Goal: Task Accomplishment & Management: Use online tool/utility

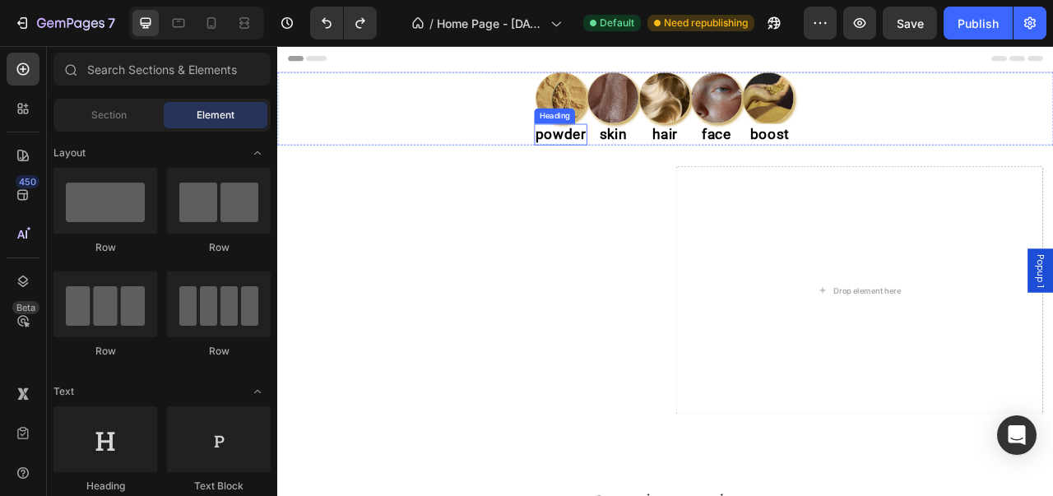
click at [653, 165] on h2 "powder" at bounding box center [637, 159] width 67 height 27
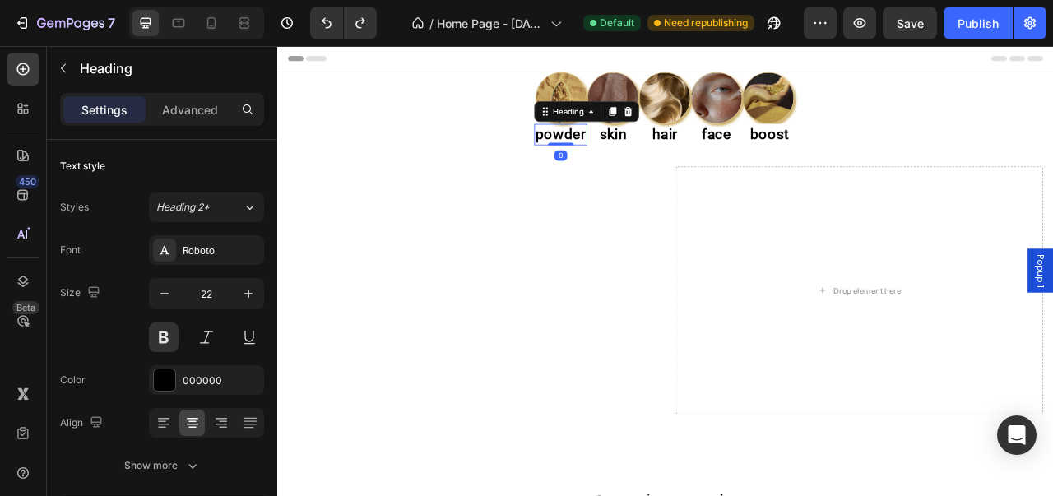
click at [653, 165] on h2 "powder" at bounding box center [637, 159] width 67 height 27
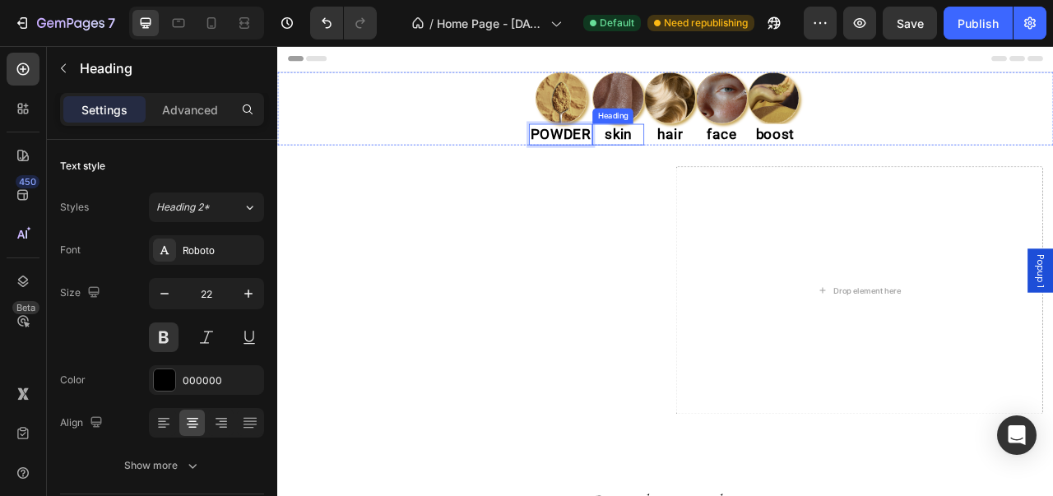
click at [720, 154] on h2 "skin" at bounding box center [711, 159] width 66 height 27
click at [726, 154] on h2 "skin" at bounding box center [711, 159] width 66 height 27
click at [776, 160] on h2 "hair" at bounding box center [777, 159] width 66 height 27
click at [790, 160] on h2 "hair" at bounding box center [777, 159] width 66 height 27
click at [844, 163] on h2 "face" at bounding box center [843, 159] width 66 height 27
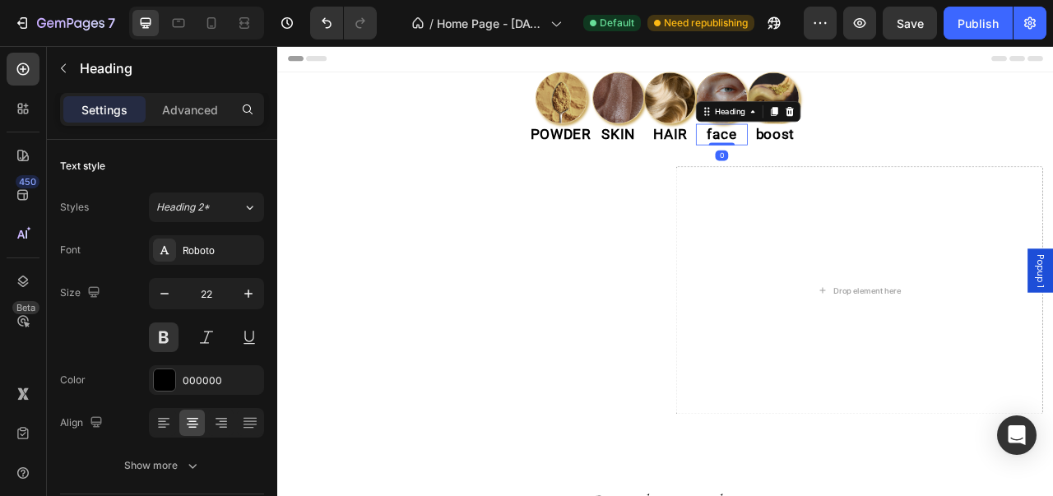
click at [857, 165] on h2 "face" at bounding box center [843, 159] width 66 height 27
click at [887, 152] on h2 "boost" at bounding box center [909, 159] width 69 height 27
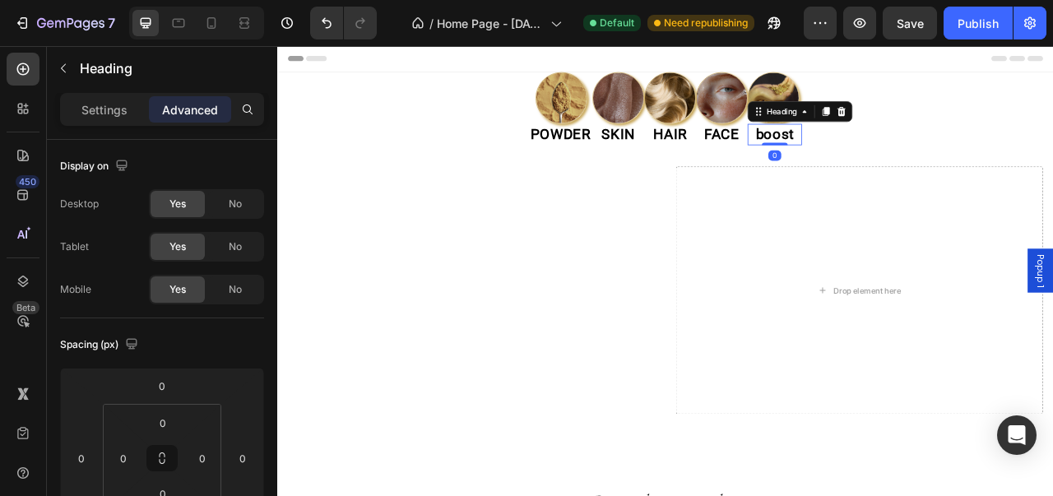
click at [935, 161] on h2 "boost" at bounding box center [909, 159] width 69 height 27
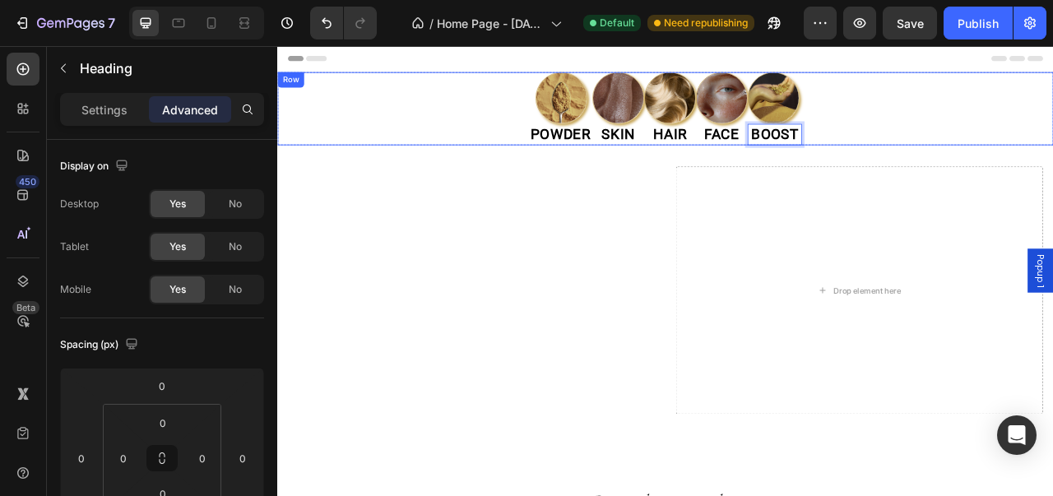
click at [998, 131] on div "Image POWDER Heading Image SKIN Heading Image HAIR Heading Image FACE Heading I…" at bounding box center [770, 126] width 987 height 93
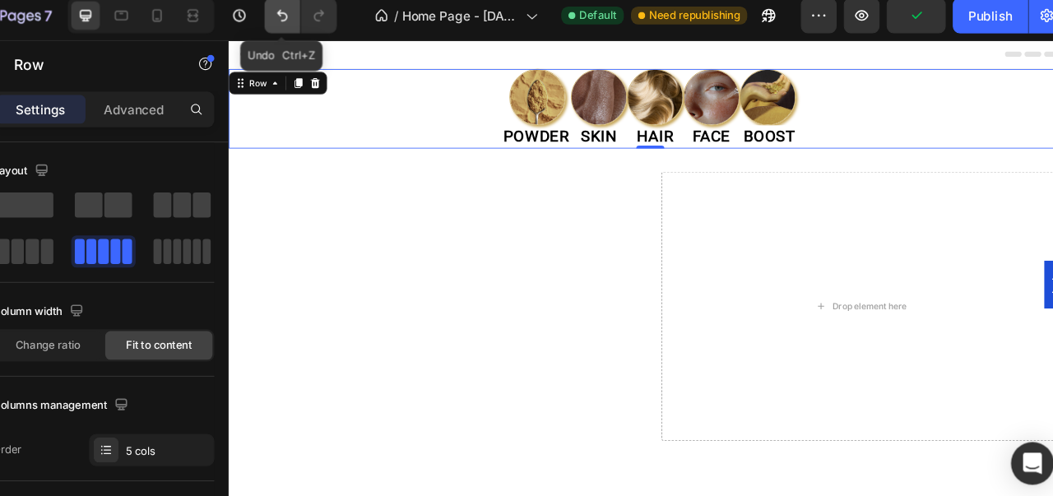
click at [323, 35] on button "Undo/Redo" at bounding box center [326, 23] width 33 height 33
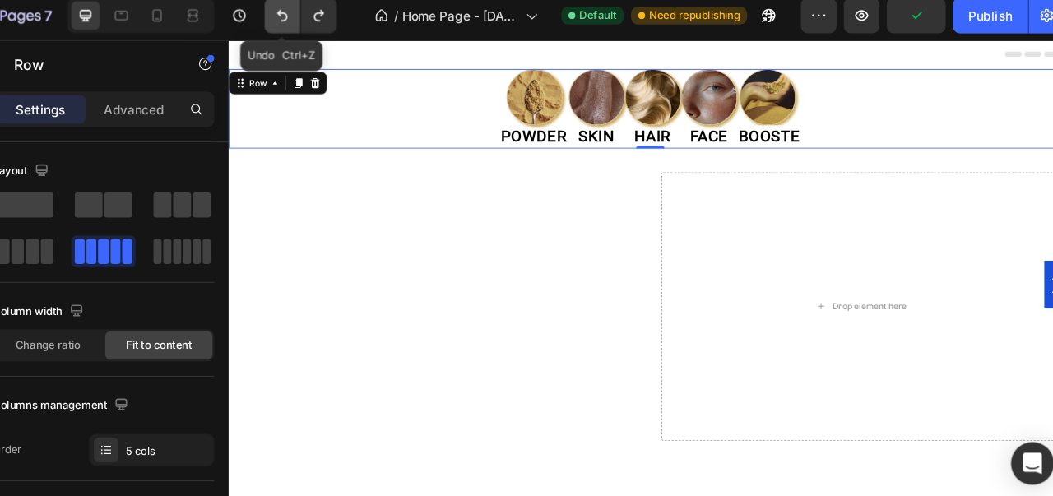
click at [323, 35] on button "Undo/Redo" at bounding box center [326, 23] width 33 height 33
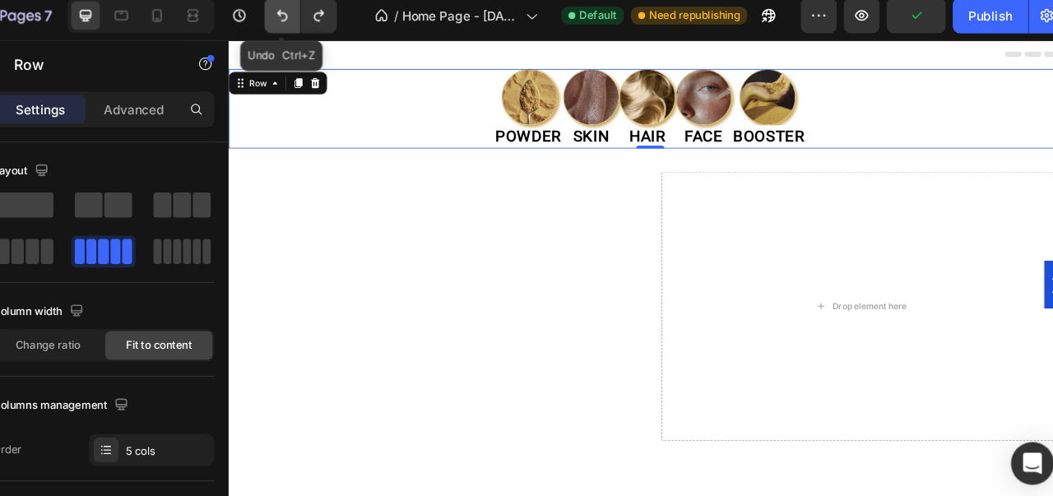
click at [323, 35] on button "Undo/Redo" at bounding box center [326, 23] width 33 height 33
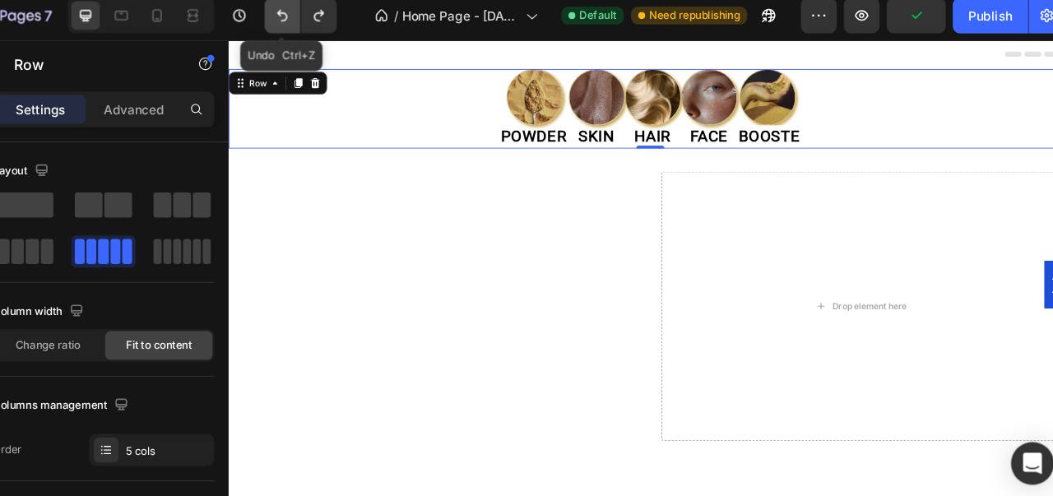
click at [323, 35] on button "Undo/Redo" at bounding box center [326, 23] width 33 height 33
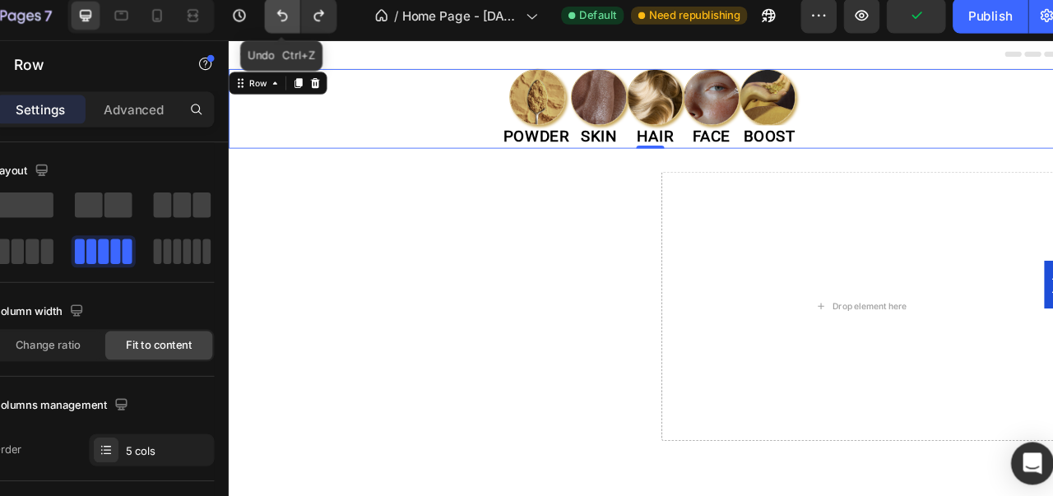
click at [323, 35] on button "Undo/Redo" at bounding box center [326, 23] width 33 height 33
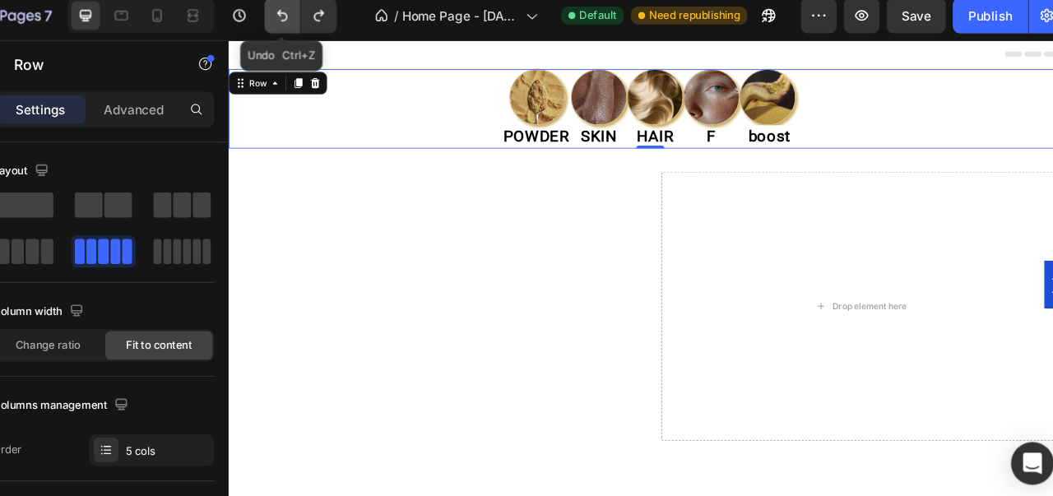
click at [323, 35] on button "Undo/Redo" at bounding box center [326, 23] width 33 height 33
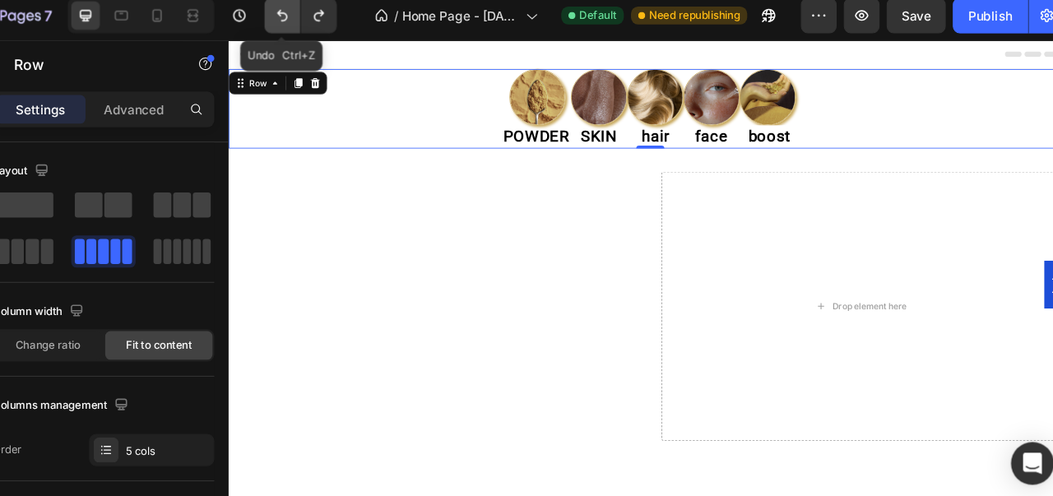
click at [323, 35] on button "Undo/Redo" at bounding box center [326, 23] width 33 height 33
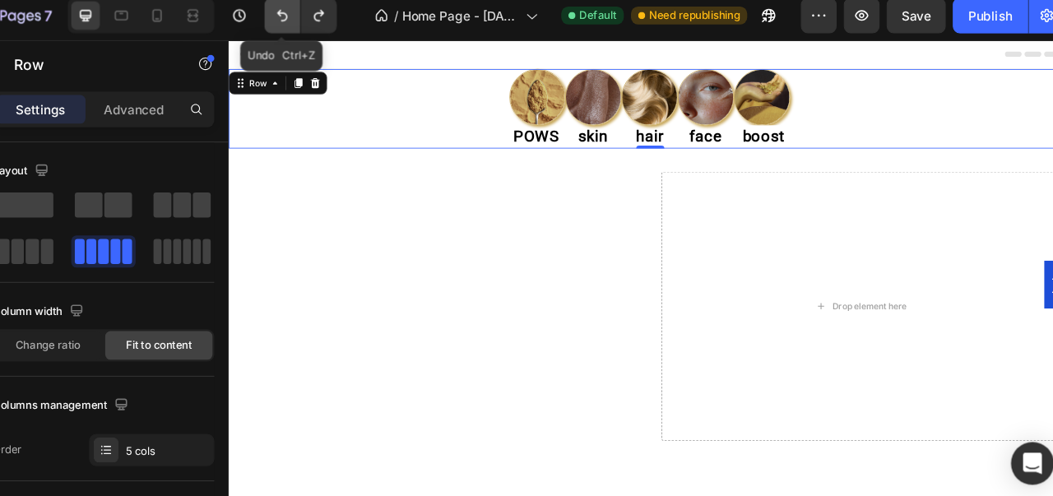
click at [323, 35] on button "Undo/Redo" at bounding box center [326, 23] width 33 height 33
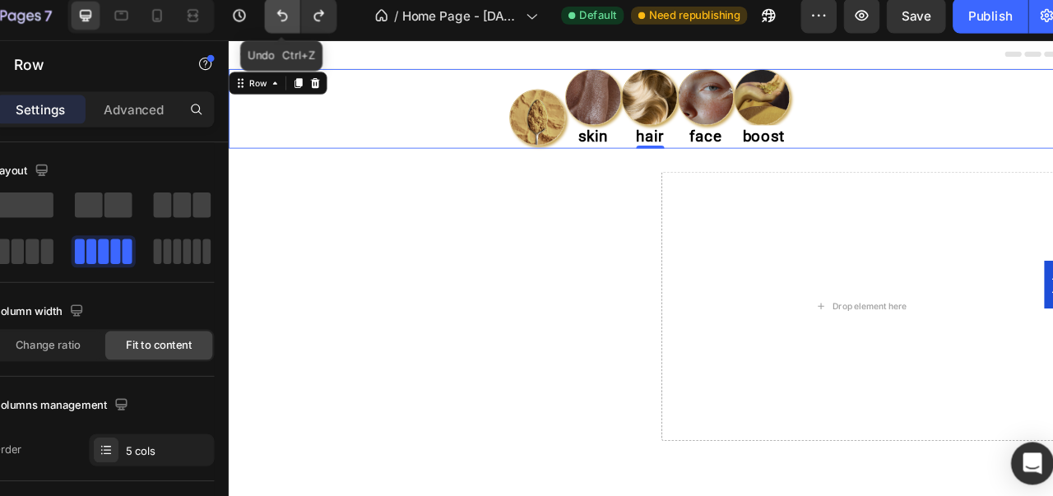
click at [323, 35] on button "Undo/Redo" at bounding box center [326, 23] width 33 height 33
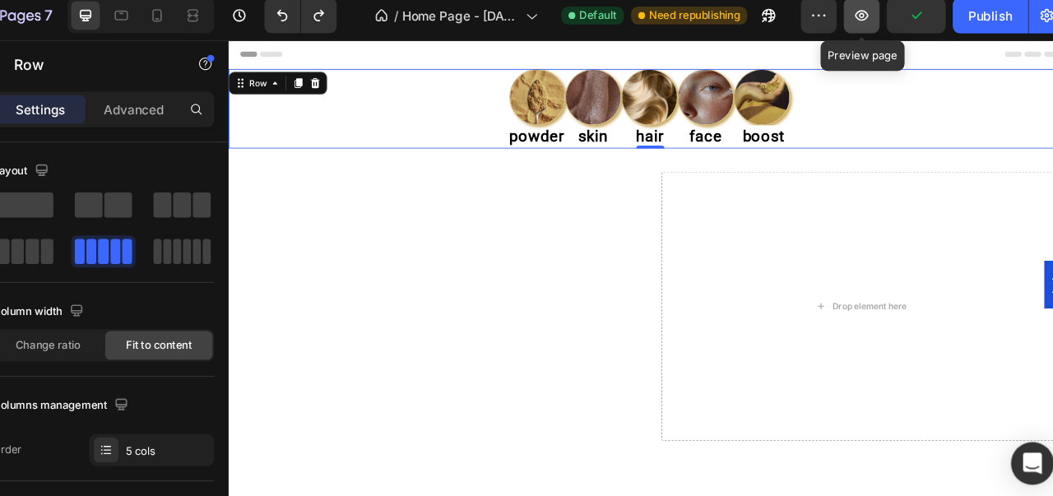
click at [863, 27] on icon "button" at bounding box center [860, 23] width 16 height 16
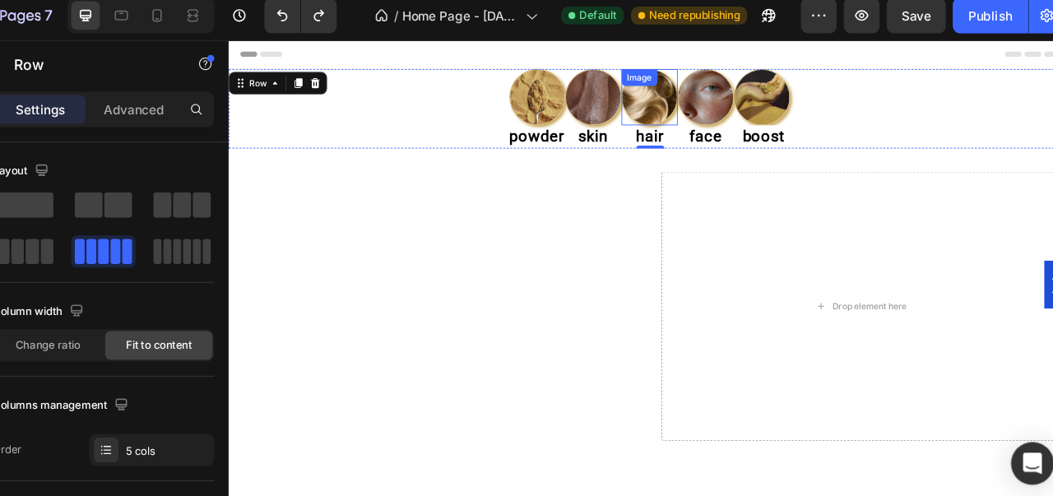
click at [707, 100] on div "Image" at bounding box center [721, 107] width 66 height 66
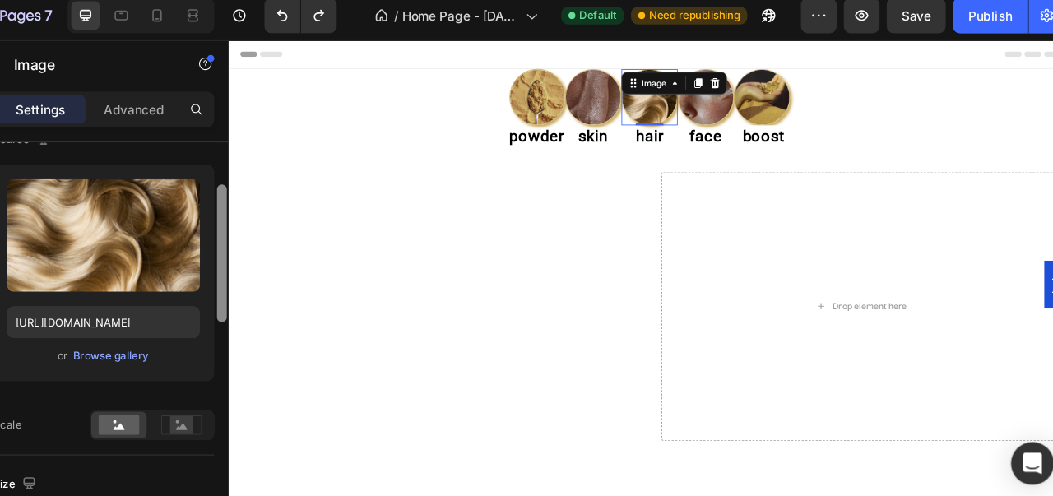
scroll to position [158, 0]
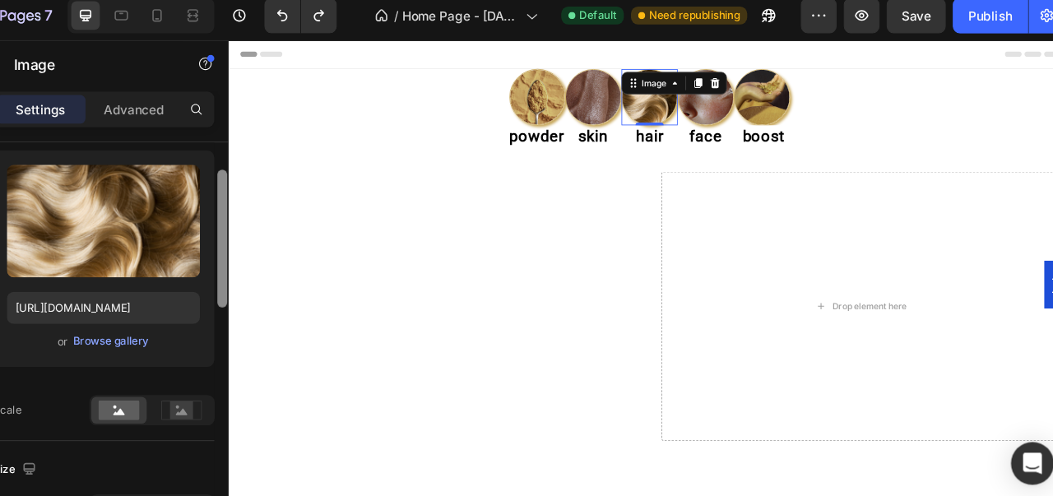
drag, startPoint x: 269, startPoint y: 248, endPoint x: 267, endPoint y: 299, distance: 50.3
click at [267, 292] on div at bounding box center [271, 228] width 9 height 127
click at [187, 333] on div "Upload Image [URL][DOMAIN_NAME] or Browse gallery" at bounding box center [162, 246] width 204 height 199
click at [187, 328] on div "Browse gallery" at bounding box center [169, 323] width 70 height 15
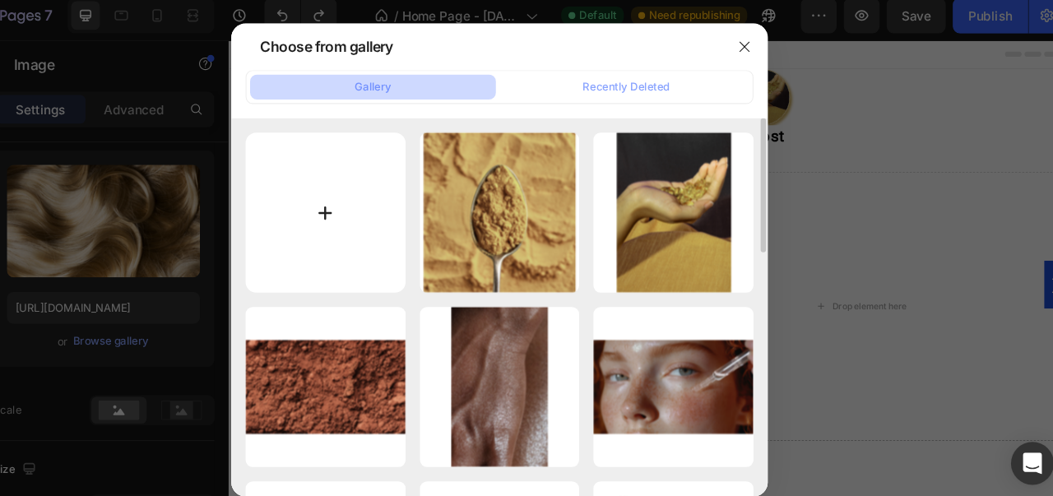
click at [386, 202] on input "file" at bounding box center [366, 204] width 147 height 147
type input "C:\fakepath\cheveux-femme.png"
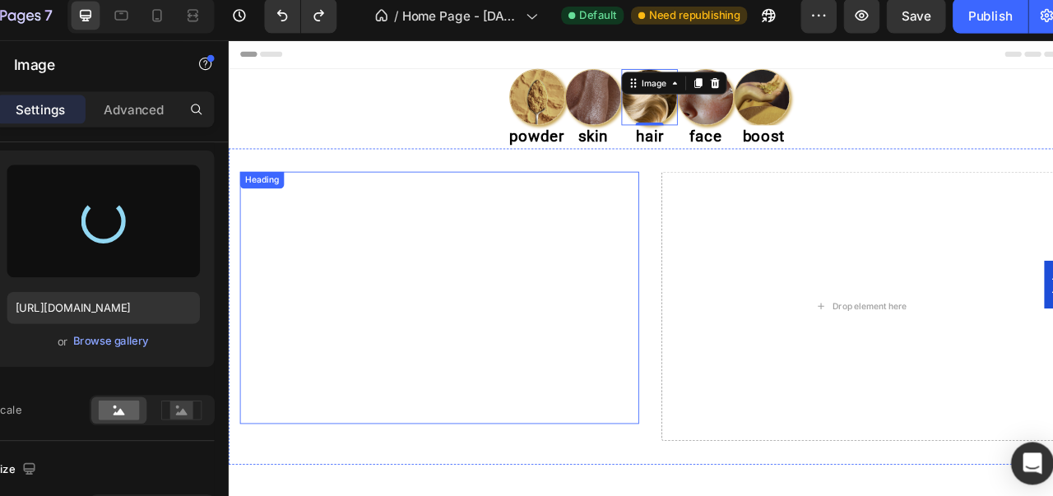
type input "[URL][DOMAIN_NAME]"
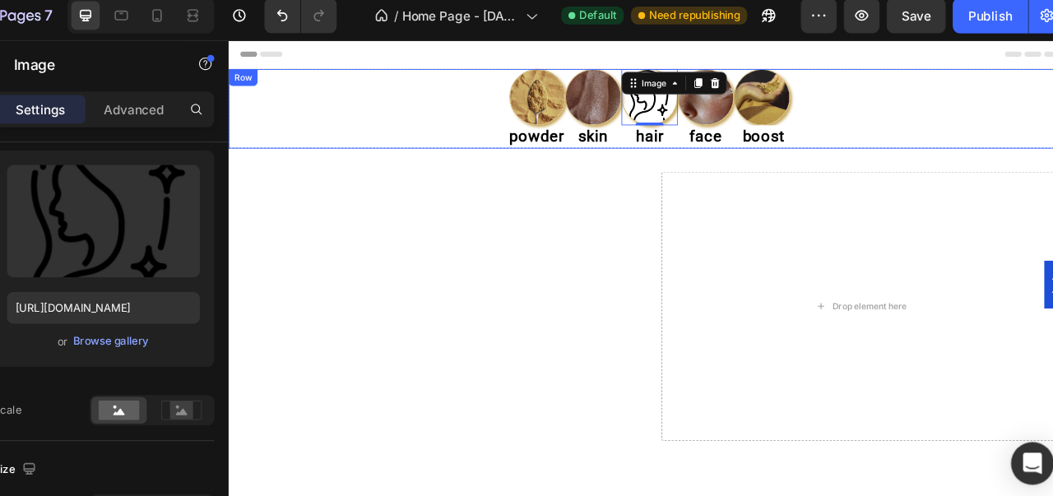
click at [430, 95] on div "Image powder Heading Image skin Heading Image 0 hair Heading Image face Heading…" at bounding box center [721, 120] width 987 height 93
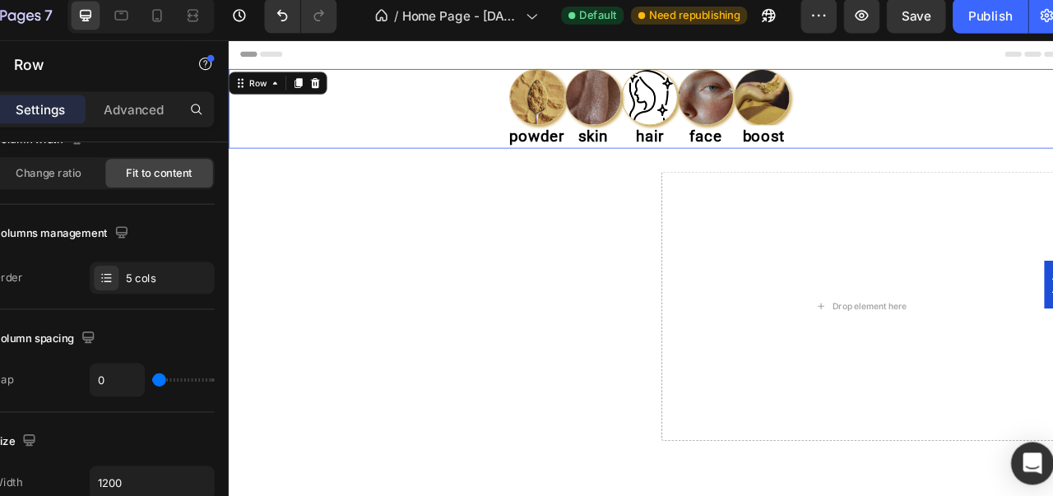
scroll to position [0, 0]
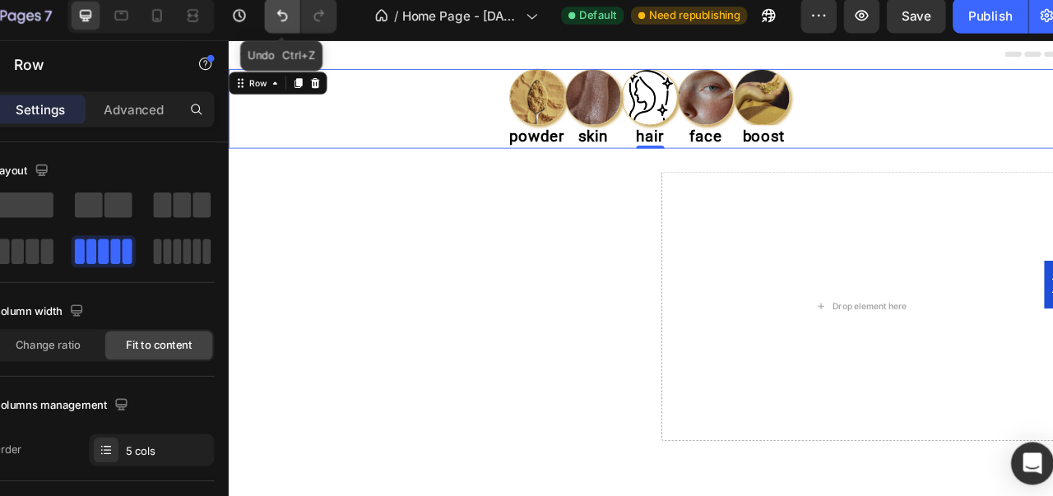
click at [326, 18] on icon "Undo/Redo" at bounding box center [326, 23] width 16 height 16
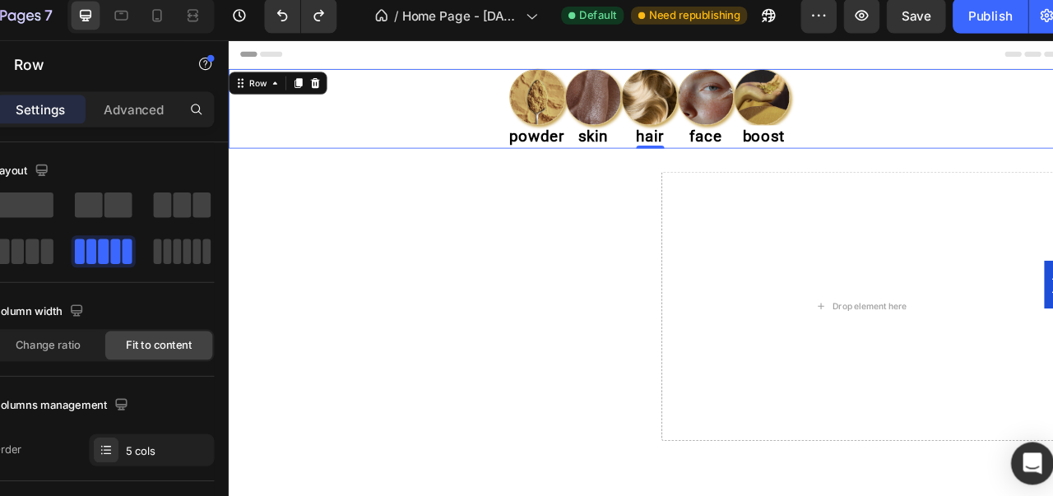
click at [421, 95] on div "Image powder Heading Image skin Heading Image hair Heading Image face Heading I…" at bounding box center [721, 120] width 987 height 93
click at [601, 156] on h2 "powder" at bounding box center [588, 153] width 67 height 27
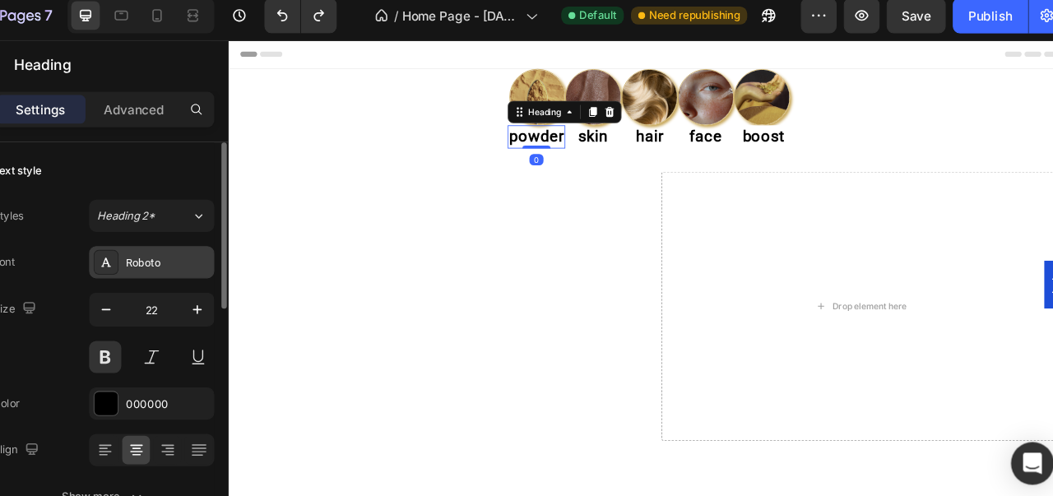
click at [211, 240] on div "Roboto" at bounding box center [206, 250] width 115 height 30
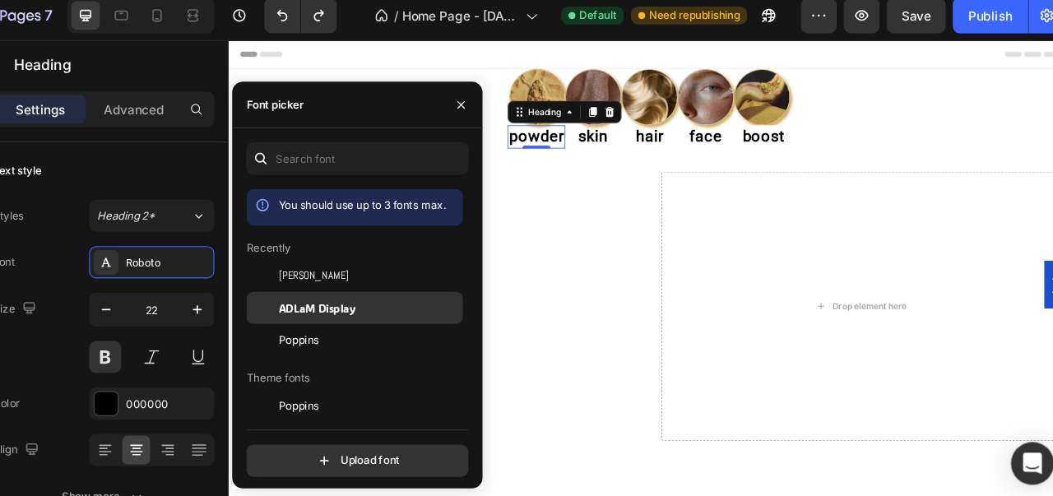
click at [334, 290] on span "ADLaM Display" at bounding box center [358, 292] width 71 height 15
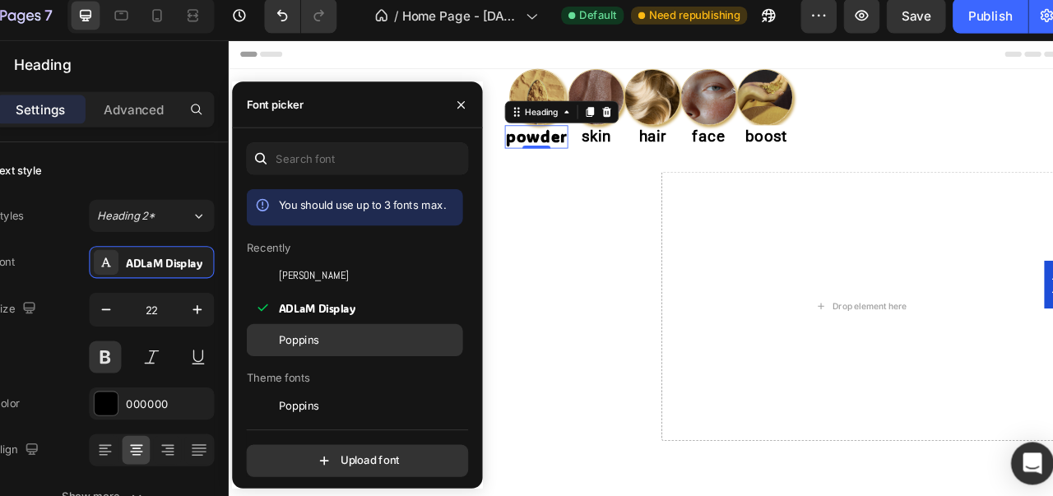
click at [350, 314] on span "Poppins" at bounding box center [341, 321] width 37 height 15
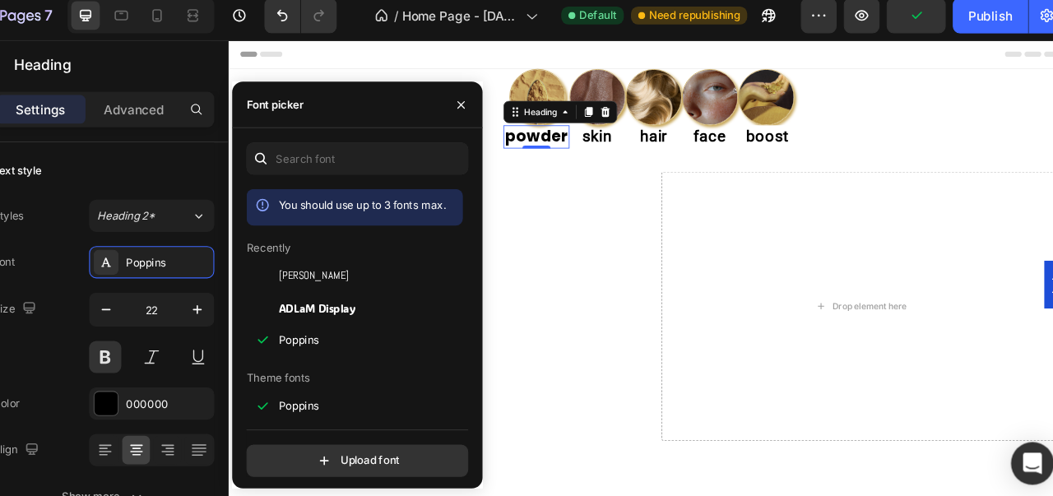
click at [494, 197] on div "You should use up to 3 fonts max. Recently [PERSON_NAME] Display Poppins Theme …" at bounding box center [396, 287] width 204 height 208
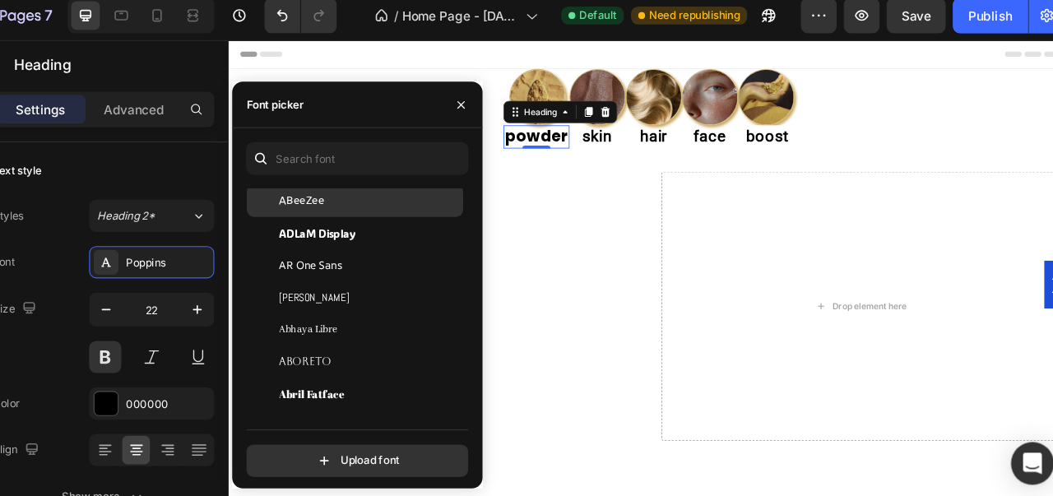
scroll to position [288, 0]
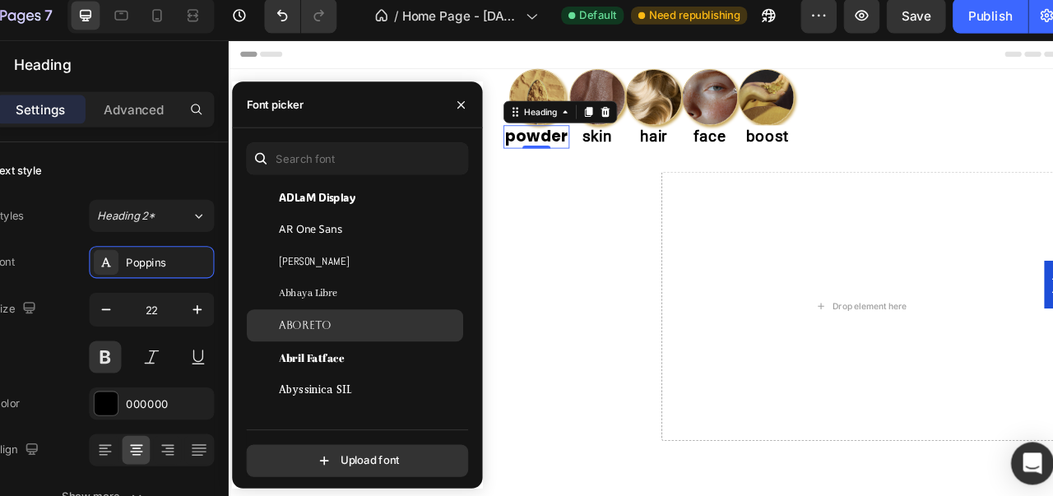
click at [376, 321] on div "Aboreto" at bounding box center [393, 309] width 199 height 30
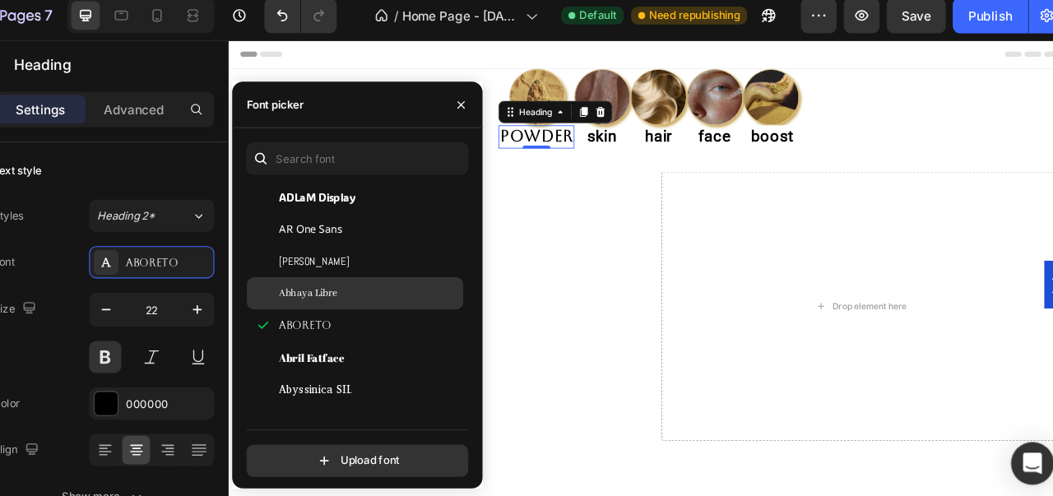
click at [378, 272] on div "Abhaya Libre" at bounding box center [406, 279] width 166 height 15
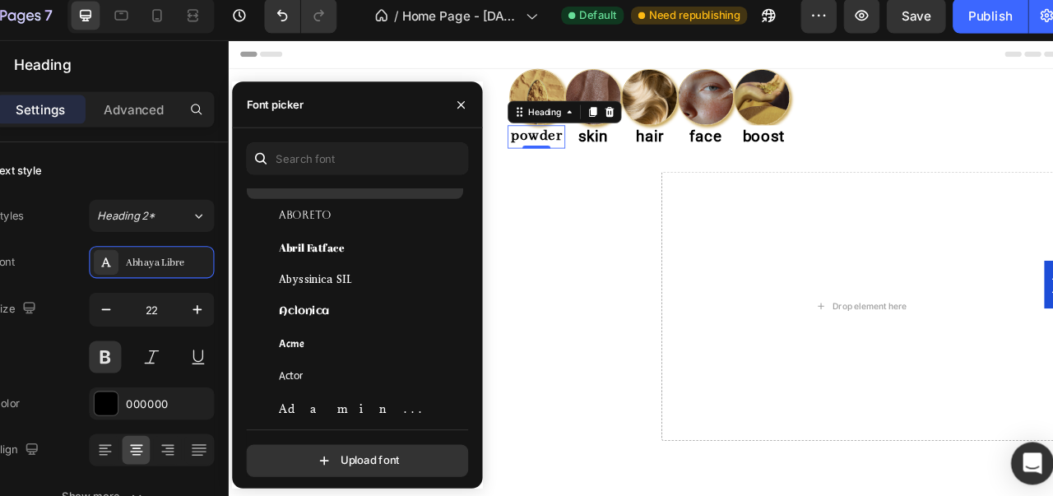
scroll to position [420, 0]
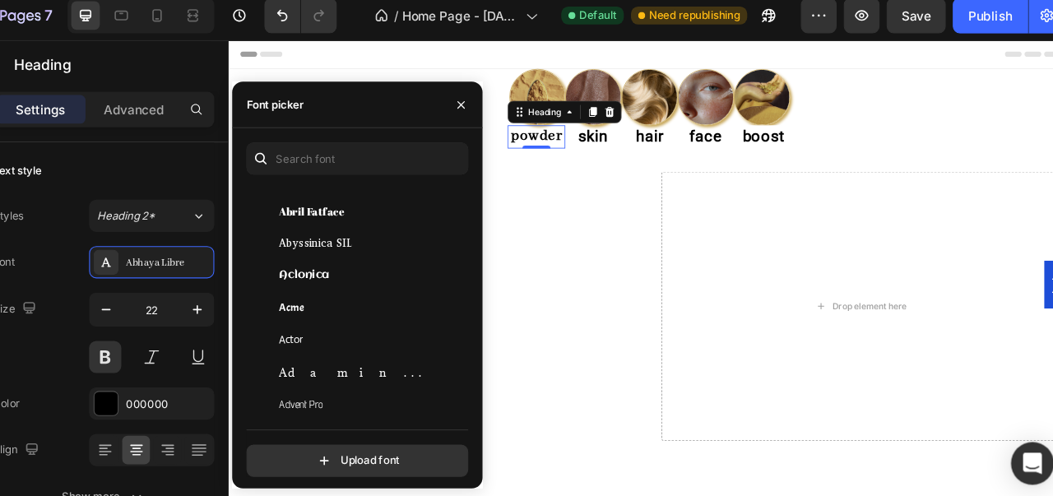
click at [378, 272] on div "Aclonica" at bounding box center [393, 263] width 199 height 30
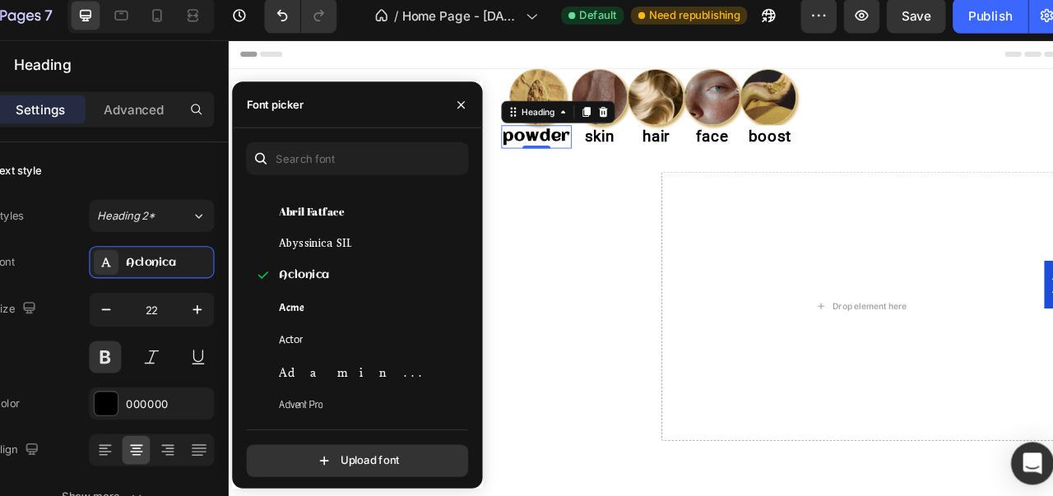
scroll to position [453, 0]
click at [378, 272] on div "Acme" at bounding box center [393, 259] width 199 height 30
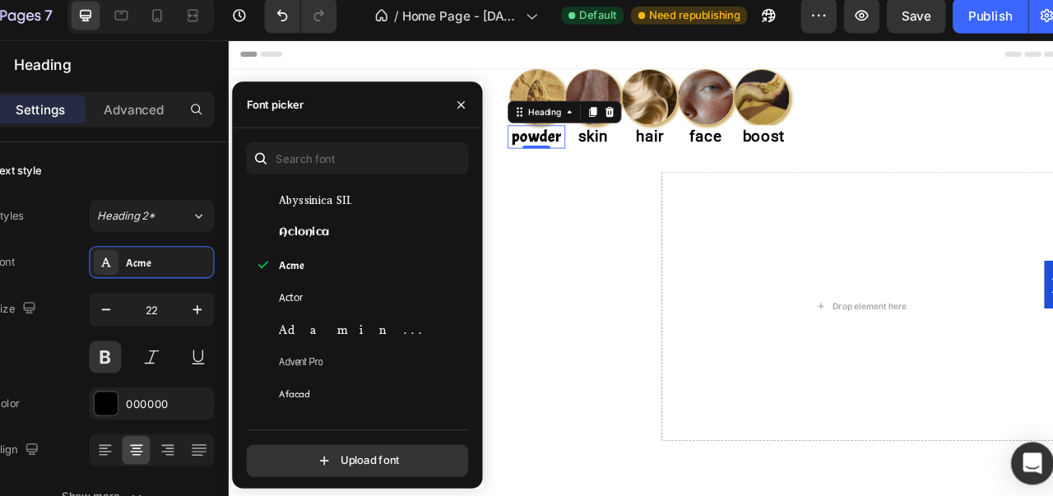
scroll to position [485, 0]
click at [378, 272] on div "Adamina" at bounding box center [406, 279] width 166 height 15
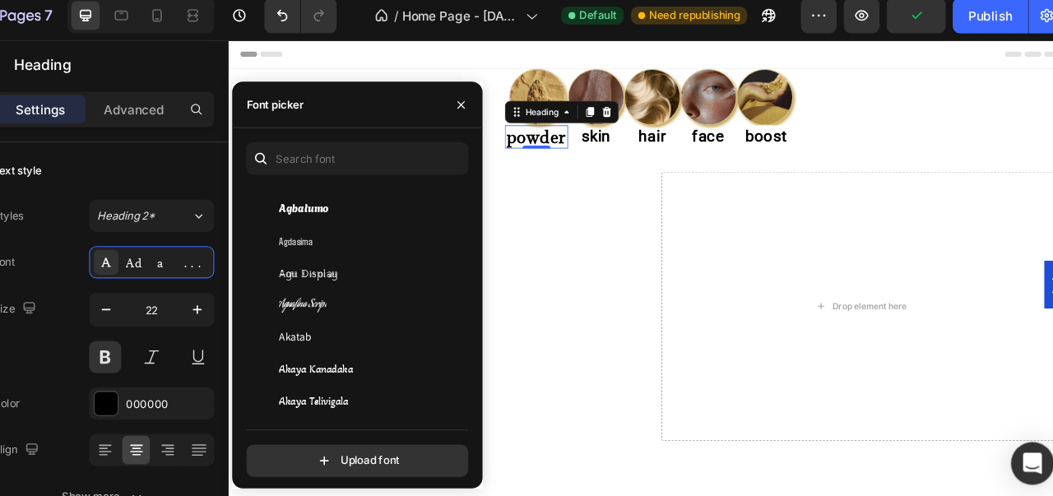
scroll to position [716, 0]
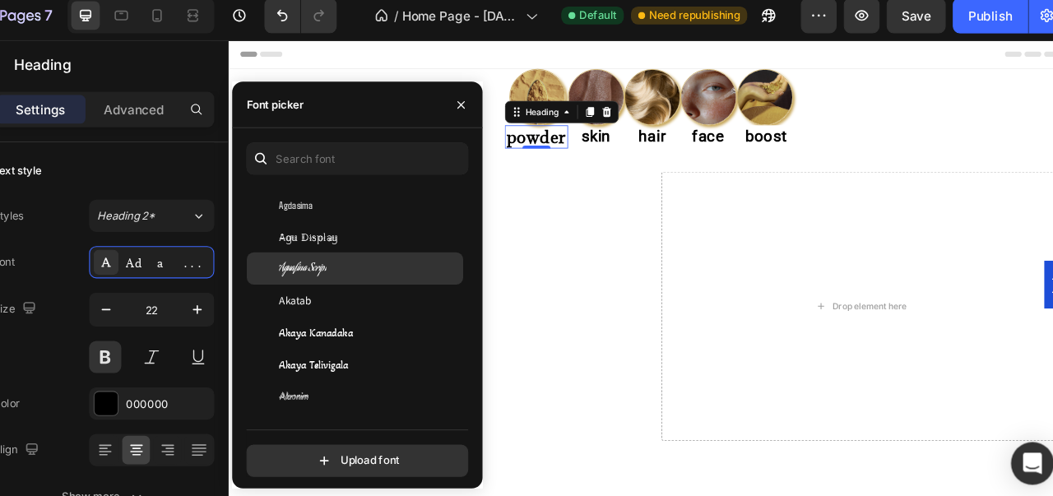
click at [378, 267] on div "Aguafina Script" at bounding box center [393, 256] width 199 height 30
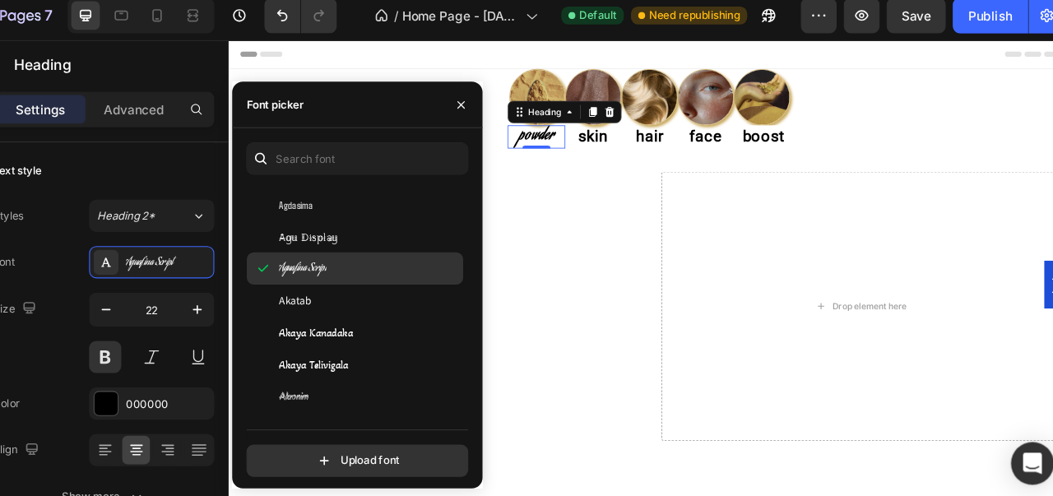
click at [378, 267] on div "Aguafina Script" at bounding box center [393, 256] width 199 height 30
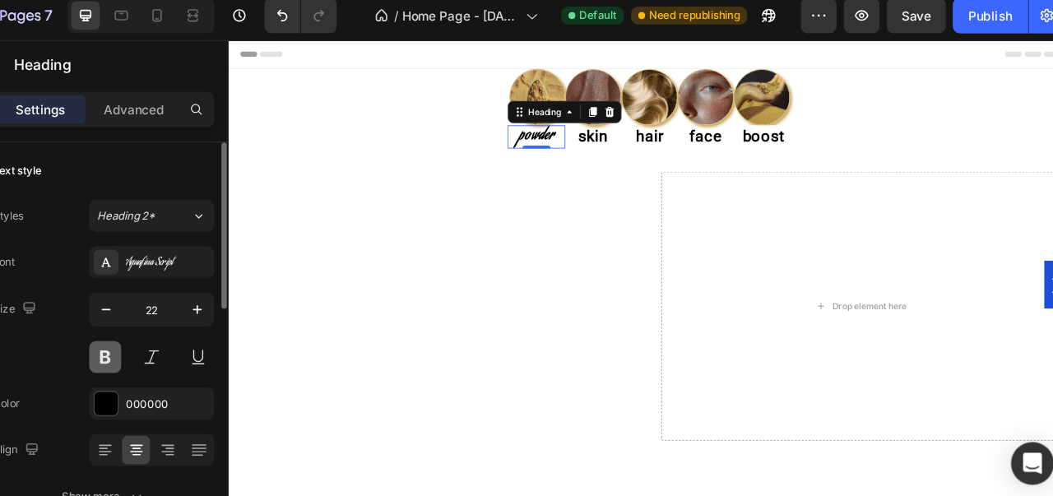
click at [165, 331] on button at bounding box center [164, 338] width 30 height 30
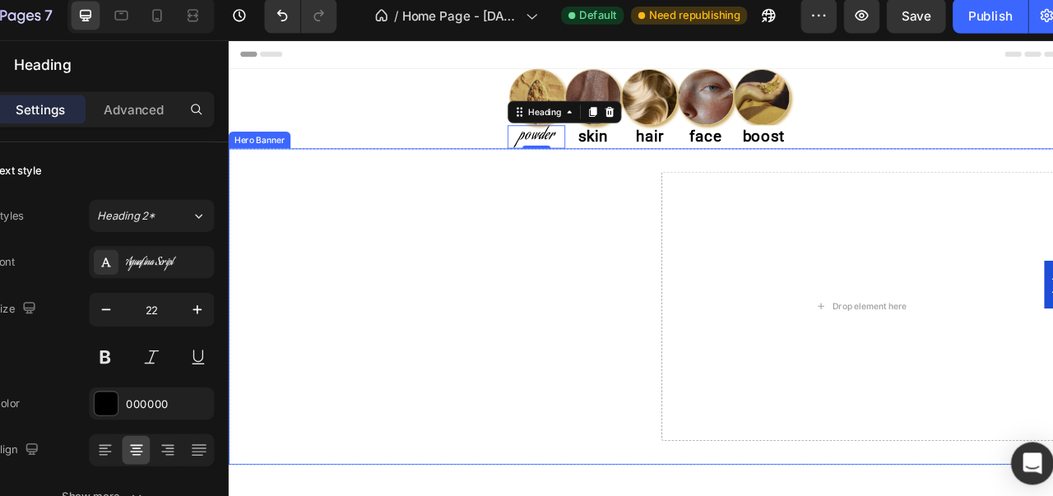
click at [652, 160] on h2 "skin" at bounding box center [655, 153] width 66 height 27
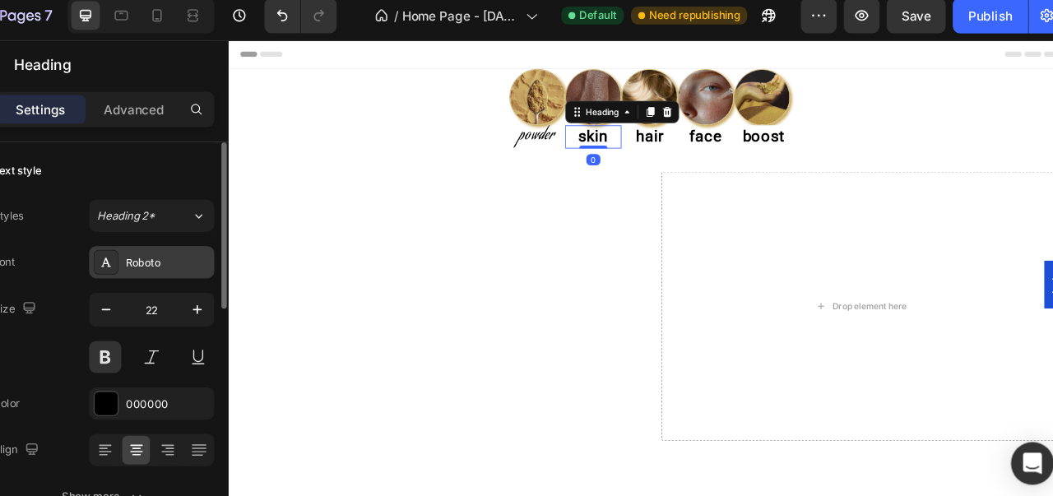
click at [223, 257] on div "Roboto" at bounding box center [221, 251] width 77 height 15
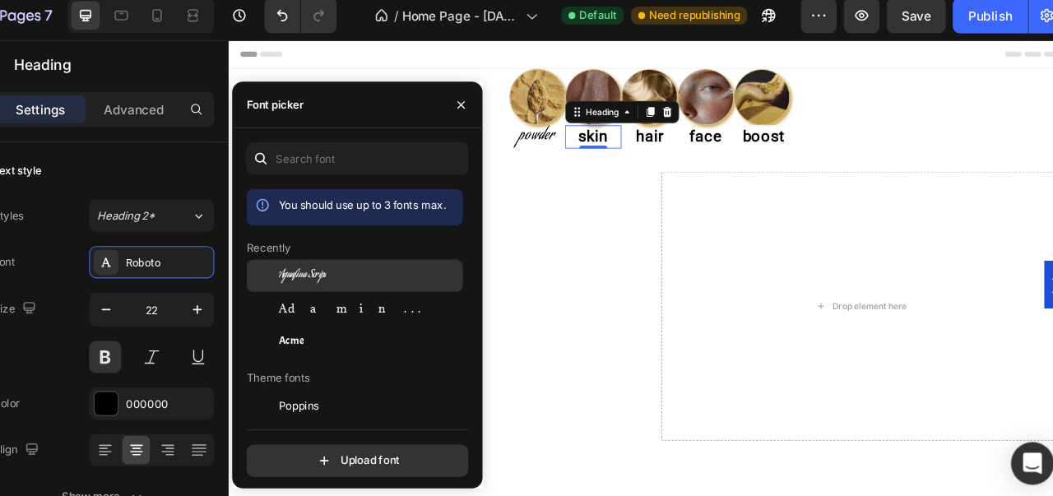
click at [354, 258] on span "Aguafina Script" at bounding box center [345, 262] width 44 height 15
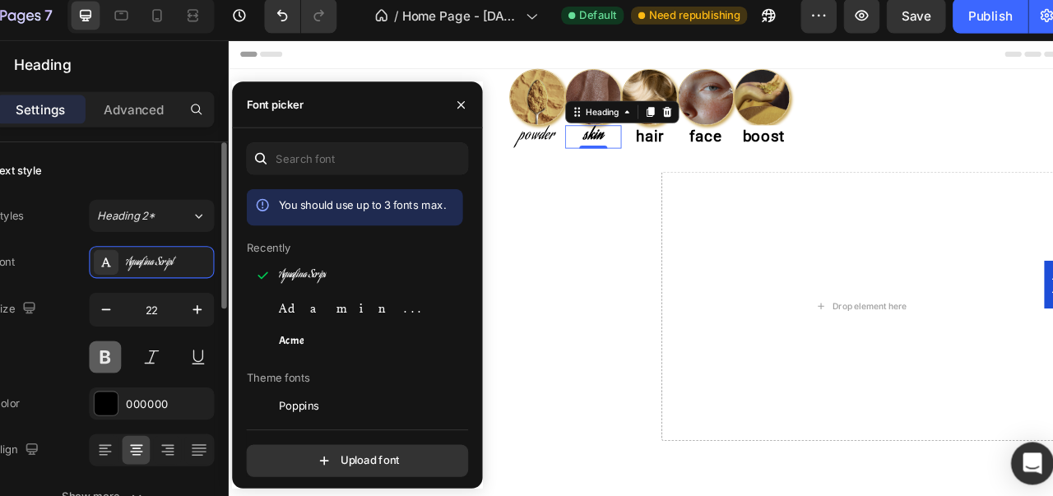
click at [160, 330] on button at bounding box center [164, 338] width 30 height 30
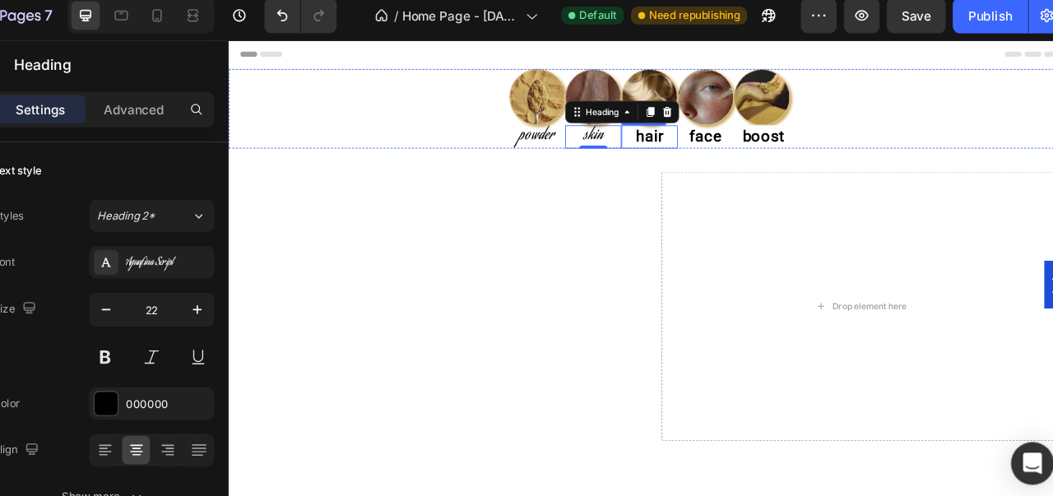
click at [725, 161] on h2 "hair" at bounding box center [721, 153] width 66 height 27
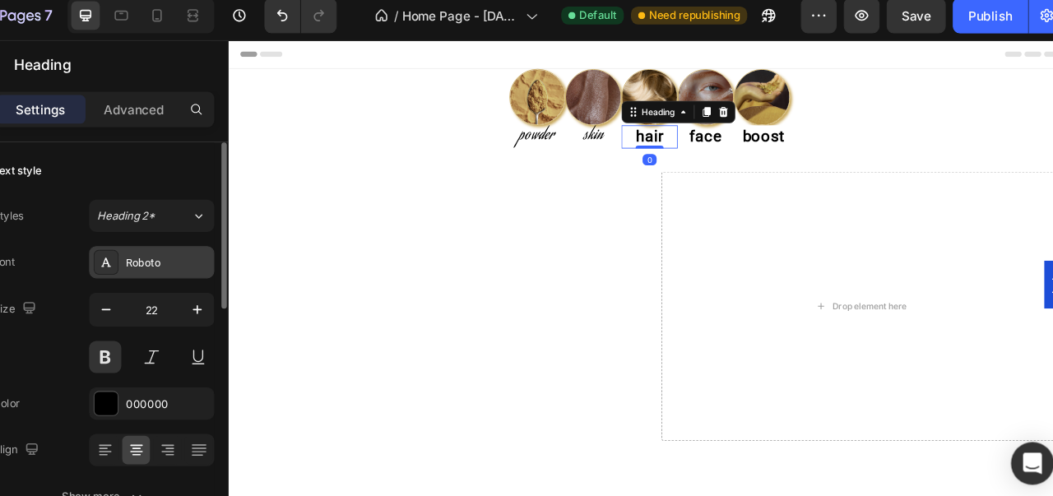
click at [229, 258] on div "Roboto" at bounding box center [206, 250] width 115 height 30
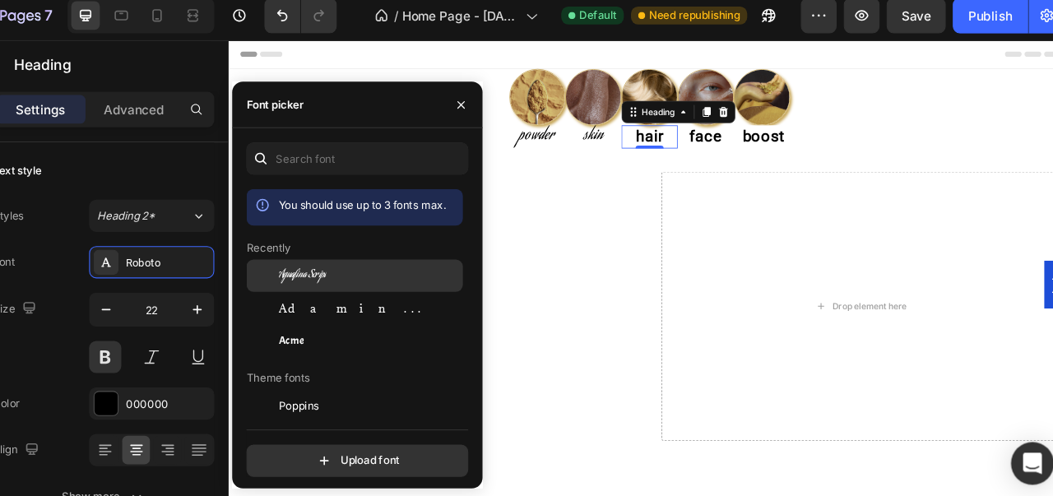
click at [393, 262] on div "Aguafina Script" at bounding box center [406, 262] width 166 height 15
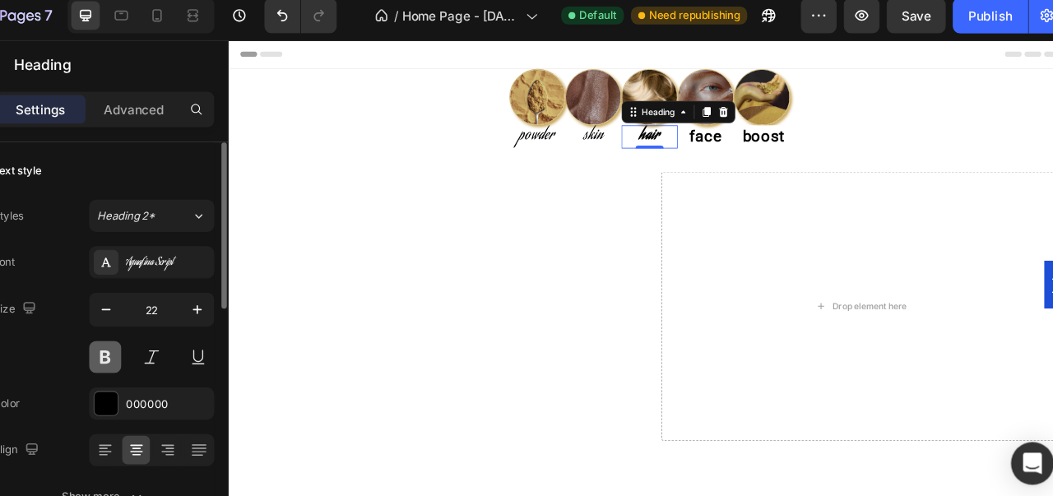
drag, startPoint x: 169, startPoint y: 337, endPoint x: 556, endPoint y: 200, distance: 410.9
click at [169, 337] on button at bounding box center [164, 338] width 30 height 30
click at [780, 154] on h2 "face" at bounding box center [787, 153] width 66 height 27
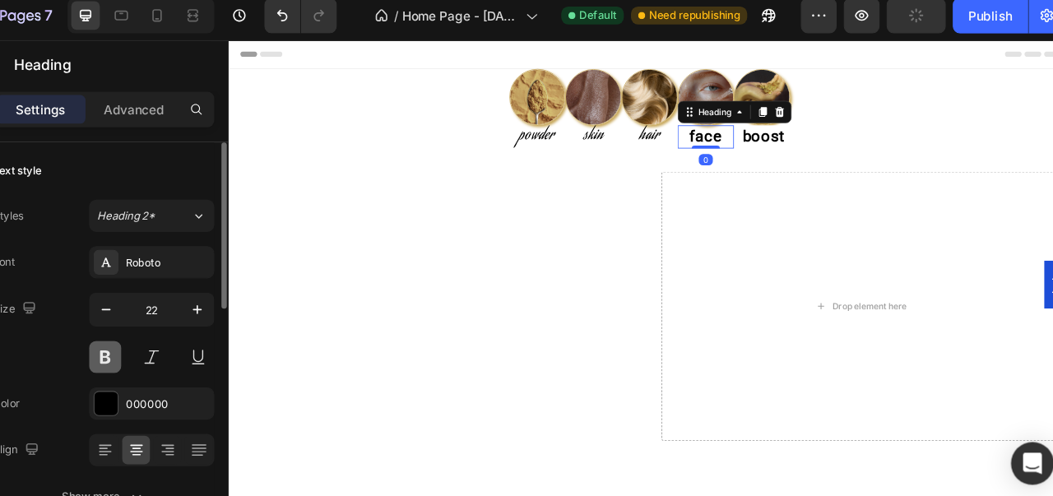
click at [167, 330] on button at bounding box center [164, 338] width 30 height 30
click at [220, 250] on div "Roboto" at bounding box center [221, 251] width 77 height 15
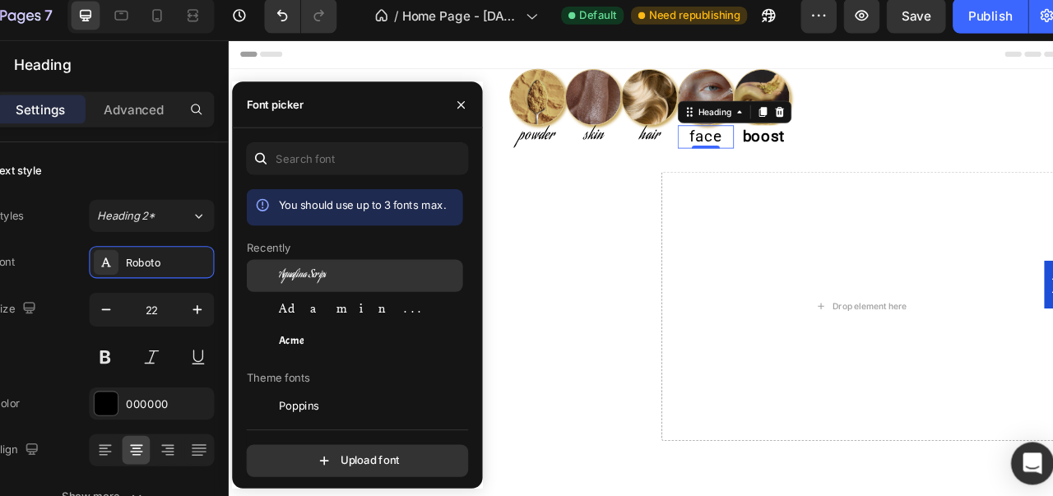
click at [349, 368] on div "Aguafina Script" at bounding box center [393, 383] width 199 height 30
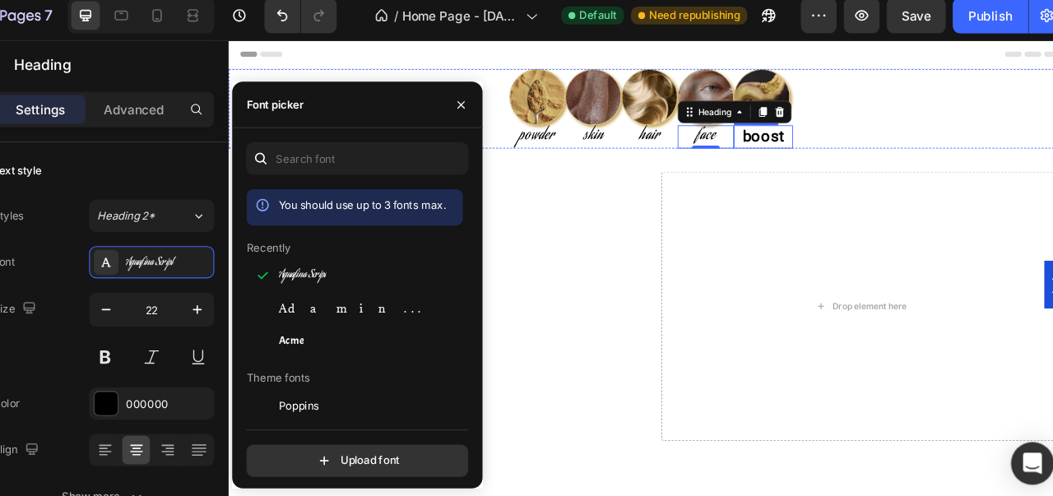
drag, startPoint x: 857, startPoint y: 153, endPoint x: 366, endPoint y: 286, distance: 509.0
click at [857, 153] on h2 "boost" at bounding box center [854, 153] width 69 height 27
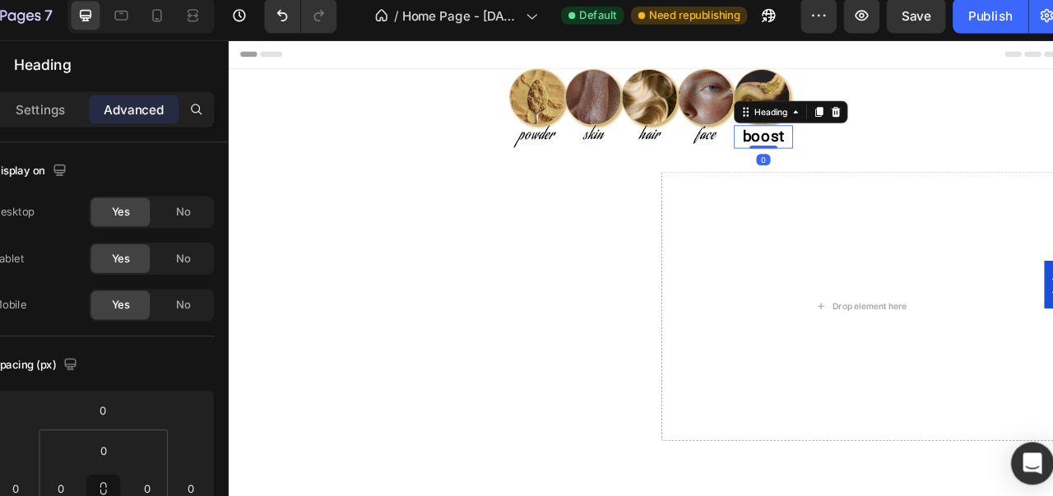
click at [851, 159] on h2 "boost" at bounding box center [854, 153] width 69 height 27
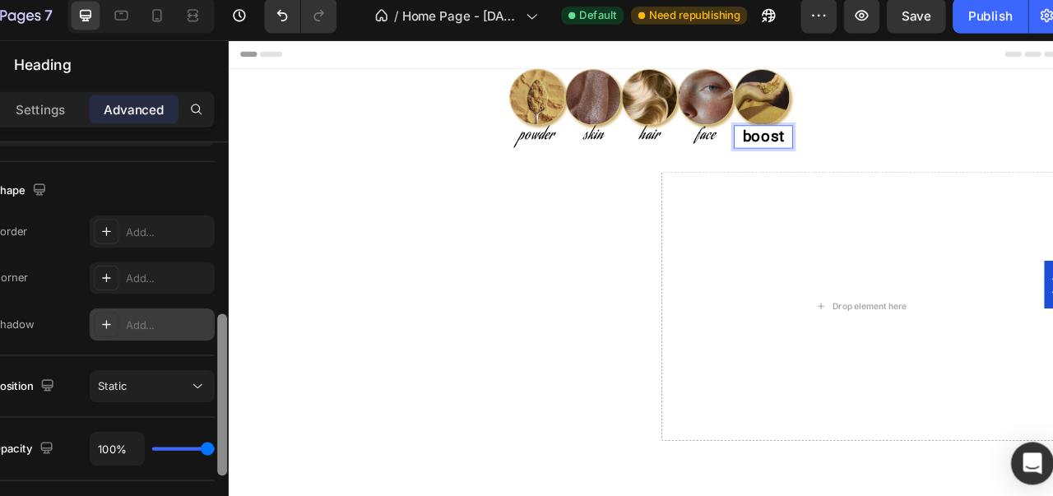
scroll to position [411, 0]
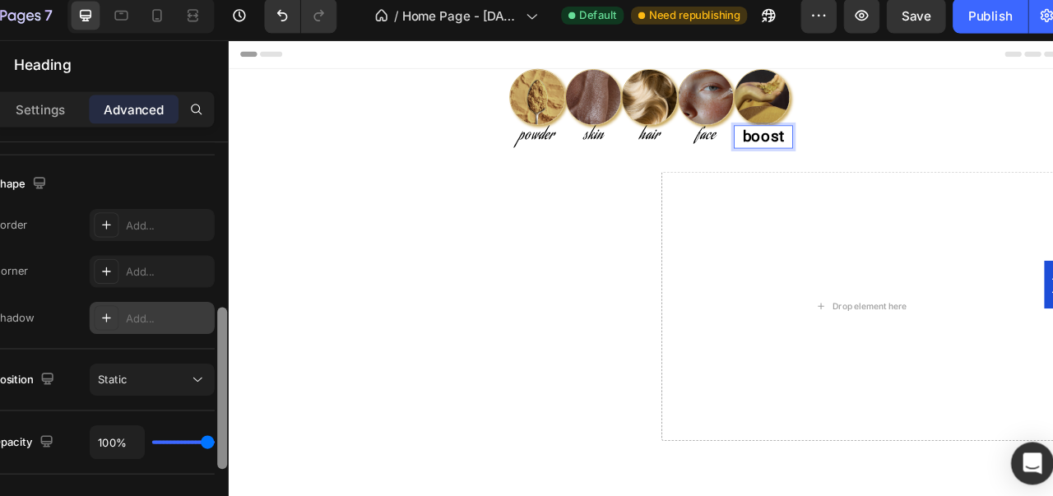
drag, startPoint x: 269, startPoint y: 156, endPoint x: 253, endPoint y: 309, distance: 153.1
click at [253, 309] on div "Display on Desktop Yes No Tablet Yes No Mobile Yes No Spacing (px) 0 0 0 0 0 0 …" at bounding box center [162, 341] width 230 height 403
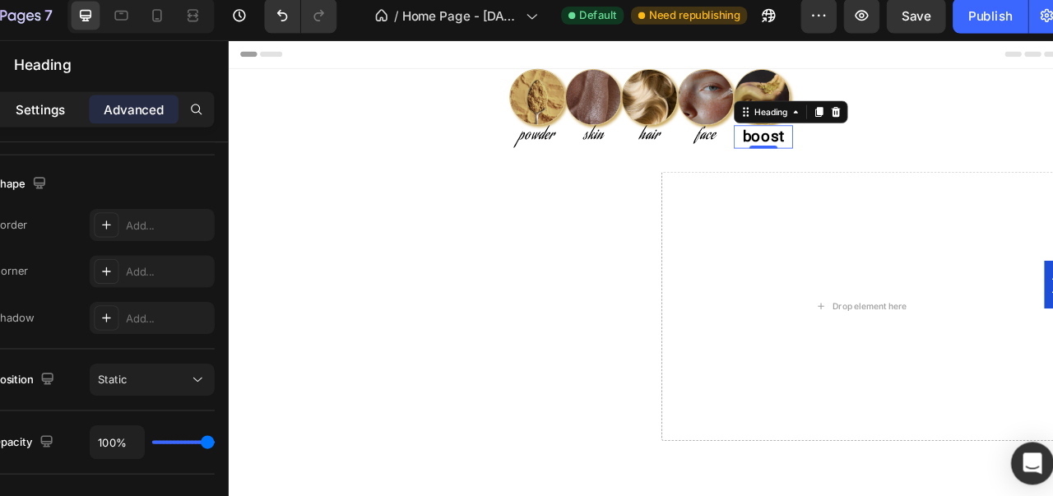
click at [128, 115] on div "Settings" at bounding box center [104, 109] width 82 height 26
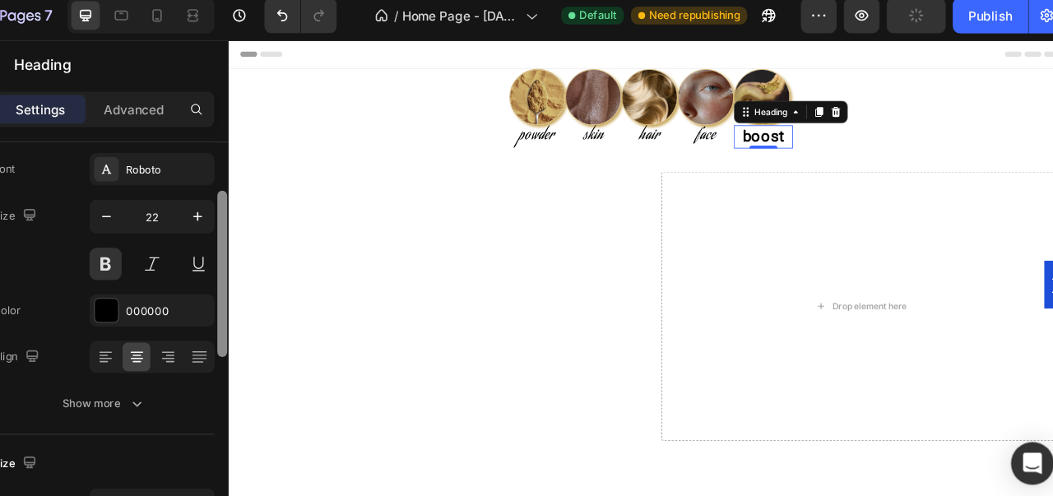
drag, startPoint x: 273, startPoint y: 356, endPoint x: 272, endPoint y: 232, distance: 124.3
click at [272, 232] on div at bounding box center [271, 260] width 9 height 153
click at [187, 165] on div "Roboto" at bounding box center [221, 167] width 77 height 15
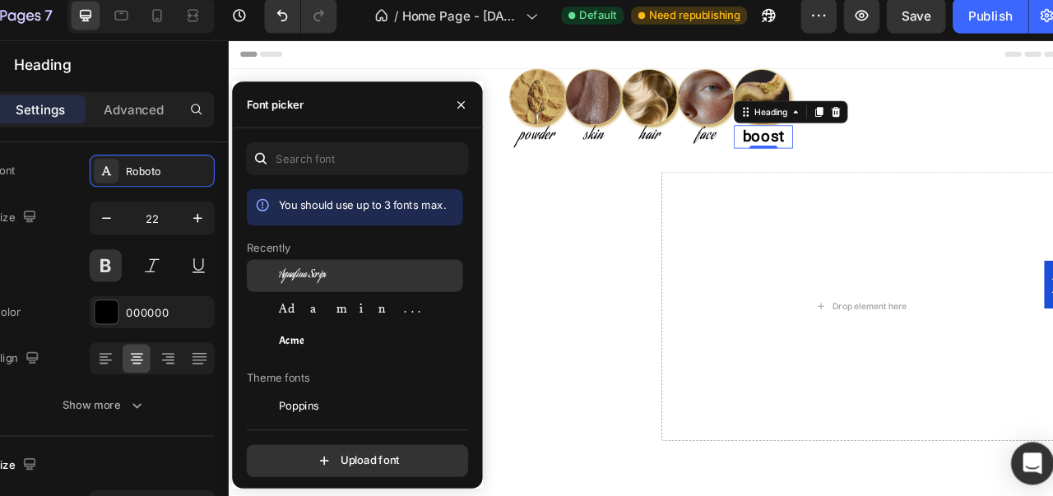
click at [349, 265] on span "Aguafina Script" at bounding box center [345, 262] width 44 height 15
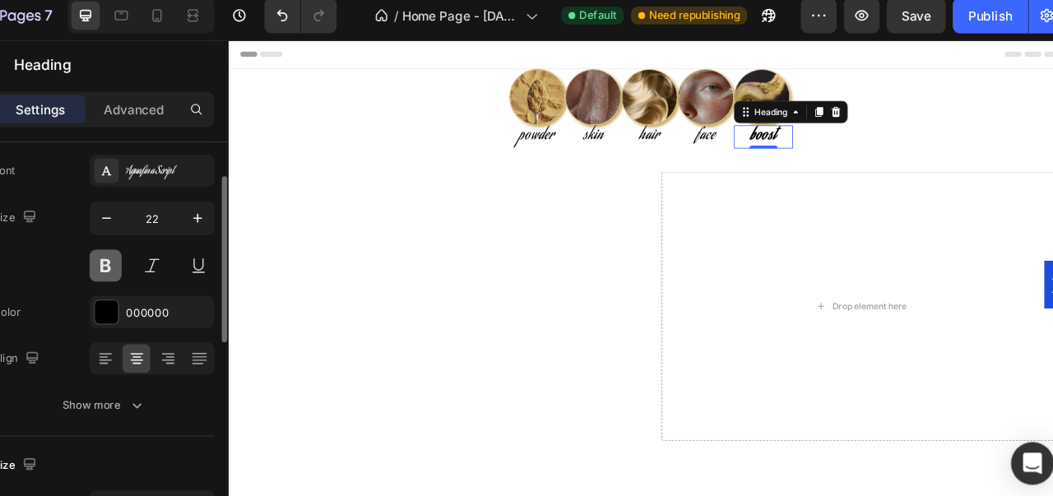
click at [153, 253] on div "Size 22" at bounding box center [162, 231] width 204 height 74
click at [153, 253] on button at bounding box center [164, 254] width 30 height 30
click at [246, 219] on button "button" at bounding box center [249, 210] width 30 height 30
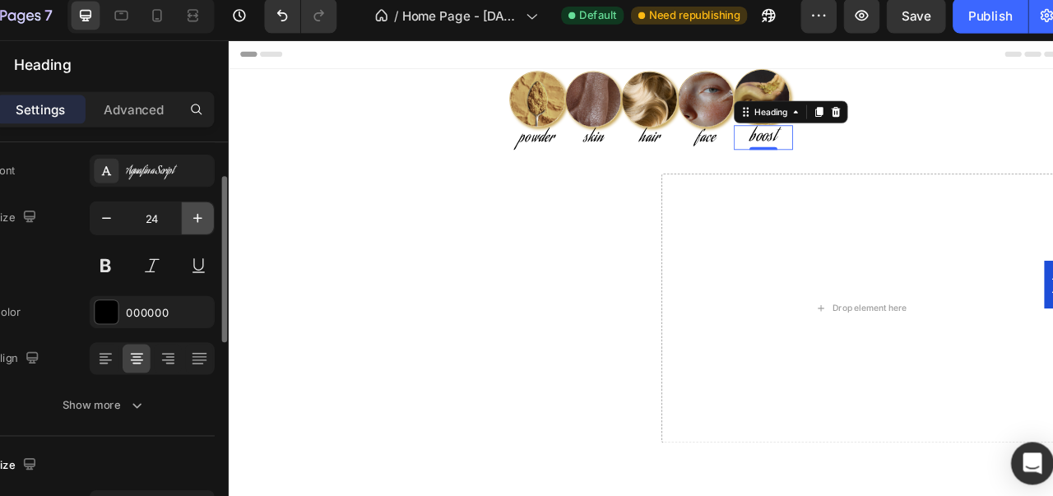
click at [246, 219] on button "button" at bounding box center [249, 210] width 30 height 30
type input "27"
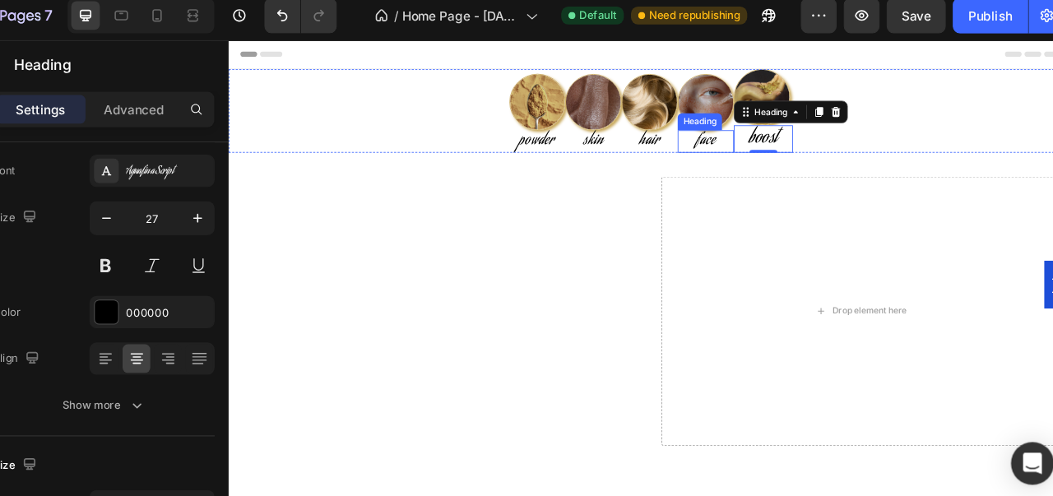
click at [785, 166] on h2 "face" at bounding box center [787, 159] width 66 height 27
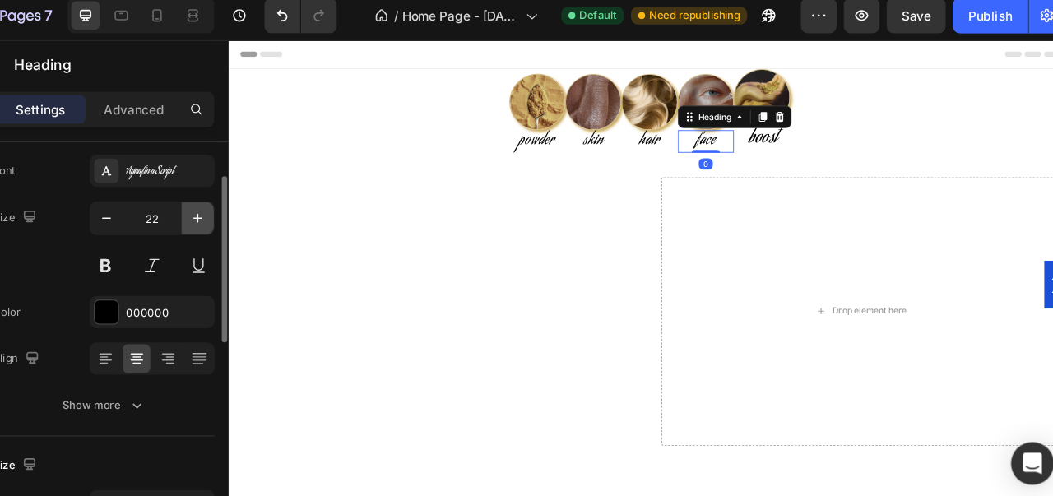
click at [244, 217] on button "button" at bounding box center [249, 210] width 30 height 30
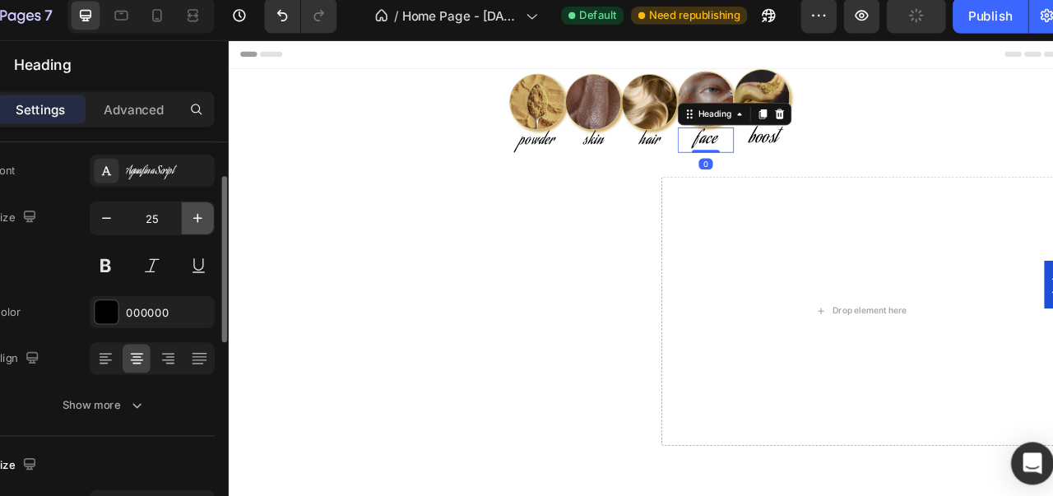
click at [244, 217] on button "button" at bounding box center [249, 210] width 30 height 30
type input "27"
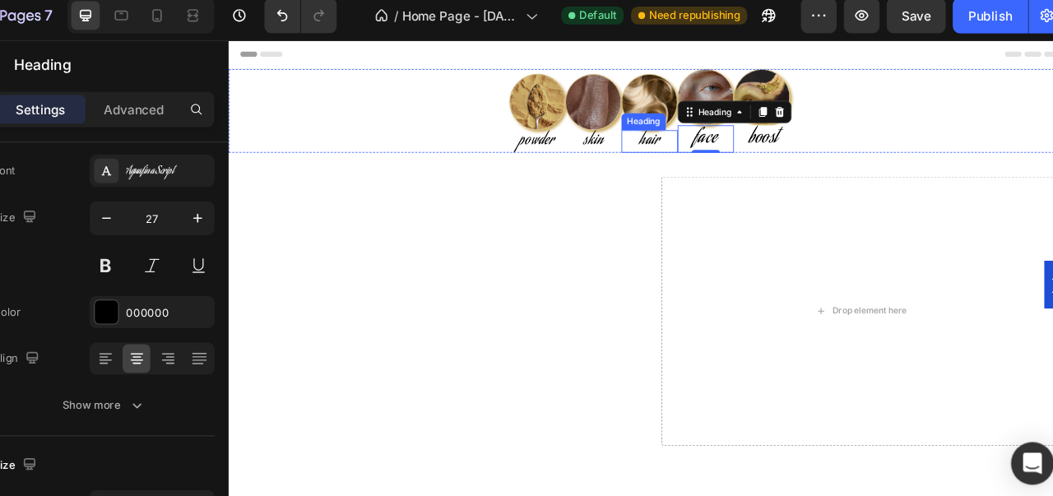
click at [703, 160] on h2 "hair" at bounding box center [721, 159] width 66 height 27
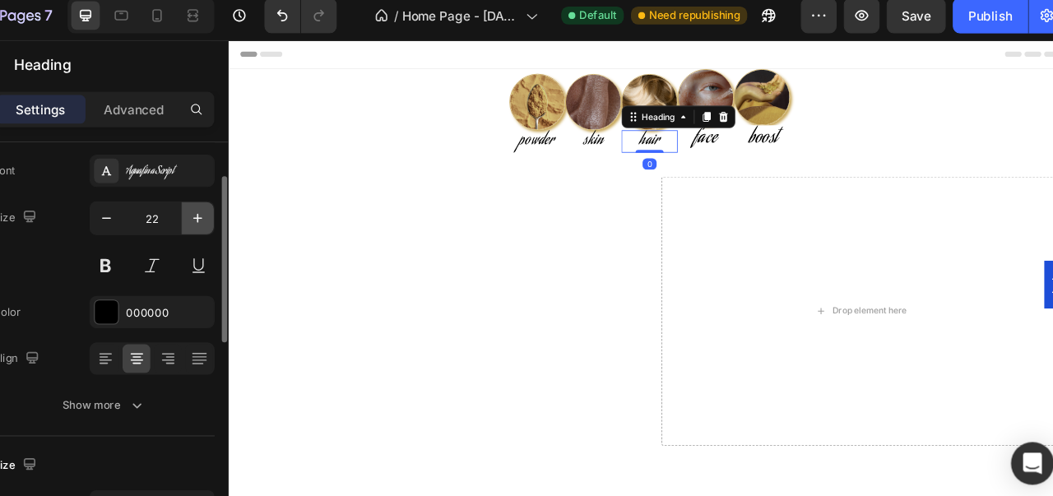
click at [248, 210] on icon "button" at bounding box center [248, 210] width 8 height 8
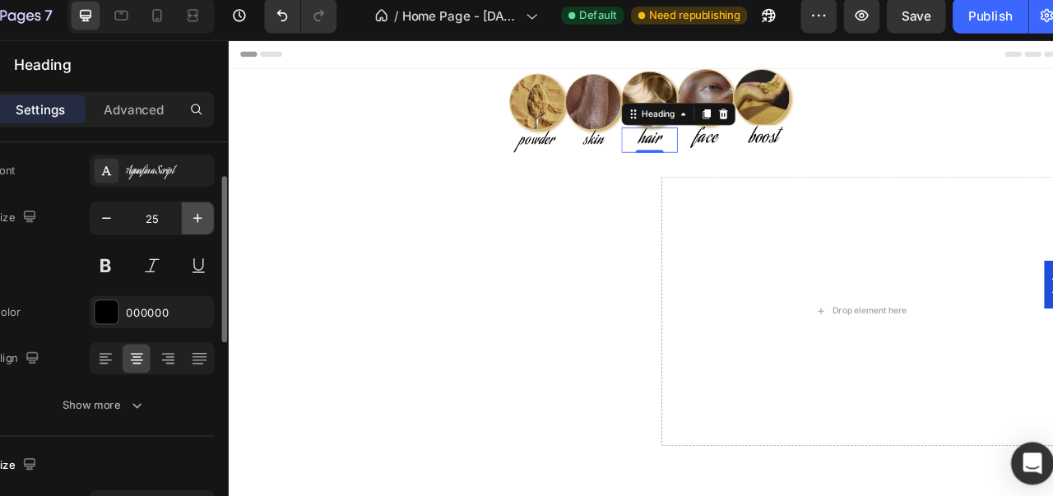
click at [248, 210] on icon "button" at bounding box center [248, 210] width 8 height 8
type input "27"
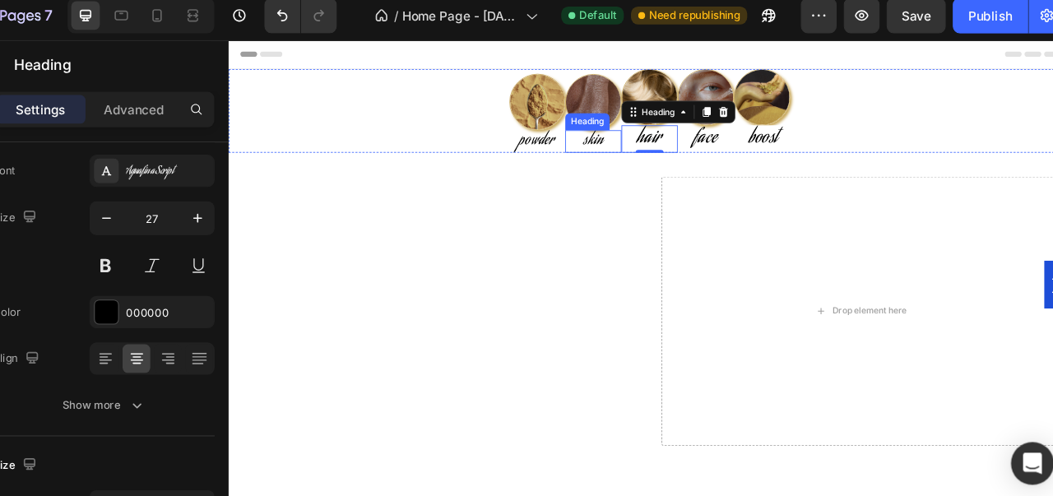
click at [658, 158] on h2 "skin" at bounding box center [655, 159] width 66 height 27
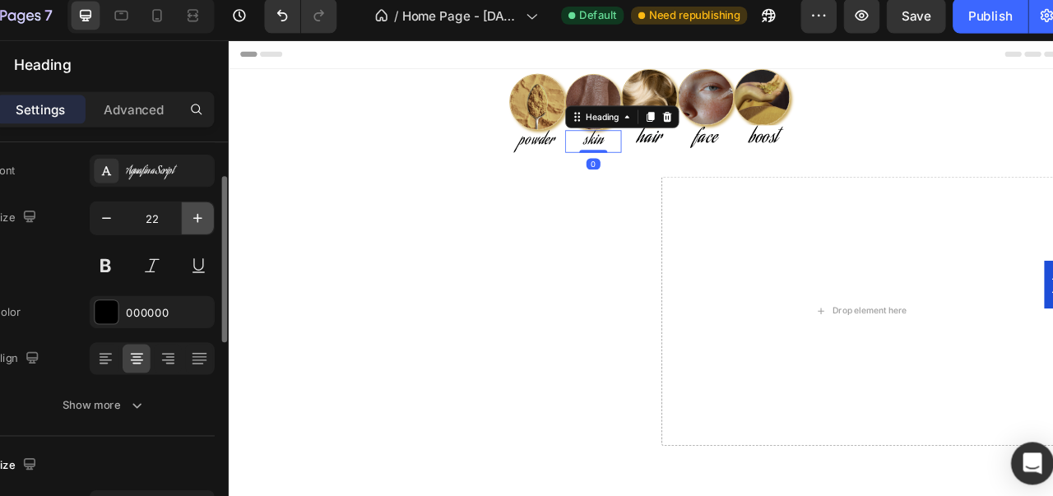
click at [251, 202] on icon "button" at bounding box center [248, 210] width 16 height 16
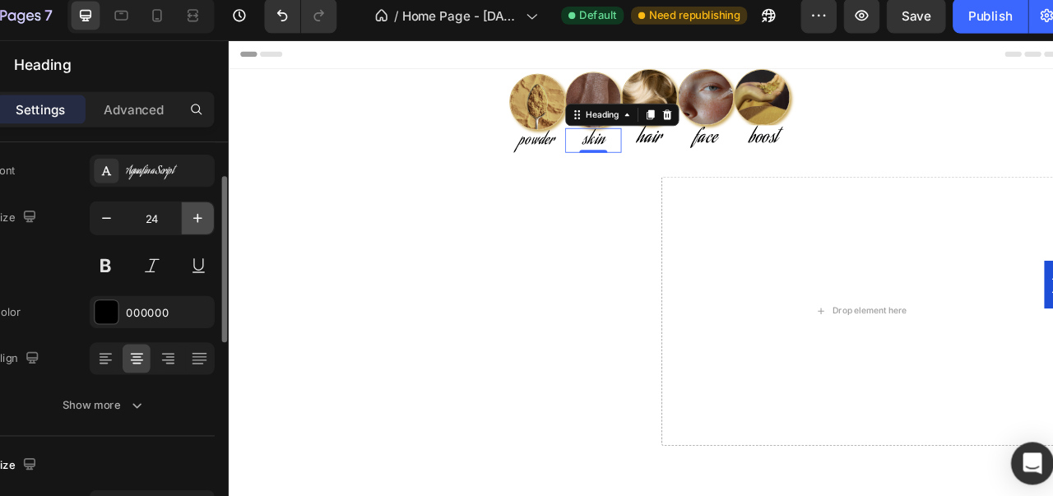
click at [251, 202] on icon "button" at bounding box center [248, 210] width 16 height 16
type input "27"
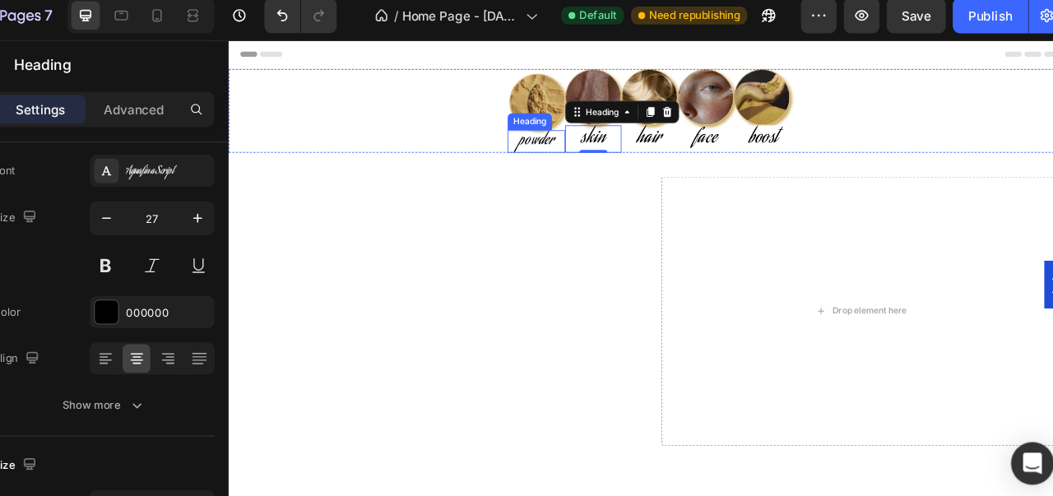
click at [570, 155] on h2 "powder" at bounding box center [588, 159] width 67 height 27
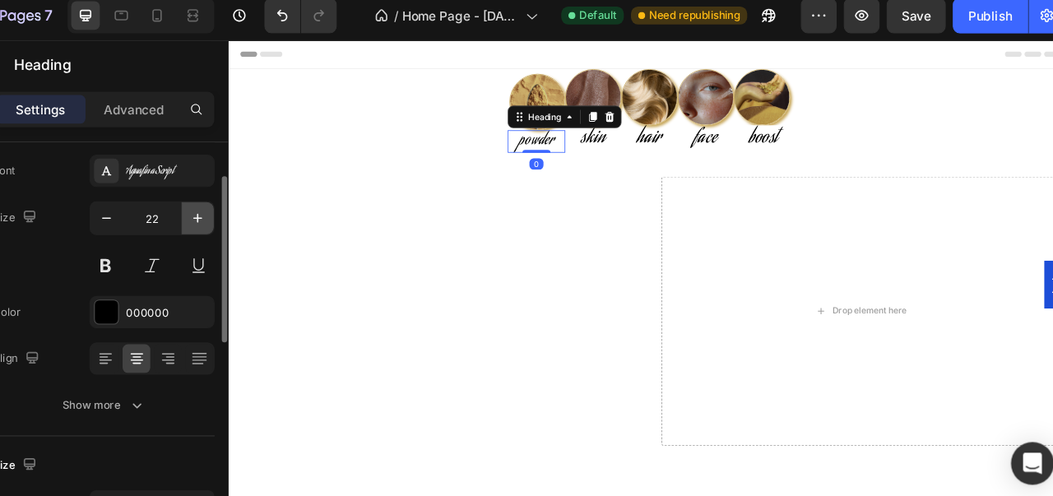
click at [256, 207] on icon "button" at bounding box center [248, 210] width 16 height 16
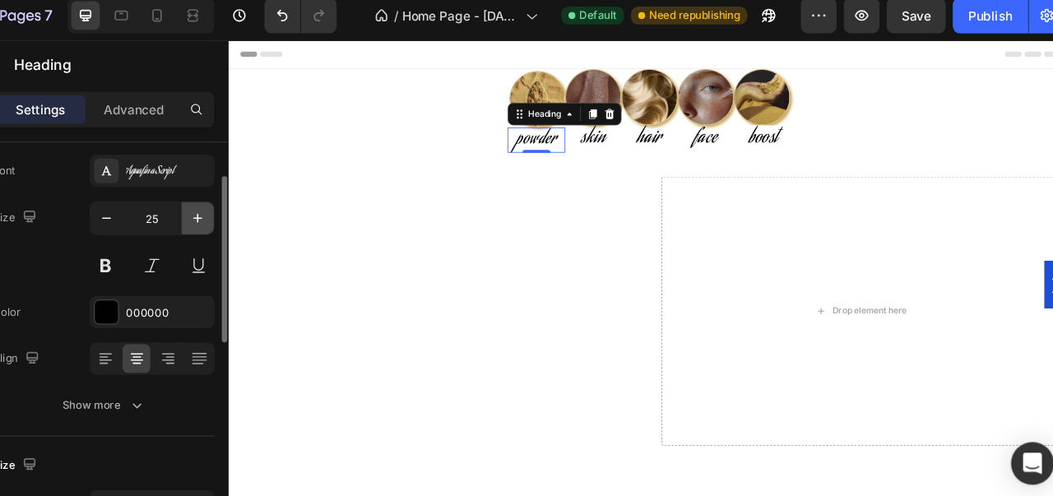
click at [256, 207] on icon "button" at bounding box center [248, 210] width 16 height 16
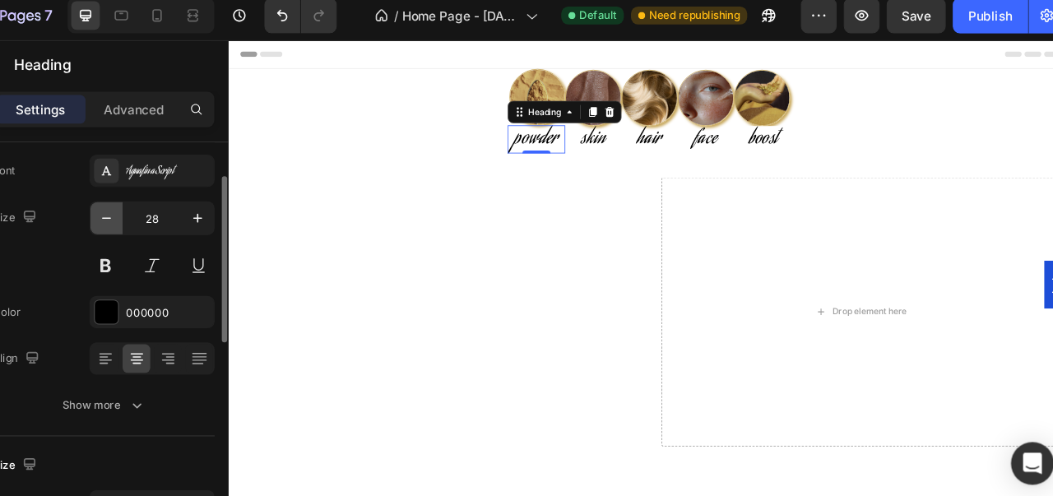
click at [173, 214] on button "button" at bounding box center [165, 210] width 30 height 30
type input "27"
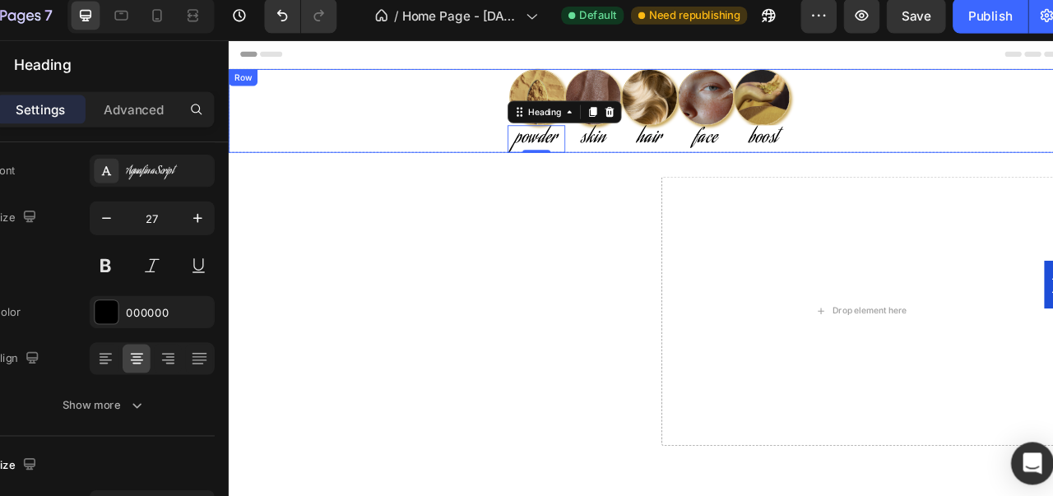
click at [1052, 98] on div "Image powder Heading 0 Image skin Heading Image hair Heading Image face Heading…" at bounding box center [721, 123] width 987 height 98
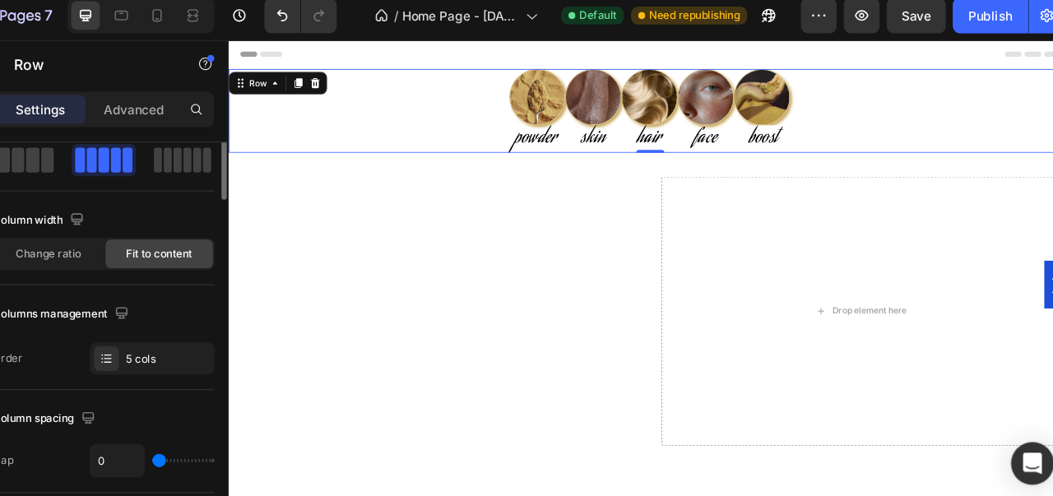
scroll to position [0, 0]
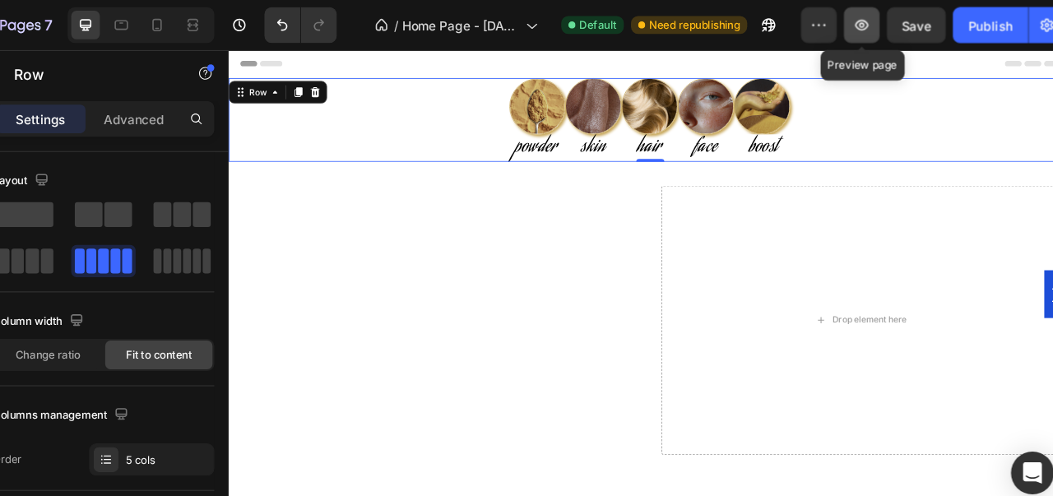
click at [850, 19] on button "button" at bounding box center [859, 23] width 33 height 33
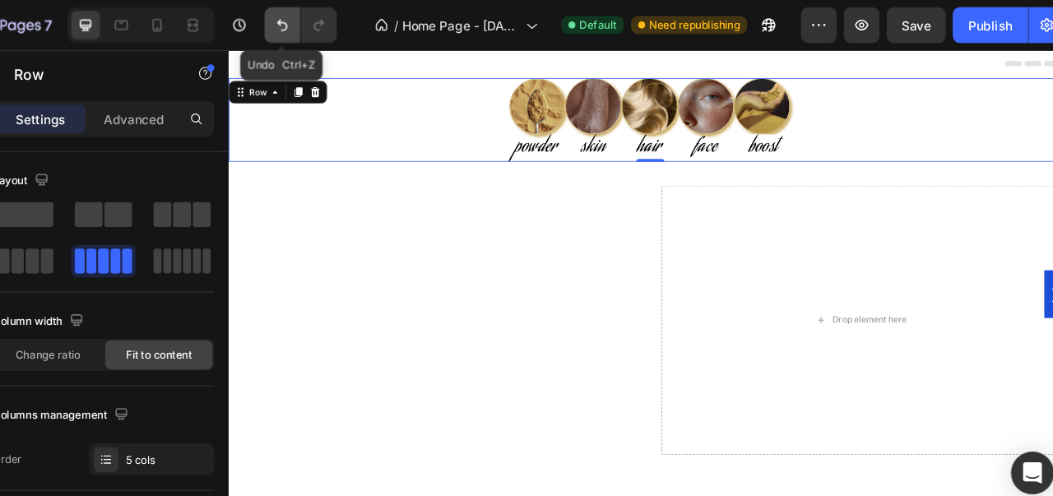
click at [332, 31] on button "Undo/Redo" at bounding box center [326, 23] width 33 height 33
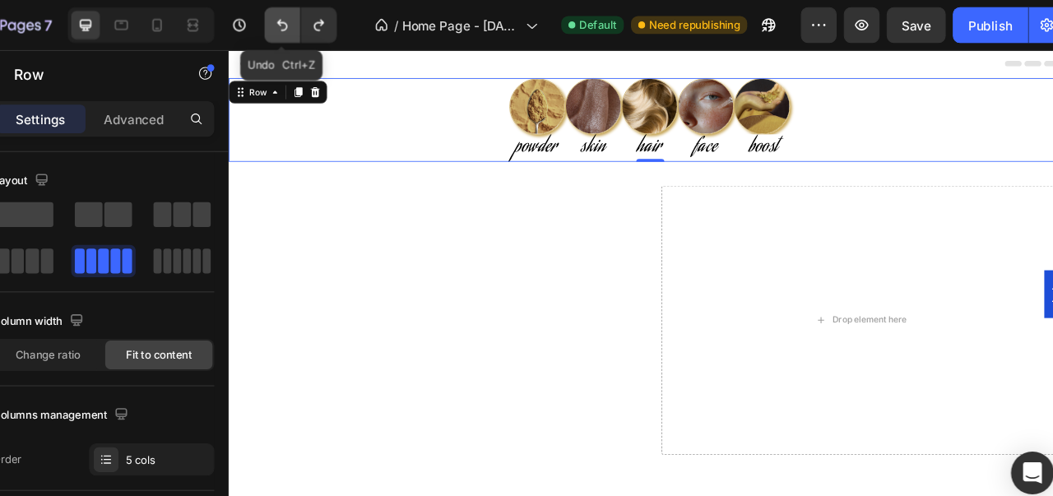
click at [332, 31] on button "Undo/Redo" at bounding box center [326, 23] width 33 height 33
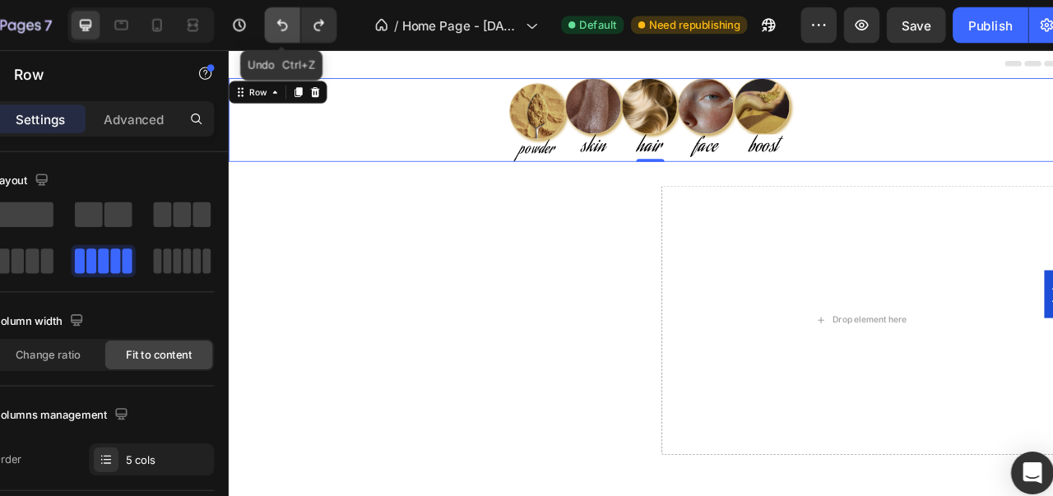
click at [332, 31] on button "Undo/Redo" at bounding box center [326, 23] width 33 height 33
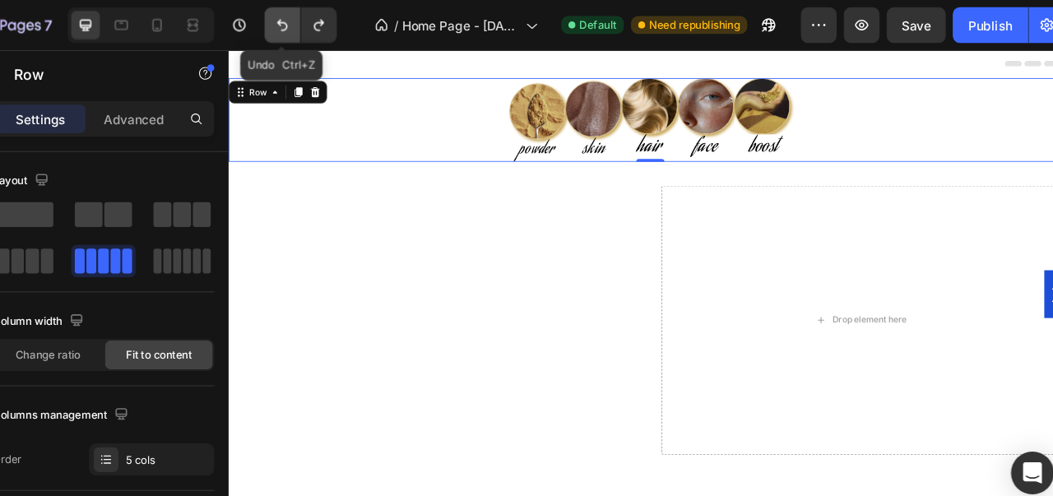
click at [332, 31] on button "Undo/Redo" at bounding box center [326, 23] width 33 height 33
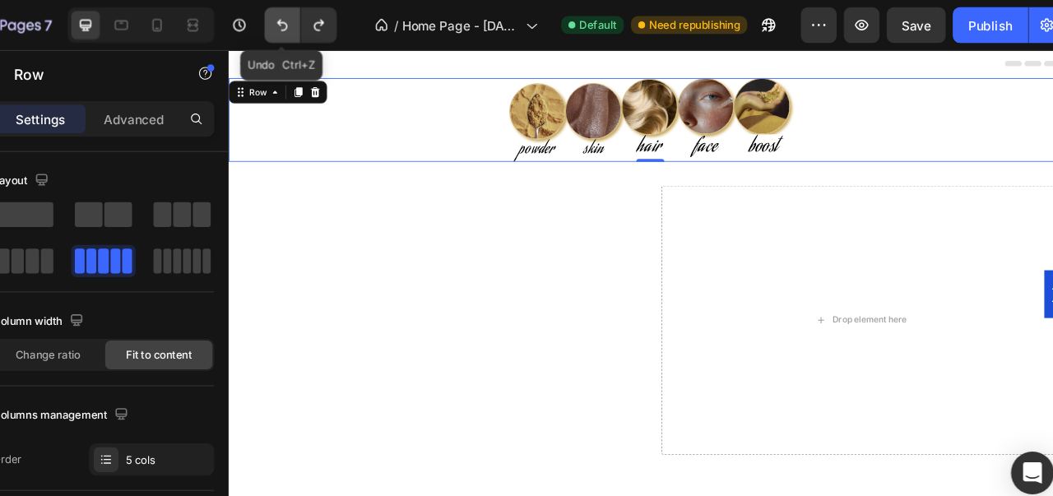
click at [332, 31] on button "Undo/Redo" at bounding box center [326, 23] width 33 height 33
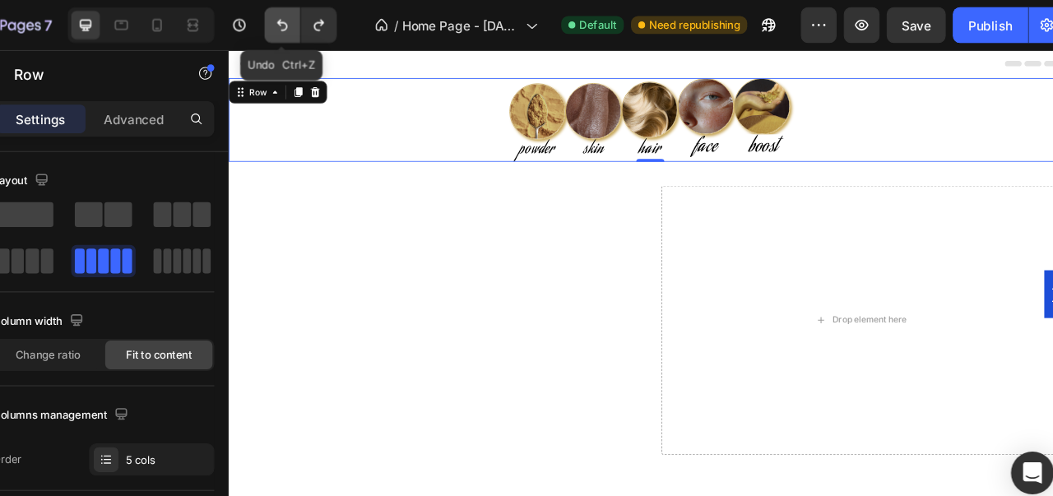
click at [332, 31] on button "Undo/Redo" at bounding box center [326, 23] width 33 height 33
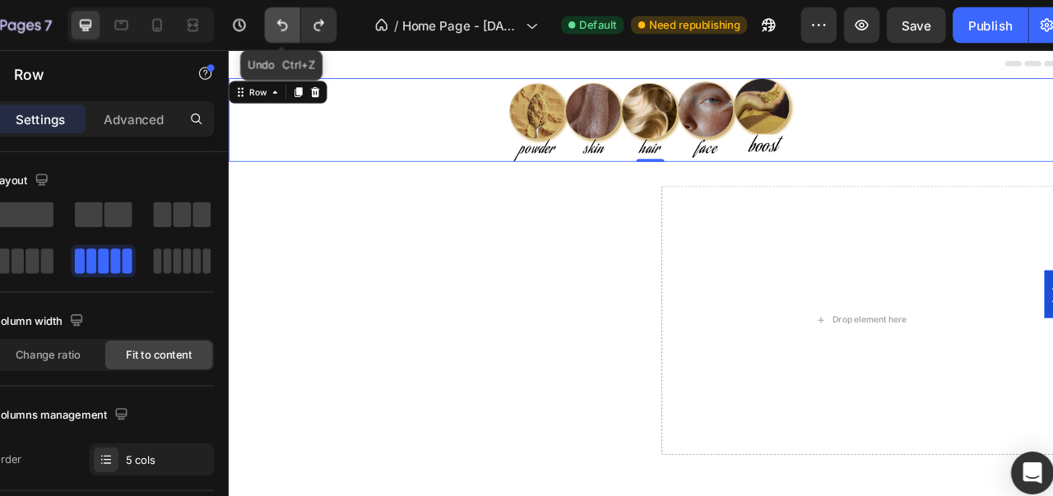
click at [332, 31] on button "Undo/Redo" at bounding box center [326, 23] width 33 height 33
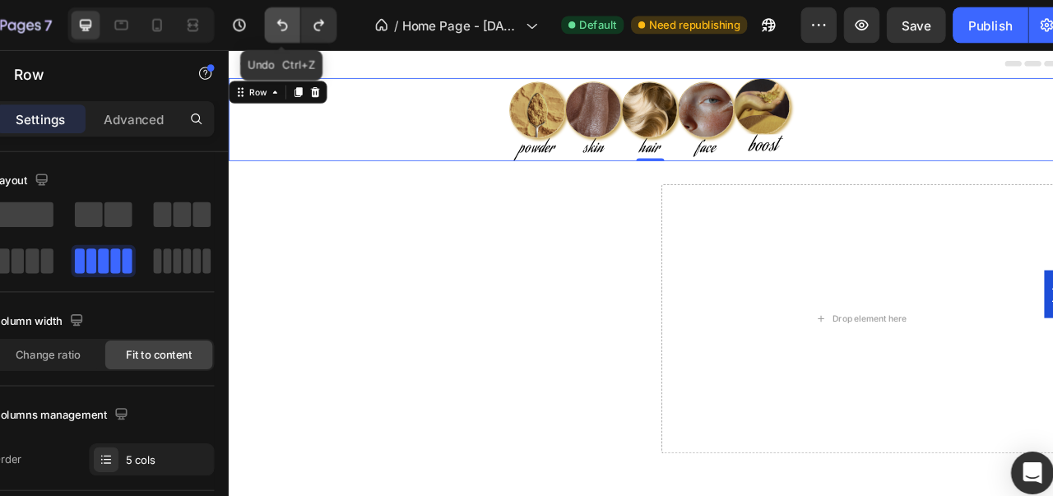
click at [332, 31] on button "Undo/Redo" at bounding box center [326, 23] width 33 height 33
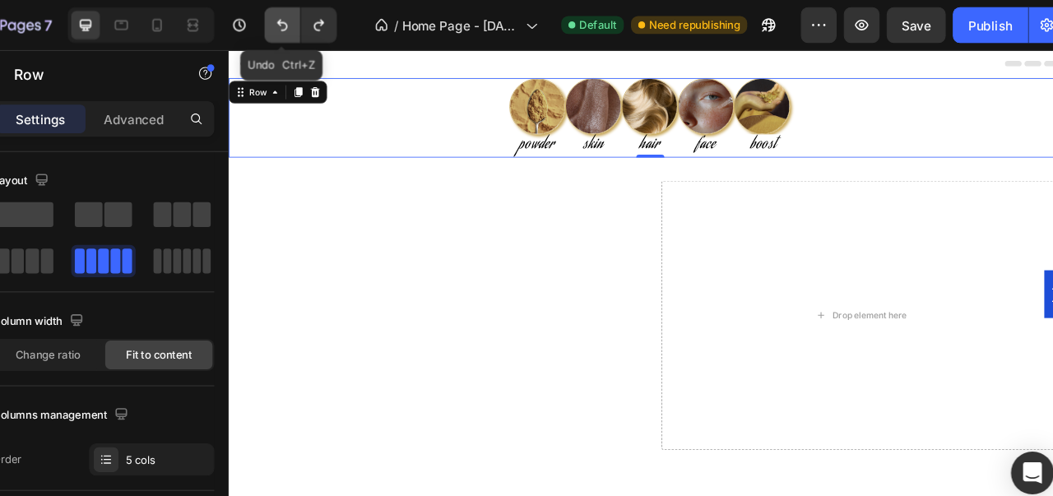
click at [332, 31] on button "Undo/Redo" at bounding box center [326, 23] width 33 height 33
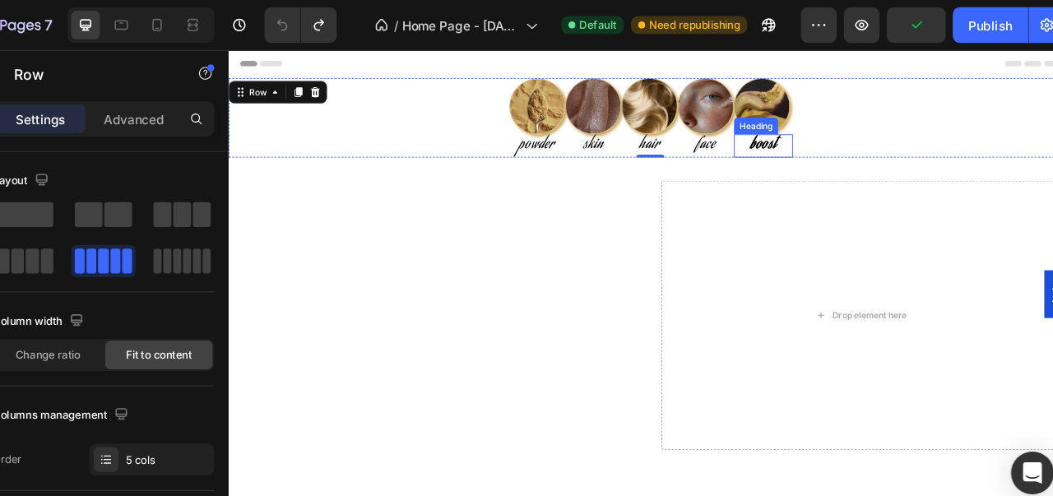
click at [848, 154] on p "boost" at bounding box center [854, 163] width 66 height 24
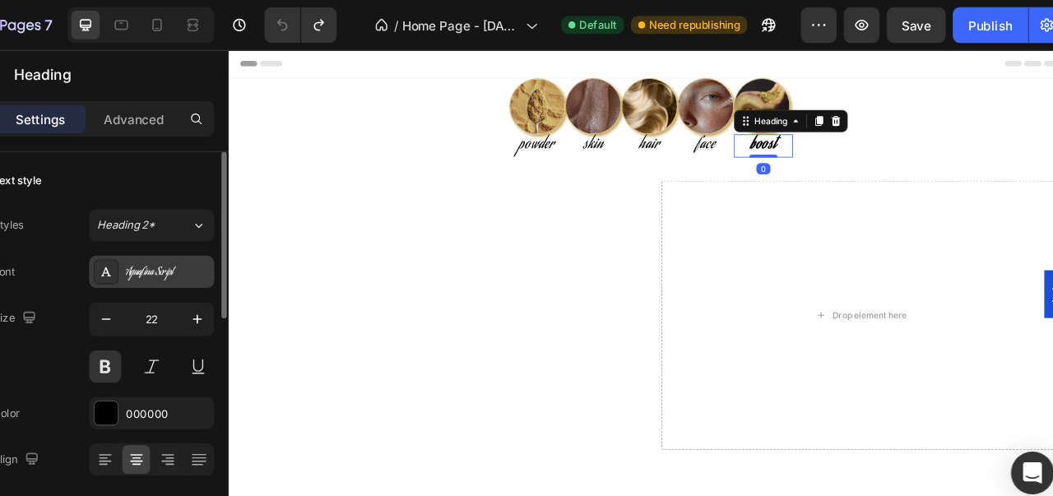
click at [241, 239] on div "Aguafina Script" at bounding box center [206, 250] width 115 height 30
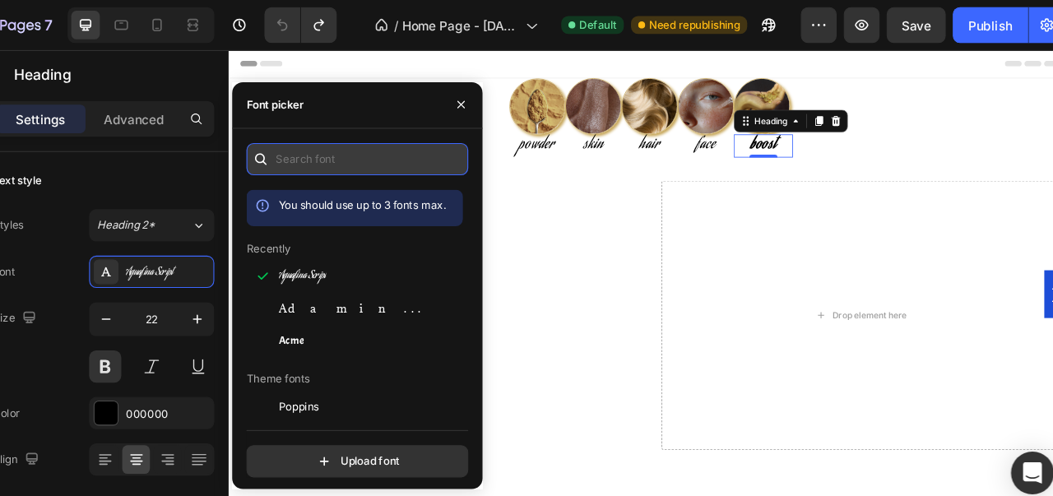
click at [367, 149] on input "text" at bounding box center [396, 147] width 204 height 30
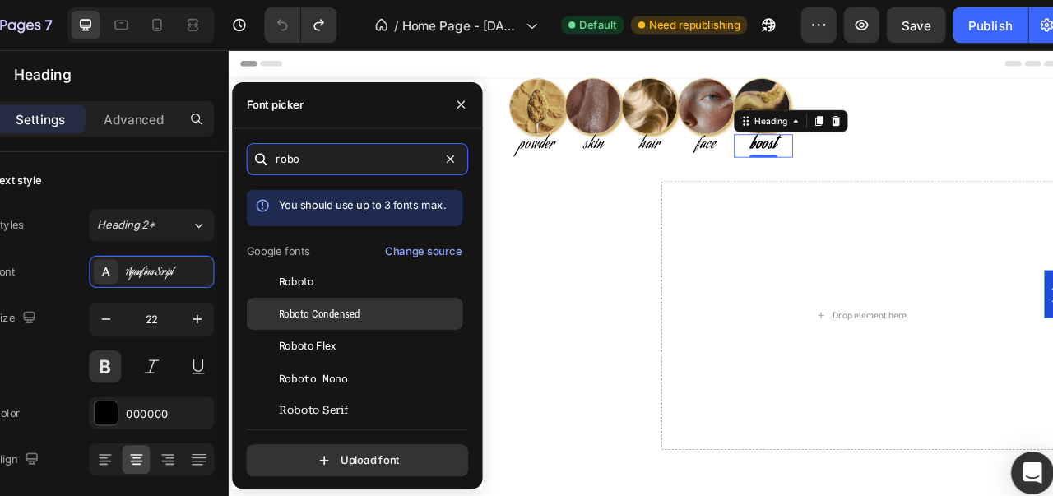
type input "robo"
click at [361, 284] on span "Roboto Condensed" at bounding box center [360, 288] width 75 height 15
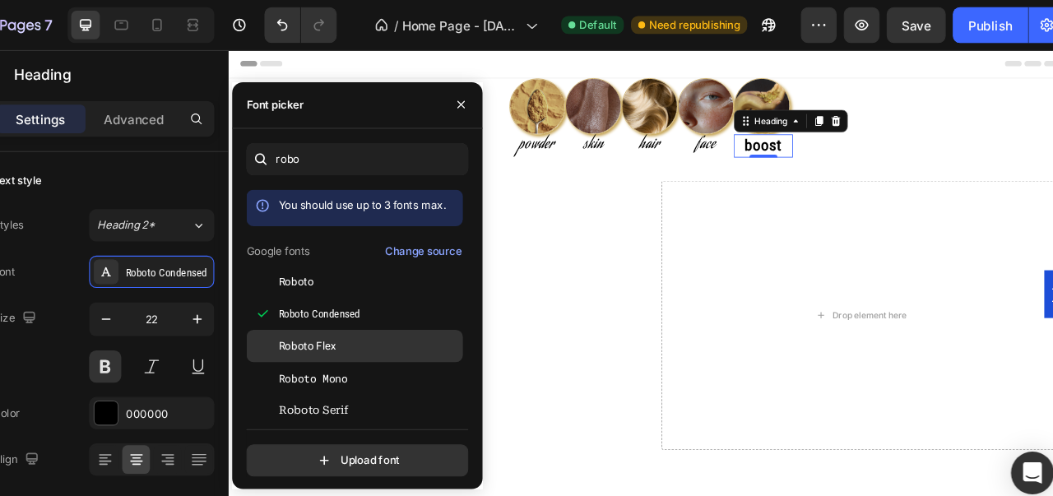
click at [378, 318] on div "Roboto Flex" at bounding box center [406, 318] width 166 height 15
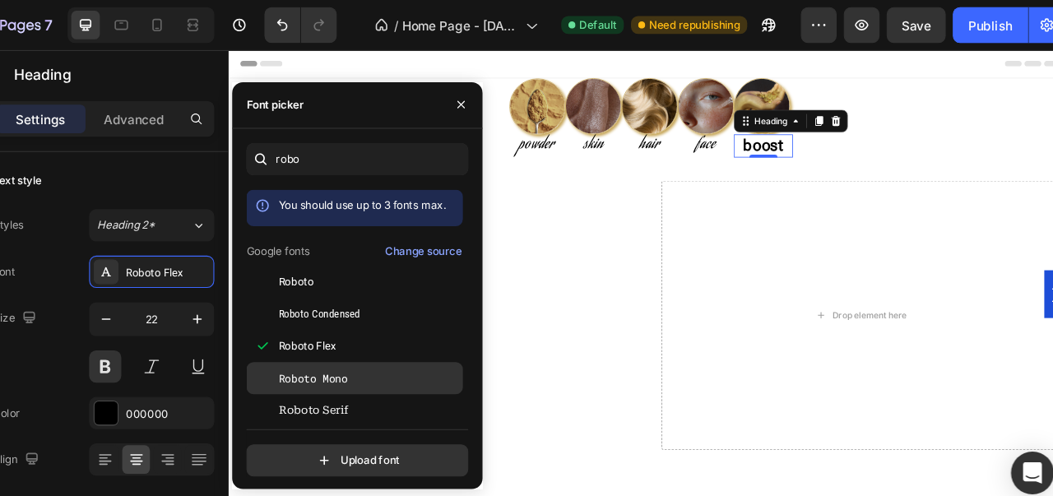
click at [382, 345] on span "Roboto Mono" at bounding box center [354, 348] width 63 height 15
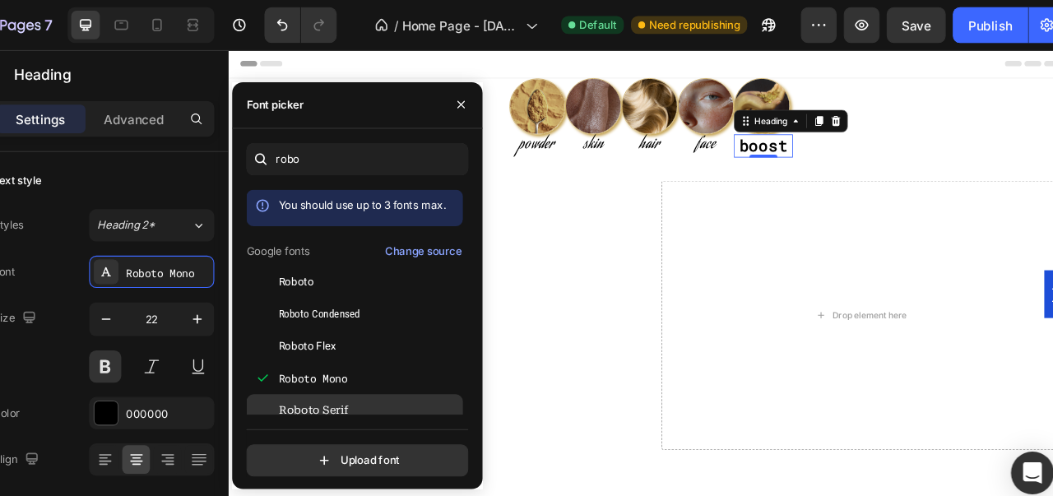
click at [386, 374] on span "Roboto Serif" at bounding box center [355, 377] width 64 height 15
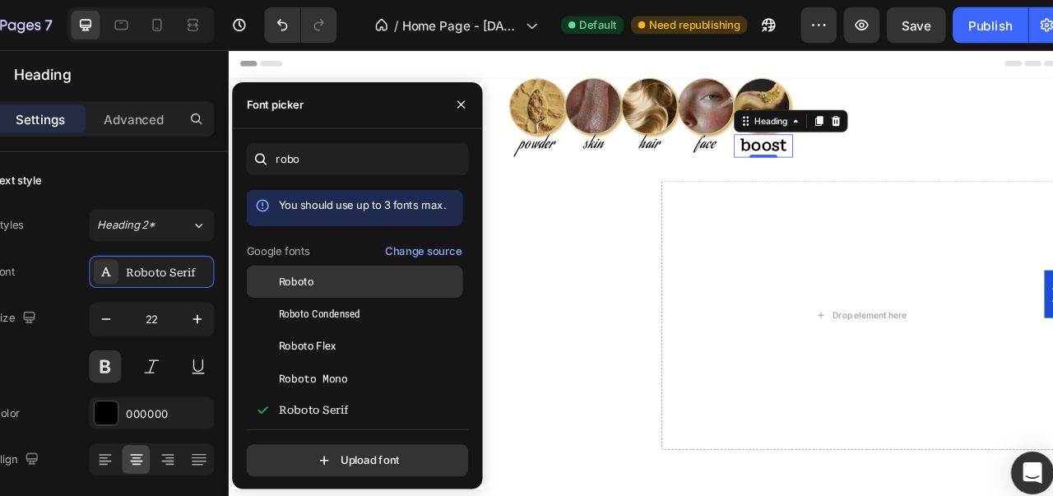
click at [420, 258] on div "Roboto" at bounding box center [406, 259] width 166 height 15
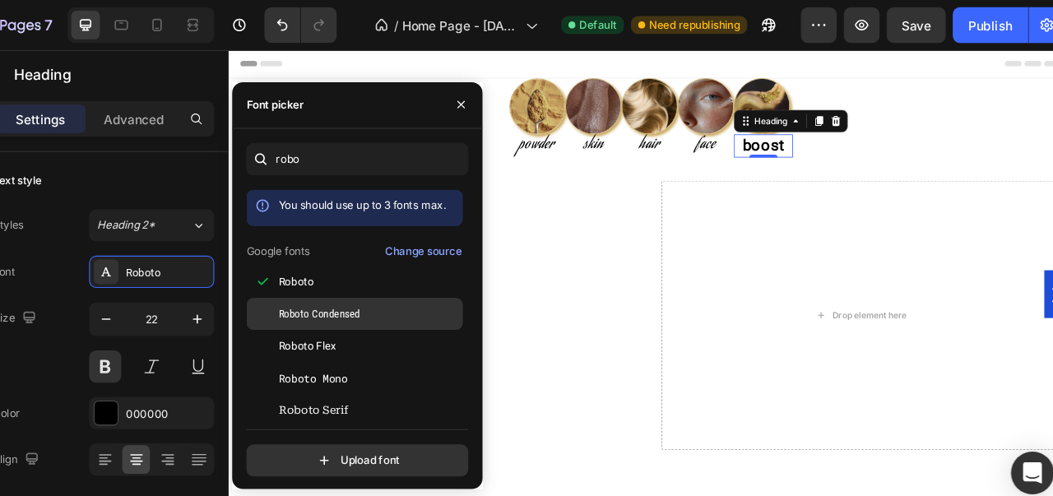
click at [420, 285] on div "Roboto Condensed" at bounding box center [406, 288] width 166 height 15
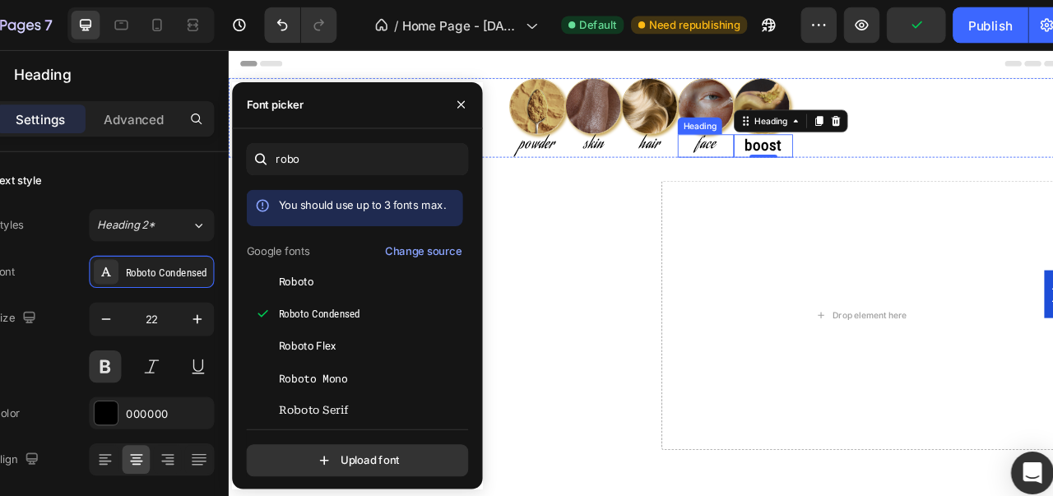
click at [787, 156] on h2 "face" at bounding box center [787, 162] width 66 height 27
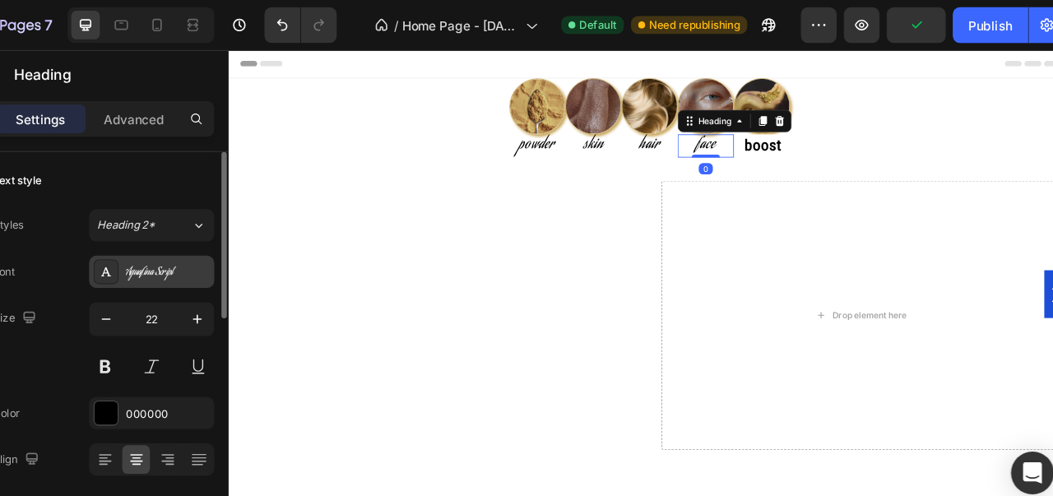
click at [216, 247] on div "Aguafina Script" at bounding box center [221, 251] width 77 height 15
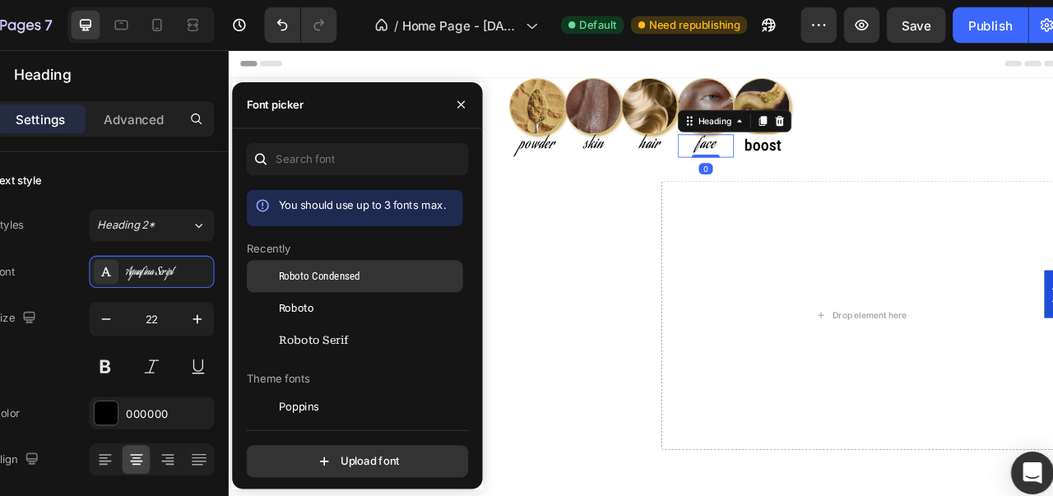
click at [347, 360] on div "Roboto Condensed" at bounding box center [393, 375] width 199 height 30
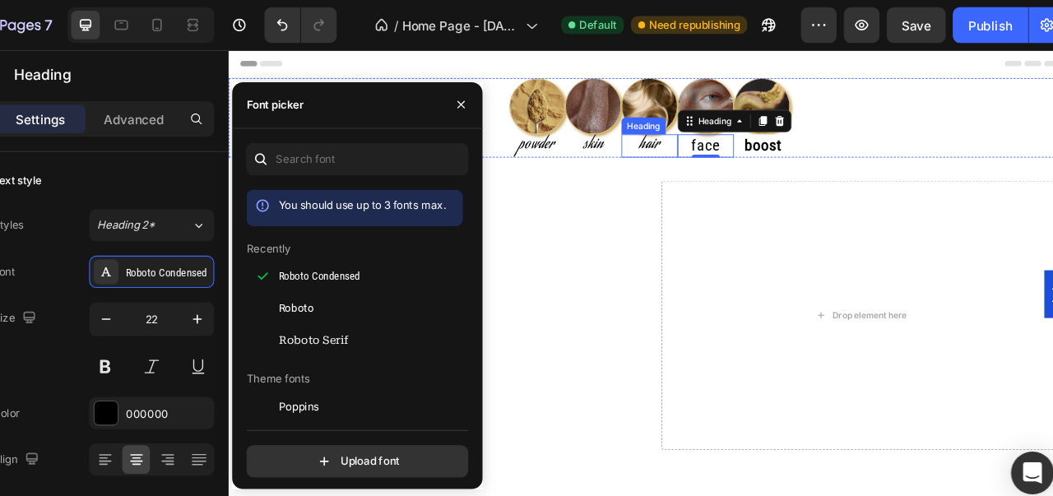
click at [715, 164] on h2 "hair" at bounding box center [721, 162] width 66 height 27
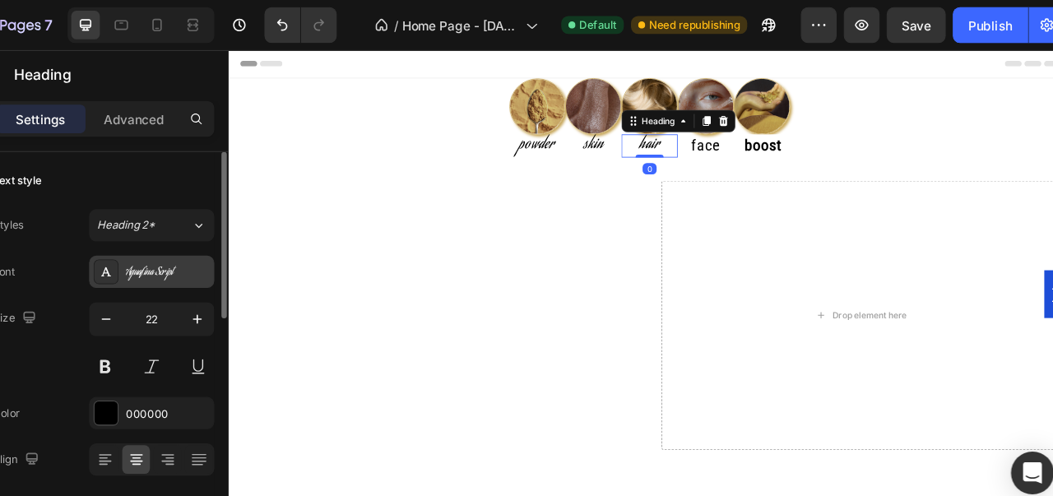
click at [244, 240] on div "Aguafina Script" at bounding box center [206, 250] width 115 height 30
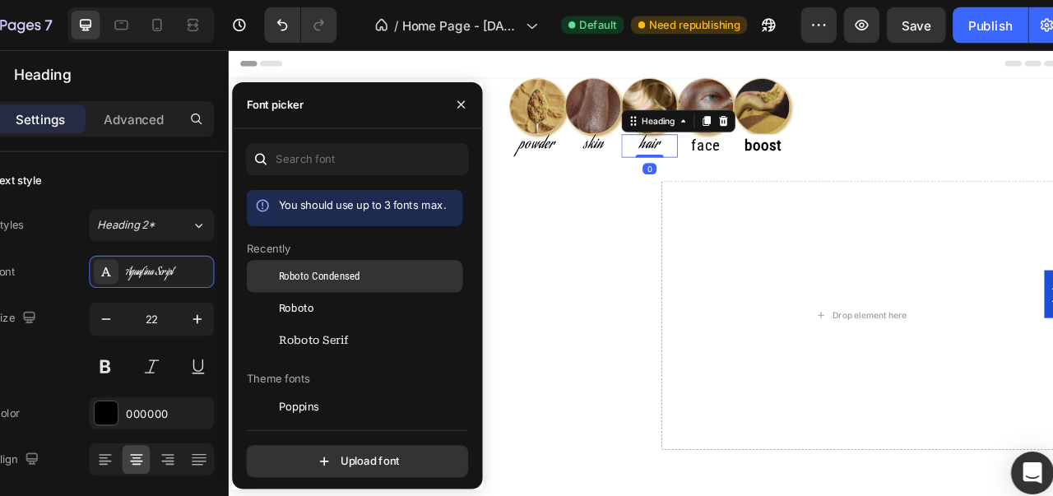
click at [365, 258] on span "Roboto Condensed" at bounding box center [360, 254] width 75 height 15
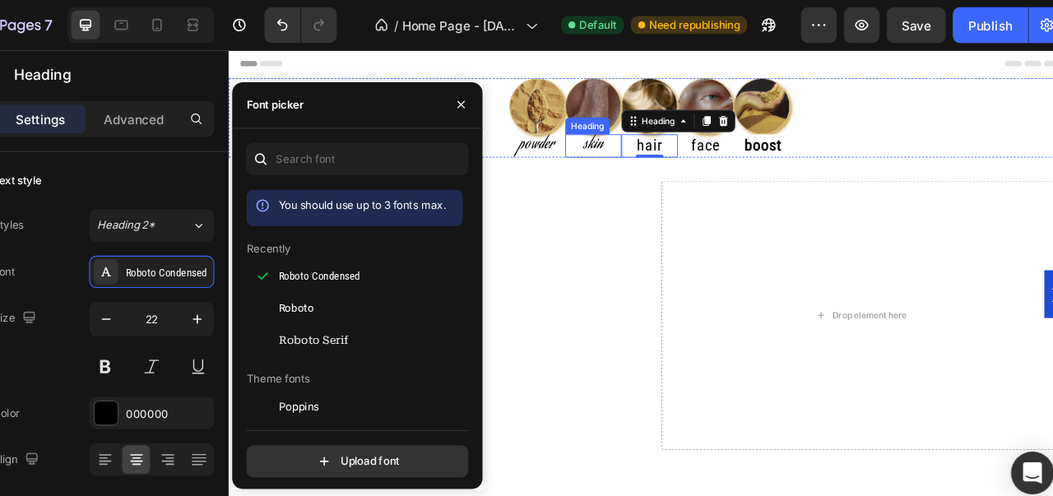
click at [655, 160] on h2 "skin" at bounding box center [655, 162] width 66 height 27
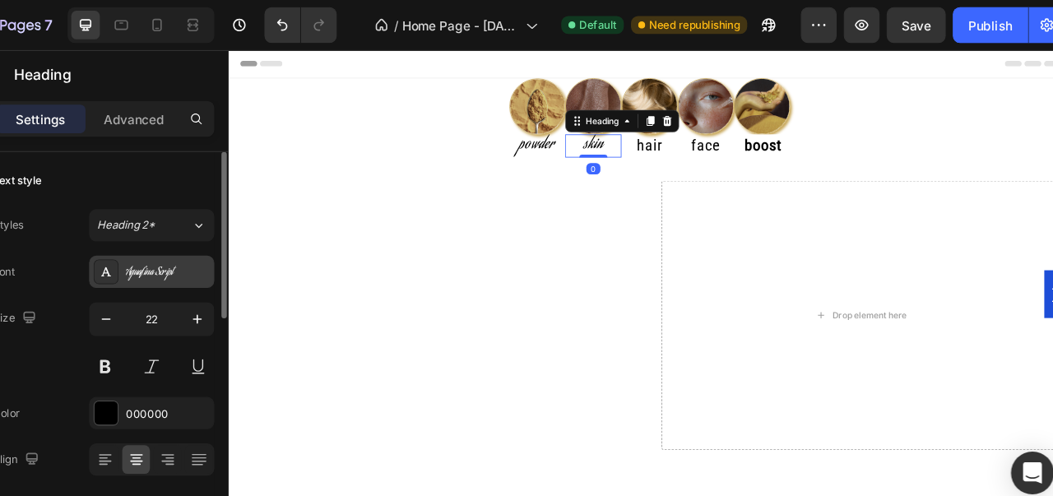
click at [238, 246] on div "Aguafina Script" at bounding box center [221, 251] width 77 height 15
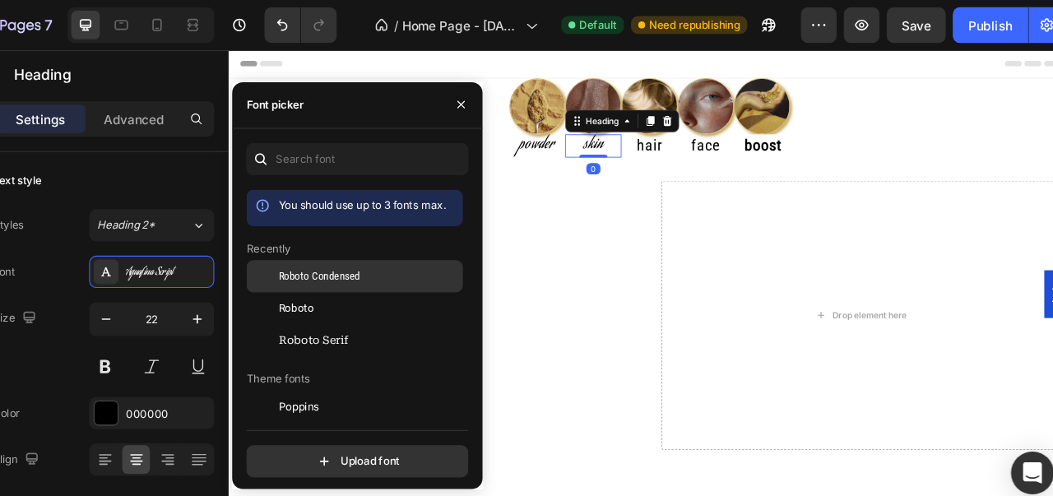
click at [332, 255] on span "Roboto Condensed" at bounding box center [360, 254] width 75 height 15
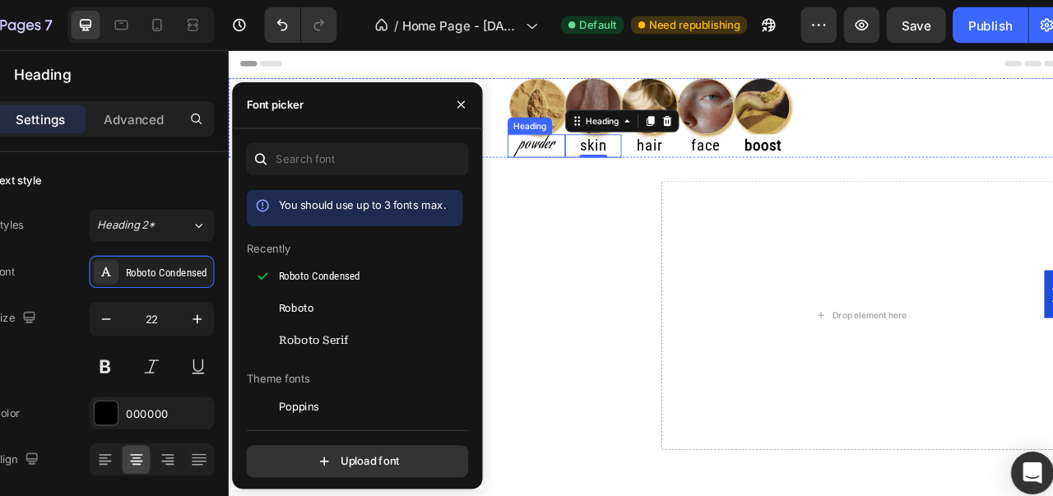
click at [593, 160] on h2 "powder" at bounding box center [588, 162] width 67 height 27
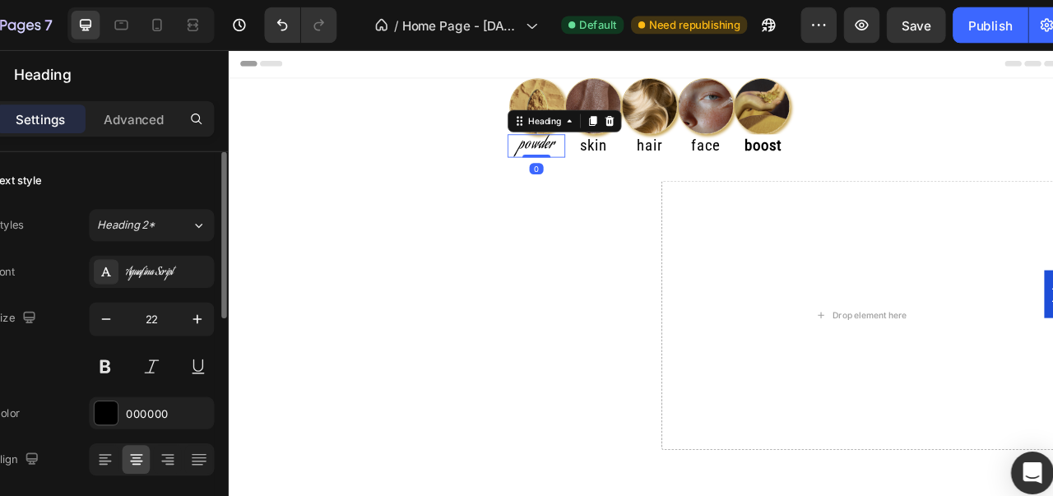
click at [239, 232] on div "Styles Heading 2* Font Aguafina Script Size 22 Color 000000 Align Show more" at bounding box center [162, 337] width 204 height 288
click at [221, 238] on div "Aguafina Script" at bounding box center [206, 250] width 115 height 30
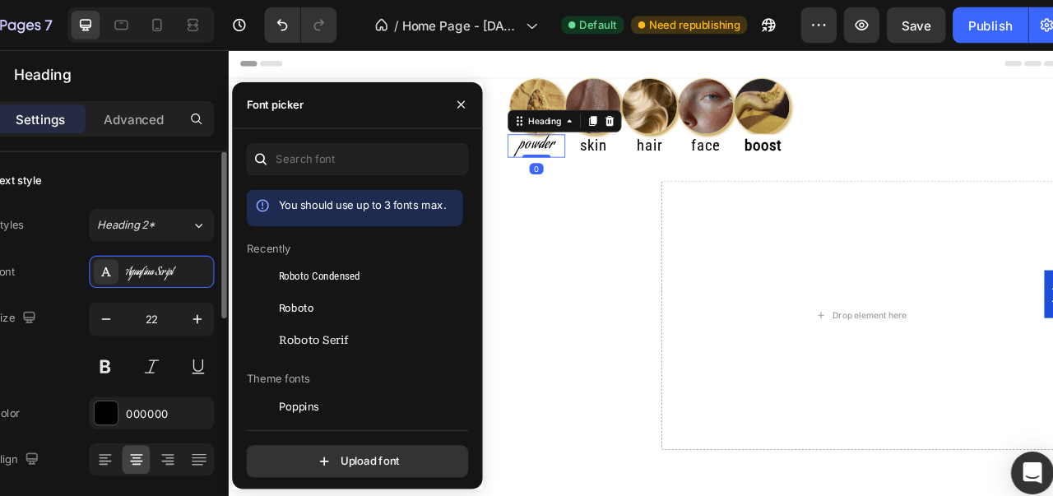
click at [336, 360] on div "Roboto Condensed" at bounding box center [393, 375] width 199 height 30
click at [847, 160] on p "boost" at bounding box center [854, 163] width 66 height 24
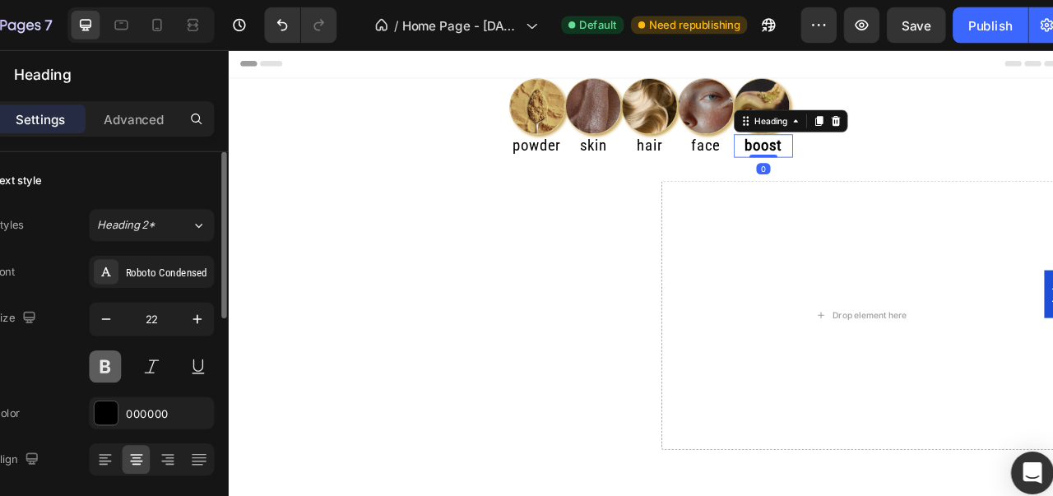
click at [164, 342] on button at bounding box center [164, 338] width 30 height 30
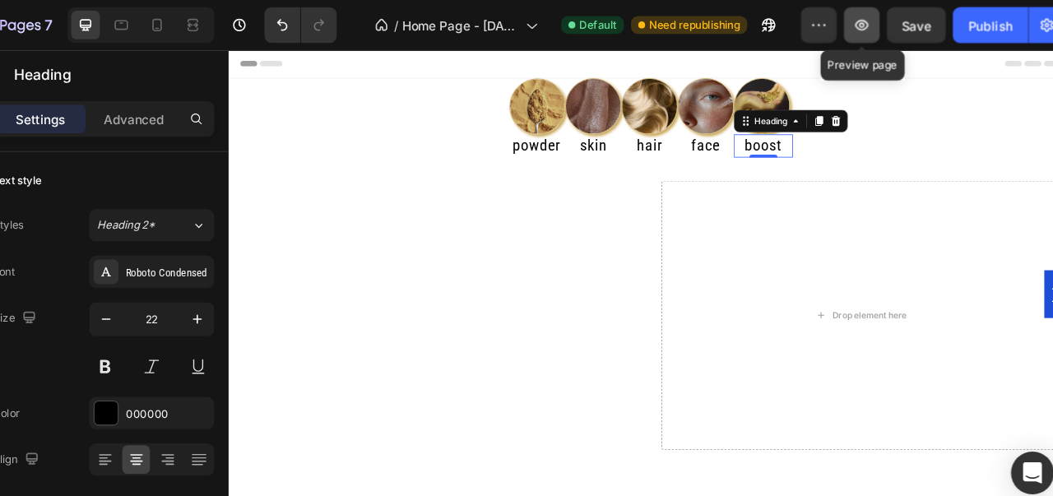
click at [858, 30] on icon "button" at bounding box center [860, 23] width 16 height 16
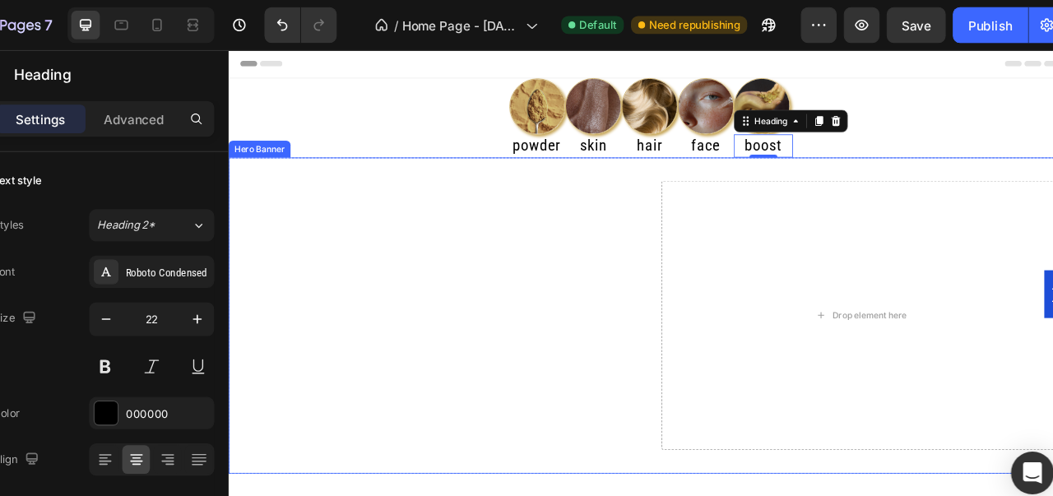
click at [475, 181] on video "Background Image" at bounding box center [721, 453] width 987 height 555
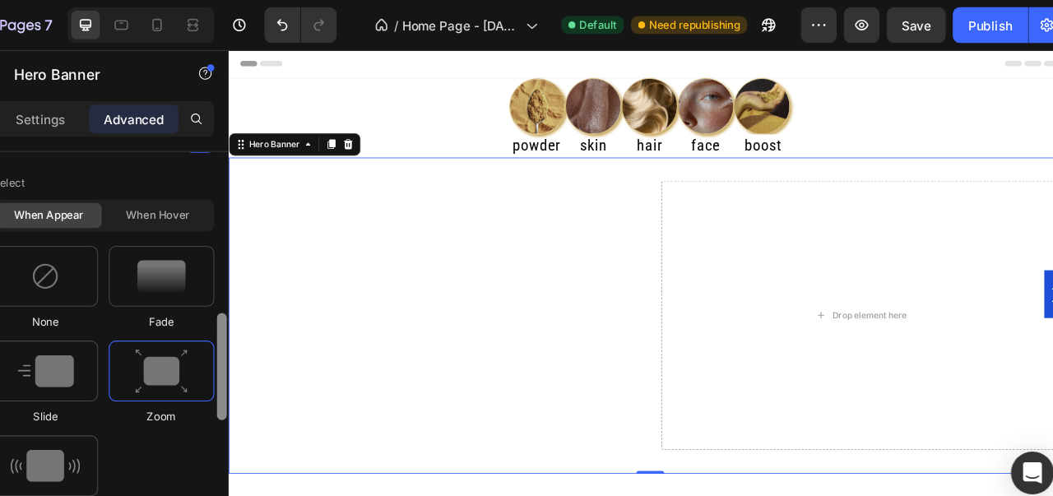
scroll to position [772, 0]
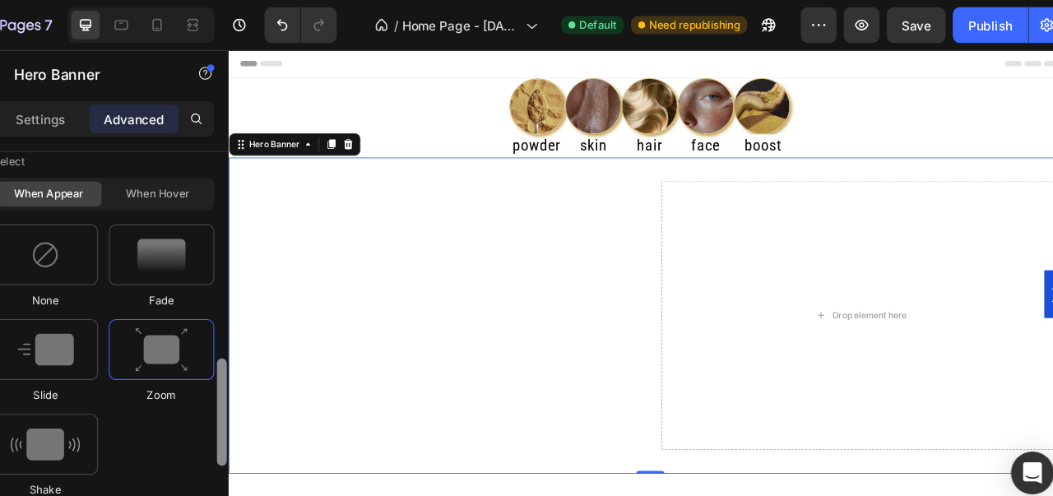
drag, startPoint x: 269, startPoint y: 169, endPoint x: 255, endPoint y: 360, distance: 191.4
click at [255, 360] on div "Display on Desktop Yes No Tablet Yes No Mobile Yes No Spacing (px) 0 0 0 0 0 0 …" at bounding box center [162, 341] width 230 height 403
click at [129, 122] on div "Settings Advanced" at bounding box center [162, 109] width 204 height 33
click at [206, 173] on div "When hover" at bounding box center [212, 178] width 97 height 23
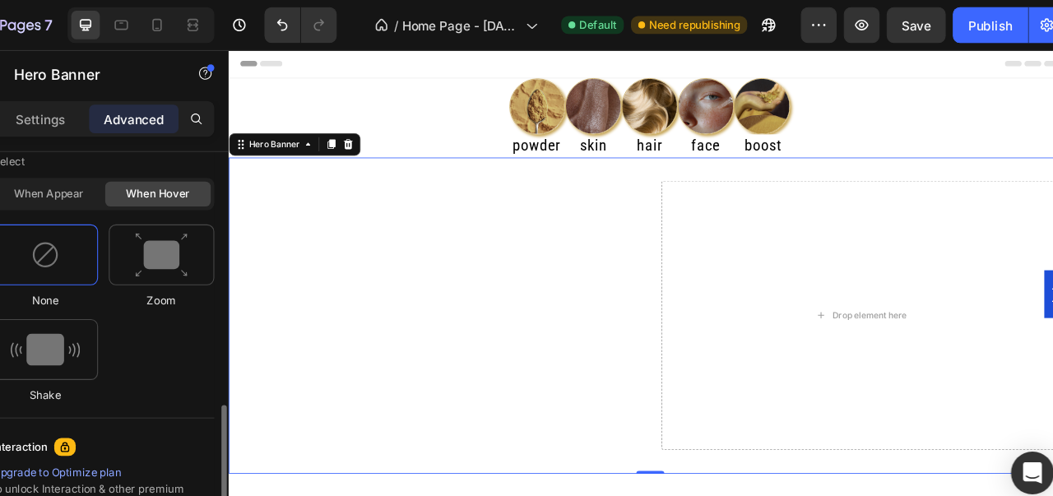
click at [157, 294] on div "Zoom" at bounding box center [108, 332] width 97 height 77
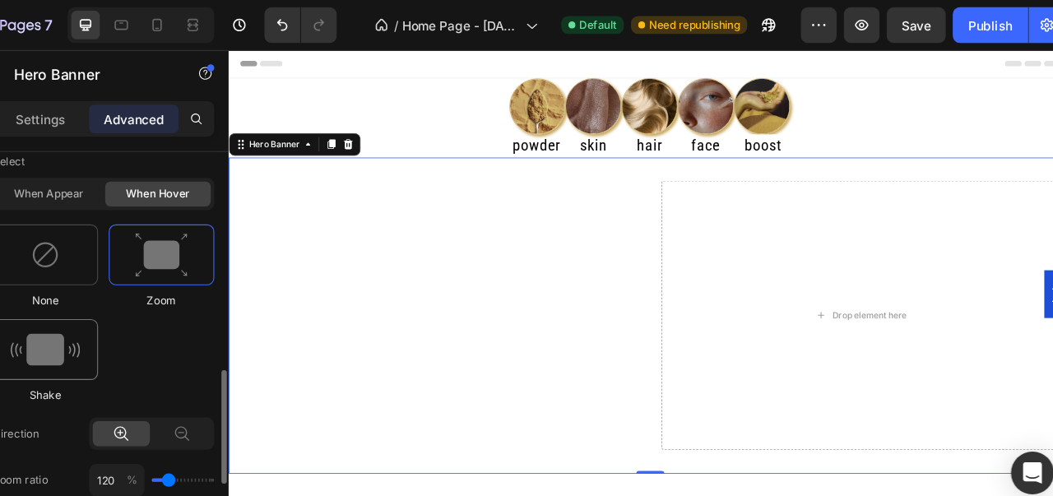
click at [135, 312] on img at bounding box center [109, 322] width 64 height 30
type input "0.7"
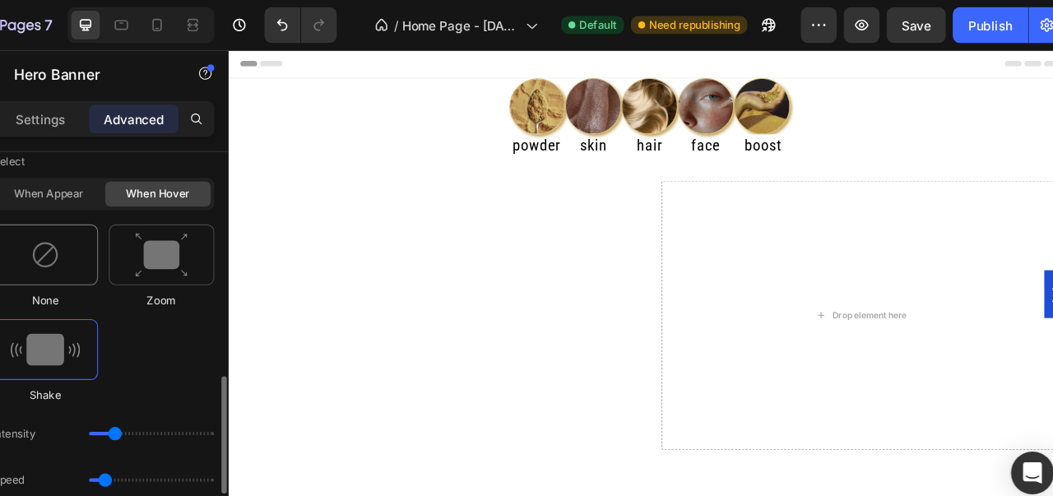
click at [126, 244] on div at bounding box center [108, 235] width 97 height 56
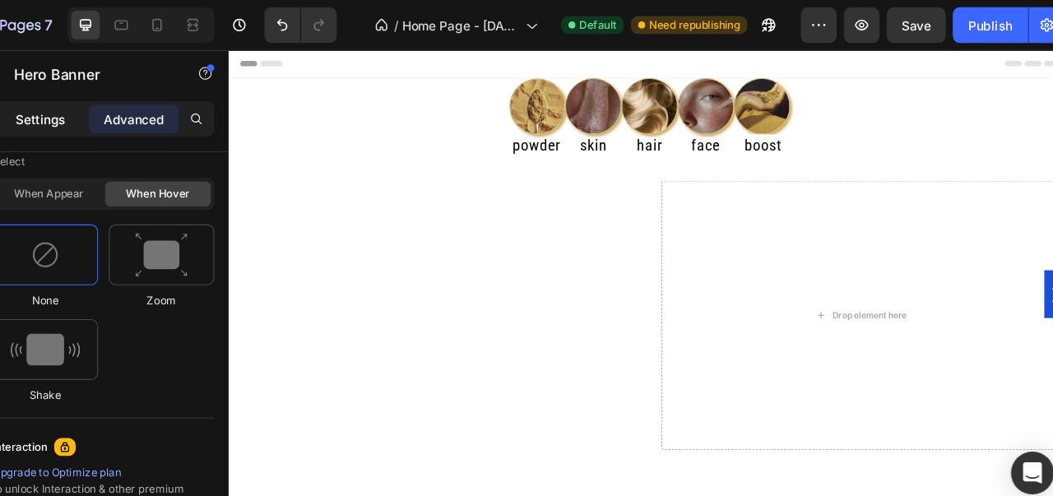
click at [122, 110] on p "Settings" at bounding box center [104, 109] width 46 height 17
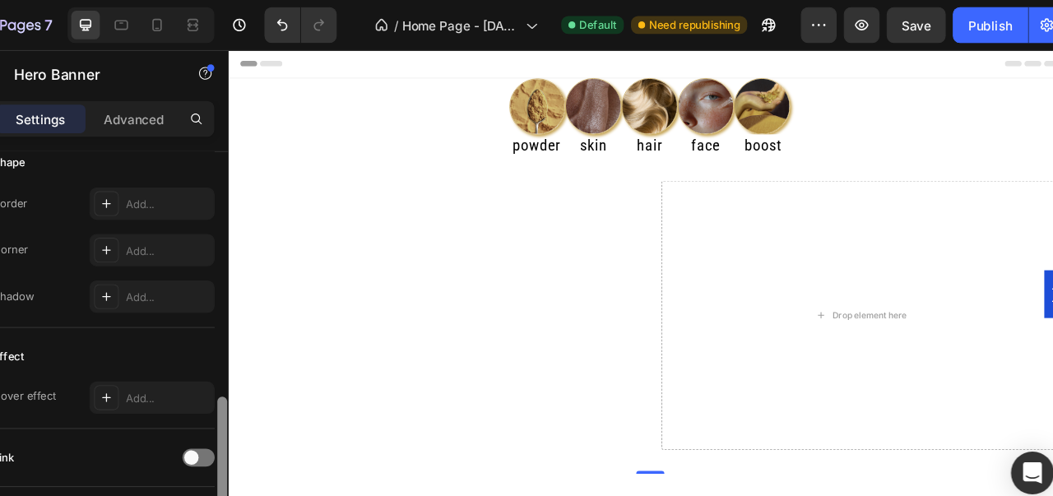
click at [270, 382] on div at bounding box center [271, 424] width 9 height 118
click at [166, 184] on icon at bounding box center [164, 187] width 8 height 8
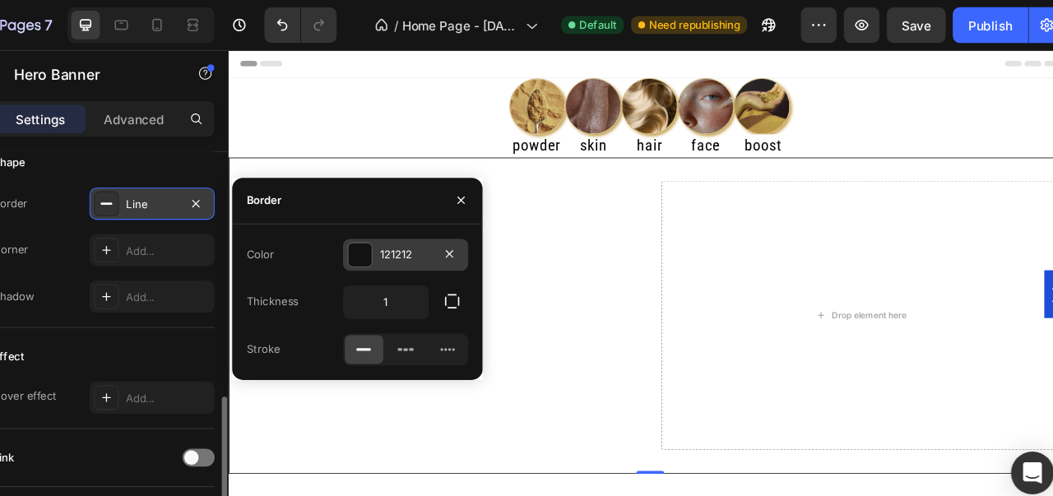
click at [399, 239] on div at bounding box center [398, 234] width 21 height 21
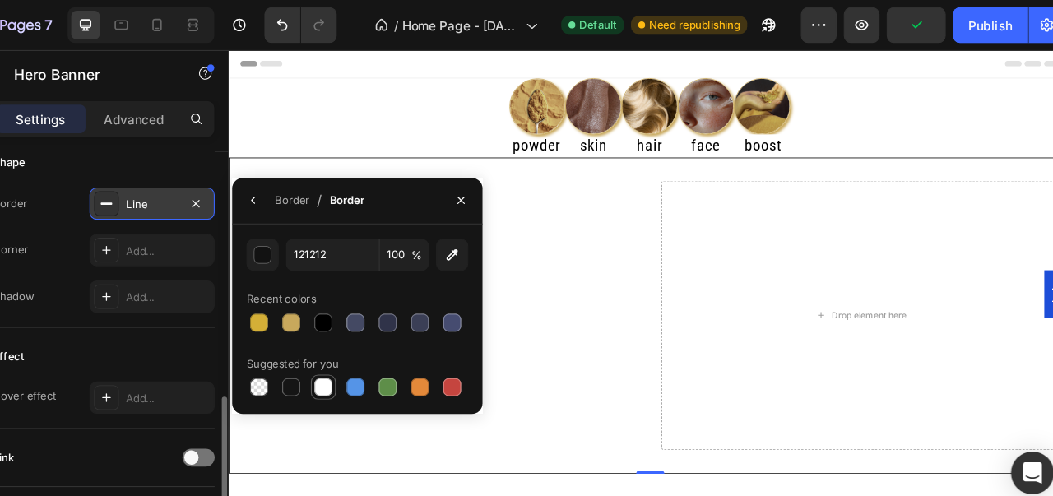
click at [366, 361] on div at bounding box center [364, 356] width 16 height 16
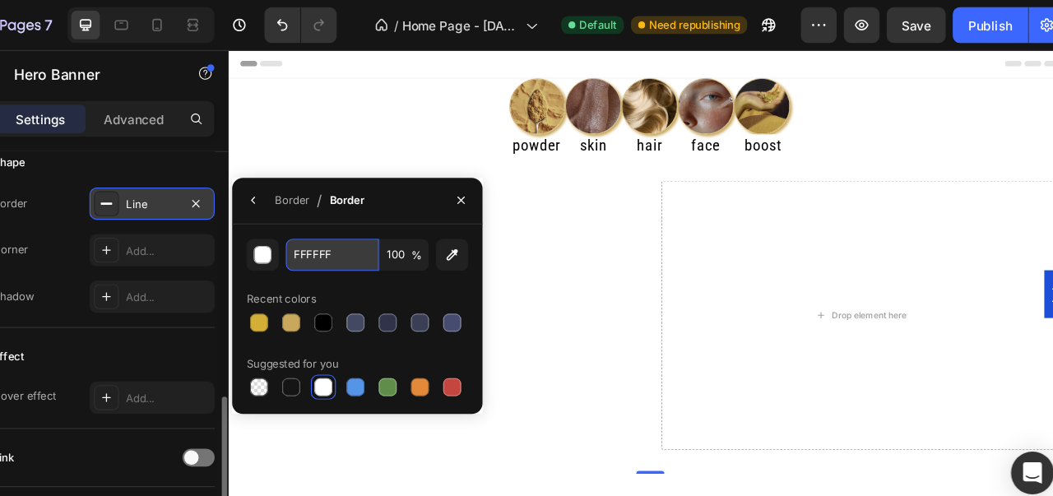
click at [390, 236] on input "FFFFFF" at bounding box center [373, 235] width 86 height 30
click at [366, 304] on div at bounding box center [365, 297] width 20 height 20
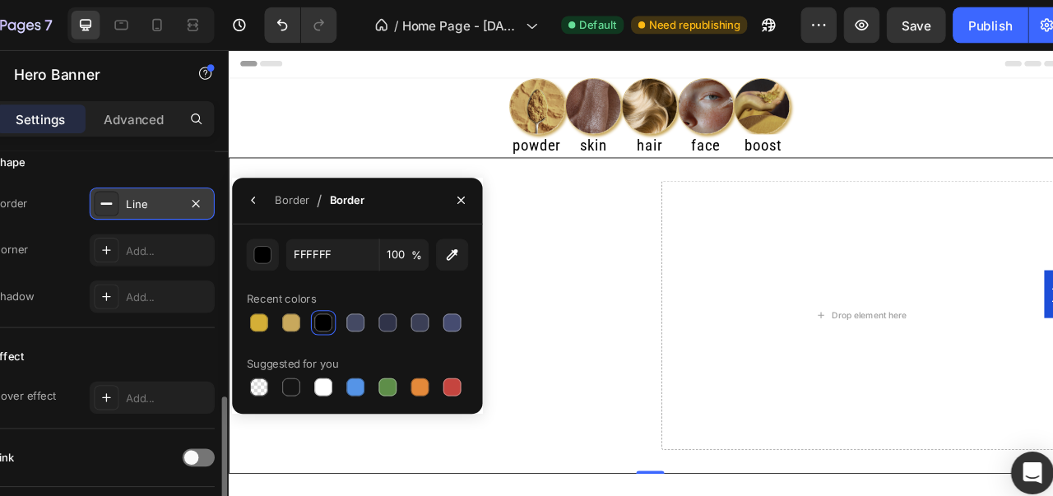
type input "000000"
click at [387, 235] on input "000000" at bounding box center [373, 235] width 86 height 30
click at [298, 186] on icon "button" at bounding box center [300, 184] width 13 height 13
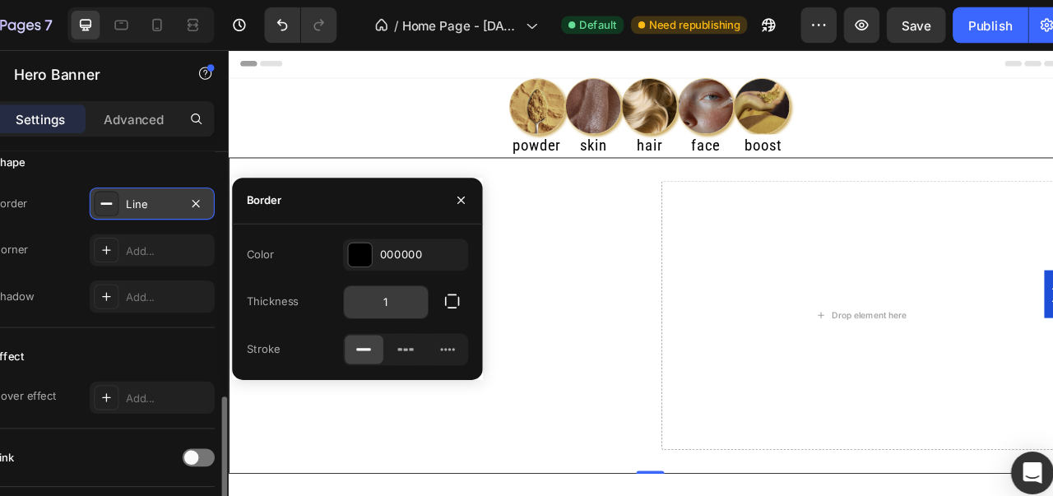
click at [427, 284] on input "1" at bounding box center [421, 278] width 77 height 30
click at [475, 281] on icon "button" at bounding box center [483, 277] width 16 height 16
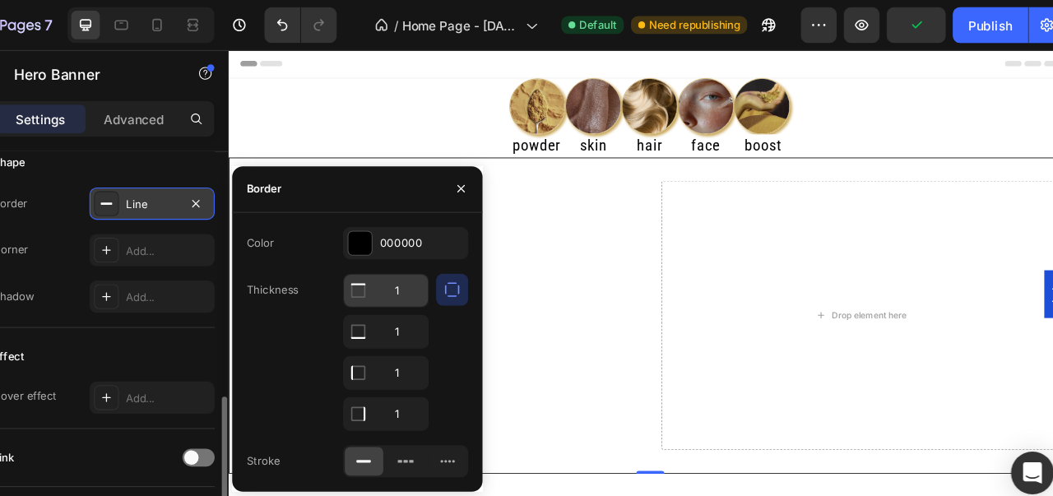
click at [445, 273] on input "1" at bounding box center [421, 268] width 77 height 30
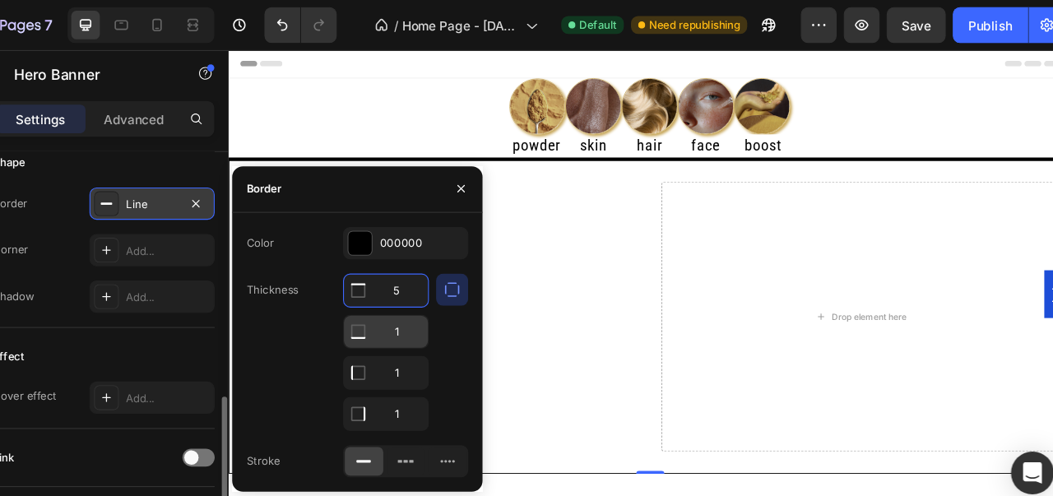
type input "5"
click at [449, 296] on input "1" at bounding box center [421, 305] width 77 height 30
click at [487, 174] on icon "button" at bounding box center [491, 173] width 13 height 13
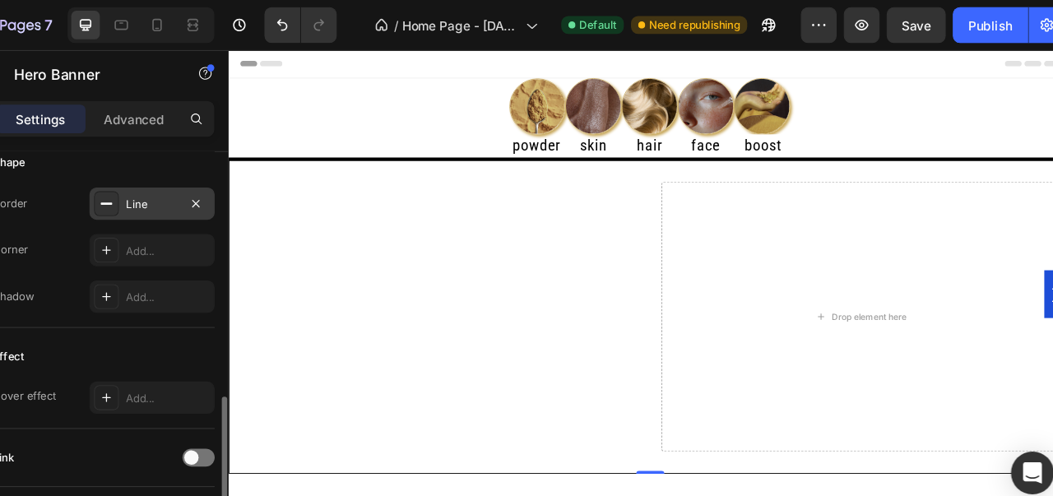
click at [202, 181] on div "Line" at bounding box center [207, 188] width 48 height 15
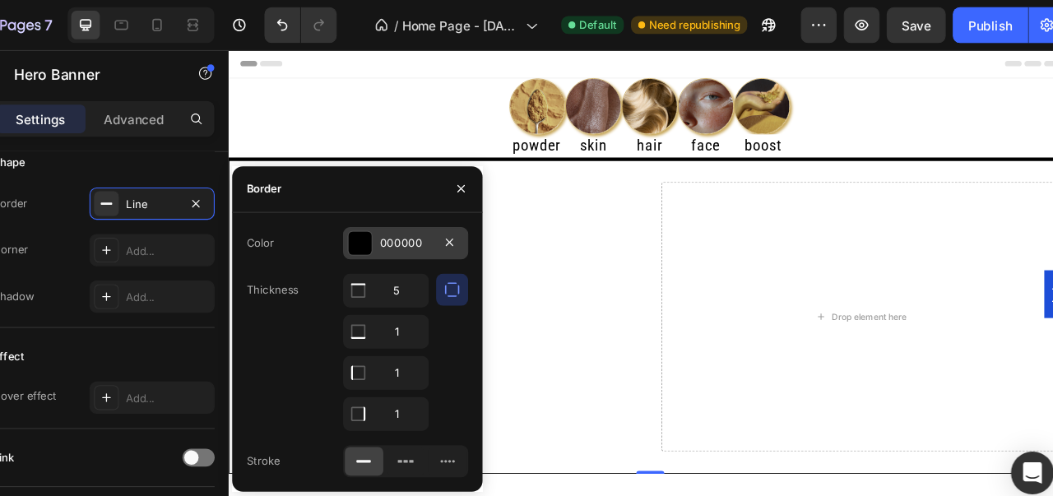
click at [397, 230] on div at bounding box center [398, 223] width 21 height 21
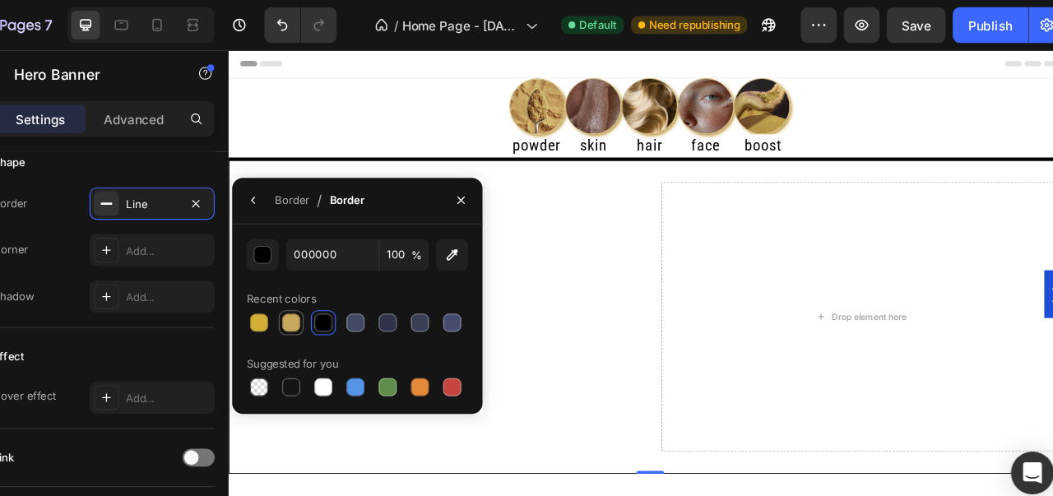
click at [332, 301] on div at bounding box center [335, 297] width 16 height 16
type input "C8A85C"
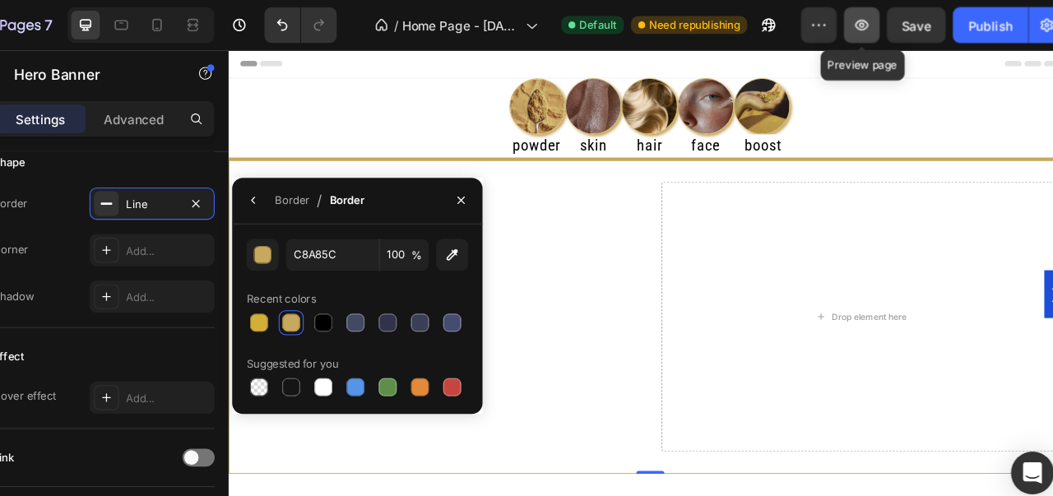
click at [865, 35] on button "button" at bounding box center [859, 23] width 33 height 33
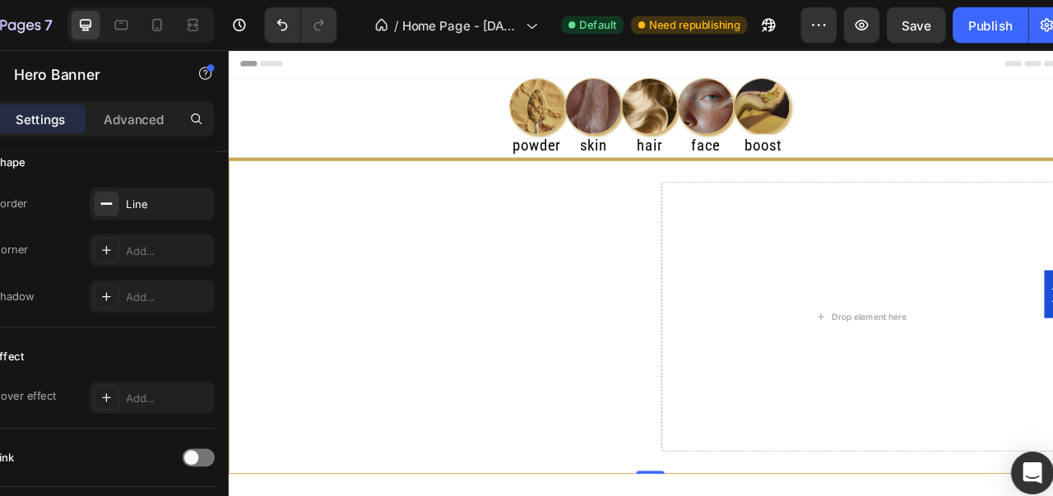
click at [354, 174] on div "Image powder Heading Image skin Heading Image hair Heading Image face Heading I…" at bounding box center [721, 129] width 987 height 93
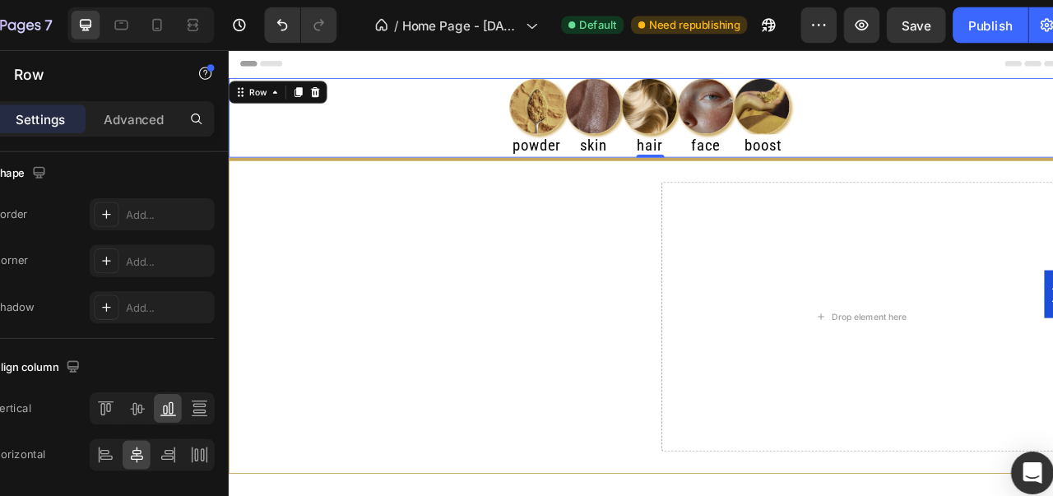
scroll to position [0, 0]
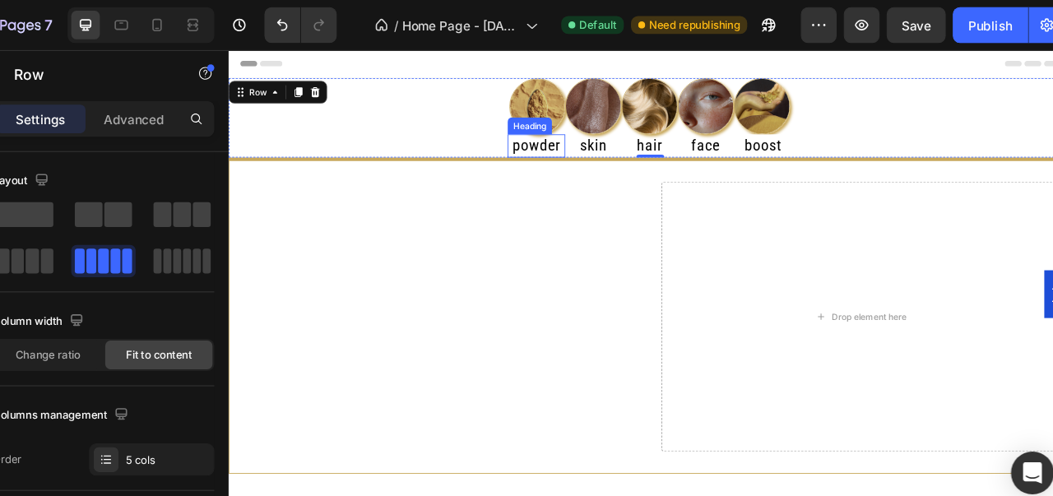
click at [585, 156] on h2 "powder" at bounding box center [588, 162] width 67 height 27
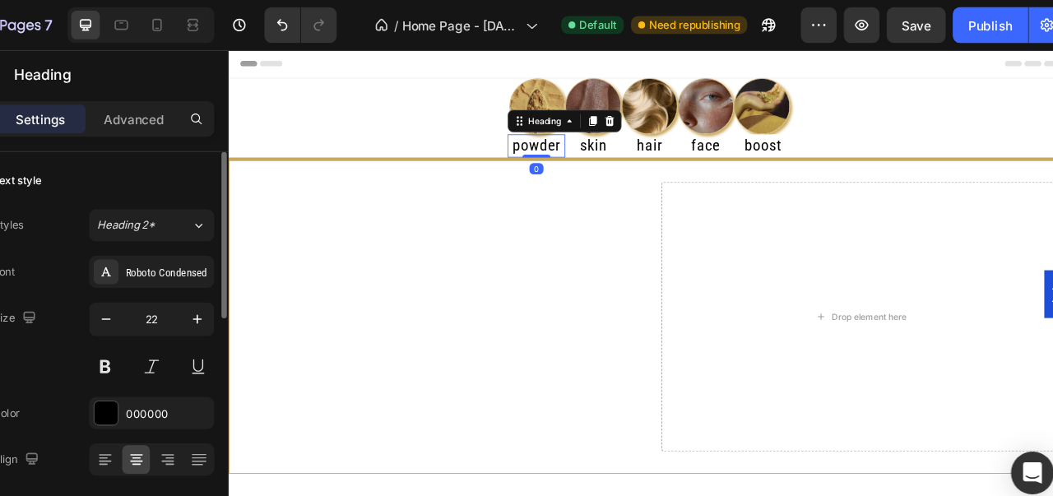
click at [162, 363] on div "Font Roboto Condensed Size 22 Color 000000 Align Show more" at bounding box center [162, 357] width 204 height 245
click at [164, 369] on div at bounding box center [164, 379] width 21 height 21
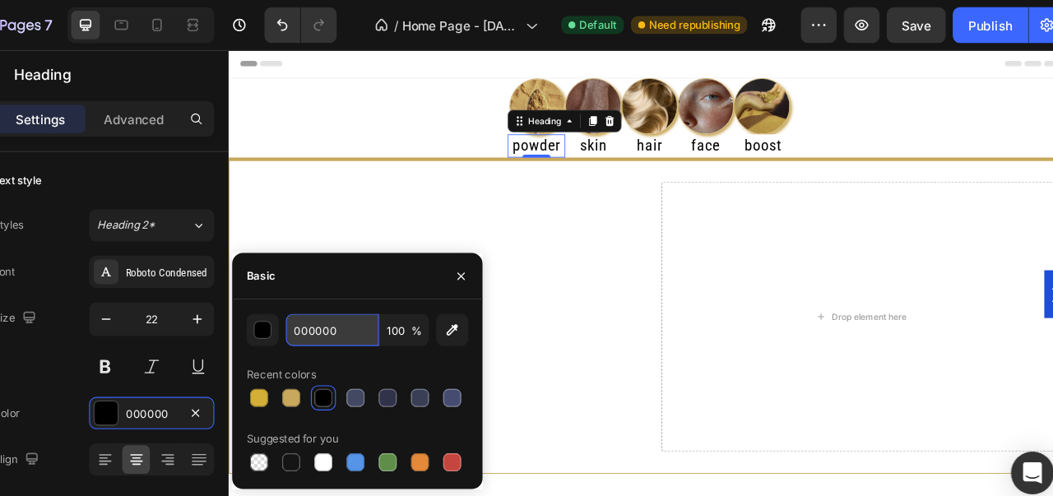
click at [389, 294] on input "000000" at bounding box center [373, 304] width 86 height 30
paste input "F28CA3"
type input "F28CA3"
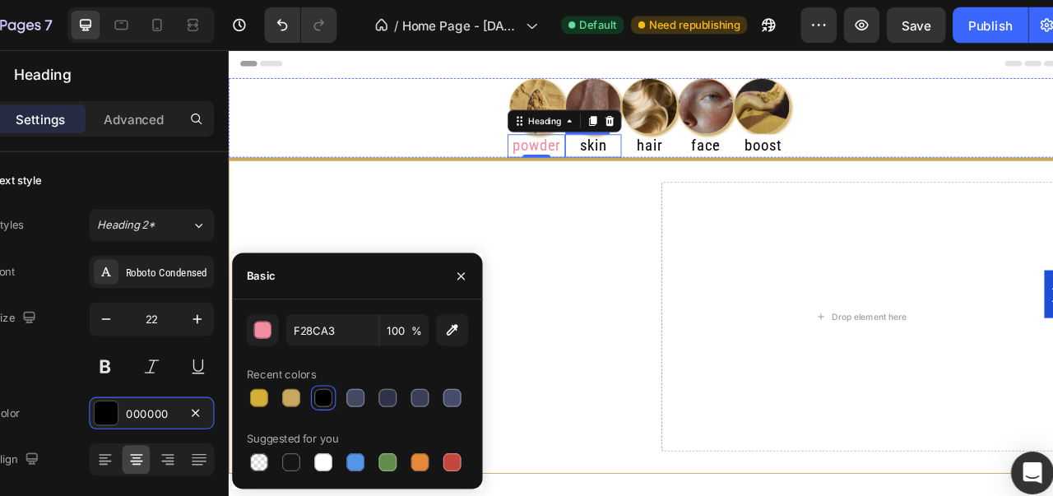
click at [651, 164] on h2 "skin" at bounding box center [655, 162] width 66 height 27
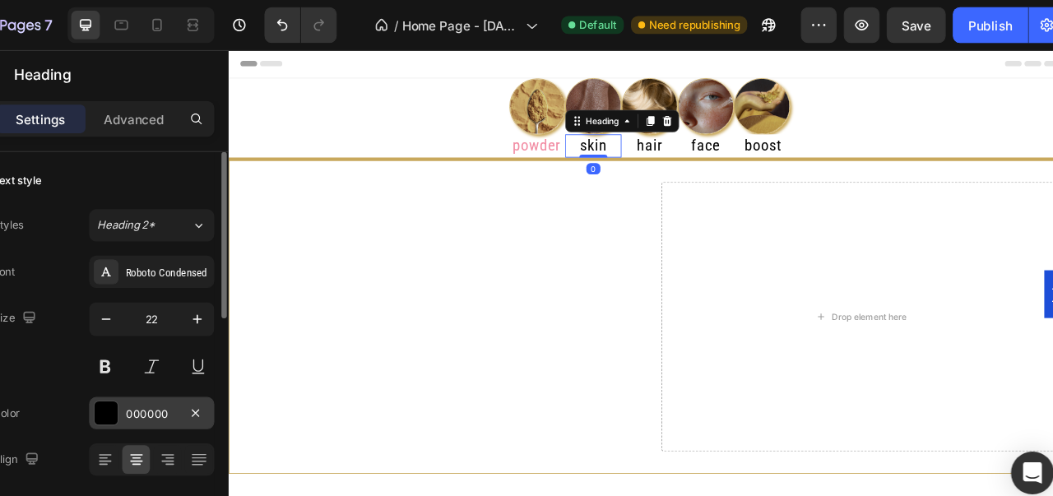
click at [224, 382] on div "000000" at bounding box center [207, 381] width 48 height 15
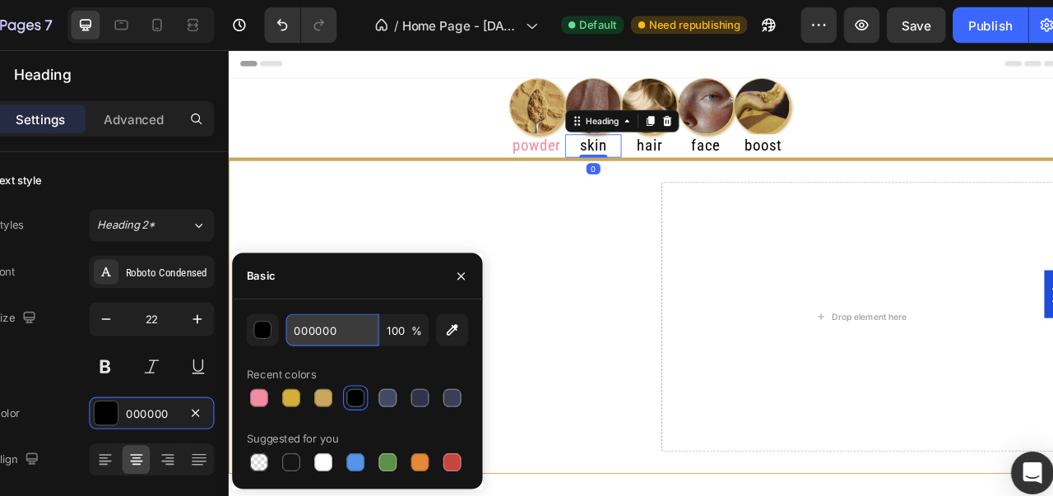
click at [381, 309] on input "000000" at bounding box center [373, 304] width 86 height 30
paste input "F28CA3"
type input "F28CA3"
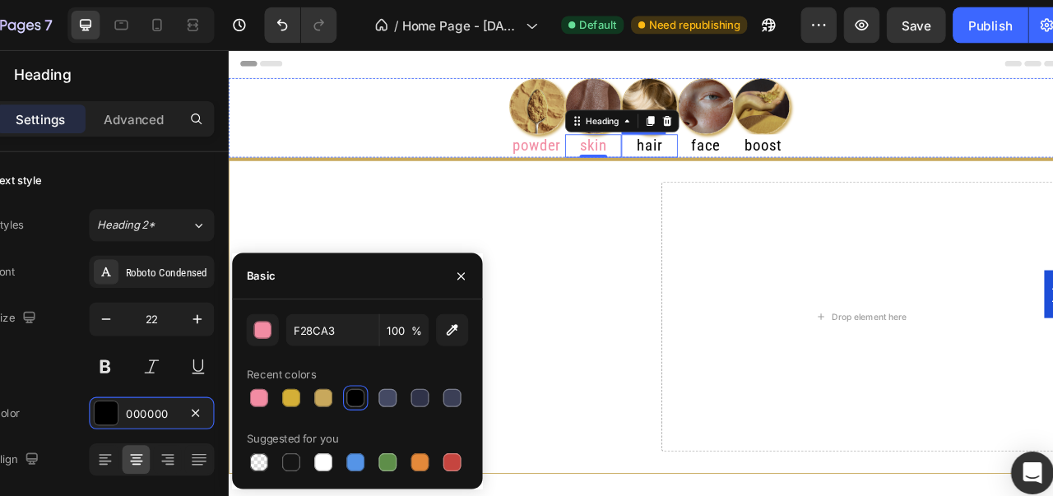
click at [713, 163] on h2 "hair" at bounding box center [721, 162] width 66 height 27
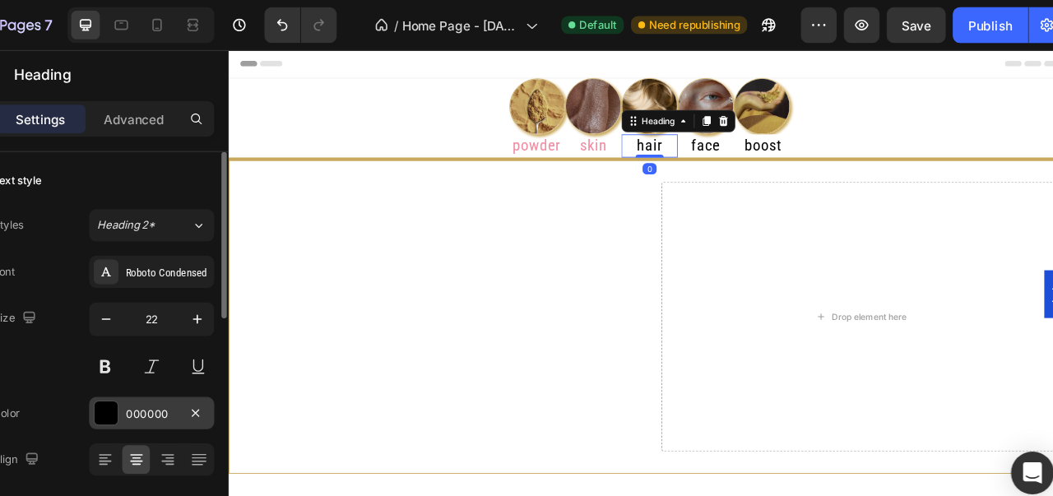
click at [209, 378] on div "000000" at bounding box center [207, 381] width 48 height 15
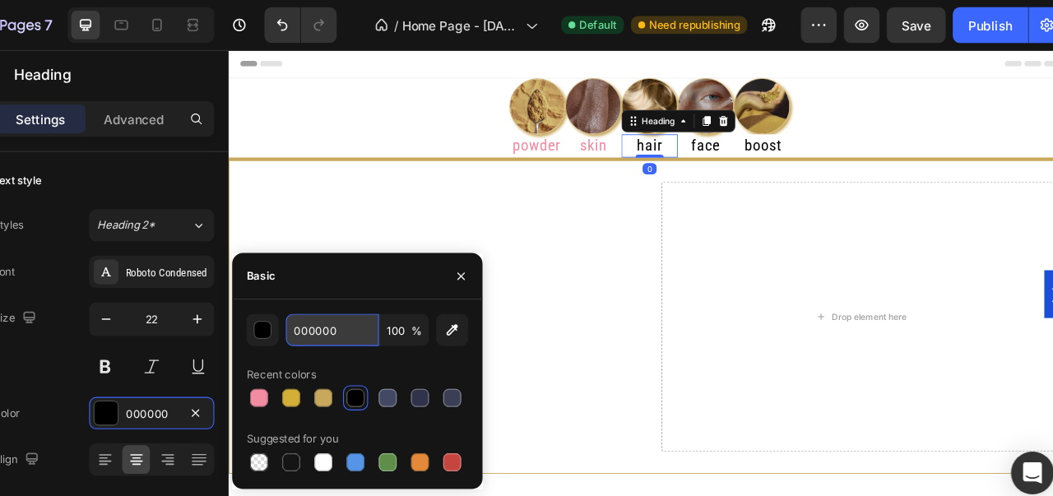
click at [365, 311] on input "000000" at bounding box center [373, 304] width 86 height 30
paste input "F28CA3"
type input "F28CA3"
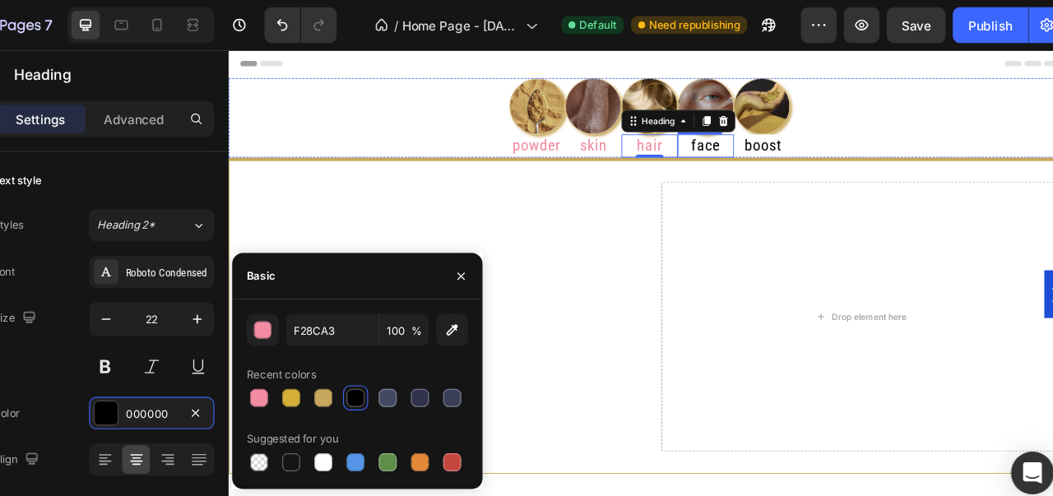
click at [774, 166] on h2 "face" at bounding box center [787, 162] width 66 height 27
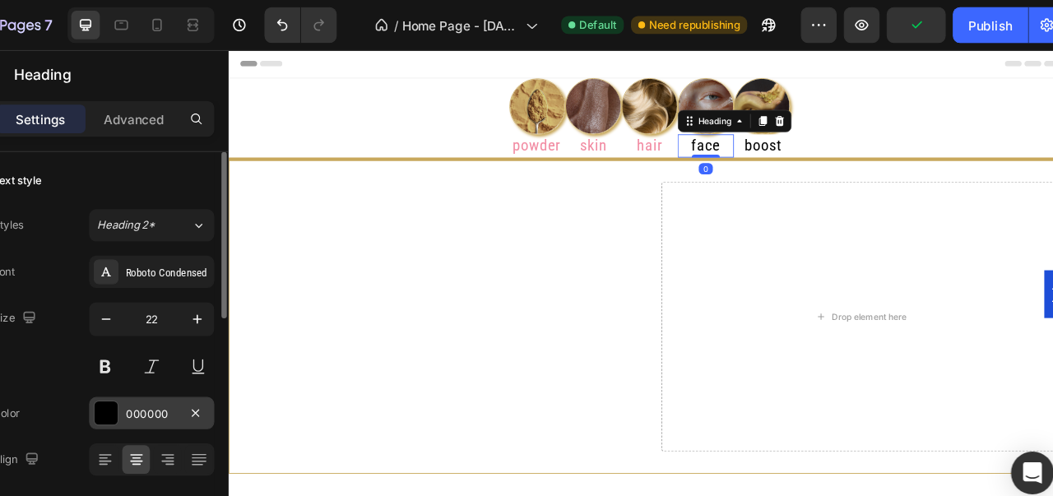
click at [219, 370] on div "000000" at bounding box center [206, 380] width 115 height 30
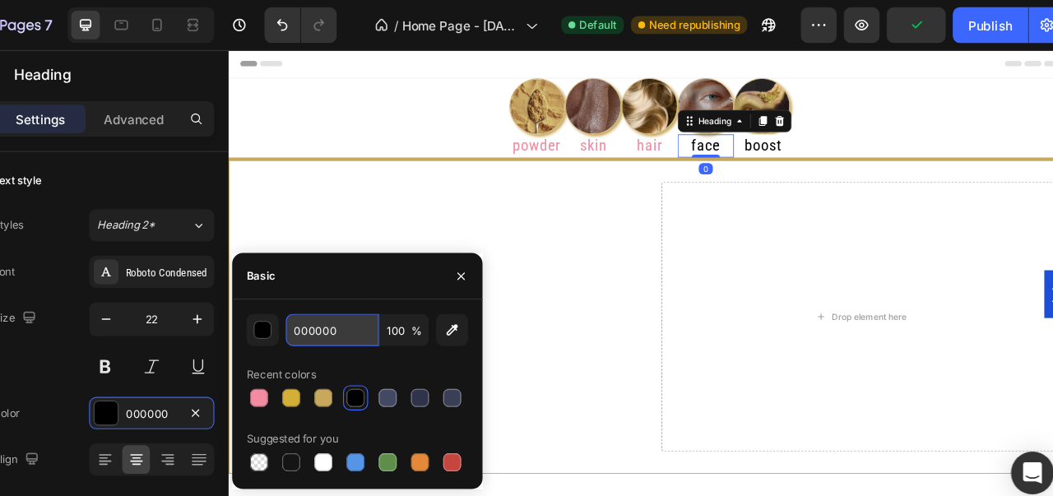
click at [382, 300] on input "000000" at bounding box center [373, 304] width 86 height 30
paste input "F28CA3"
type input "F28CA3"
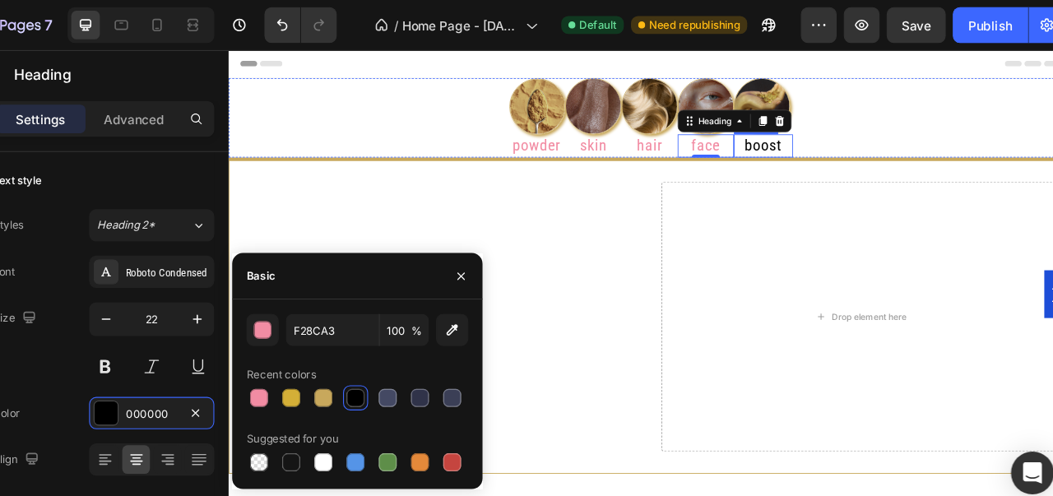
click at [850, 168] on p "boost" at bounding box center [854, 163] width 66 height 24
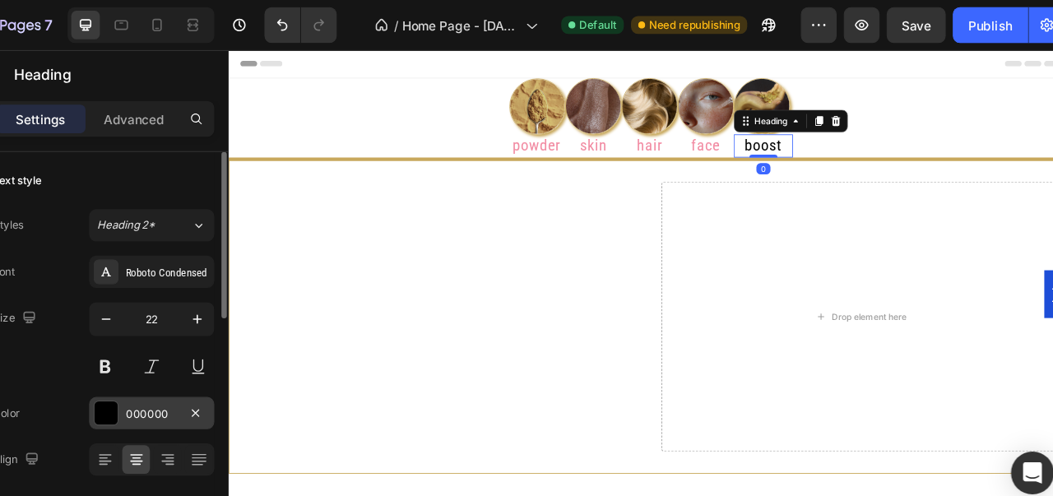
click at [200, 376] on div "000000" at bounding box center [207, 381] width 48 height 15
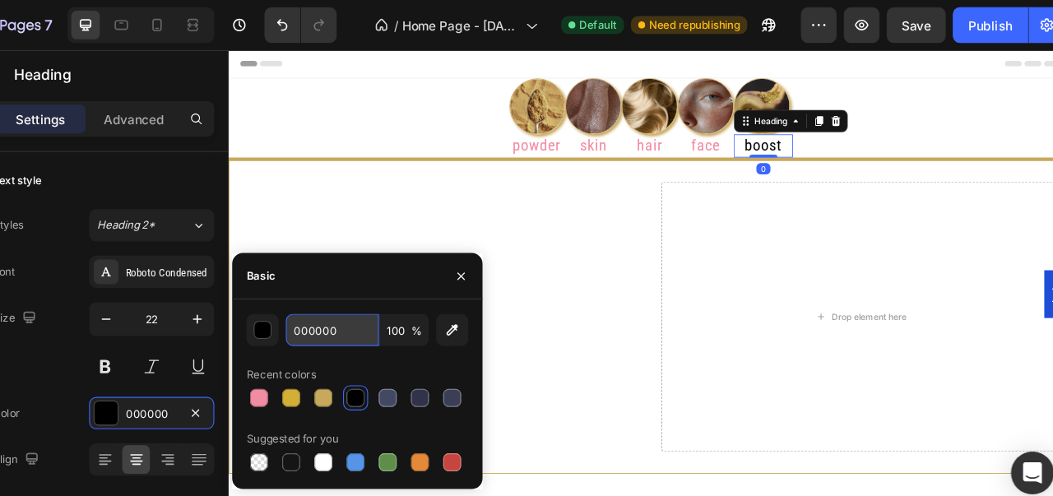
click at [368, 309] on input "000000" at bounding box center [373, 304] width 86 height 30
paste input "F28CA3"
type input "F28CA3"
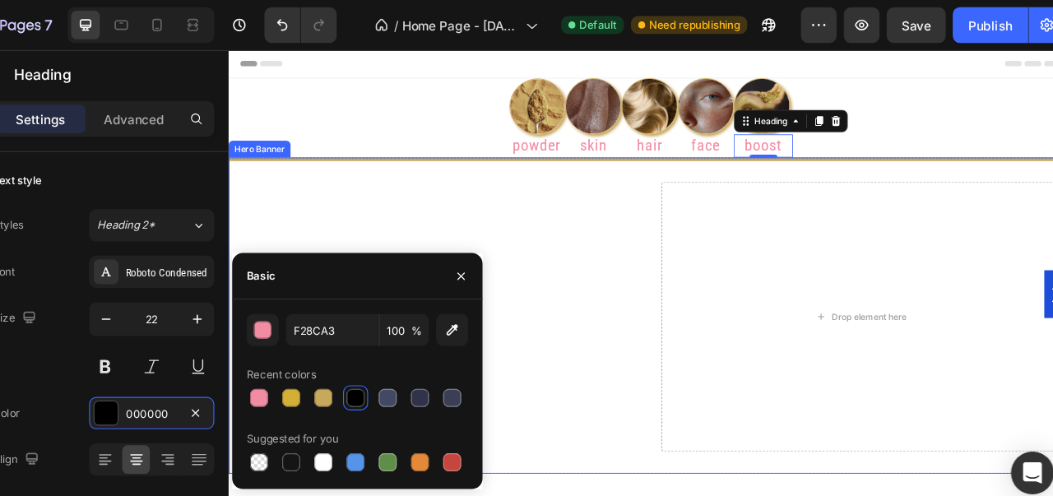
click at [401, 185] on video "Background Image" at bounding box center [722, 457] width 986 height 555
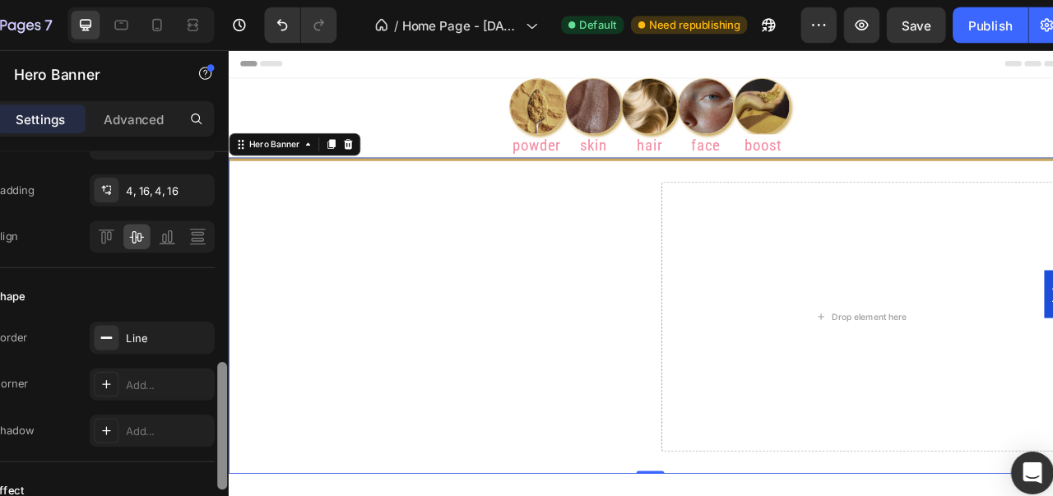
drag, startPoint x: 271, startPoint y: 212, endPoint x: 264, endPoint y: 399, distance: 186.9
click at [265, 399] on div at bounding box center [271, 345] width 12 height 404
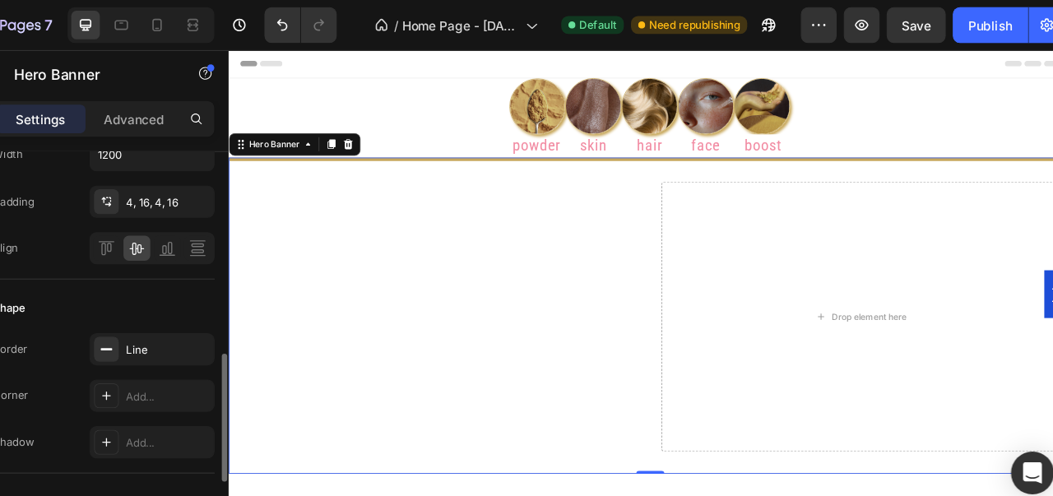
click at [202, 124] on div "Settings Advanced" at bounding box center [162, 109] width 204 height 33
click at [213, 112] on p "Advanced" at bounding box center [190, 109] width 56 height 17
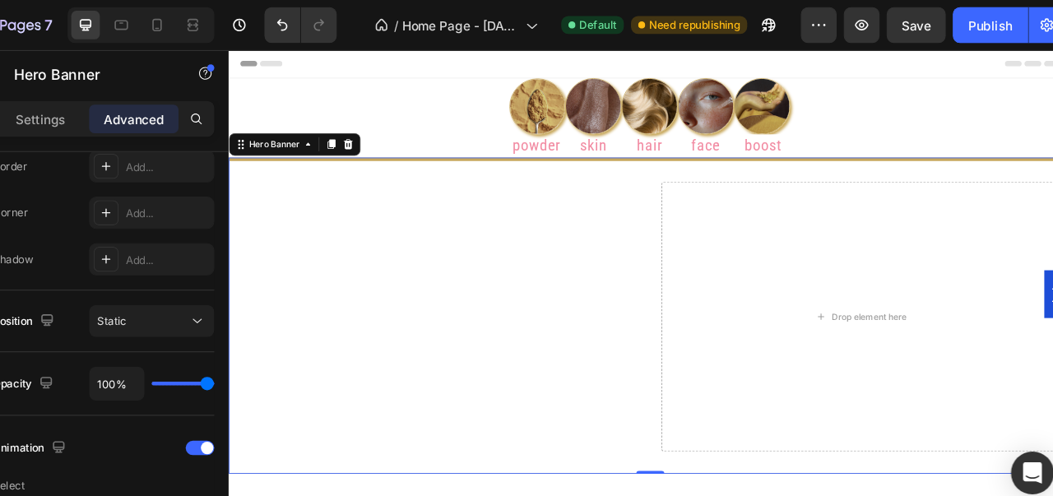
scroll to position [0, 0]
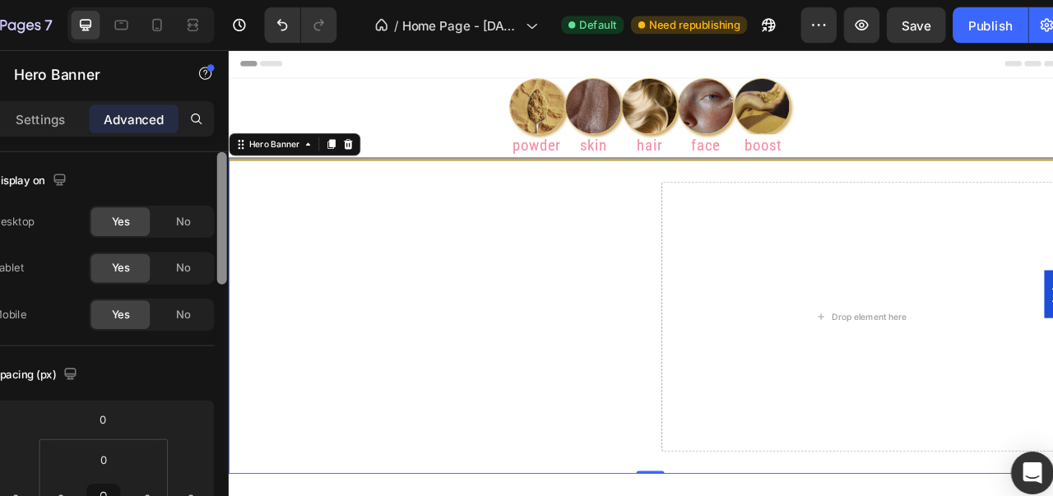
drag, startPoint x: 276, startPoint y: 339, endPoint x: 272, endPoint y: 146, distance: 192.6
click at [272, 146] on div at bounding box center [271, 201] width 9 height 122
click at [293, 182] on video "Background Image" at bounding box center [722, 457] width 986 height 555
click at [805, 233] on div "Drop element here" at bounding box center [968, 362] width 467 height 315
click at [719, 184] on video "Background Image" at bounding box center [722, 457] width 986 height 555
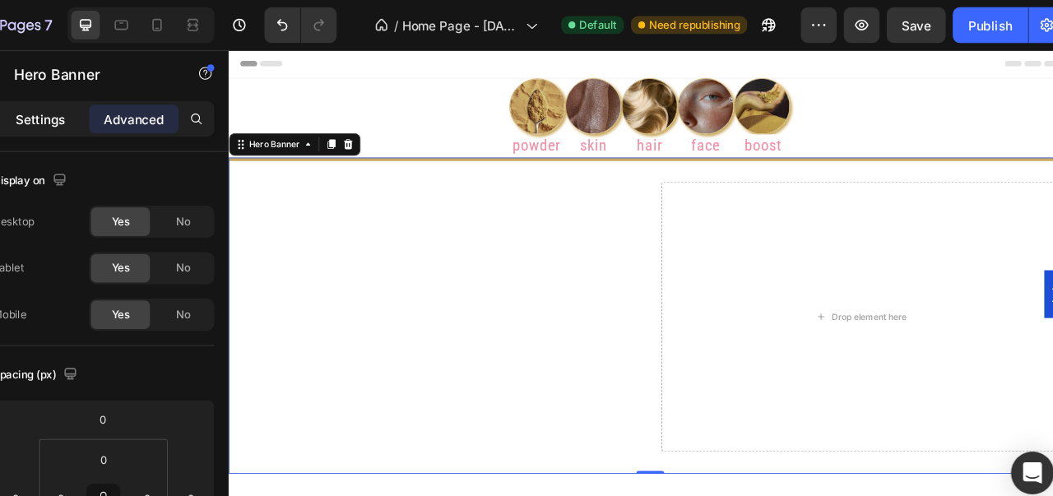
click at [123, 117] on p "Settings" at bounding box center [104, 109] width 46 height 17
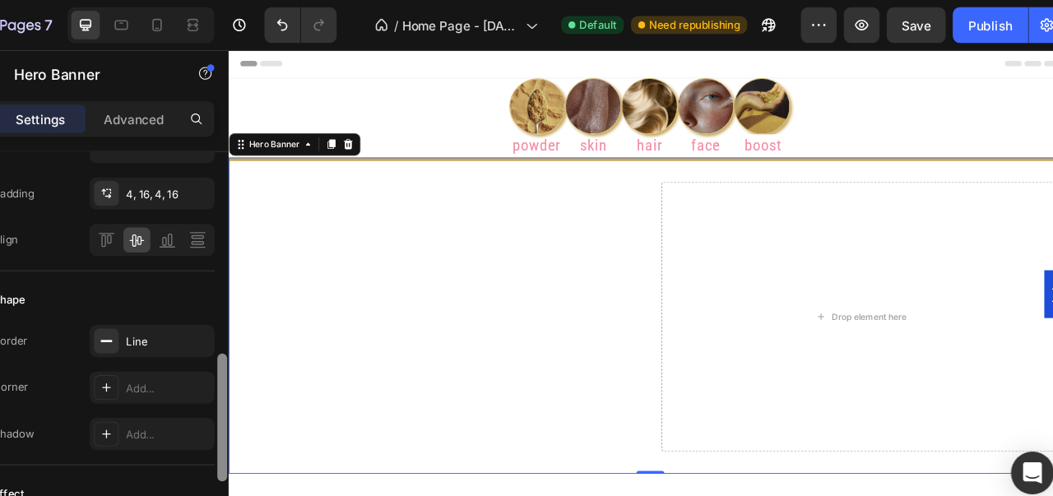
scroll to position [652, 0]
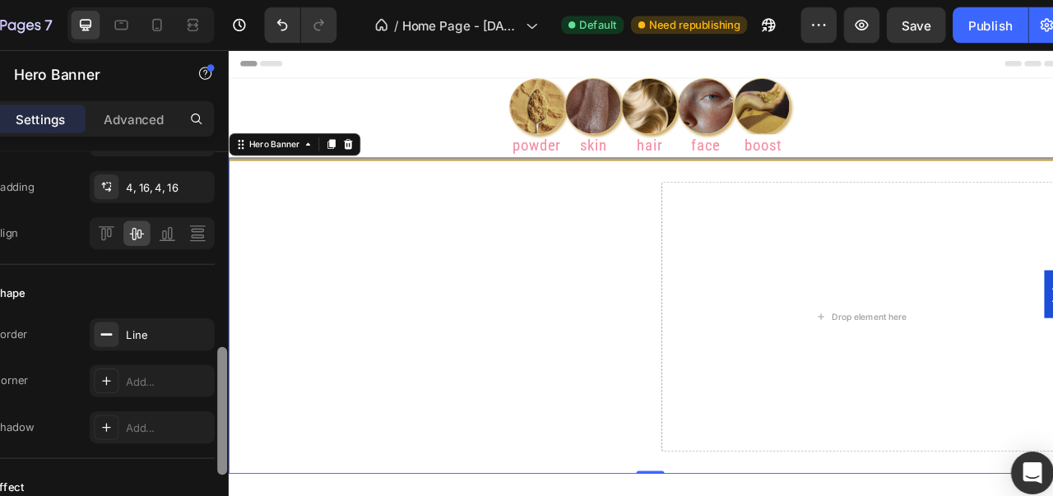
drag, startPoint x: 274, startPoint y: 211, endPoint x: 263, endPoint y: 402, distance: 191.2
click at [263, 402] on div "Layout Middle left Background The changes might be hidden by the video. Color A…" at bounding box center [162, 341] width 230 height 403
click at [202, 294] on div "Line" at bounding box center [206, 308] width 115 height 30
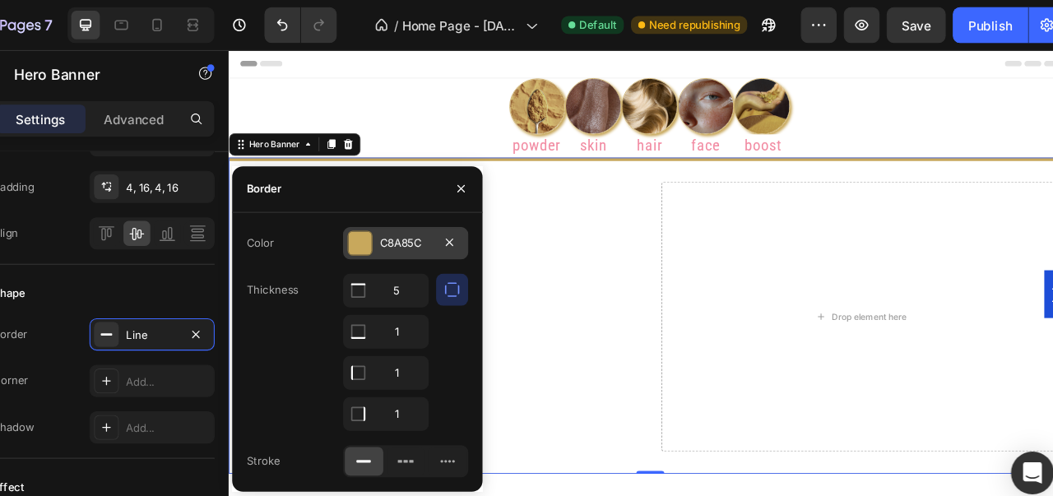
click at [401, 220] on div at bounding box center [398, 223] width 21 height 21
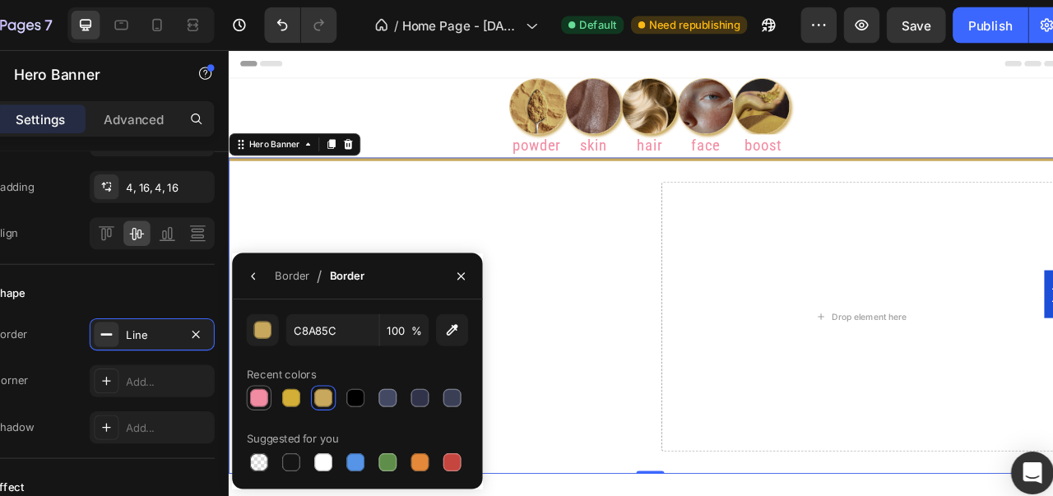
click at [299, 375] on div at bounding box center [305, 366] width 20 height 20
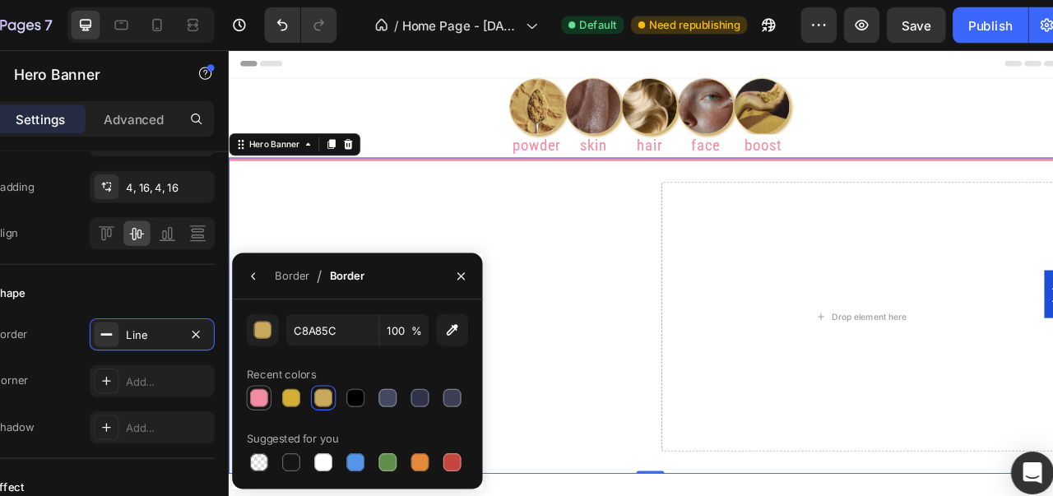
type input "F28CA3"
click at [495, 249] on icon "button" at bounding box center [491, 254] width 13 height 13
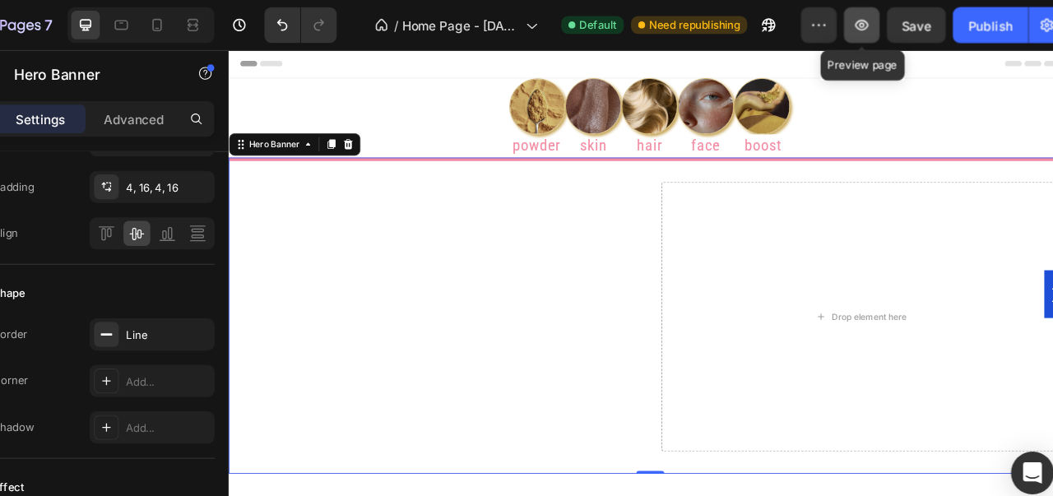
click at [858, 28] on icon "button" at bounding box center [860, 23] width 16 height 16
click at [857, 33] on button "button" at bounding box center [859, 23] width 33 height 33
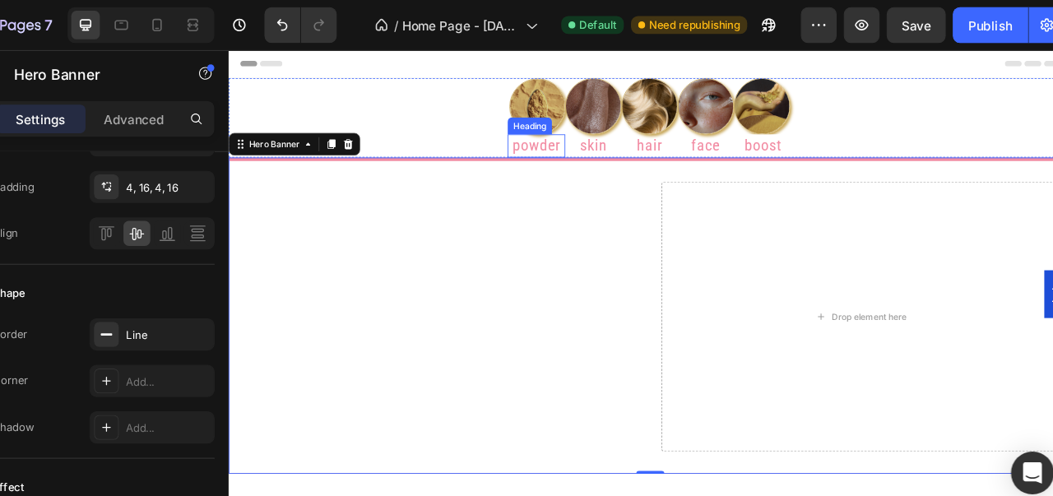
click at [588, 158] on h2 "powder" at bounding box center [588, 162] width 67 height 27
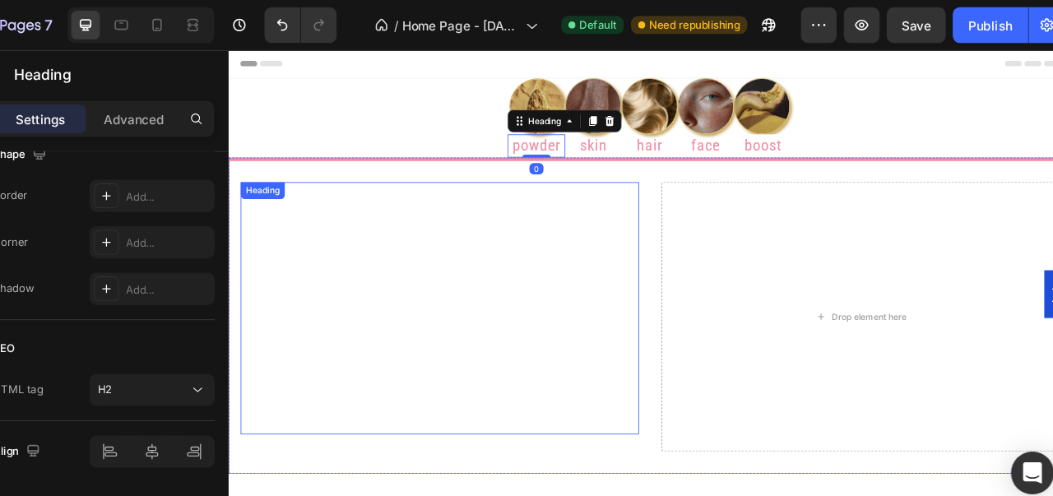
scroll to position [0, 0]
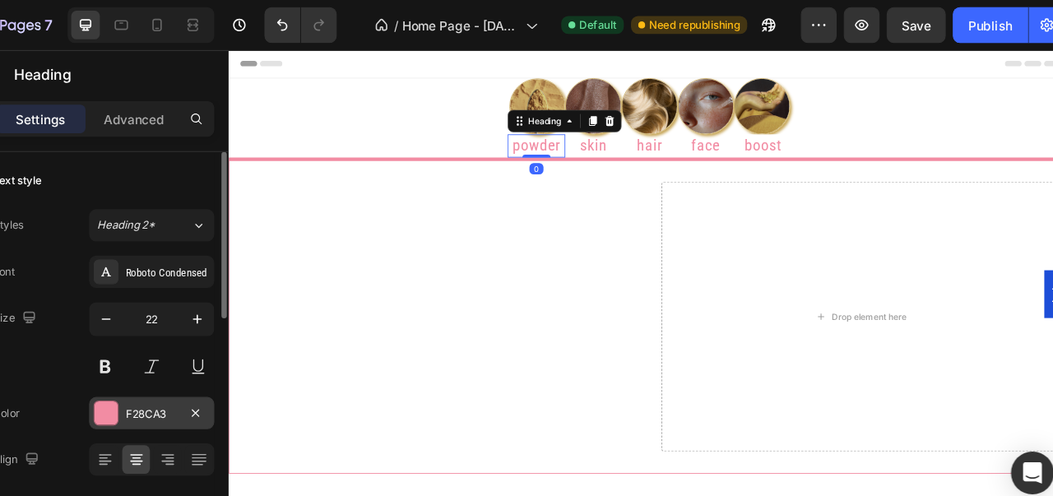
click at [167, 377] on div at bounding box center [164, 379] width 21 height 21
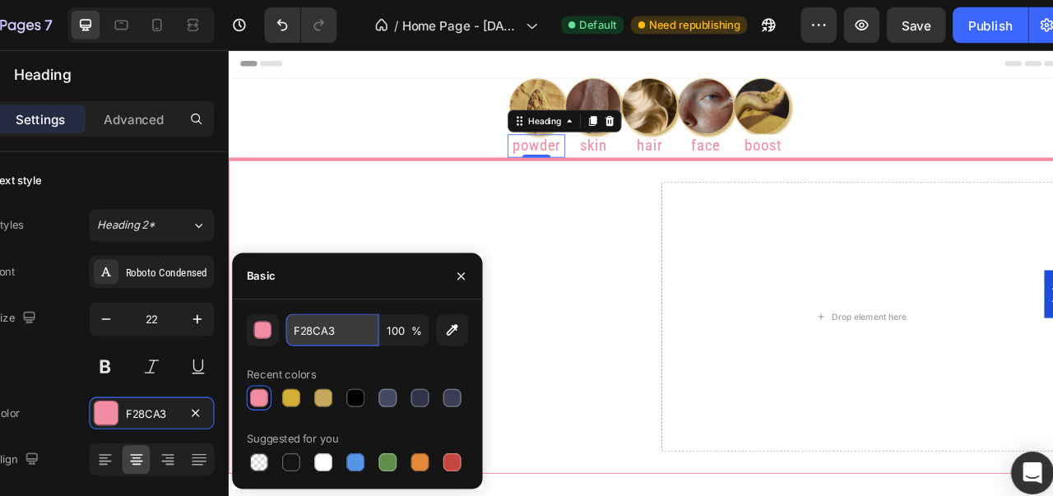
click at [358, 291] on input "F28CA3" at bounding box center [373, 304] width 86 height 30
paste input "7B0F24"
type input "7B0F24"
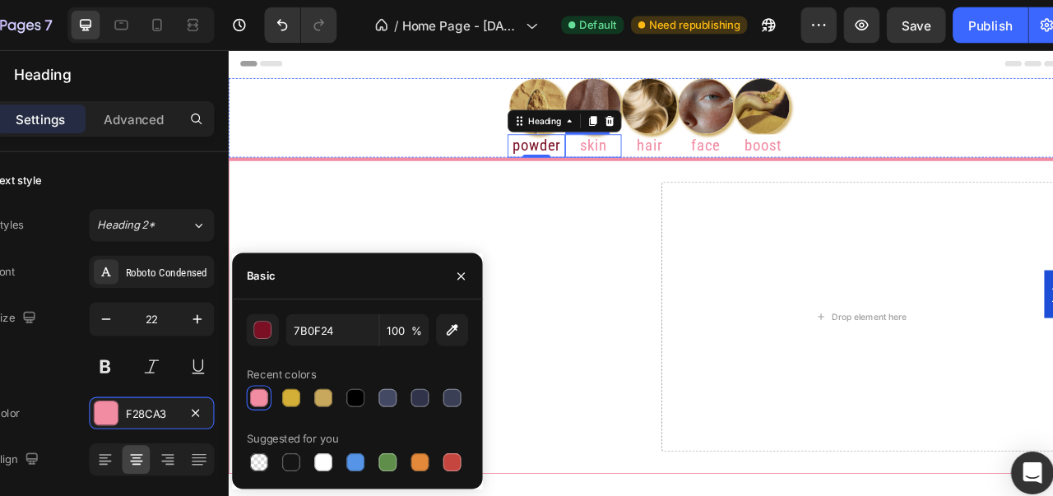
click at [634, 164] on h2 "skin" at bounding box center [655, 162] width 66 height 27
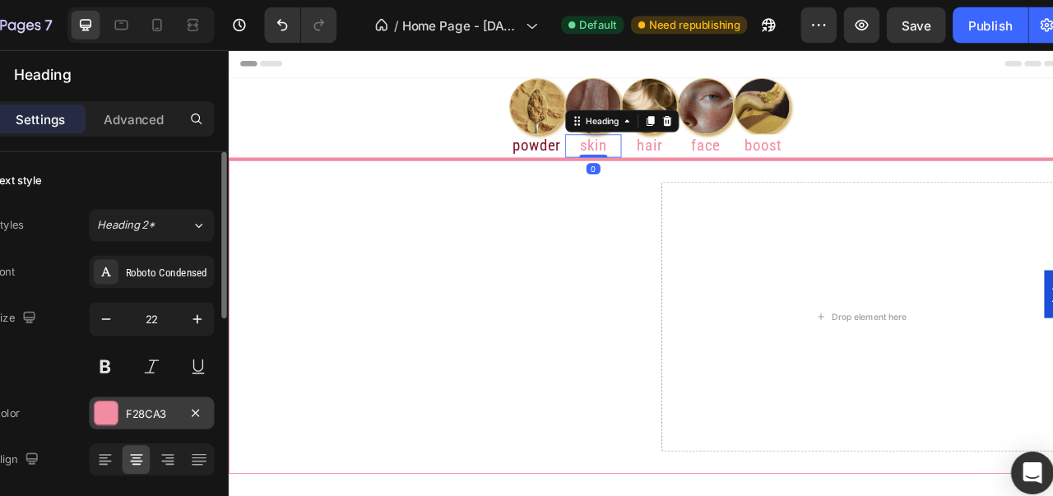
click at [173, 375] on div at bounding box center [164, 379] width 21 height 21
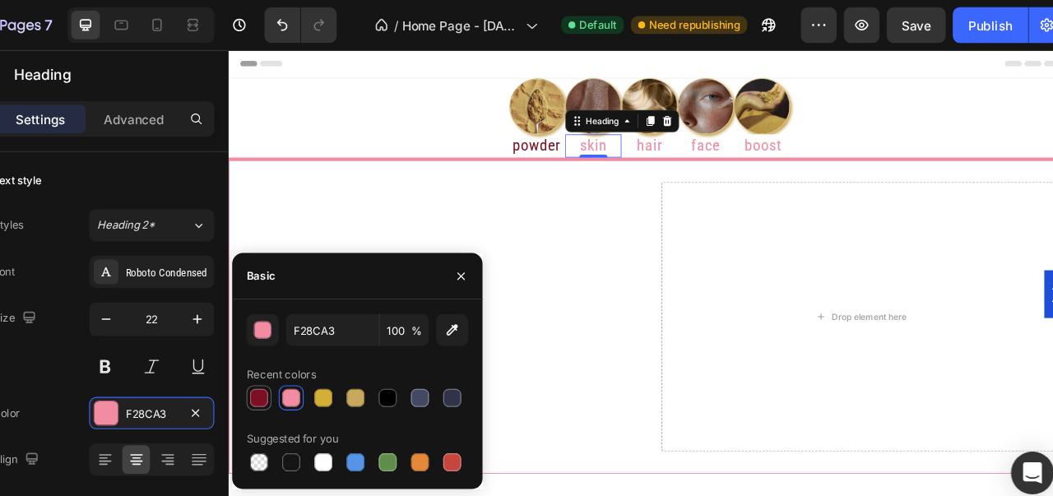
click at [308, 364] on div at bounding box center [305, 366] width 16 height 16
type input "7B0F24"
click at [705, 155] on h2 "hair" at bounding box center [721, 162] width 66 height 27
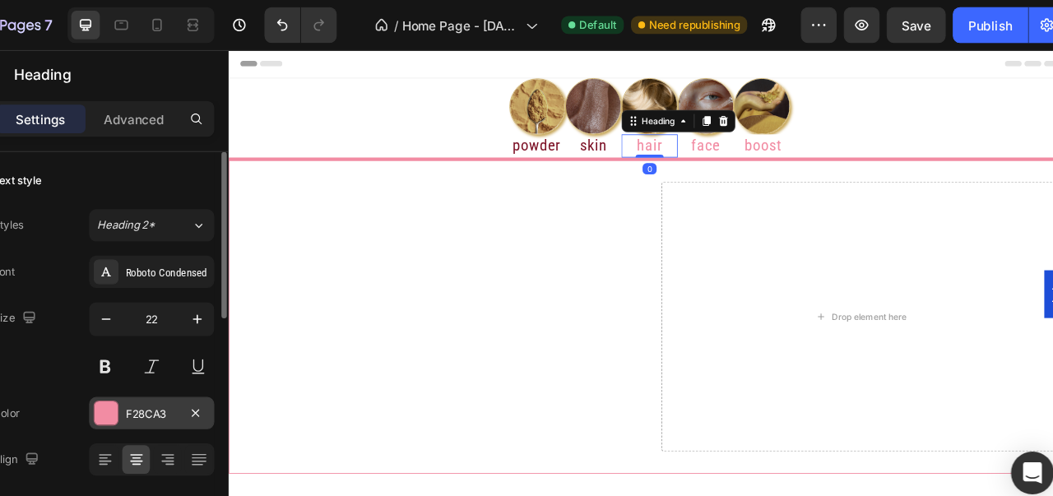
click at [173, 374] on div at bounding box center [164, 379] width 21 height 21
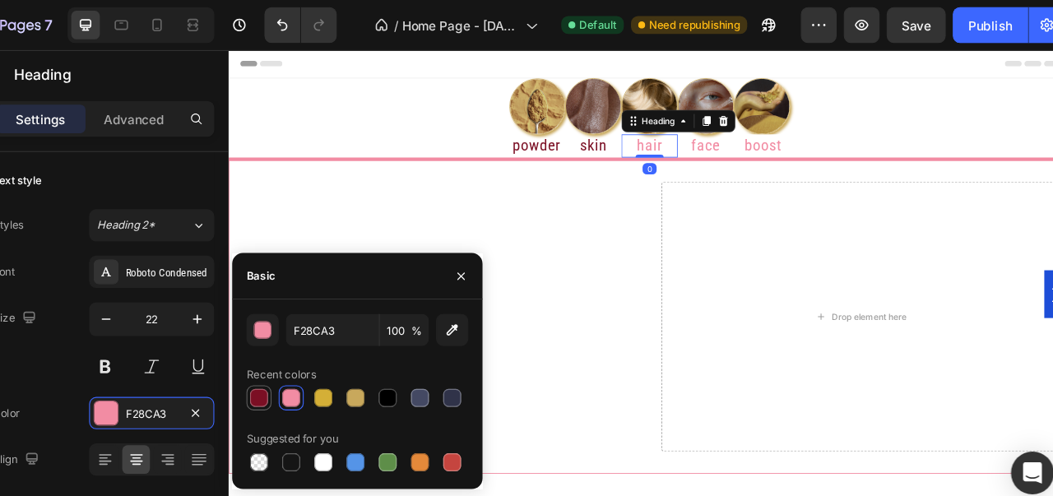
click at [315, 365] on div at bounding box center [305, 366] width 23 height 23
type input "7B0F24"
click at [777, 143] on div "Heading" at bounding box center [754, 133] width 133 height 26
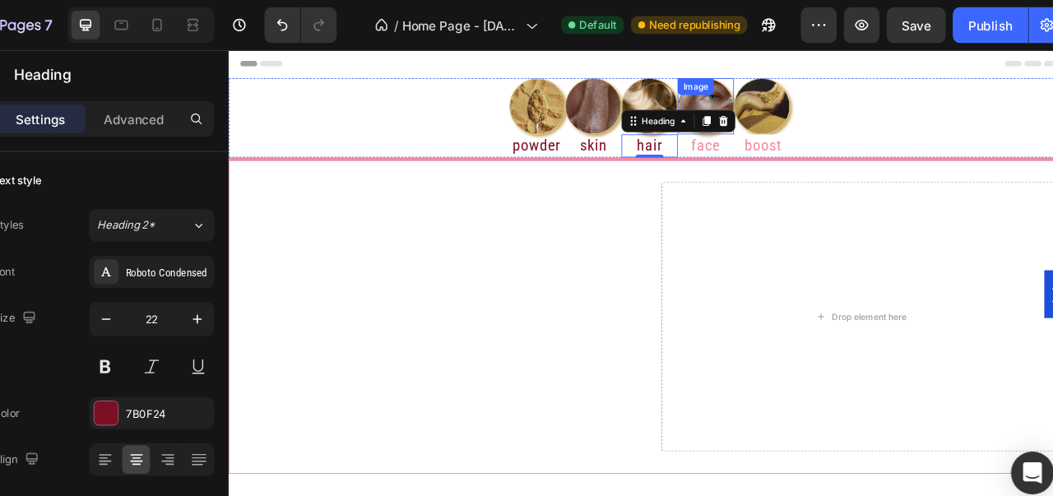
click at [778, 153] on h2 "face" at bounding box center [787, 162] width 66 height 27
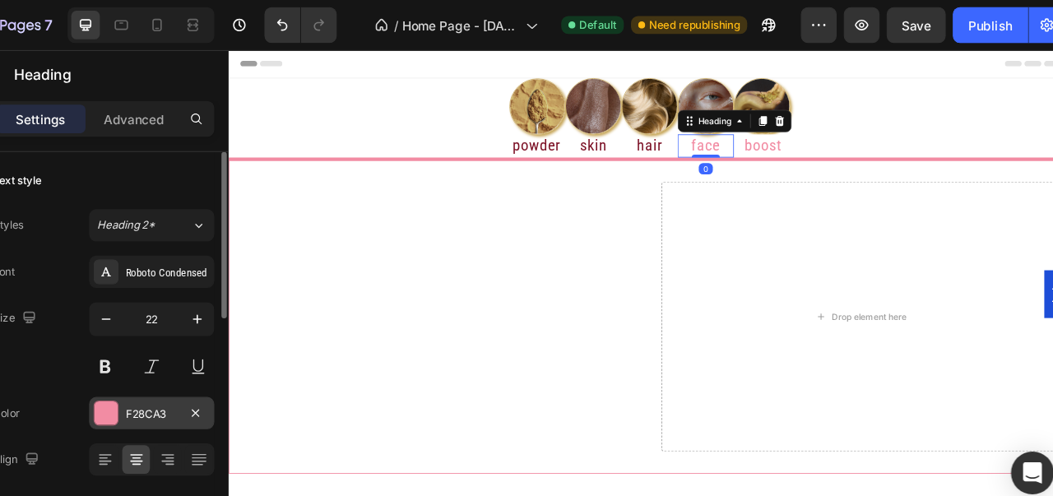
click at [170, 376] on div at bounding box center [164, 379] width 21 height 21
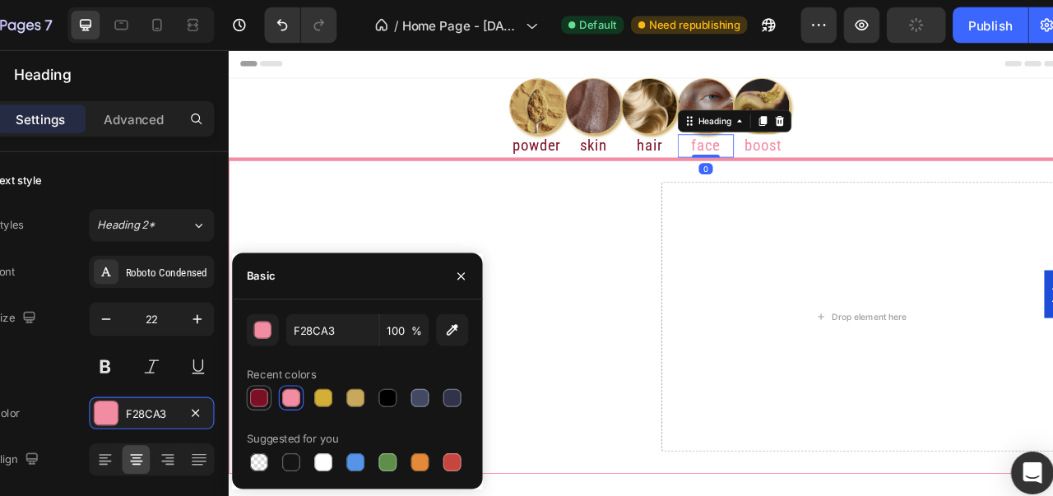
drag, startPoint x: 309, startPoint y: 371, endPoint x: 562, endPoint y: 196, distance: 307.5
click at [309, 371] on div at bounding box center [305, 366] width 16 height 16
type input "7B0F24"
click at [828, 154] on p "boost" at bounding box center [854, 163] width 66 height 24
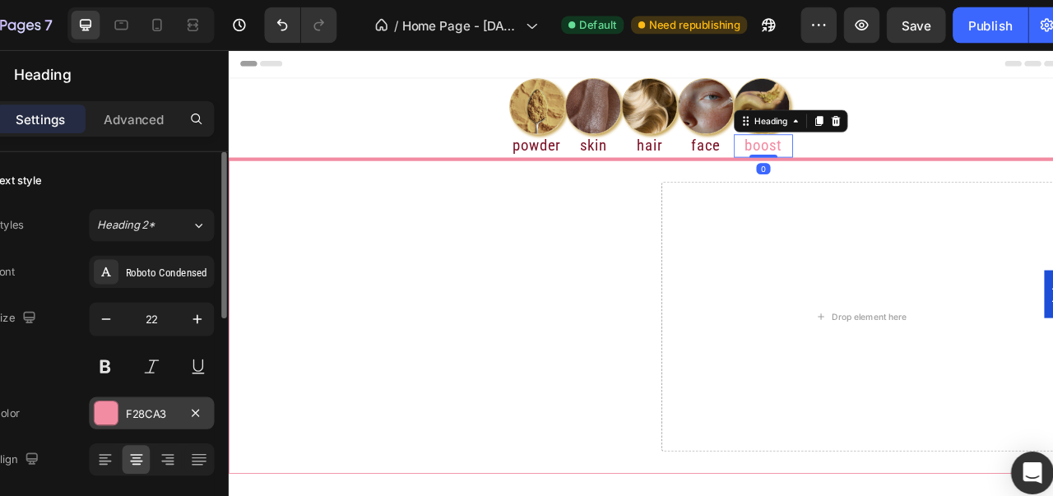
click at [165, 378] on div at bounding box center [164, 379] width 21 height 21
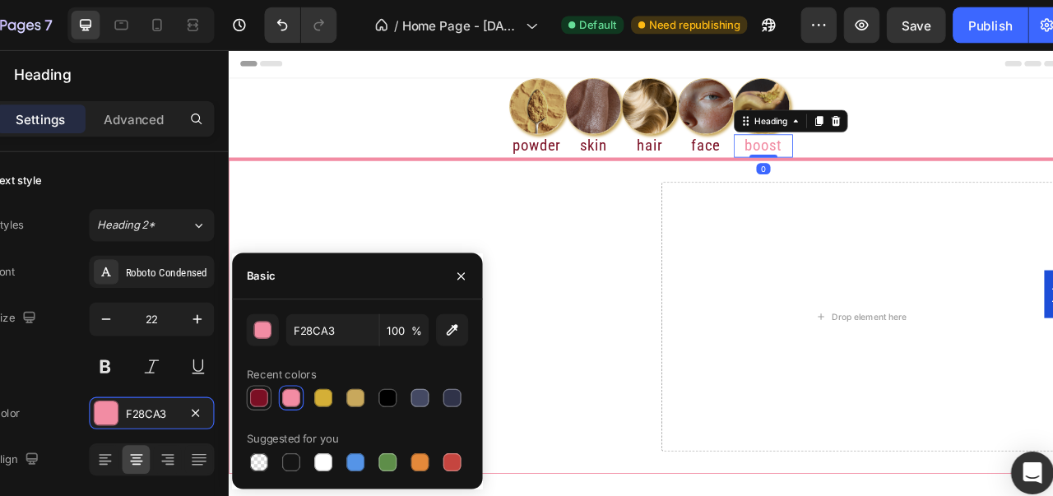
click at [297, 367] on div at bounding box center [305, 366] width 16 height 16
type input "7B0F24"
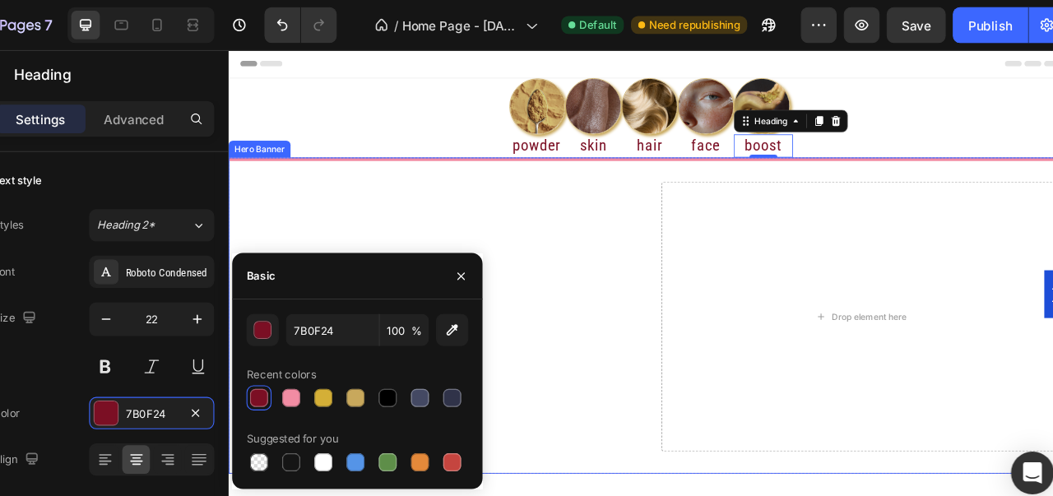
click at [365, 180] on video "Background Image" at bounding box center [722, 457] width 986 height 555
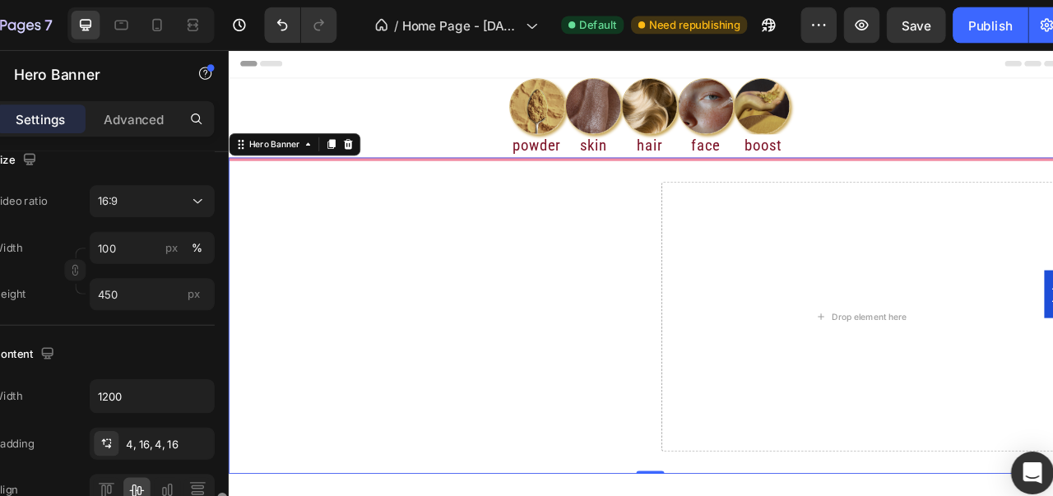
scroll to position [568, 0]
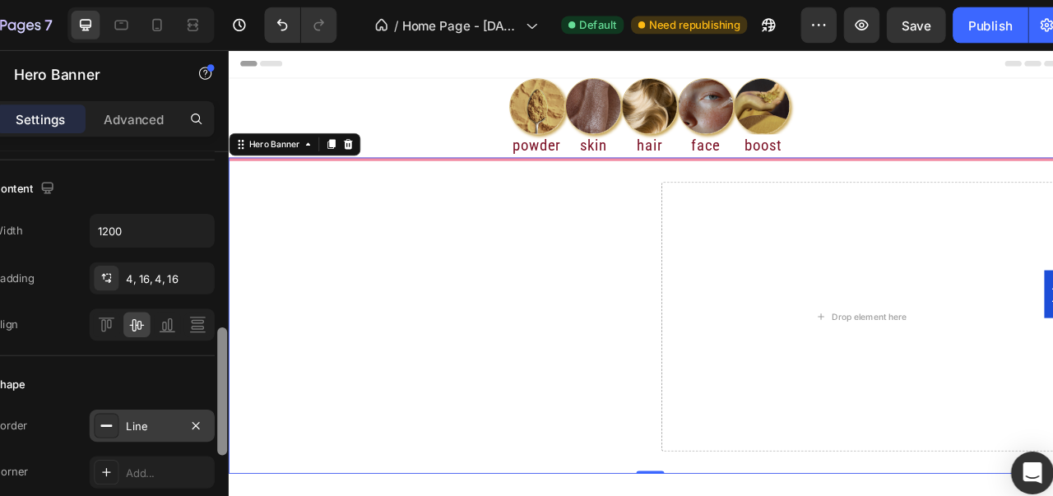
drag, startPoint x: 270, startPoint y: 234, endPoint x: 261, endPoint y: 400, distance: 166.5
click at [261, 400] on div "Layout Middle left Background The changes might be hidden by the video. Color A…" at bounding box center [162, 341] width 230 height 403
click at [167, 402] on div "Line" at bounding box center [206, 392] width 115 height 30
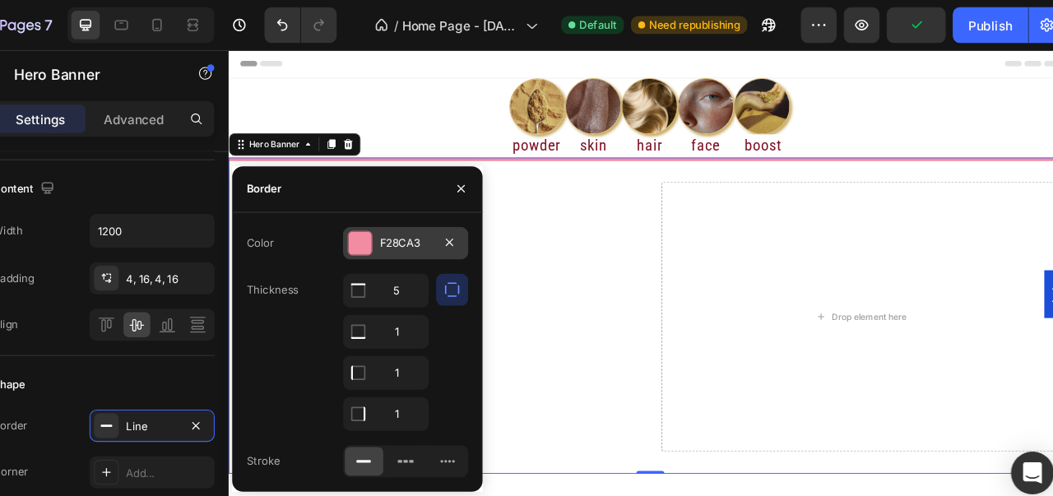
click at [384, 227] on div "F28CA3" at bounding box center [440, 224] width 115 height 30
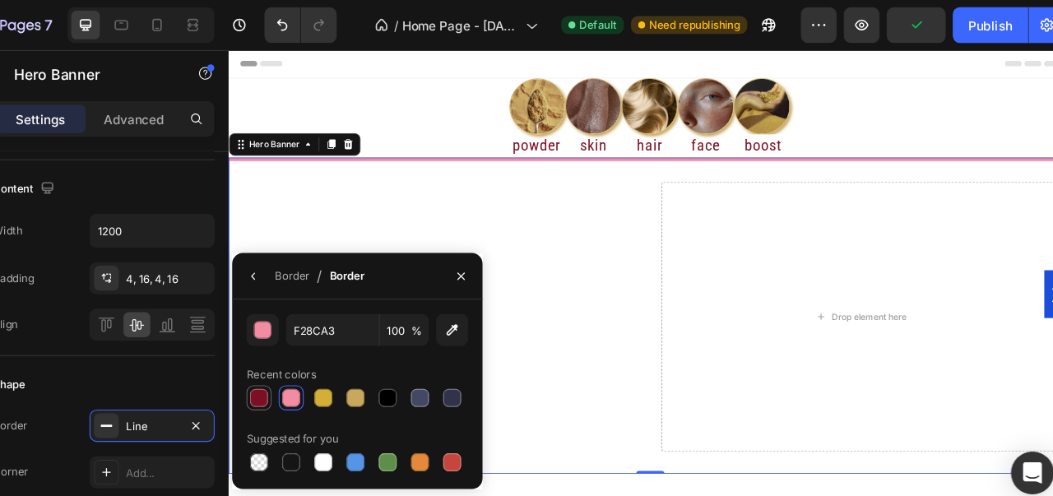
click at [305, 366] on div at bounding box center [305, 366] width 16 height 16
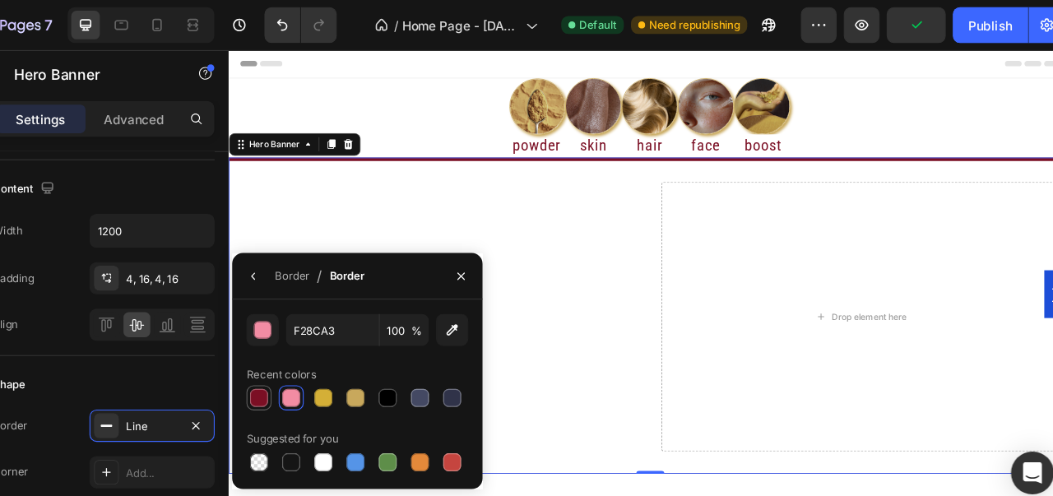
type input "7B0F24"
click at [1052, 133] on div "Image powder Heading Image skin Heading Image hair Heading Image face Heading I…" at bounding box center [721, 129] width 987 height 93
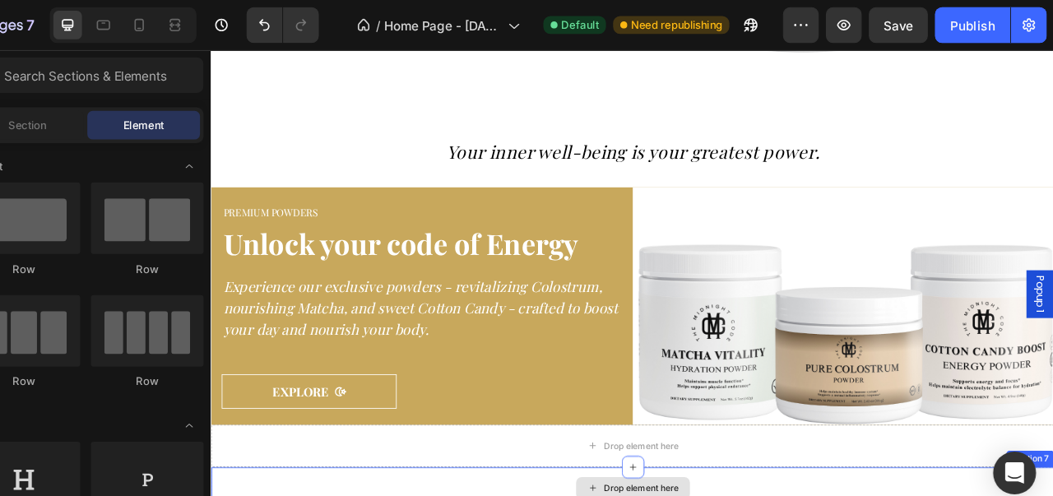
scroll to position [1303, 0]
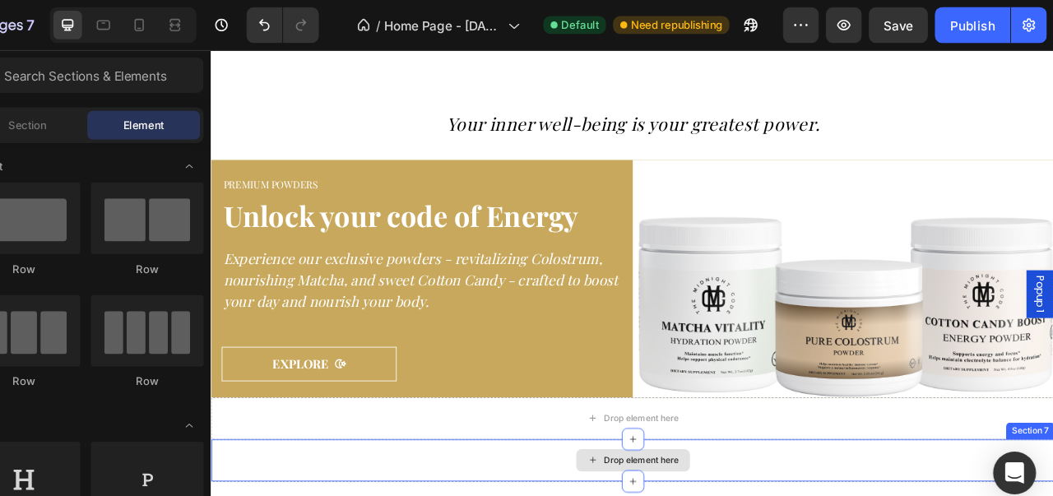
click at [634, 391] on div "PREMIUM POWDERS Heading Unlock your code of Energy Heading Experience our exclu…" at bounding box center [457, 317] width 469 height 241
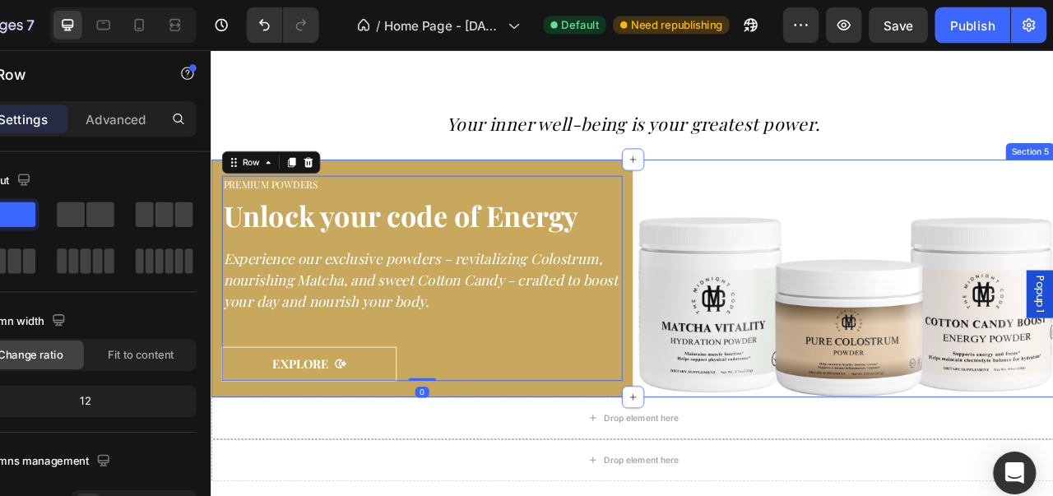
click at [214, 292] on div "PREMIUM POWDERS Heading Unlock your code of Energy Heading Experience our exclu…" at bounding box center [458, 317] width 494 height 277
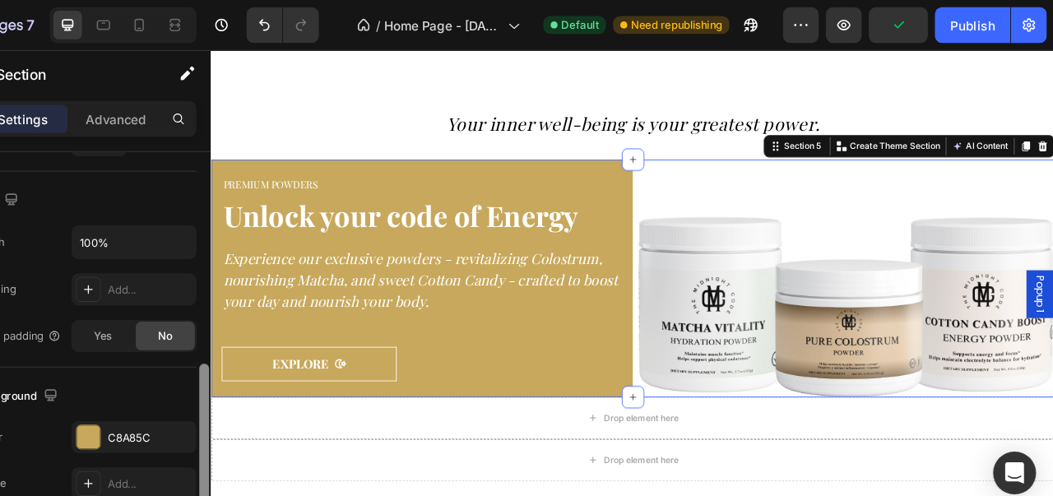
scroll to position [489, 0]
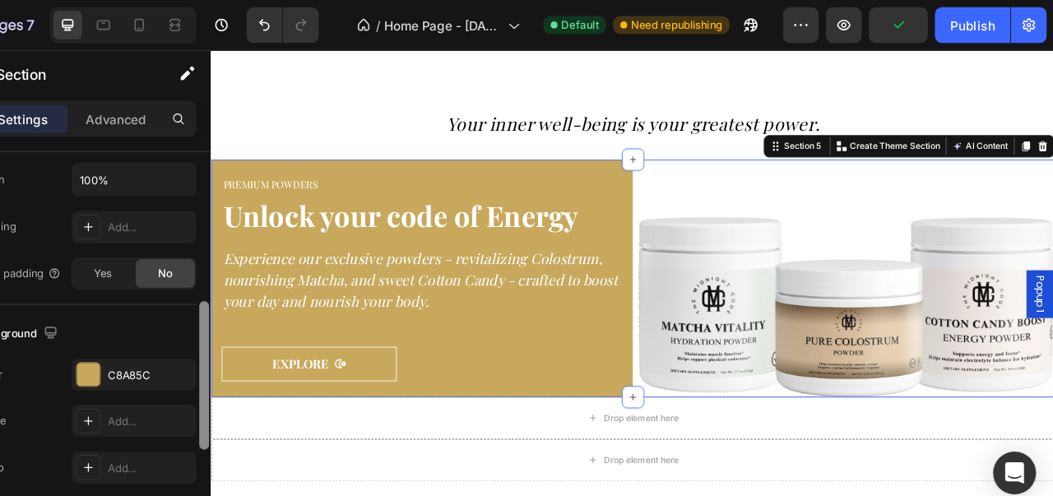
drag, startPoint x: 266, startPoint y: 240, endPoint x: 261, endPoint y: 407, distance: 167.1
click at [261, 407] on div "Layout Column width Change ratio Fit to content 6 6 Columns management Order 2 …" at bounding box center [162, 341] width 230 height 403
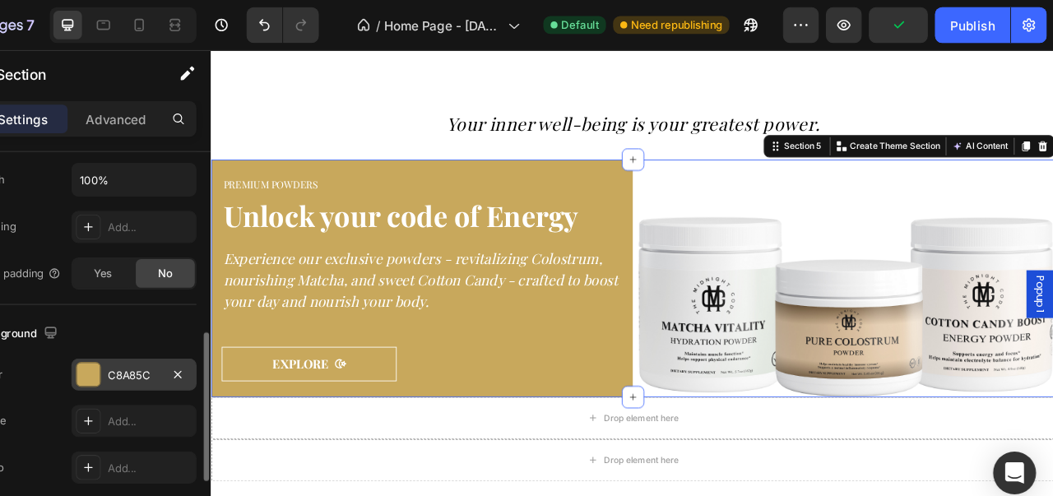
click at [160, 347] on div at bounding box center [164, 344] width 21 height 21
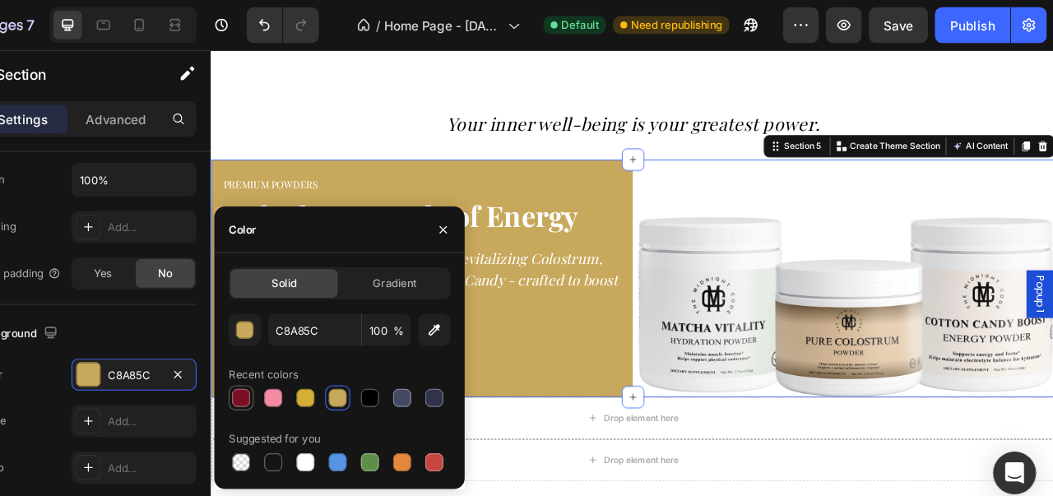
click at [304, 365] on div at bounding box center [305, 366] width 16 height 16
type input "7B0F24"
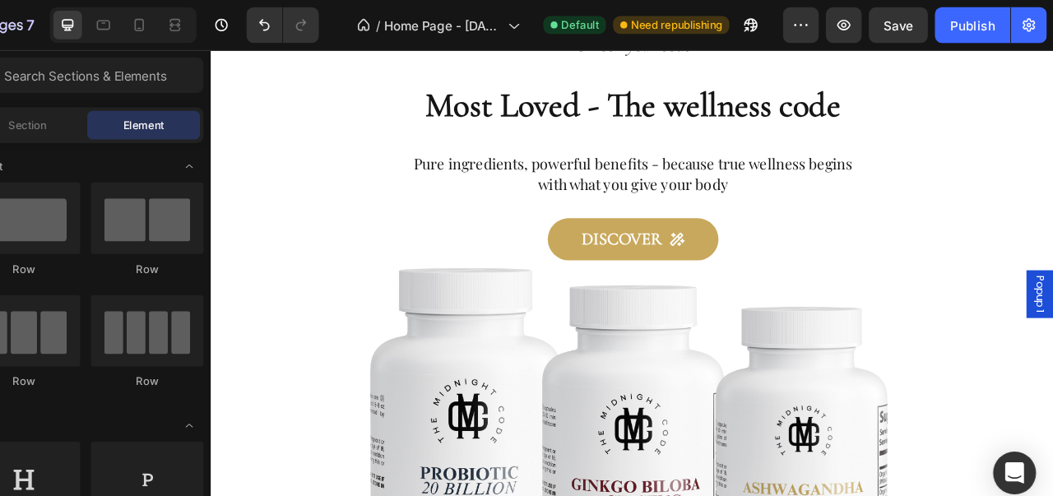
scroll to position [550, 0]
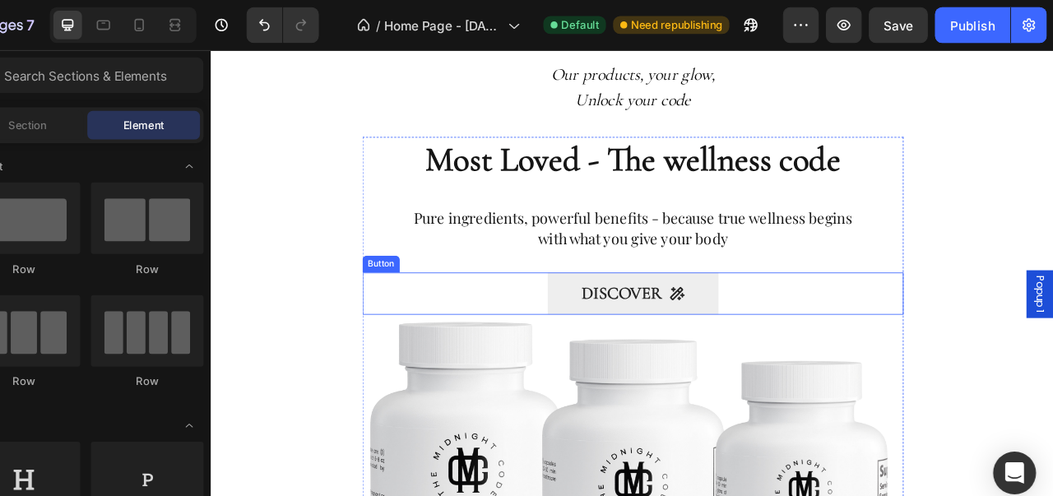
click at [788, 318] on button "DISCOVER" at bounding box center [705, 334] width 200 height 49
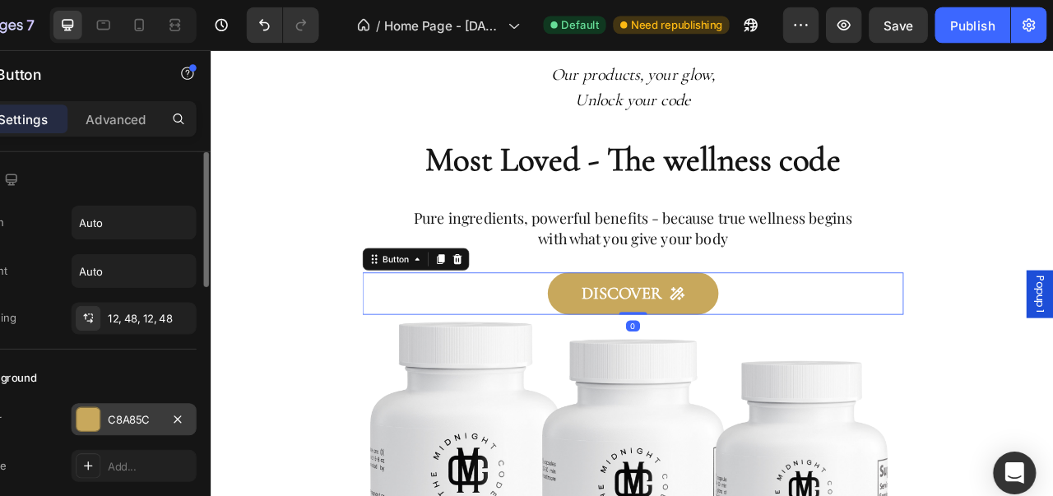
click at [156, 388] on div at bounding box center [164, 385] width 21 height 21
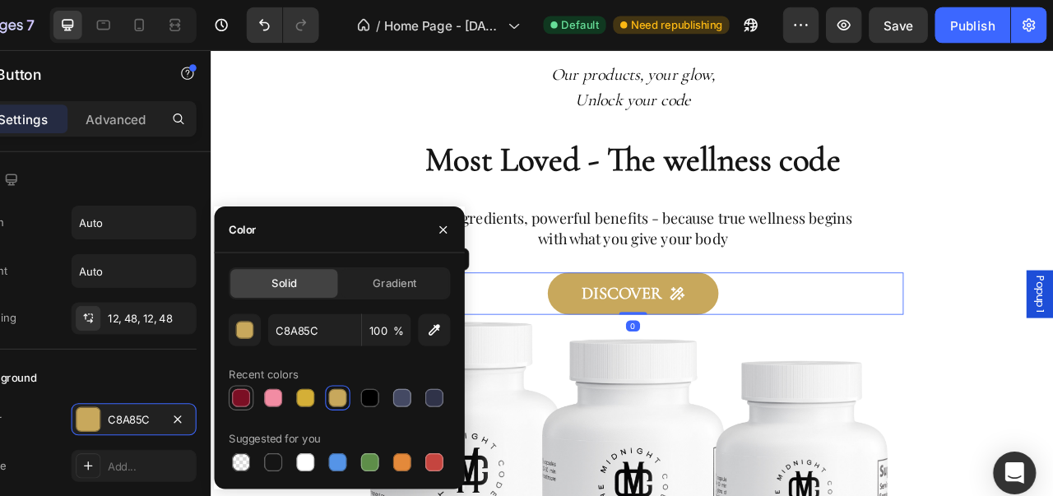
click at [312, 372] on div at bounding box center [305, 366] width 20 height 20
type input "7B0F24"
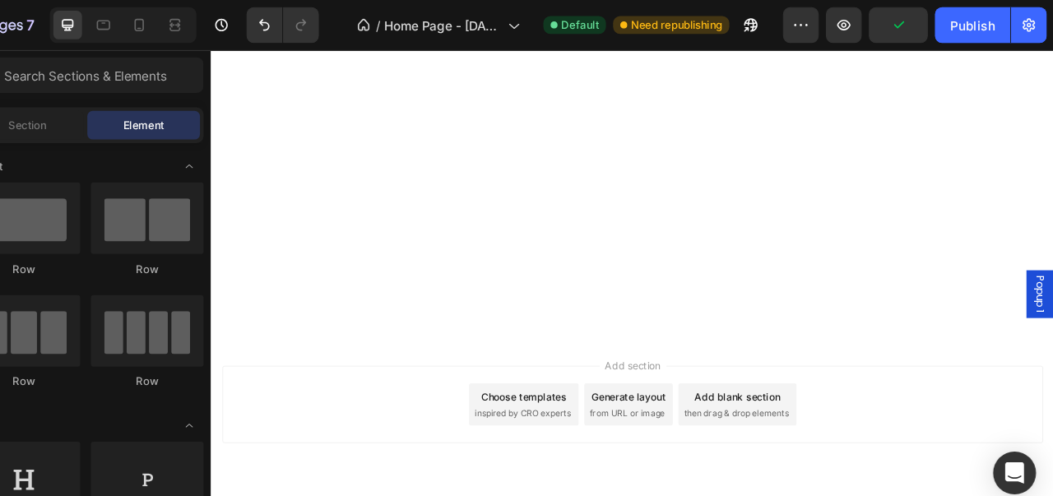
scroll to position [0, 0]
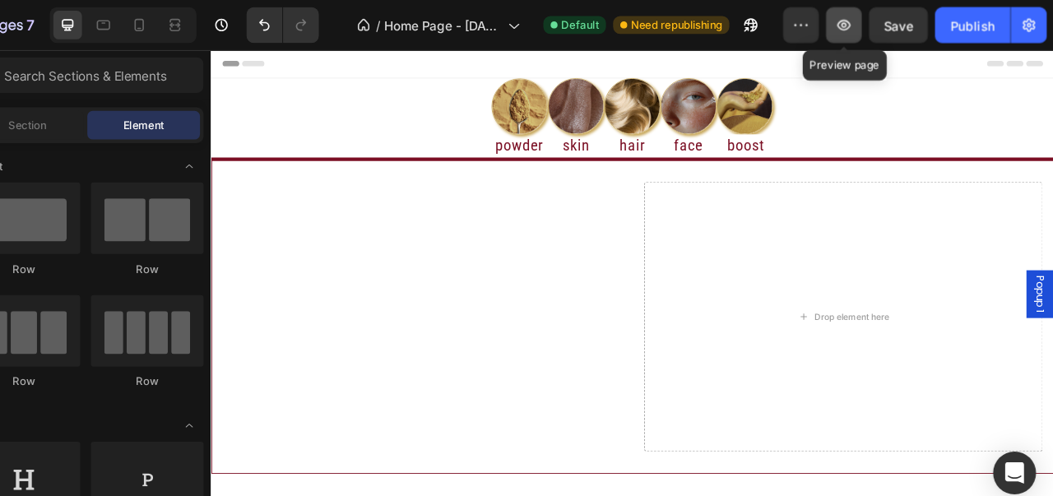
click at [864, 21] on icon "button" at bounding box center [860, 23] width 16 height 16
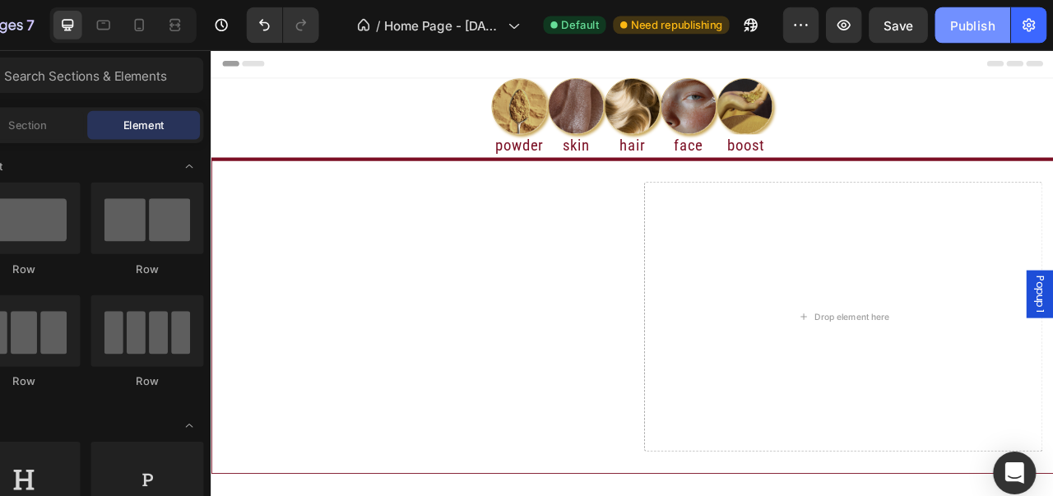
click at [976, 20] on div "Publish" at bounding box center [978, 23] width 41 height 17
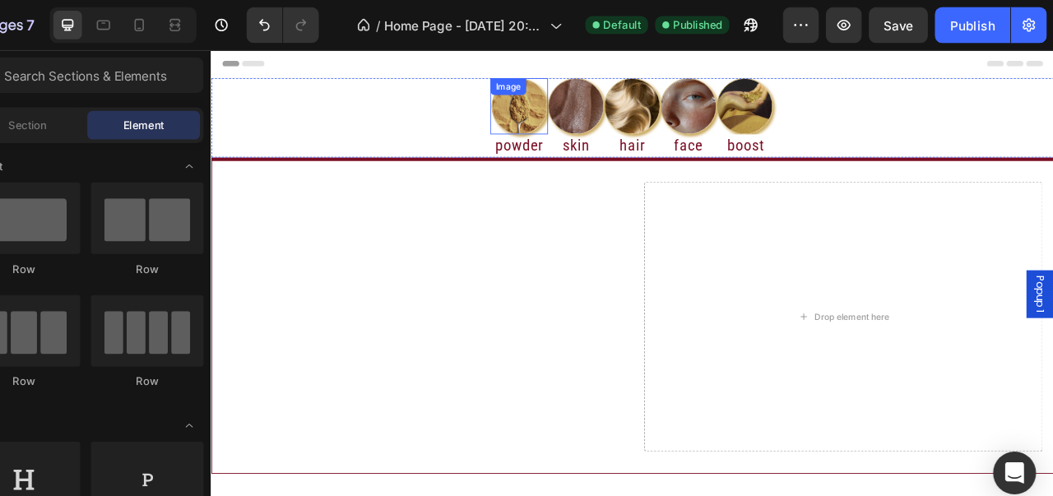
click at [594, 114] on img at bounding box center [572, 116] width 66 height 66
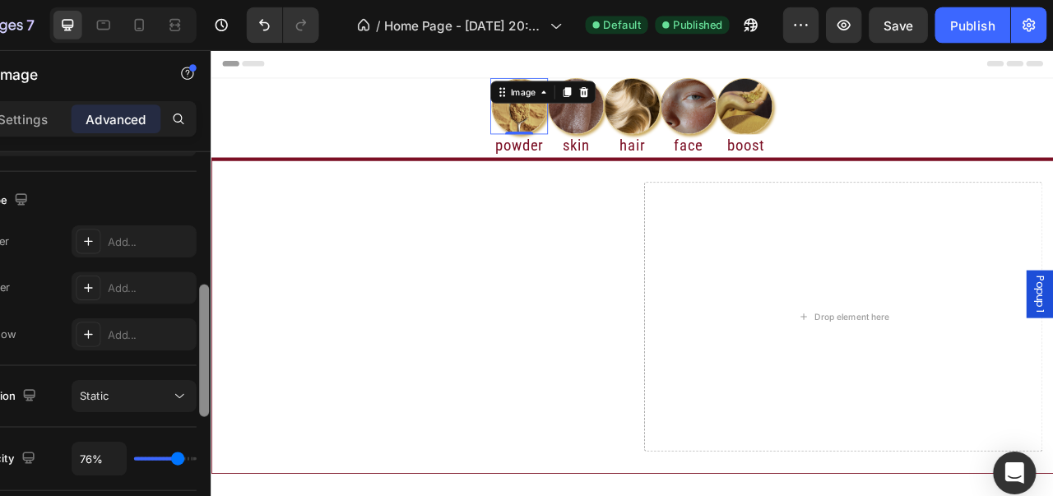
drag, startPoint x: 271, startPoint y: 249, endPoint x: 267, endPoint y: 372, distance: 122.6
click at [267, 372] on div at bounding box center [271, 323] width 9 height 122
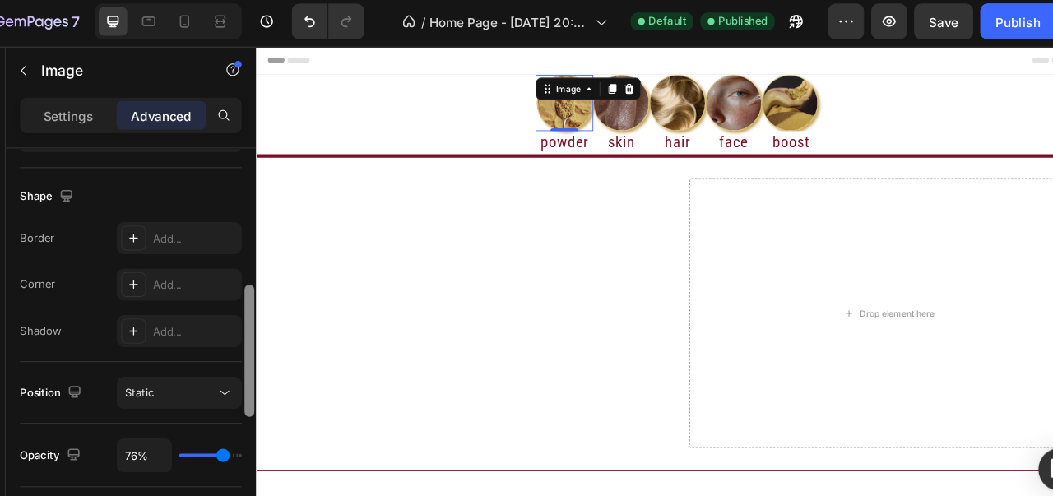
scroll to position [407, 0]
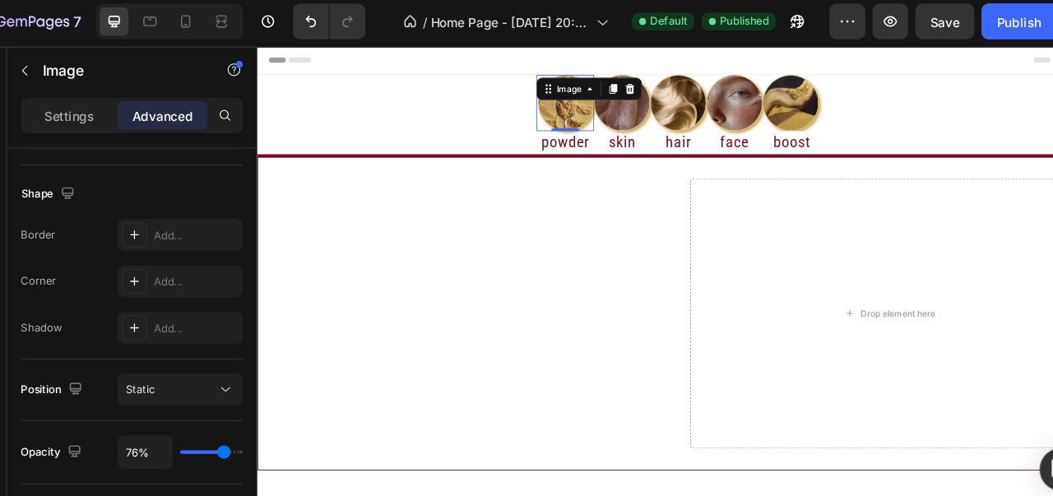
click at [612, 123] on img at bounding box center [618, 113] width 66 height 66
click at [121, 99] on div "Settings" at bounding box center [104, 109] width 82 height 26
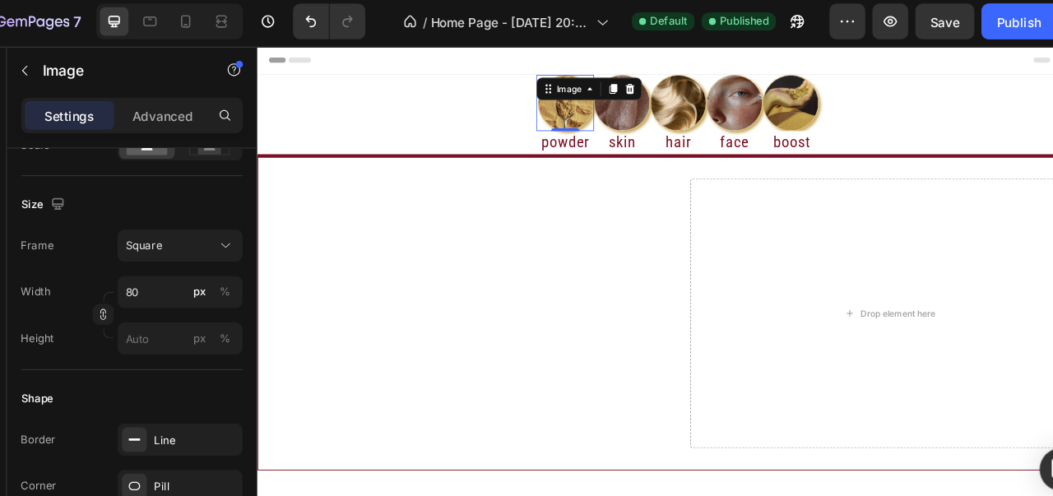
scroll to position [668, 0]
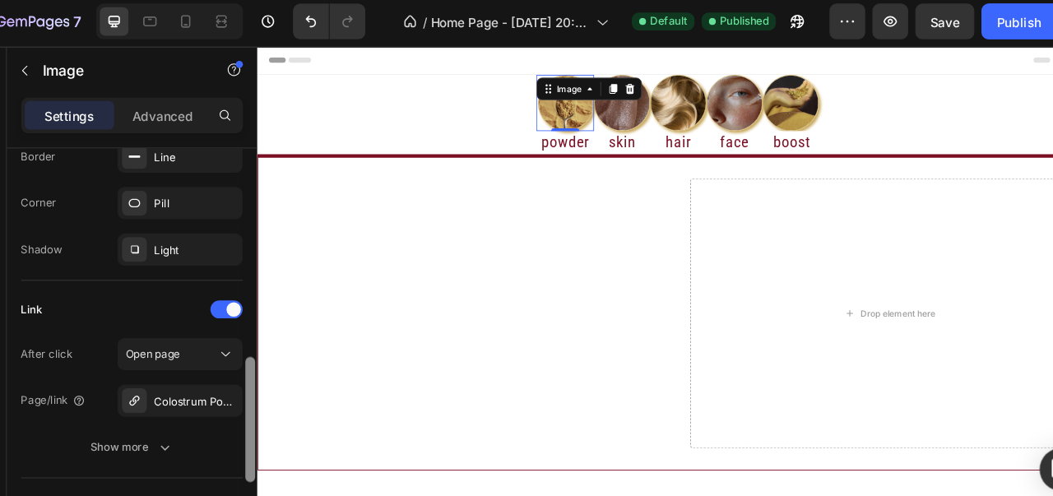
drag, startPoint x: 270, startPoint y: 320, endPoint x: 252, endPoint y: 395, distance: 77.0
click at [252, 395] on div "Style Circle Source Upload Image [URL][DOMAIN_NAME] or Browse gallery Scale Siz…" at bounding box center [162, 341] width 230 height 403
click at [169, 156] on div at bounding box center [164, 147] width 23 height 23
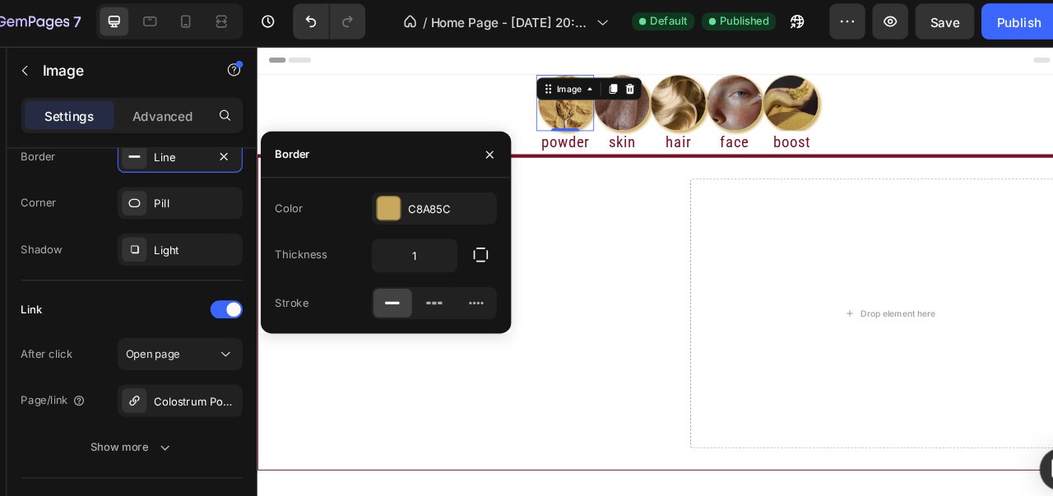
click at [397, 210] on div "Color C8A85C Thickness 1 Stroke" at bounding box center [396, 238] width 230 height 117
click at [401, 202] on div at bounding box center [398, 194] width 21 height 21
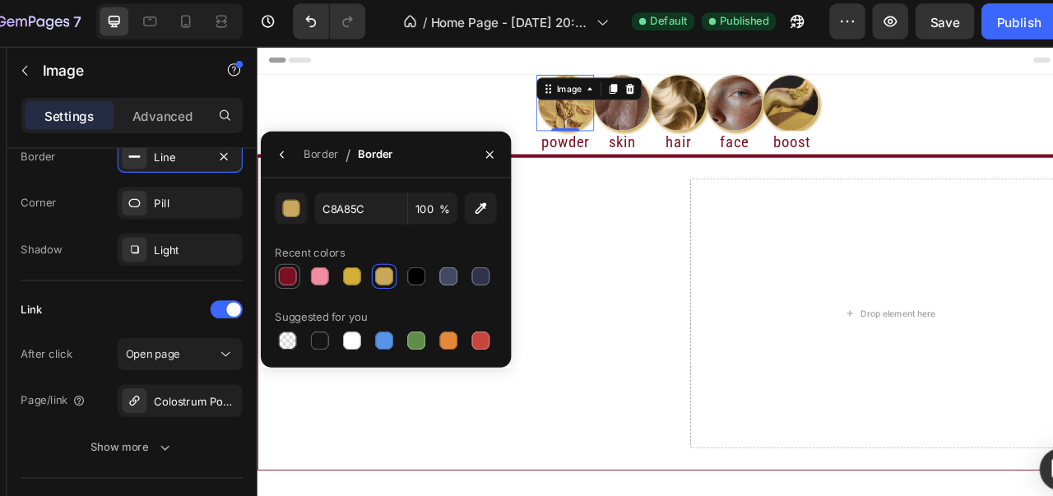
click at [306, 249] on div at bounding box center [305, 257] width 16 height 16
type input "7B0F24"
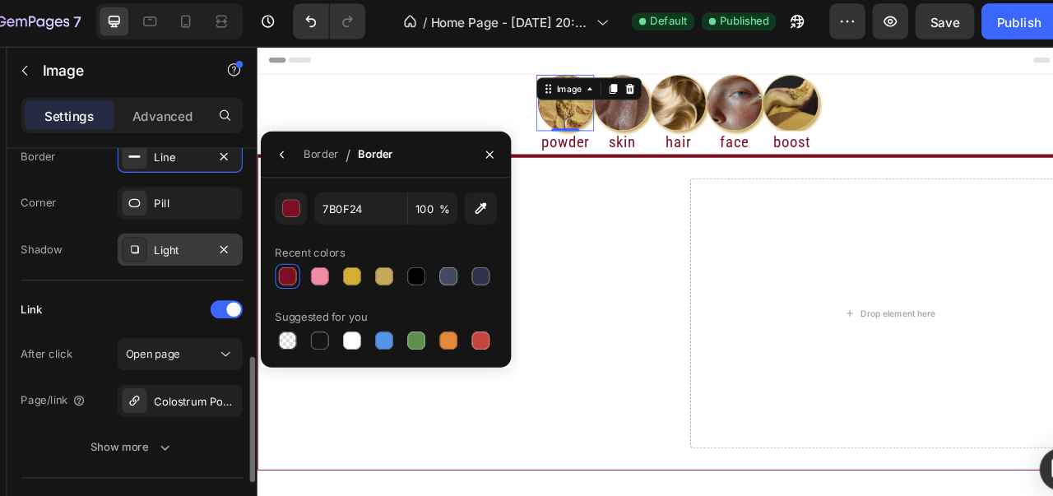
click at [186, 235] on div "Light" at bounding box center [207, 233] width 48 height 15
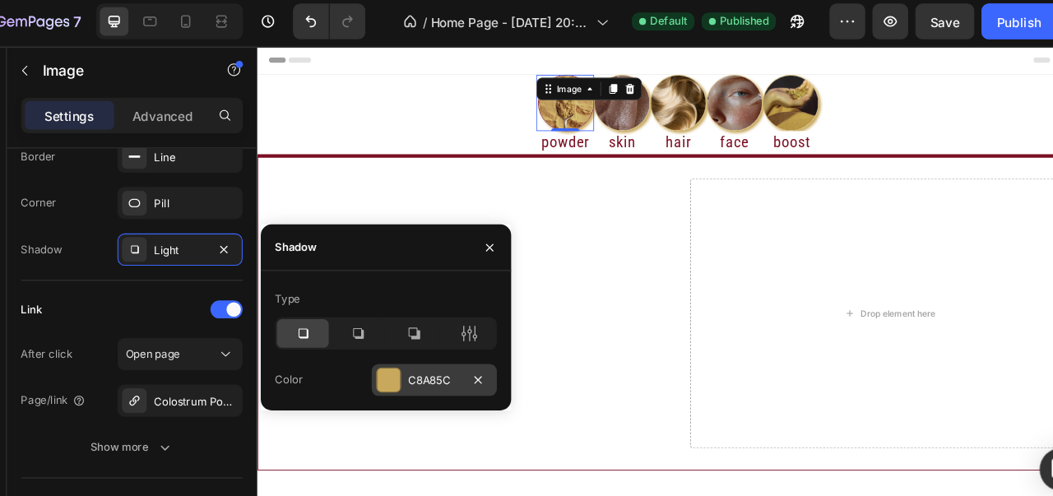
click at [394, 339] on div "C8A85C" at bounding box center [440, 353] width 115 height 30
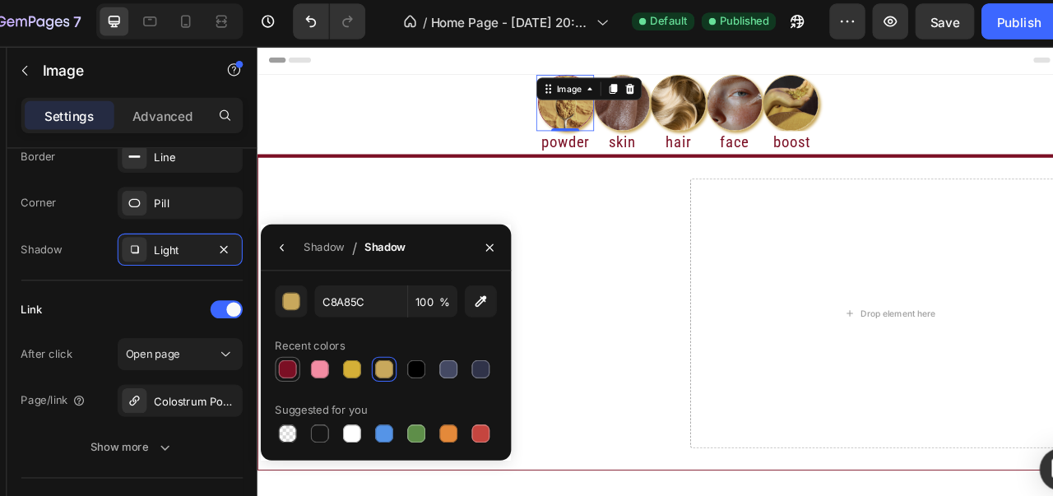
click at [307, 339] on div at bounding box center [305, 343] width 16 height 16
type input "7B0F24"
click at [679, 142] on div "Heading" at bounding box center [677, 136] width 52 height 20
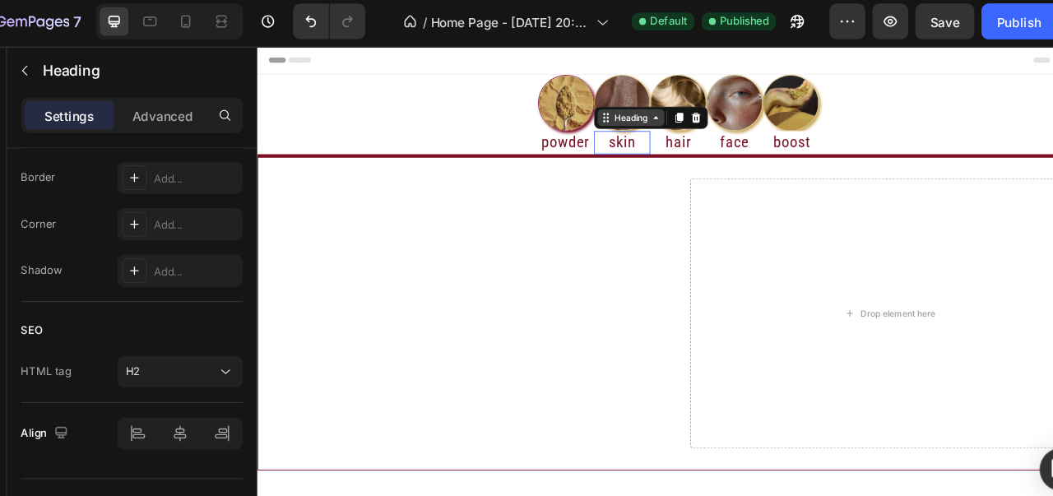
scroll to position [0, 0]
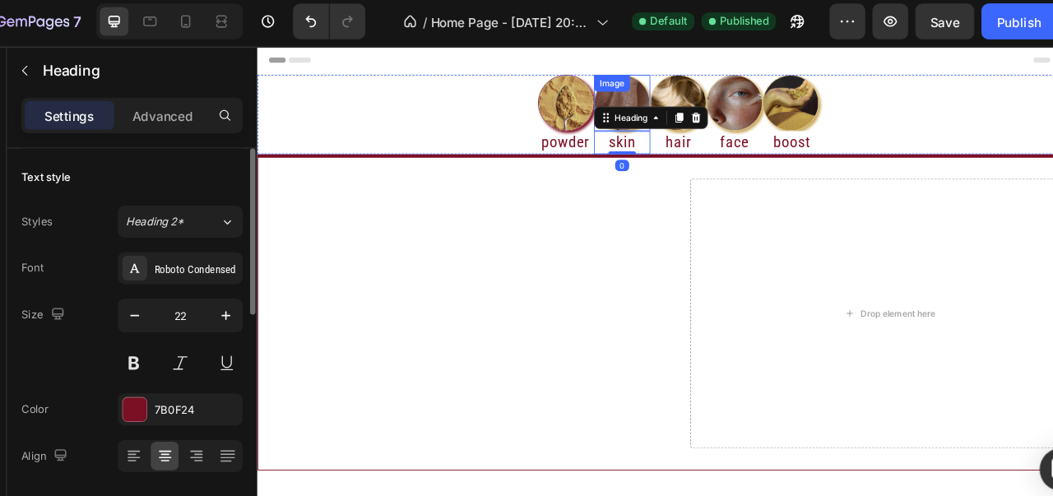
click at [685, 102] on div "Image" at bounding box center [684, 113] width 66 height 66
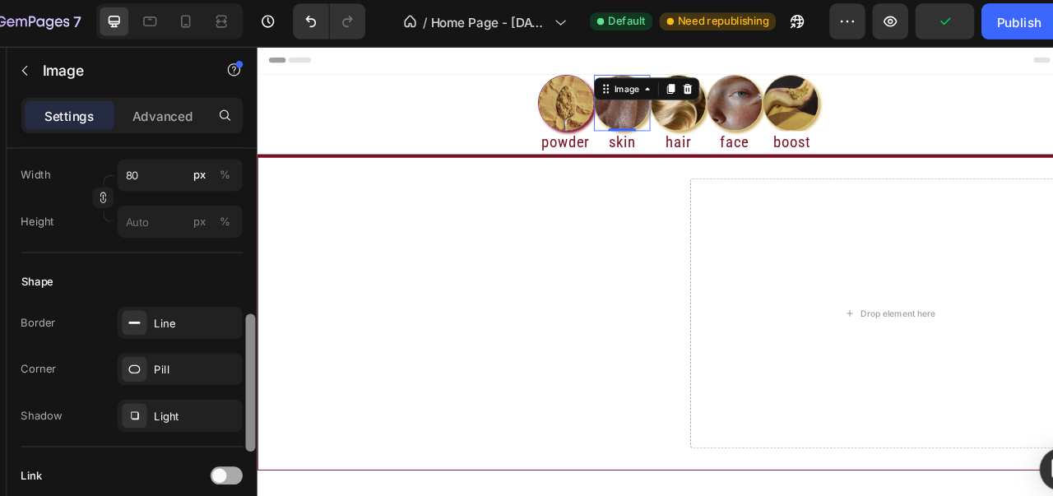
scroll to position [544, 0]
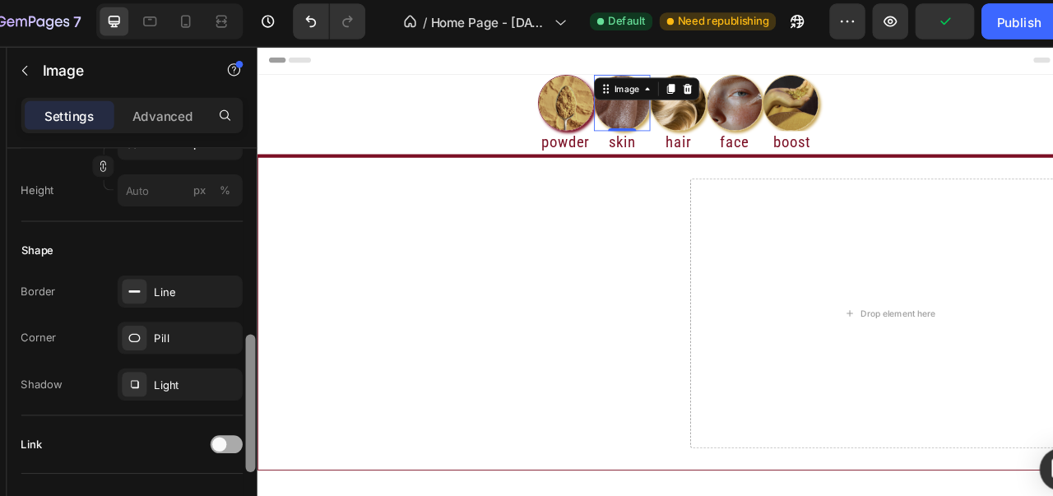
drag, startPoint x: 271, startPoint y: 232, endPoint x: 256, endPoint y: 404, distance: 172.6
click at [256, 404] on div "Style Circle Source Upload Image [URL][DOMAIN_NAME] or Browse gallery Scale Siz…" at bounding box center [162, 341] width 230 height 403
click at [203, 328] on div "Border Line Corner Pill Shadow Light" at bounding box center [162, 314] width 204 height 115
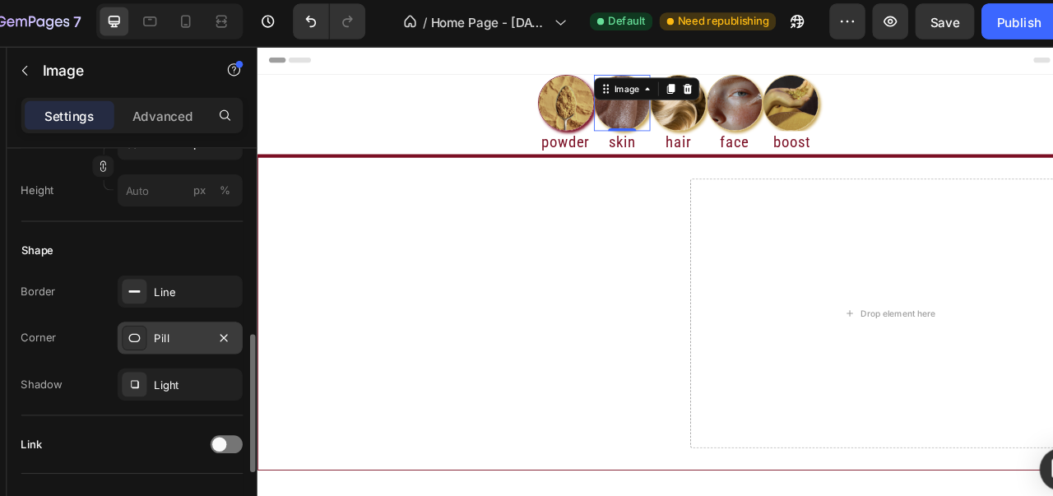
click at [204, 318] on div "Pill" at bounding box center [207, 315] width 48 height 15
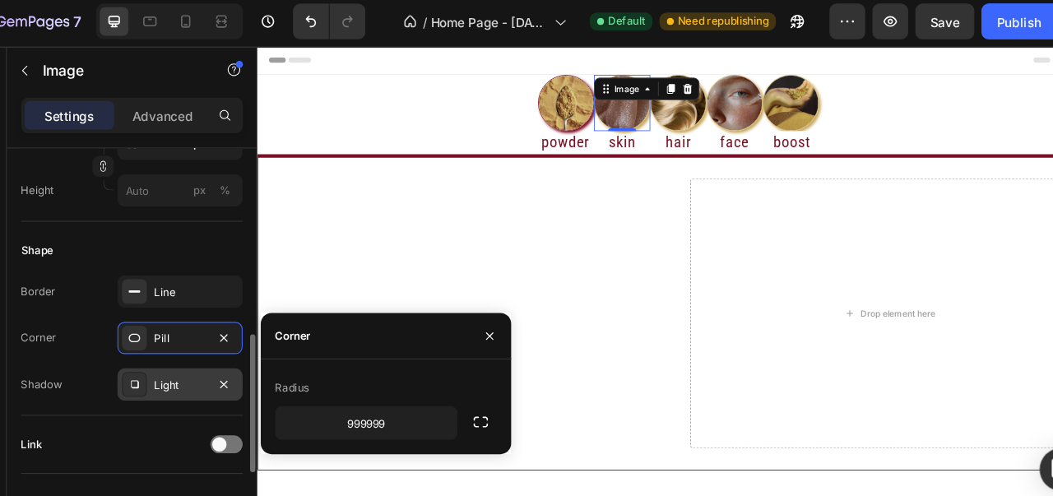
click at [197, 344] on div "Light" at bounding box center [206, 357] width 115 height 30
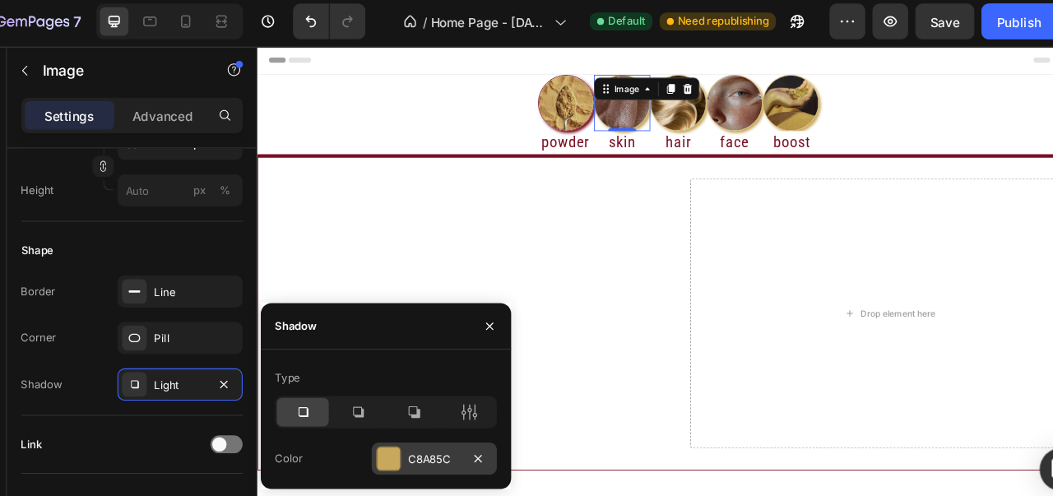
click at [393, 419] on div at bounding box center [398, 425] width 21 height 21
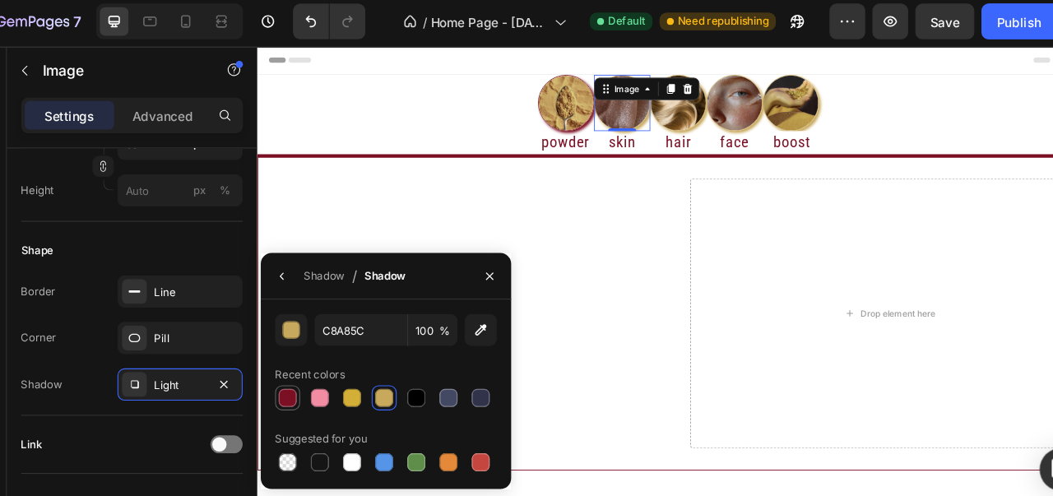
click at [303, 374] on div at bounding box center [305, 369] width 16 height 16
type input "7B0F24"
click at [769, 127] on img at bounding box center [750, 113] width 66 height 66
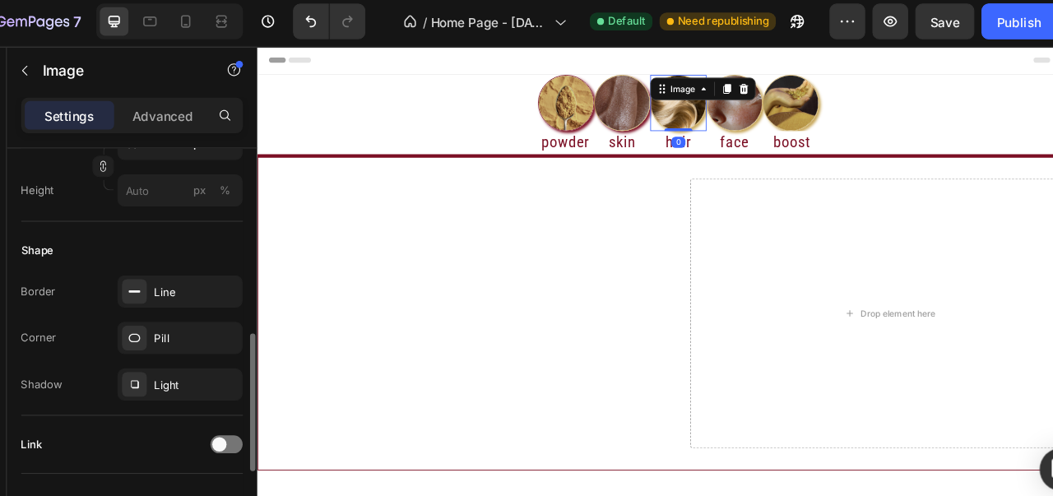
scroll to position [543, 0]
click at [174, 318] on div at bounding box center [164, 315] width 23 height 23
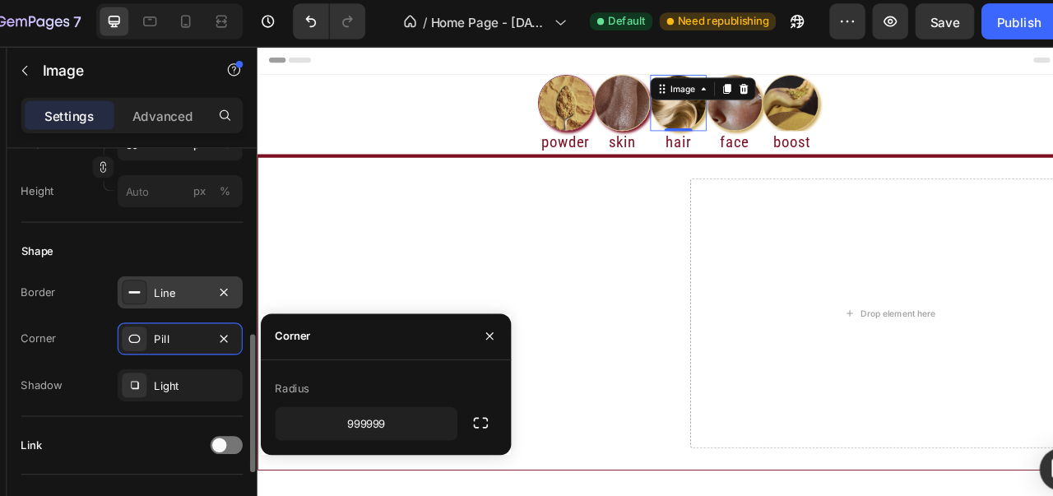
click at [194, 276] on div "Line" at bounding box center [207, 273] width 48 height 15
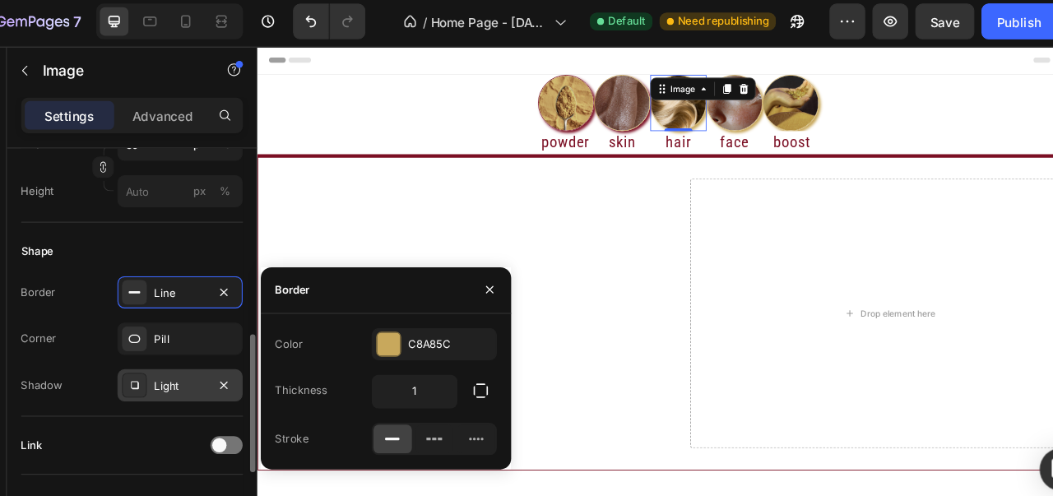
click at [164, 351] on icon at bounding box center [164, 357] width 13 height 13
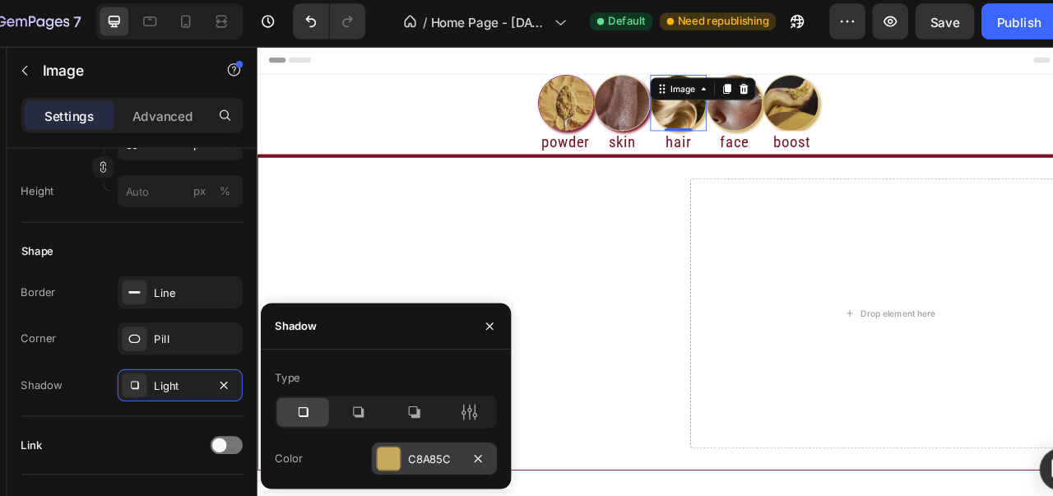
click at [393, 415] on div at bounding box center [398, 425] width 21 height 21
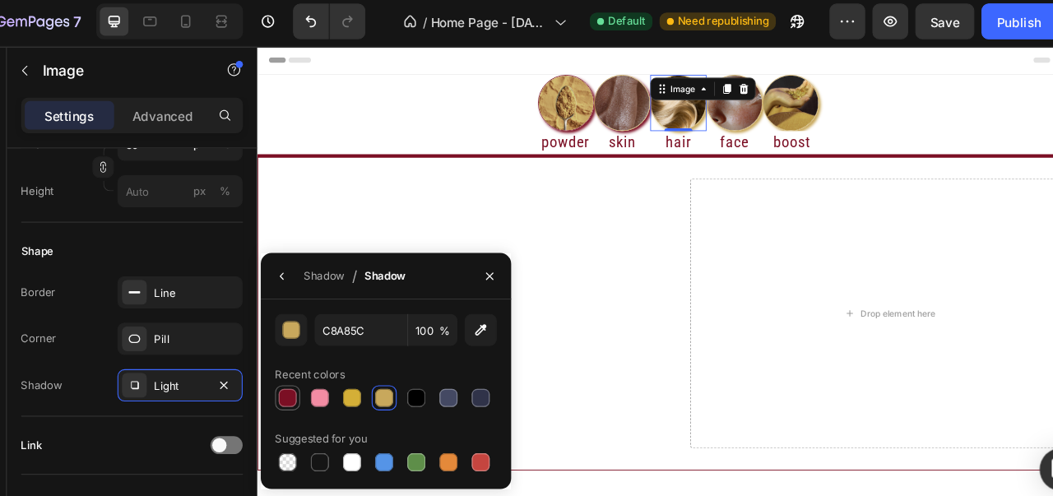
click at [311, 365] on div at bounding box center [305, 369] width 16 height 16
type input "7B0F24"
click at [825, 114] on img at bounding box center [816, 113] width 66 height 66
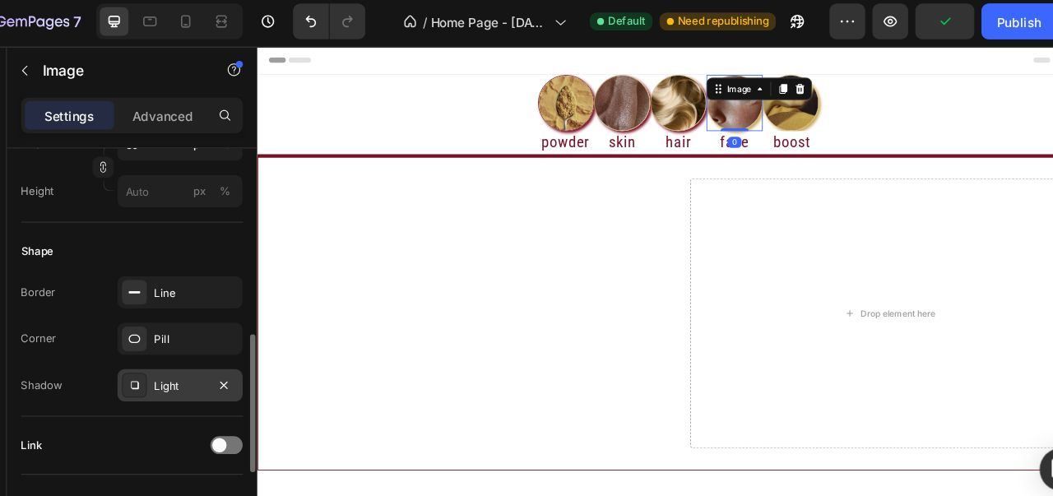
click at [169, 352] on icon at bounding box center [164, 357] width 13 height 13
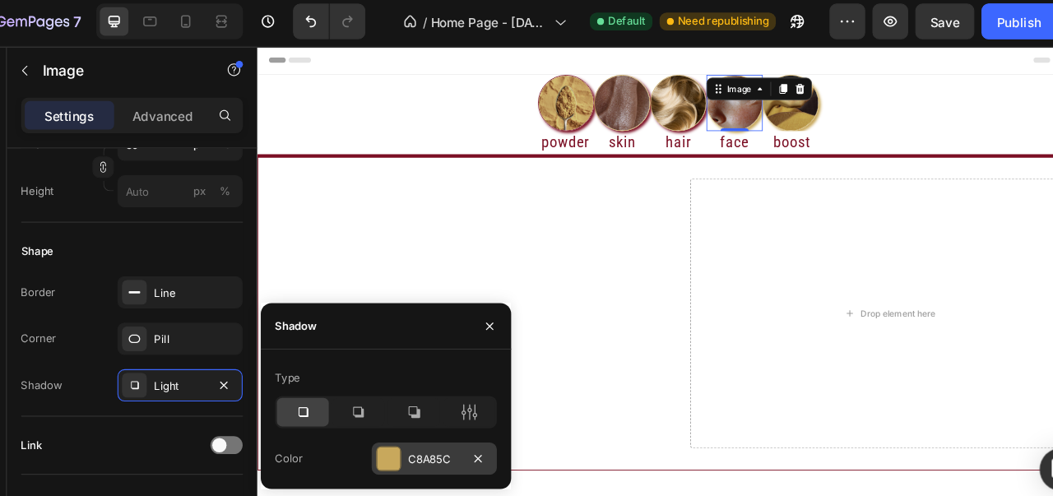
click at [396, 421] on div at bounding box center [398, 425] width 21 height 21
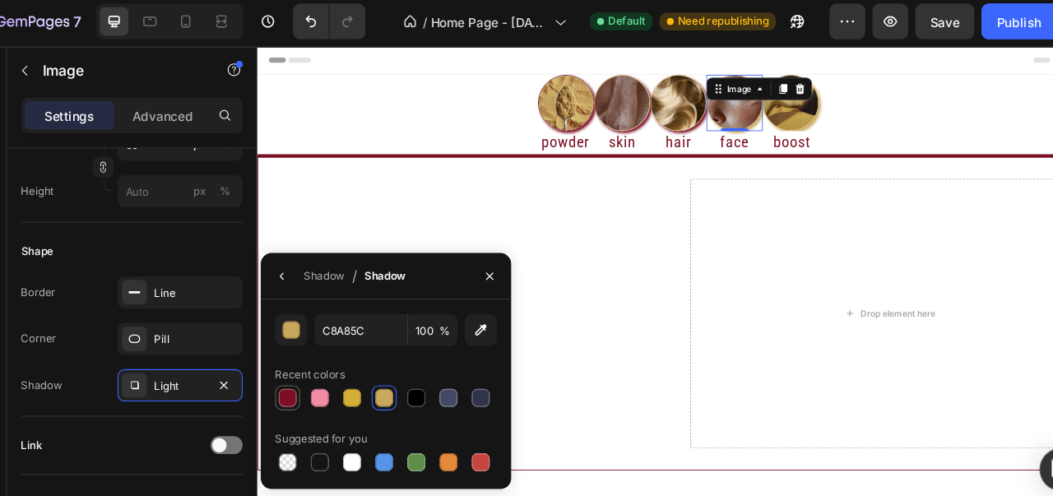
click at [306, 370] on div at bounding box center [305, 369] width 16 height 16
type input "7B0F24"
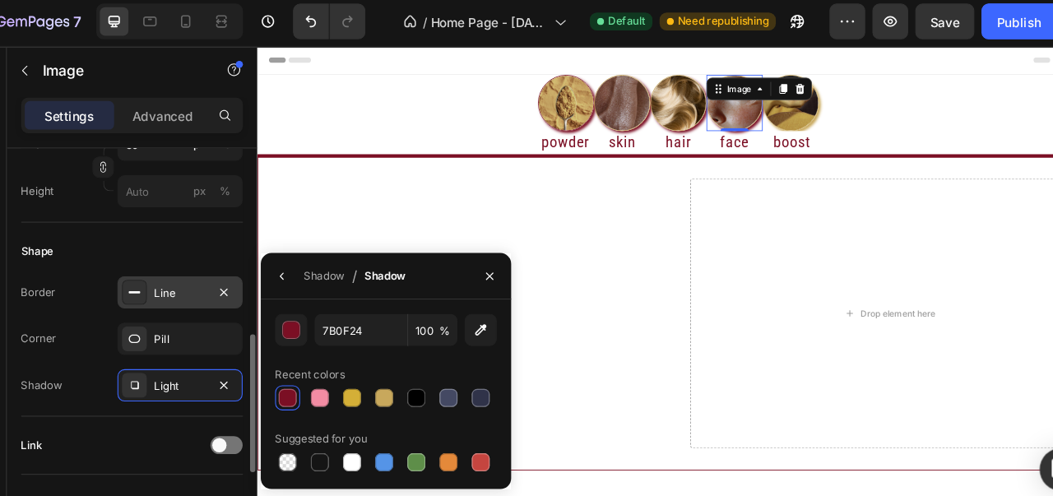
click at [200, 262] on div "Line" at bounding box center [206, 273] width 115 height 30
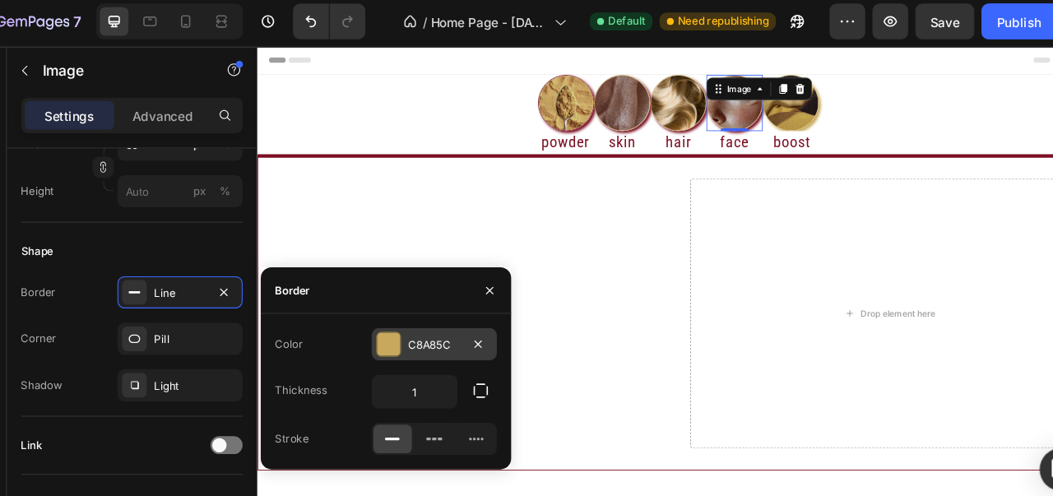
click at [402, 331] on div at bounding box center [398, 319] width 21 height 21
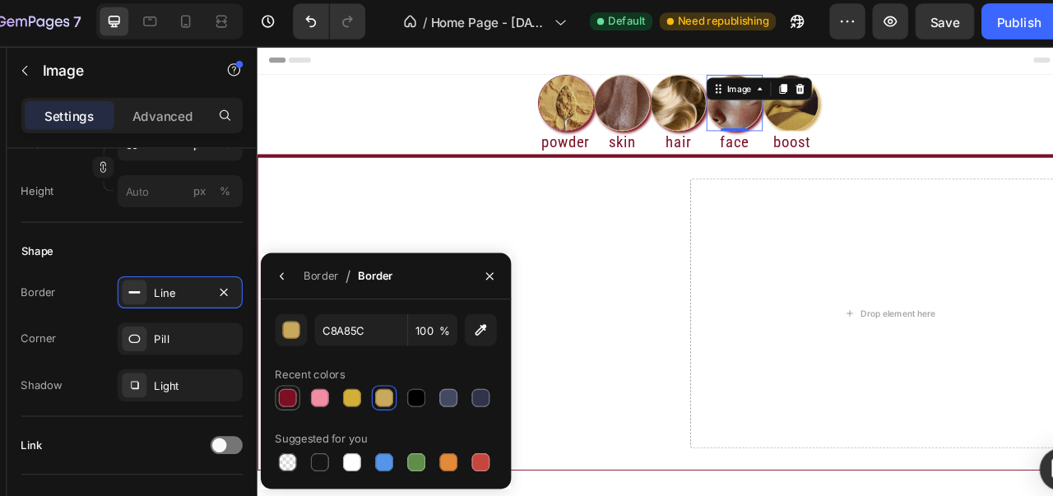
click at [302, 374] on div at bounding box center [305, 369] width 16 height 16
type input "7B0F24"
click at [738, 122] on img at bounding box center [750, 113] width 66 height 66
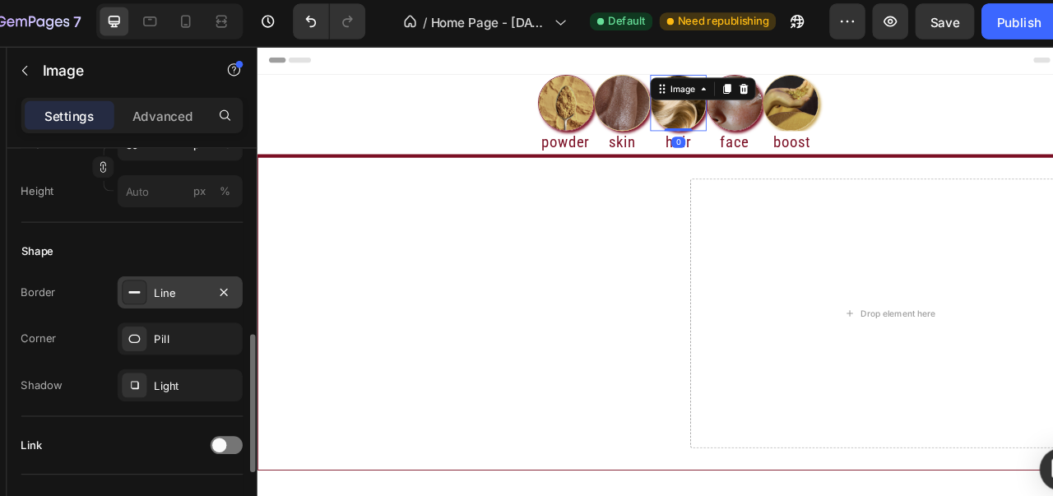
click at [166, 268] on icon at bounding box center [164, 272] width 13 height 13
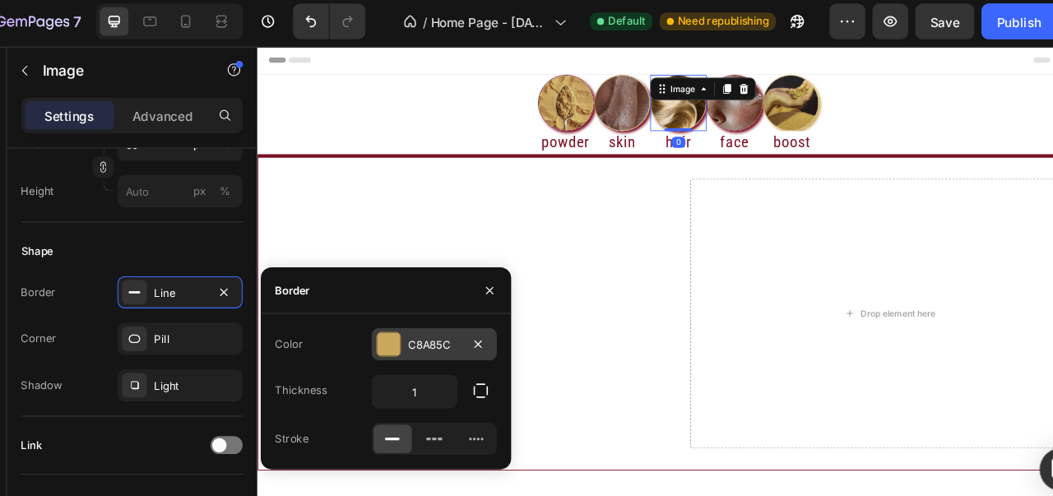
click at [402, 320] on div at bounding box center [398, 319] width 21 height 21
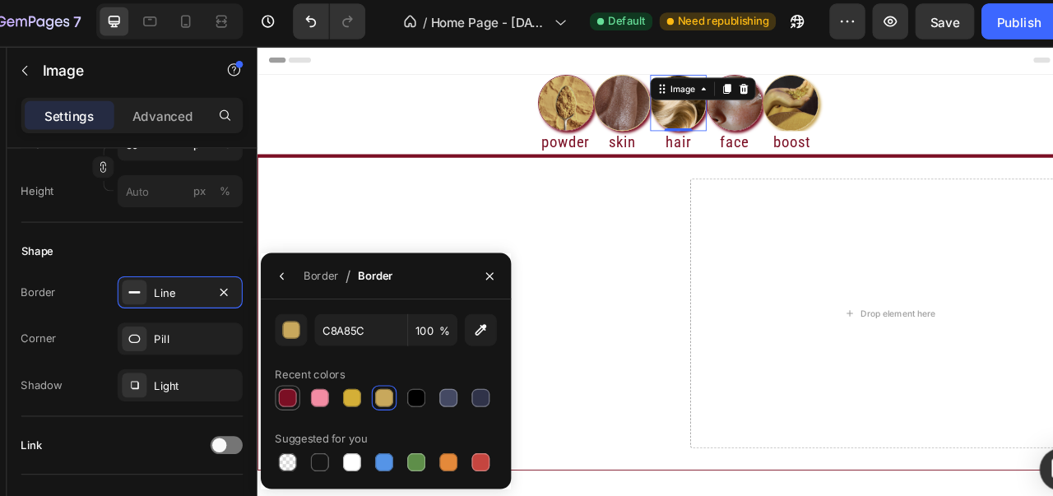
click at [314, 365] on div at bounding box center [305, 370] width 20 height 20
type input "7B0F24"
click at [679, 106] on div "Image" at bounding box center [684, 113] width 66 height 66
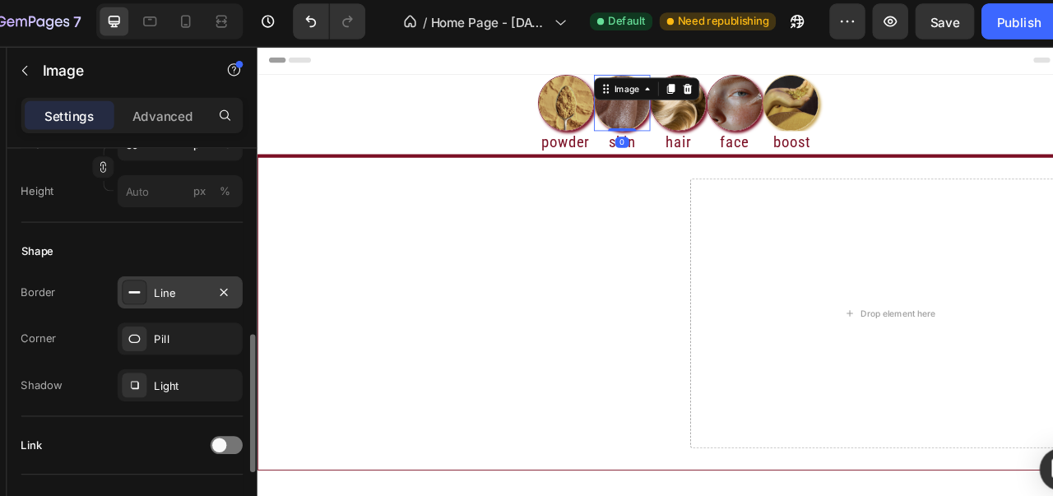
click at [173, 278] on div at bounding box center [164, 272] width 23 height 23
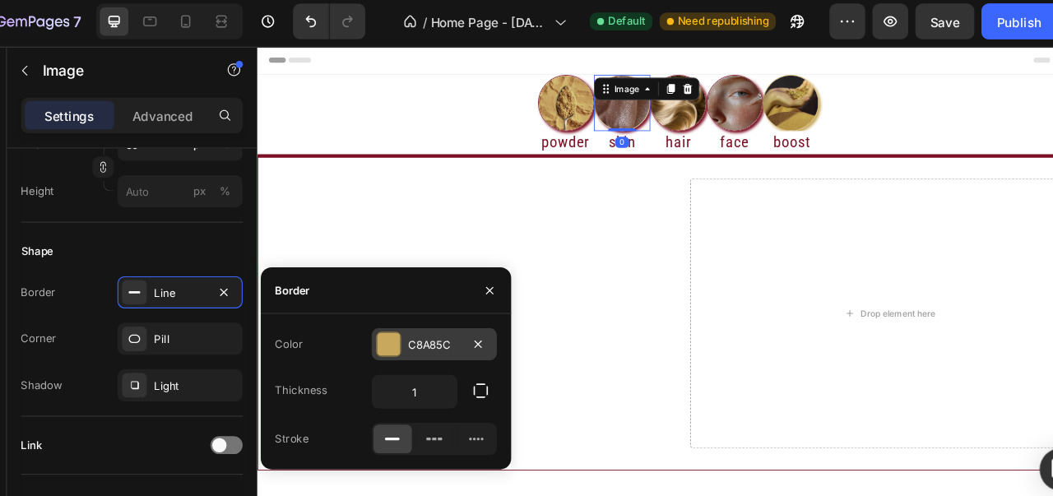
click at [392, 328] on div at bounding box center [398, 319] width 21 height 21
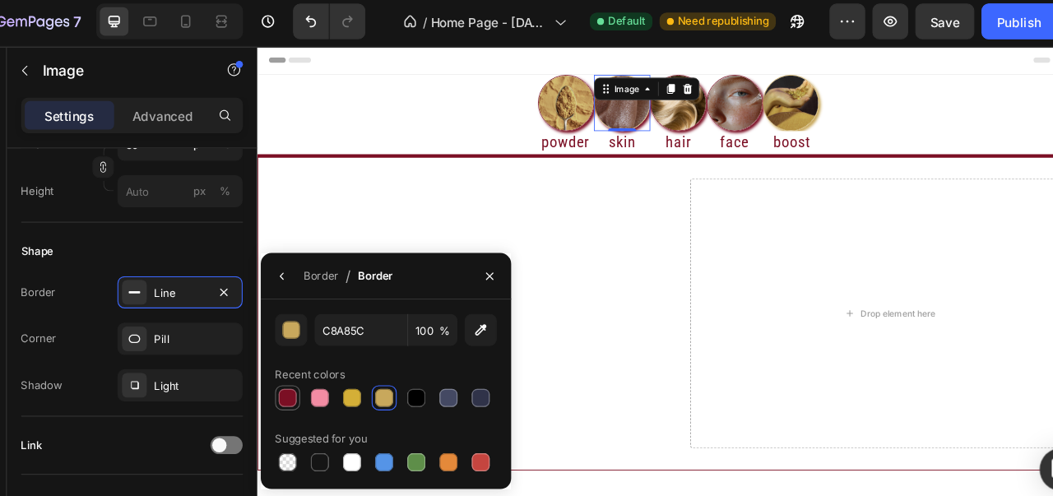
click at [305, 374] on div at bounding box center [305, 369] width 16 height 16
type input "7B0F24"
click at [888, 109] on img at bounding box center [881, 113] width 66 height 66
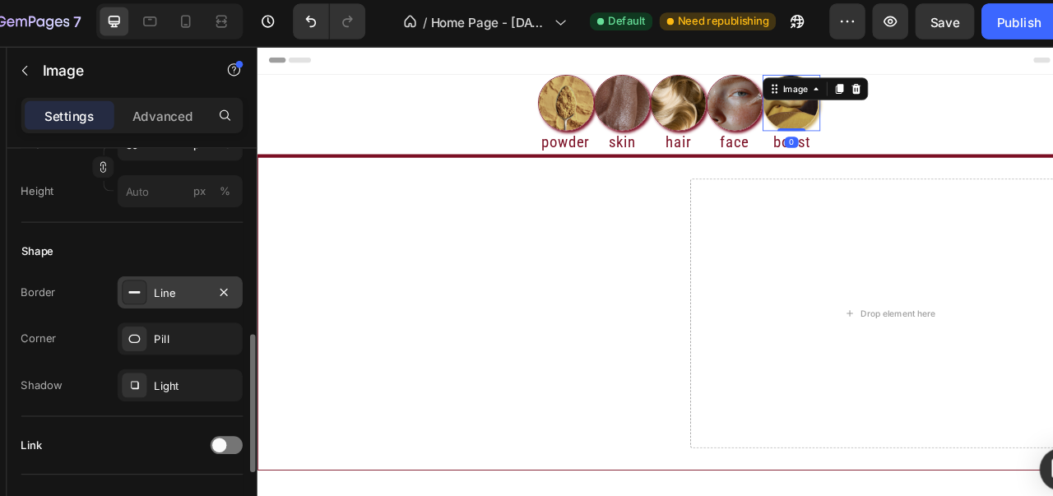
click at [167, 276] on icon at bounding box center [164, 272] width 13 height 13
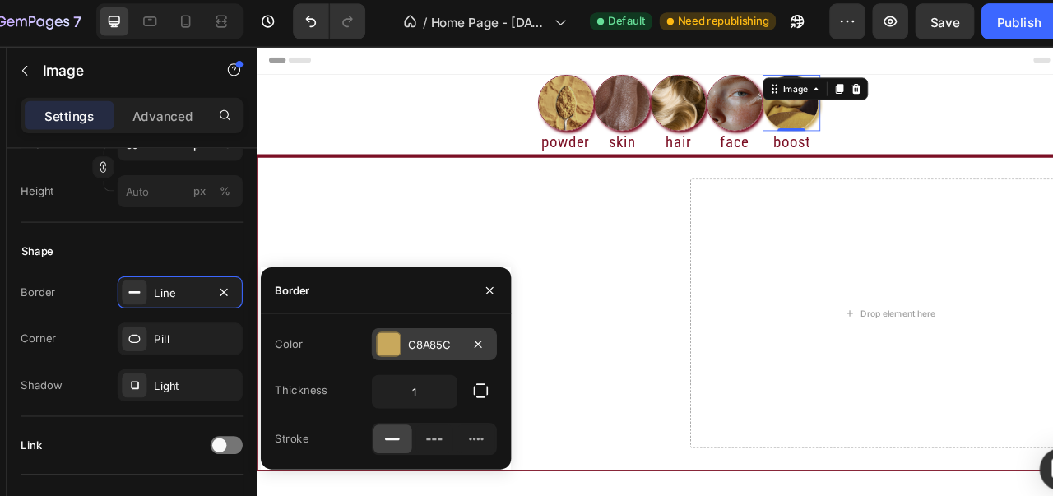
click at [389, 310] on div at bounding box center [398, 319] width 21 height 21
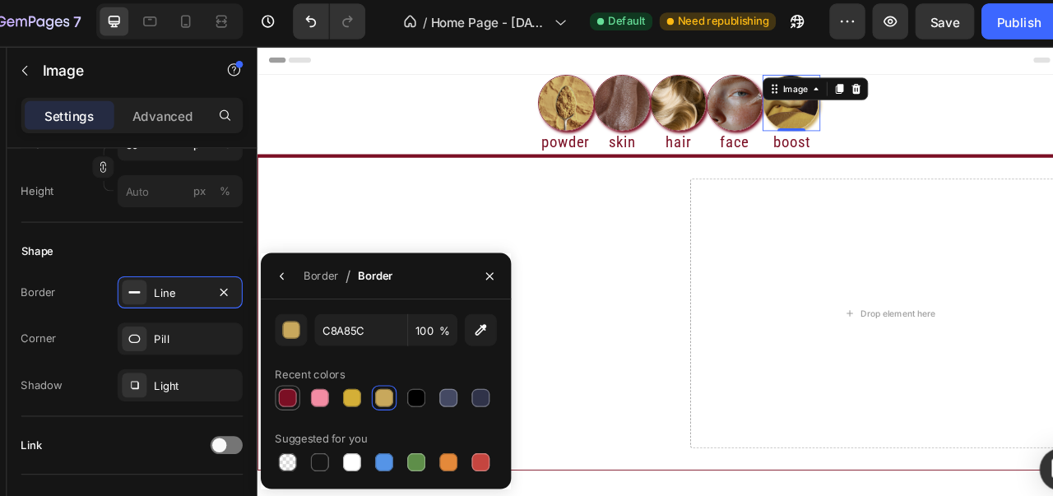
click at [309, 364] on div at bounding box center [305, 369] width 16 height 16
type input "7B0F24"
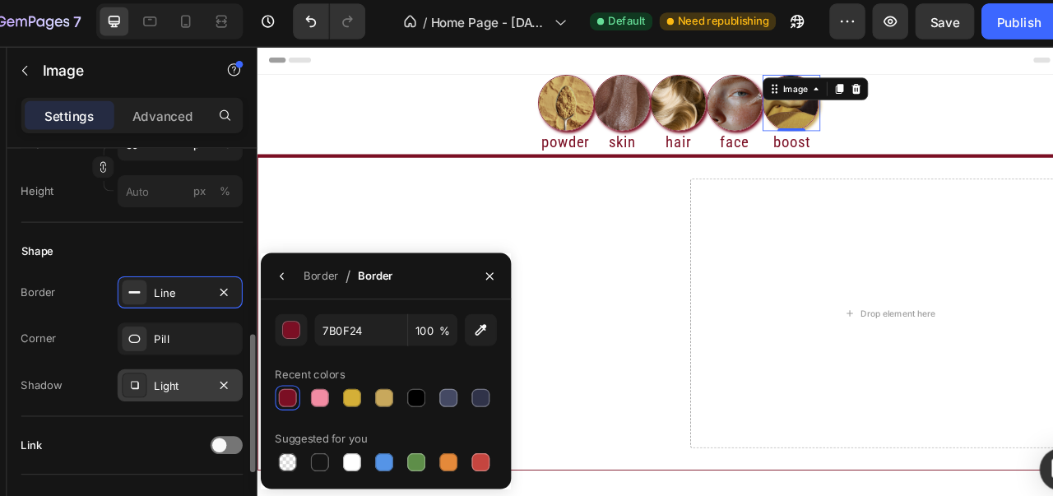
click at [201, 362] on div "Light" at bounding box center [207, 358] width 48 height 15
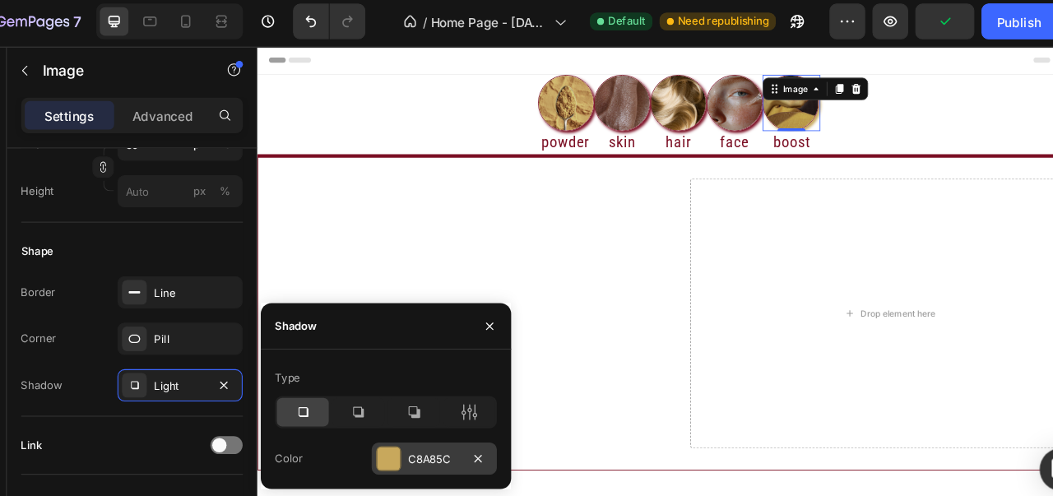
click at [394, 424] on div at bounding box center [398, 425] width 21 height 21
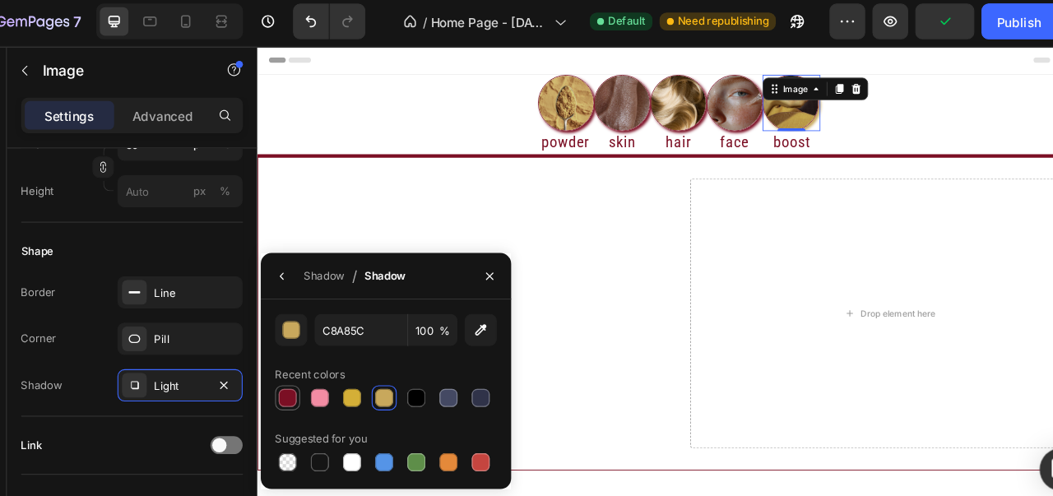
click at [300, 372] on div at bounding box center [305, 369] width 16 height 16
type input "7B0F24"
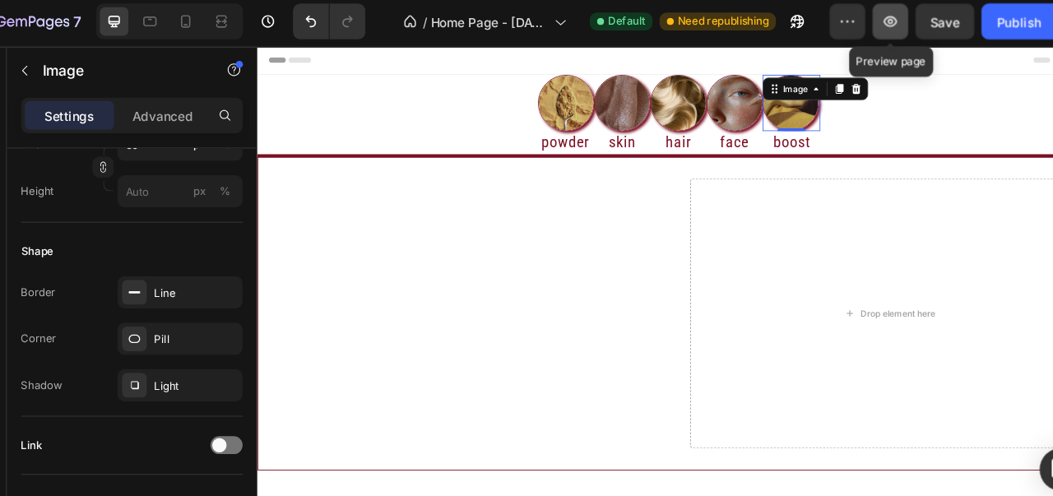
click at [850, 38] on button "button" at bounding box center [859, 23] width 33 height 33
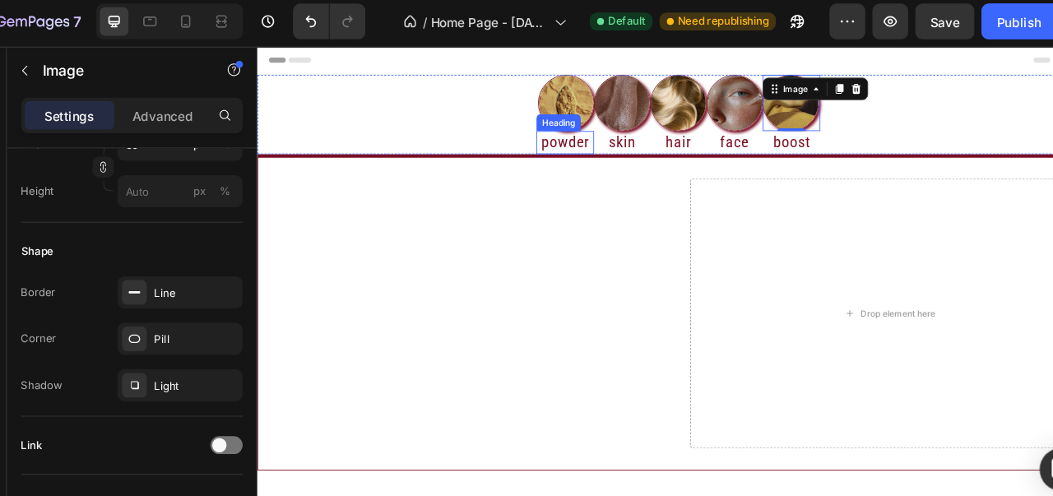
click at [611, 156] on h2 "powder" at bounding box center [616, 159] width 67 height 27
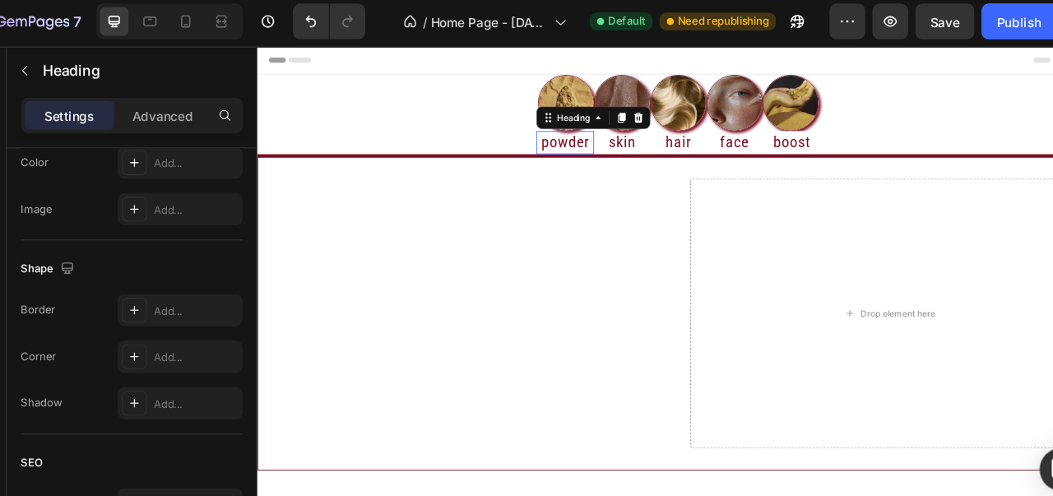
scroll to position [0, 0]
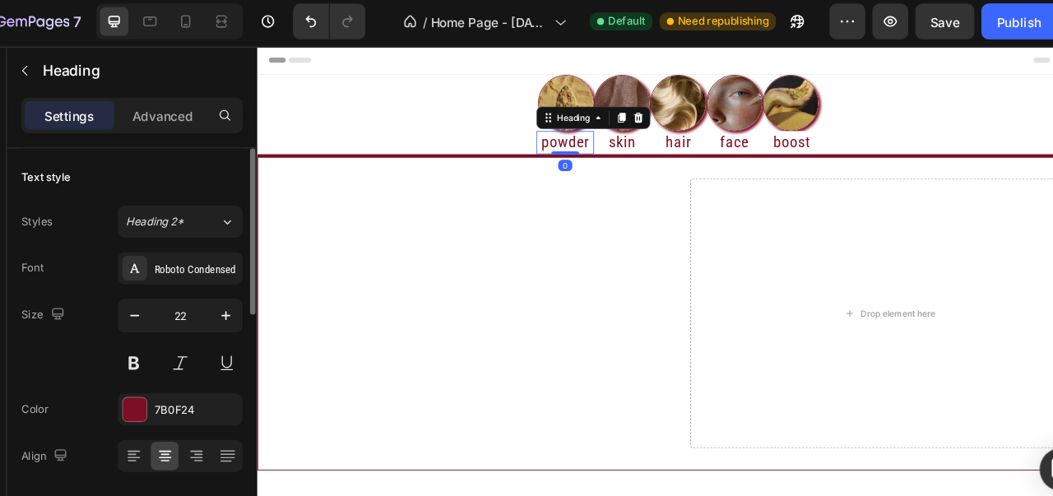
click at [586, 161] on h2 "powder" at bounding box center [616, 159] width 67 height 27
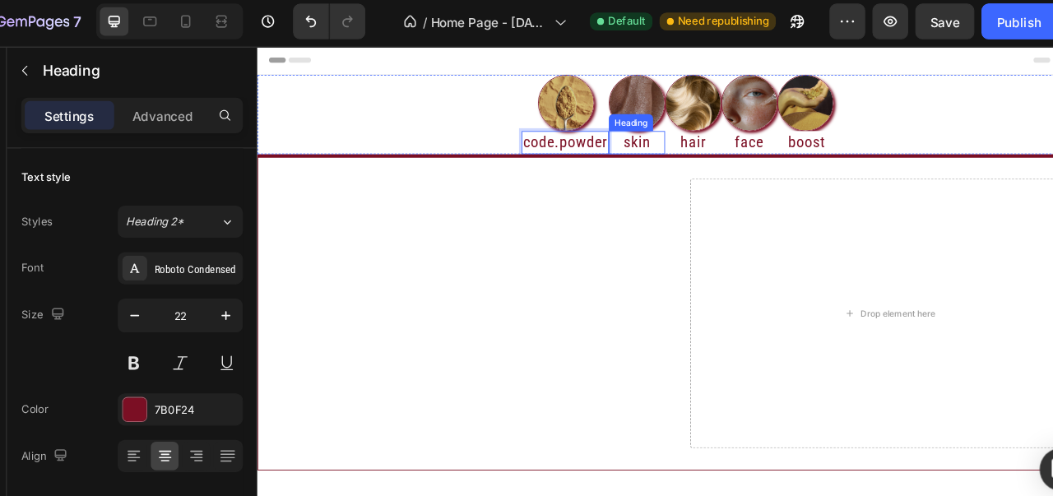
click at [716, 165] on h2 "skin" at bounding box center [701, 159] width 66 height 27
click at [678, 162] on h2 "skin" at bounding box center [701, 159] width 66 height 27
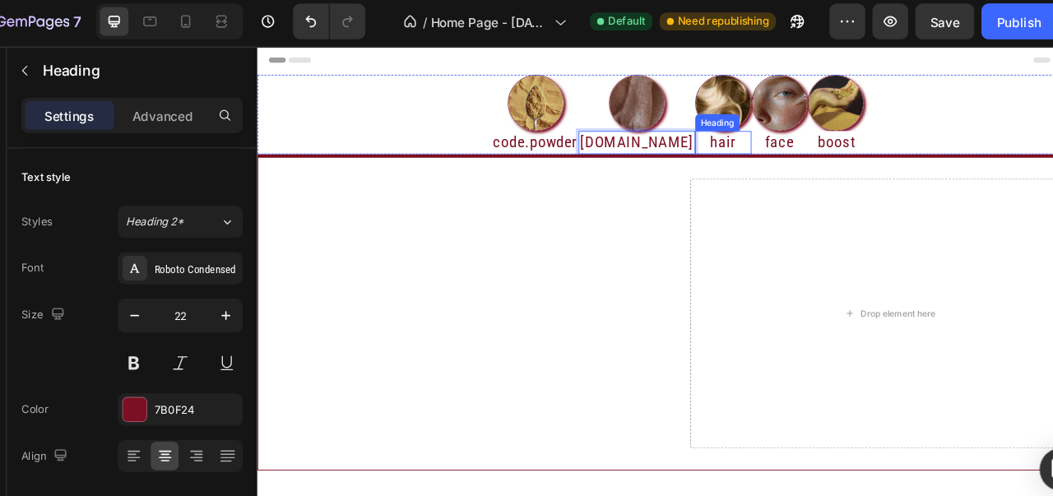
click at [771, 161] on h2 "hair" at bounding box center [802, 159] width 66 height 27
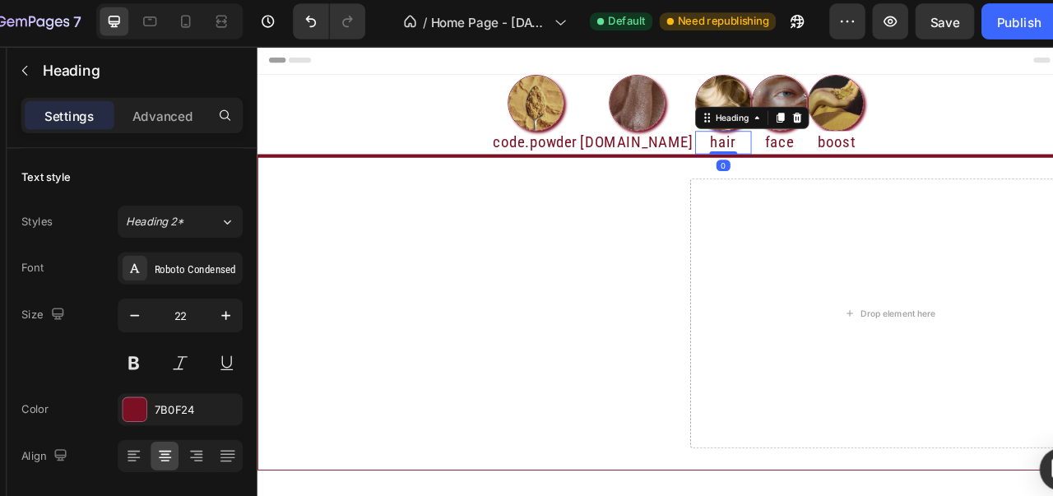
click at [769, 161] on h2 "hair" at bounding box center [802, 159] width 66 height 27
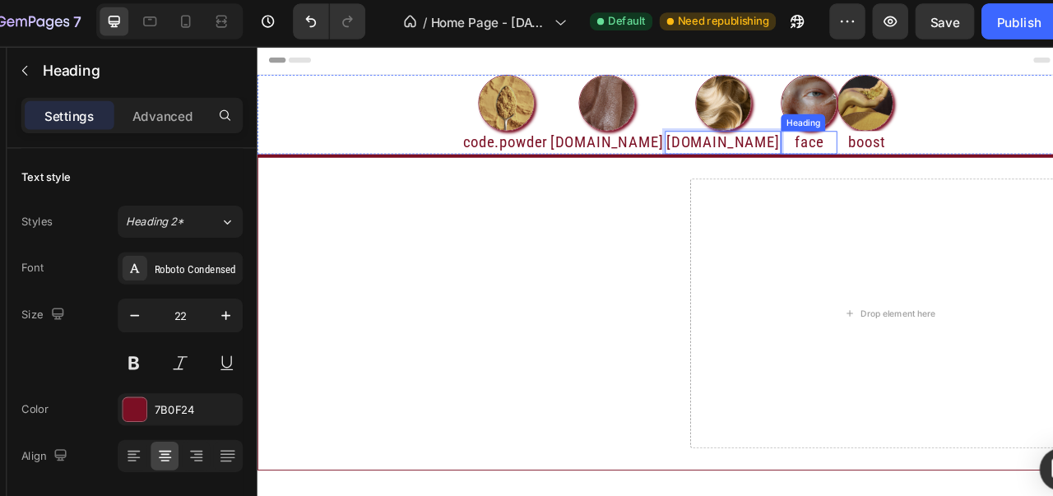
click at [870, 170] on h2 "face" at bounding box center [903, 159] width 66 height 27
click at [870, 164] on h2 "face" at bounding box center [903, 159] width 66 height 27
click at [871, 162] on p "face" at bounding box center [902, 159] width 63 height 24
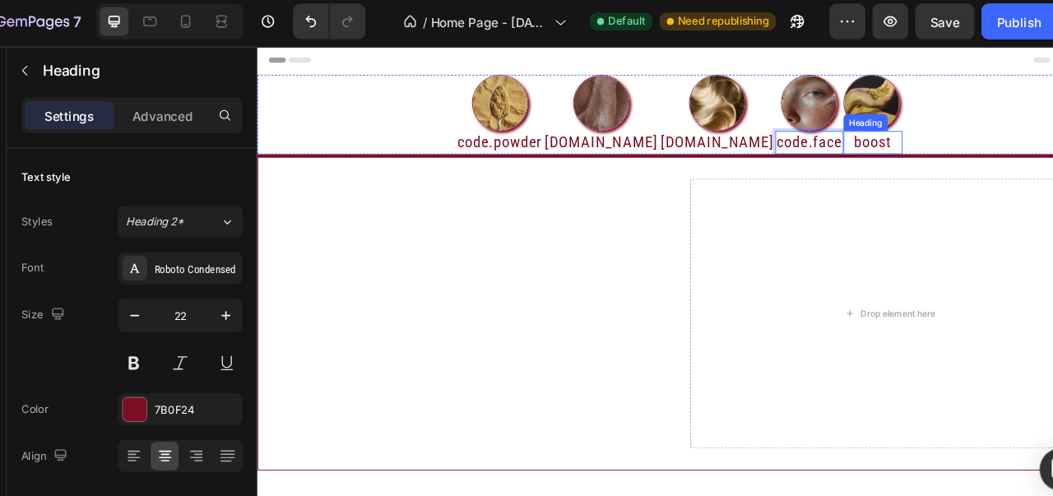
click at [943, 165] on h2 "boost" at bounding box center [977, 159] width 69 height 27
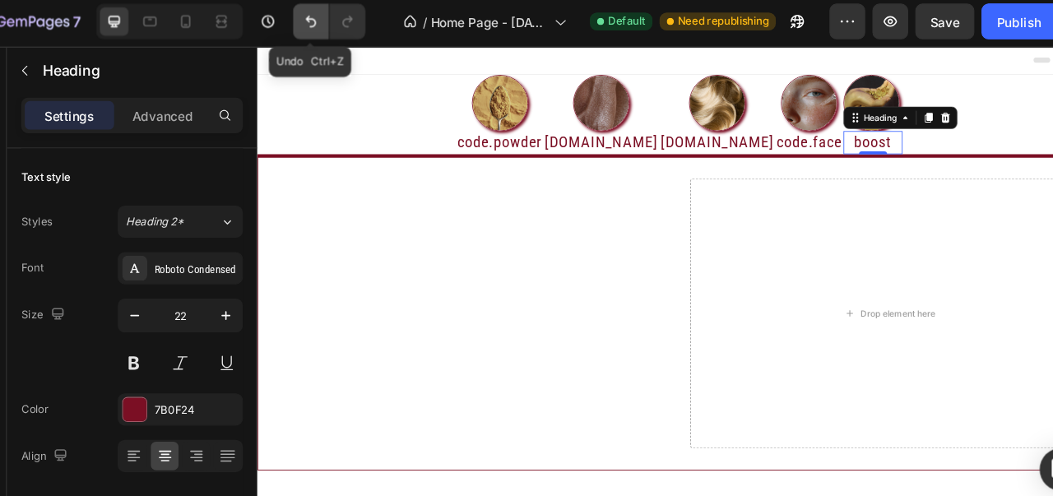
click at [322, 25] on icon "Undo/Redo" at bounding box center [326, 23] width 16 height 16
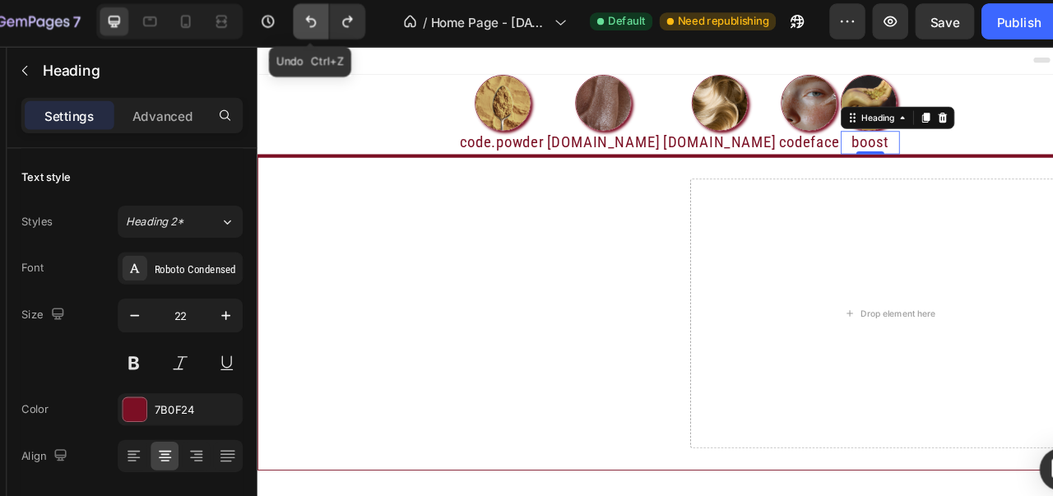
click at [322, 25] on icon "Undo/Redo" at bounding box center [326, 23] width 16 height 16
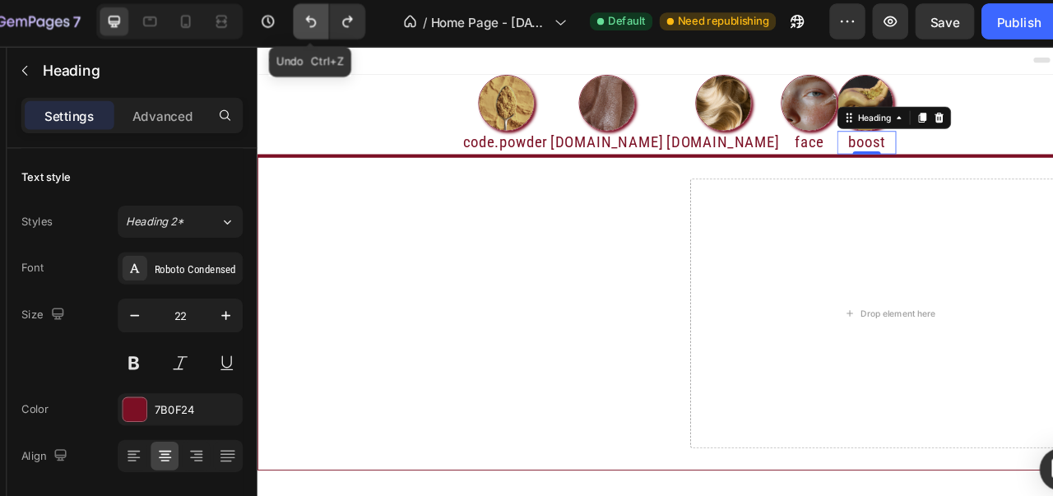
click at [322, 25] on icon "Undo/Redo" at bounding box center [326, 23] width 16 height 16
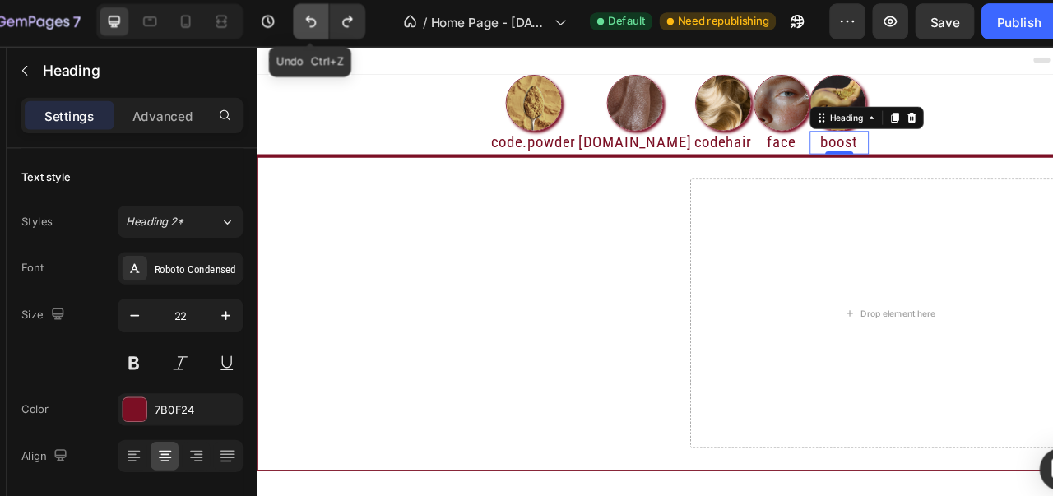
click at [322, 25] on icon "Undo/Redo" at bounding box center [326, 23] width 16 height 16
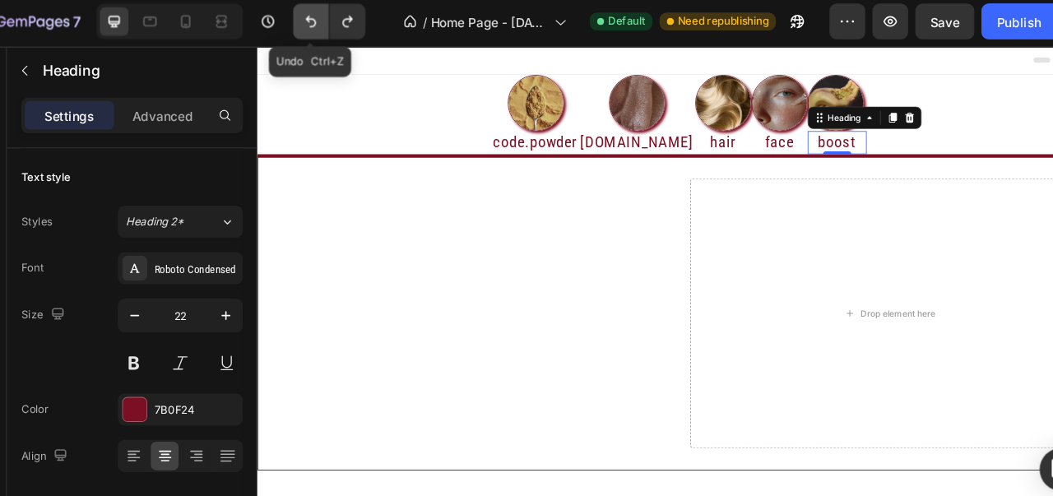
click at [322, 25] on icon "Undo/Redo" at bounding box center [326, 23] width 16 height 16
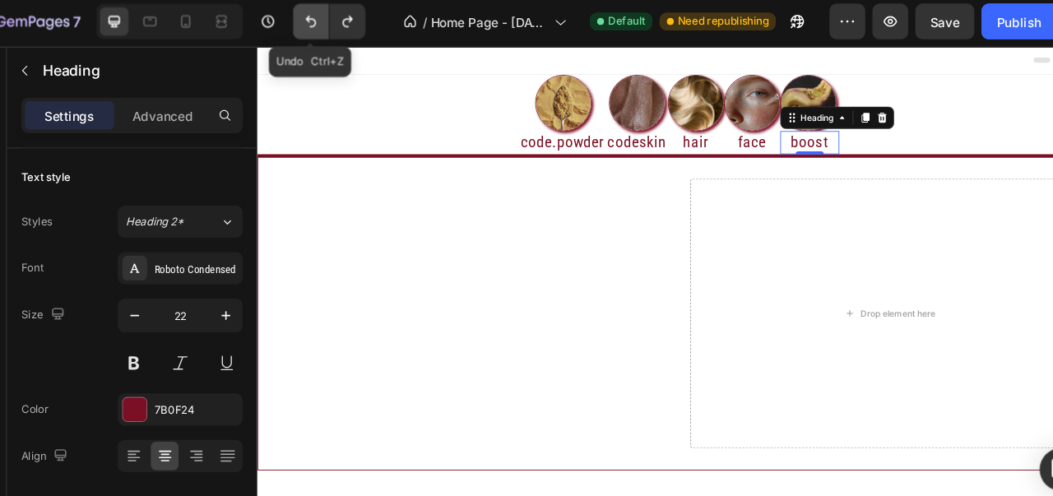
click at [322, 25] on icon "Undo/Redo" at bounding box center [326, 23] width 16 height 16
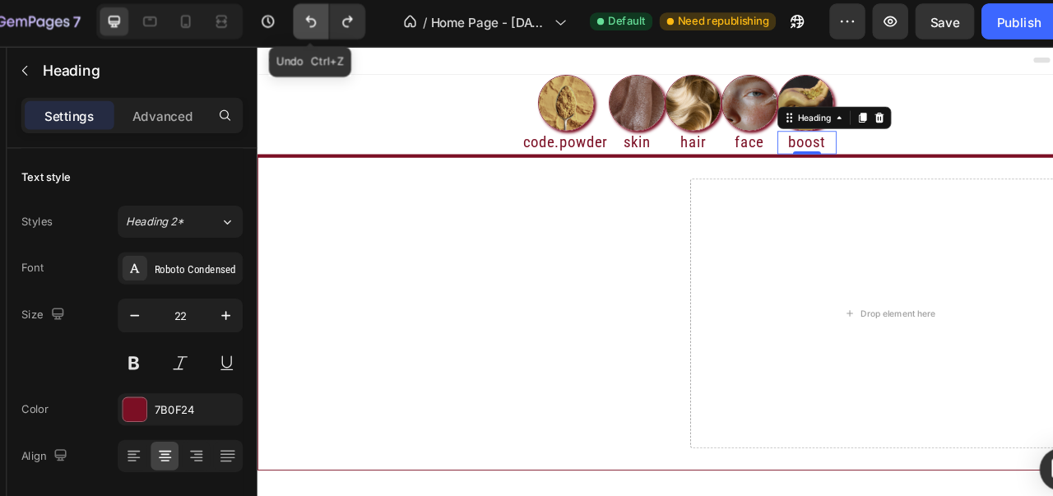
click at [322, 25] on icon "Undo/Redo" at bounding box center [326, 23] width 16 height 16
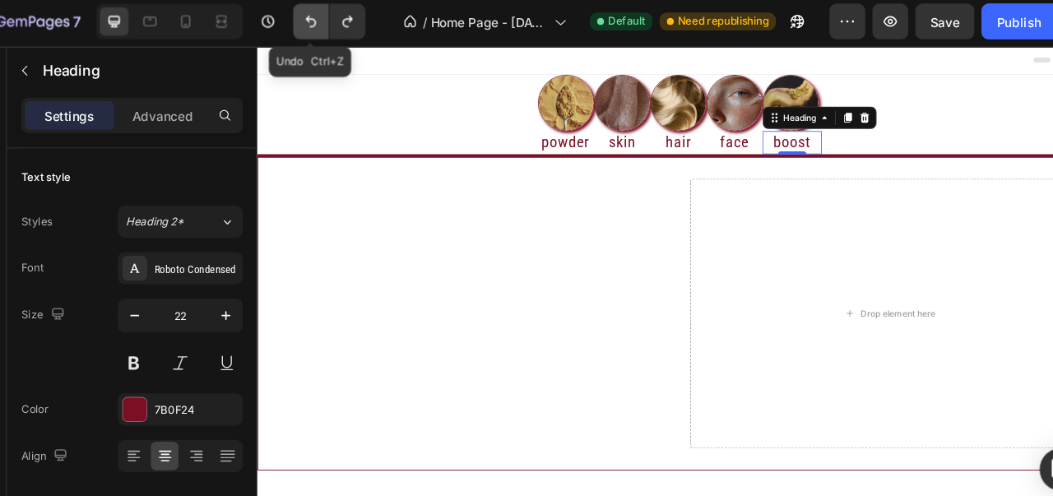
click at [322, 25] on icon "Undo/Redo" at bounding box center [326, 23] width 16 height 16
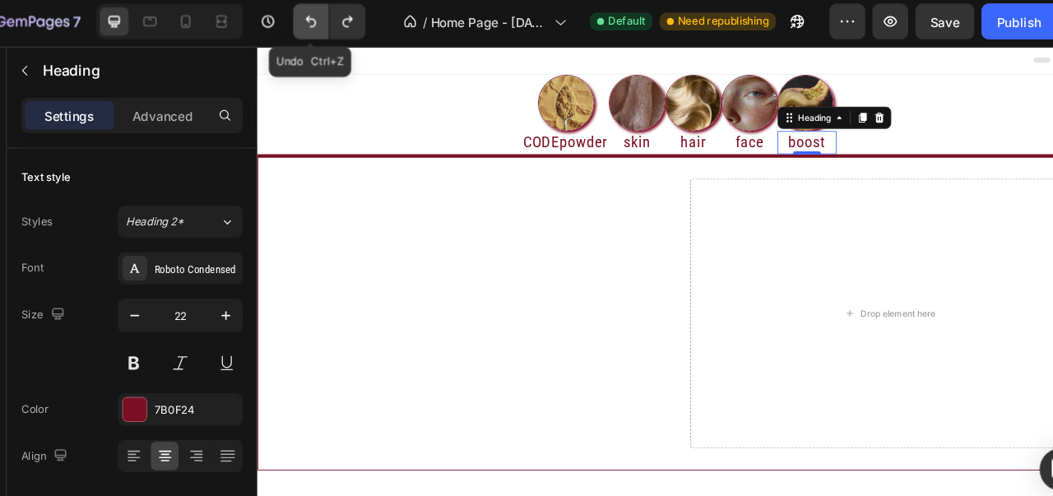
click at [332, 29] on icon "Undo/Redo" at bounding box center [326, 23] width 16 height 16
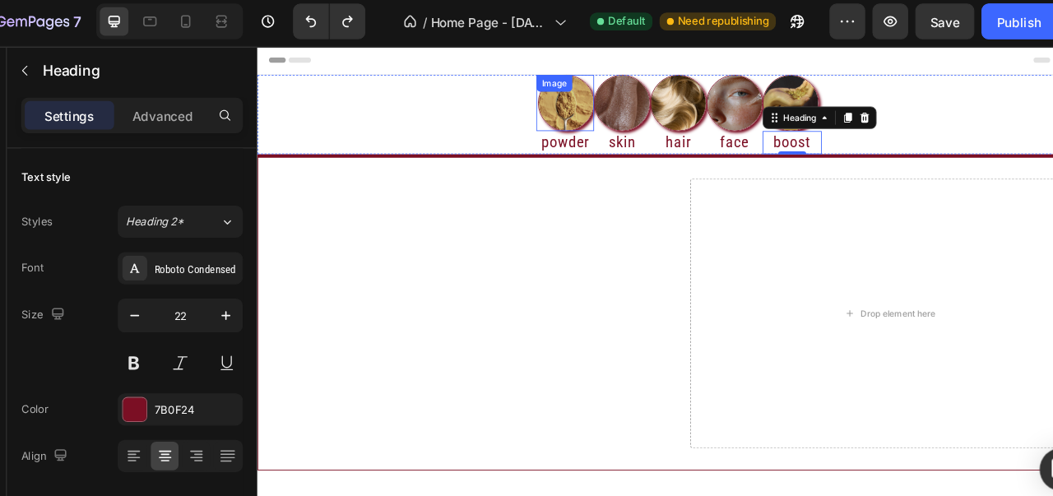
click at [625, 108] on div "Image" at bounding box center [616, 113] width 67 height 66
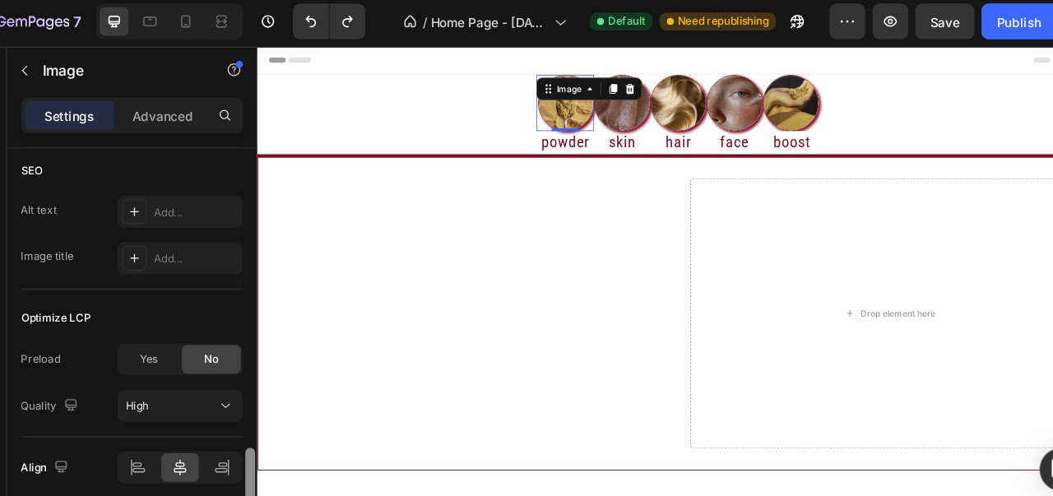
scroll to position [1003, 0]
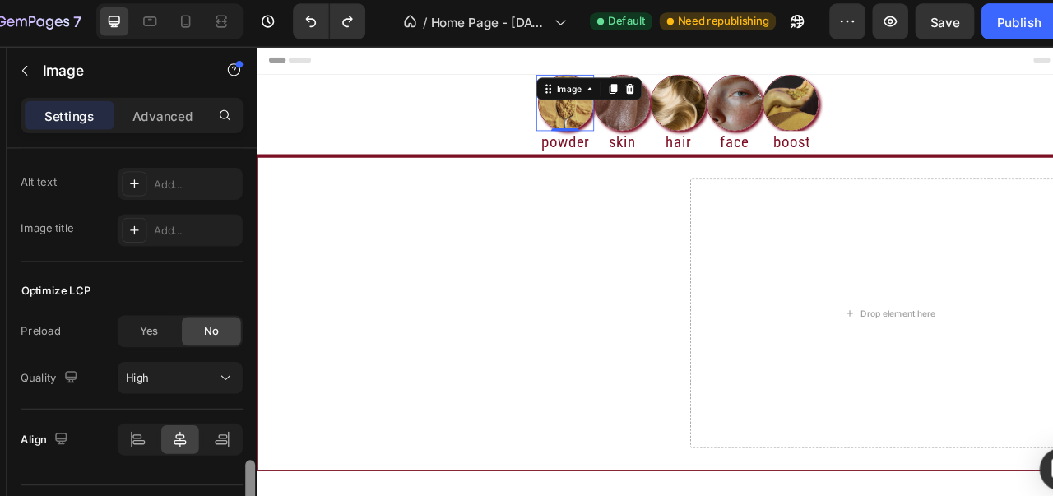
drag, startPoint x: 271, startPoint y: 193, endPoint x: 258, endPoint y: 481, distance: 288.3
click at [258, 481] on div "Style Circle Source Upload Image [URL][DOMAIN_NAME] or Browse gallery Scale Siz…" at bounding box center [162, 341] width 230 height 403
click at [185, 105] on p "Advanced" at bounding box center [190, 109] width 56 height 17
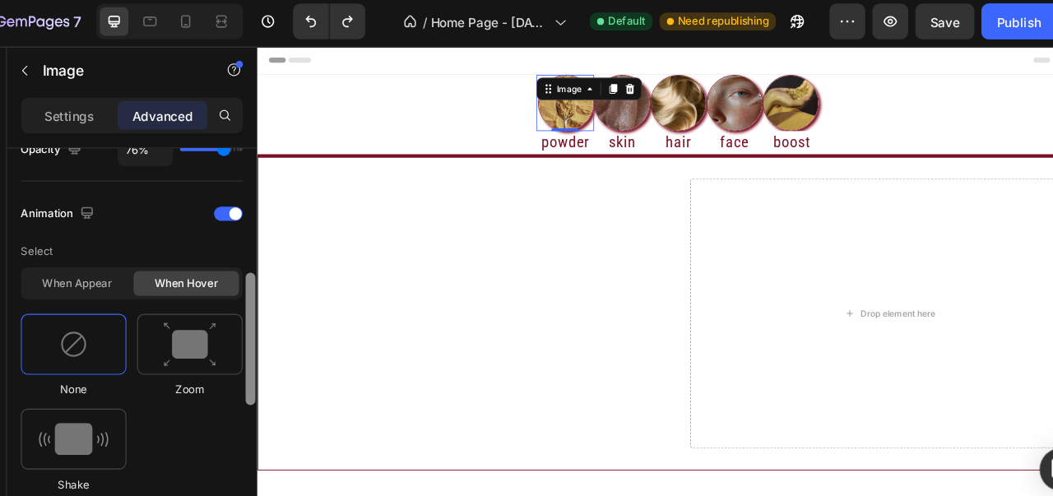
scroll to position [615, 0]
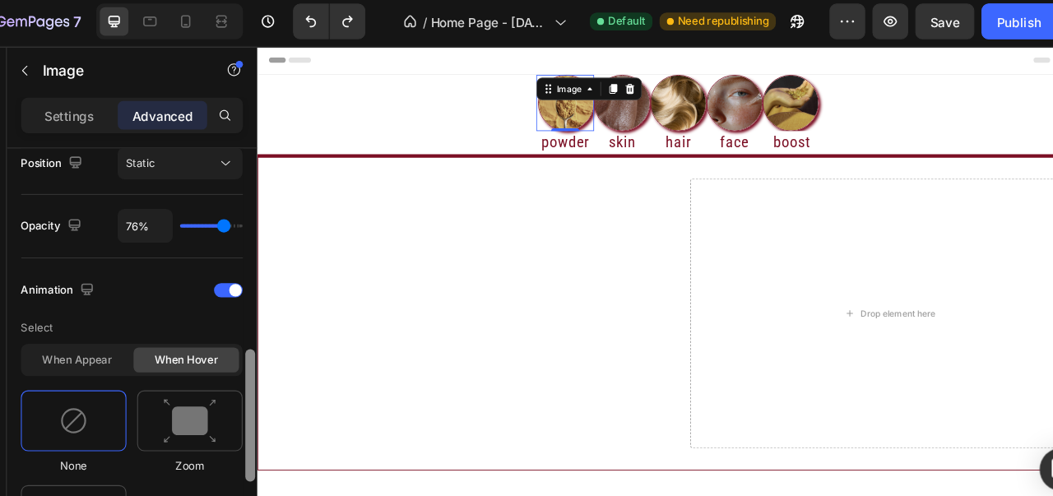
drag, startPoint x: 272, startPoint y: 429, endPoint x: 276, endPoint y: 332, distance: 96.4
click at [276, 332] on div at bounding box center [271, 342] width 12 height 404
click at [254, 271] on span at bounding box center [258, 271] width 12 height 12
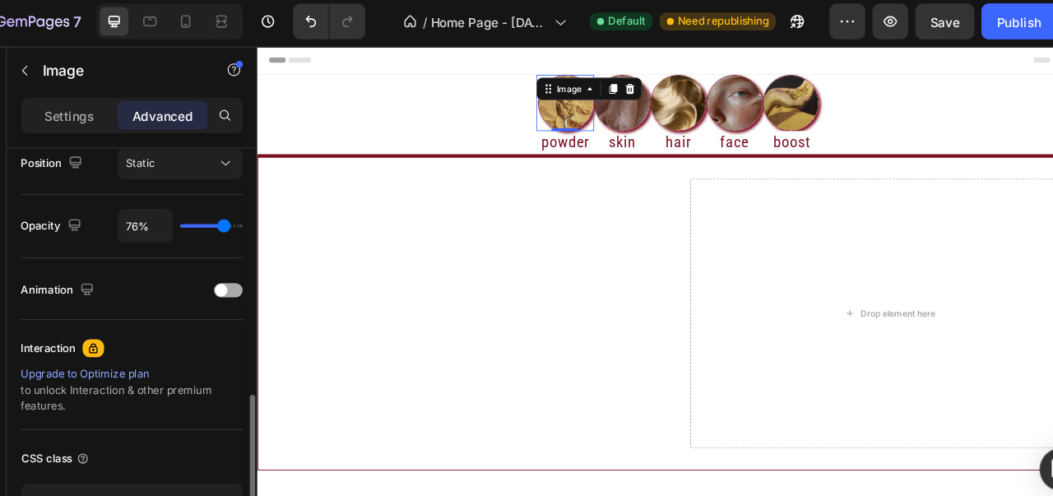
click at [254, 271] on div at bounding box center [251, 270] width 26 height 13
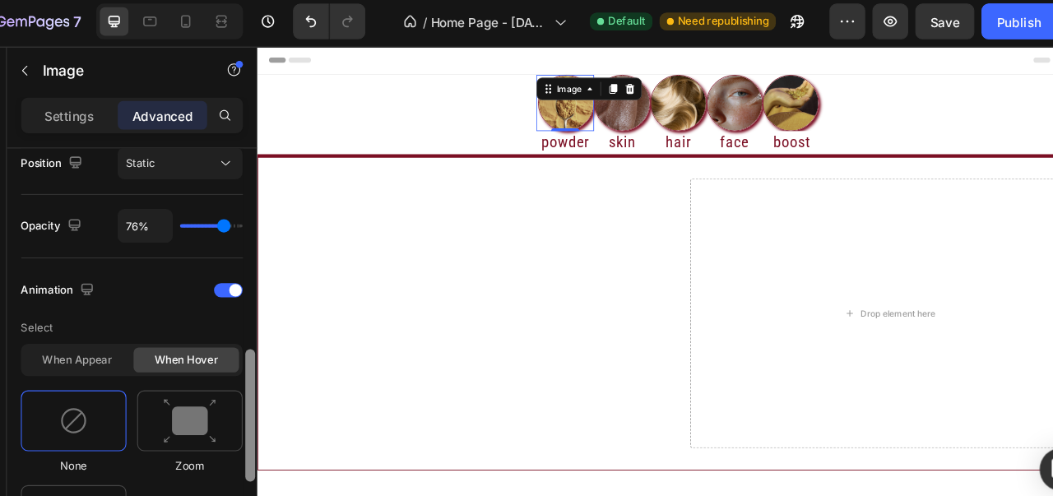
click at [152, 330] on div "When appear" at bounding box center [111, 334] width 97 height 23
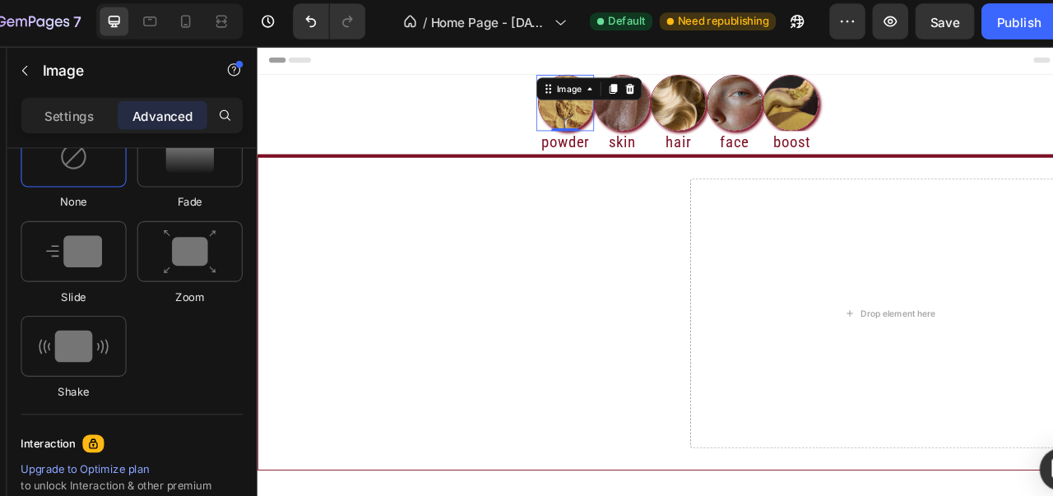
scroll to position [1022, 0]
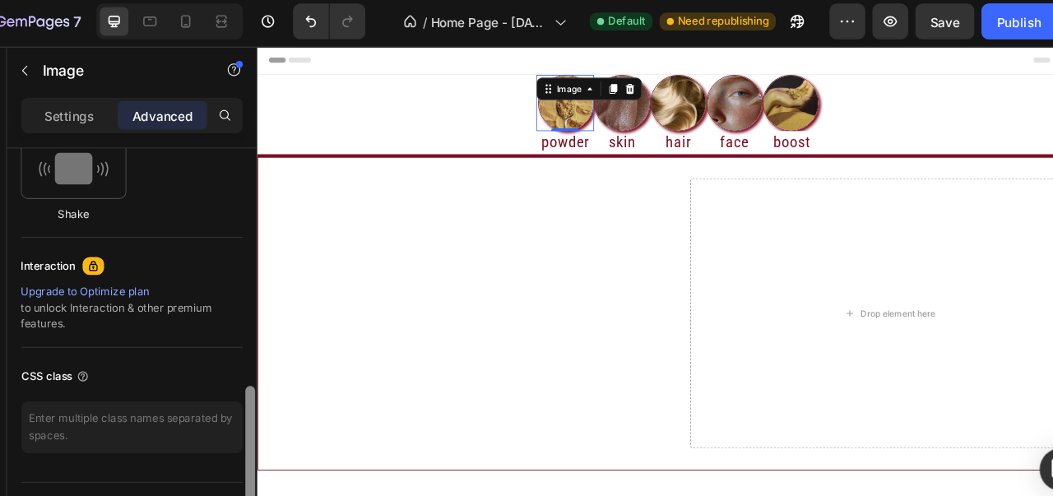
drag, startPoint x: 274, startPoint y: 326, endPoint x: 255, endPoint y: 441, distance: 116.7
click at [255, 441] on div "Display on Desktop Yes No Tablet Yes No Mobile Yes No Spacing (px) 0 0 0 0 0 2 …" at bounding box center [162, 341] width 230 height 403
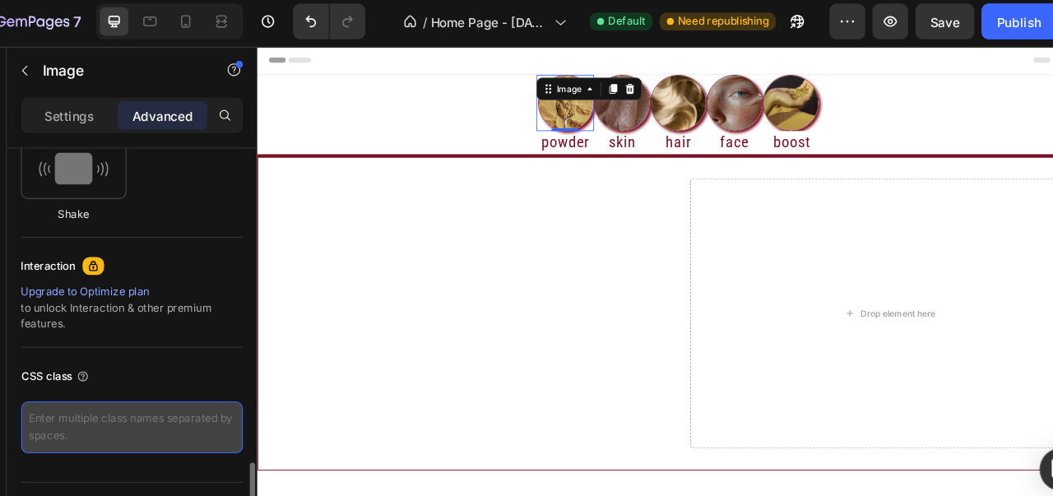
click at [156, 383] on textarea at bounding box center [162, 397] width 204 height 48
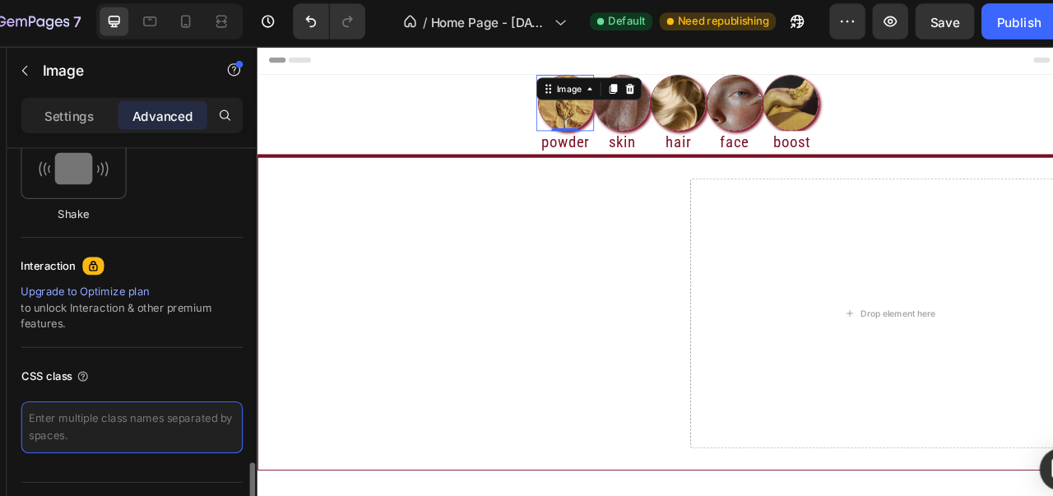
paste textarea "/* Conteneur de la collection */ .collection-bubble { position: relative; displ…"
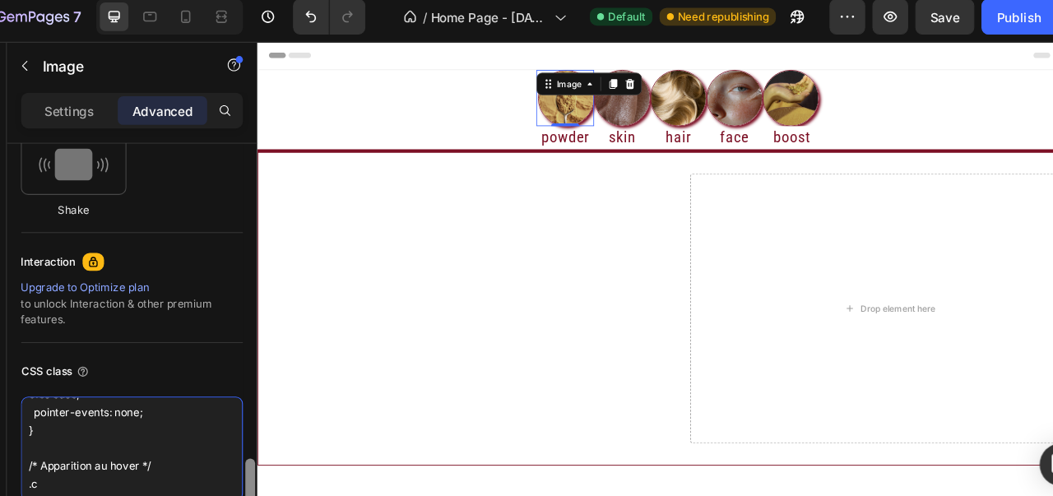
scroll to position [666, 0]
click at [248, 348] on div "CSS class" at bounding box center [162, 350] width 204 height 26
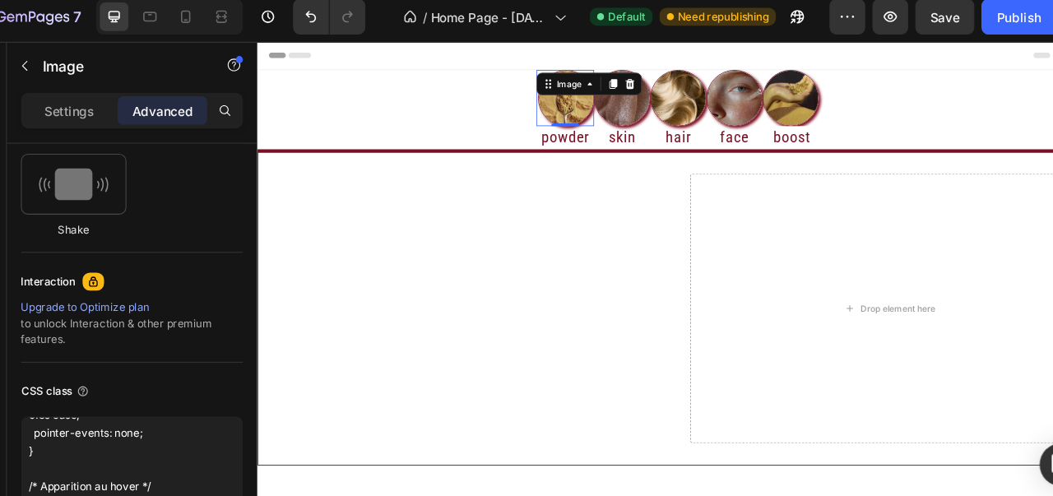
scroll to position [1070, 0]
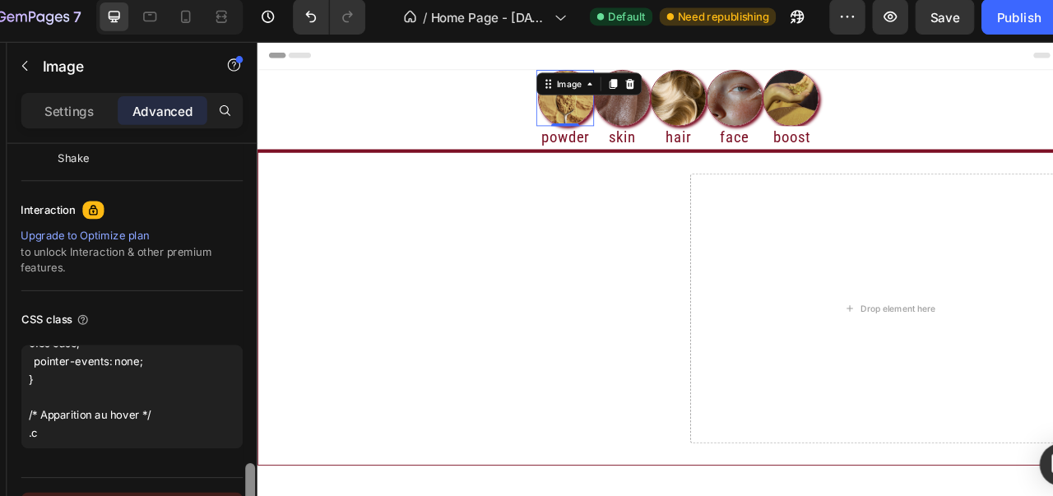
drag, startPoint x: 271, startPoint y: 430, endPoint x: 258, endPoint y: 473, distance: 44.8
click at [258, 473] on div "Display on Desktop Yes No Tablet Yes No Mobile Yes No Spacing (px) 0 0 0 0 0 2 …" at bounding box center [162, 341] width 230 height 403
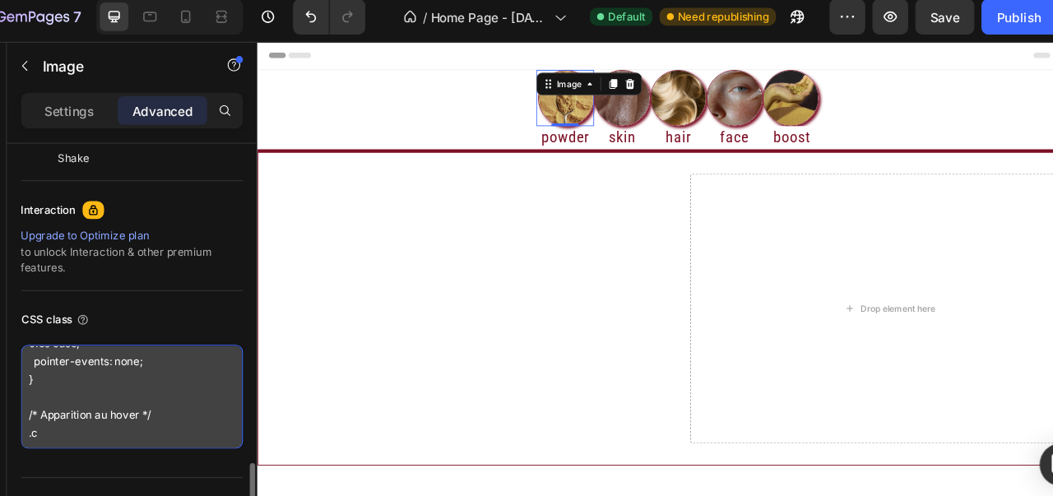
click at [248, 406] on textarea "/* Conteneur de la collection */ .collection-bubble { position: relative; displ…" at bounding box center [162, 372] width 204 height 95
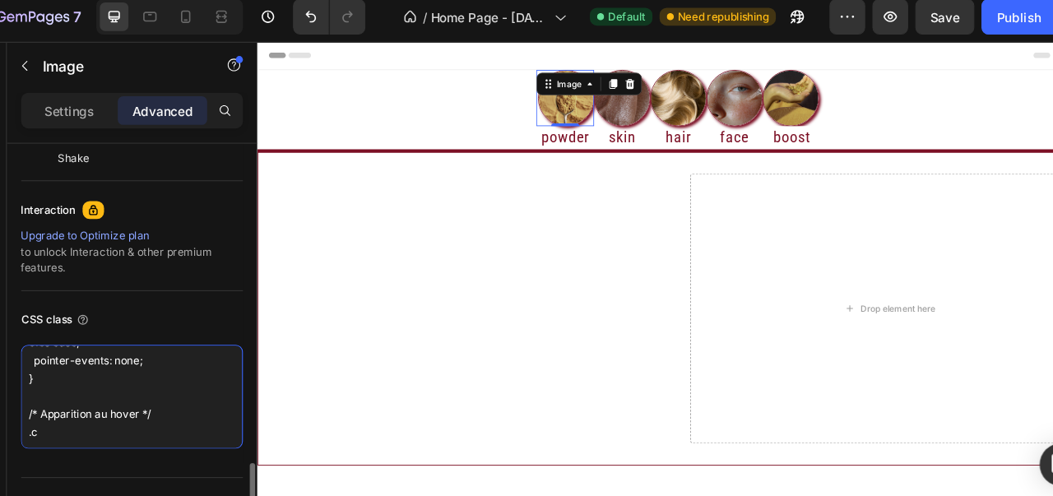
scroll to position [643, 0]
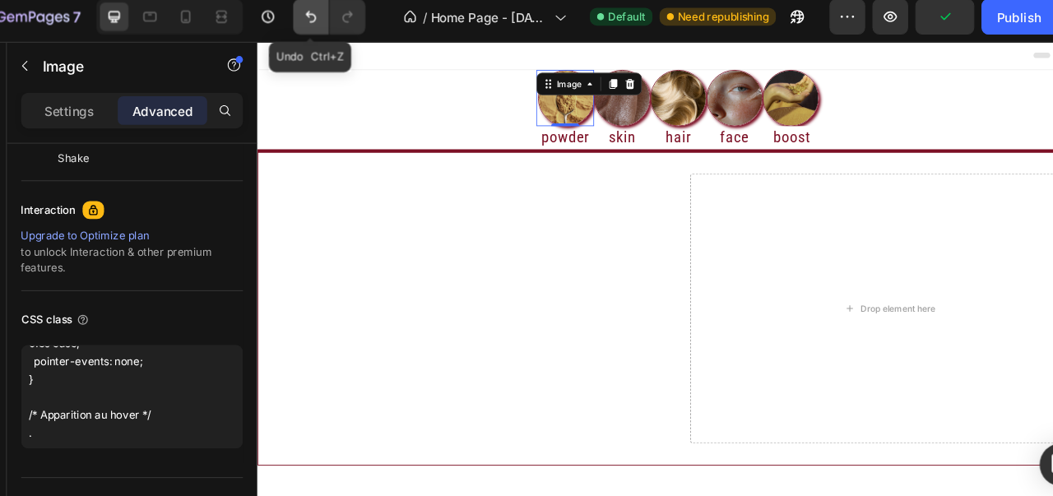
click at [327, 26] on icon "Undo/Redo" at bounding box center [326, 23] width 16 height 16
type textarea "/* Conteneur de la collection */ .collection-bubble { position: relative; displ…"
click at [229, 289] on div "CSS class" at bounding box center [162, 302] width 204 height 26
click at [245, 276] on div "CSS class /* Conteneur de la collection */ .collection-bubble { position: relat…" at bounding box center [162, 355] width 204 height 158
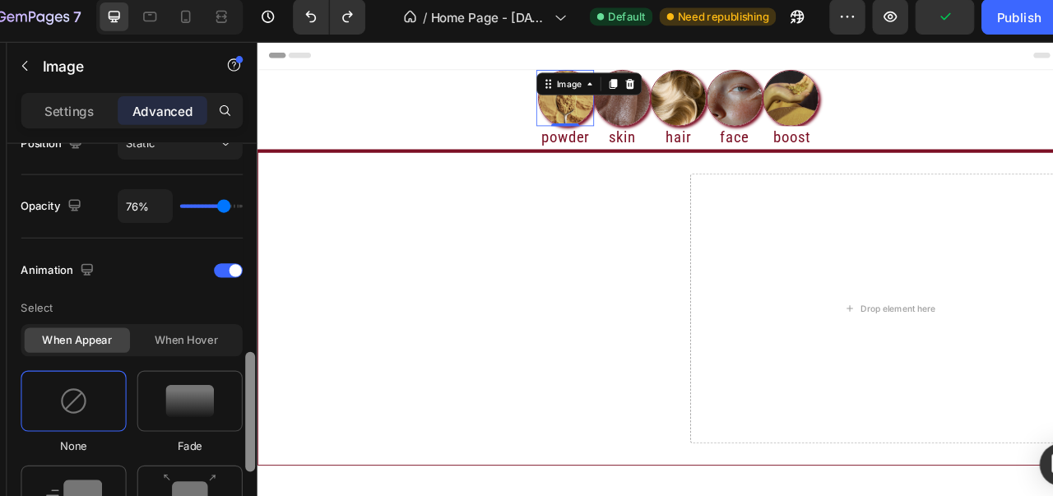
scroll to position [686, 0]
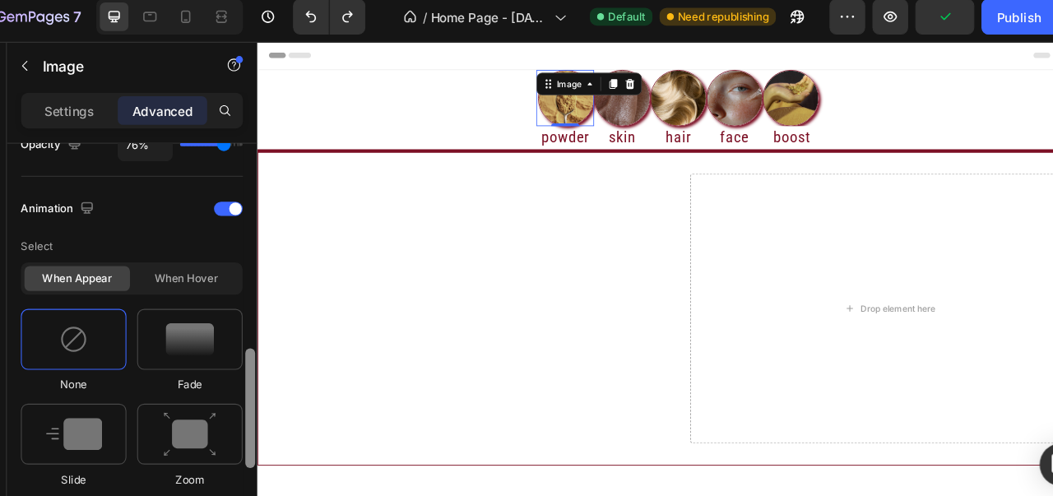
drag, startPoint x: 270, startPoint y: 445, endPoint x: 264, endPoint y: 340, distance: 105.5
click at [265, 340] on div at bounding box center [271, 342] width 12 height 404
click at [255, 200] on span at bounding box center [258, 200] width 12 height 12
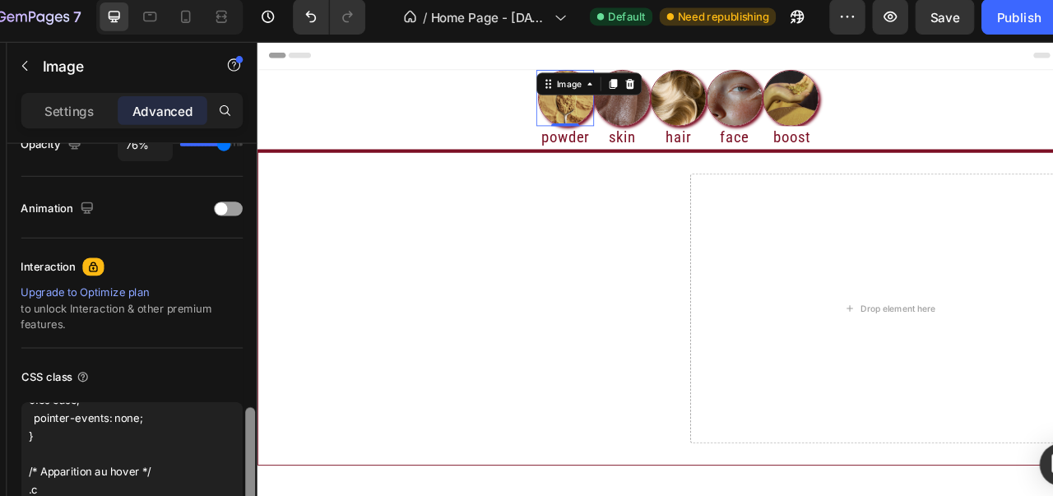
scroll to position [739, 0]
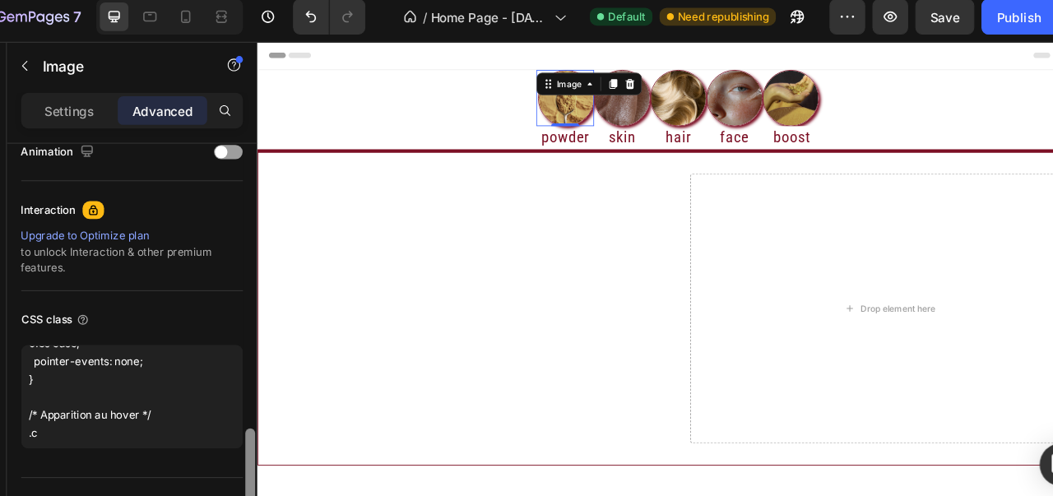
drag, startPoint x: 270, startPoint y: 394, endPoint x: 269, endPoint y: 449, distance: 55.1
click at [269, 449] on div at bounding box center [271, 473] width 9 height 142
click at [116, 93] on div "Settings Advanced" at bounding box center [162, 109] width 204 height 33
click at [120, 97] on div "Settings" at bounding box center [104, 109] width 82 height 26
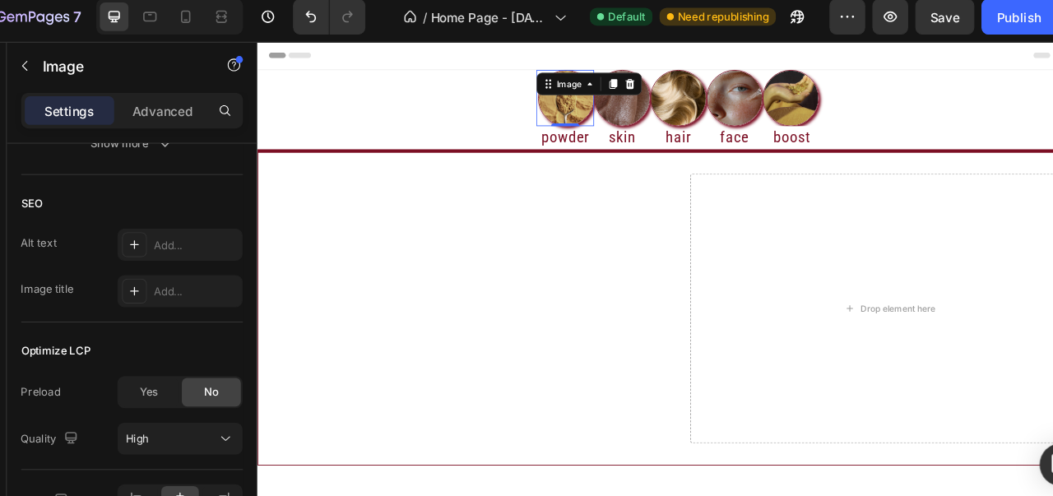
scroll to position [1006, 0]
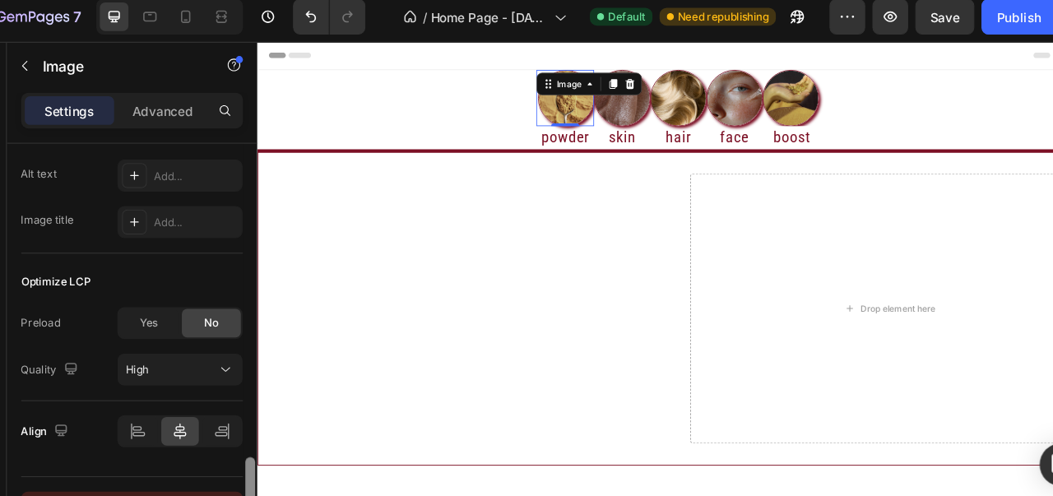
drag, startPoint x: 268, startPoint y: 379, endPoint x: 260, endPoint y: 478, distance: 99.1
click at [260, 478] on div "Style Circle Source Upload Image [URL][DOMAIN_NAME] or Browse gallery Scale Siz…" at bounding box center [162, 341] width 230 height 403
click at [196, 104] on p "Advanced" at bounding box center [190, 109] width 56 height 17
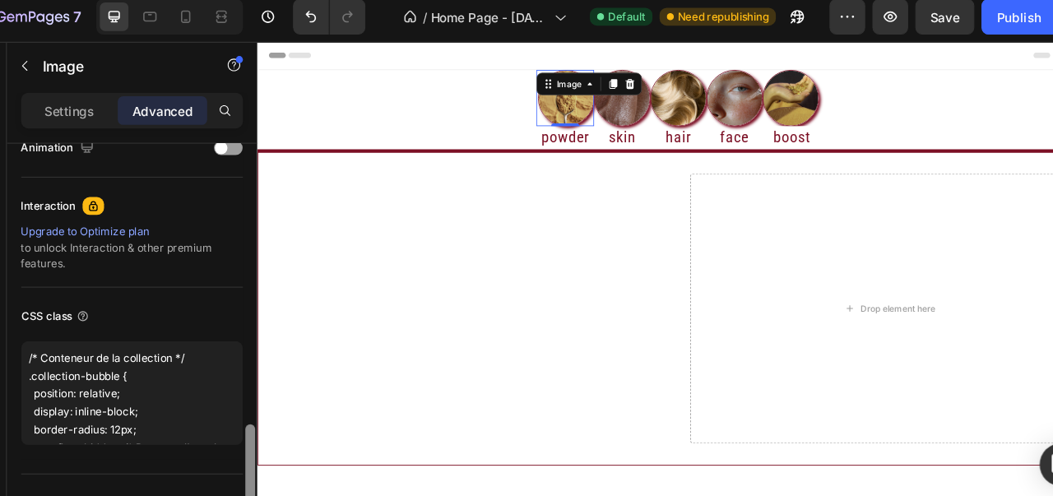
scroll to position [739, 0]
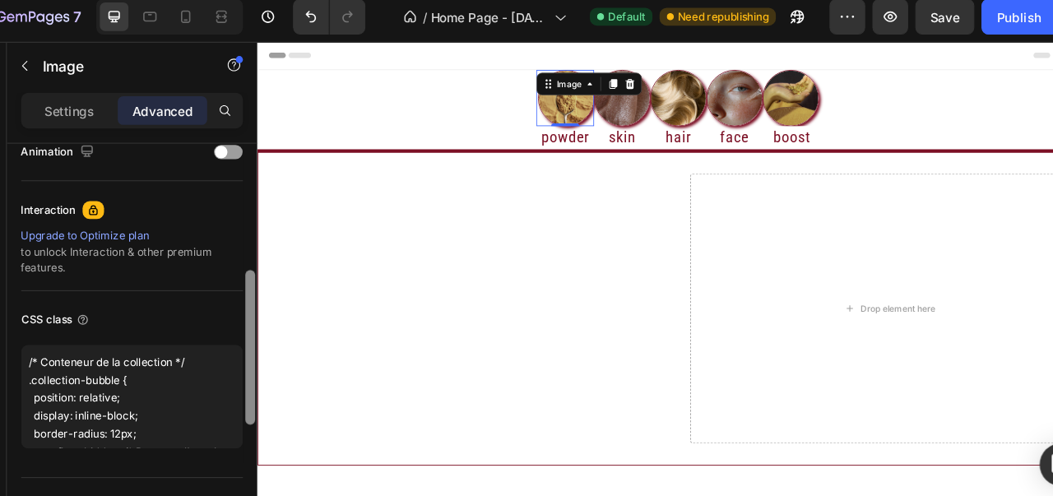
drag, startPoint x: 273, startPoint y: 412, endPoint x: 270, endPoint y: 375, distance: 37.2
click at [270, 375] on div at bounding box center [271, 327] width 9 height 142
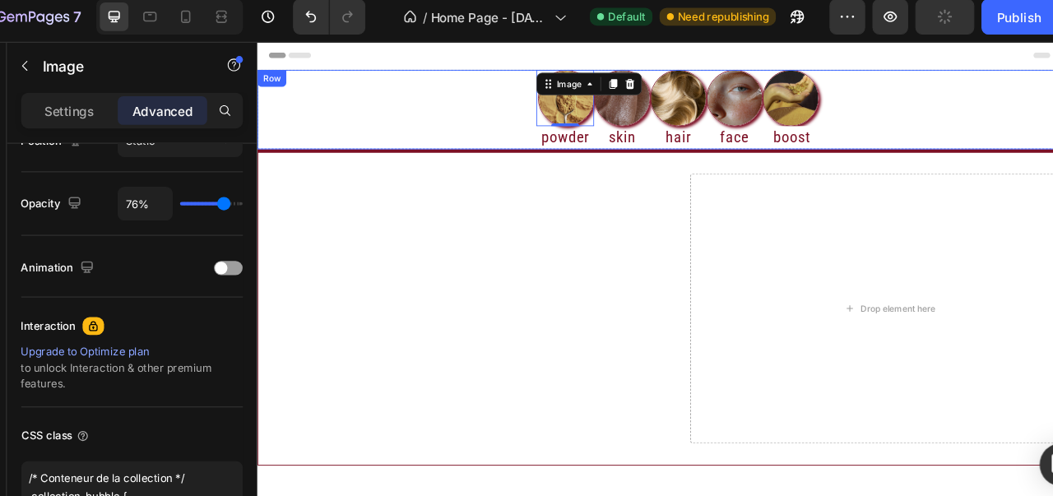
click at [486, 117] on div "Image 0 powder Heading Image skin Heading Image hair Heading Image face Heading…" at bounding box center [750, 121] width 987 height 93
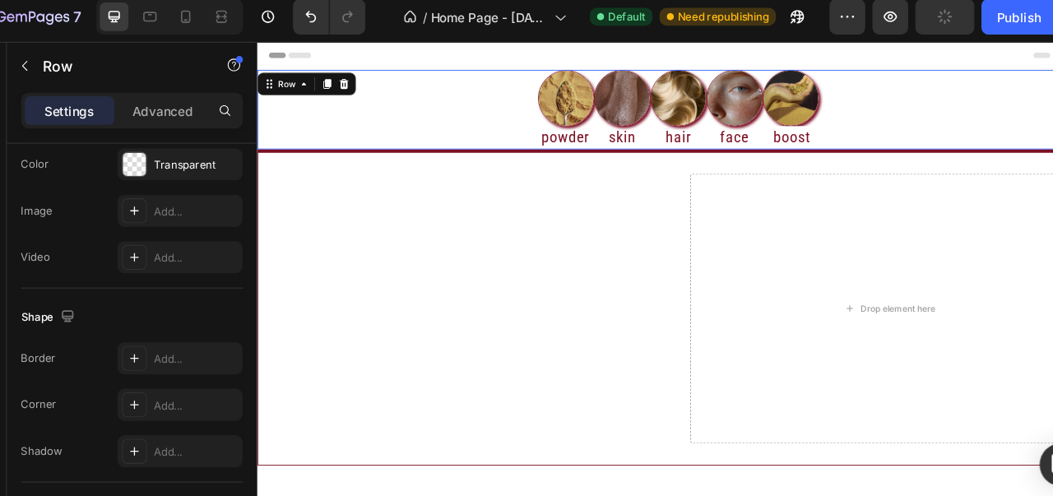
scroll to position [0, 0]
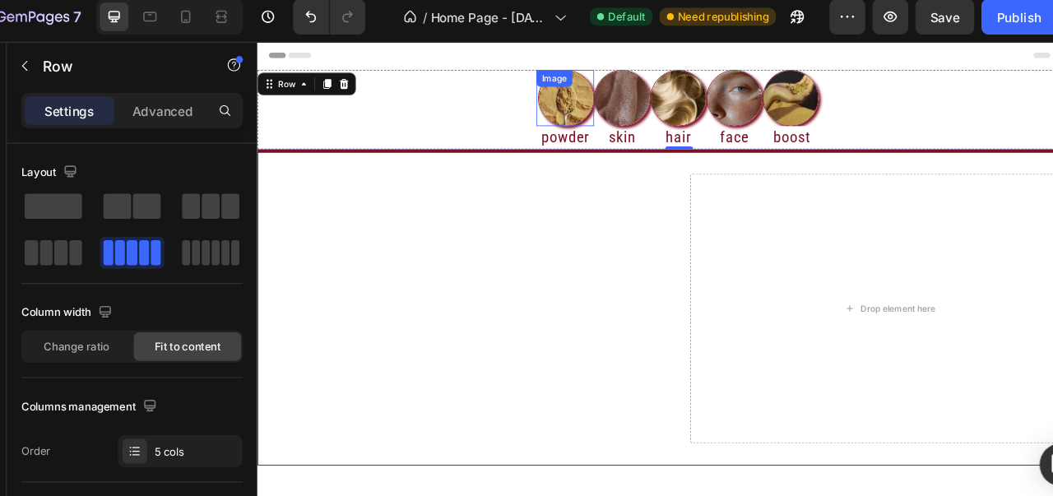
click at [615, 118] on img at bounding box center [618, 108] width 66 height 66
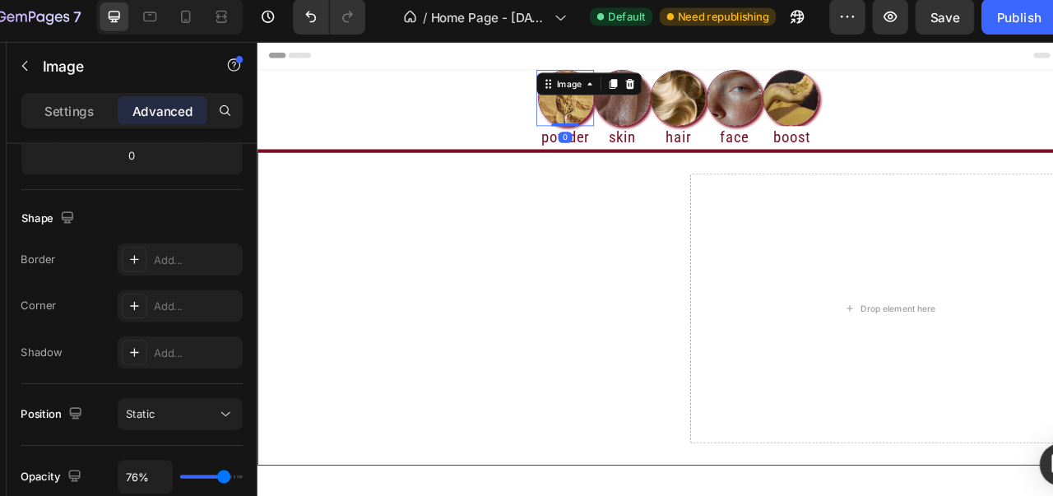
scroll to position [696, 0]
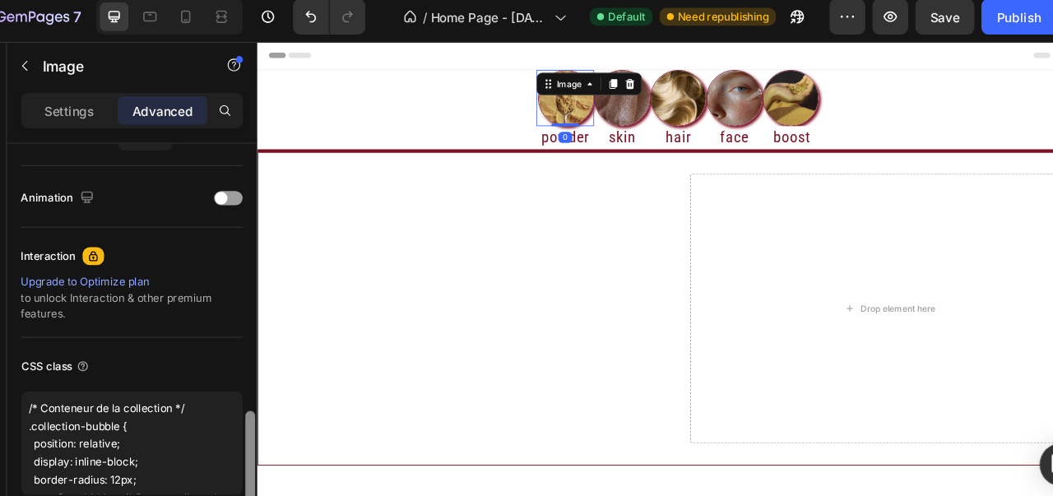
drag, startPoint x: 272, startPoint y: 216, endPoint x: 247, endPoint y: 462, distance: 248.2
click at [247, 462] on div "Display on Desktop Yes No Tablet Yes No Mobile Yes No Spacing (px) 0 0 0 0 0 2 …" at bounding box center [162, 341] width 230 height 403
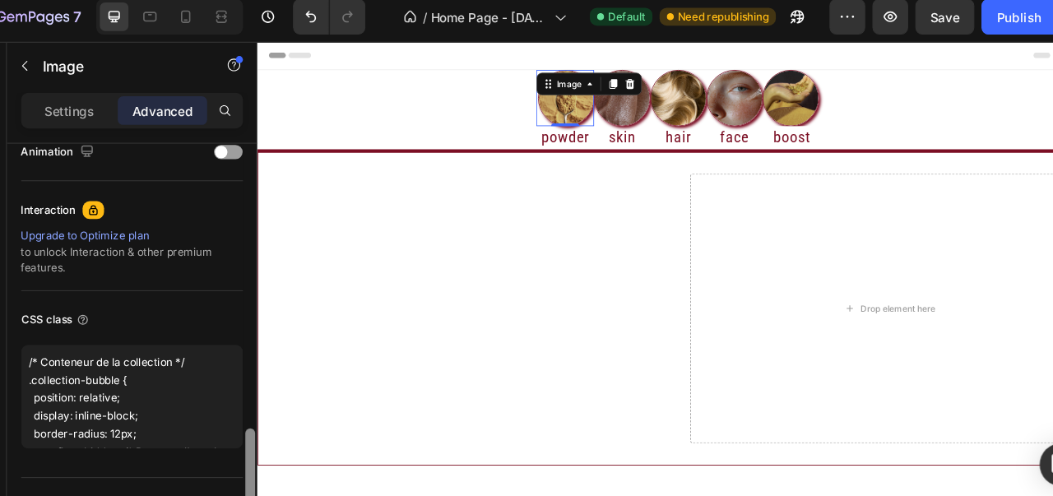
drag, startPoint x: 266, startPoint y: 406, endPoint x: 266, endPoint y: 437, distance: 31.3
click at [267, 437] on div at bounding box center [271, 473] width 9 height 142
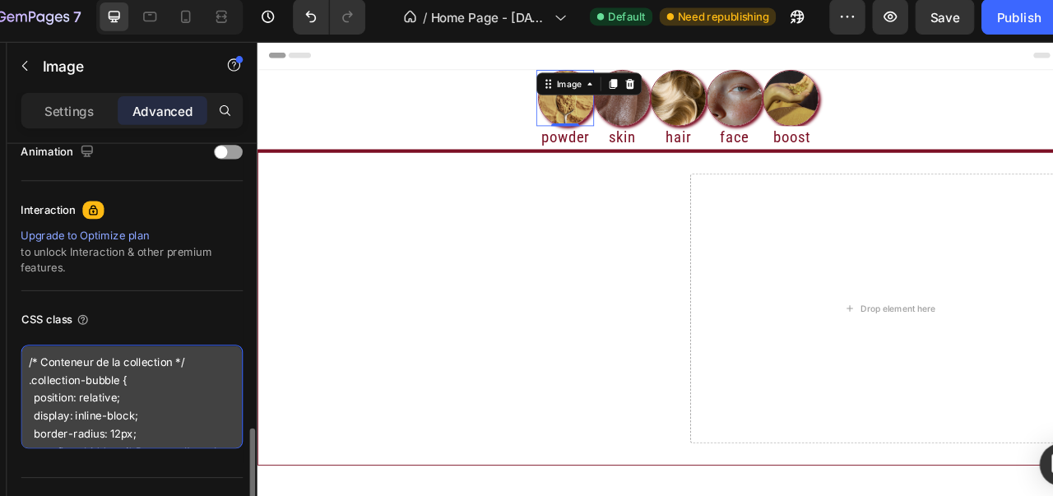
click at [208, 402] on textarea "/* Conteneur de la collection */ .collection-bubble { position: relative; displ…" at bounding box center [162, 372] width 204 height 95
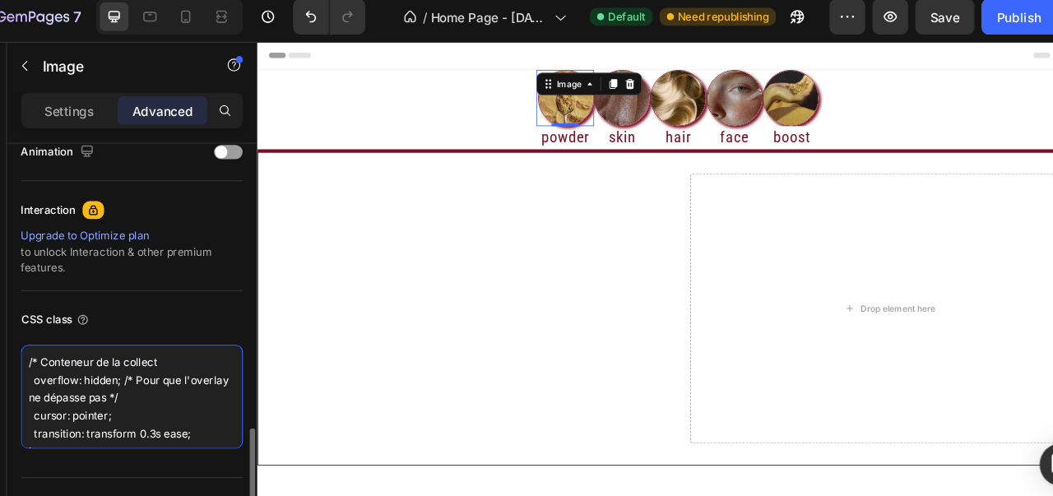
drag, startPoint x: 234, startPoint y: 406, endPoint x: 77, endPoint y: 309, distance: 184.3
click at [77, 309] on div "CSS class /* Conteneur de la collect overflow: hidden; /* Pour que l'overlay ne…" at bounding box center [162, 355] width 204 height 158
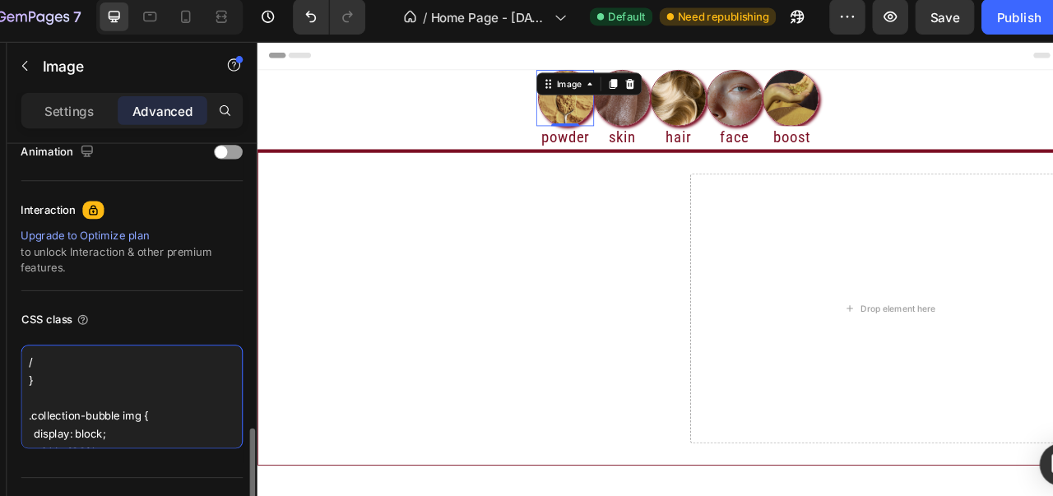
type textarea "} .collection-bubble img { display: block; width: 100%; height: auto; transitio…"
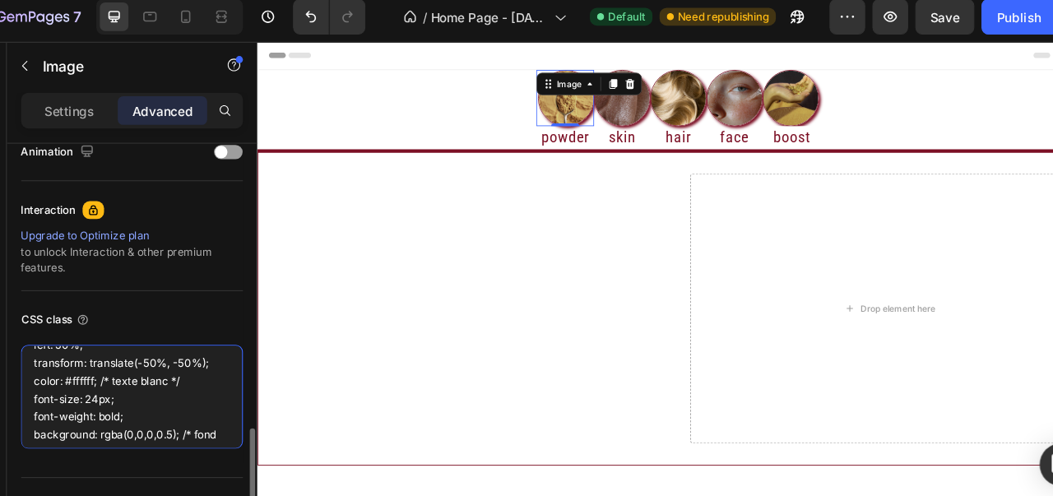
scroll to position [511, 0]
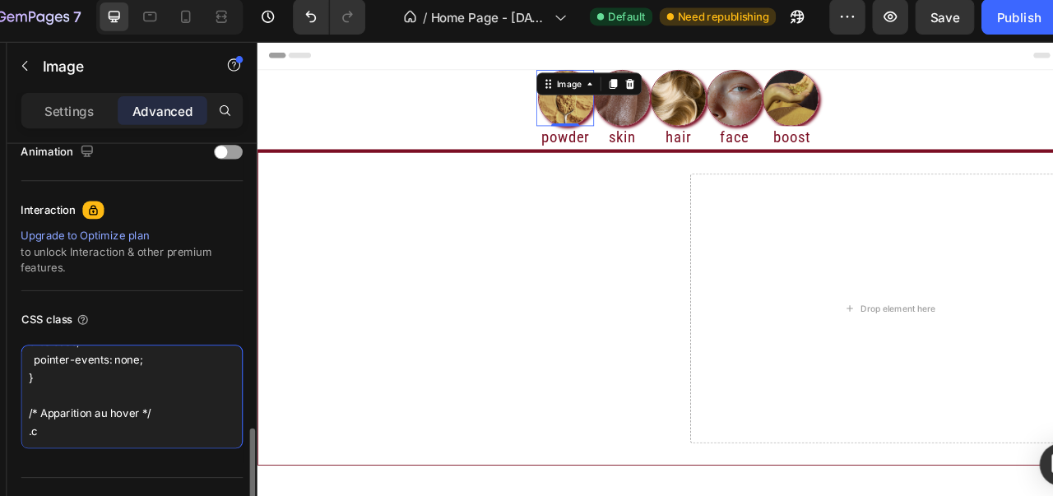
drag, startPoint x: 83, startPoint y: 366, endPoint x: 163, endPoint y: 425, distance: 99.4
click at [163, 425] on div "CSS class } .collection-bubble img { display: block; width: 100%; height: auto;…" at bounding box center [162, 355] width 204 height 158
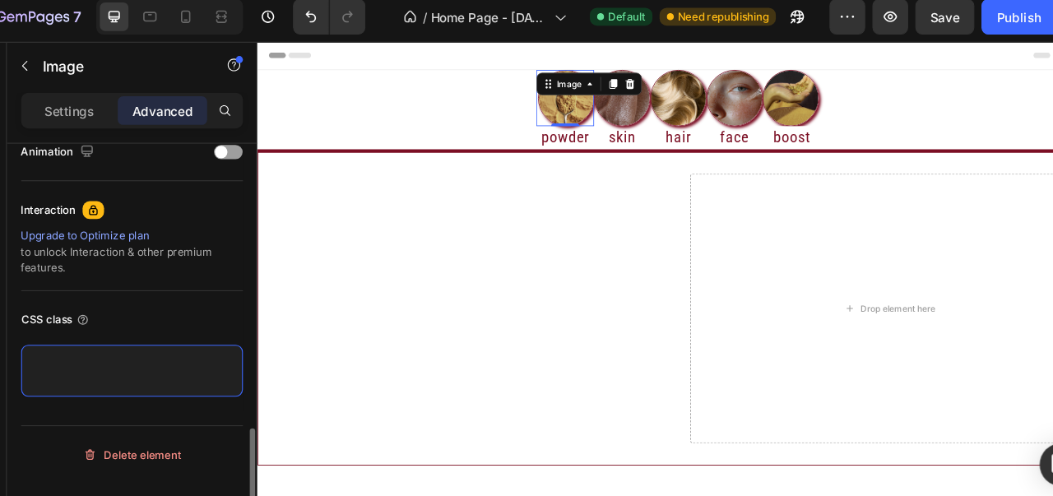
scroll to position [0, 0]
click at [175, 378] on div "CSS class" at bounding box center [162, 331] width 204 height 110
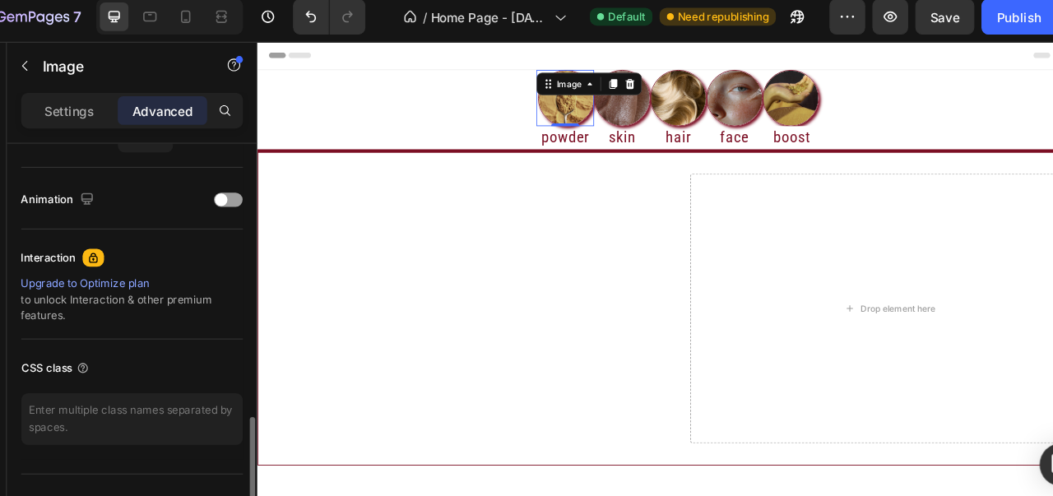
scroll to position [691, 0]
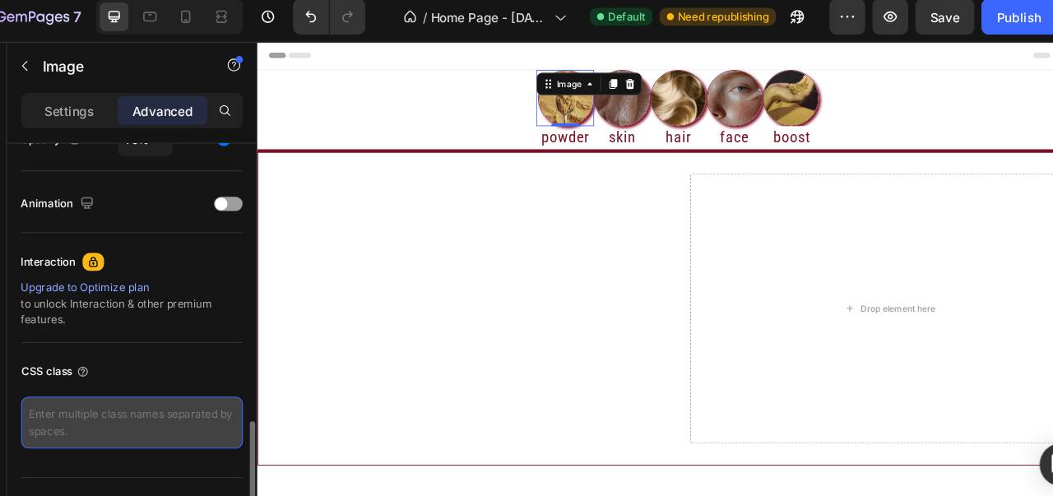
click at [171, 382] on textarea at bounding box center [162, 397] width 204 height 48
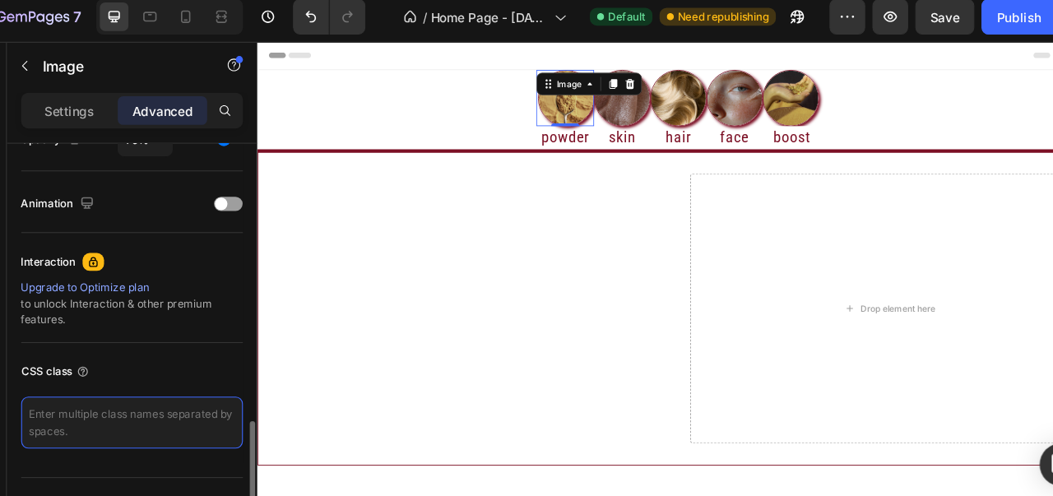
paste textarea "/* Collection bubble container */ .collection-bubble { position: relative; disp…"
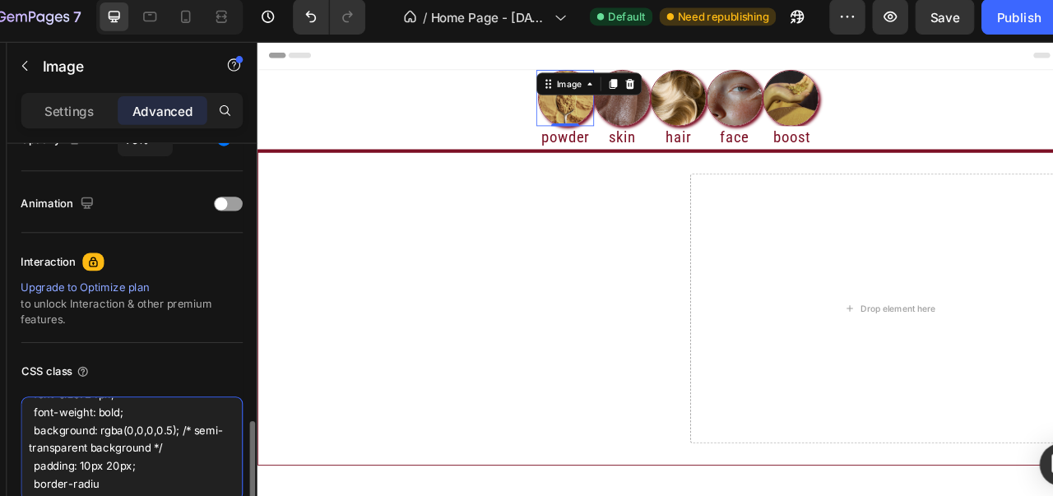
scroll to position [535, 0]
click at [170, 355] on div "CSS class" at bounding box center [162, 350] width 204 height 26
type textarea "/* Collection bubble container */ .collection-bubble { position: relative; disp…"
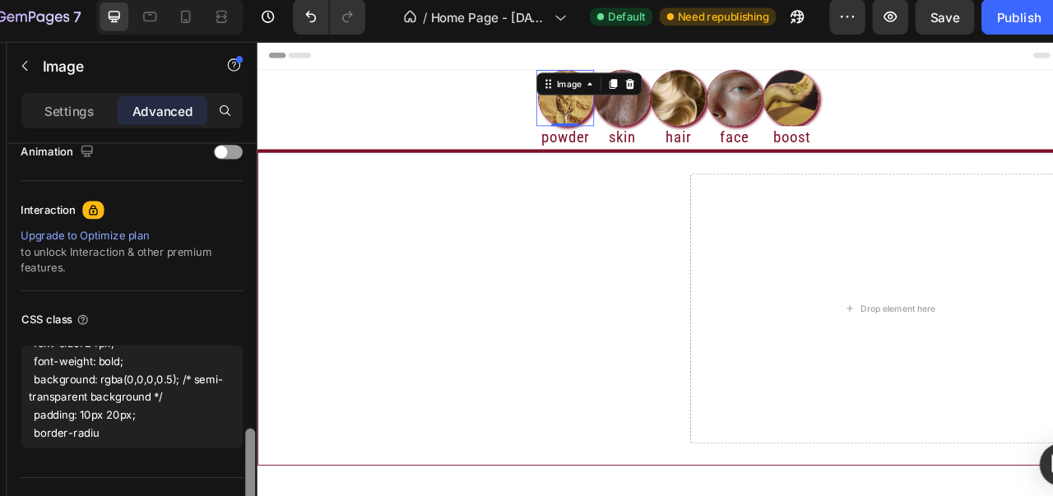
drag, startPoint x: 275, startPoint y: 402, endPoint x: 271, endPoint y: 436, distance: 34.0
click at [271, 436] on div at bounding box center [271, 342] width 12 height 404
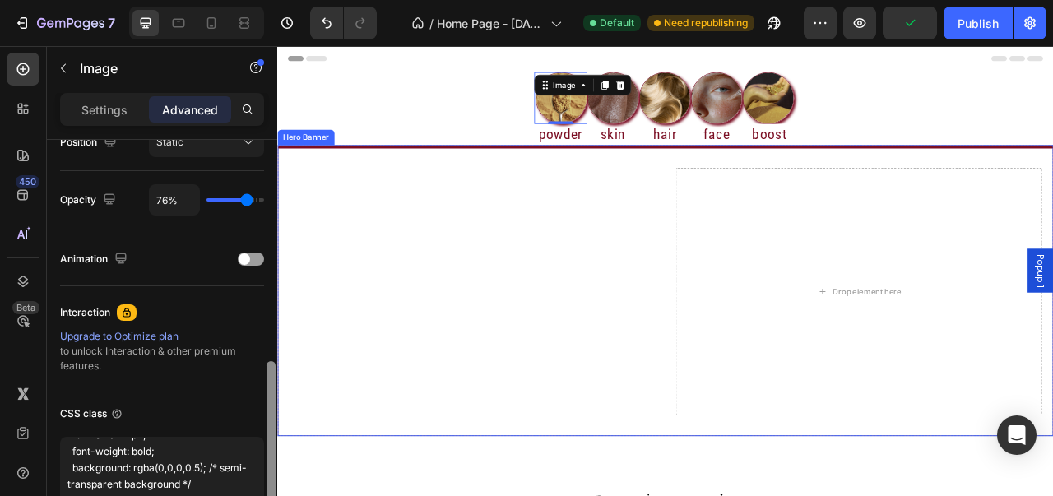
drag, startPoint x: 267, startPoint y: 448, endPoint x: 273, endPoint y: 329, distance: 119.5
click at [273, 361] on div at bounding box center [271, 432] width 9 height 142
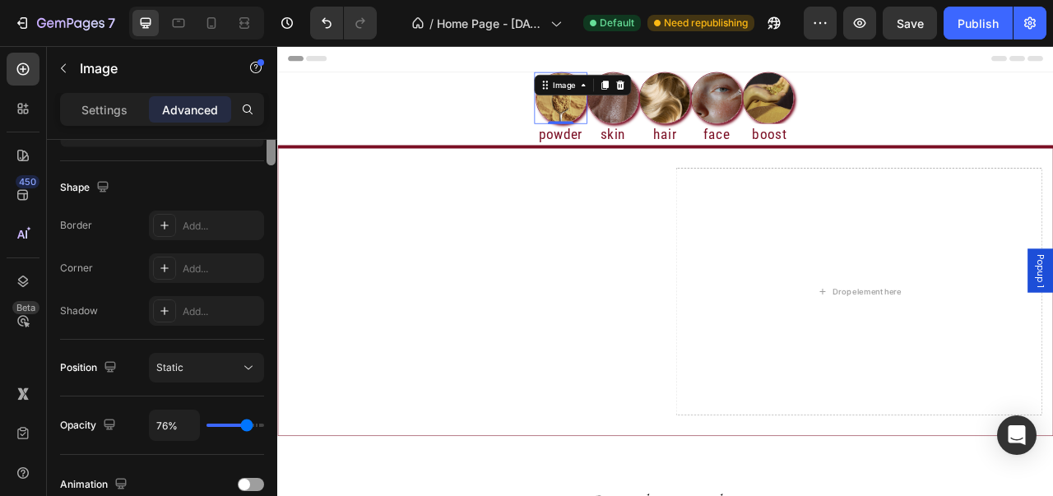
scroll to position [211, 0]
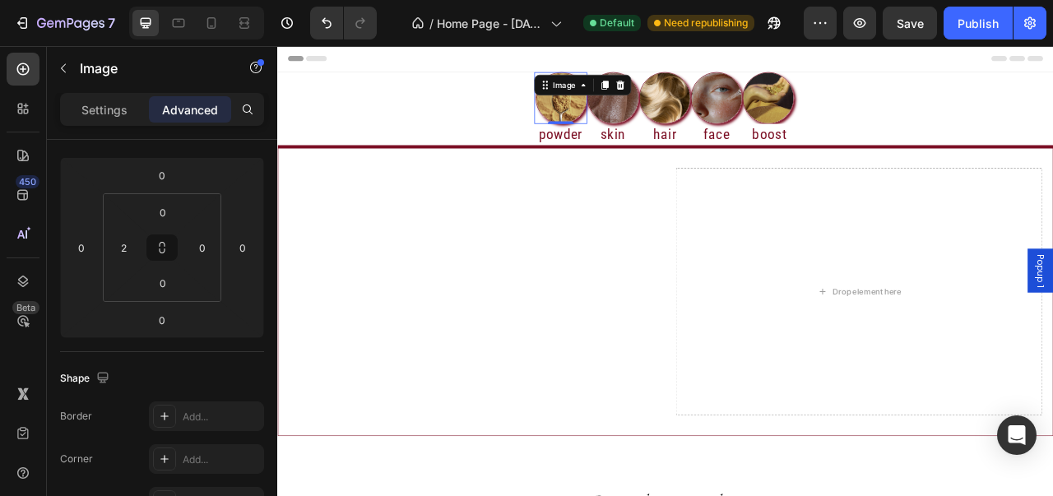
drag, startPoint x: 272, startPoint y: 330, endPoint x: 272, endPoint y: 183, distance: 146.5
click at [272, 72] on div at bounding box center [271, 0] width 9 height 142
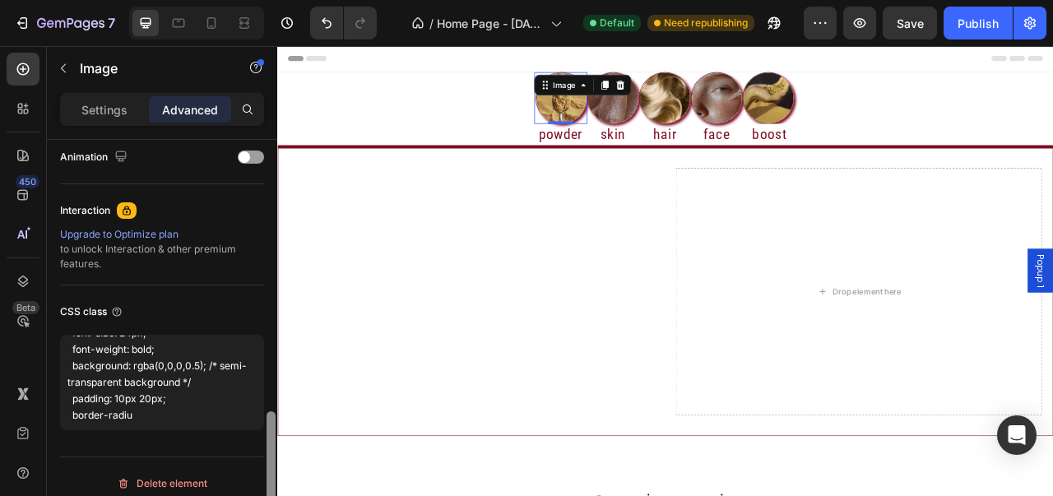
scroll to position [739, 0]
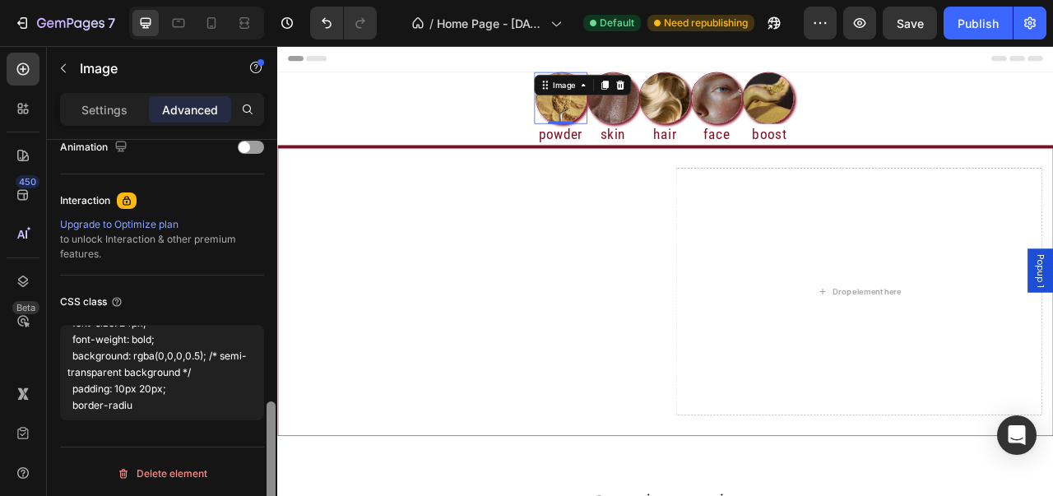
drag, startPoint x: 272, startPoint y: 248, endPoint x: 238, endPoint y: 520, distance: 274.5
click at [238, 0] on html "7 Version history / Home Page - [DATE] 20:54:10 Default Need republishing Previ…" at bounding box center [526, 0] width 1053 height 0
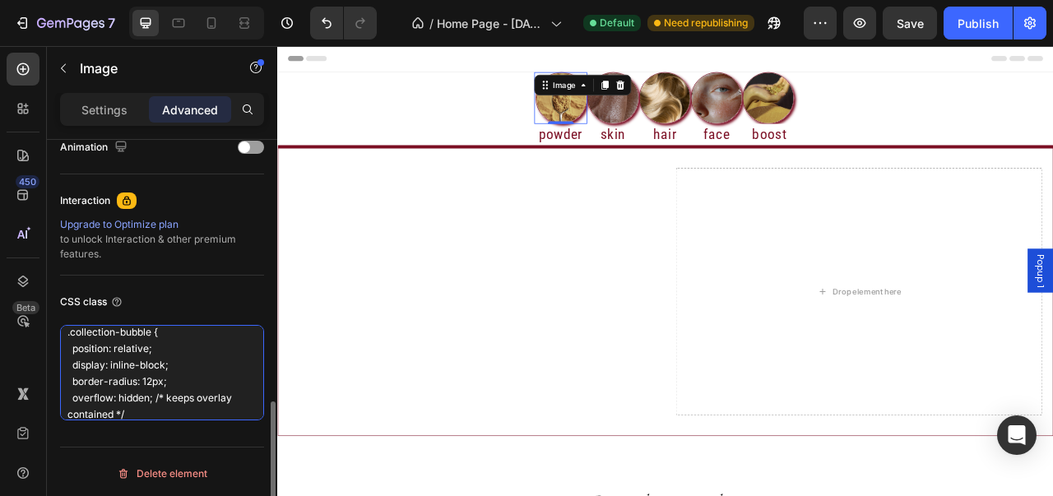
scroll to position [0, 0]
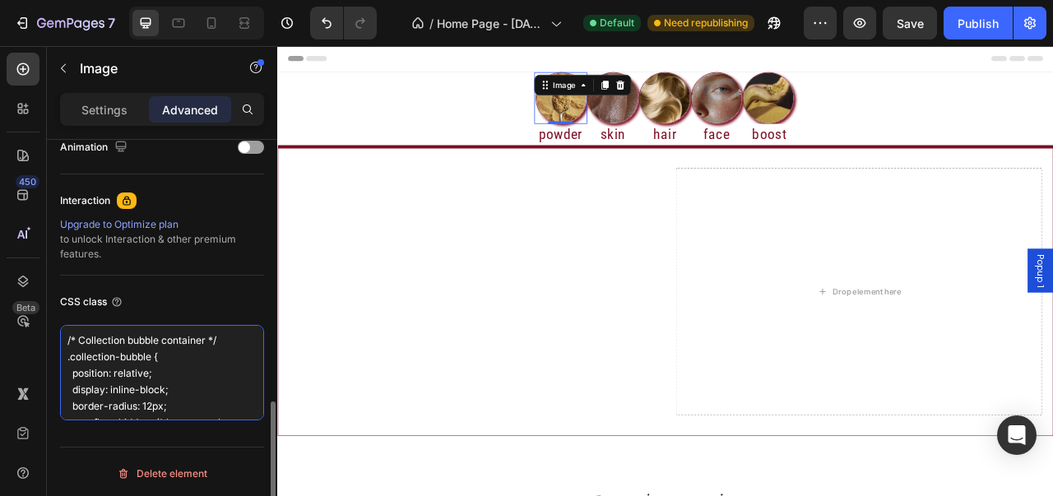
drag, startPoint x: 195, startPoint y: 413, endPoint x: 58, endPoint y: 299, distance: 178.8
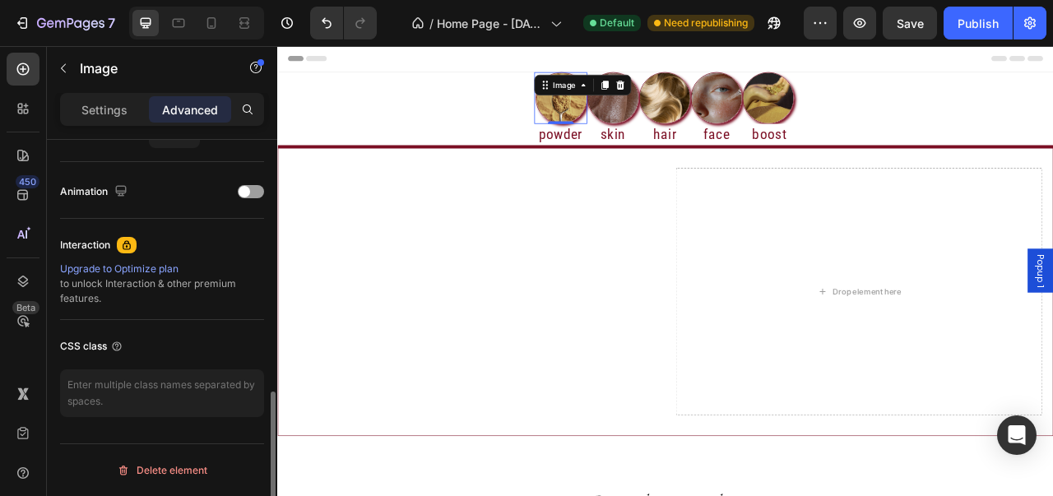
scroll to position [691, 0]
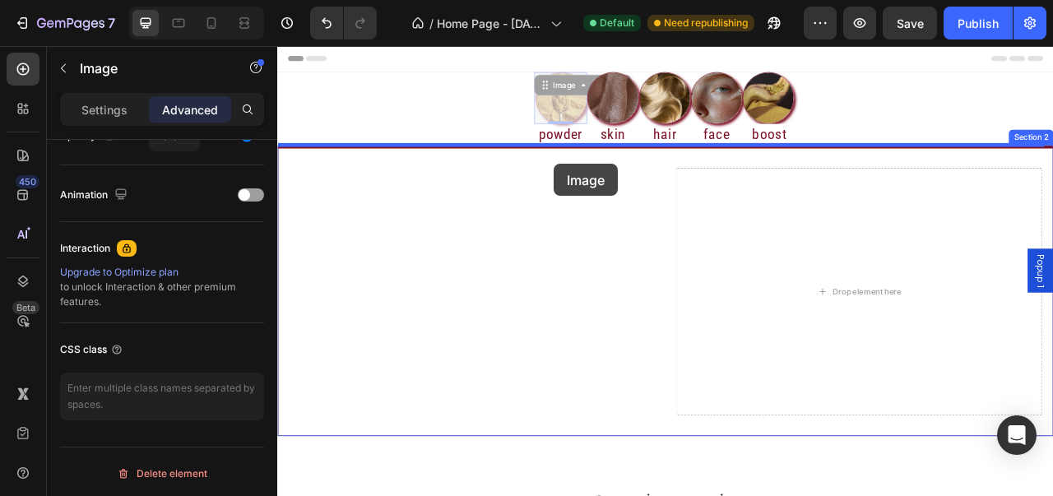
drag, startPoint x: 643, startPoint y: 127, endPoint x: 629, endPoint y: 196, distance: 70.5
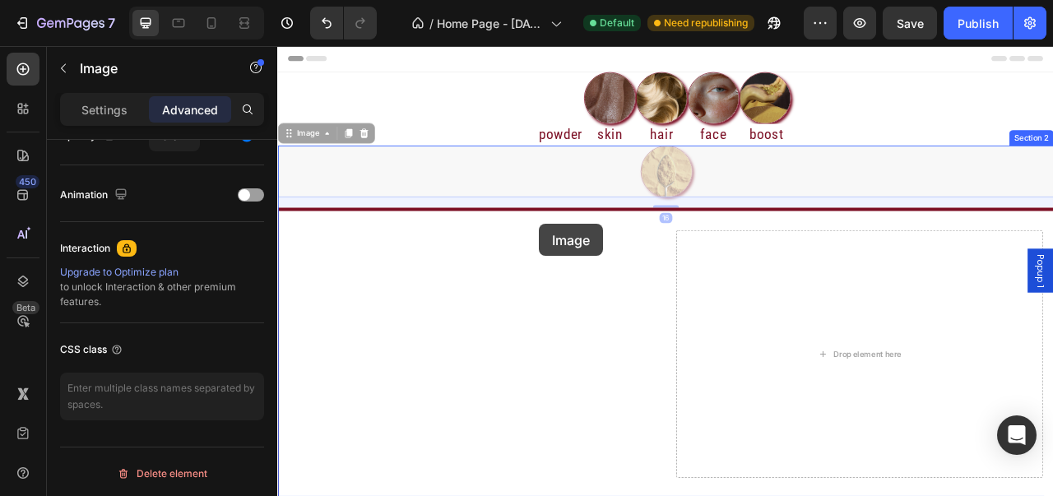
drag, startPoint x: 766, startPoint y: 205, endPoint x: 611, endPoint y: 273, distance: 169.8
type input "0"
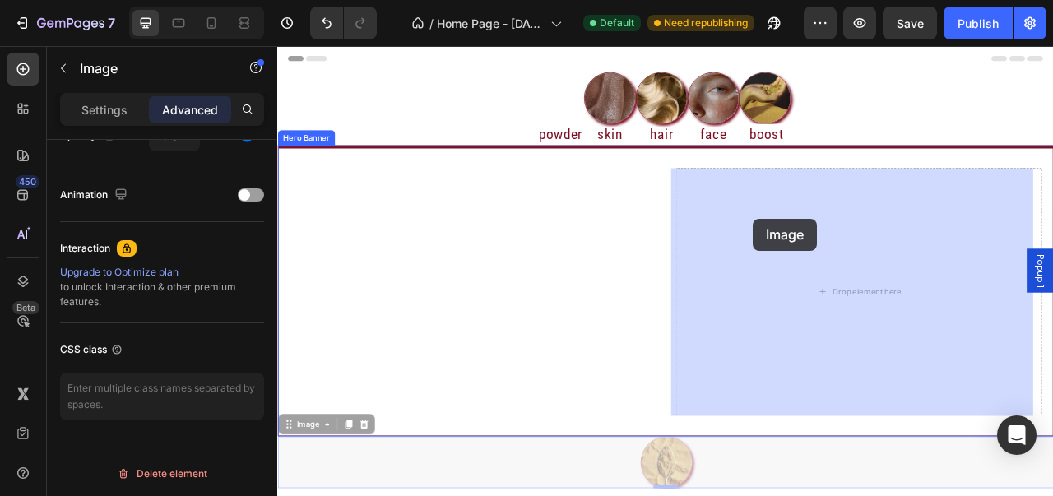
drag, startPoint x: 771, startPoint y: 568, endPoint x: 873, endPoint y: 264, distance: 320.3
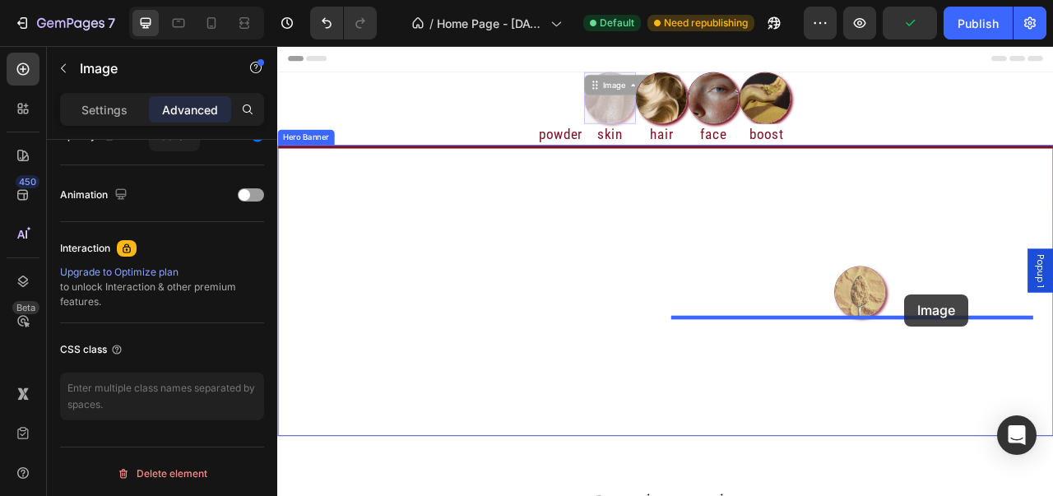
drag, startPoint x: 872, startPoint y: 198, endPoint x: 1075, endPoint y: 362, distance: 261.0
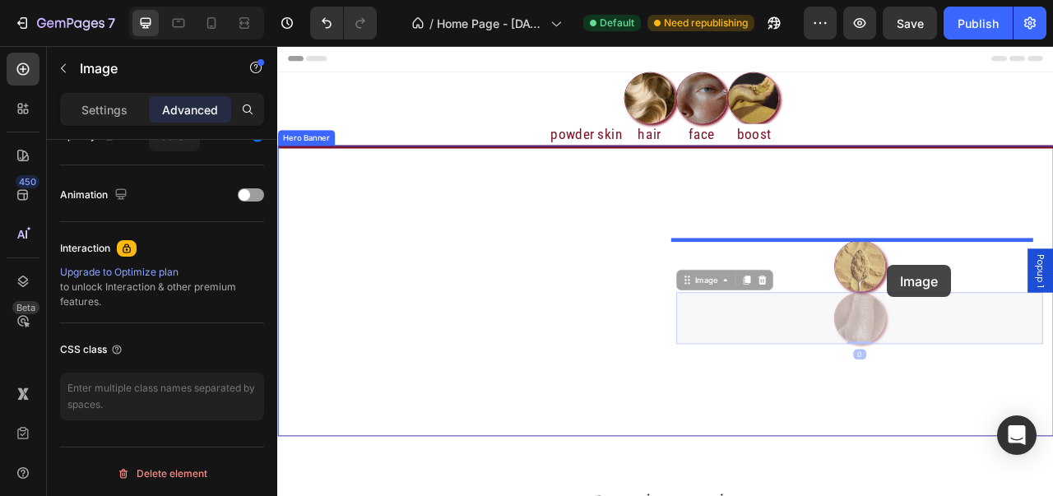
drag, startPoint x: 1052, startPoint y: 359, endPoint x: 1053, endPoint y: 325, distance: 33.8
type input "16"
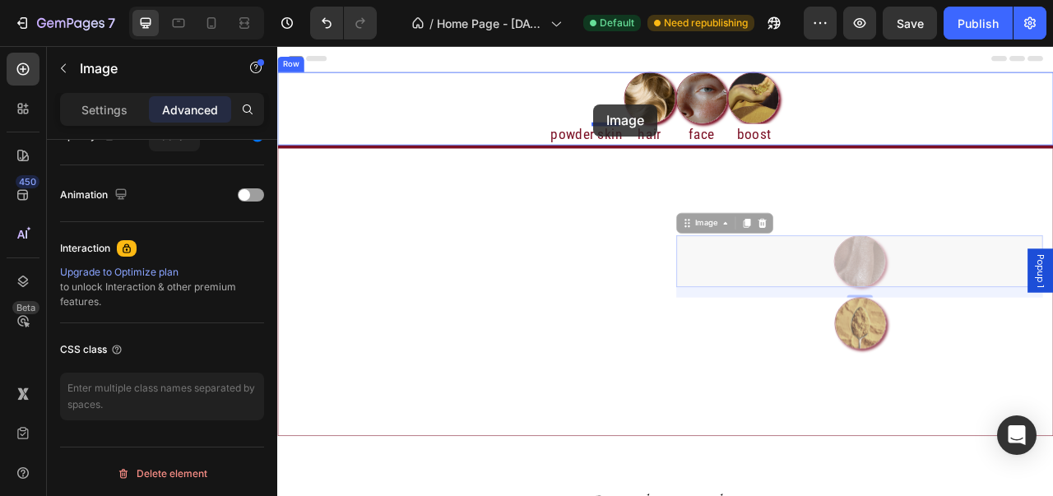
drag, startPoint x: 997, startPoint y: 331, endPoint x: 850, endPoint y: 281, distance: 155.6
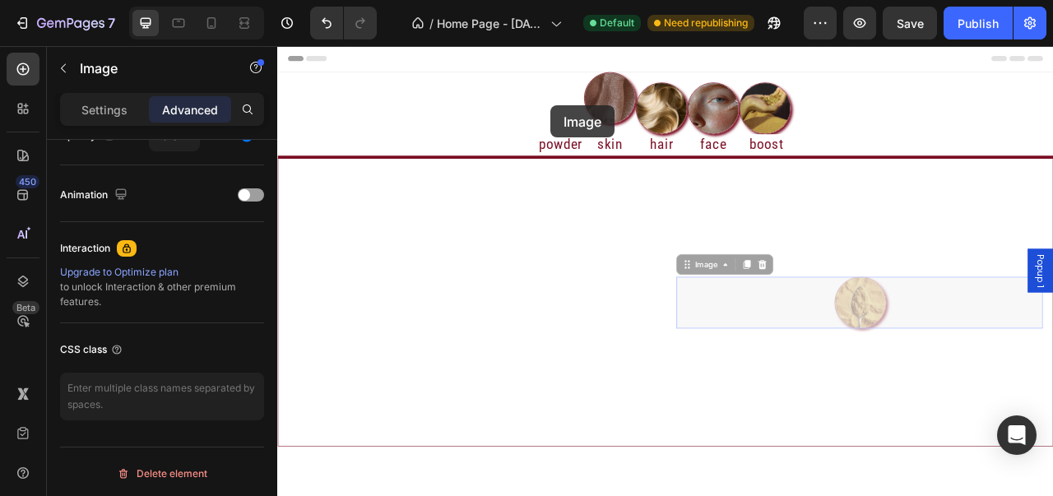
drag, startPoint x: 689, startPoint y: 186, endPoint x: 625, endPoint y: 122, distance: 90.8
type input "16"
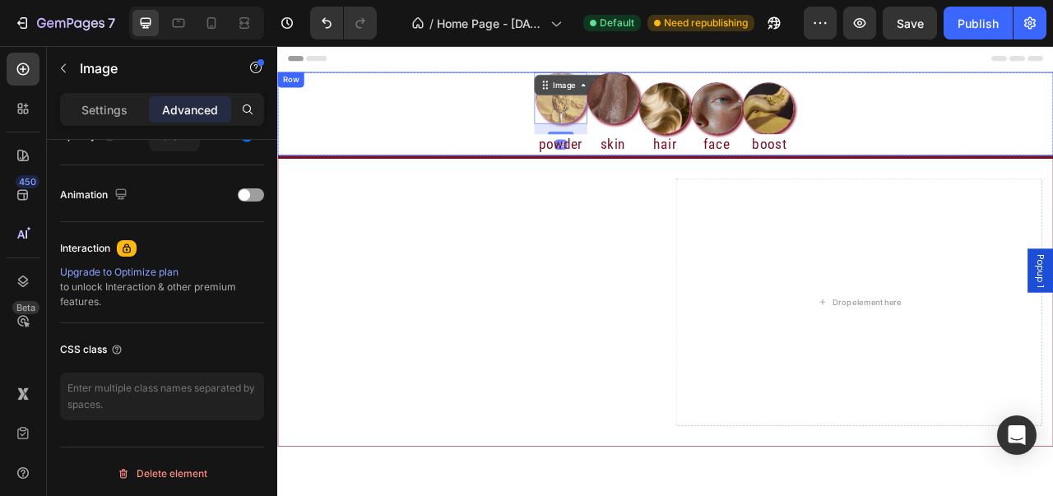
click at [1013, 85] on div "Image 16 powder Heading Image skin Heading Image hair Heading Image face Headin…" at bounding box center [770, 133] width 987 height 106
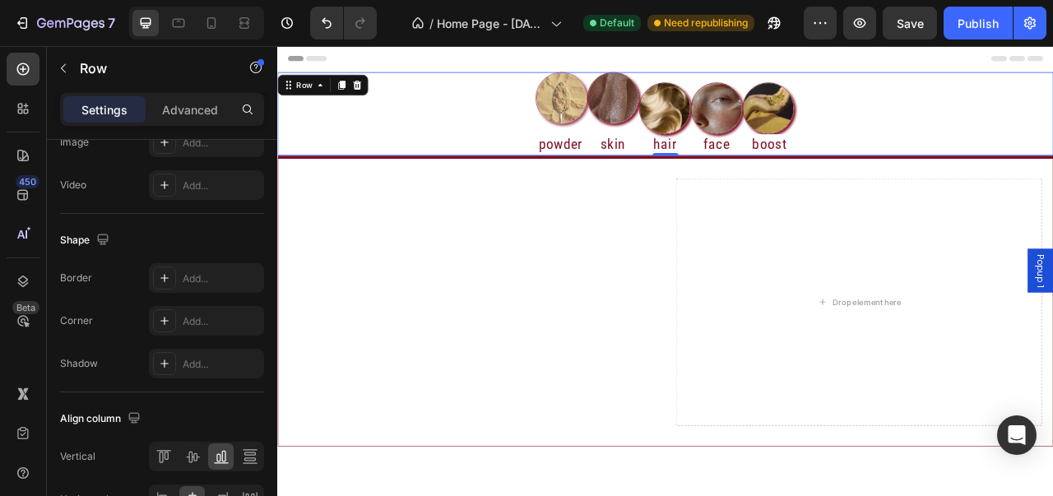
scroll to position [0, 0]
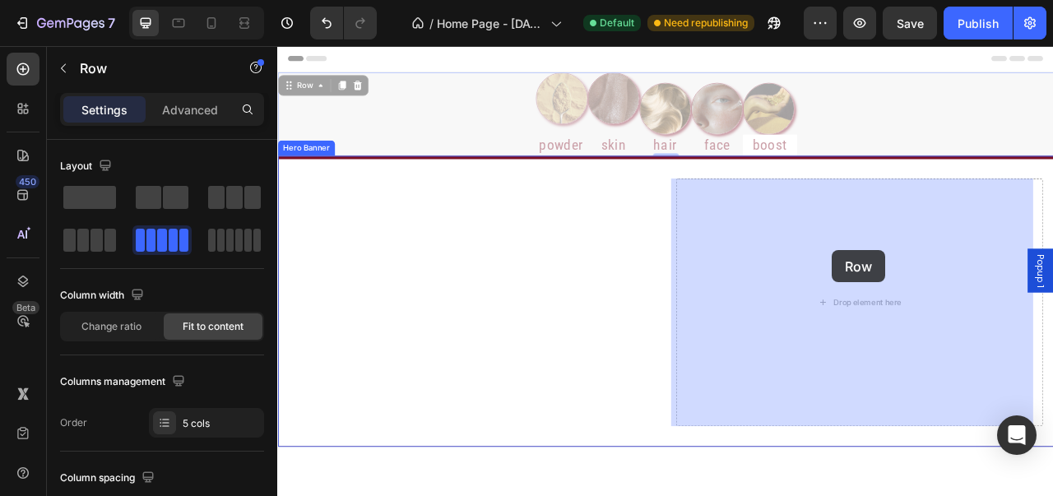
drag, startPoint x: 1010, startPoint y: 91, endPoint x: 983, endPoint y: 307, distance: 218.0
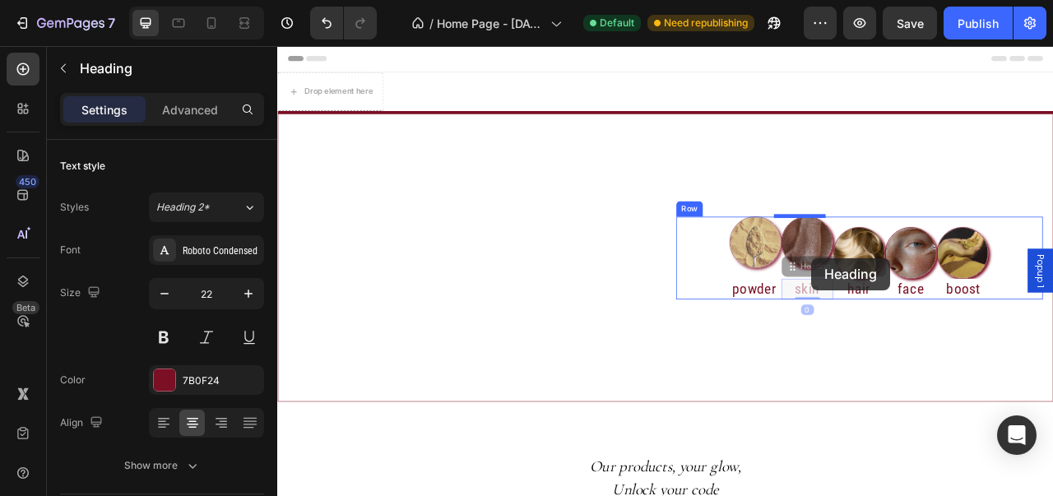
drag, startPoint x: 946, startPoint y: 359, endPoint x: 957, endPoint y: 330, distance: 30.7
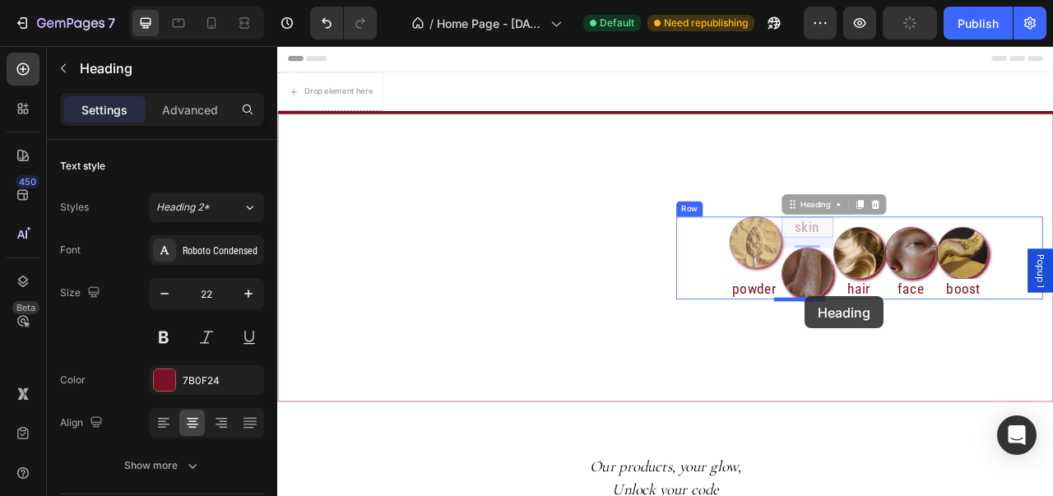
drag, startPoint x: 954, startPoint y: 282, endPoint x: 949, endPoint y: 365, distance: 83.3
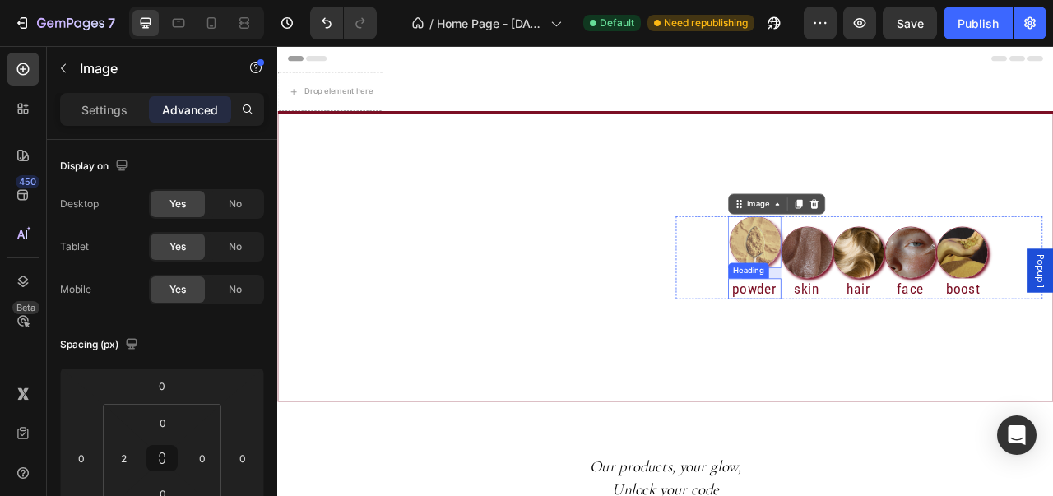
drag, startPoint x: 886, startPoint y: 310, endPoint x: 880, endPoint y: 352, distance: 42.5
click at [880, 352] on div "Image 0 powder Heading" at bounding box center [884, 316] width 67 height 106
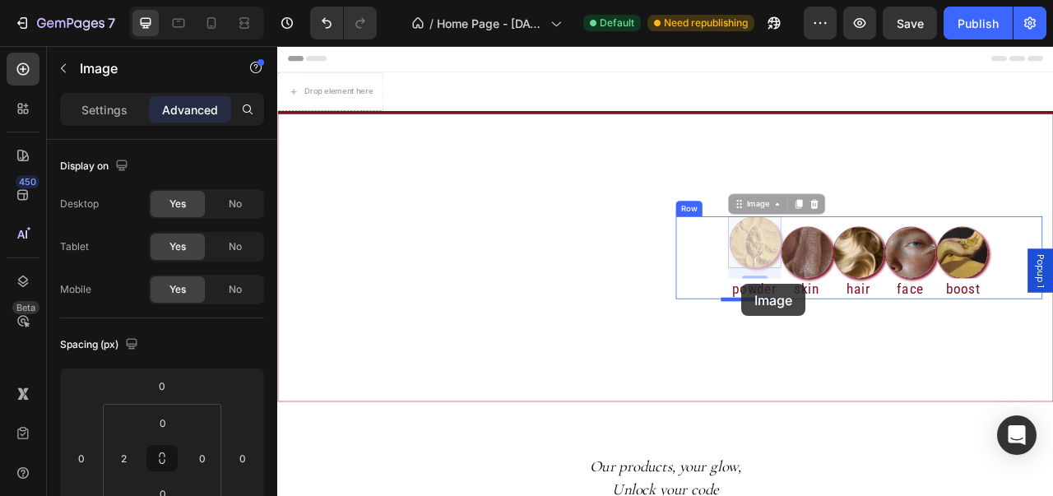
drag, startPoint x: 879, startPoint y: 292, endPoint x: 863, endPoint y: 354, distance: 63.7
type input "0"
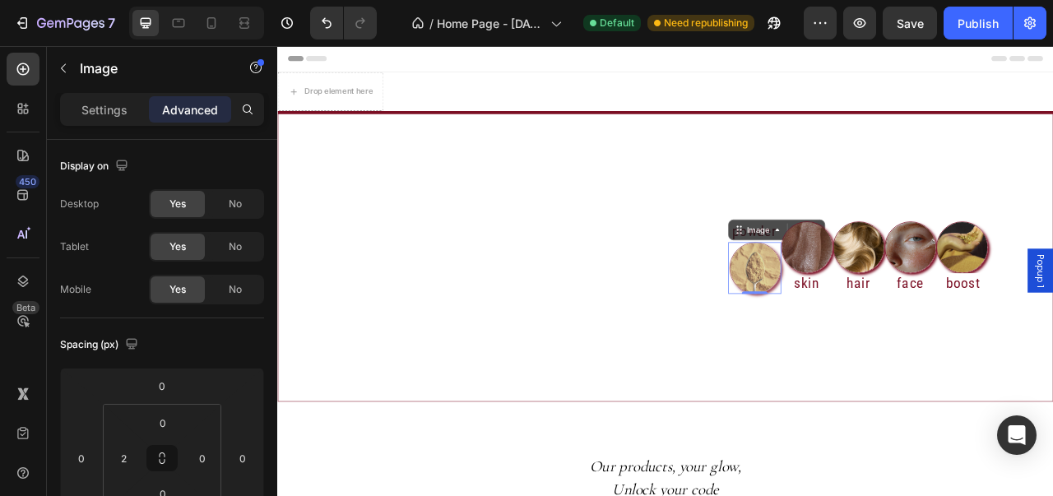
click at [819, 287] on div "powder Heading Image 16 Image skin Heading Image hair Heading Image face Headin…" at bounding box center [1017, 316] width 467 height 93
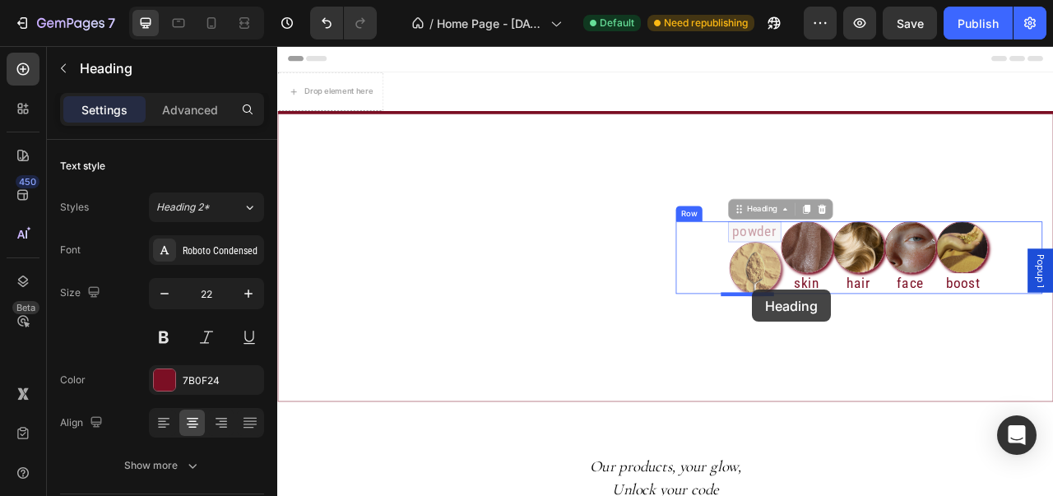
drag, startPoint x: 889, startPoint y: 281, endPoint x: 882, endPoint y: 357, distance: 76.1
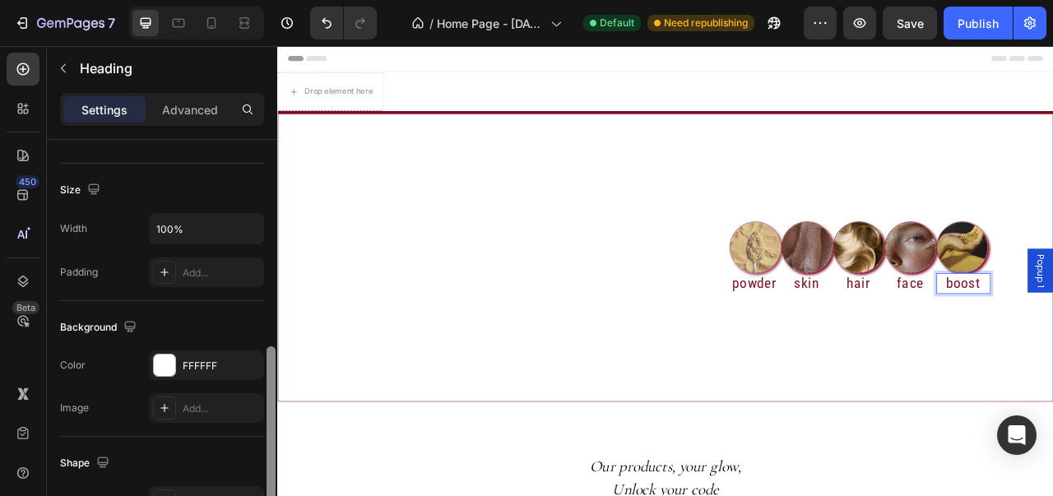
drag, startPoint x: 269, startPoint y: 264, endPoint x: 263, endPoint y: 412, distance: 148.2
click at [263, 412] on div "Text style Styles Heading 2* Font Roboto Condensed Size 22 Color 7B0F24 Align S…" at bounding box center [162, 341] width 230 height 403
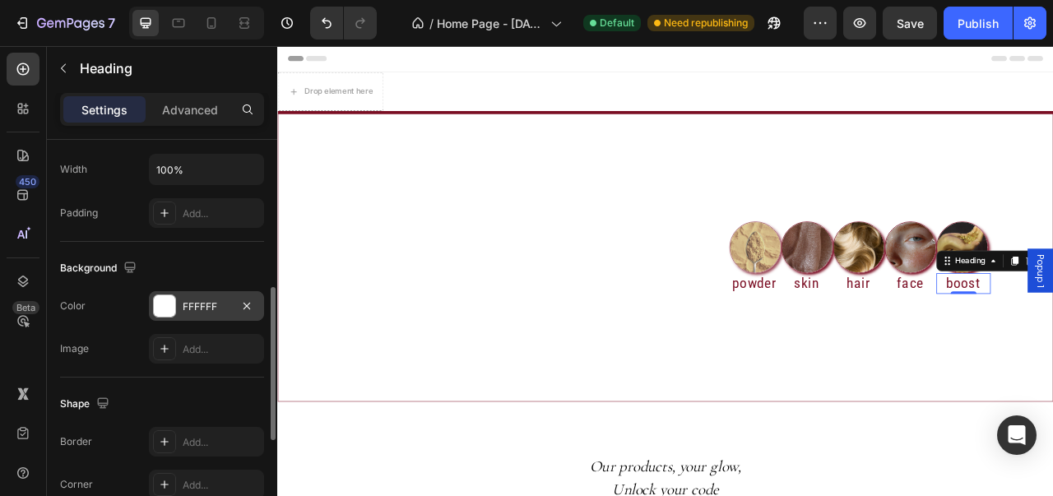
click at [161, 306] on div at bounding box center [164, 305] width 21 height 21
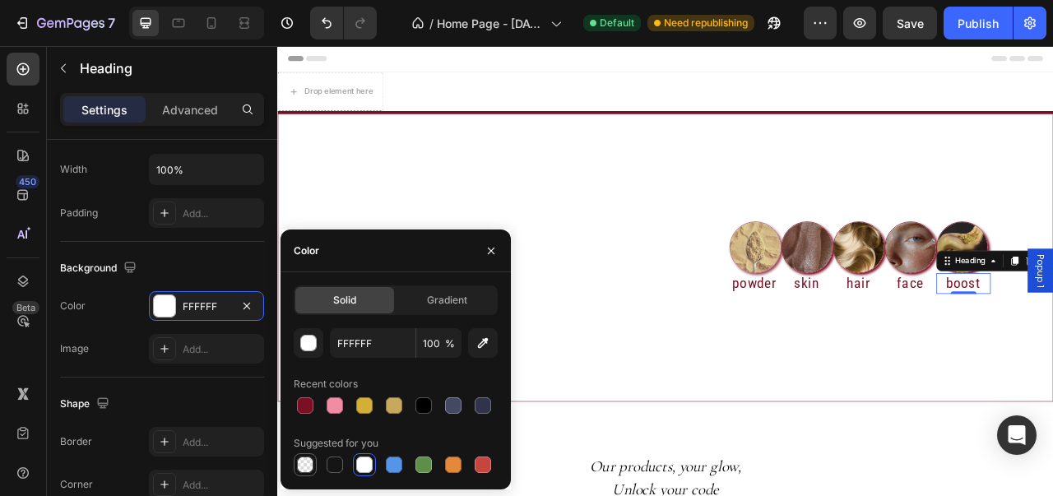
click at [304, 463] on div at bounding box center [305, 465] width 16 height 16
type input "000000"
type input "0"
click at [489, 254] on icon "button" at bounding box center [491, 250] width 13 height 13
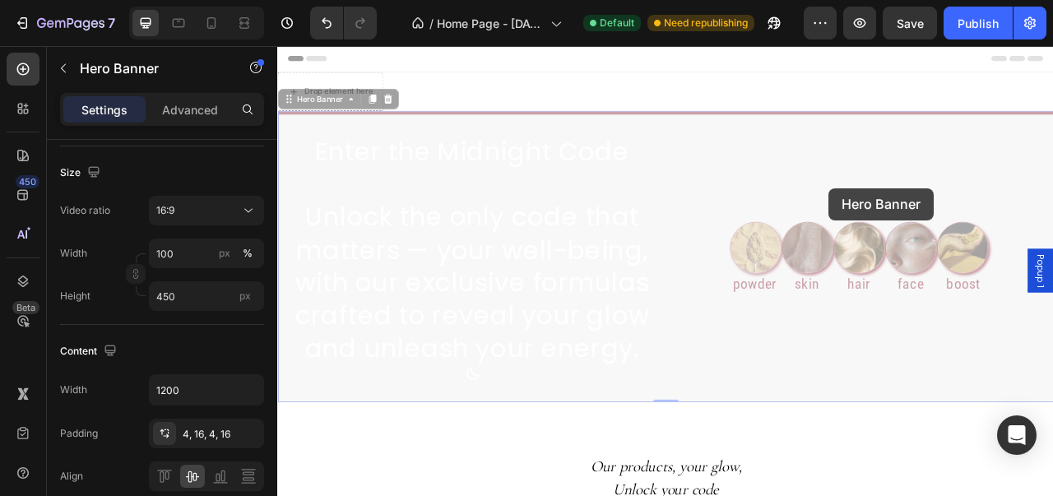
scroll to position [0, 0]
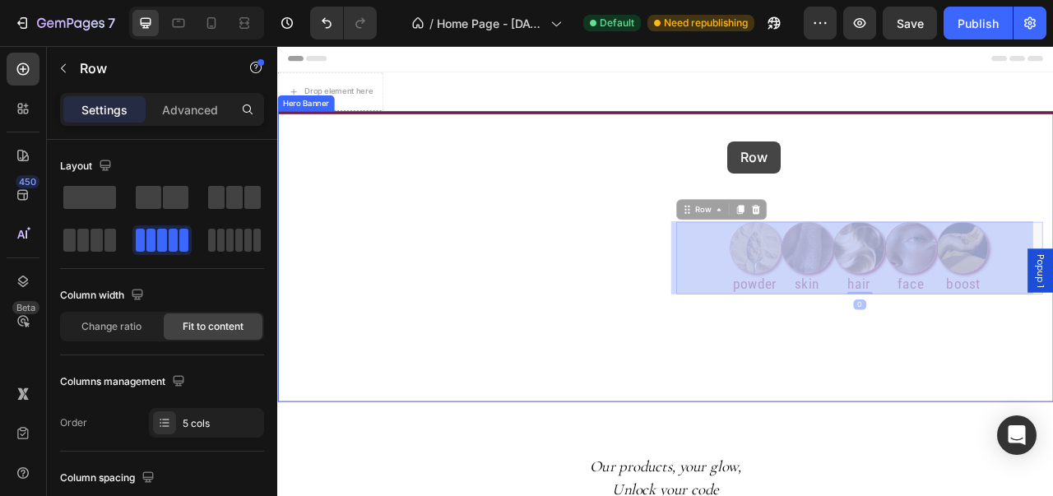
drag, startPoint x: 818, startPoint y: 329, endPoint x: 850, endPoint y: 167, distance: 165.2
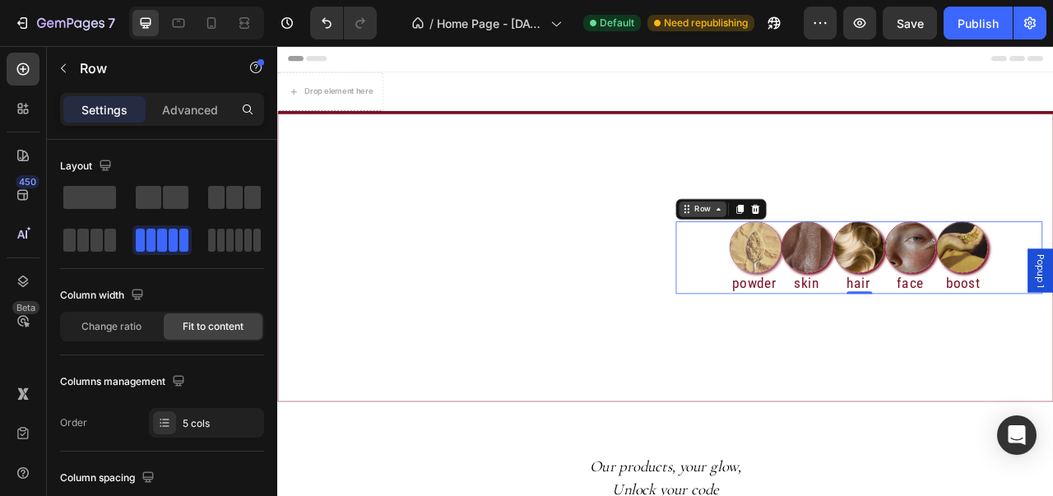
click at [832, 258] on icon at bounding box center [838, 254] width 13 height 13
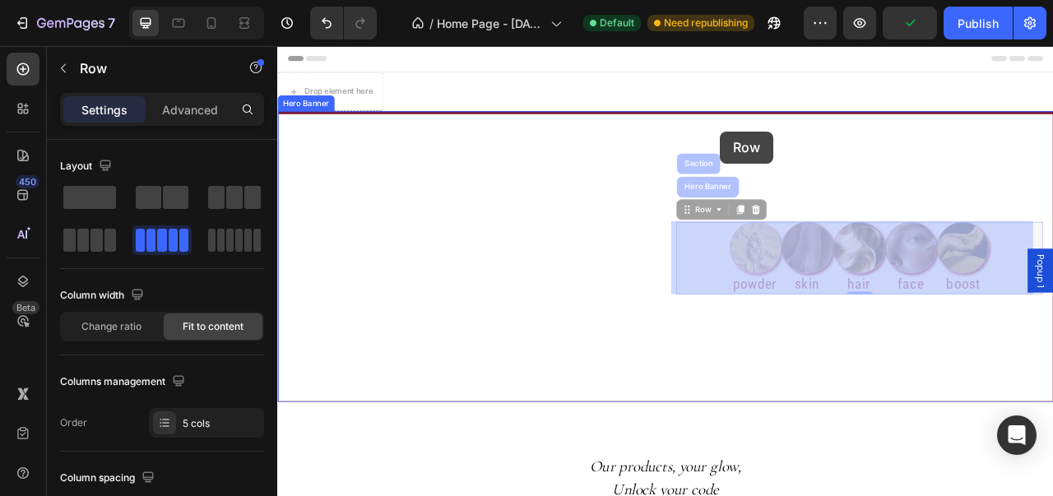
drag, startPoint x: 802, startPoint y: 323, endPoint x: 840, endPoint y: 155, distance: 172.9
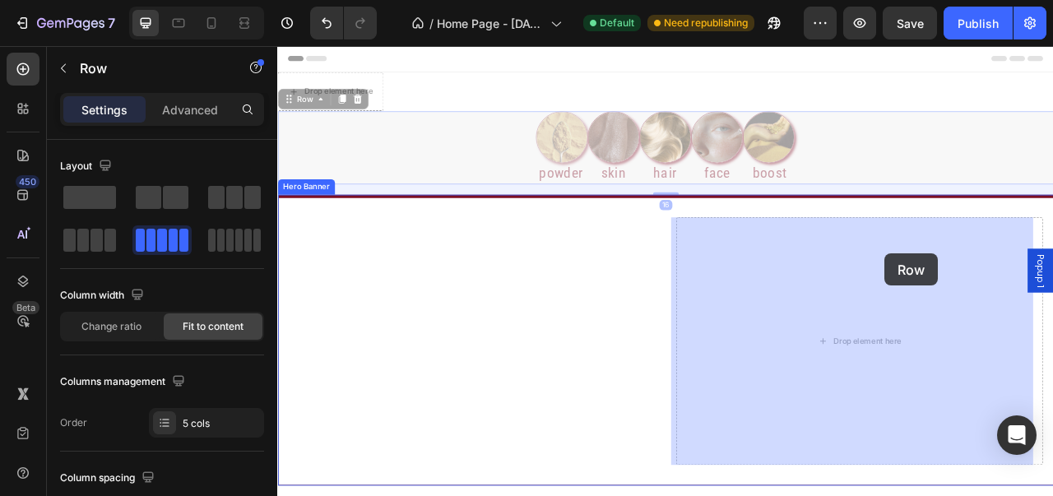
drag, startPoint x: 999, startPoint y: 190, endPoint x: 1050, endPoint y: 310, distance: 130.5
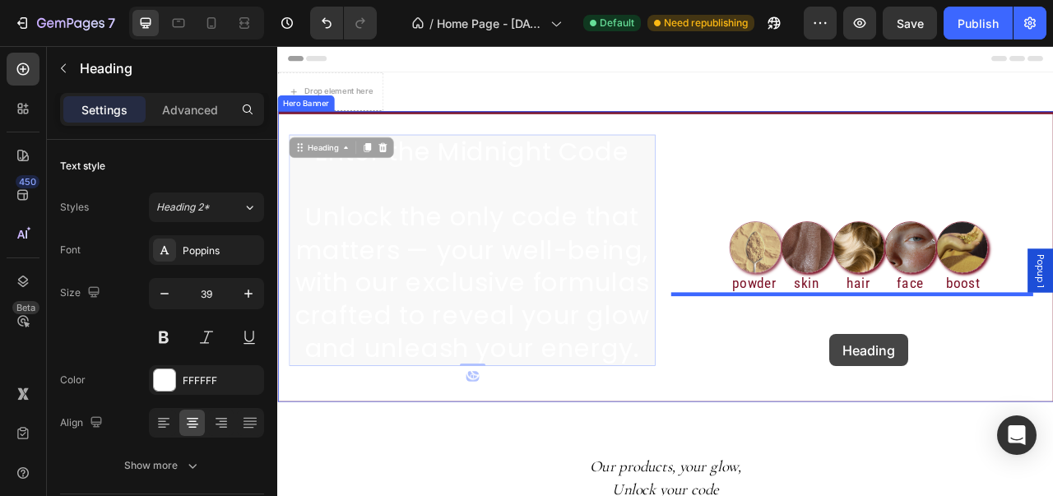
drag, startPoint x: 628, startPoint y: 333, endPoint x: 980, endPoint y: 413, distance: 361.1
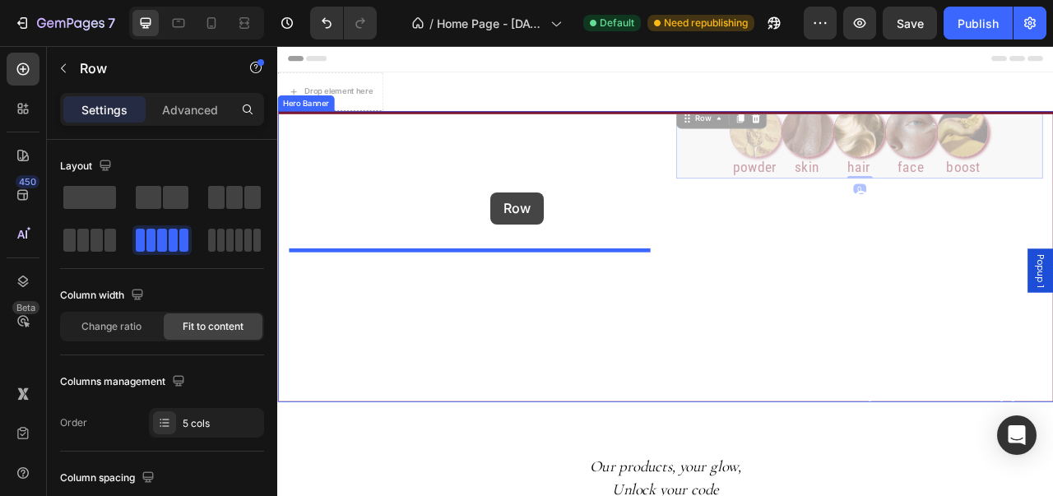
drag, startPoint x: 1196, startPoint y: 183, endPoint x: 537, endPoint y: 208, distance: 659.5
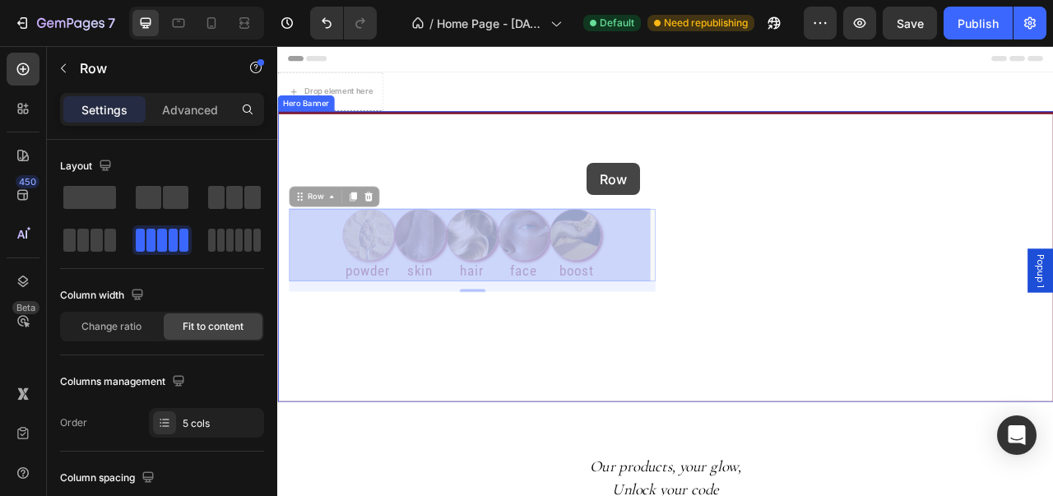
drag, startPoint x: 709, startPoint y: 292, endPoint x: 671, endPoint y: 194, distance: 105.3
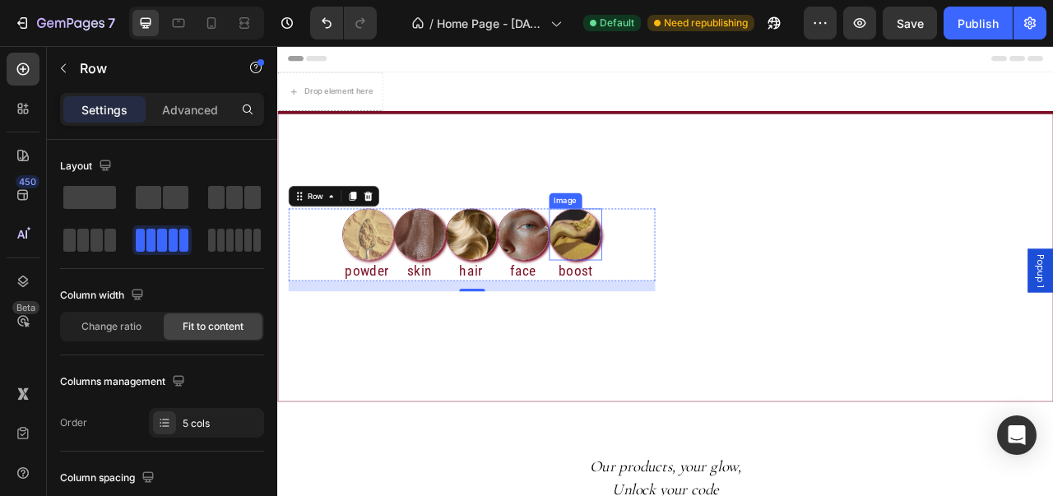
click at [698, 305] on div "Image powder Heading Image skin Heading Image hair Heading Image face Heading I…" at bounding box center [524, 299] width 467 height 93
click at [685, 337] on h2 "boost" at bounding box center [657, 332] width 69 height 27
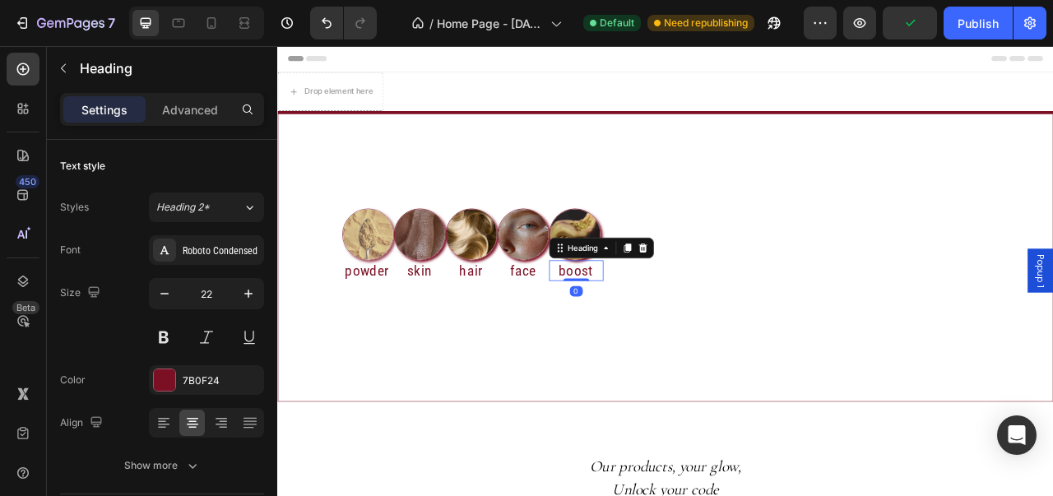
click at [685, 337] on h2 "boost" at bounding box center [657, 332] width 69 height 27
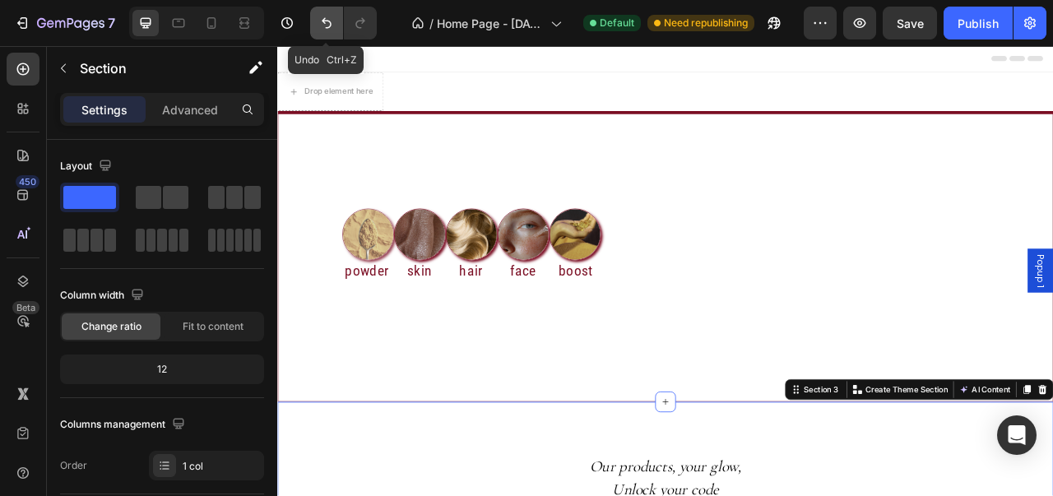
click at [330, 25] on icon "Undo/Redo" at bounding box center [327, 23] width 10 height 11
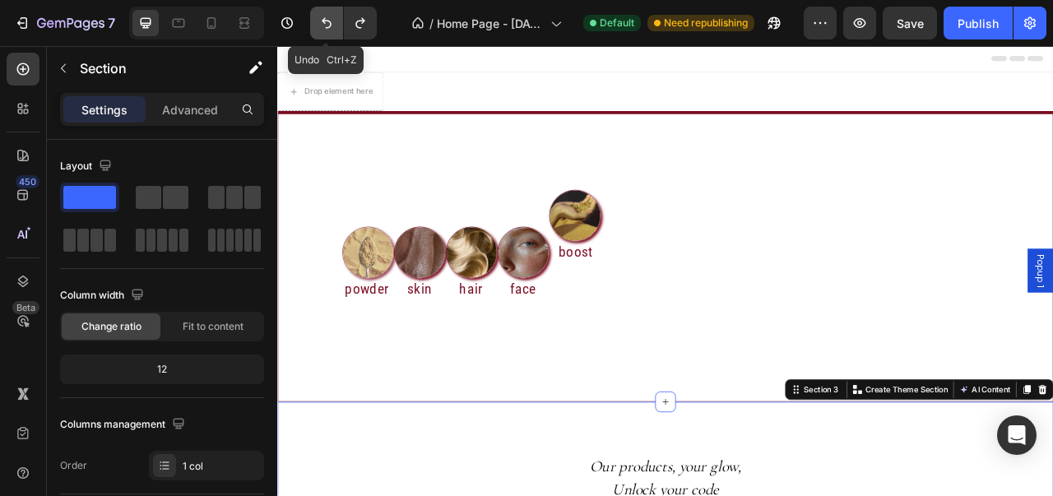
click at [330, 25] on icon "Undo/Redo" at bounding box center [327, 23] width 10 height 11
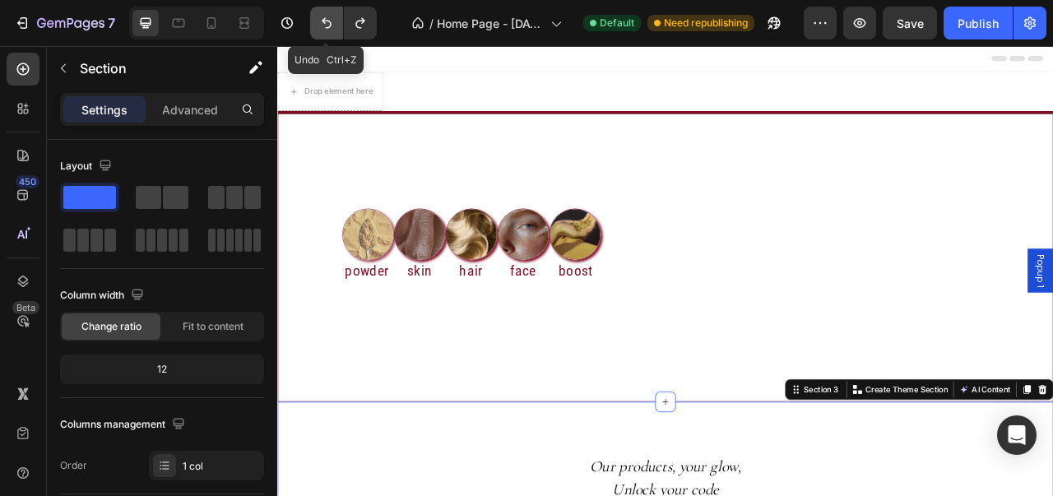
click at [330, 25] on icon "Undo/Redo" at bounding box center [327, 23] width 10 height 11
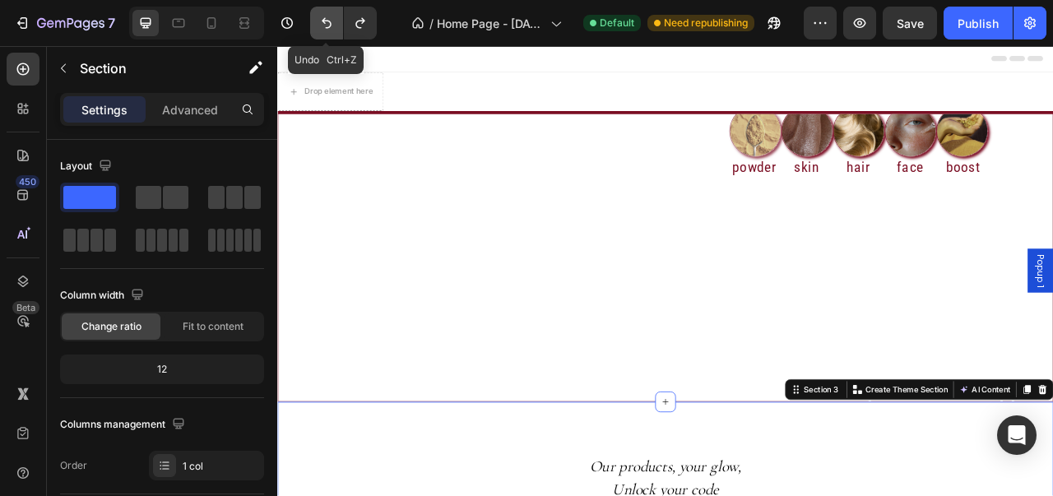
click at [330, 25] on icon "Undo/Redo" at bounding box center [327, 23] width 10 height 11
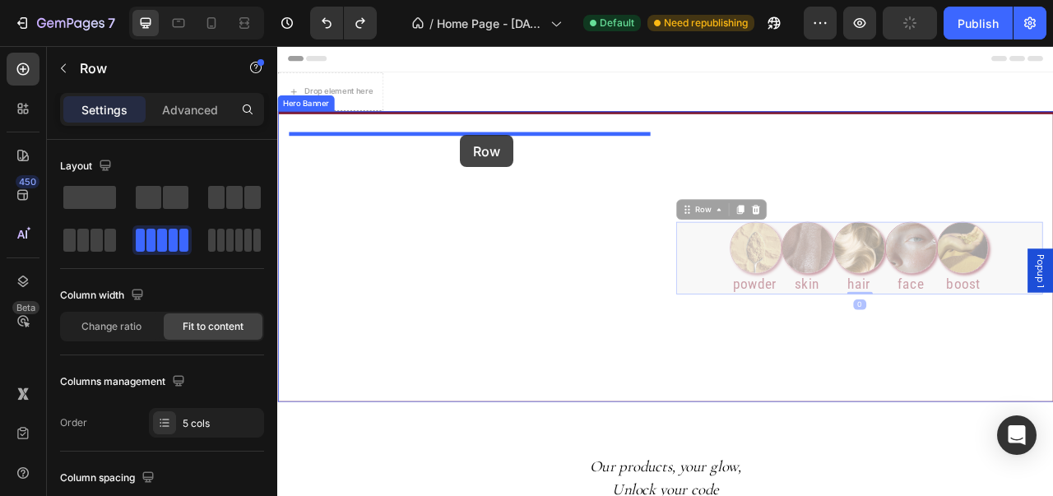
drag, startPoint x: 818, startPoint y: 287, endPoint x: 509, endPoint y: 160, distance: 333.9
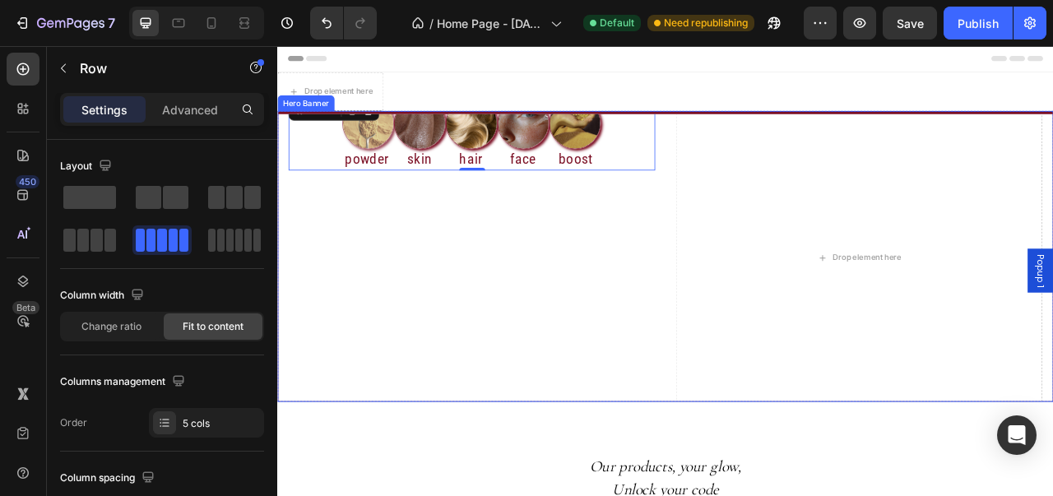
click at [285, 222] on div "Image powder Heading Image skin Heading Image hair Heading Image face Heading I…" at bounding box center [771, 316] width 986 height 415
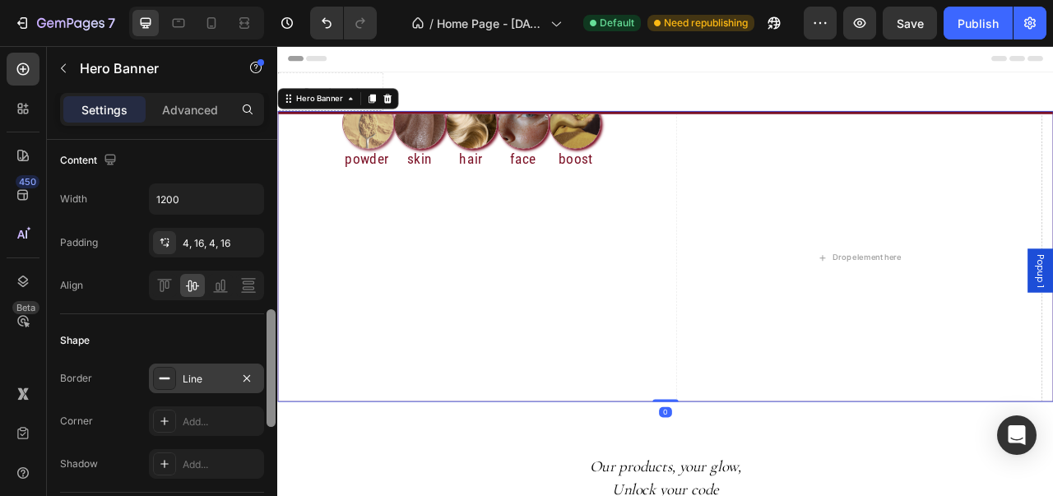
drag, startPoint x: 272, startPoint y: 196, endPoint x: 261, endPoint y: 367, distance: 171.5
click at [261, 367] on div "Layout Middle left Background The changes might be hidden by the video. Color A…" at bounding box center [162, 341] width 230 height 403
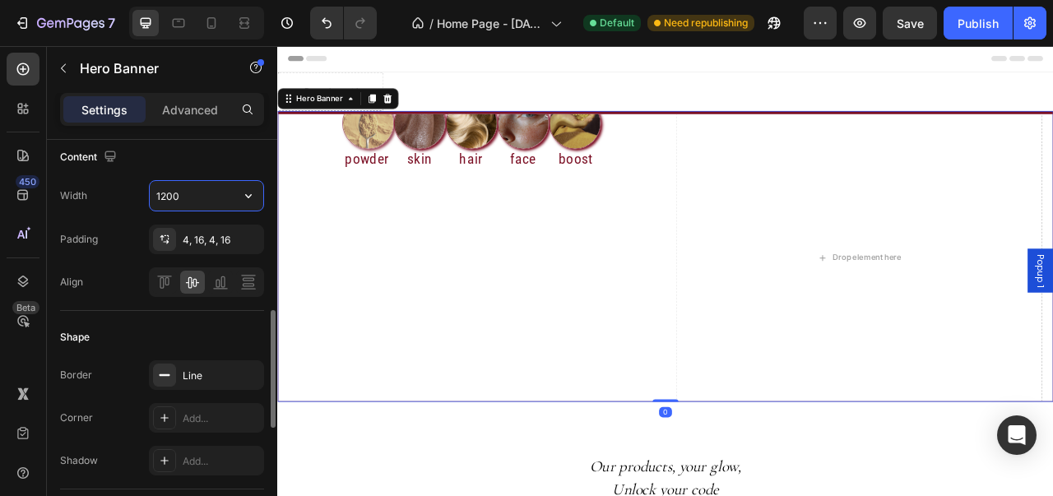
click at [216, 198] on input "1200" at bounding box center [207, 196] width 114 height 30
type input "&"
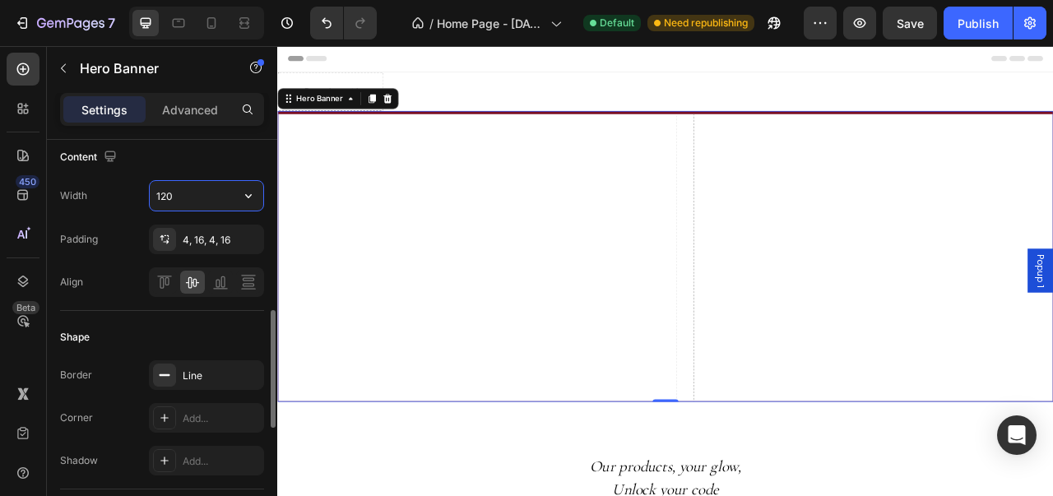
type input "1200"
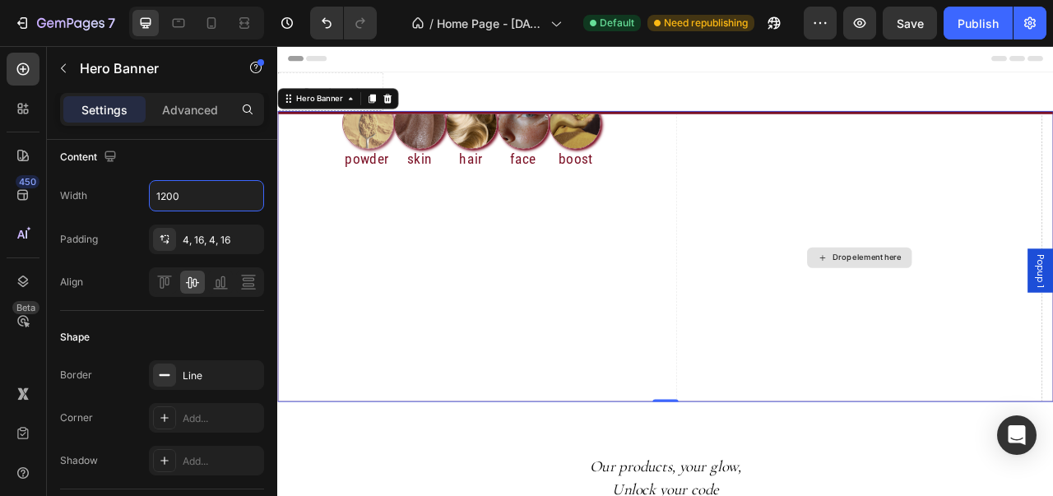
click at [1052, 179] on div "Drop element here" at bounding box center [1017, 316] width 467 height 408
click at [1052, 149] on div "Drop element here" at bounding box center [1017, 316] width 467 height 408
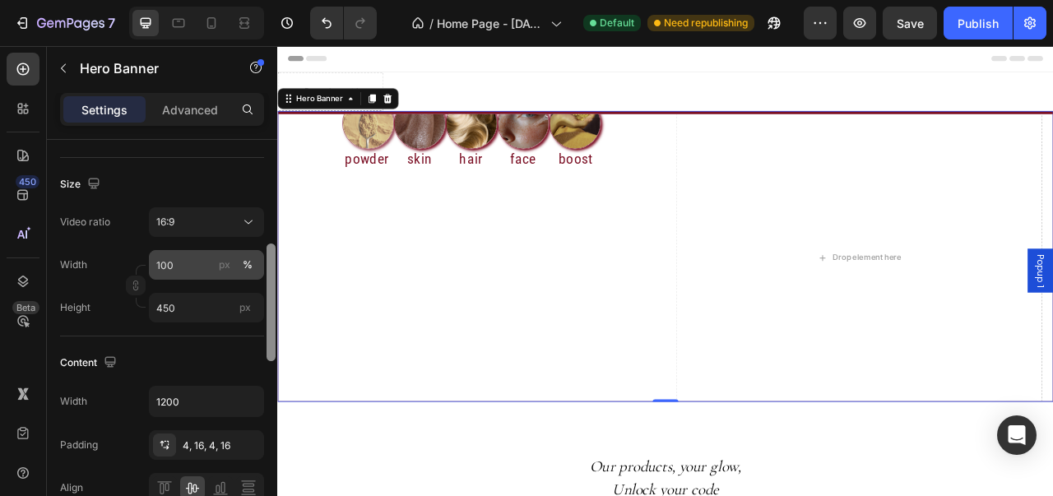
scroll to position [370, 0]
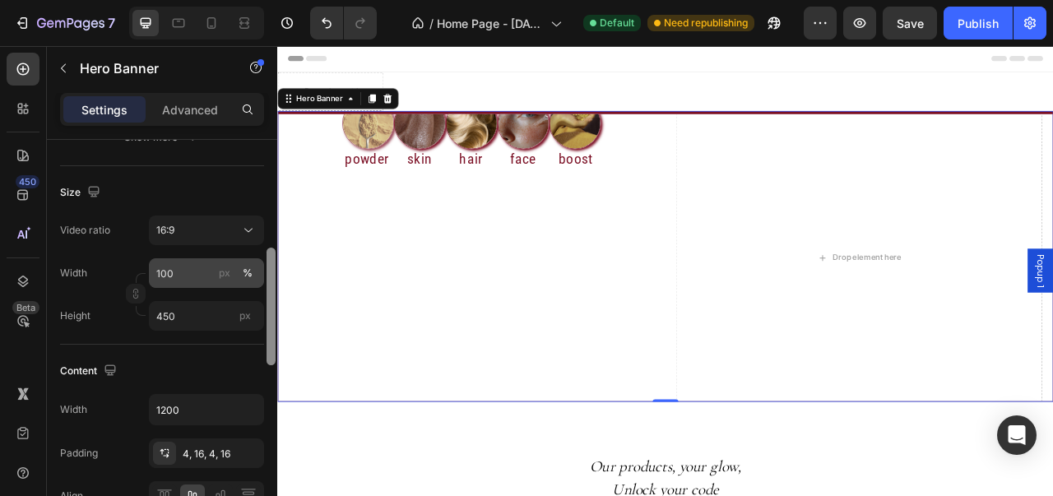
drag, startPoint x: 2, startPoint y: 305, endPoint x: 262, endPoint y: 280, distance: 261.3
click at [262, 280] on div "Layout Middle left Background The changes might be hidden by the video. Color A…" at bounding box center [162, 341] width 230 height 403
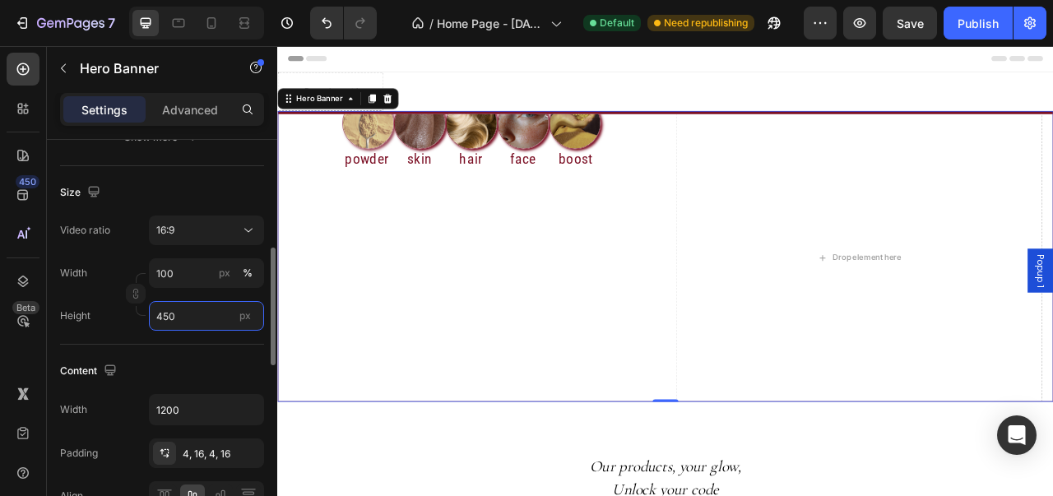
click at [201, 310] on input "450" at bounding box center [206, 316] width 115 height 30
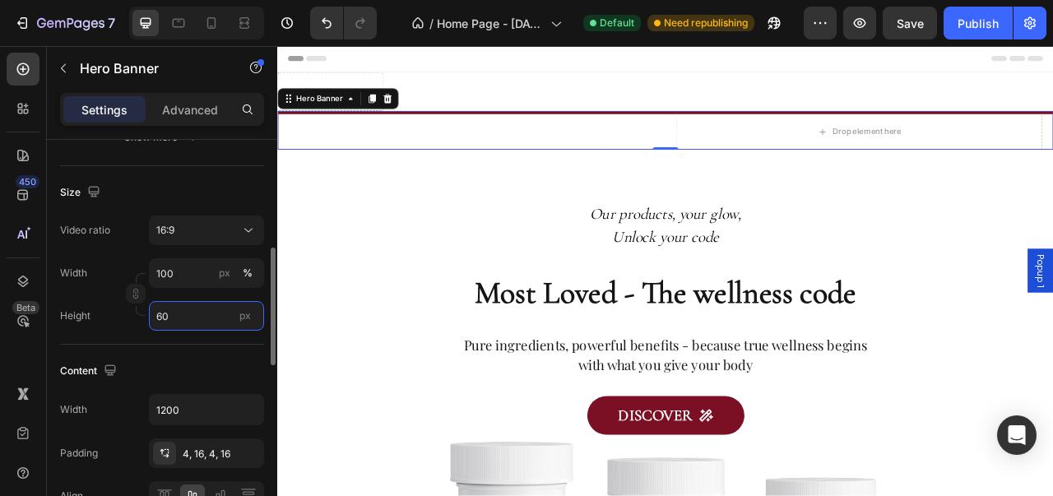
type input "600"
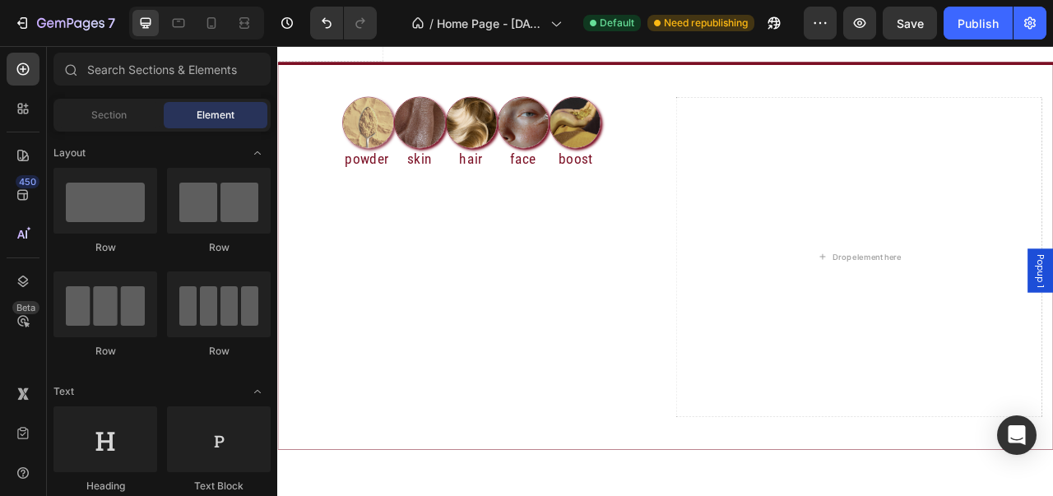
scroll to position [69, 0]
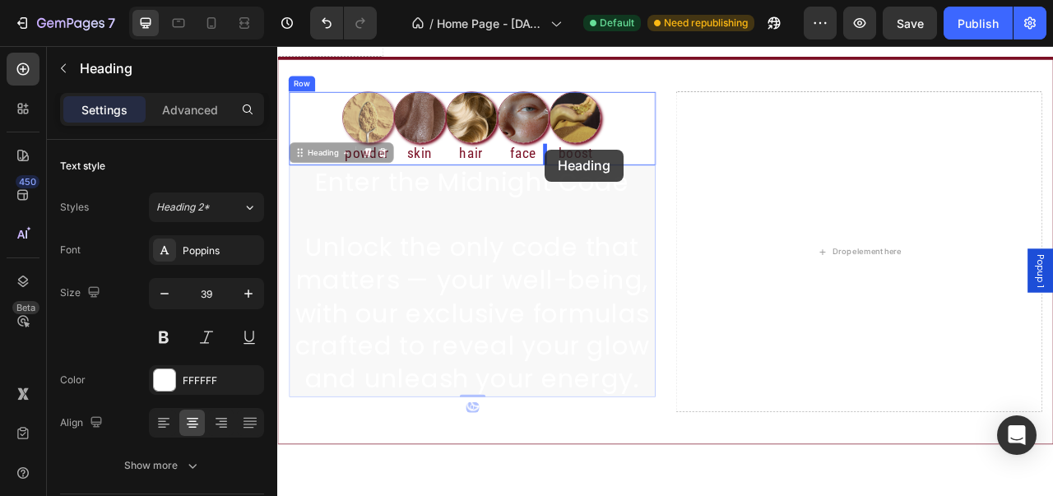
drag, startPoint x: 574, startPoint y: 318, endPoint x: 617, endPoint y: 178, distance: 146.5
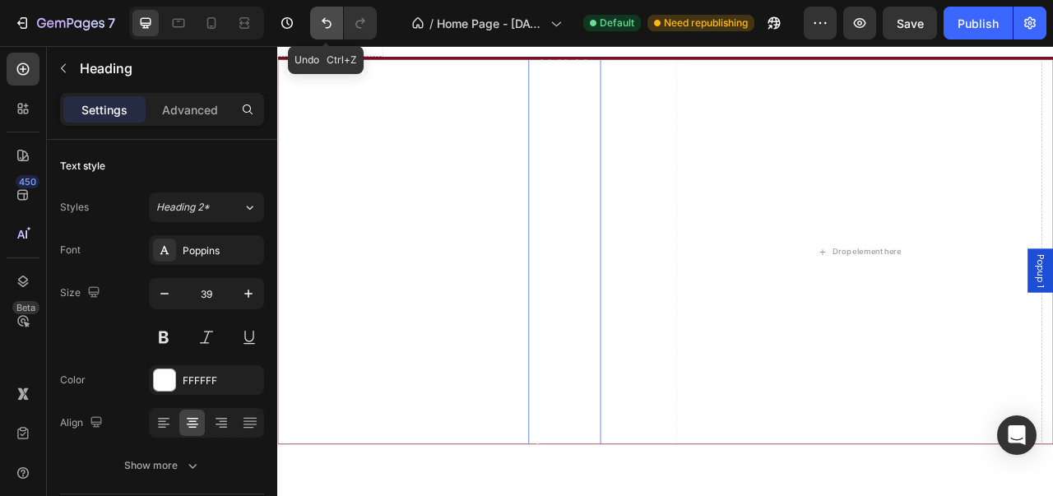
click at [326, 29] on icon "Undo/Redo" at bounding box center [326, 23] width 16 height 16
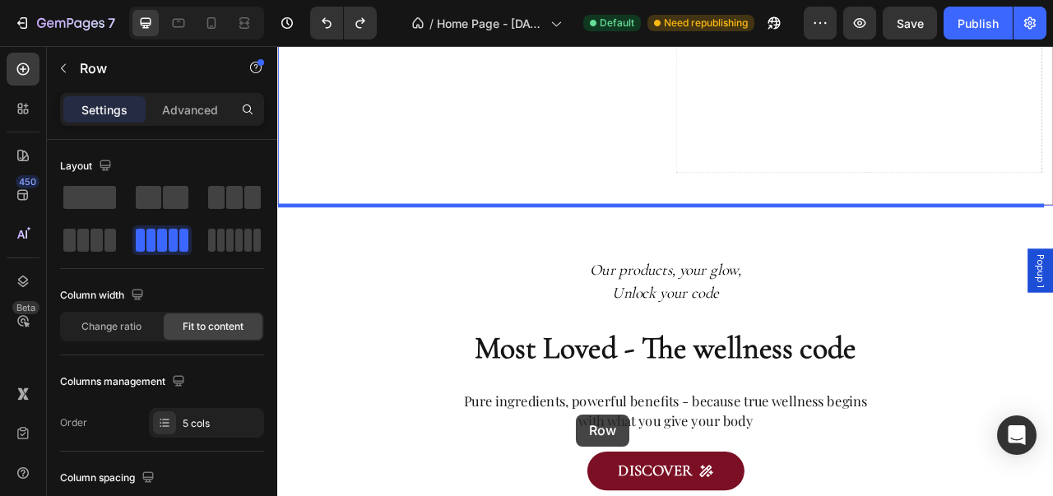
scroll to position [494, 0]
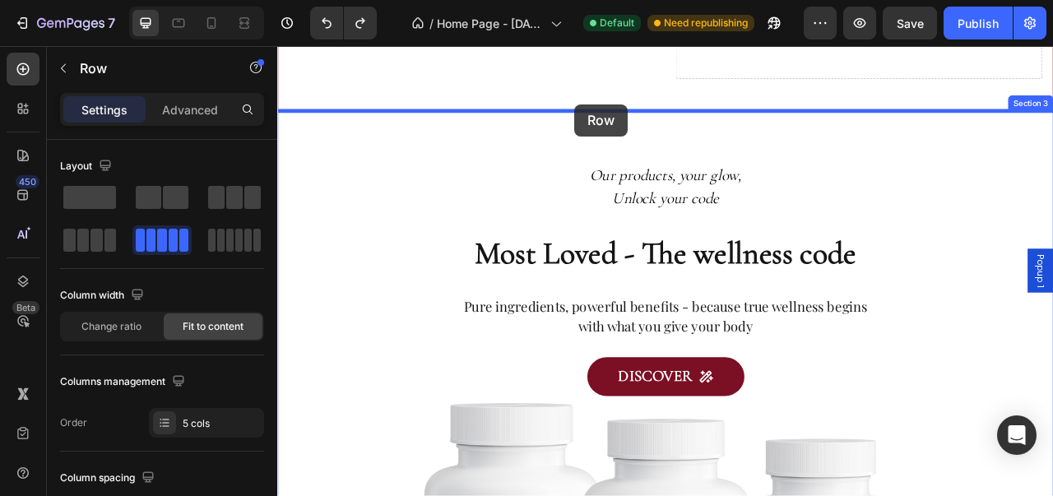
drag, startPoint x: 708, startPoint y: 146, endPoint x: 656, endPoint y: 120, distance: 58.1
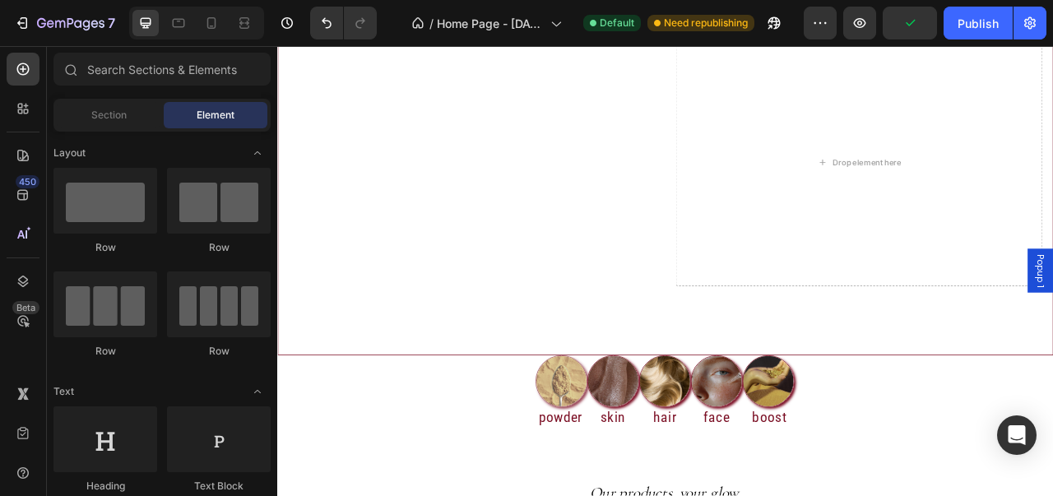
scroll to position [95, 0]
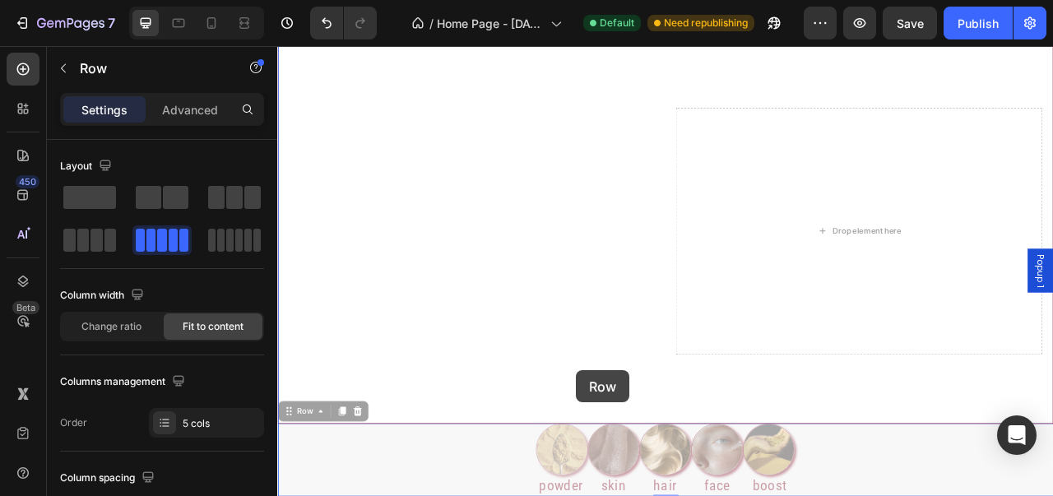
drag, startPoint x: 962, startPoint y: 566, endPoint x: 657, endPoint y: 459, distance: 322.7
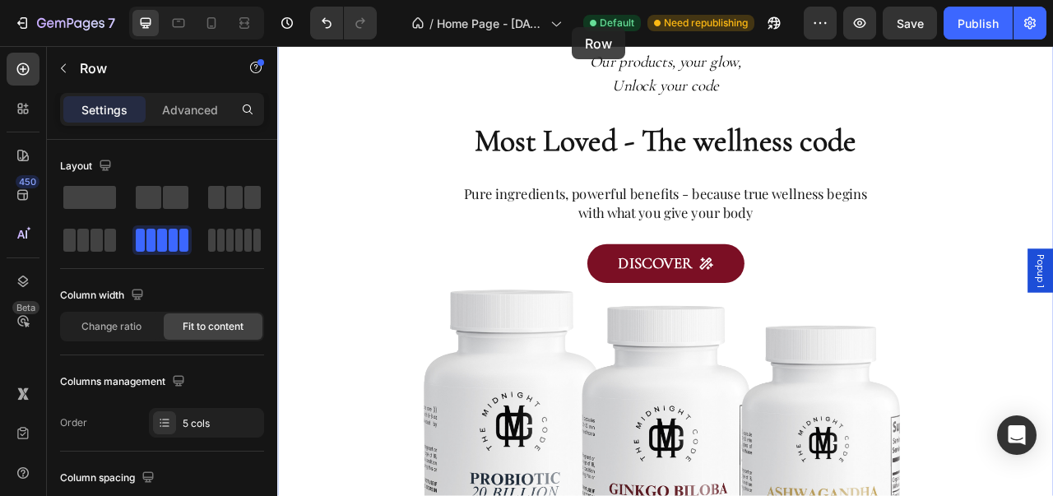
scroll to position [362, 0]
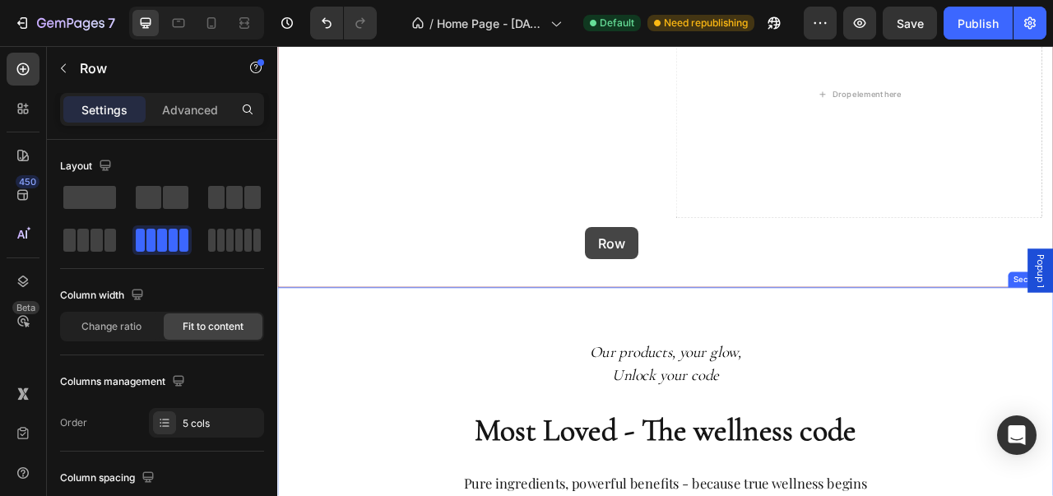
drag, startPoint x: 974, startPoint y: 79, endPoint x: 625, endPoint y: 268, distance: 397.6
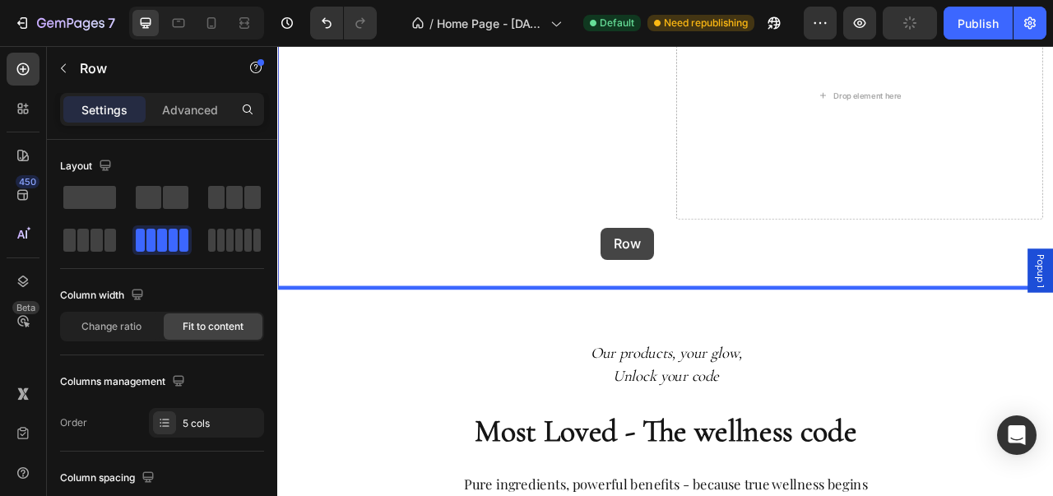
scroll to position [523, 0]
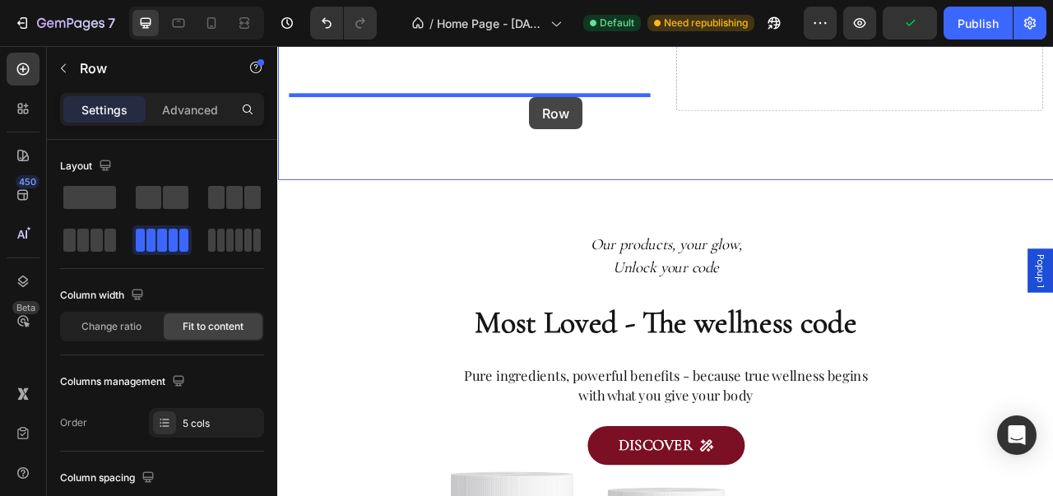
drag, startPoint x: 956, startPoint y: 165, endPoint x: 597, endPoint y: 104, distance: 364.6
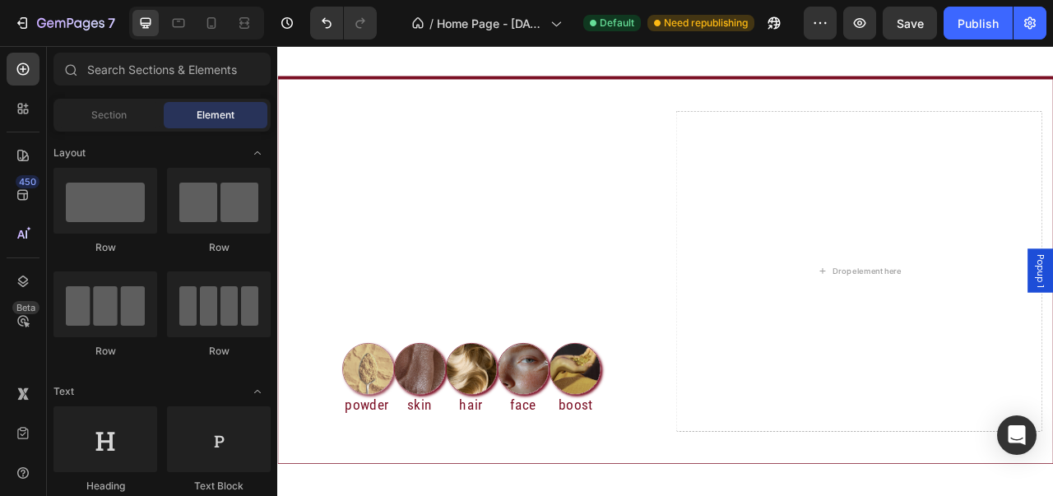
scroll to position [0, 0]
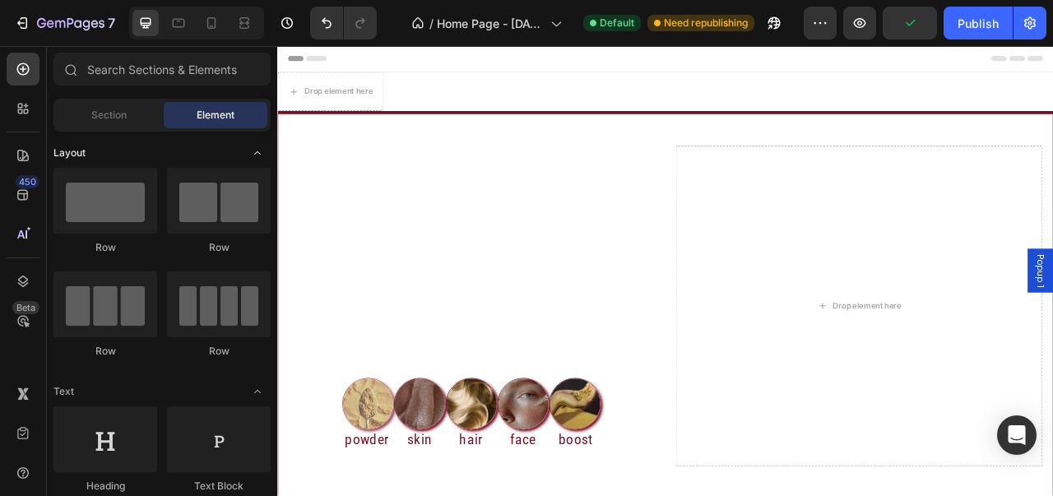
click at [214, 383] on div "Layout" at bounding box center [161, 391] width 217 height 16
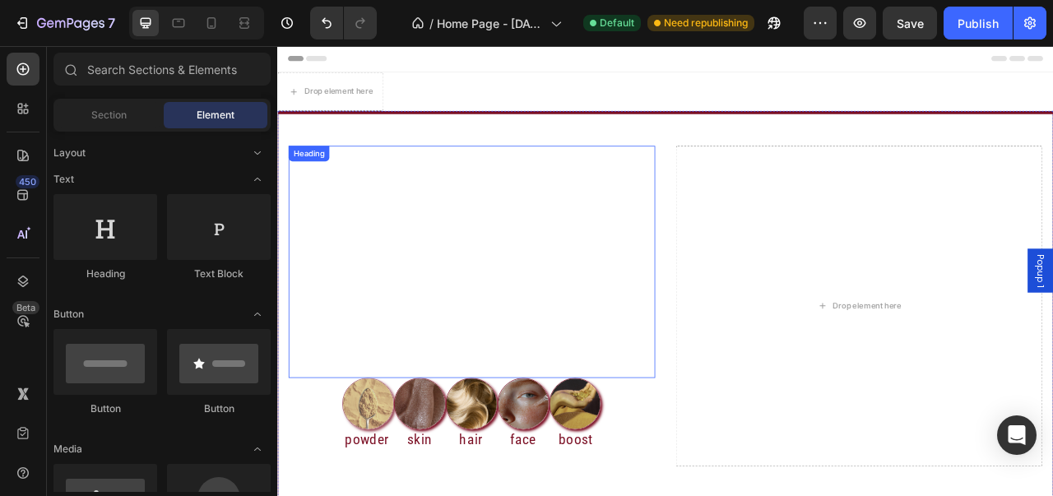
click at [724, 453] on h2 "Enter the Midnight Code Unlock the only code that matters — your well-being, wi…" at bounding box center [524, 321] width 467 height 295
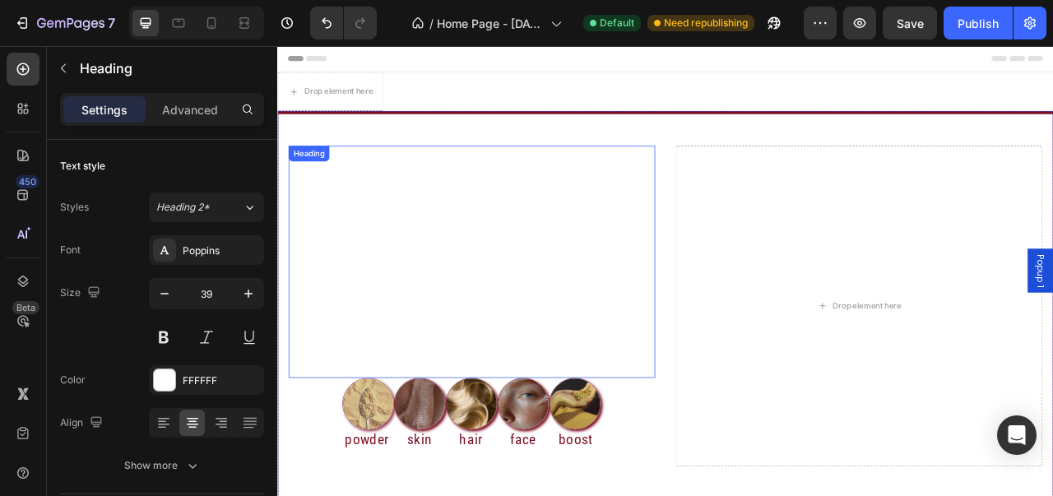
click at [724, 453] on h2 "Enter the Midnight Code Unlock the only code that matters — your well-being, wi…" at bounding box center [524, 321] width 467 height 295
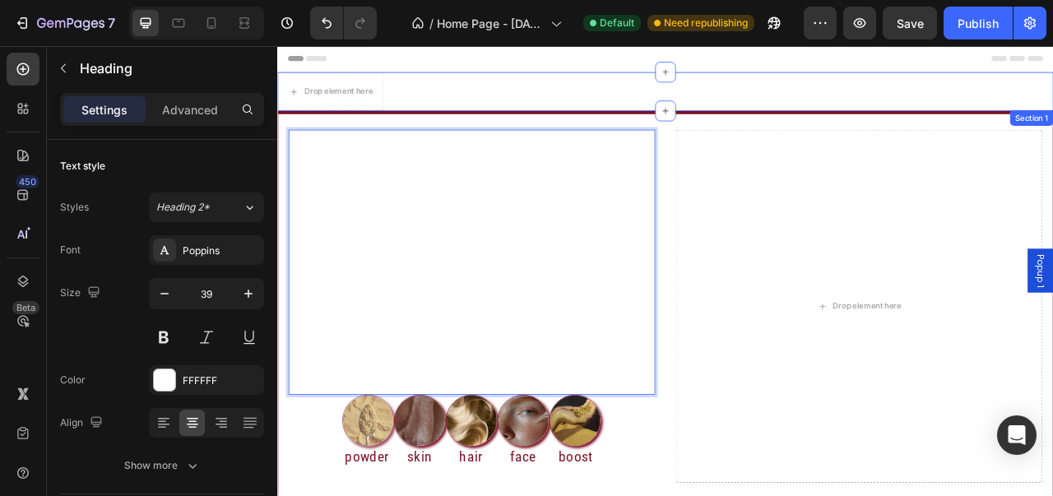
click at [871, 110] on div "Drop element here Section 1" at bounding box center [770, 104] width 987 height 49
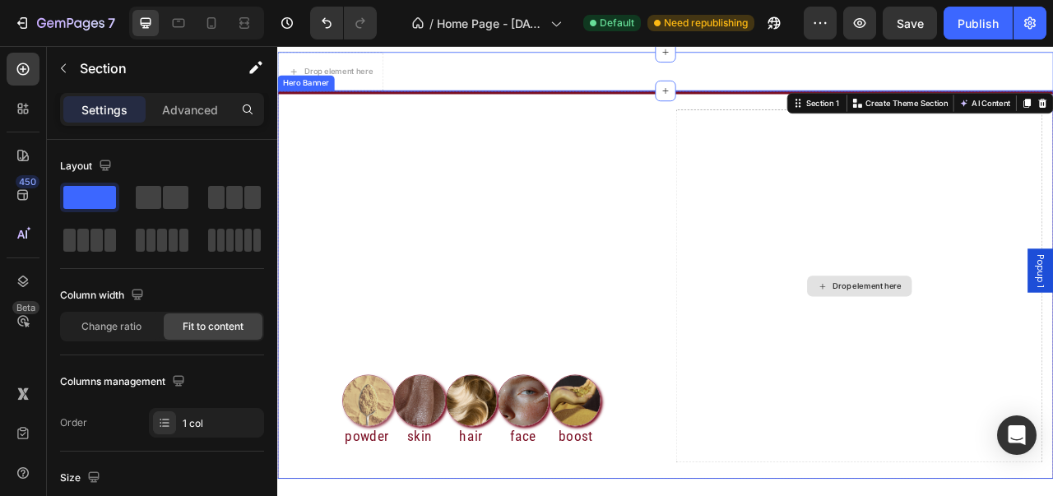
scroll to position [32, 0]
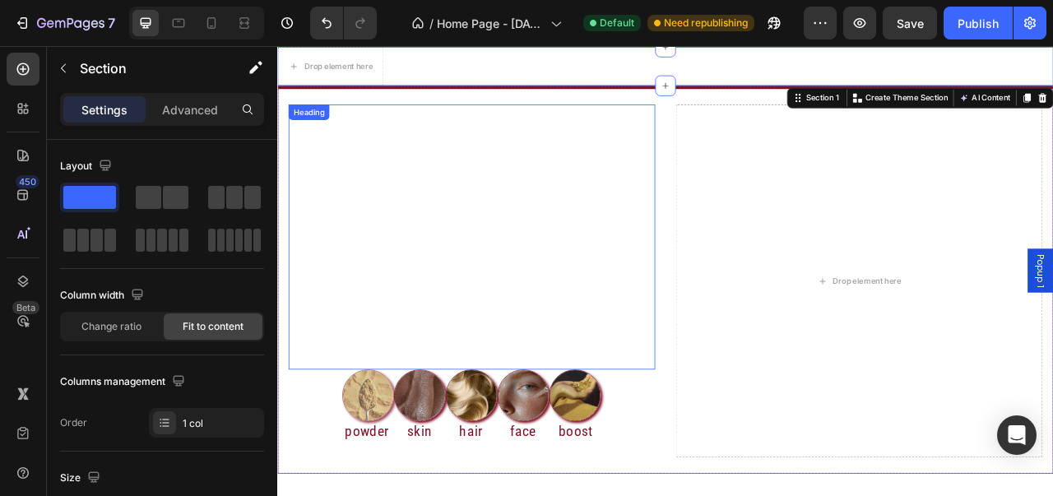
click at [317, 146] on div "Enter the Midnight Code Unlock the only code that matters — your well-being, wi…" at bounding box center [524, 289] width 467 height 337
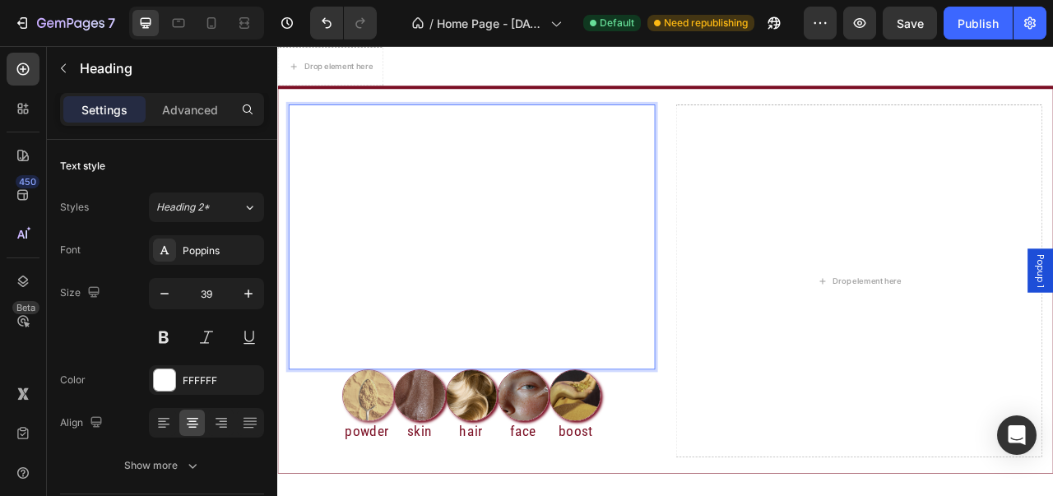
click at [313, 142] on p "Enter the Midnight Code ⁠⁠⁠⁠⁠⁠⁠ Unlock the only code that matters — your well-b…" at bounding box center [524, 290] width 463 height 334
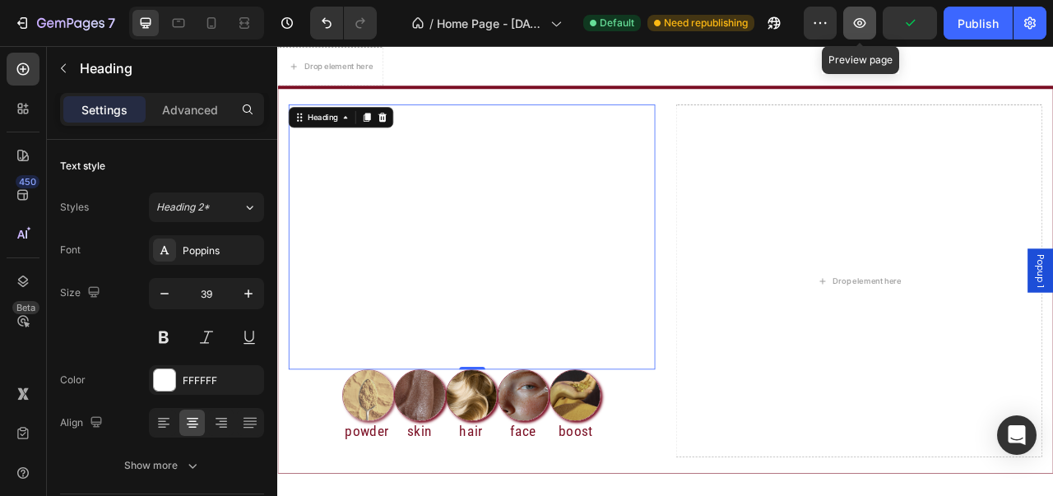
click at [866, 26] on icon "button" at bounding box center [860, 23] width 12 height 10
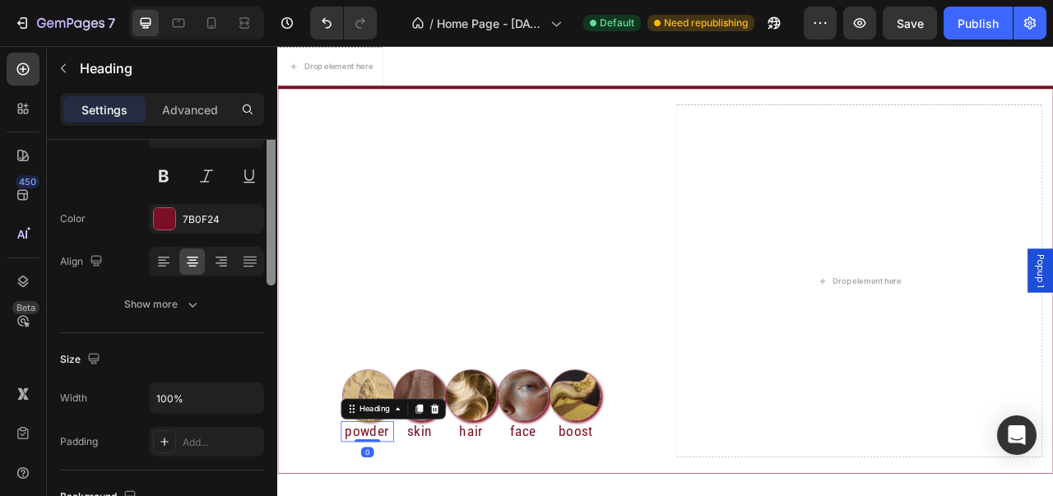
scroll to position [64, 0]
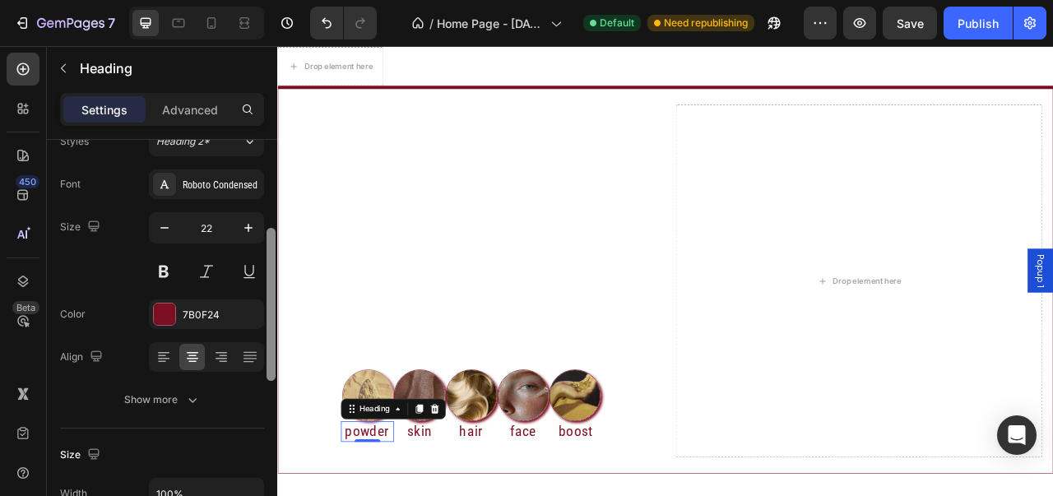
drag, startPoint x: 273, startPoint y: 365, endPoint x: 267, endPoint y: 249, distance: 116.2
click at [267, 249] on div at bounding box center [271, 304] width 9 height 153
click at [170, 311] on div at bounding box center [164, 315] width 21 height 21
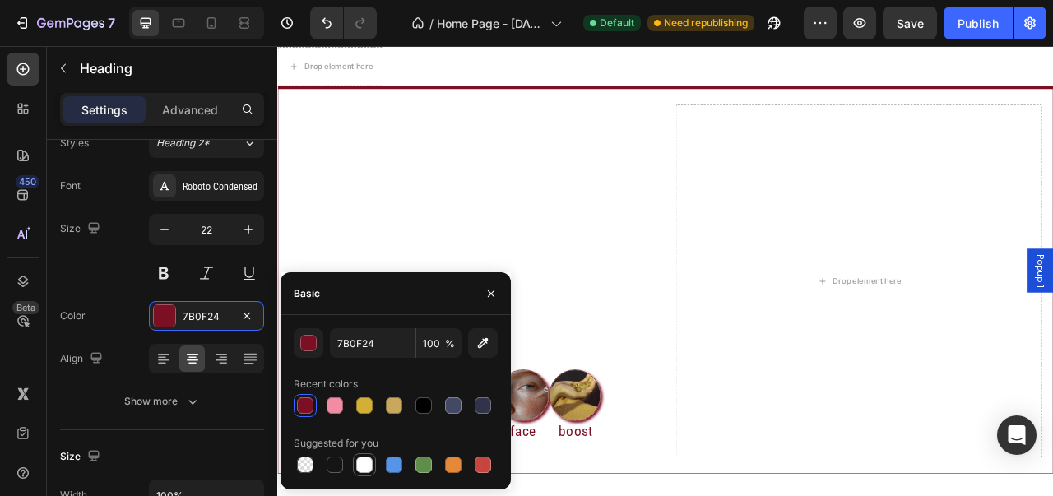
click at [362, 460] on div at bounding box center [364, 465] width 16 height 16
type input "FFFFFF"
click at [490, 285] on button "button" at bounding box center [491, 294] width 26 height 26
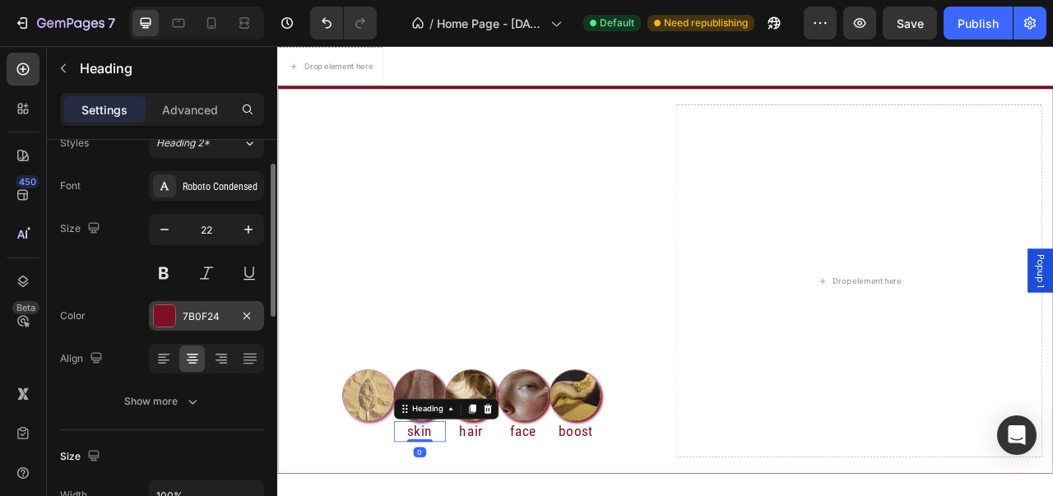
click at [166, 316] on div at bounding box center [164, 315] width 21 height 21
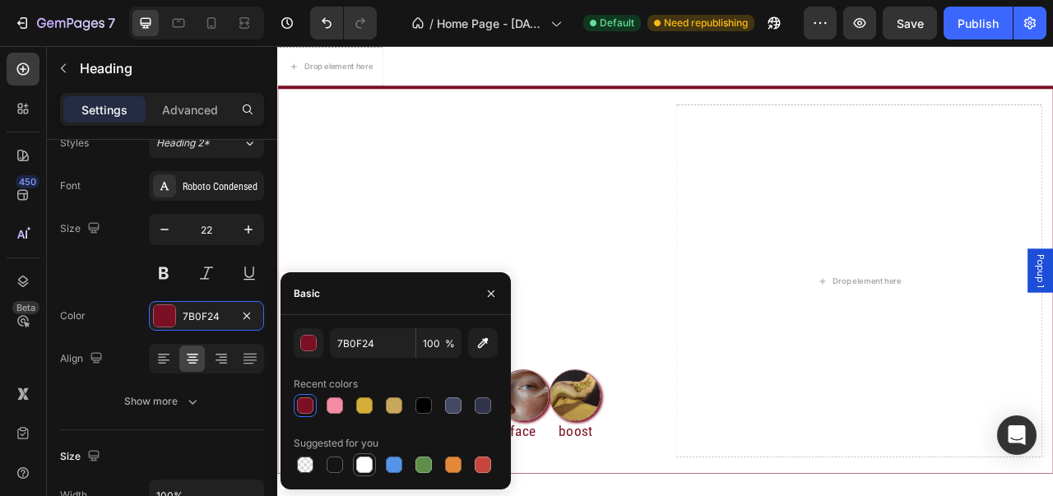
click at [364, 470] on div at bounding box center [364, 465] width 16 height 16
type input "FFFFFF"
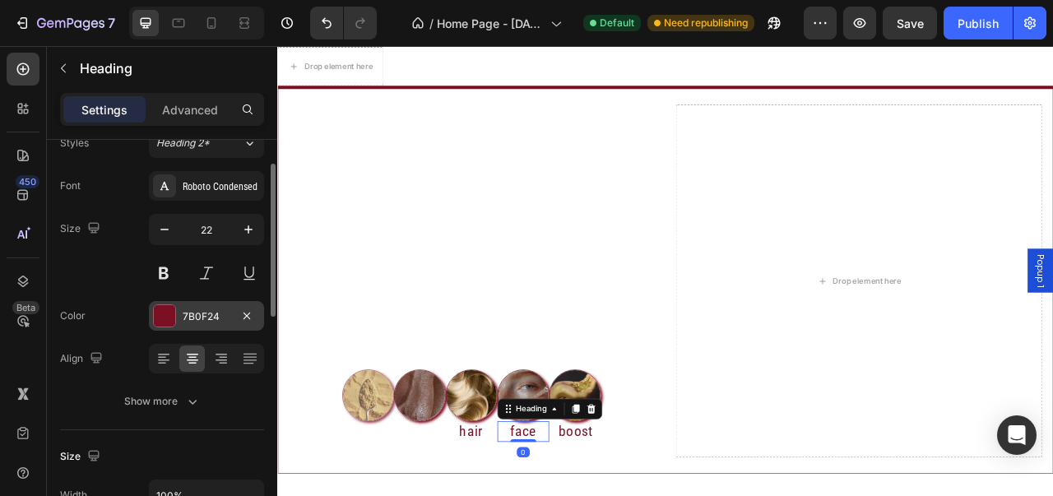
click at [165, 317] on div at bounding box center [164, 315] width 21 height 21
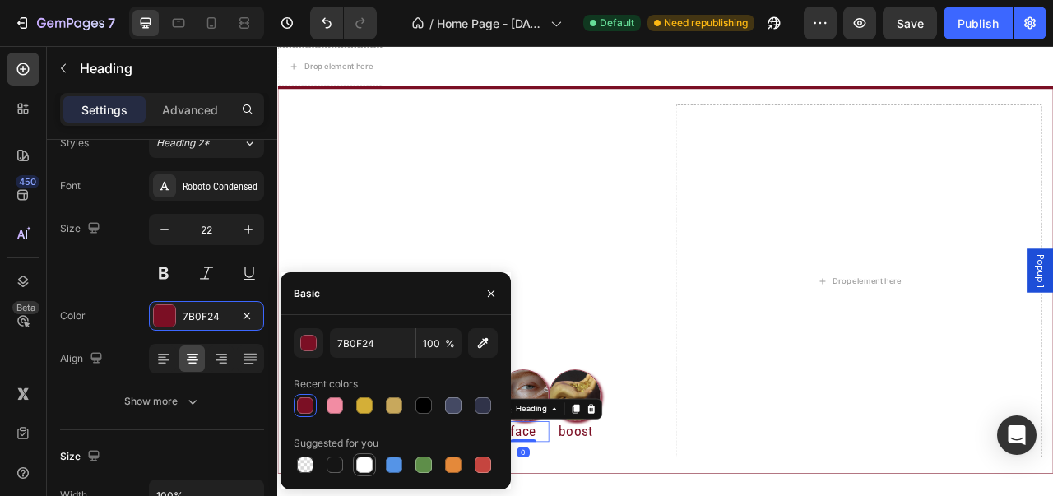
click at [362, 467] on div at bounding box center [364, 465] width 16 height 16
type input "FFFFFF"
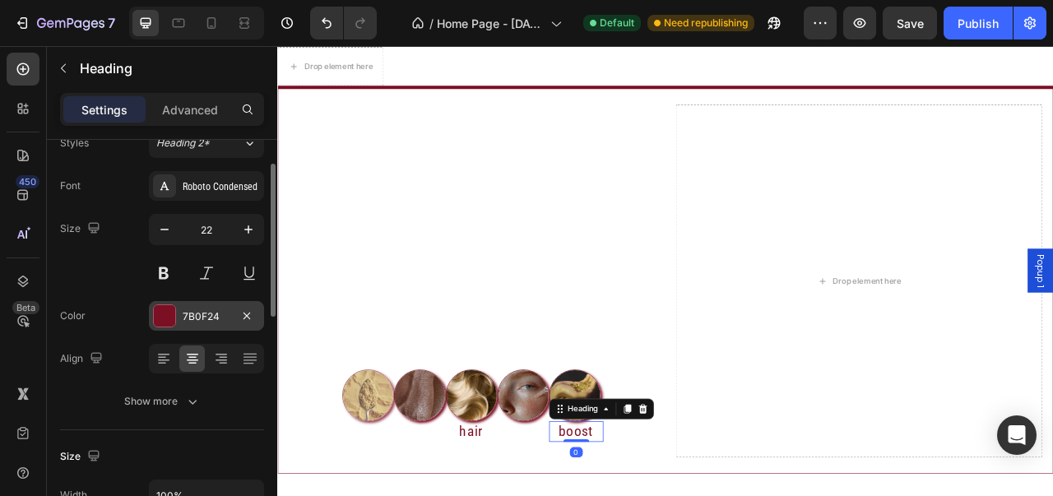
click at [170, 315] on div at bounding box center [164, 315] width 21 height 21
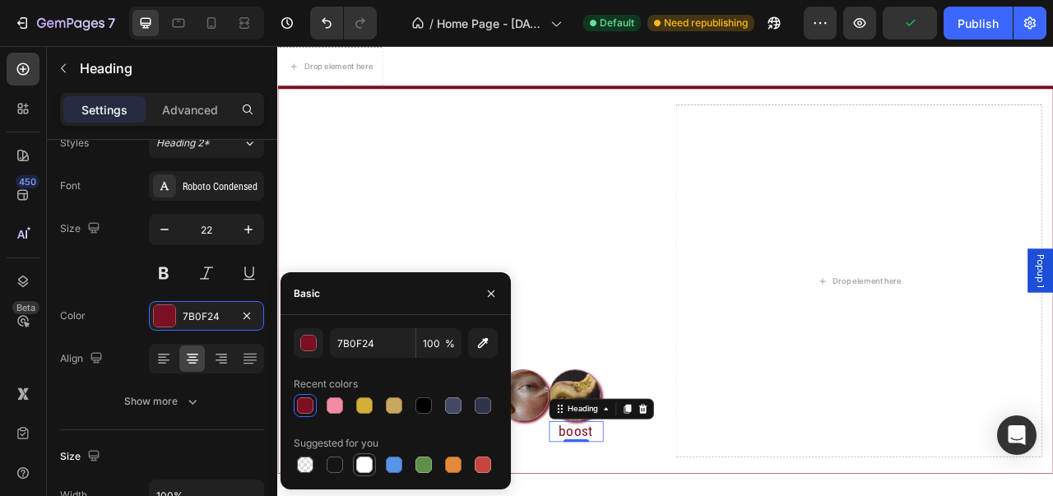
click at [357, 467] on div at bounding box center [364, 465] width 16 height 16
type input "FFFFFF"
click at [494, 292] on icon "button" at bounding box center [491, 293] width 13 height 13
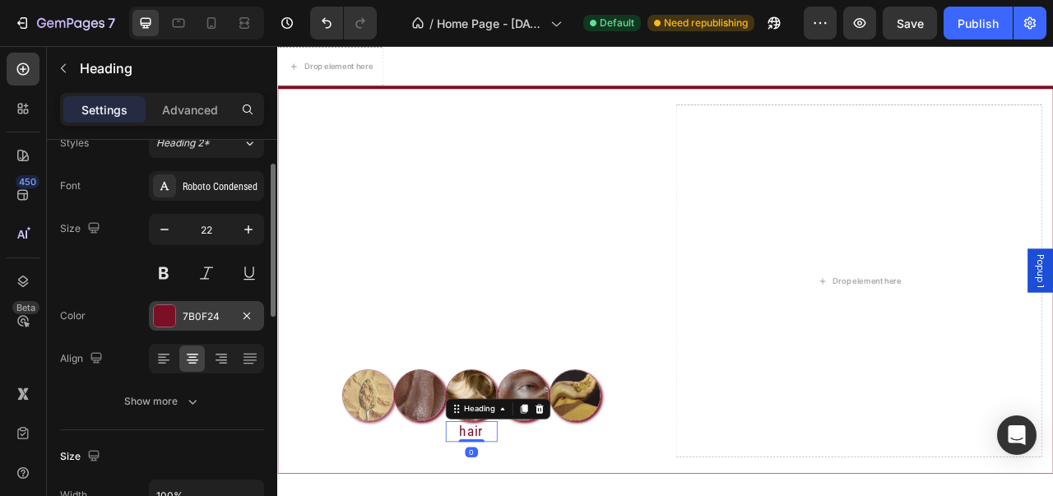
click at [167, 311] on div at bounding box center [164, 315] width 21 height 21
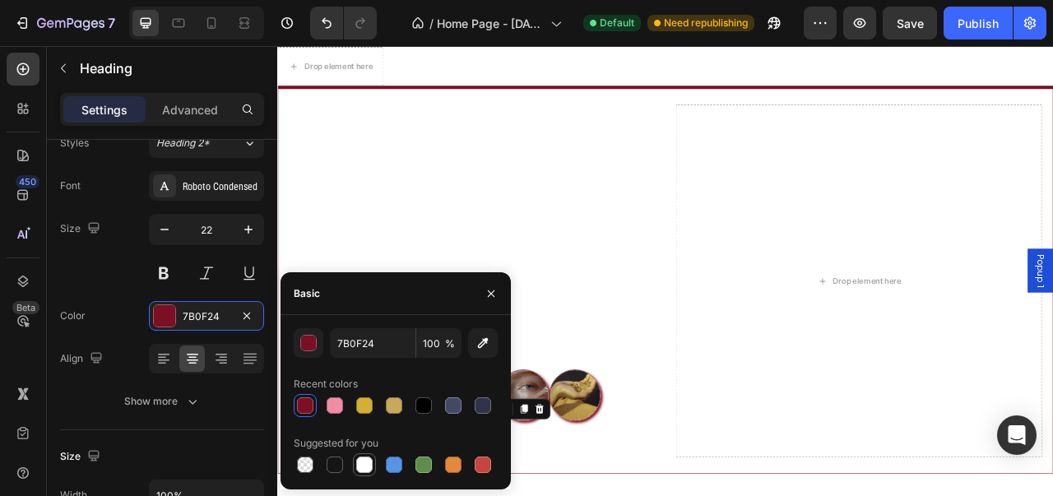
click at [362, 462] on div at bounding box center [364, 465] width 16 height 16
type input "FFFFFF"
click at [499, 288] on button "button" at bounding box center [491, 294] width 26 height 26
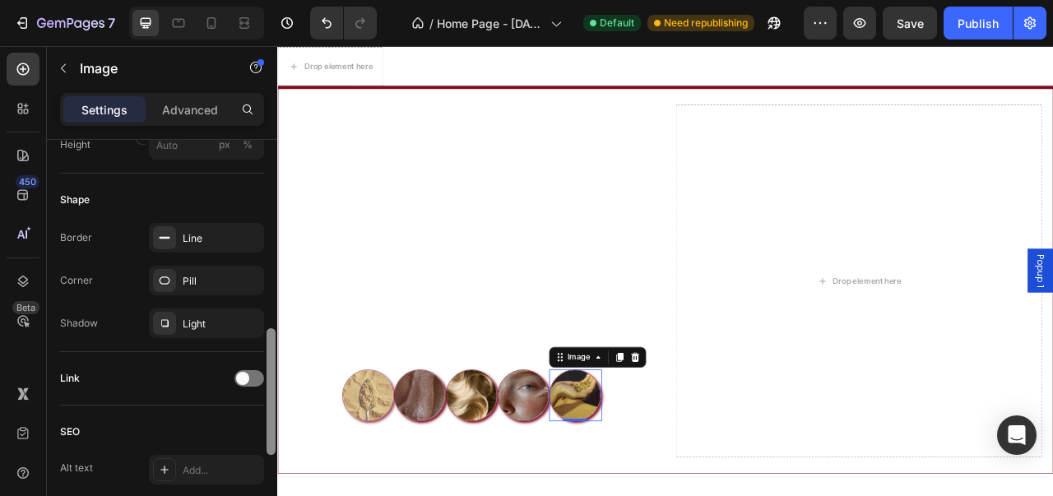
scroll to position [586, 0]
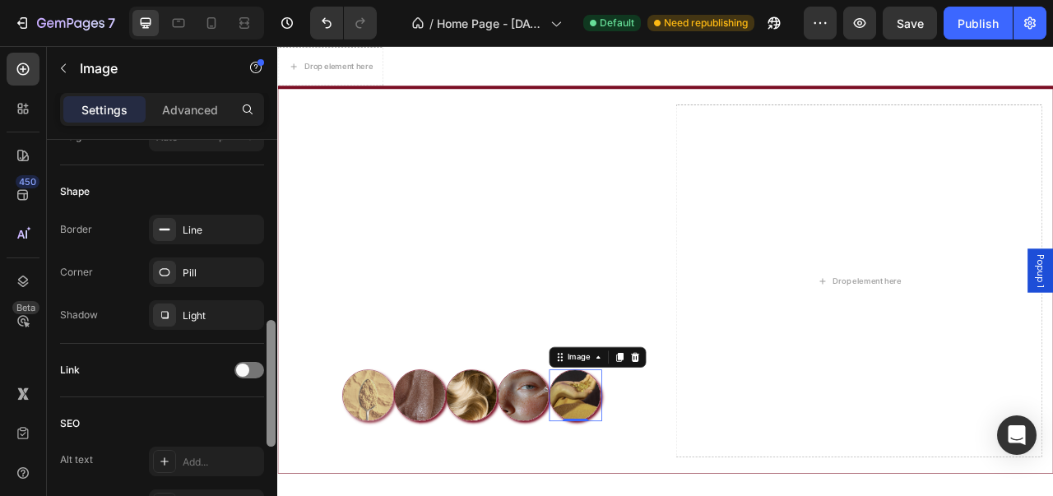
drag, startPoint x: 272, startPoint y: 248, endPoint x: 259, endPoint y: 433, distance: 185.5
click at [259, 433] on div "Style Circle Source Upload Image [URL][DOMAIN_NAME] or Browse gallery Scale Siz…" at bounding box center [162, 341] width 230 height 403
click at [250, 274] on icon "button" at bounding box center [246, 272] width 13 height 13
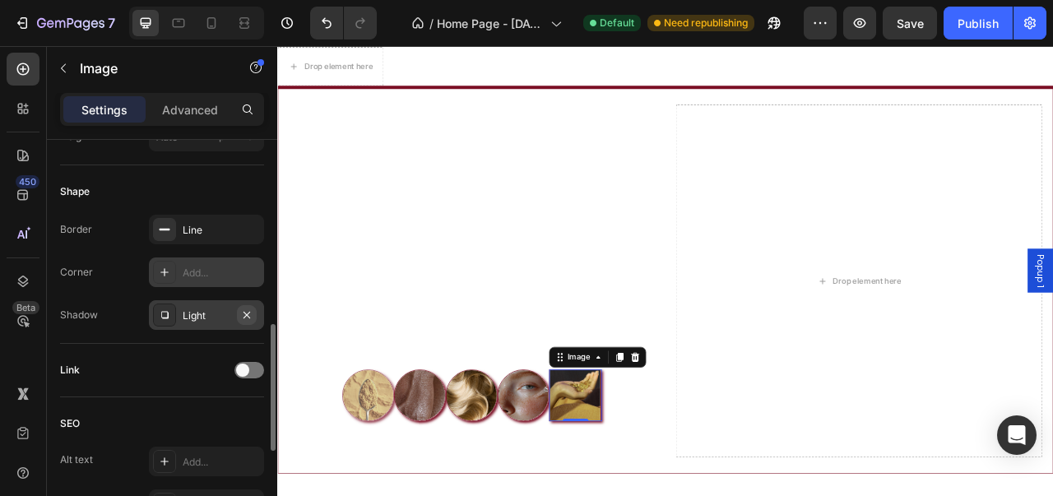
click at [247, 310] on icon "button" at bounding box center [246, 315] width 13 height 13
click at [248, 231] on icon "button" at bounding box center [246, 229] width 13 height 13
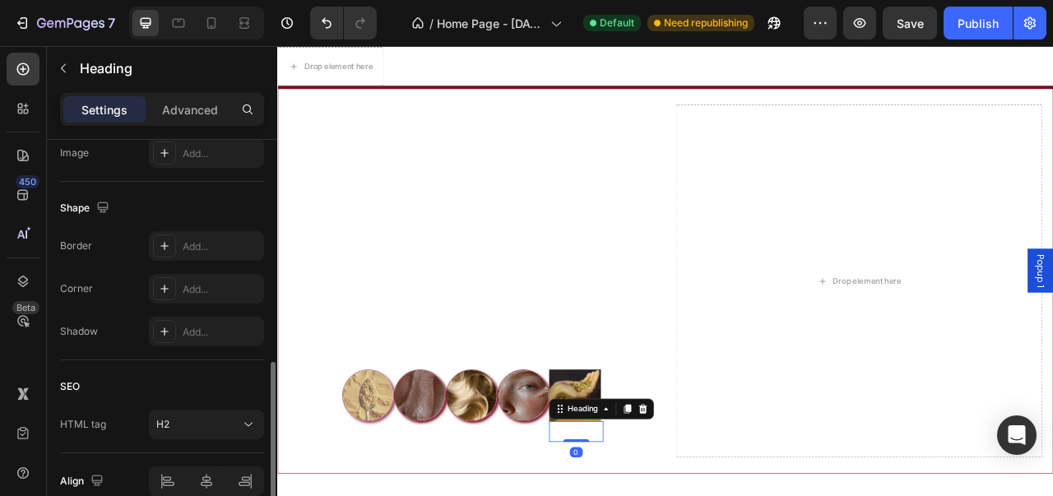
scroll to position [0, 0]
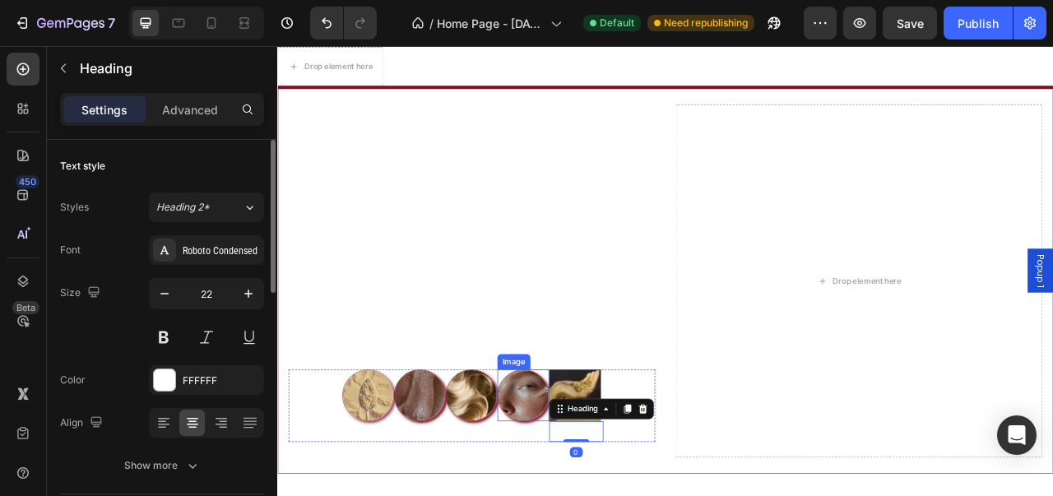
click at [570, 495] on img at bounding box center [590, 491] width 66 height 66
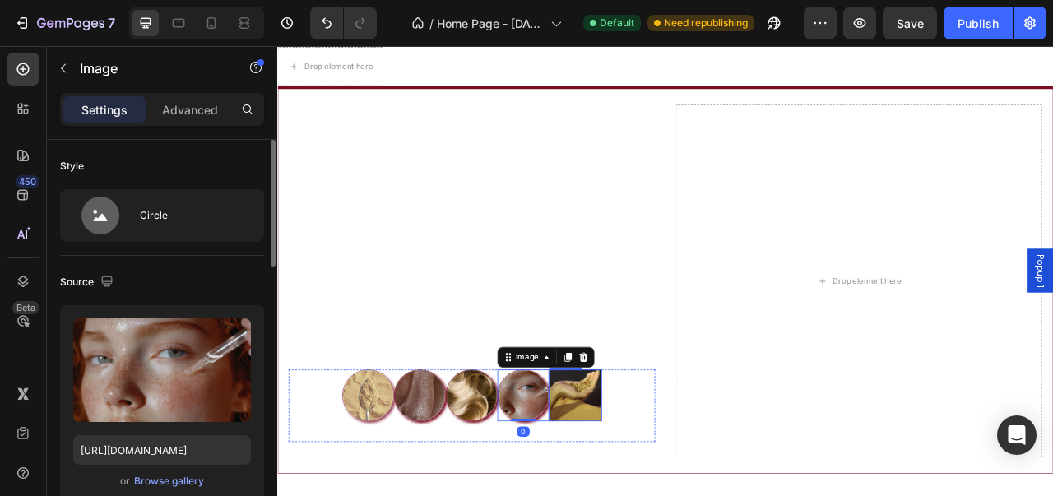
click at [655, 495] on img at bounding box center [656, 491] width 66 height 66
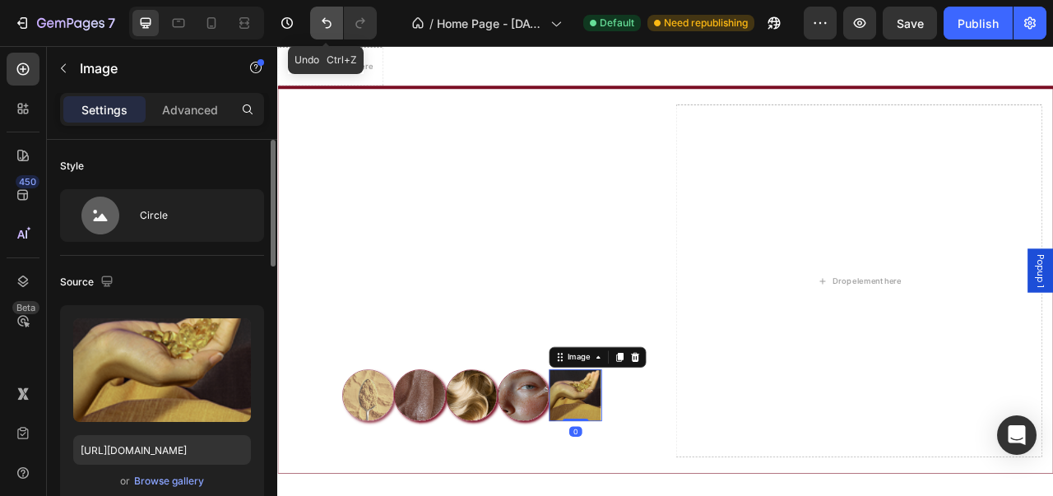
click at [327, 32] on button "Undo/Redo" at bounding box center [326, 23] width 33 height 33
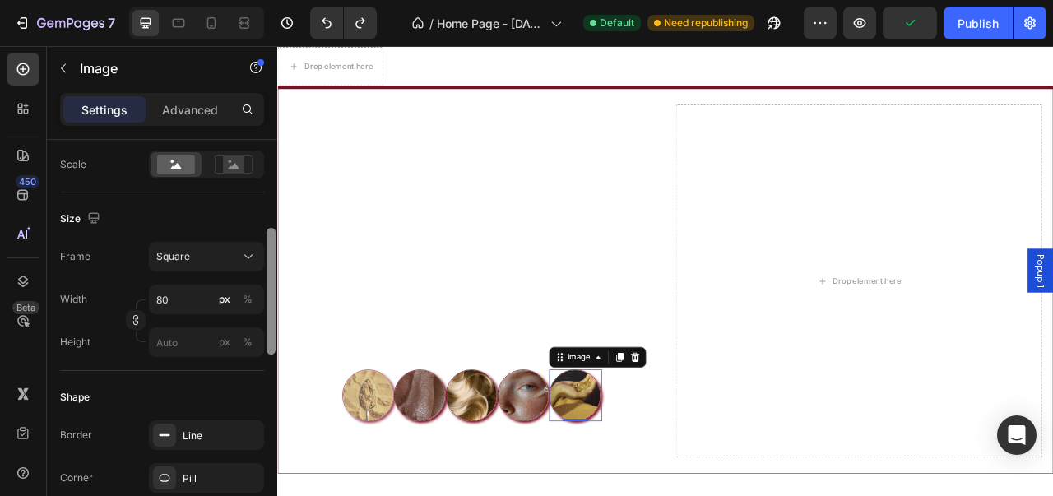
drag, startPoint x: 273, startPoint y: 248, endPoint x: 267, endPoint y: 370, distance: 122.0
click at [267, 355] on div at bounding box center [271, 291] width 9 height 127
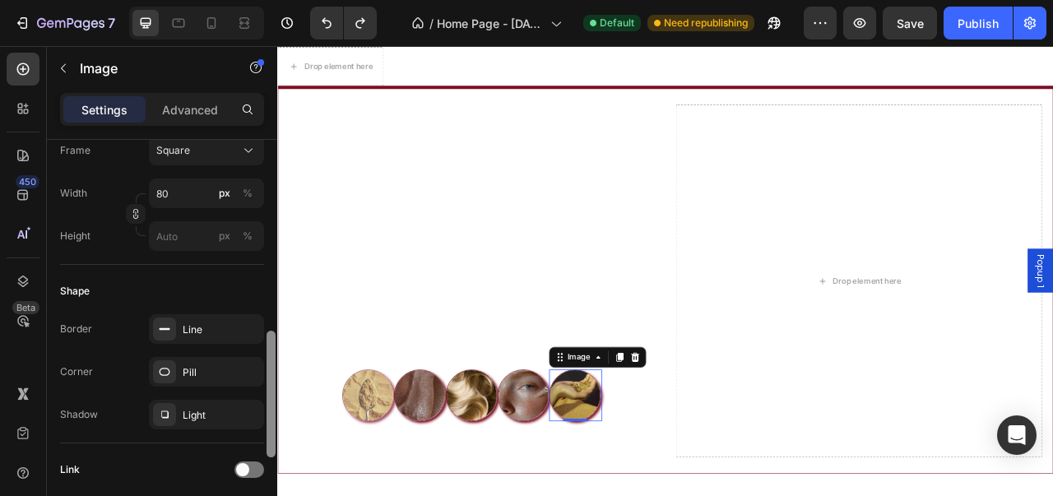
scroll to position [518, 0]
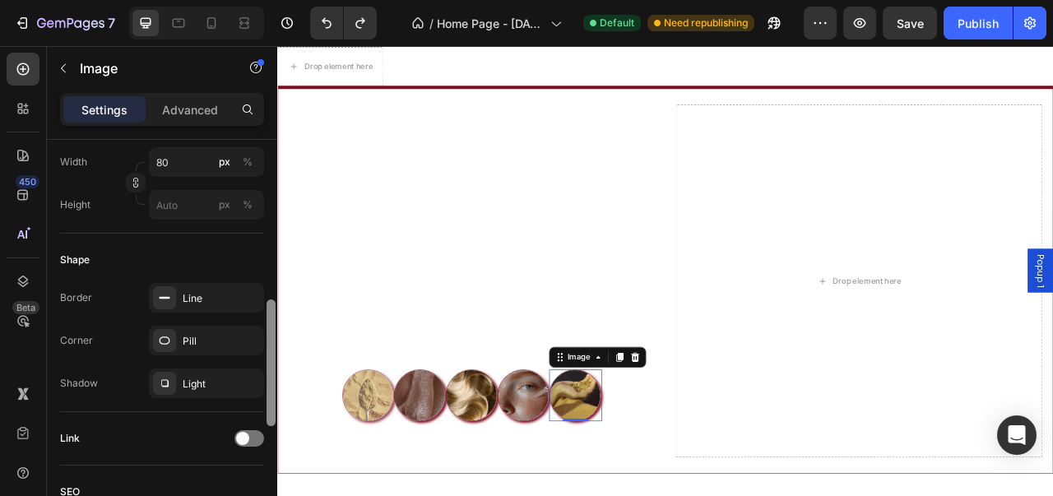
drag, startPoint x: 268, startPoint y: 368, endPoint x: 267, endPoint y: 410, distance: 42.0
click at [267, 410] on div at bounding box center [271, 363] width 9 height 127
click at [242, 381] on icon "button" at bounding box center [246, 383] width 13 height 13
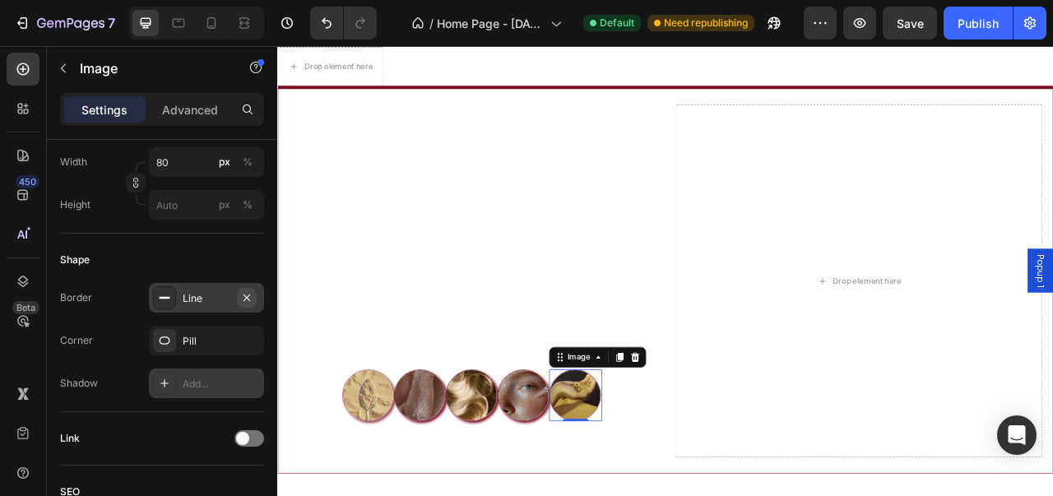
click at [247, 295] on icon "button" at bounding box center [247, 297] width 7 height 7
click at [578, 495] on img at bounding box center [590, 491] width 66 height 66
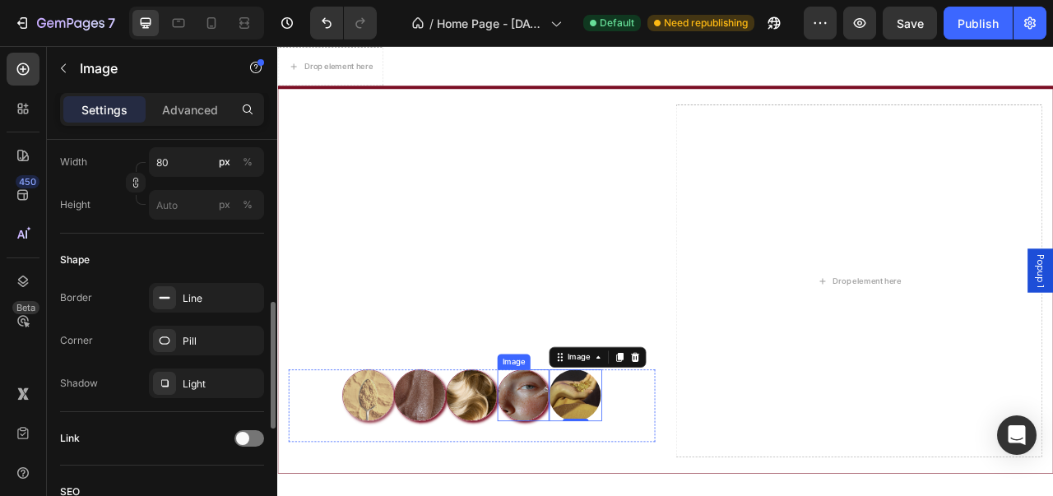
scroll to position [517, 0]
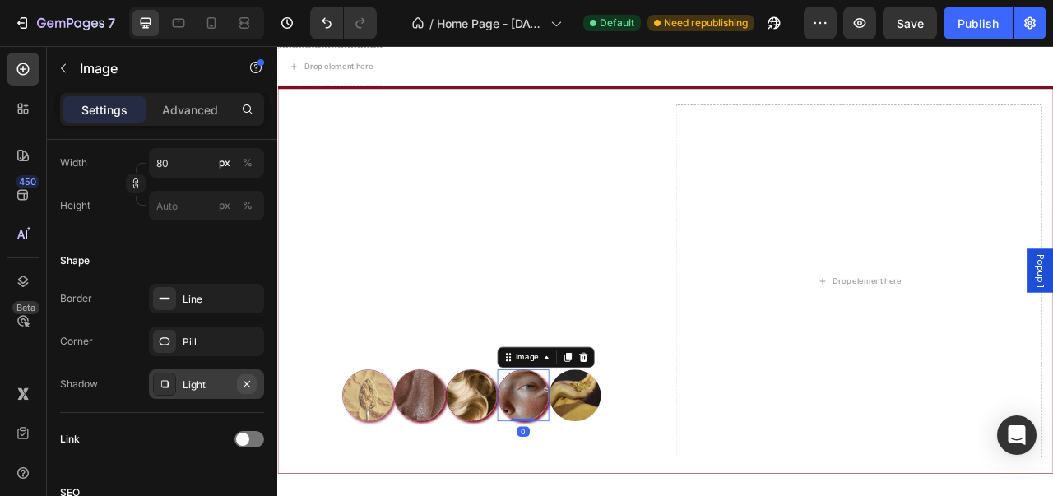
click at [250, 384] on icon "button" at bounding box center [246, 384] width 13 height 13
click at [252, 294] on icon "button" at bounding box center [246, 298] width 13 height 13
click at [509, 481] on img at bounding box center [524, 491] width 66 height 66
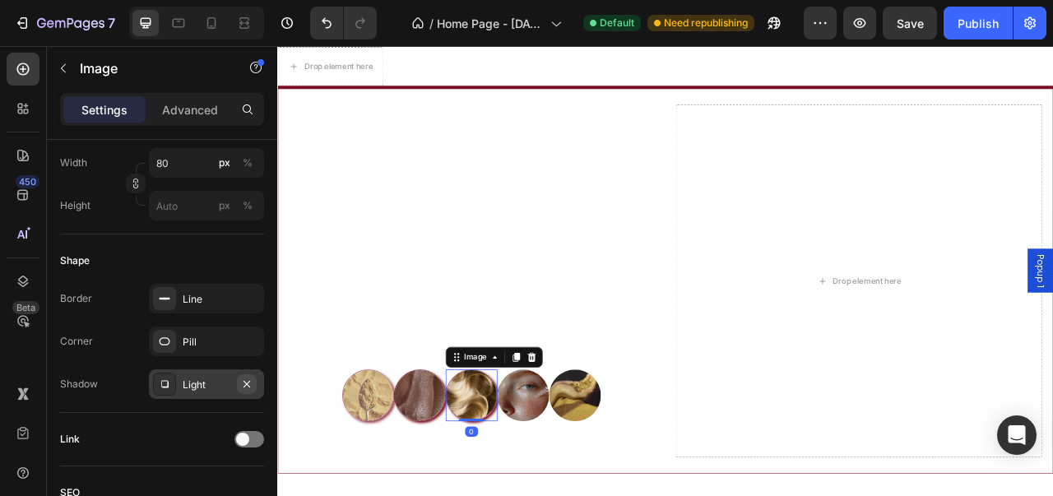
click at [241, 381] on icon "button" at bounding box center [246, 384] width 13 height 13
click at [244, 297] on icon "button" at bounding box center [246, 298] width 13 height 13
click at [449, 495] on img at bounding box center [458, 491] width 66 height 66
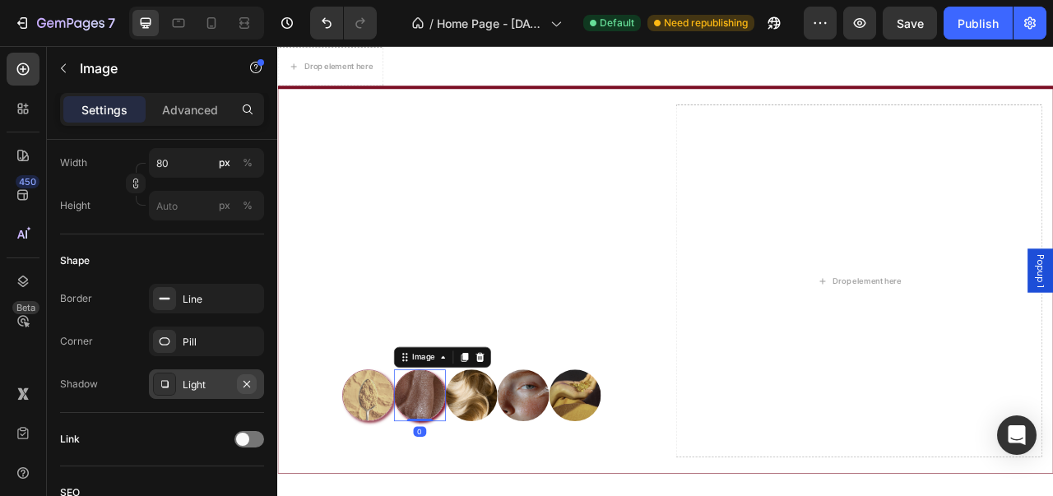
click at [247, 384] on icon "button" at bounding box center [246, 384] width 13 height 13
click at [245, 295] on icon "button" at bounding box center [246, 298] width 13 height 13
click at [392, 471] on img at bounding box center [393, 491] width 66 height 66
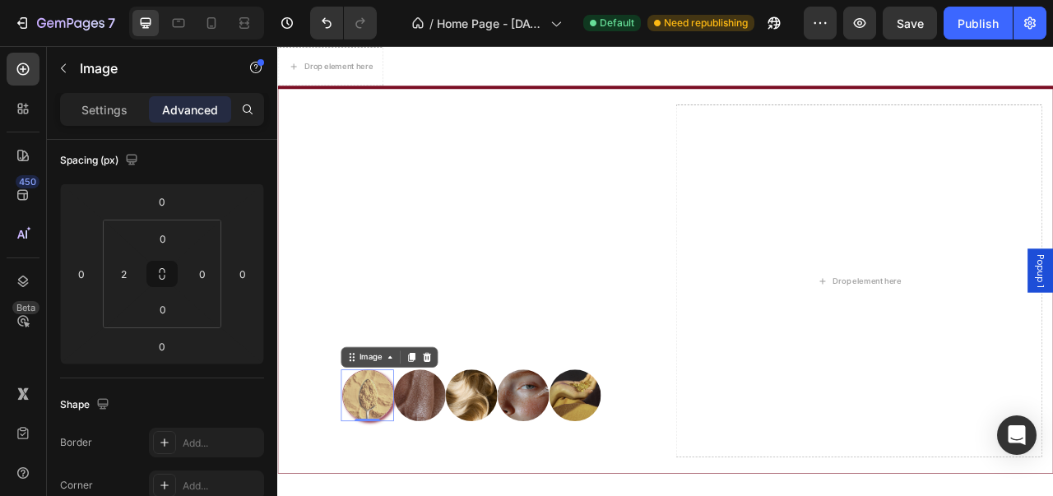
scroll to position [691, 0]
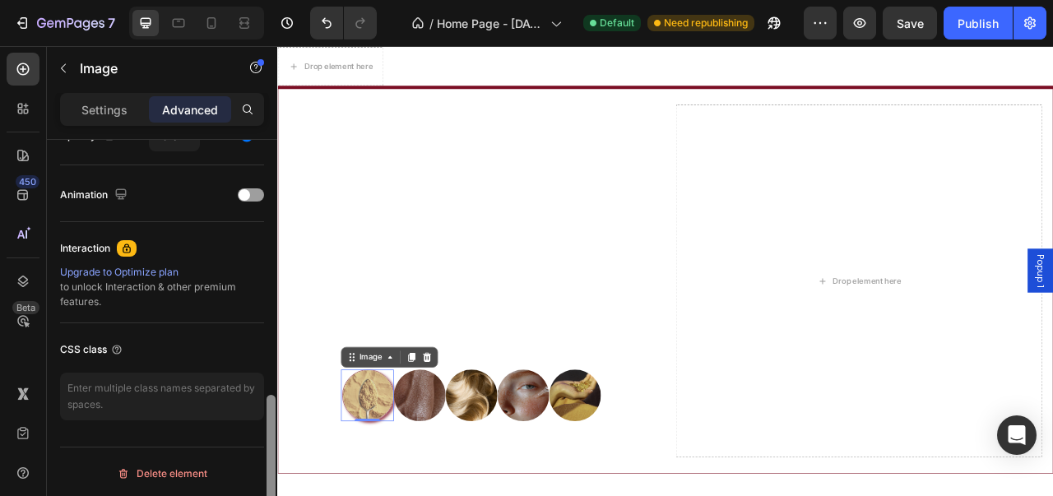
drag, startPoint x: 272, startPoint y: 347, endPoint x: 239, endPoint y: 430, distance: 89.4
click at [251, 441] on div "Display on Desktop Yes No Tablet Yes No Mobile Yes No Spacing (px) 0 0 0 0 0 2 …" at bounding box center [162, 341] width 230 height 403
drag, startPoint x: 125, startPoint y: 107, endPoint x: 155, endPoint y: 129, distance: 37.0
click at [126, 107] on p "Settings" at bounding box center [104, 109] width 46 height 17
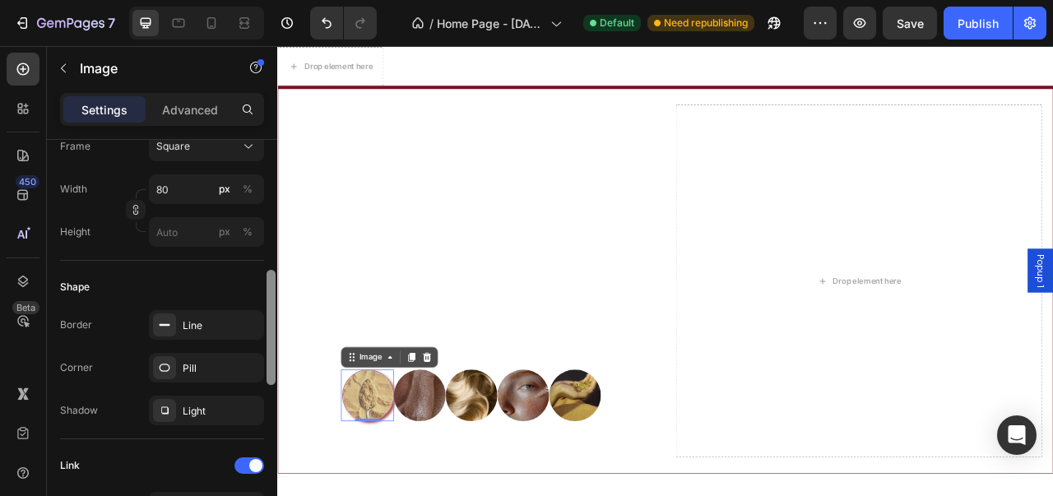
scroll to position [533, 0]
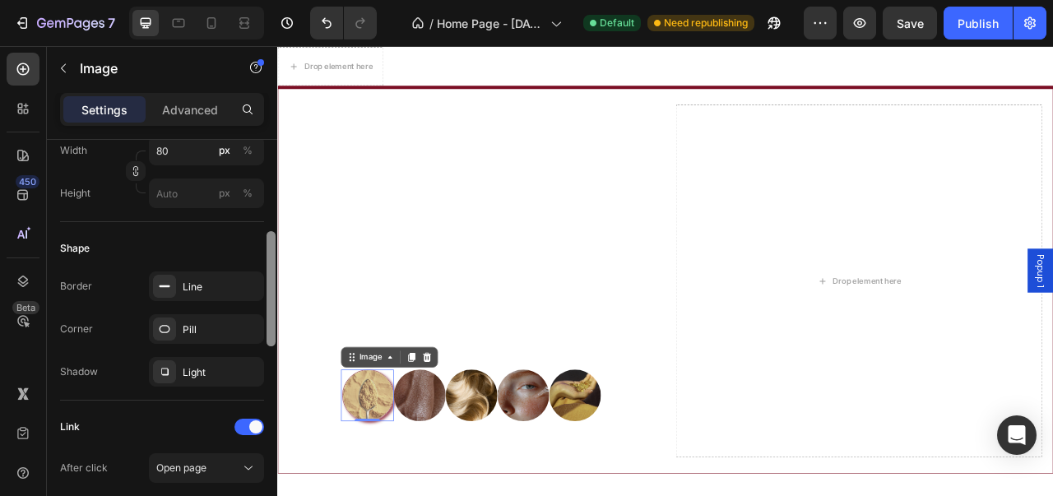
drag, startPoint x: 272, startPoint y: 396, endPoint x: 268, endPoint y: 351, distance: 45.4
click at [268, 346] on div at bounding box center [271, 288] width 9 height 115
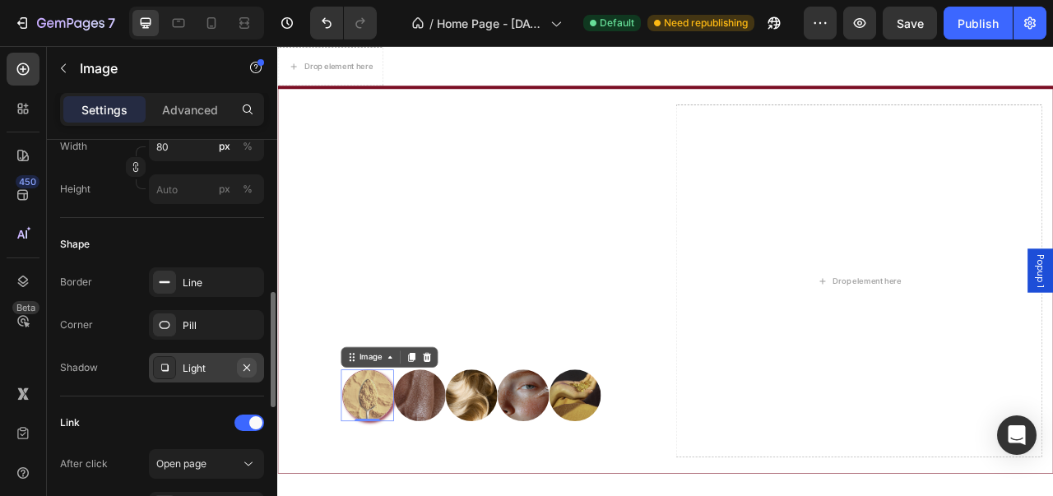
click at [250, 365] on icon "button" at bounding box center [246, 367] width 13 height 13
click at [249, 282] on icon "button" at bounding box center [247, 281] width 7 height 7
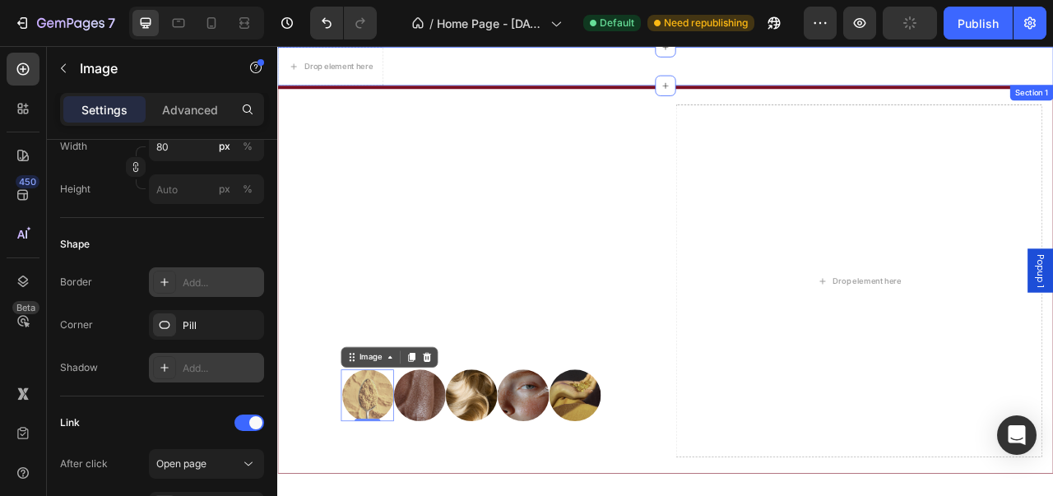
click at [699, 48] on div "Drop element here Section 1" at bounding box center [770, 72] width 987 height 49
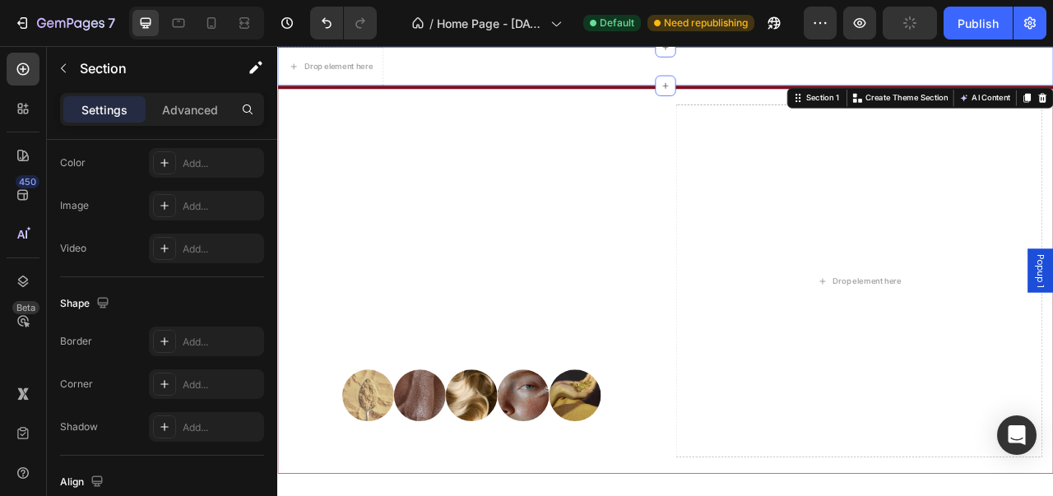
scroll to position [0, 0]
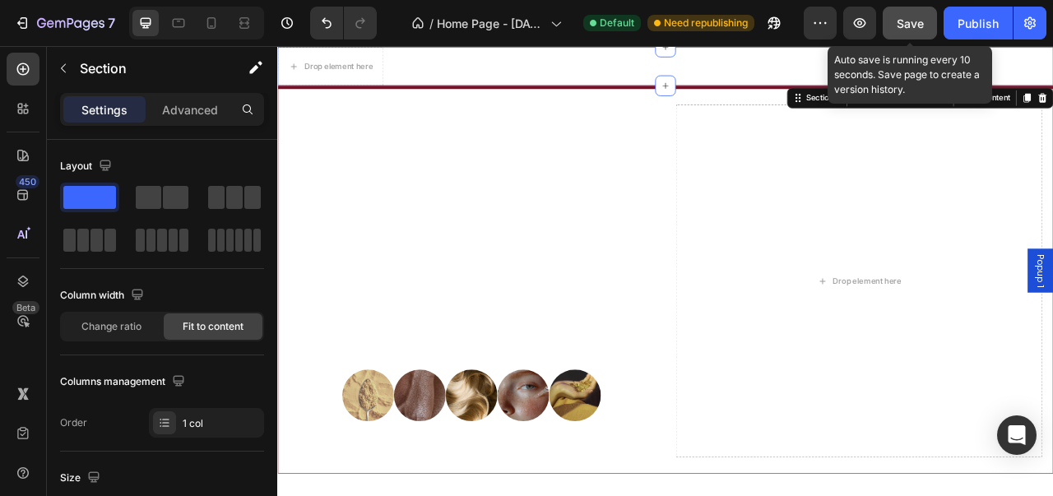
click at [907, 22] on span "Save" at bounding box center [910, 23] width 27 height 14
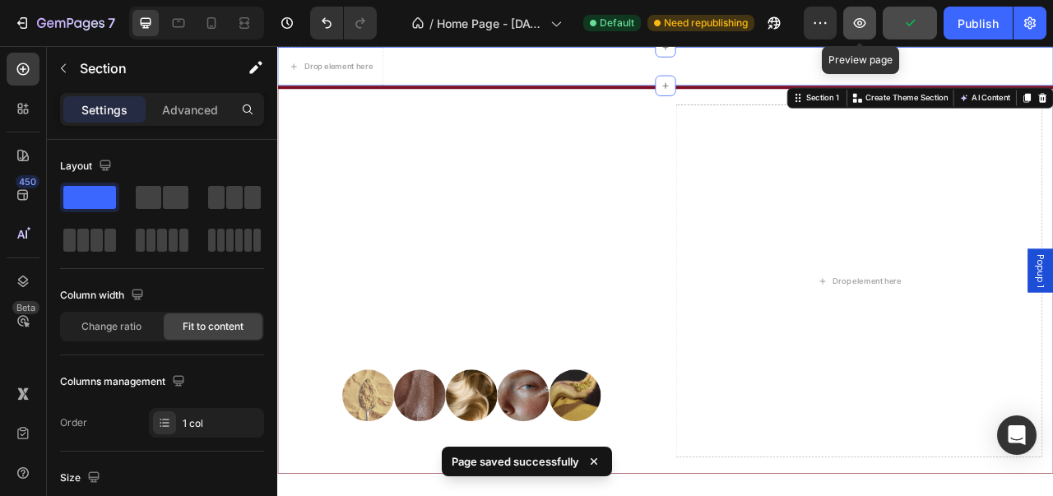
click at [869, 28] on button "button" at bounding box center [859, 23] width 33 height 33
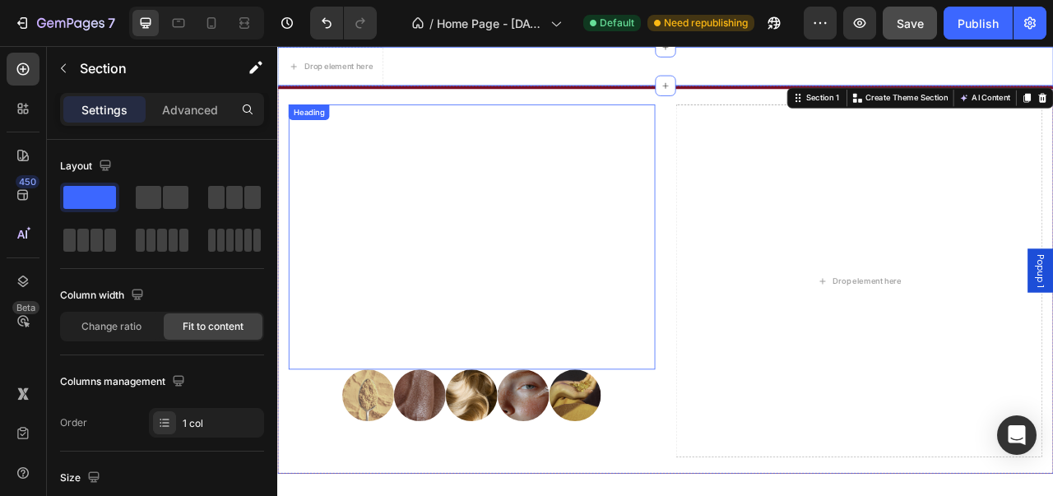
click at [557, 204] on p "Enter the Midnight Code Unlock the only code that matters — your well-being, wi…" at bounding box center [524, 290] width 463 height 334
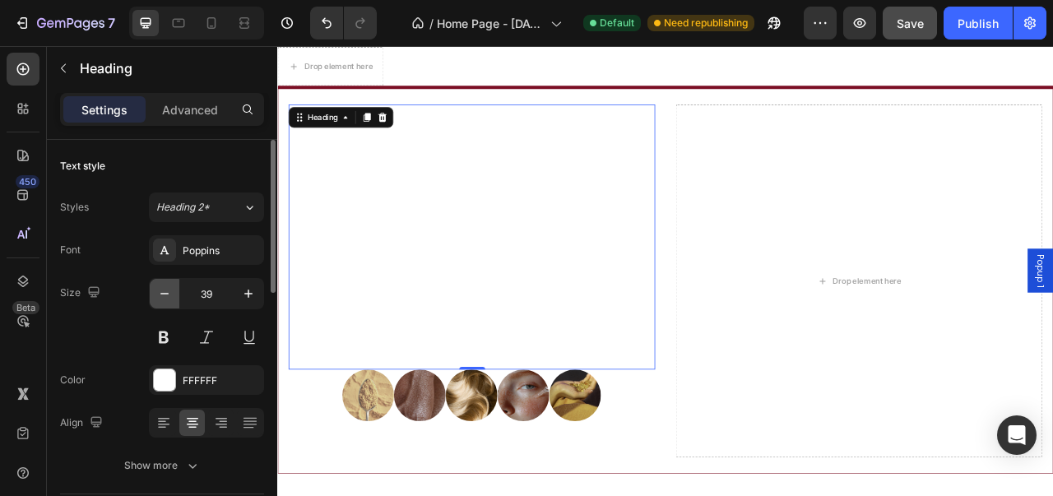
click at [168, 298] on icon "button" at bounding box center [164, 294] width 16 height 16
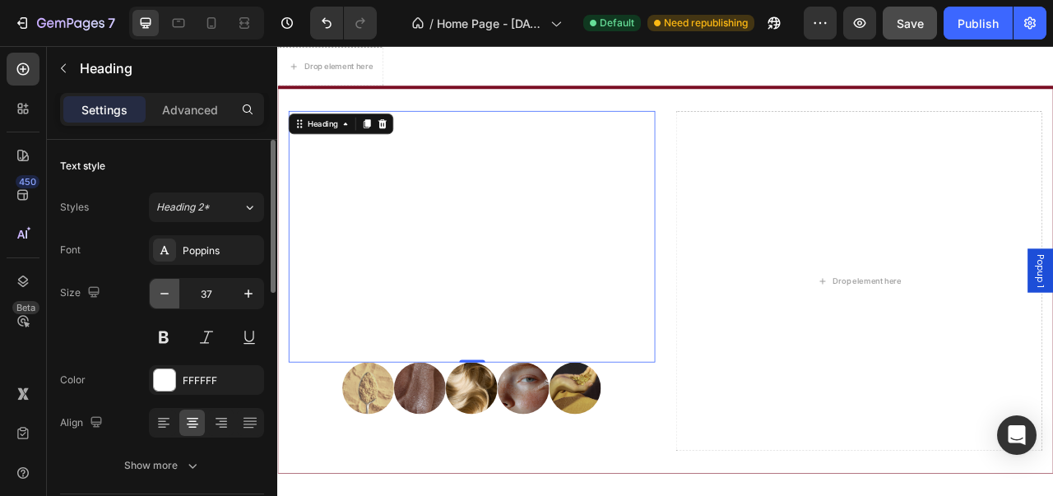
click at [168, 298] on icon "button" at bounding box center [164, 294] width 16 height 16
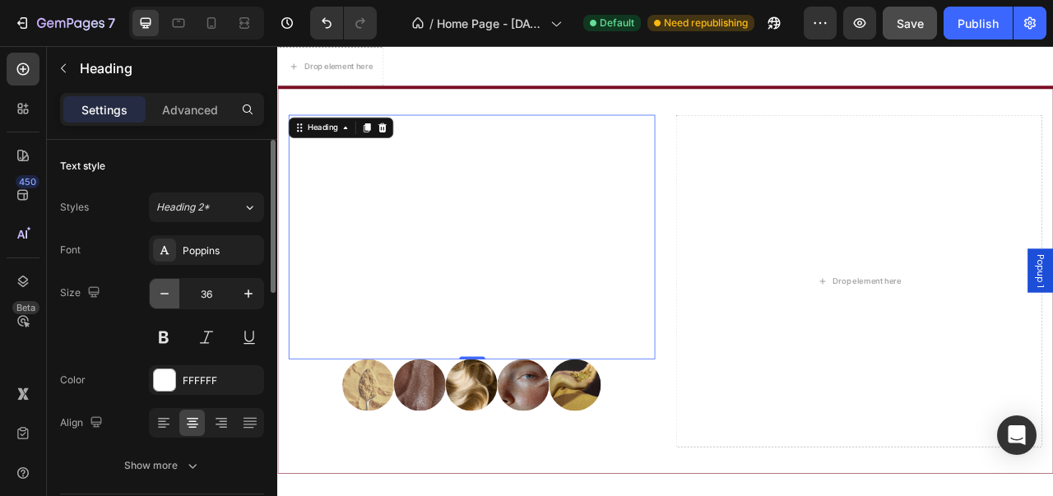
click at [168, 298] on icon "button" at bounding box center [164, 294] width 16 height 16
type input "35"
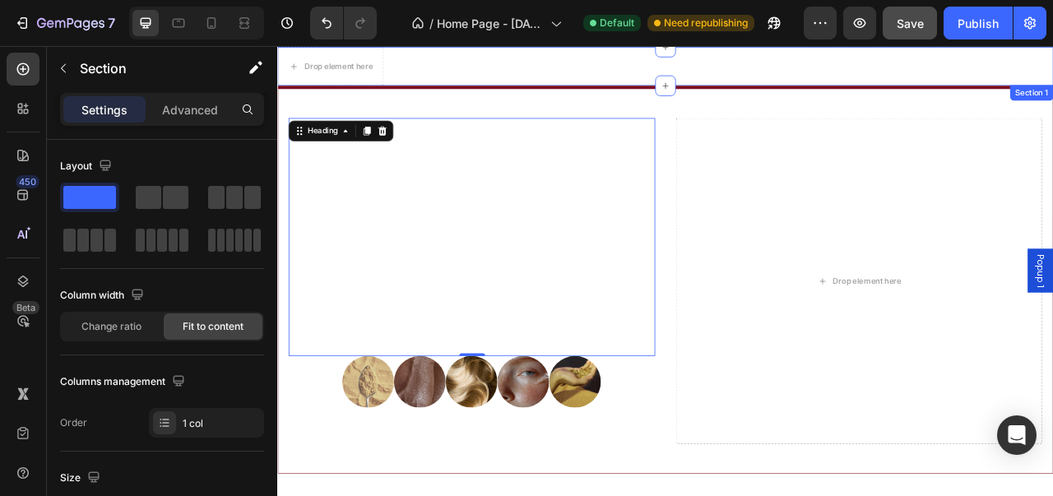
click at [621, 65] on div "Drop element here Section 1" at bounding box center [770, 72] width 987 height 49
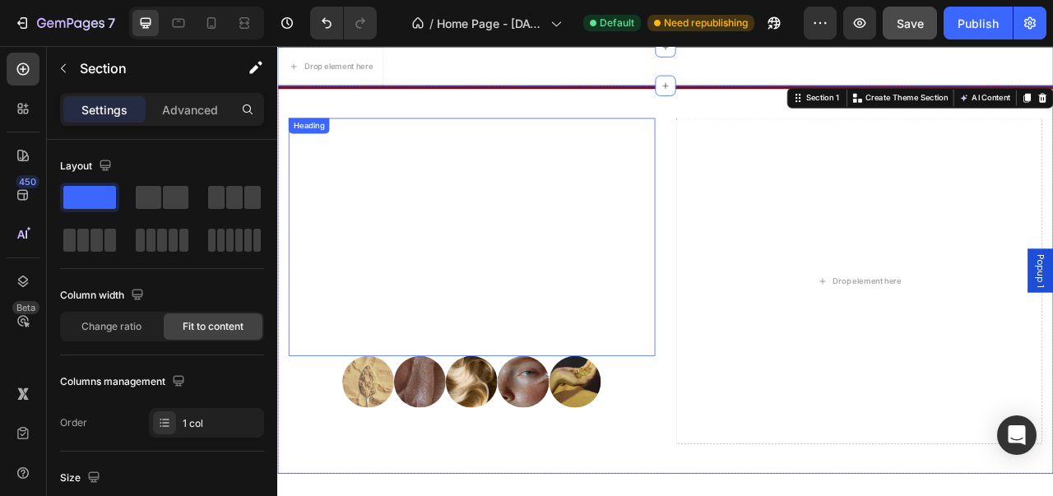
click at [514, 337] on p "Enter the Midnight Code Unlock the only code that matters — your well-being, wi…" at bounding box center [524, 290] width 463 height 300
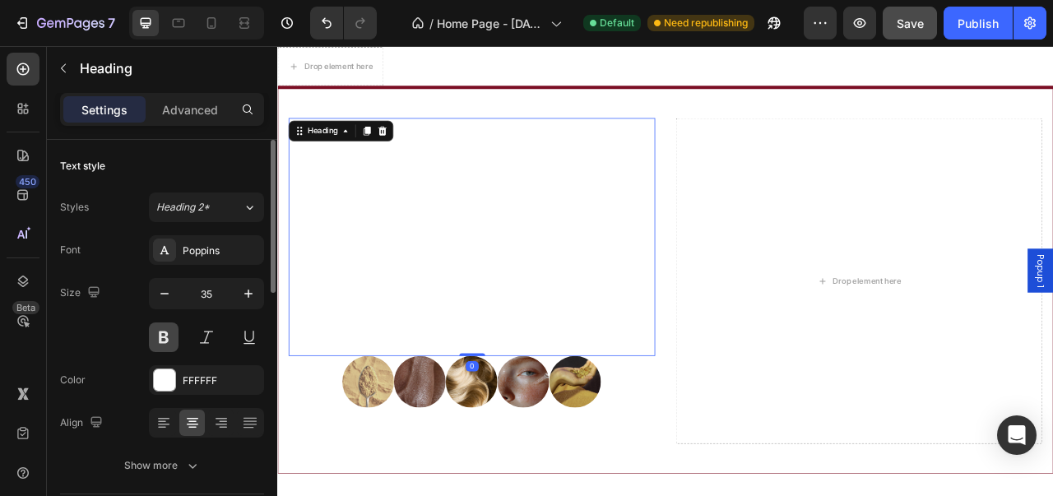
click at [158, 332] on button at bounding box center [164, 338] width 30 height 30
click at [214, 420] on icon at bounding box center [221, 423] width 16 height 16
click at [170, 420] on icon at bounding box center [164, 423] width 16 height 16
click at [244, 420] on icon at bounding box center [249, 420] width 13 height 1
click at [191, 422] on icon at bounding box center [192, 423] width 16 height 16
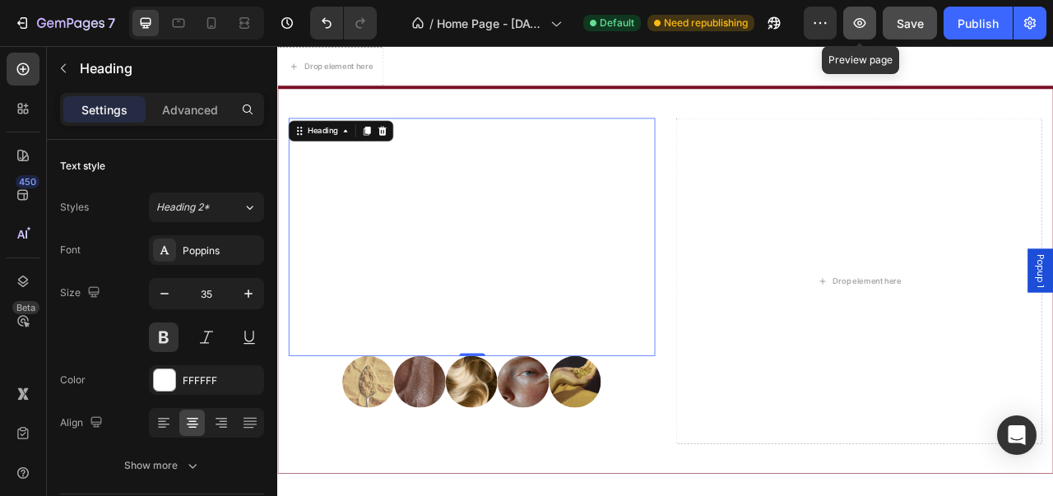
click at [867, 26] on icon "button" at bounding box center [860, 23] width 16 height 16
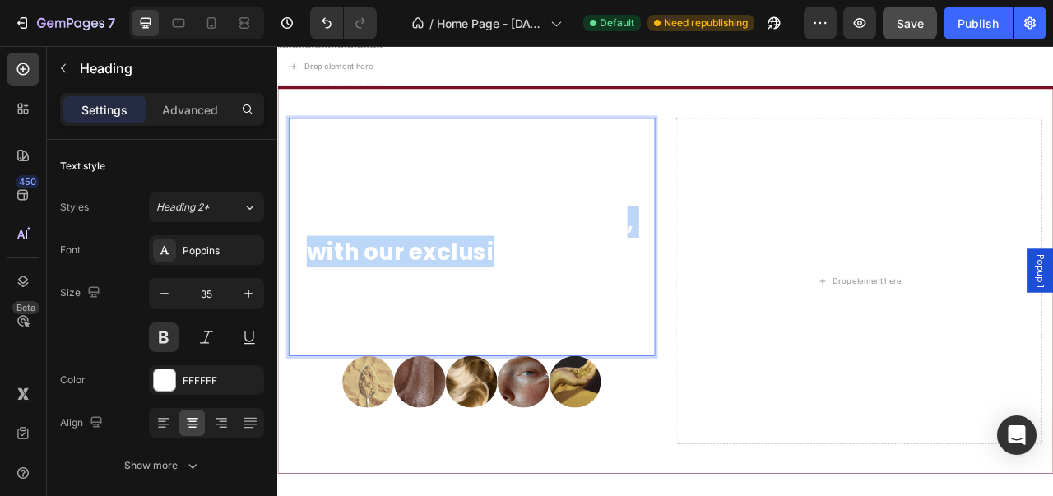
drag, startPoint x: 558, startPoint y: 310, endPoint x: 716, endPoint y: 282, distance: 160.4
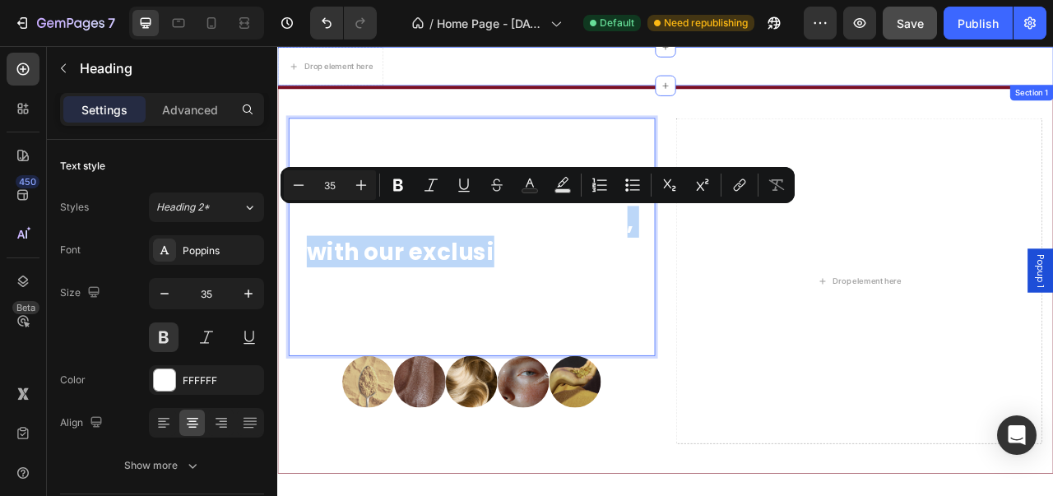
click at [730, 61] on div "Drop element here Section 1" at bounding box center [770, 72] width 987 height 49
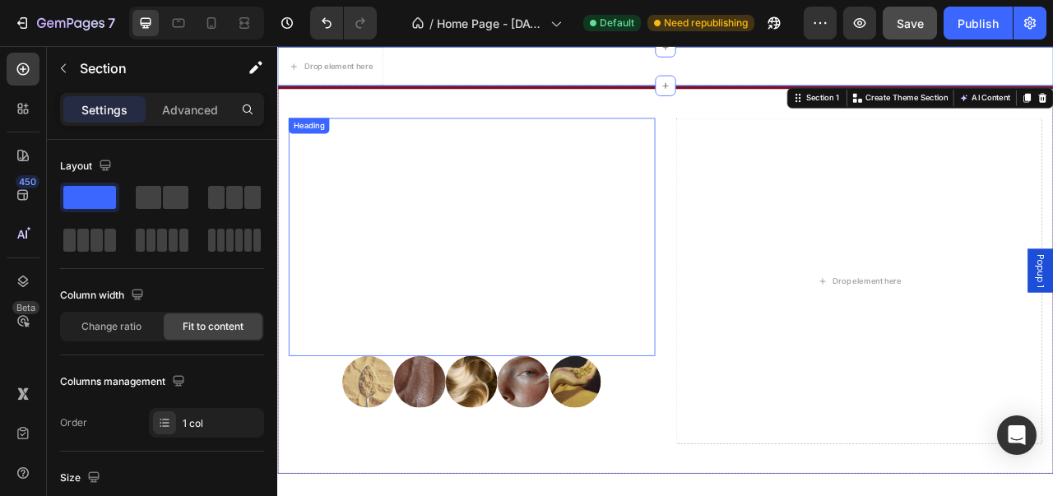
click at [646, 162] on p "Enter the Midnight Code Unlock the only code that matters — your well-being, wi…" at bounding box center [524, 290] width 463 height 300
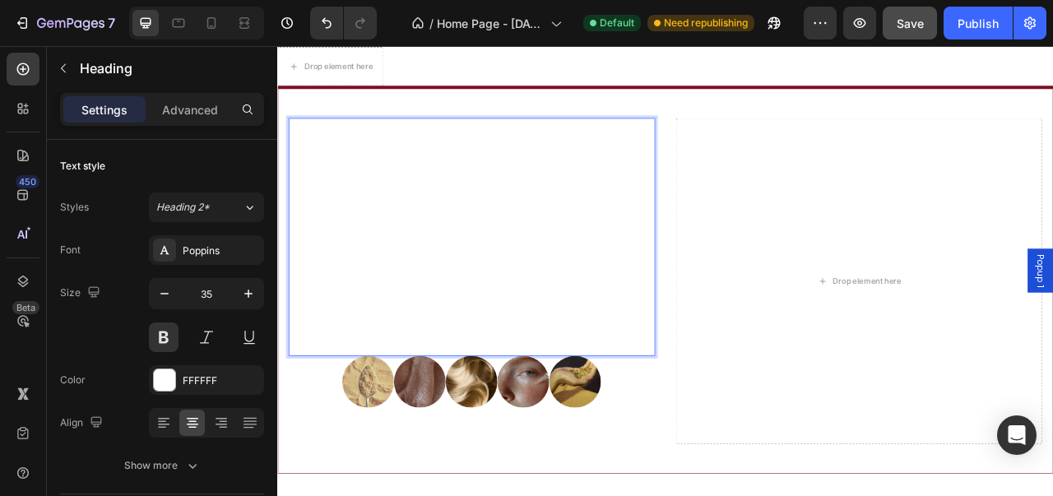
drag, startPoint x: 625, startPoint y: 181, endPoint x: 693, endPoint y: 180, distance: 68.3
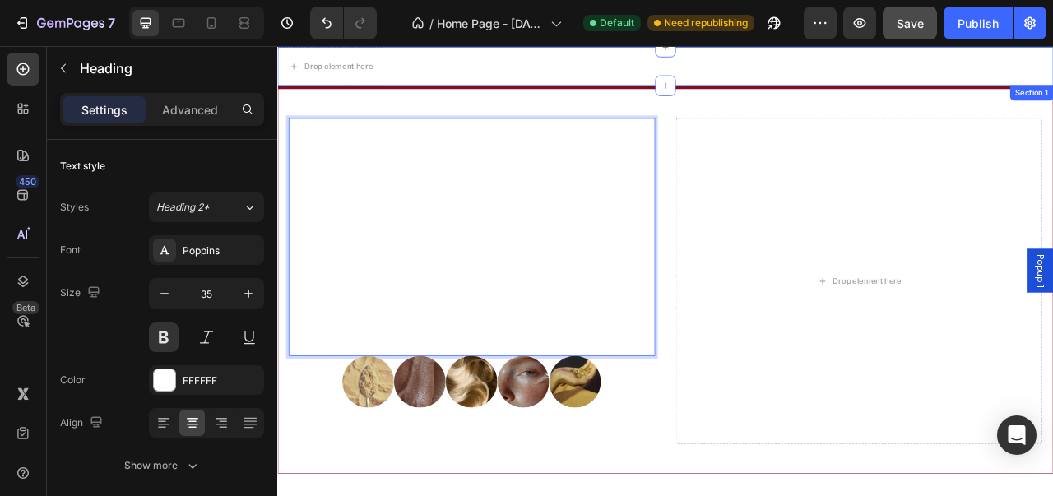
click at [685, 94] on div "Drop element here Section 1" at bounding box center [770, 72] width 987 height 49
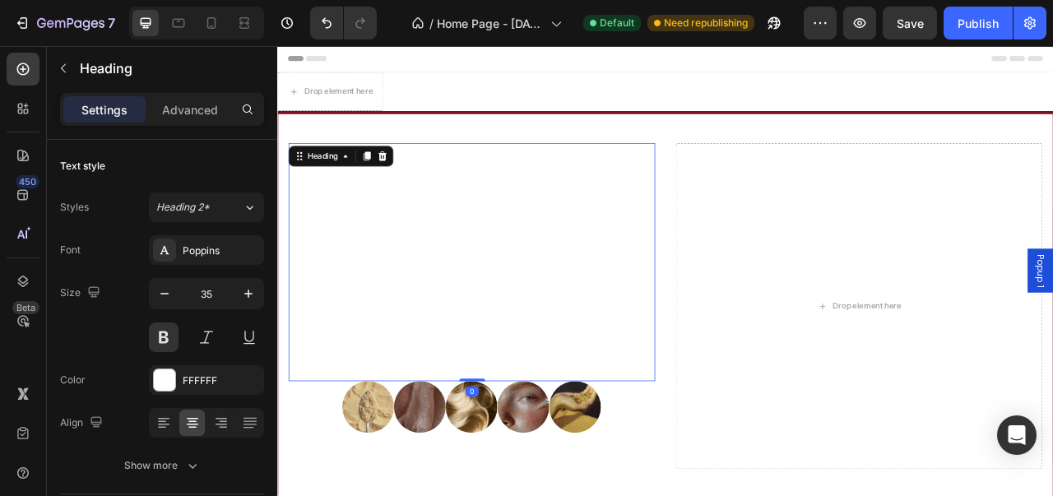
scroll to position [32, 0]
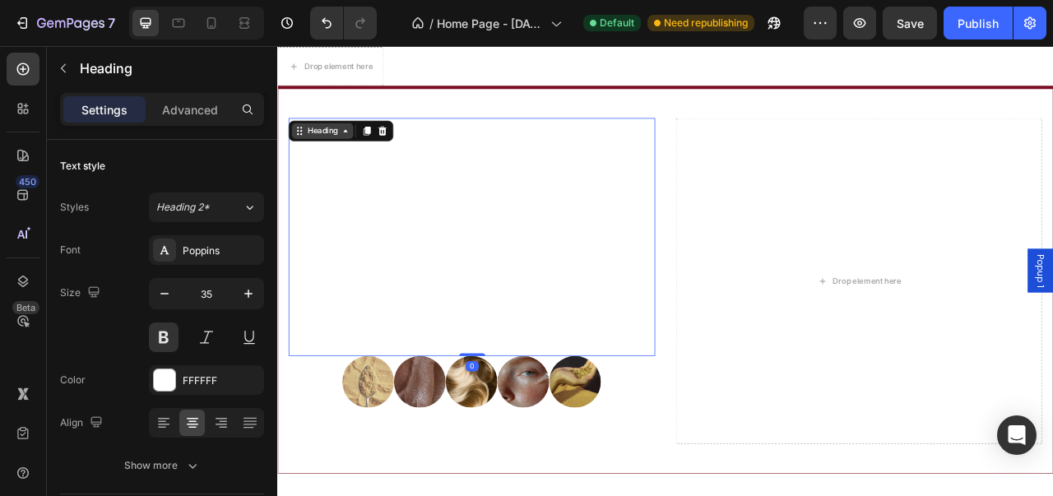
click at [337, 159] on div "Heading" at bounding box center [334, 154] width 45 height 15
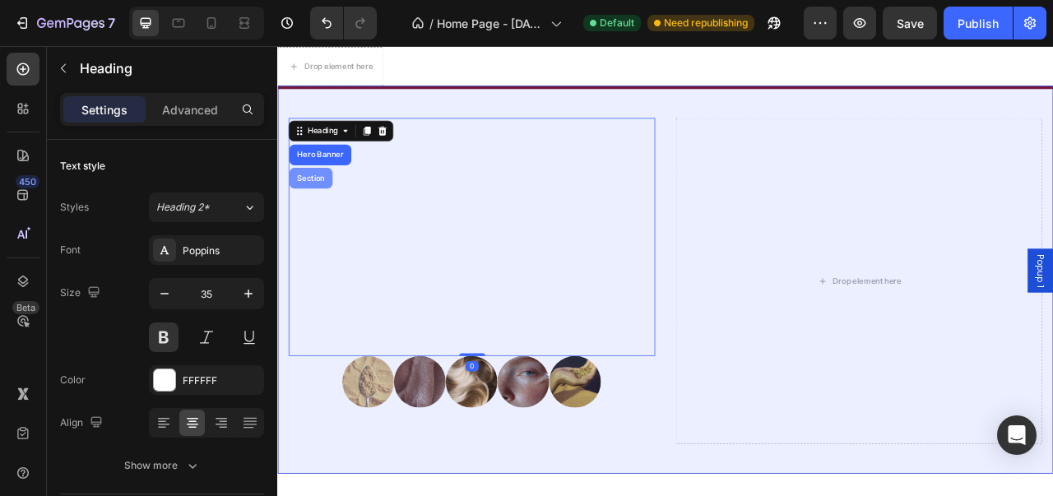
click at [330, 207] on div "Section" at bounding box center [319, 215] width 55 height 26
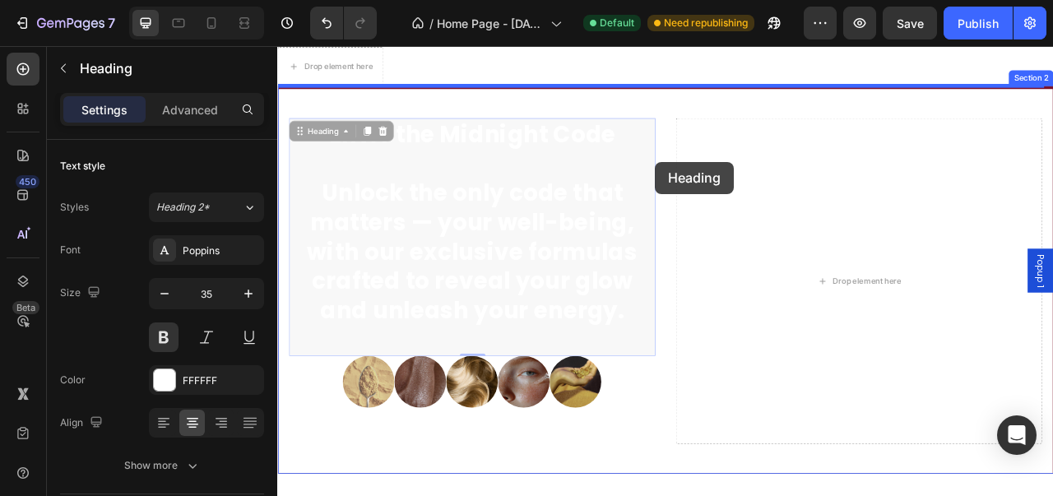
drag, startPoint x: 402, startPoint y: 197, endPoint x: 758, endPoint y: 193, distance: 356.3
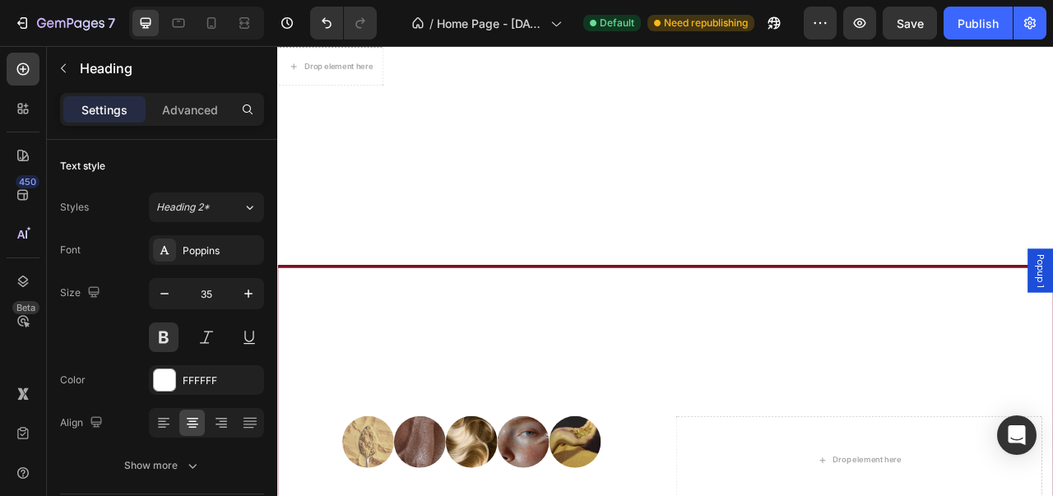
scroll to position [0, 0]
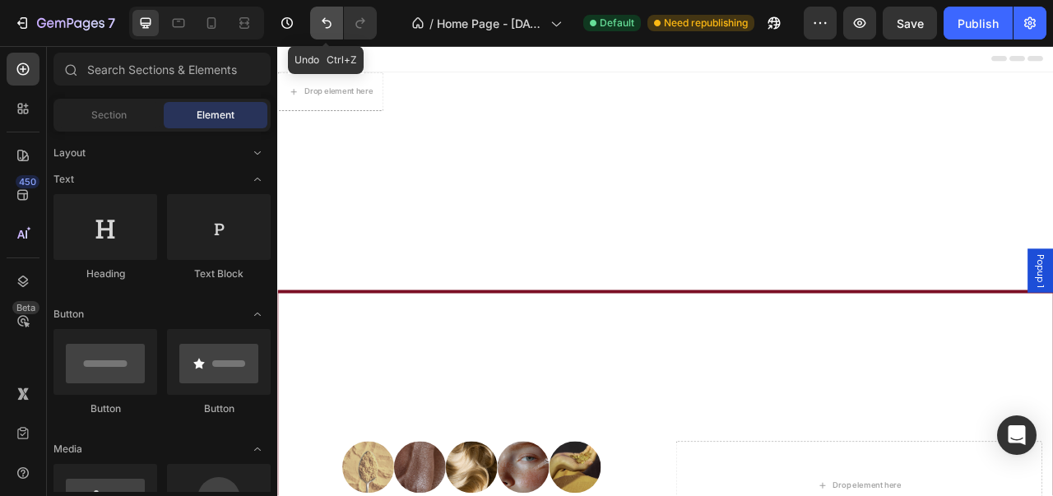
click at [331, 7] on button "Undo/Redo" at bounding box center [326, 23] width 33 height 33
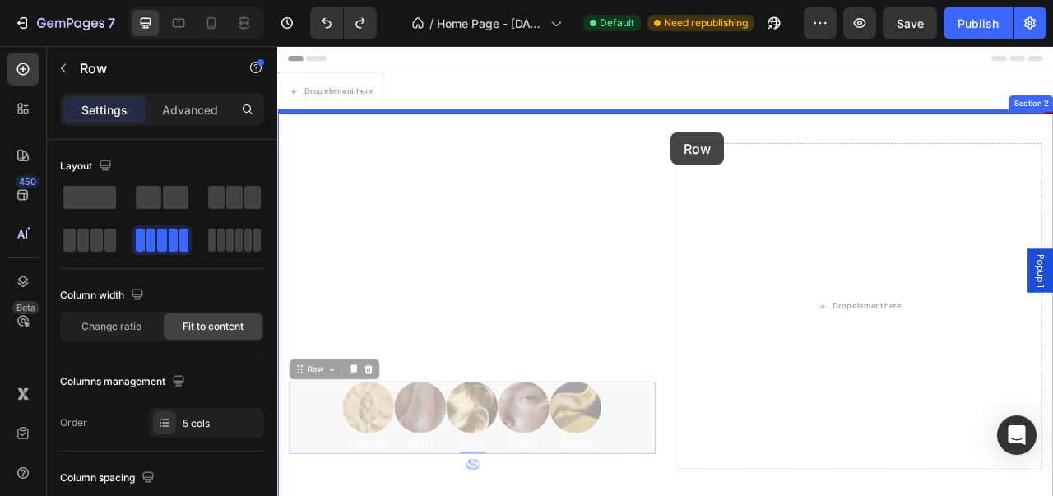
drag, startPoint x: 722, startPoint y: 543, endPoint x: 778, endPoint y: 156, distance: 390.6
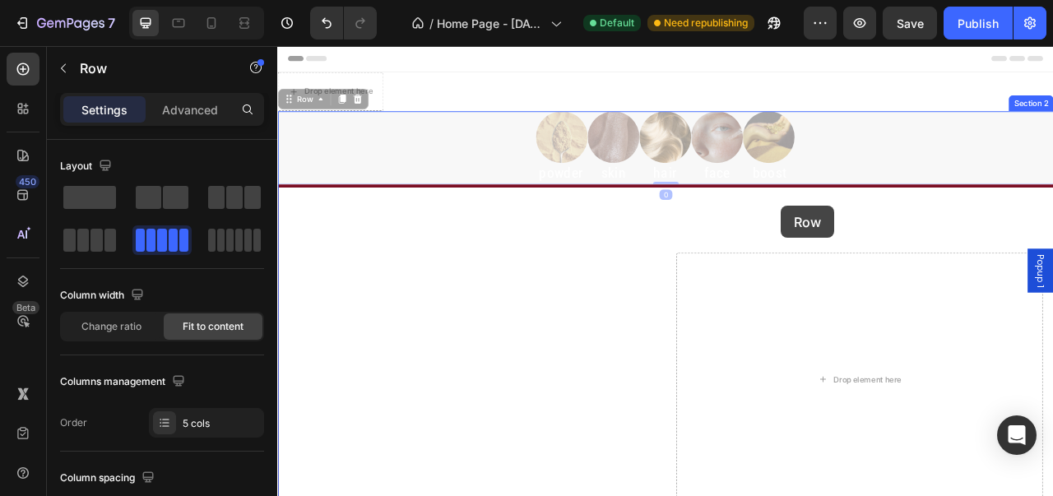
drag, startPoint x: 965, startPoint y: 170, endPoint x: 918, endPoint y: 249, distance: 91.9
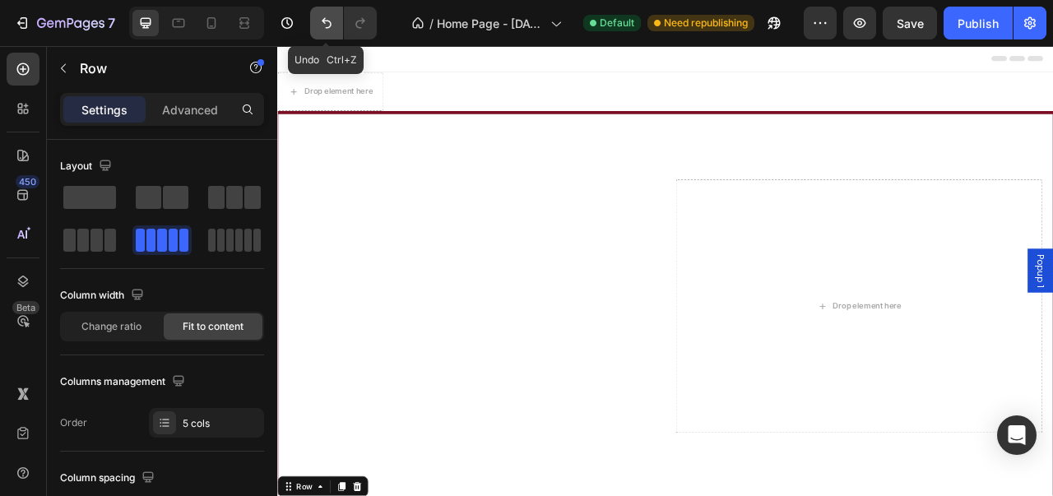
click at [322, 26] on icon "Undo/Redo" at bounding box center [326, 23] width 16 height 16
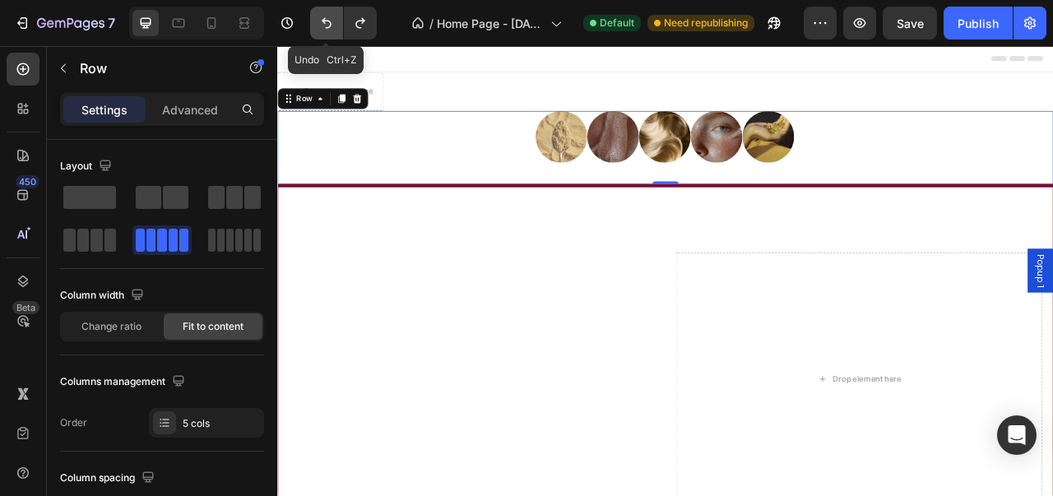
click at [311, 24] on button "Undo/Redo" at bounding box center [326, 23] width 33 height 33
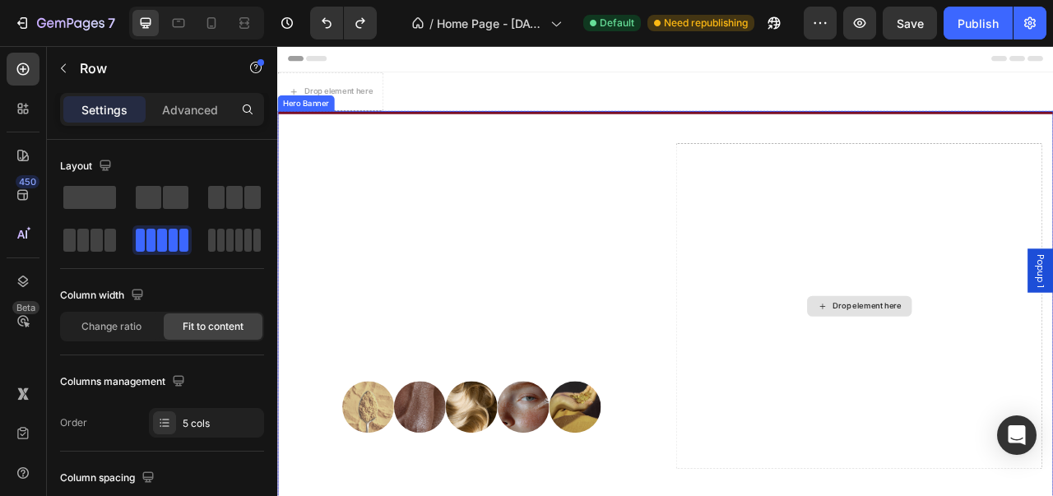
click at [801, 363] on div "Drop element here" at bounding box center [1017, 378] width 467 height 416
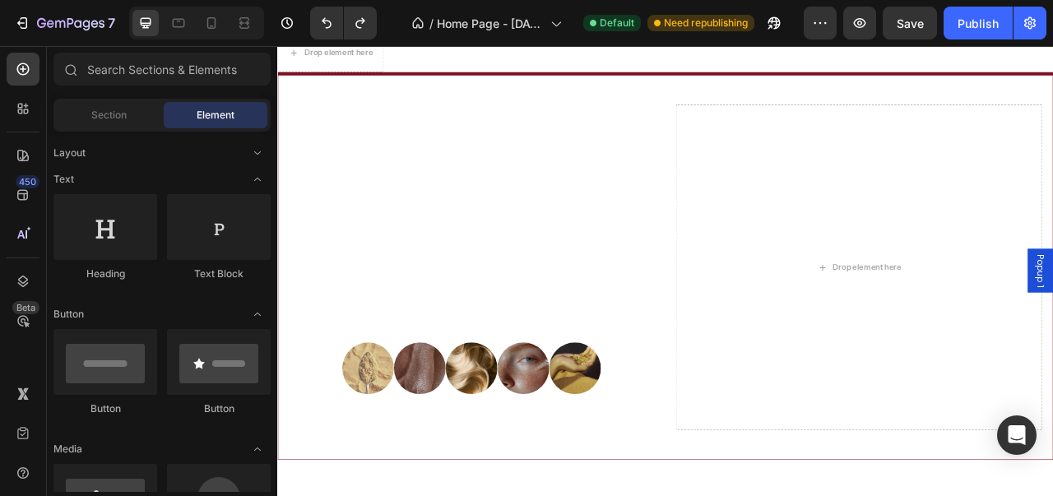
scroll to position [82, 0]
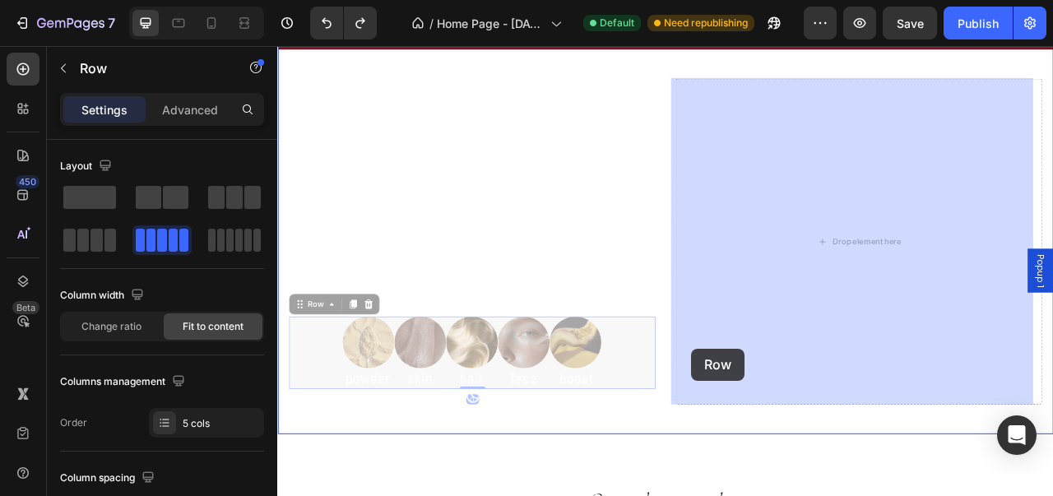
drag, startPoint x: 715, startPoint y: 421, endPoint x: 803, endPoint y: 431, distance: 88.6
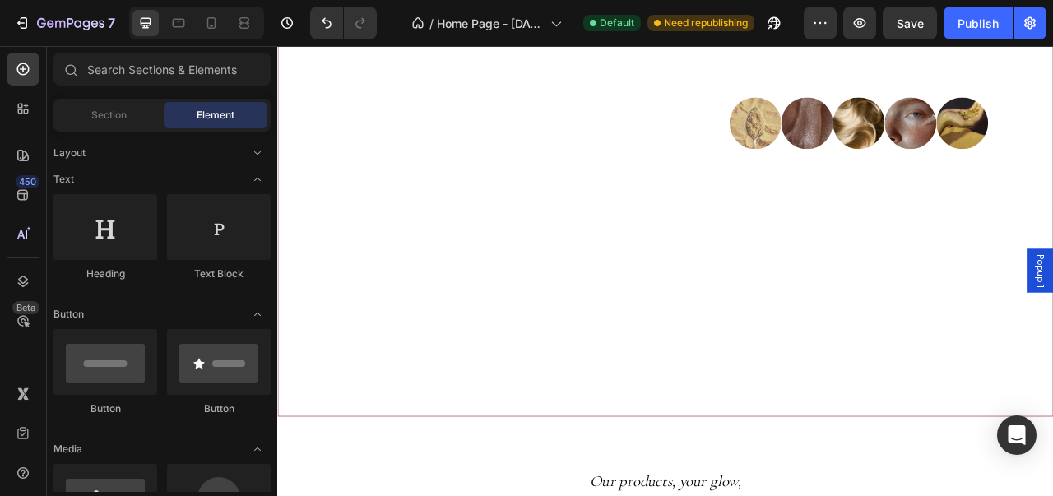
scroll to position [115, 0]
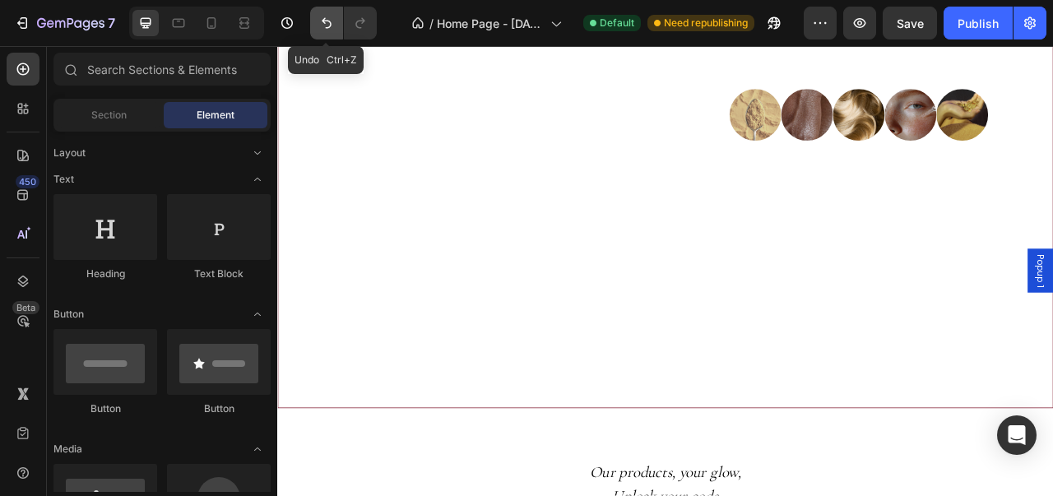
click at [321, 31] on button "Undo/Redo" at bounding box center [326, 23] width 33 height 33
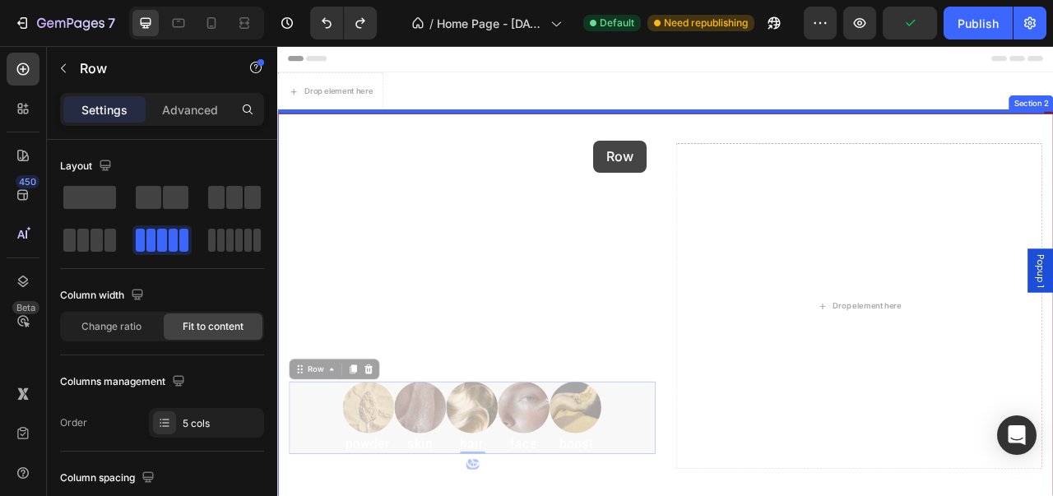
drag, startPoint x: 708, startPoint y: 501, endPoint x: 680, endPoint y: 165, distance: 336.9
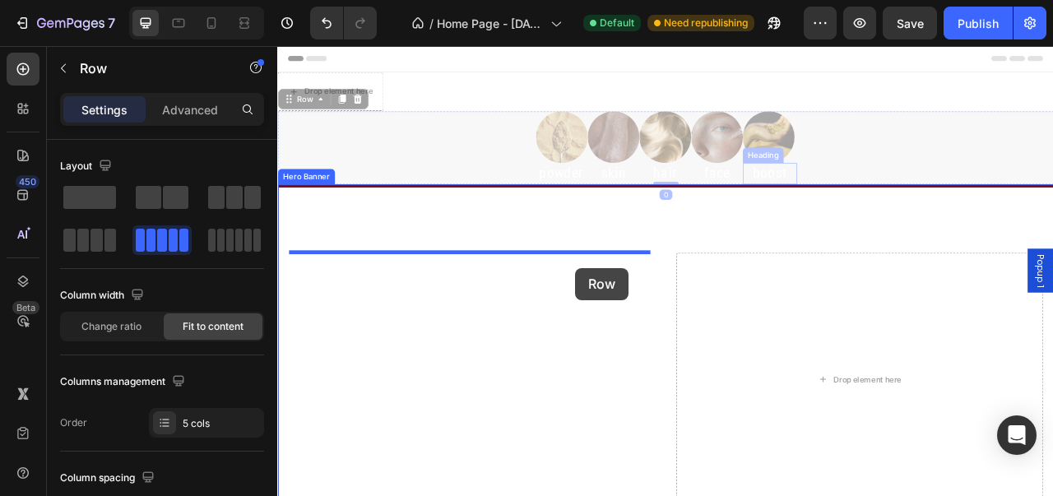
drag, startPoint x: 941, startPoint y: 170, endPoint x: 657, endPoint y: 328, distance: 325.6
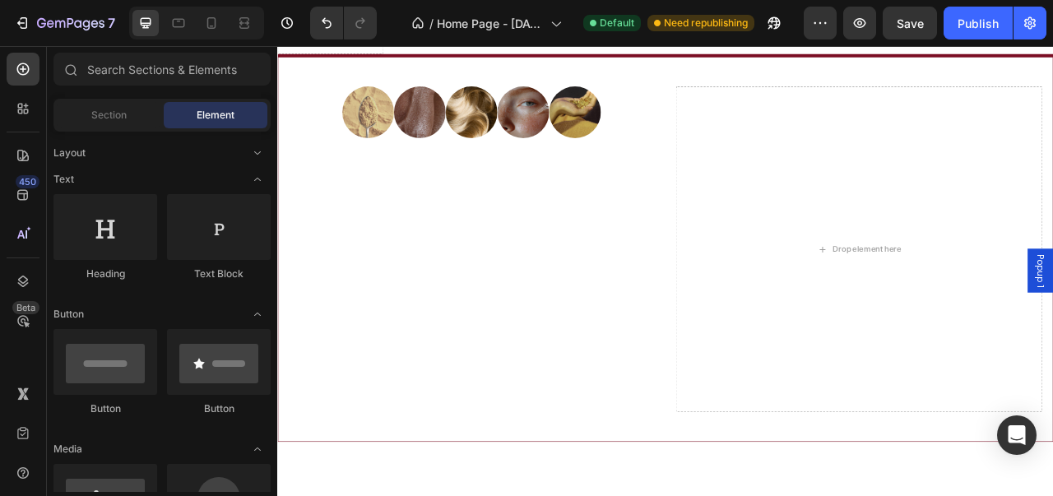
scroll to position [86, 0]
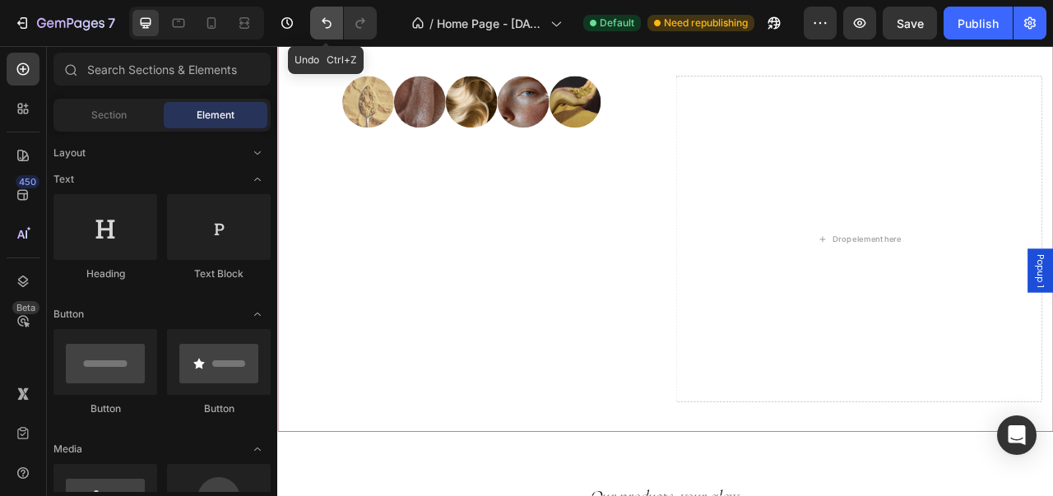
click at [325, 22] on icon "Undo/Redo" at bounding box center [326, 23] width 16 height 16
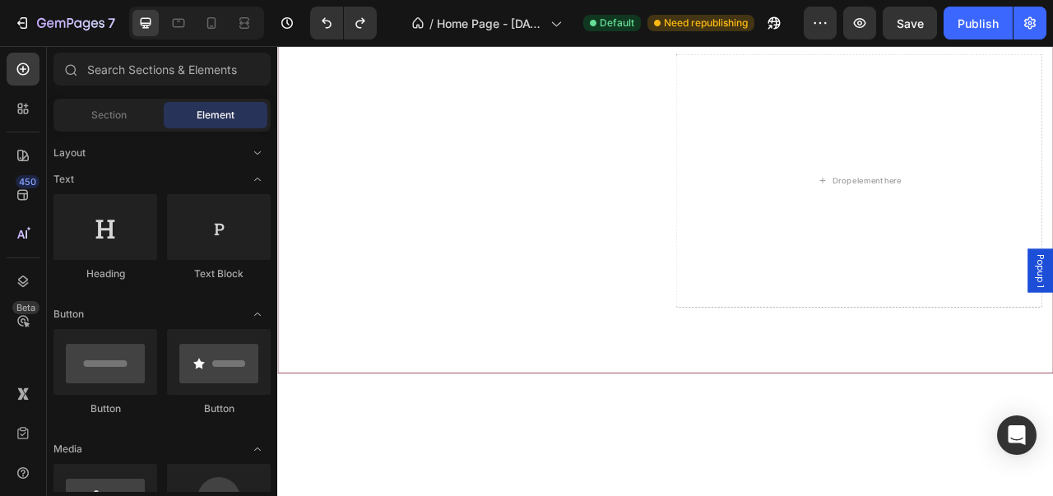
scroll to position [0, 0]
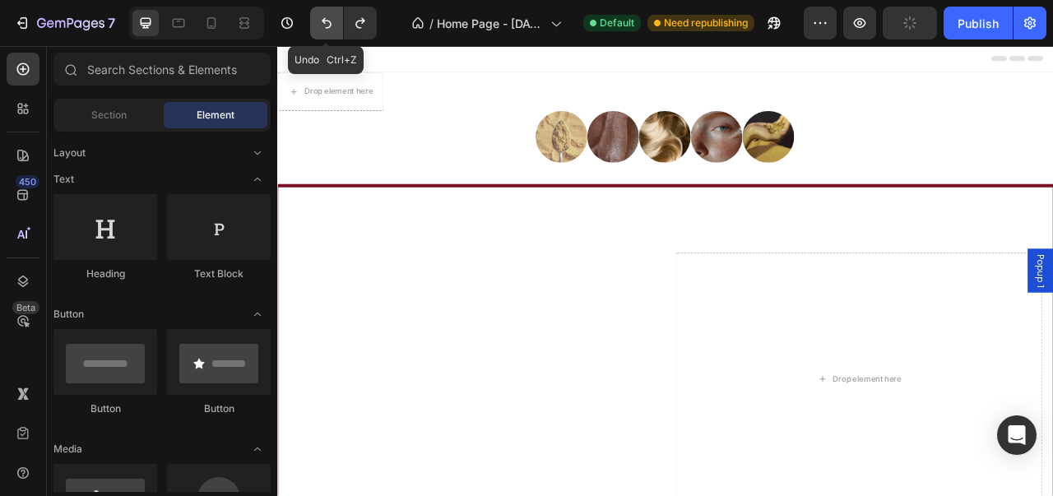
click at [319, 14] on button "Undo/Redo" at bounding box center [326, 23] width 33 height 33
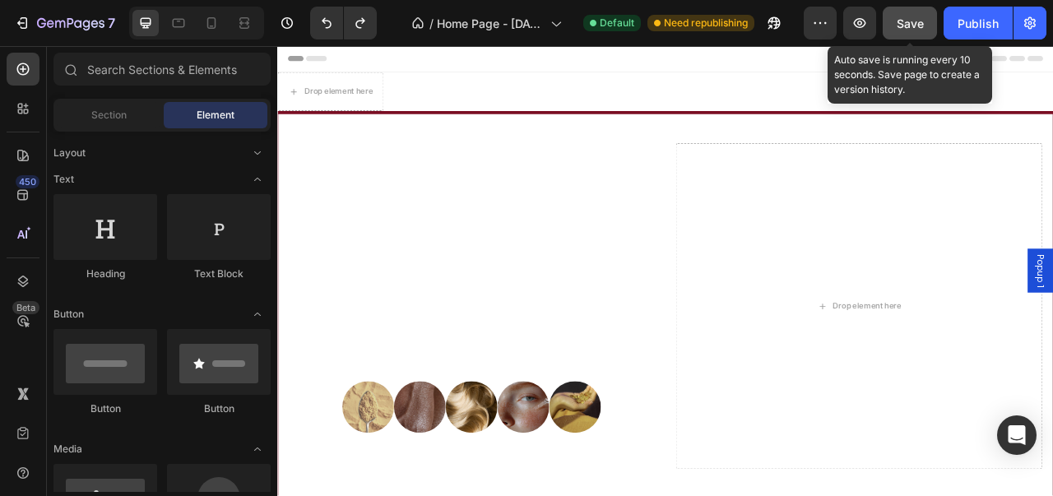
click at [898, 29] on span "Save" at bounding box center [910, 23] width 27 height 14
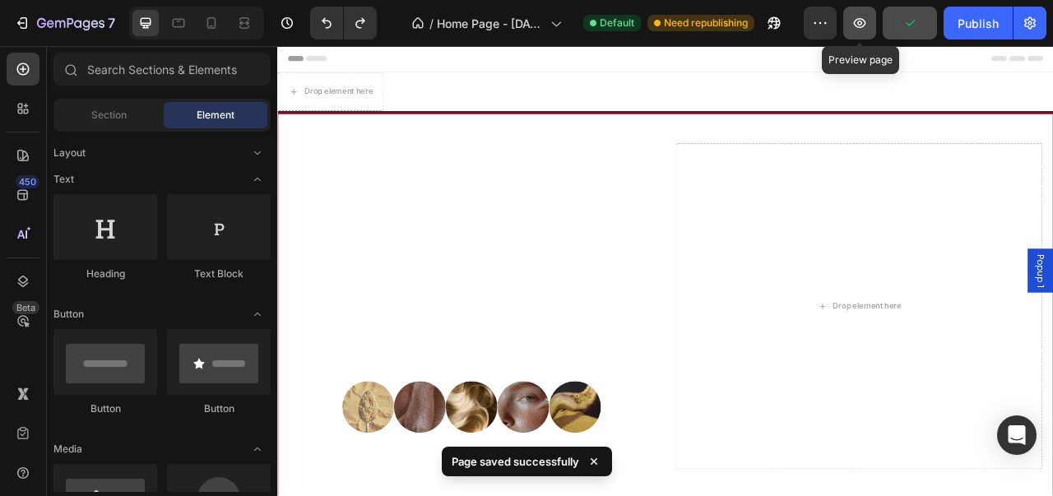
click at [869, 23] on button "button" at bounding box center [859, 23] width 33 height 33
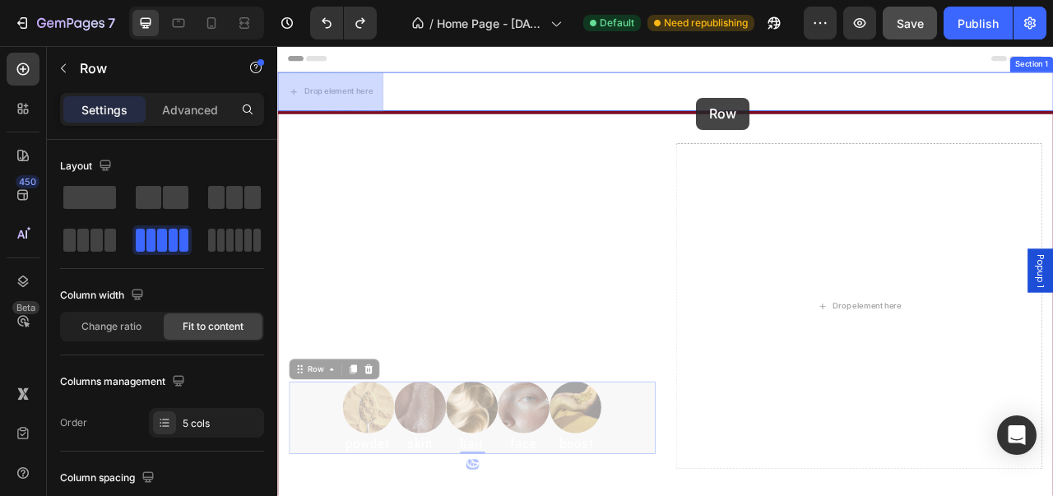
drag, startPoint x: 721, startPoint y: 532, endPoint x: 810, endPoint y: 112, distance: 429.9
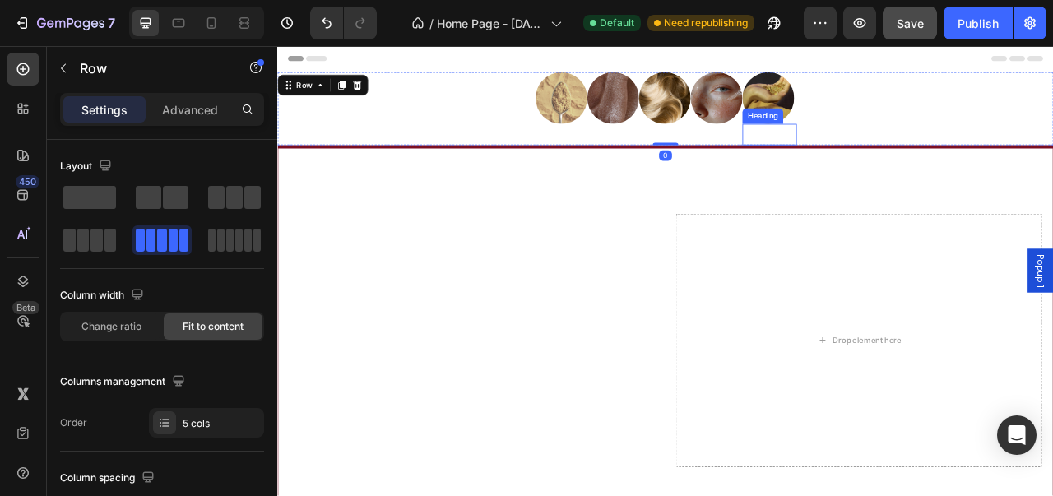
click at [891, 149] on h2 "boost" at bounding box center [903, 159] width 69 height 27
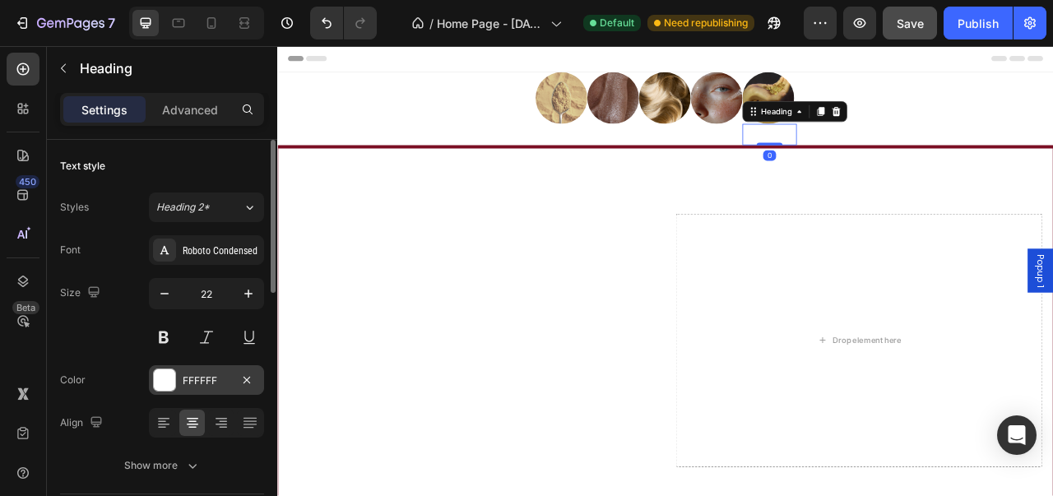
click at [166, 374] on div at bounding box center [164, 379] width 21 height 21
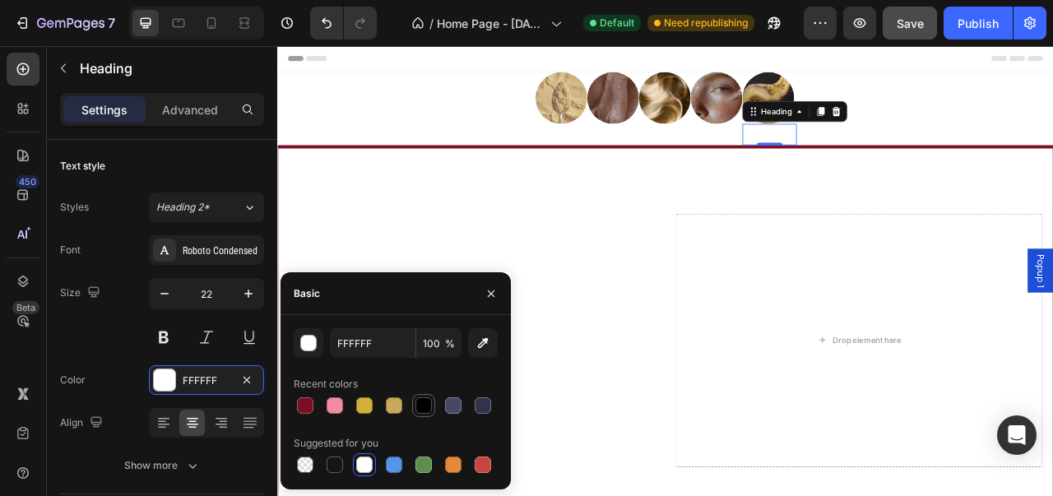
click at [423, 399] on div at bounding box center [424, 405] width 16 height 16
type input "000000"
click at [824, 149] on h2 "face" at bounding box center [836, 159] width 66 height 27
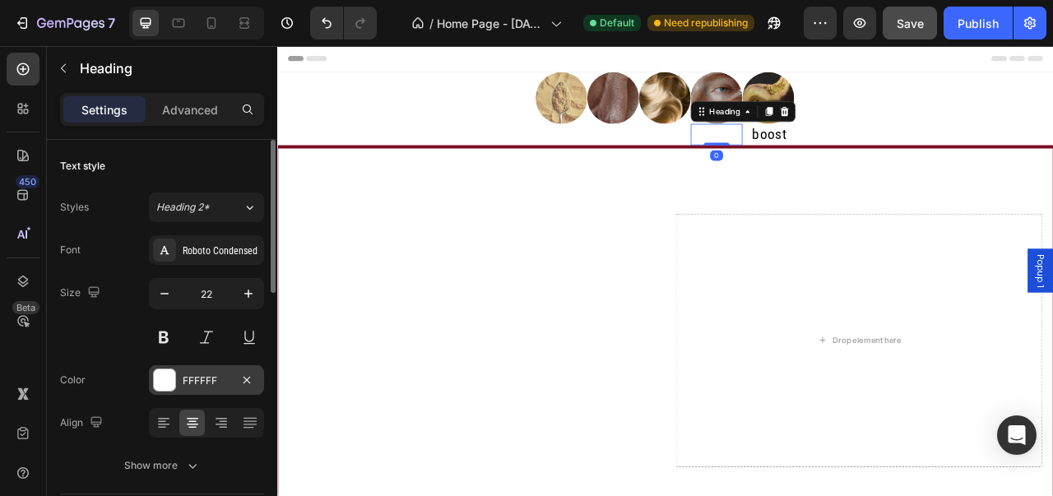
click at [154, 381] on div at bounding box center [164, 379] width 21 height 21
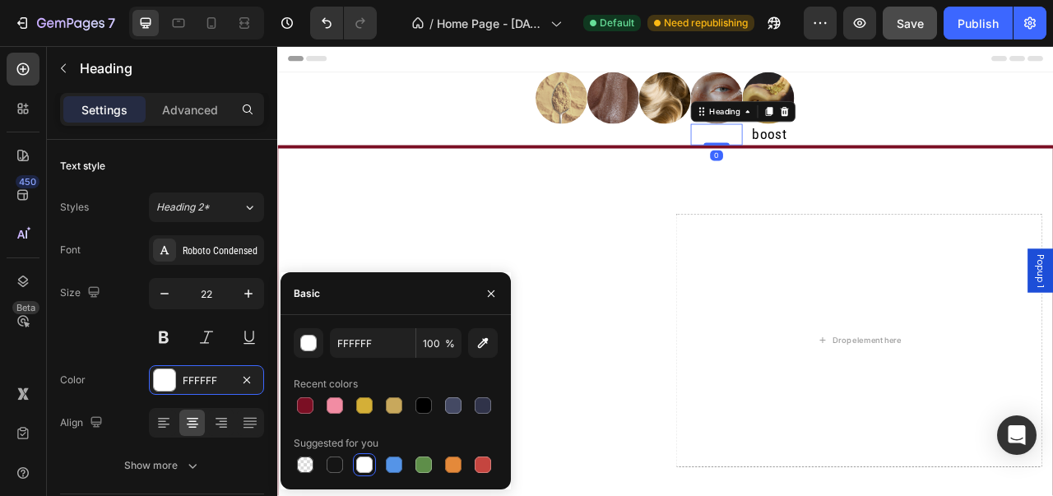
click at [436, 401] on div at bounding box center [396, 405] width 204 height 23
click at [421, 407] on div at bounding box center [424, 405] width 16 height 16
type input "000000"
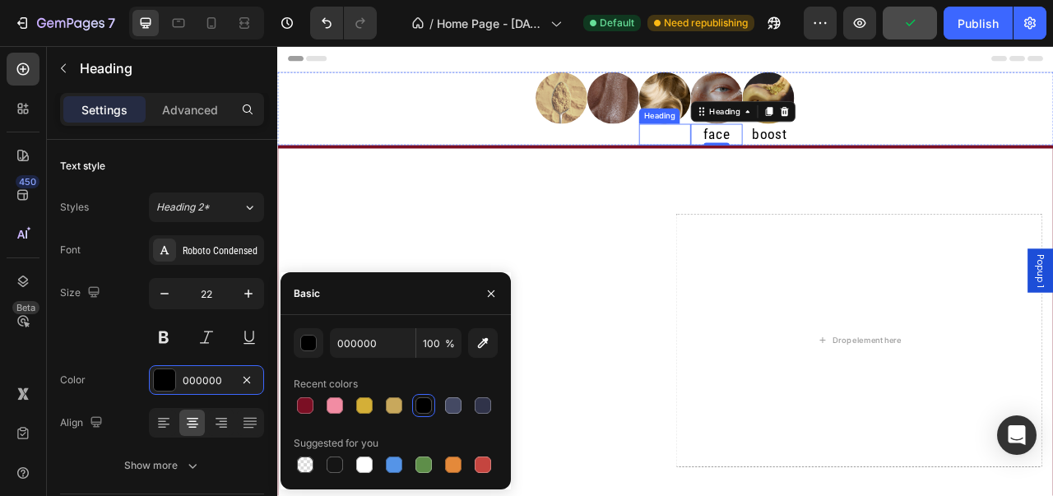
click at [751, 154] on h2 "hair" at bounding box center [770, 159] width 66 height 27
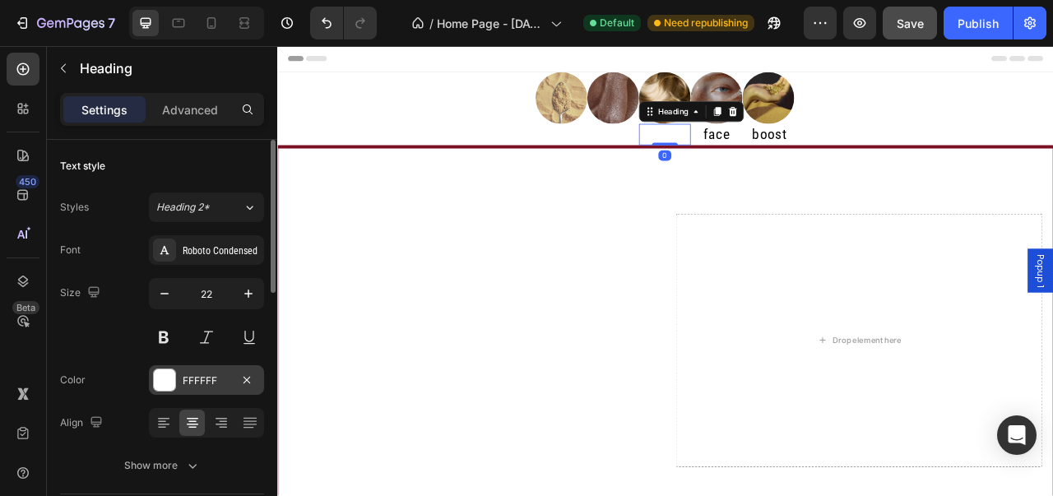
click at [170, 380] on div at bounding box center [164, 379] width 21 height 21
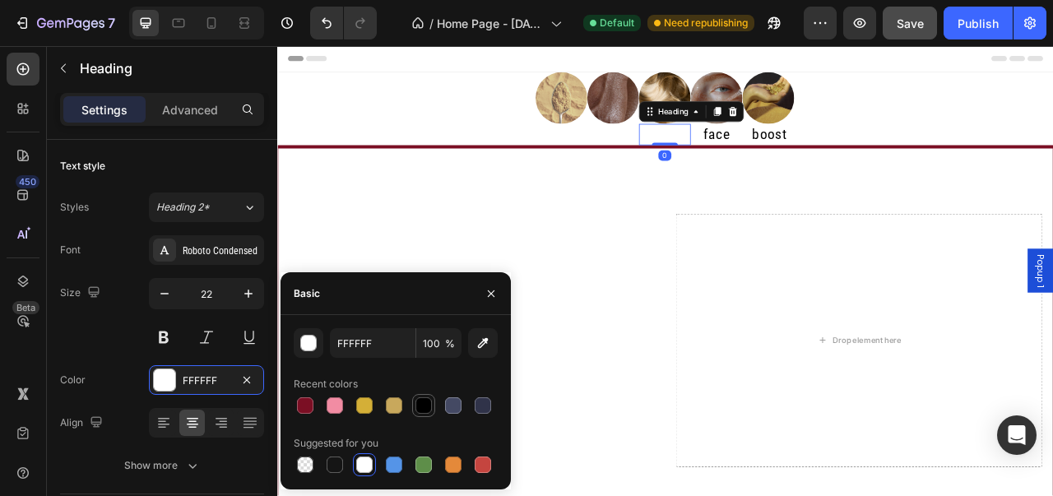
click at [416, 399] on div at bounding box center [424, 405] width 16 height 16
type input "000000"
click at [694, 153] on h2 "skin" at bounding box center [704, 159] width 66 height 27
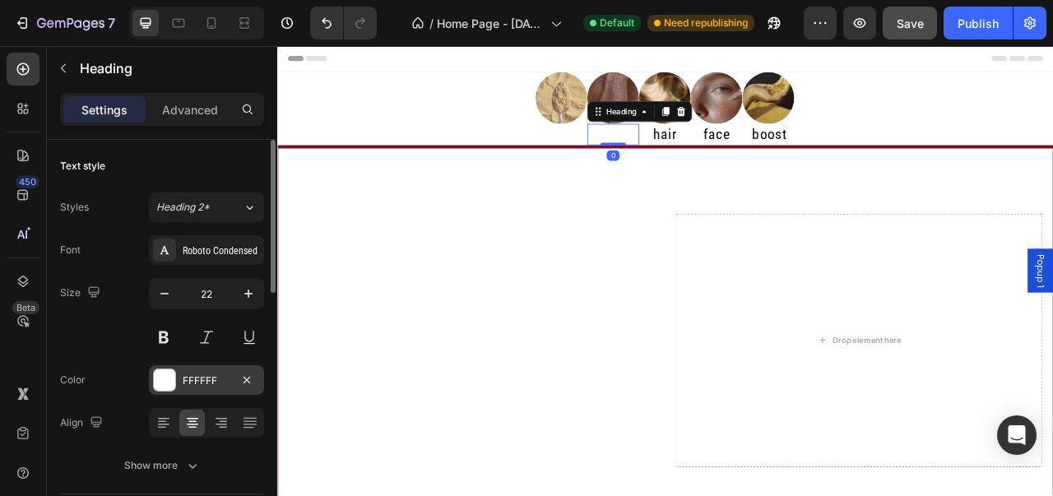
click at [160, 381] on div at bounding box center [164, 379] width 21 height 21
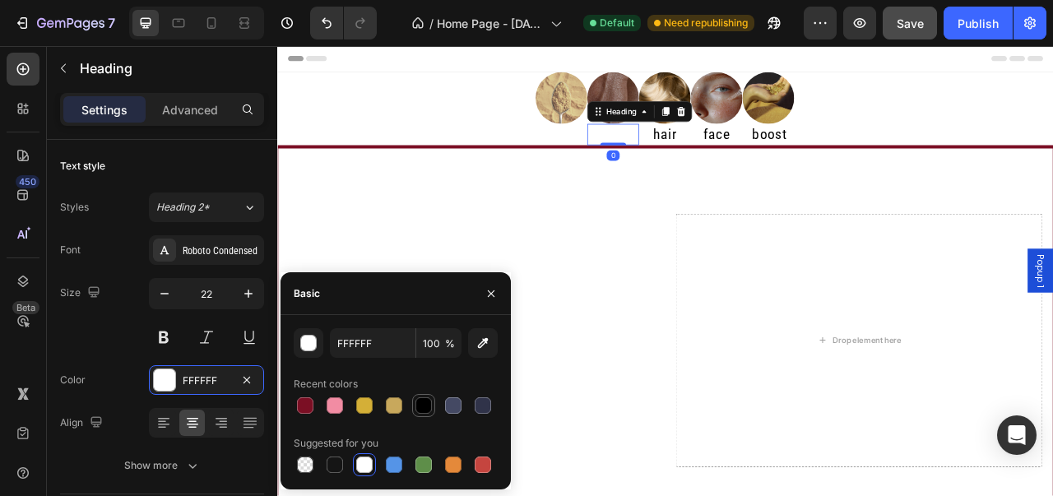
click at [427, 404] on div at bounding box center [424, 405] width 16 height 16
type input "000000"
click at [620, 151] on h2 "powder" at bounding box center [637, 159] width 67 height 27
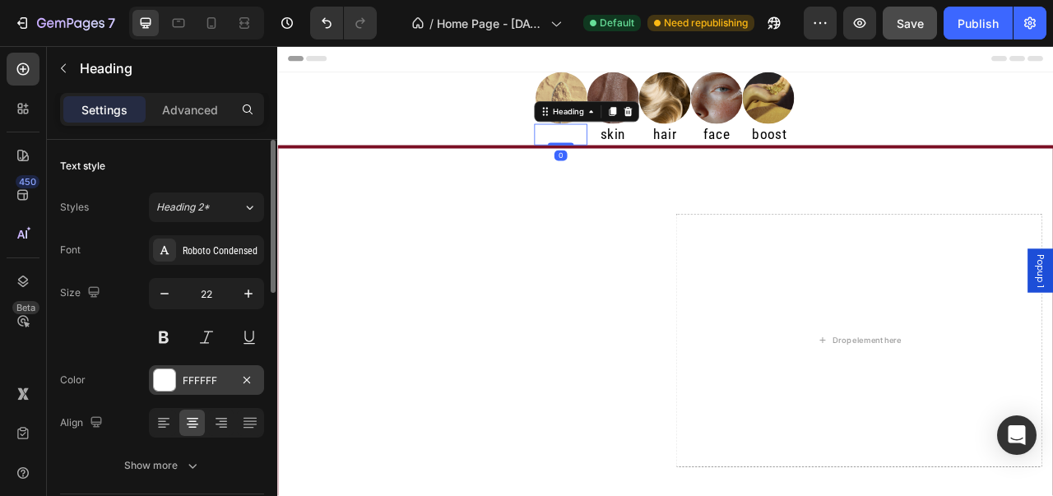
click at [165, 378] on div at bounding box center [164, 379] width 21 height 21
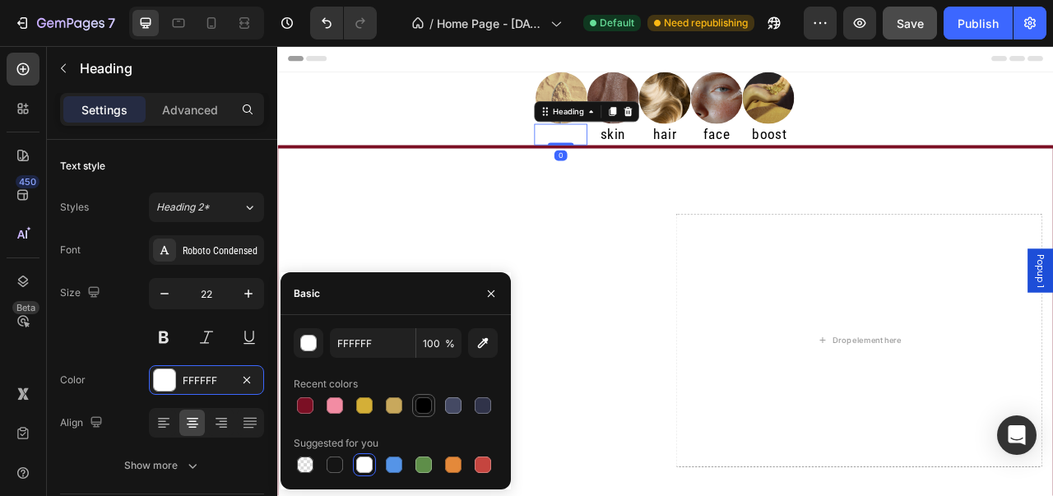
click at [419, 409] on div at bounding box center [424, 405] width 16 height 16
type input "000000"
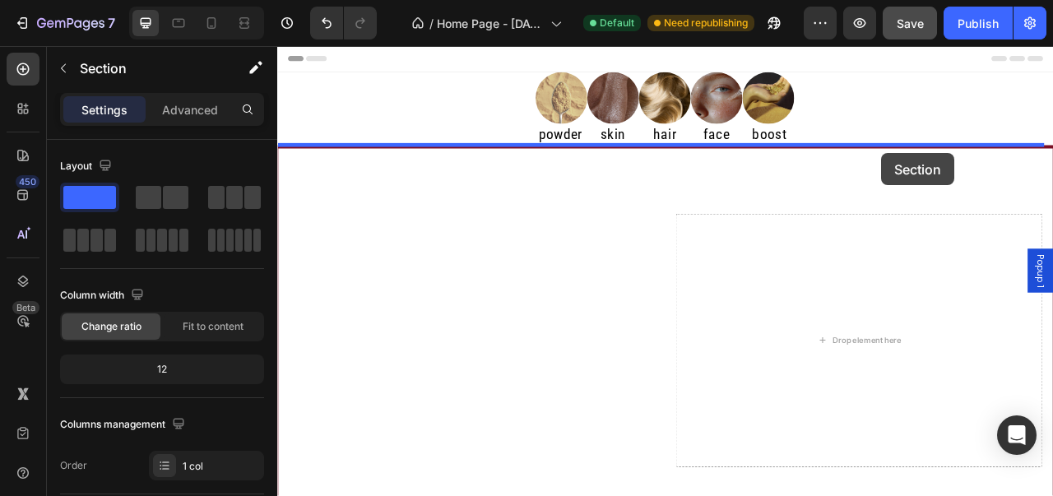
drag, startPoint x: 1140, startPoint y: 154, endPoint x: 1041, endPoint y: 192, distance: 105.7
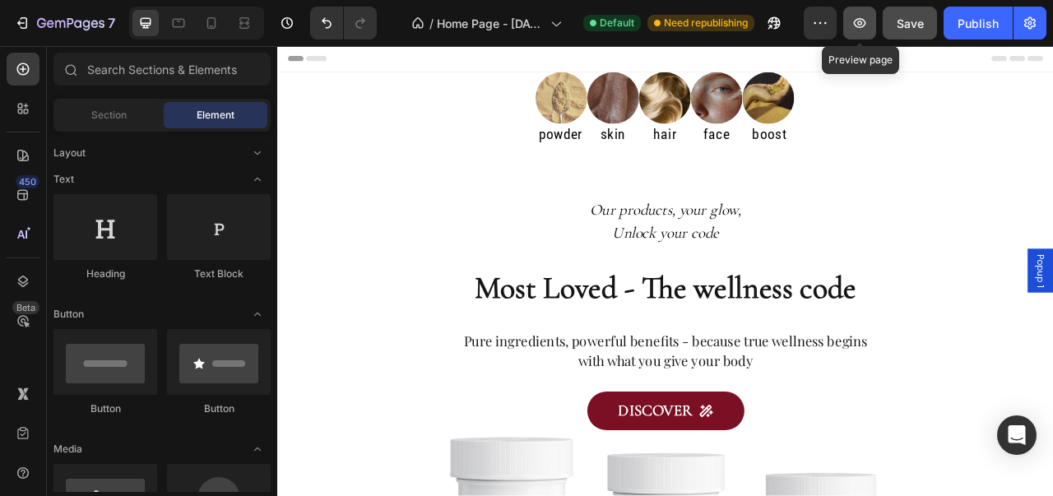
click at [866, 22] on icon "button" at bounding box center [860, 23] width 12 height 10
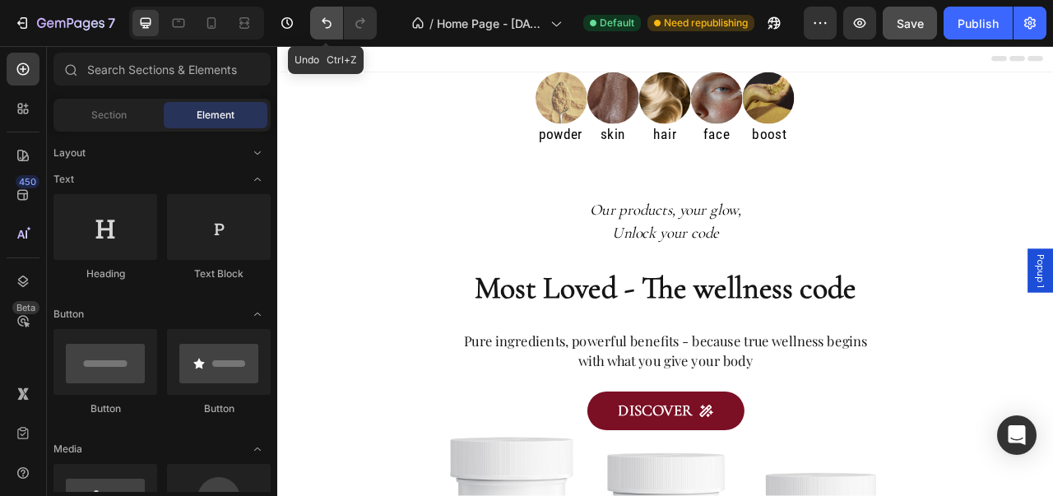
click at [335, 26] on button "Undo/Redo" at bounding box center [326, 23] width 33 height 33
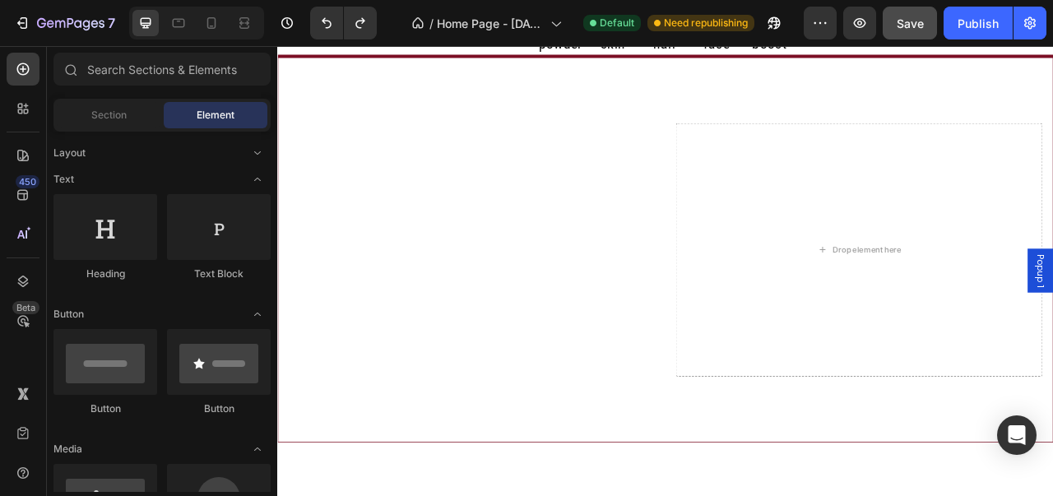
scroll to position [139, 0]
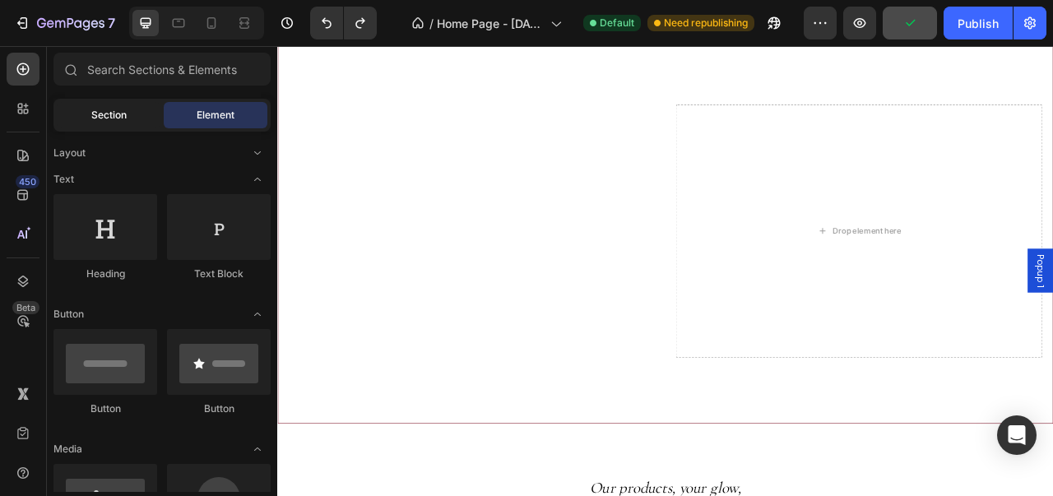
click at [122, 113] on span "Section" at bounding box center [108, 115] width 35 height 15
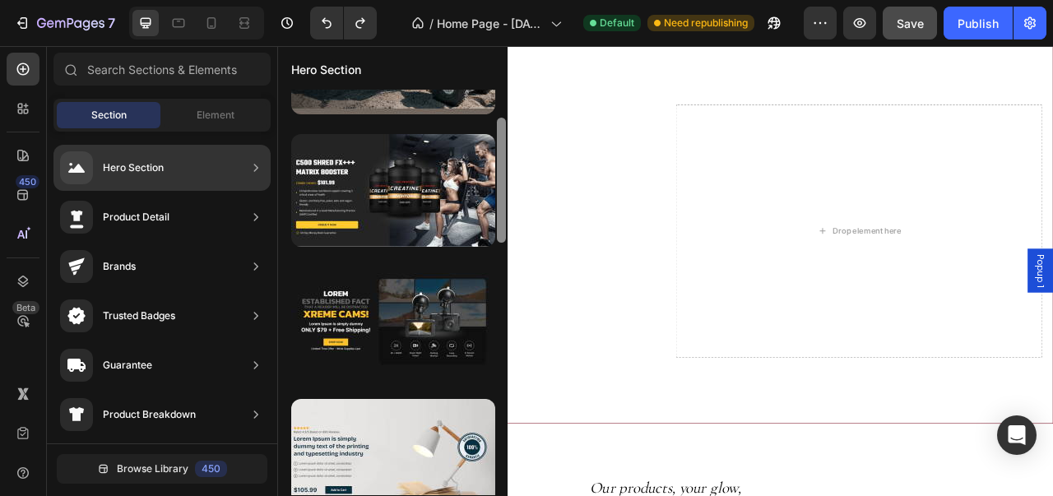
scroll to position [162, 0]
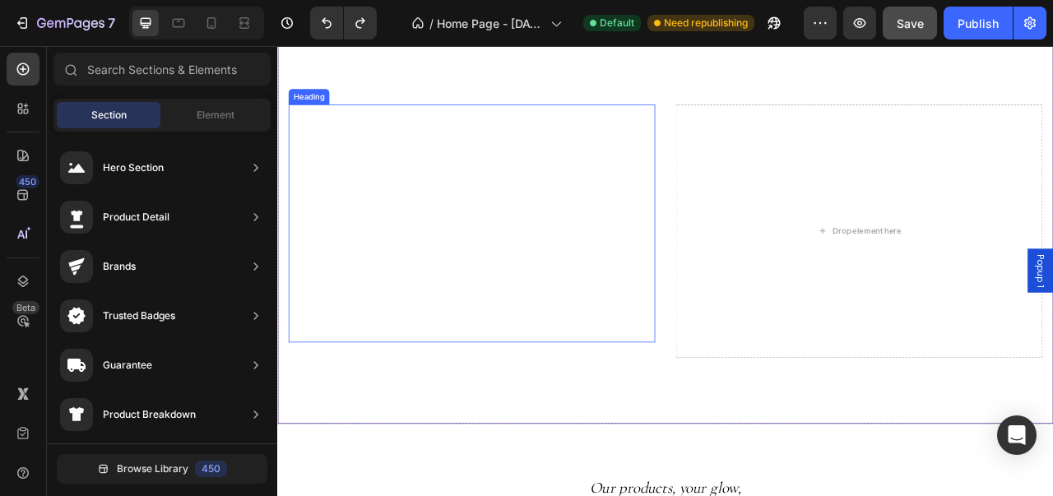
drag, startPoint x: 776, startPoint y: 226, endPoint x: 578, endPoint y: 381, distance: 251.5
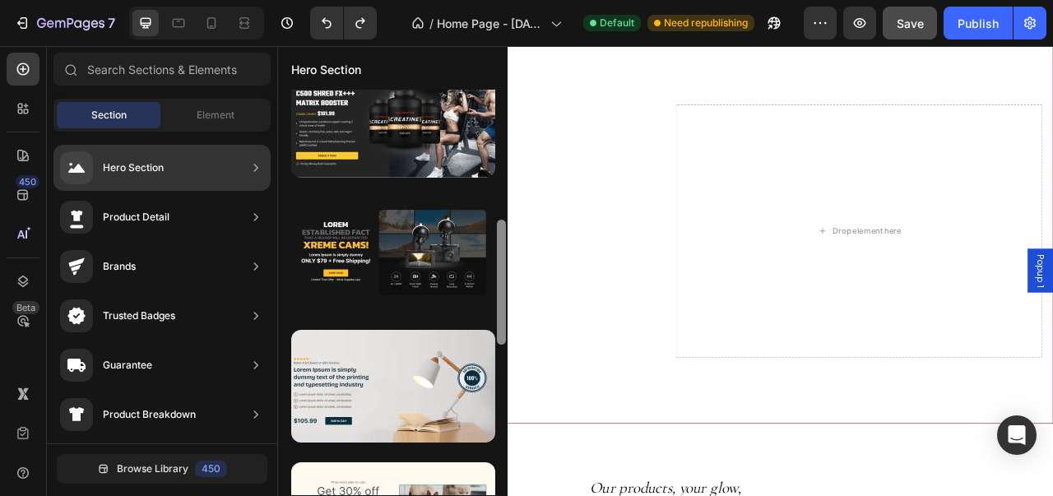
scroll to position [282, 0]
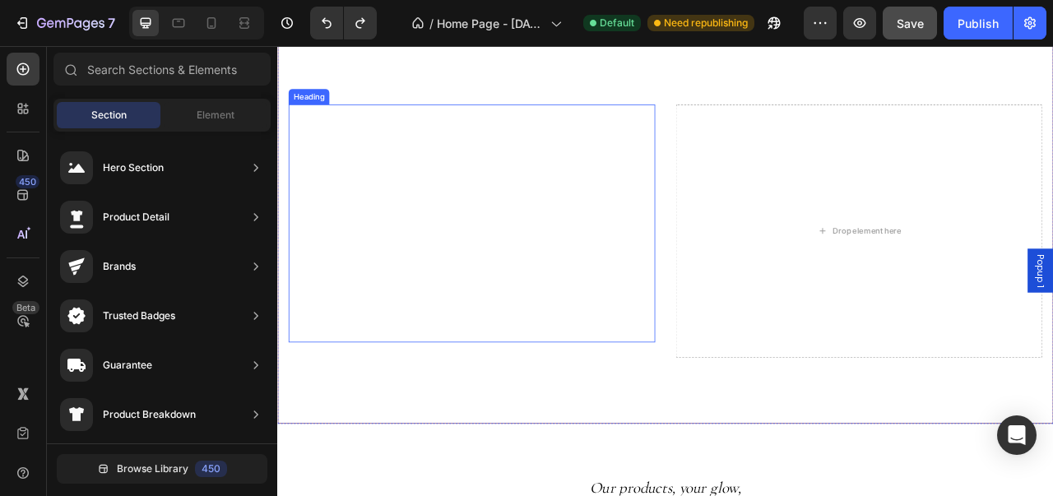
drag, startPoint x: 774, startPoint y: 216, endPoint x: 570, endPoint y: 334, distance: 235.6
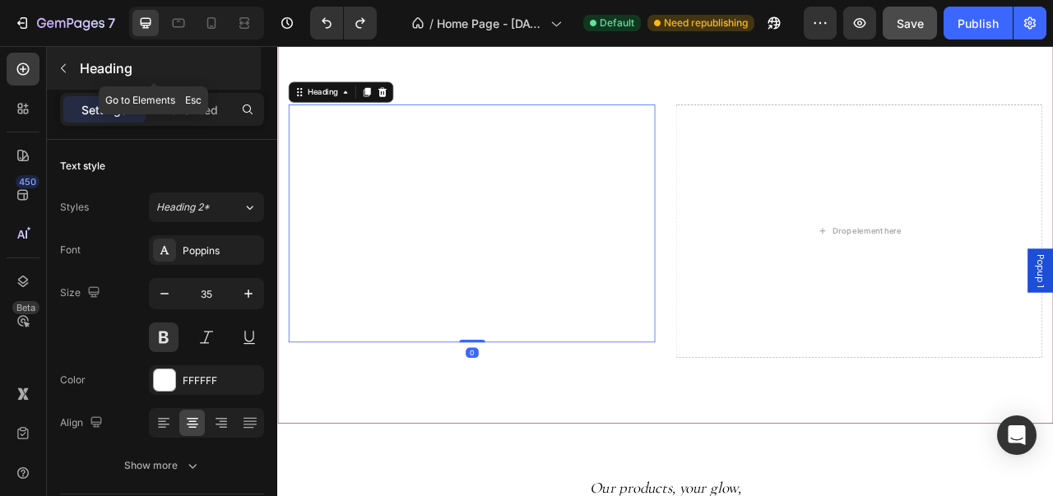
click at [59, 67] on icon "button" at bounding box center [63, 68] width 13 height 13
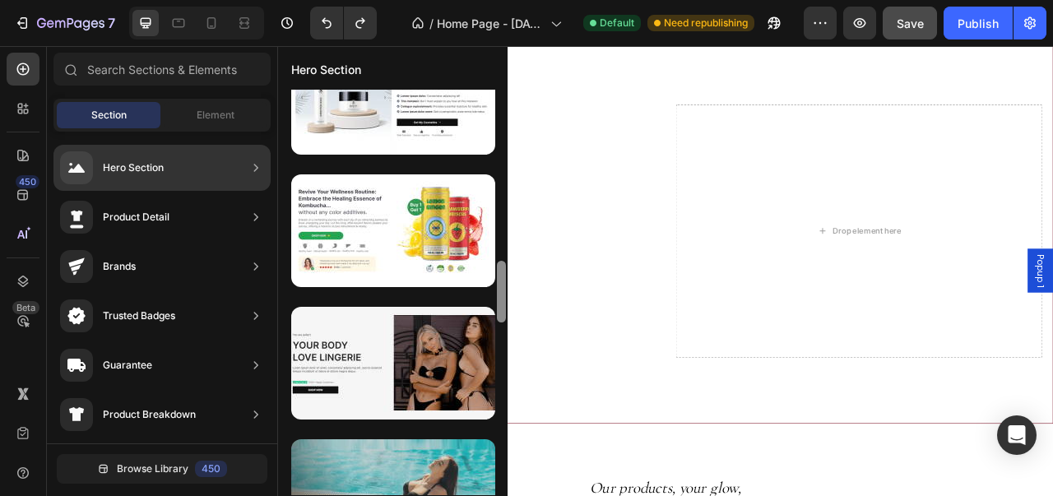
scroll to position [1163, 0]
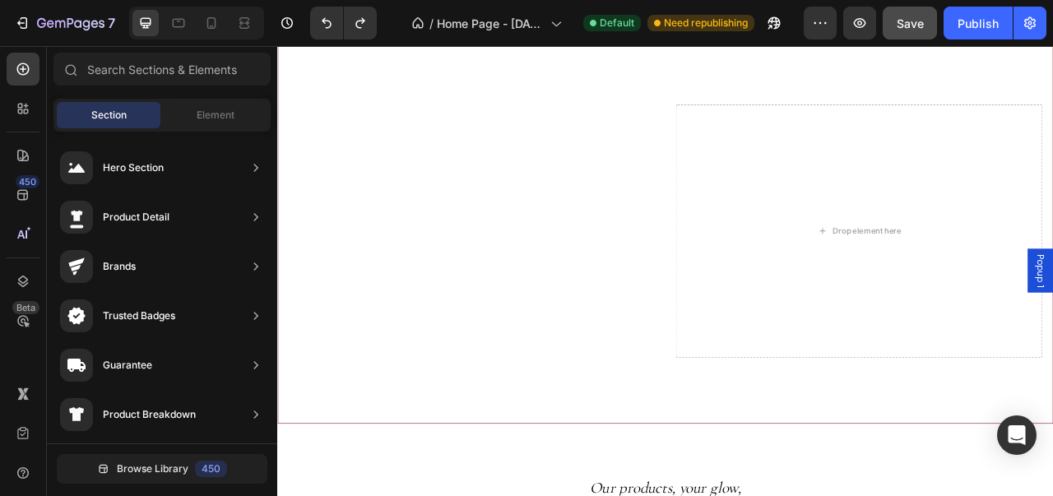
drag, startPoint x: 501, startPoint y: 211, endPoint x: 440, endPoint y: 520, distance: 314.5
click at [440, 0] on html "7 Version history / Home Page - Aug 23, 20:54:10 Default Need republishing Prev…" at bounding box center [526, 0] width 1053 height 0
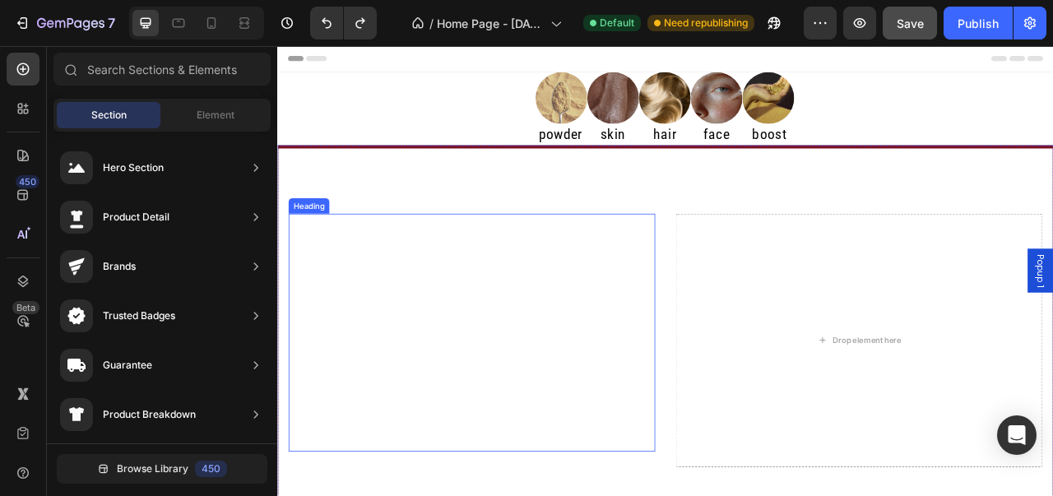
click at [546, 323] on h2 "Enter the Midnight Code Unlock the only code that matters — your well-being, wi…" at bounding box center [524, 411] width 467 height 303
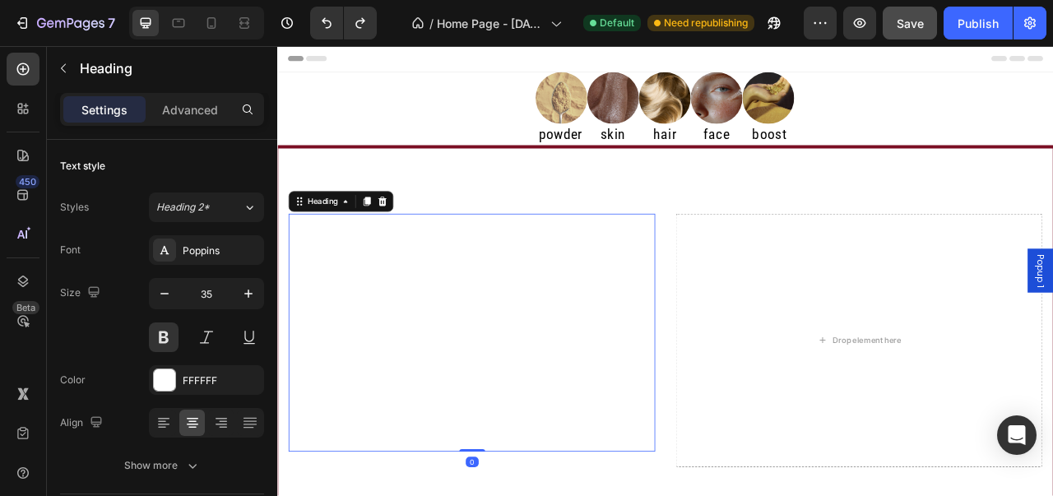
click at [546, 323] on h2 "Enter the Midnight Code Unlock the only code that matters — your well-being, wi…" at bounding box center [524, 411] width 467 height 303
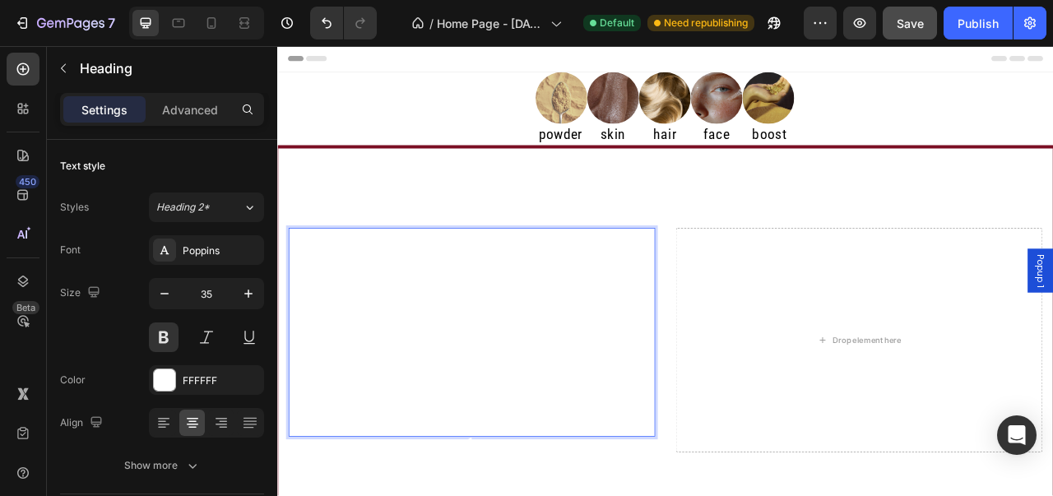
click at [321, 333] on p "⁠⁠⁠⁠⁠⁠⁠ Unlock the only code that matters — your well-being, with our exclusive…" at bounding box center [524, 411] width 463 height 262
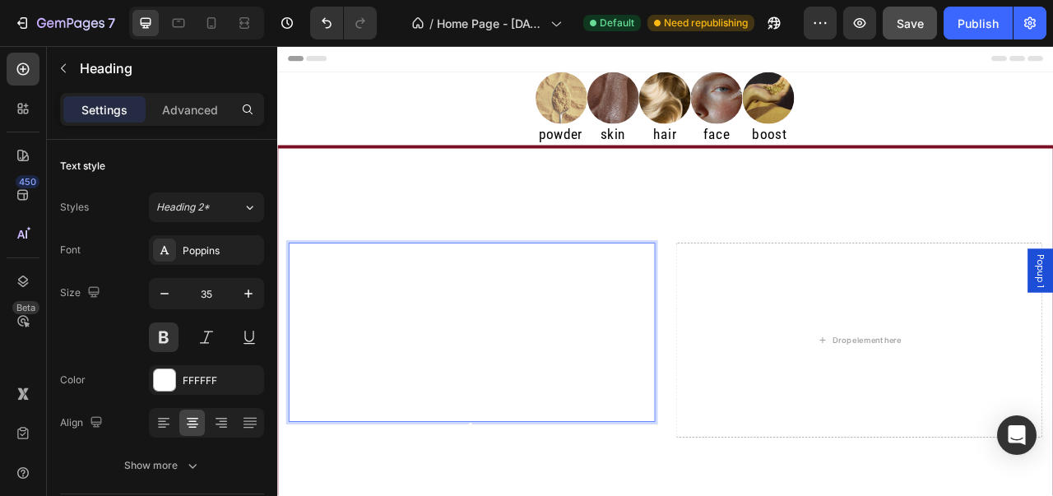
click at [733, 472] on p "Unlock the only code that matters — your well-being, with our exclusive formula…" at bounding box center [524, 411] width 463 height 225
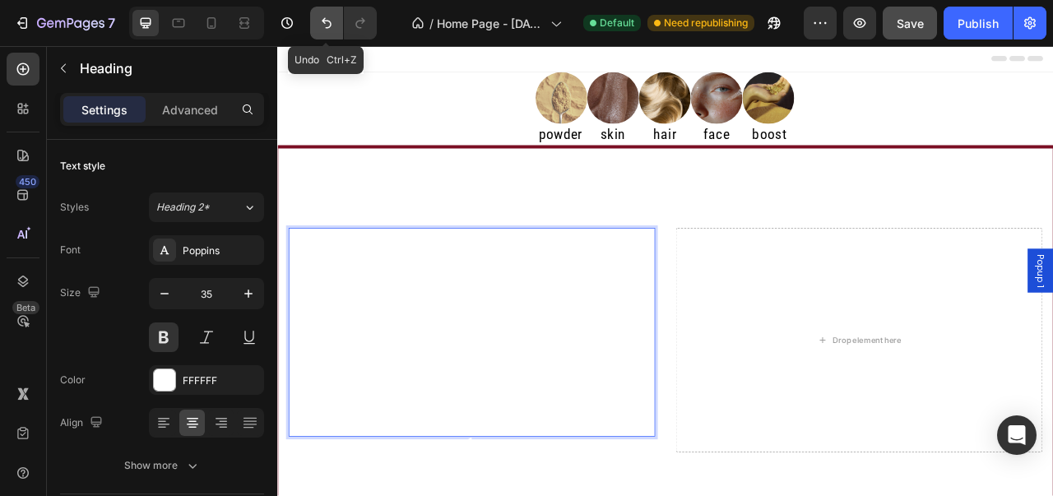
click at [322, 30] on icon "Undo/Redo" at bounding box center [326, 23] width 16 height 16
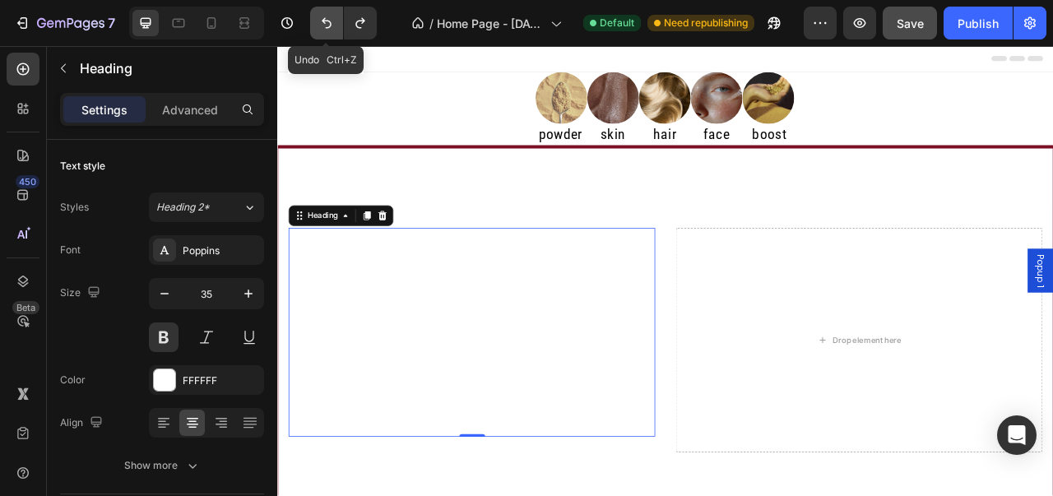
click at [322, 30] on icon "Undo/Redo" at bounding box center [326, 23] width 16 height 16
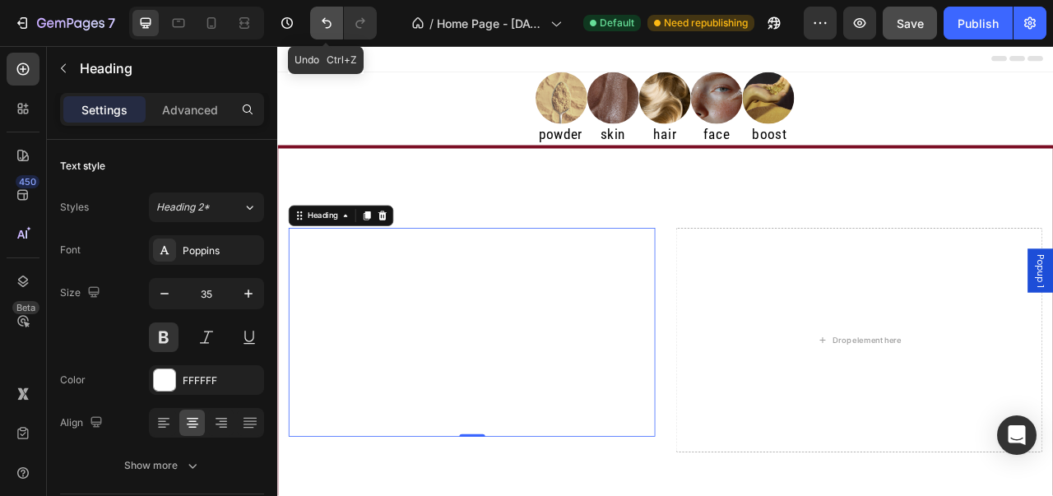
click at [322, 30] on icon "Undo/Redo" at bounding box center [326, 23] width 16 height 16
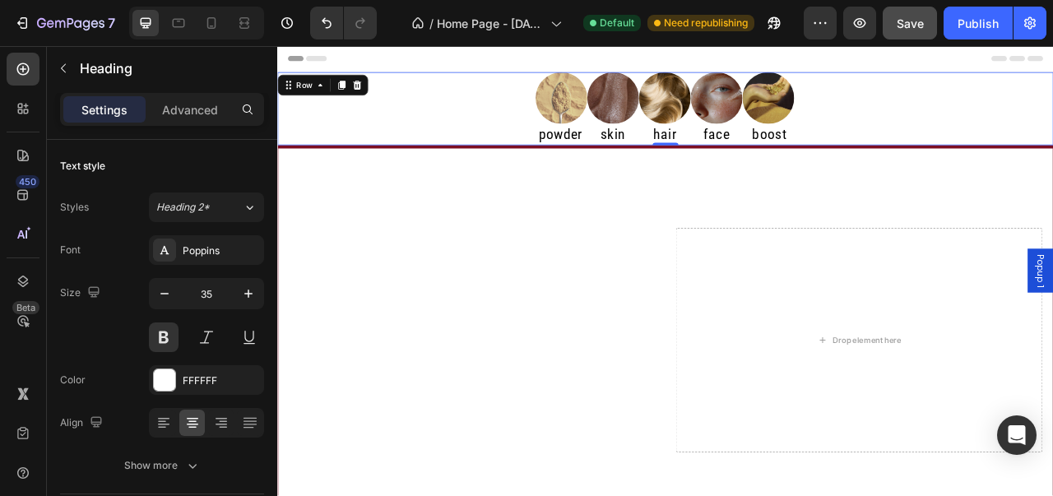
click at [355, 110] on div "Image powder Heading Image skin Heading Image hair Heading Image face Heading I…" at bounding box center [770, 126] width 987 height 93
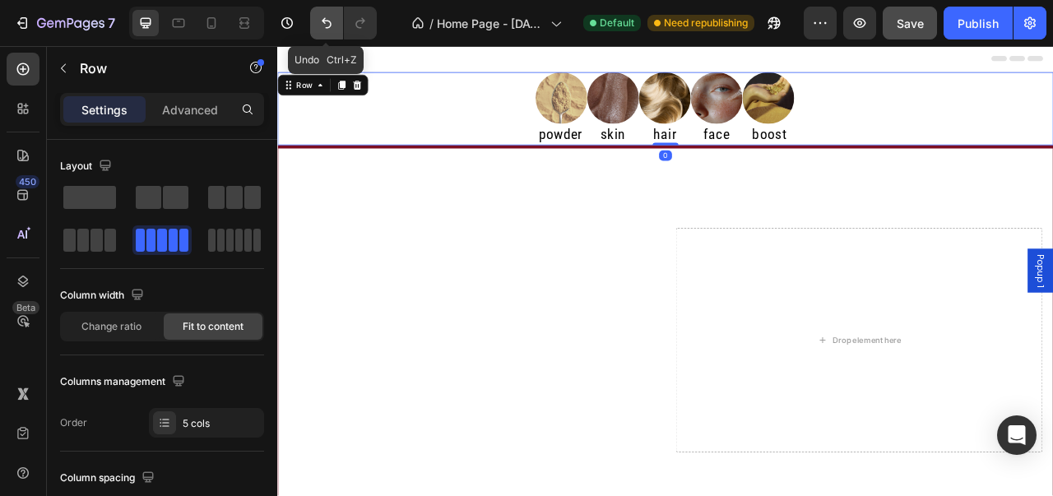
click at [323, 24] on icon "Undo/Redo" at bounding box center [326, 23] width 16 height 16
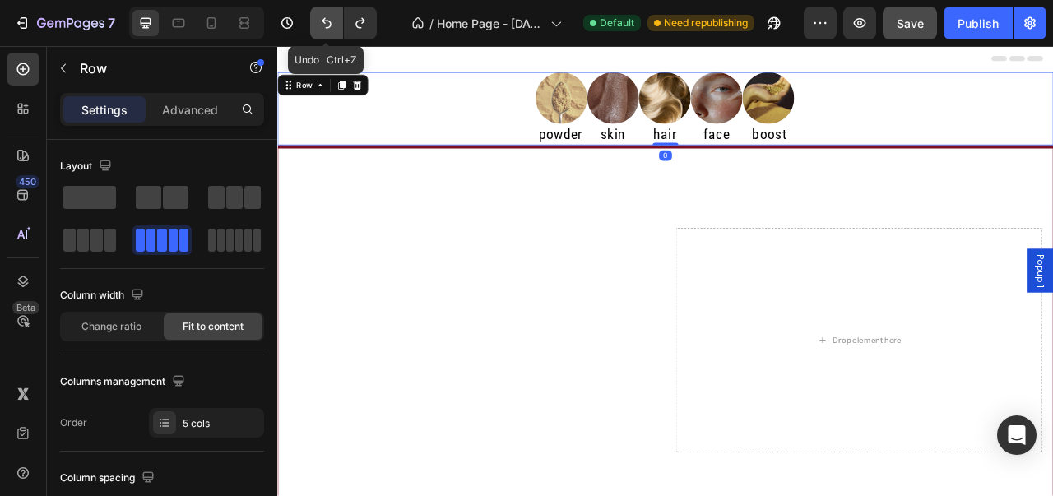
click at [323, 24] on icon "Undo/Redo" at bounding box center [326, 23] width 16 height 16
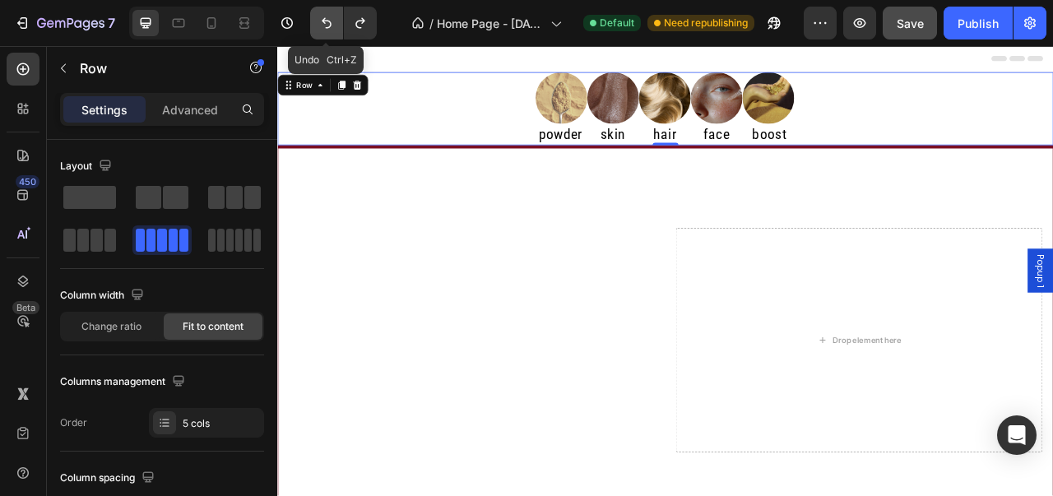
click at [323, 24] on icon "Undo/Redo" at bounding box center [326, 23] width 16 height 16
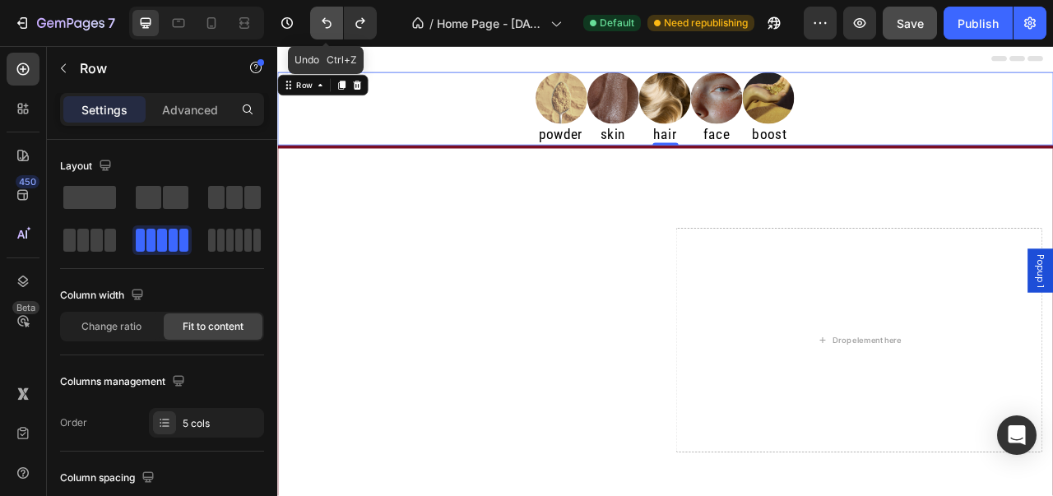
click at [323, 24] on icon "Undo/Redo" at bounding box center [326, 23] width 16 height 16
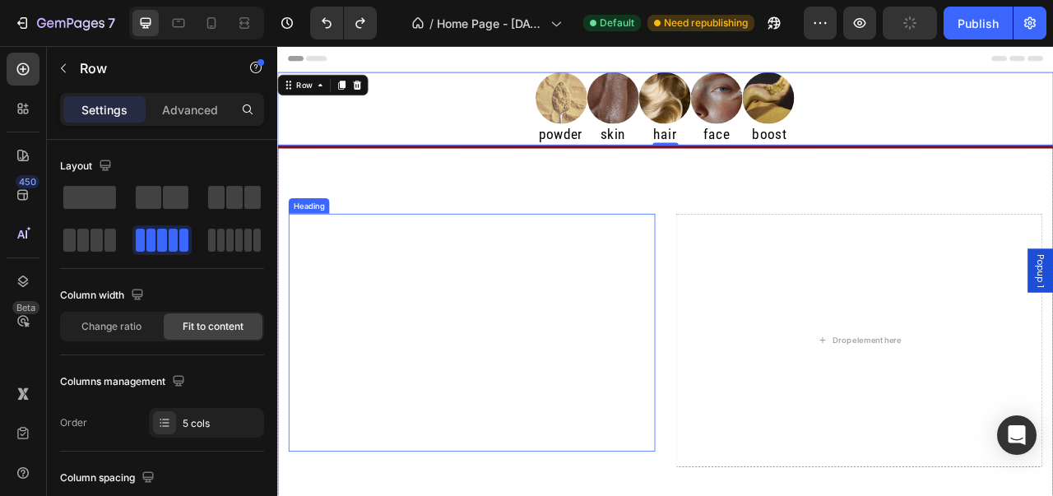
click at [685, 279] on h2 "Enter the Midnight Code Unlock the only code that matters — your well-being, wi…" at bounding box center [524, 411] width 467 height 303
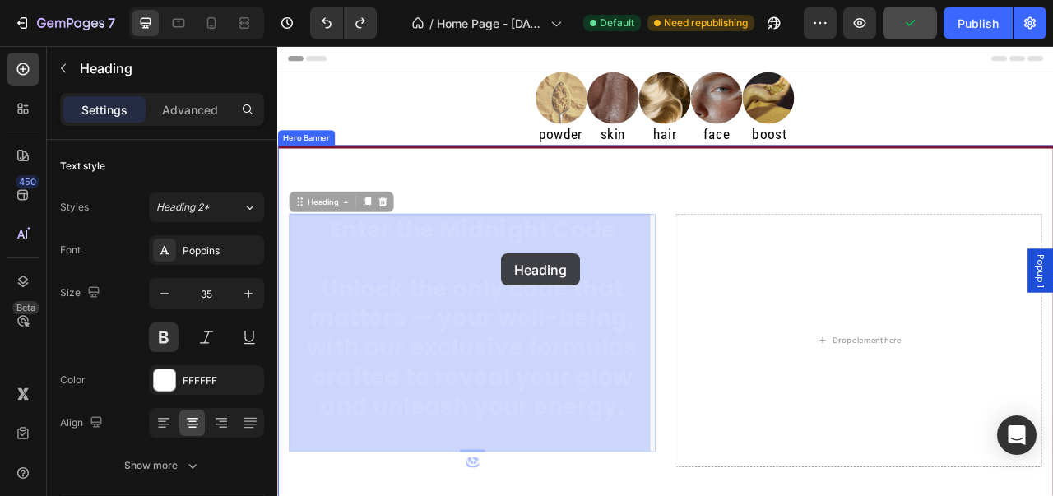
drag, startPoint x: 719, startPoint y: 281, endPoint x: 568, endPoint y: 309, distance: 154.0
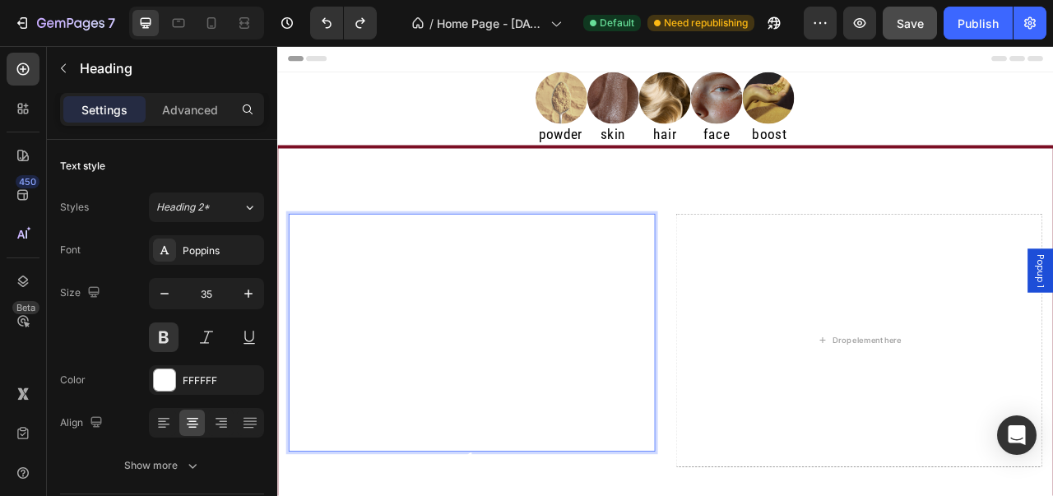
click at [706, 288] on p "Enter the Midnight Code Unlock the only code that matters — your well-being, wi…" at bounding box center [524, 412] width 463 height 300
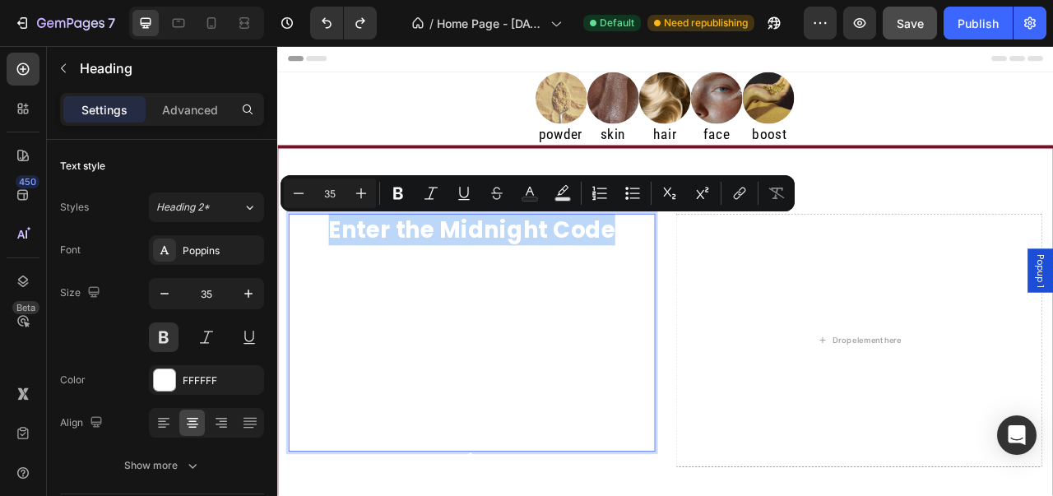
drag, startPoint x: 706, startPoint y: 288, endPoint x: 336, endPoint y: 290, distance: 370.3
click at [336, 290] on p "Enter the Midnight Code Unlock the only code that matters — your well-being, wi…" at bounding box center [524, 412] width 463 height 300
click at [350, 277] on p "Enter the Midnight Code Unlock the only code that matters — your well-being, wi…" at bounding box center [524, 412] width 463 height 300
copy p "Enter the Midnight Code"
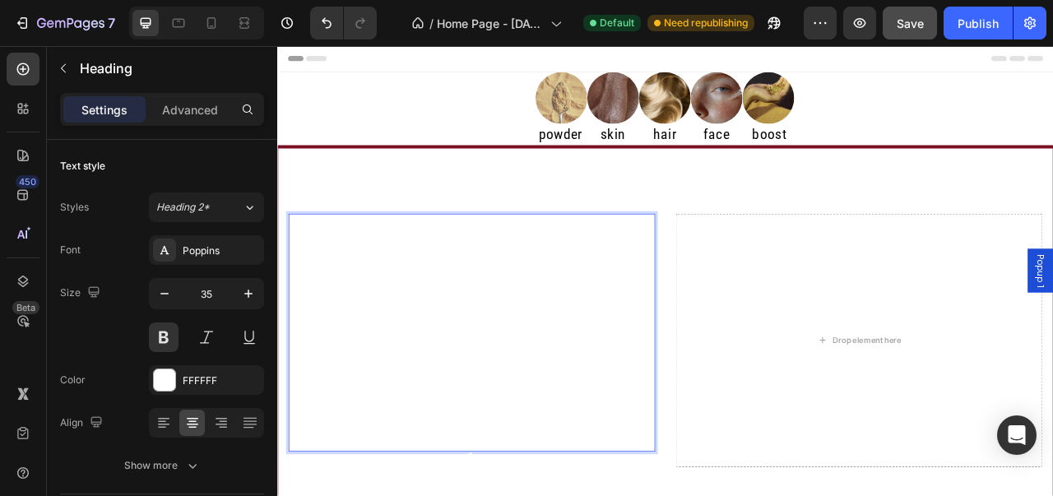
click at [323, 356] on p "⁠⁠⁠⁠⁠⁠⁠ Unlock the only code that matters — your well-being, with our exclusive…" at bounding box center [524, 412] width 463 height 300
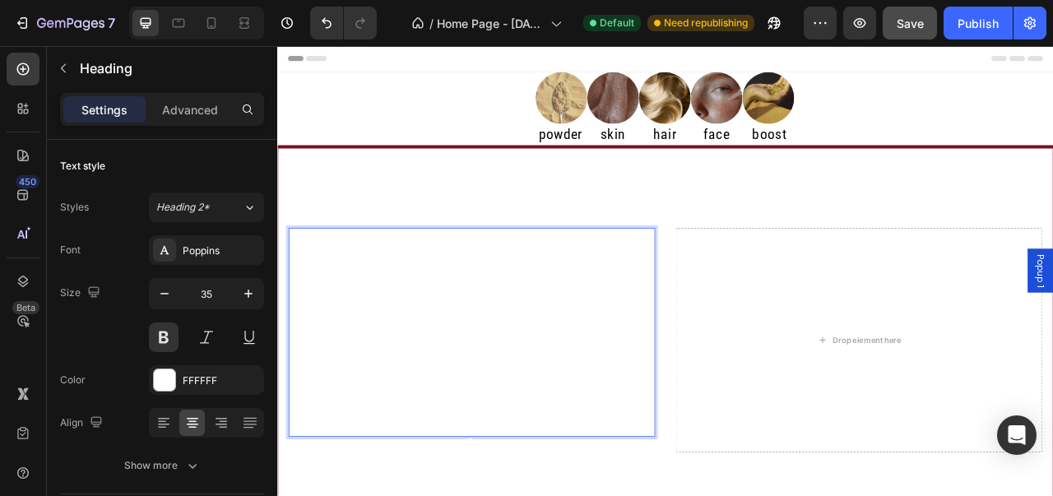
click at [724, 495] on p "Unlock the only code that matters — your well-being, with our exclusive formula…" at bounding box center [524, 411] width 463 height 262
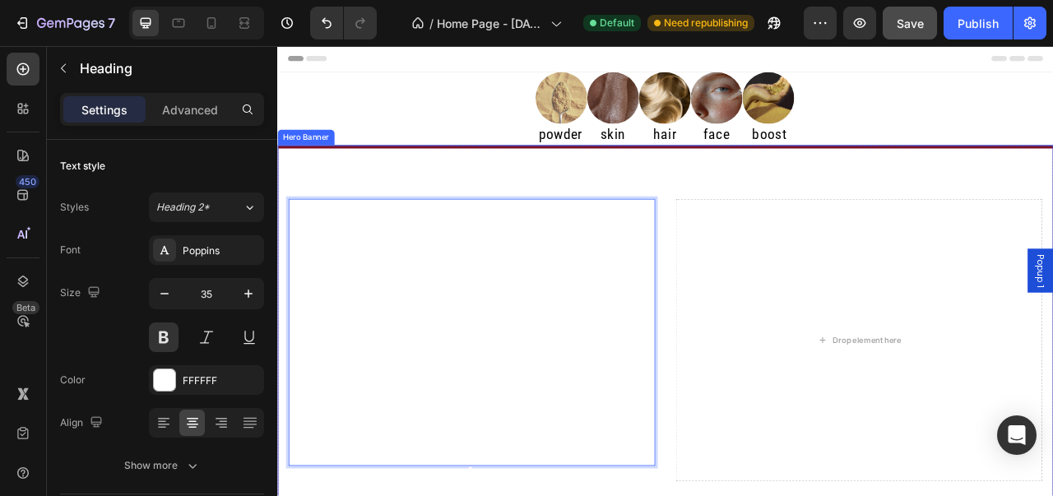
click at [448, 127] on div "Image powder Heading Image skin Heading Image hair Heading Image face Heading I…" at bounding box center [770, 126] width 987 height 93
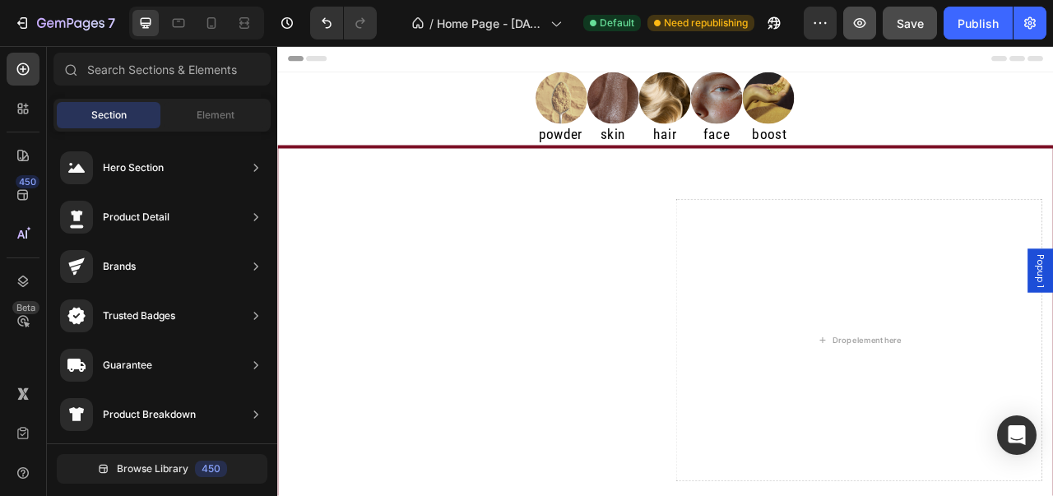
click at [861, 33] on button "button" at bounding box center [859, 23] width 33 height 33
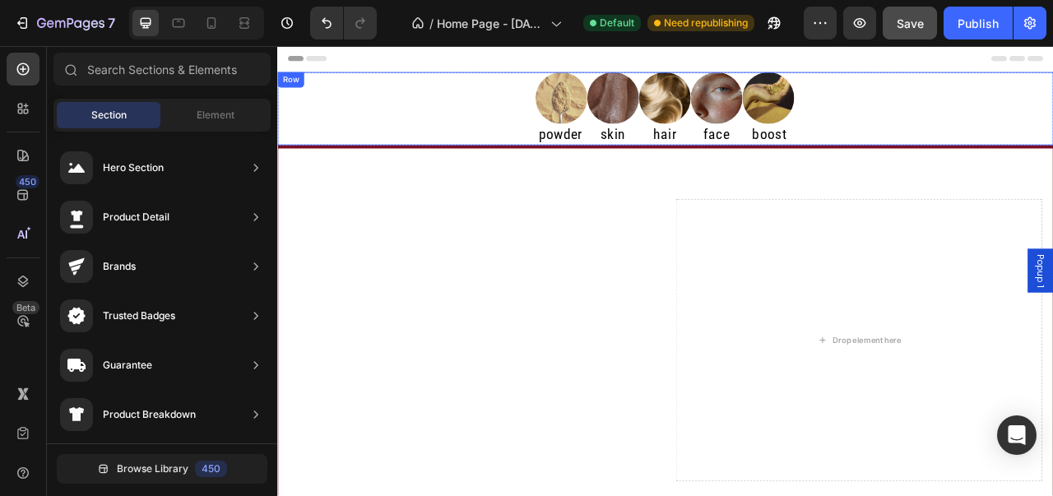
click at [453, 150] on div "Image powder Heading Image skin Heading Image hair Heading Image face Heading I…" at bounding box center [770, 126] width 987 height 93
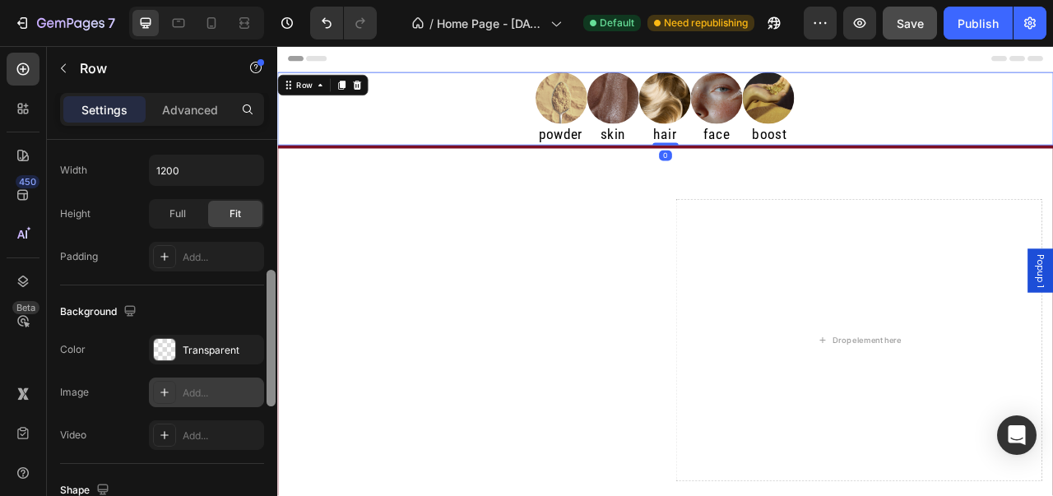
scroll to position [451, 0]
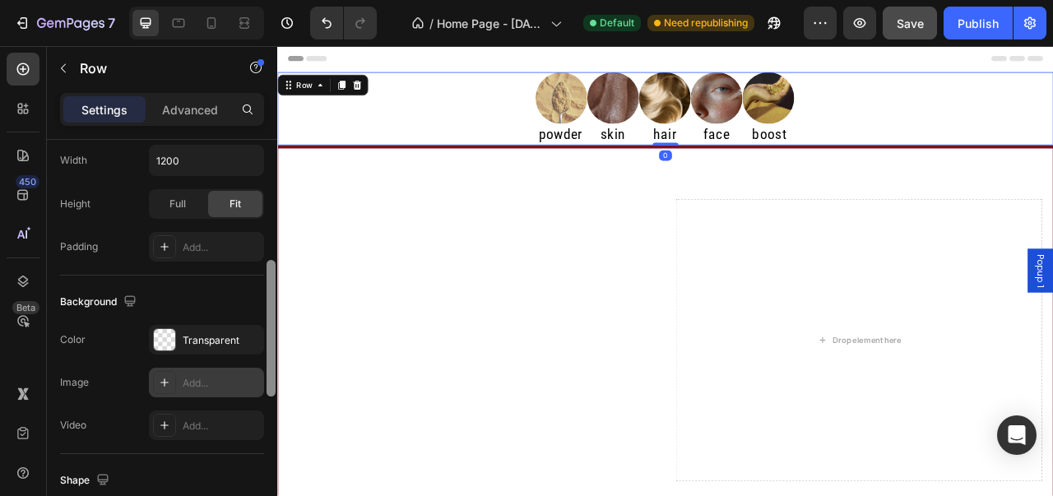
drag, startPoint x: 272, startPoint y: 216, endPoint x: 252, endPoint y: 369, distance: 155.2
click at [252, 369] on div "Layout Column width Change ratio Fit to content Columns management Order 5 cols…" at bounding box center [162, 341] width 230 height 403
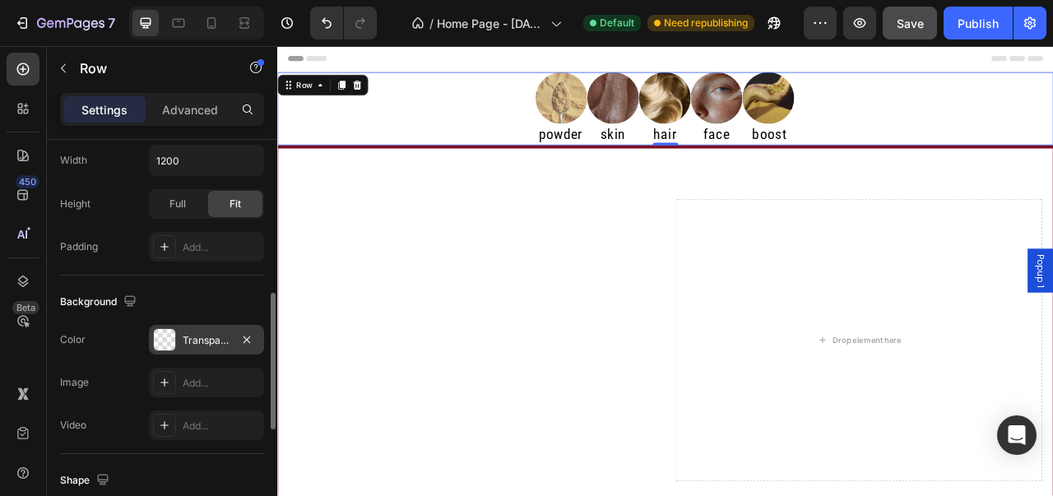
click at [170, 344] on div at bounding box center [164, 339] width 21 height 21
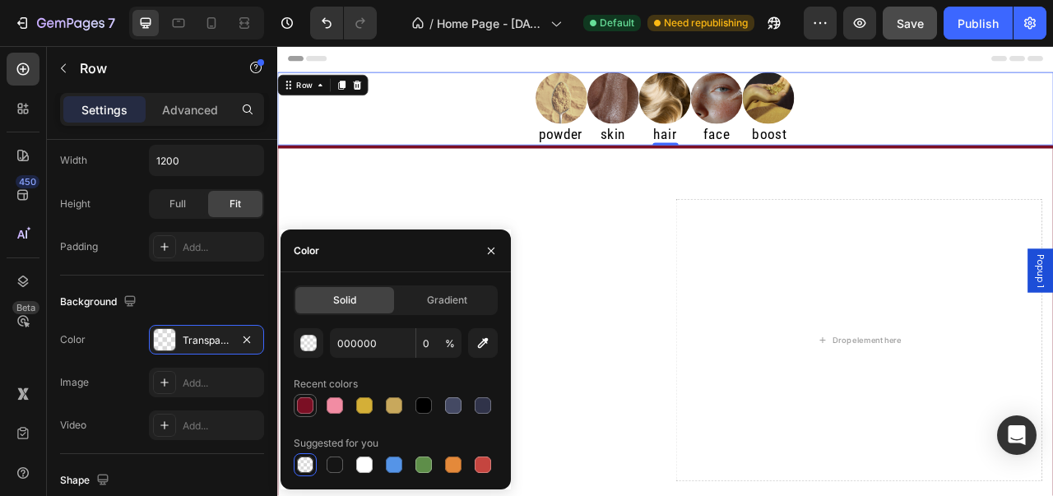
click at [303, 410] on div at bounding box center [305, 405] width 16 height 16
type input "7B0F24"
type input "100"
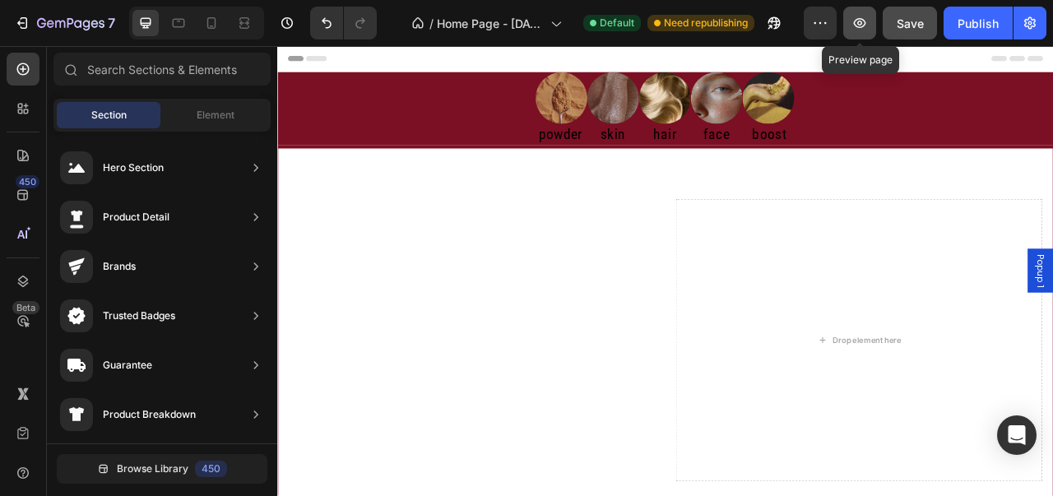
click at [858, 35] on button "button" at bounding box center [859, 23] width 33 height 33
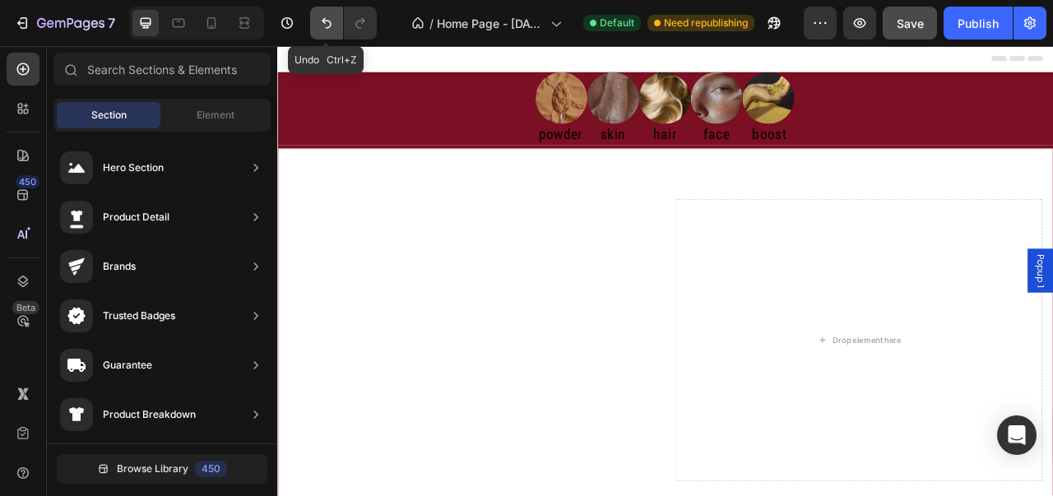
click at [321, 21] on icon "Undo/Redo" at bounding box center [326, 23] width 16 height 16
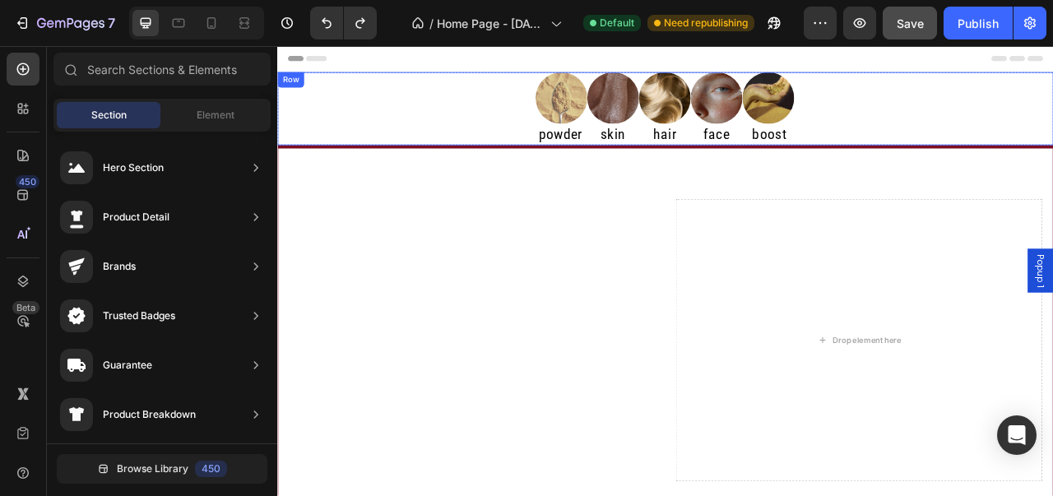
click at [423, 128] on div "Image powder Heading Image skin Heading Image hair Heading Image face Heading I…" at bounding box center [770, 126] width 987 height 93
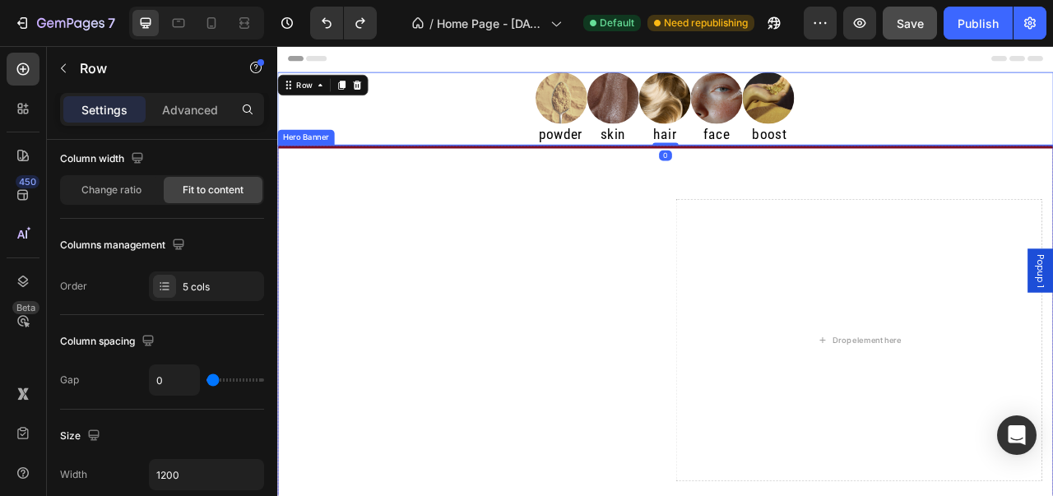
scroll to position [0, 0]
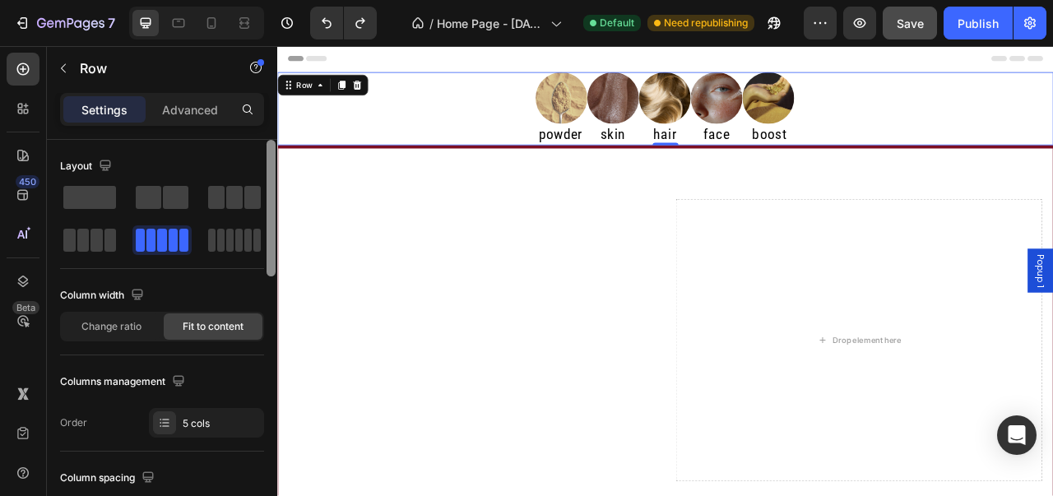
drag, startPoint x: 271, startPoint y: 168, endPoint x: 267, endPoint y: 146, distance: 21.6
click at [267, 146] on div at bounding box center [271, 208] width 9 height 137
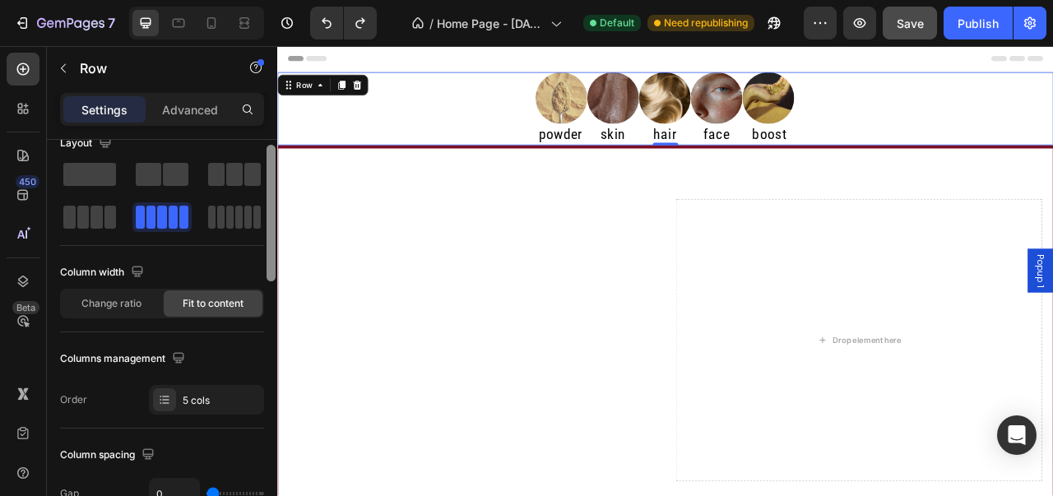
click at [268, 202] on div at bounding box center [271, 213] width 9 height 137
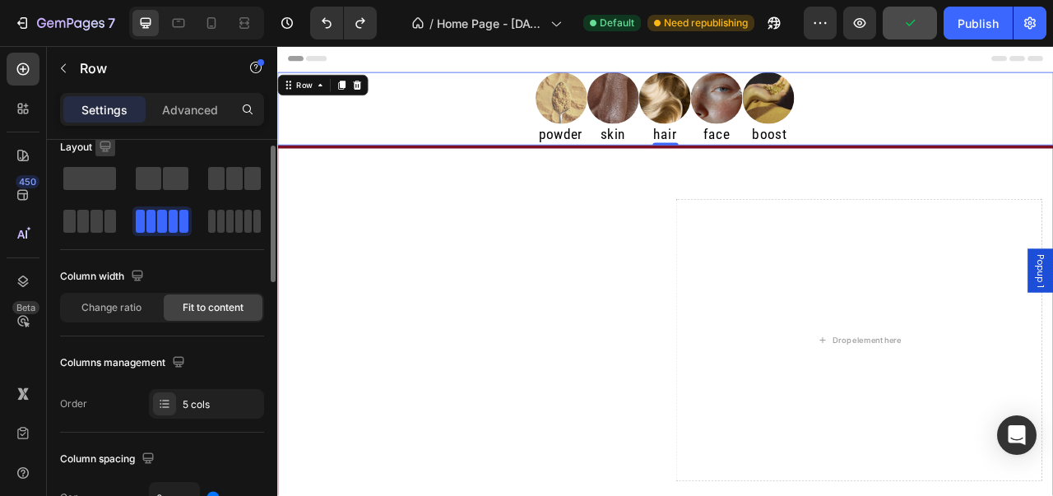
click at [102, 147] on icon "button" at bounding box center [105, 146] width 11 height 11
click at [104, 230] on icon "button" at bounding box center [108, 232] width 9 height 12
type input "100%"
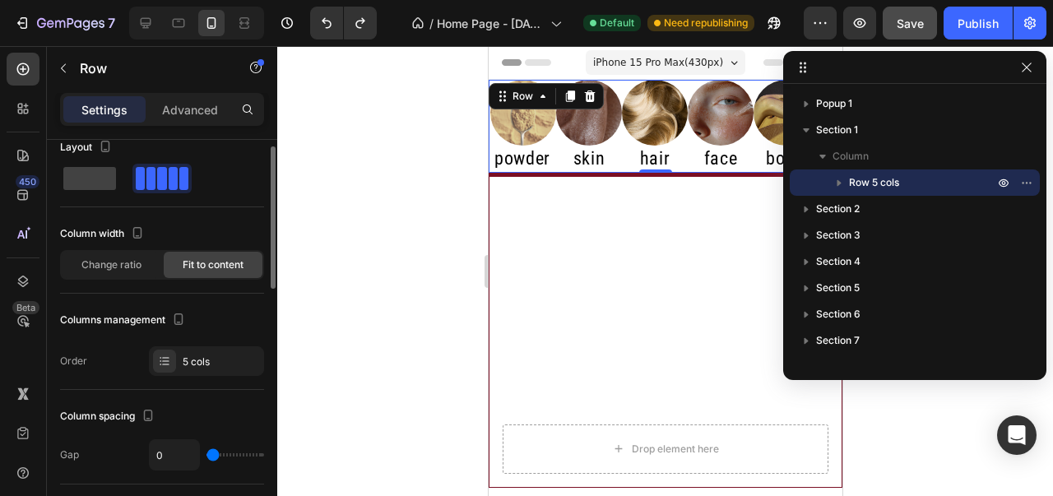
click at [391, 210] on div at bounding box center [665, 271] width 776 height 450
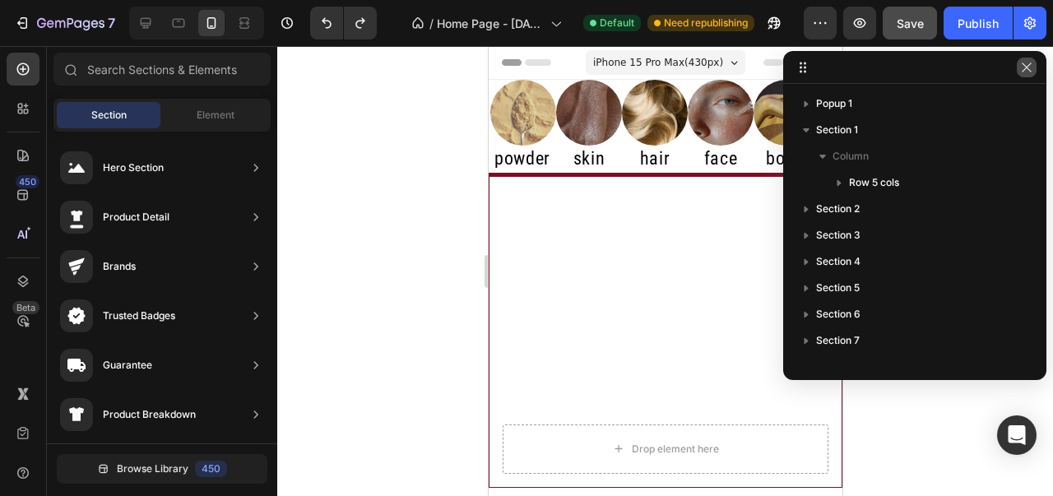
click at [1028, 72] on icon "button" at bounding box center [1026, 67] width 13 height 13
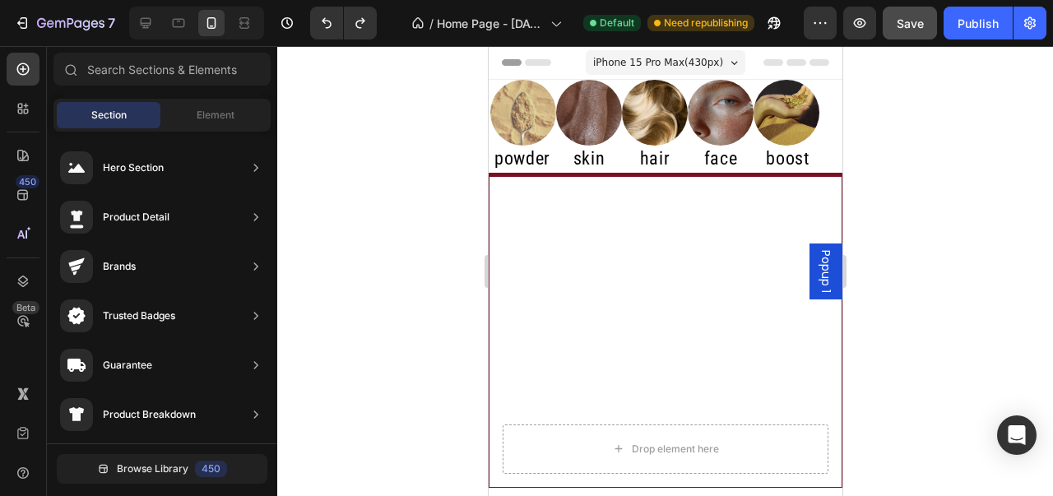
drag, startPoint x: 1052, startPoint y: 146, endPoint x: 1018, endPoint y: 141, distance: 34.9
click at [1052, 146] on div at bounding box center [665, 271] width 776 height 450
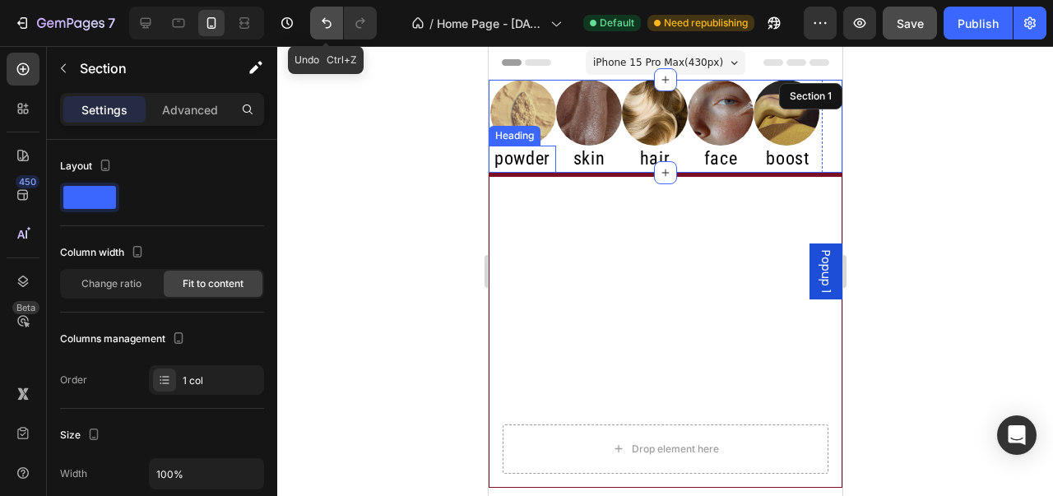
click at [318, 22] on icon "Undo/Redo" at bounding box center [326, 23] width 16 height 16
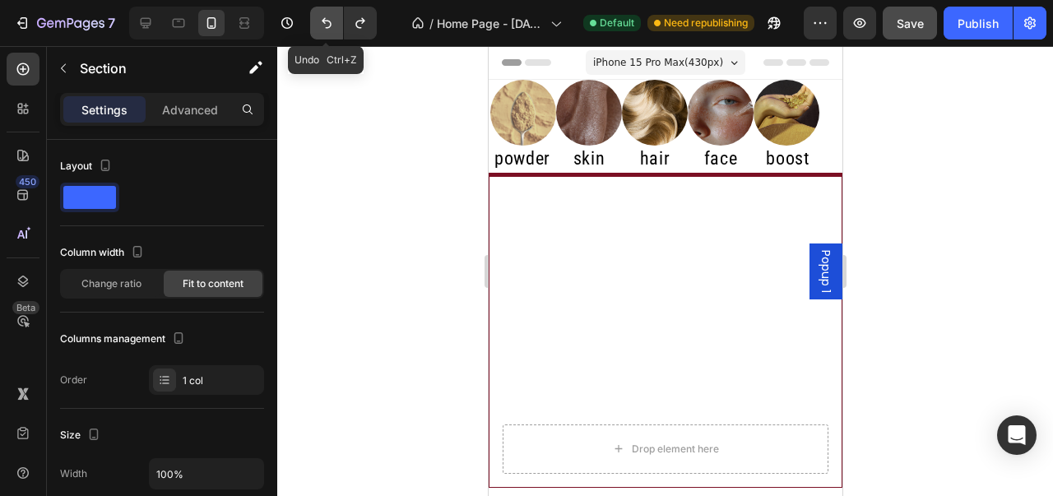
click at [318, 22] on icon "Undo/Redo" at bounding box center [326, 23] width 16 height 16
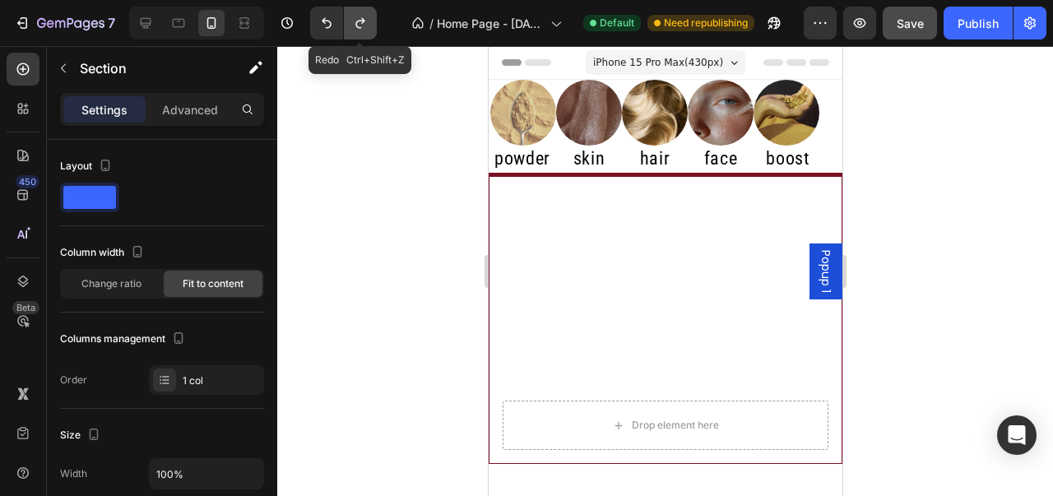
click at [353, 21] on icon "Undo/Redo" at bounding box center [360, 23] width 16 height 16
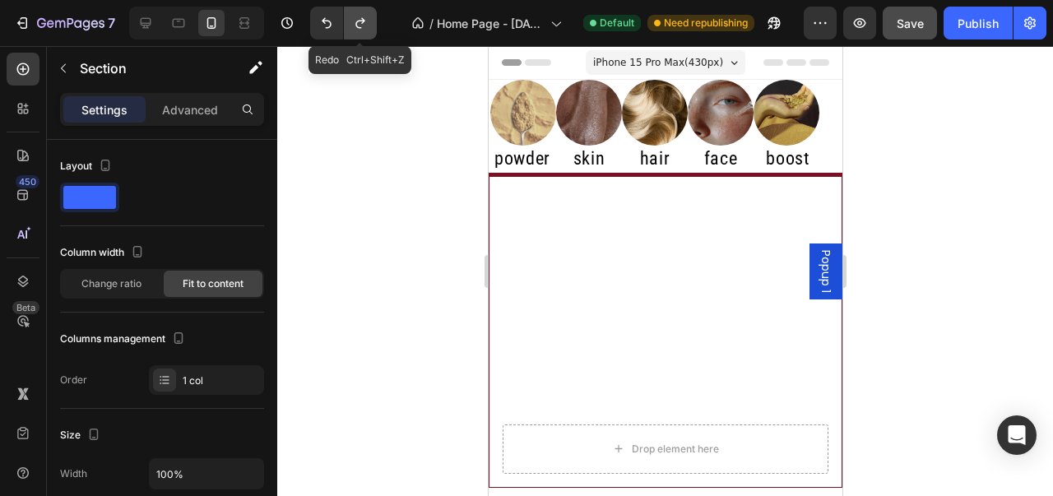
click at [353, 21] on icon "Undo/Redo" at bounding box center [360, 23] width 16 height 16
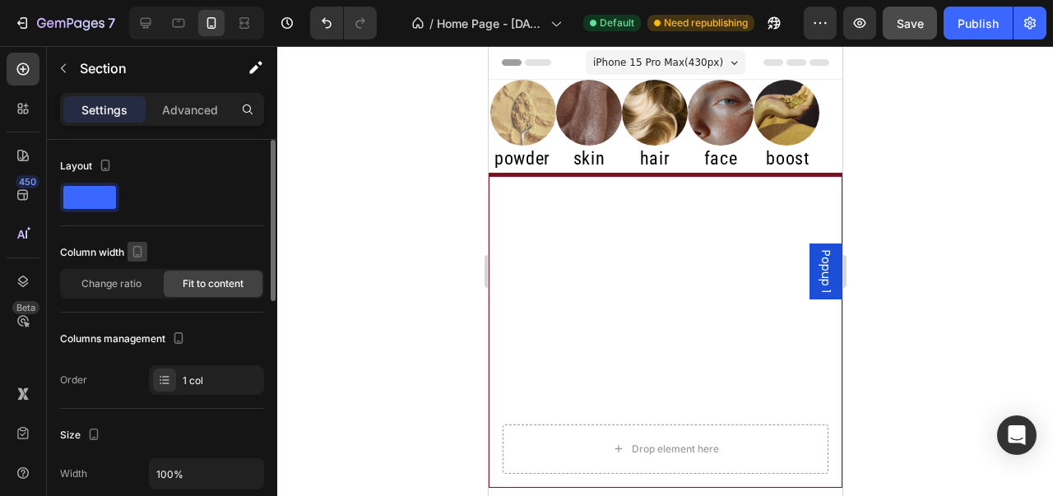
click at [137, 248] on icon "button" at bounding box center [137, 252] width 16 height 16
click at [138, 282] on icon "button" at bounding box center [140, 278] width 16 height 16
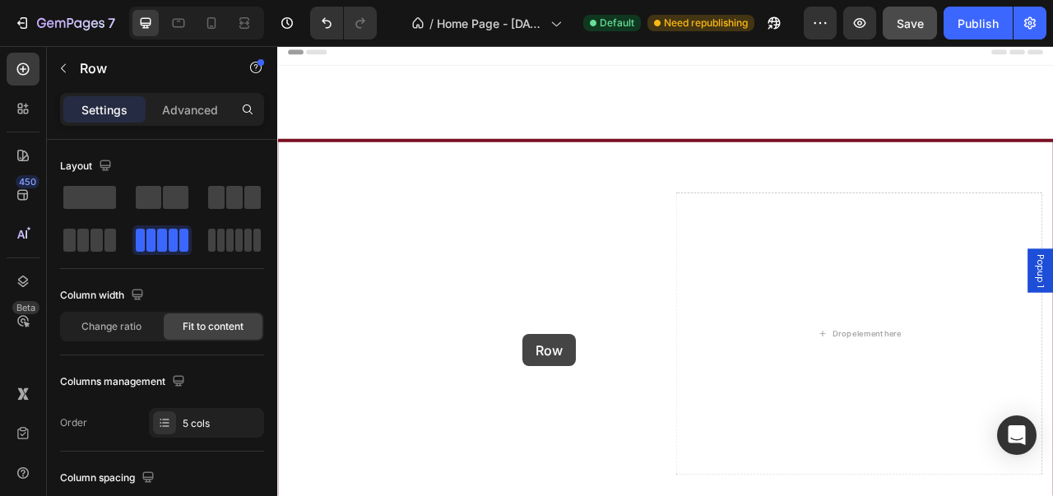
scroll to position [300, 0]
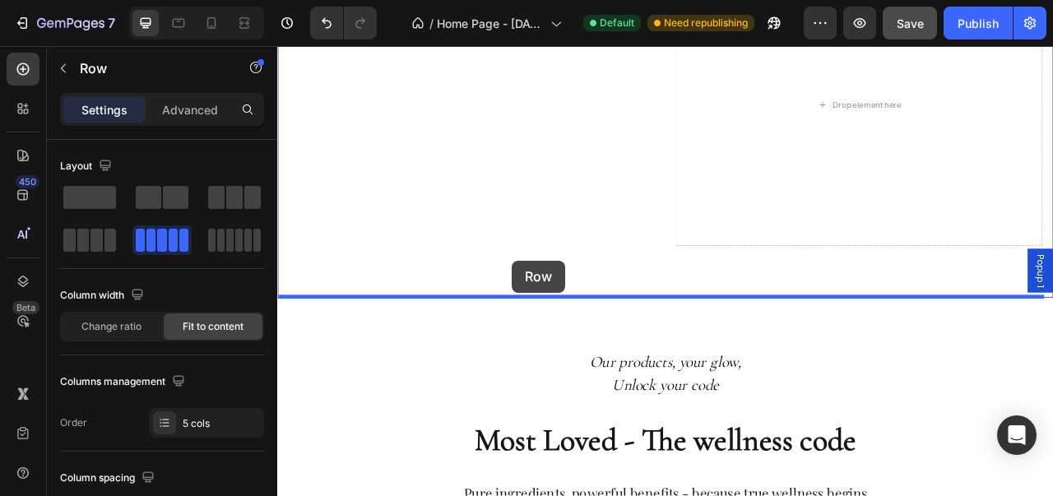
drag, startPoint x: 959, startPoint y: 119, endPoint x: 576, endPoint y: 319, distance: 431.7
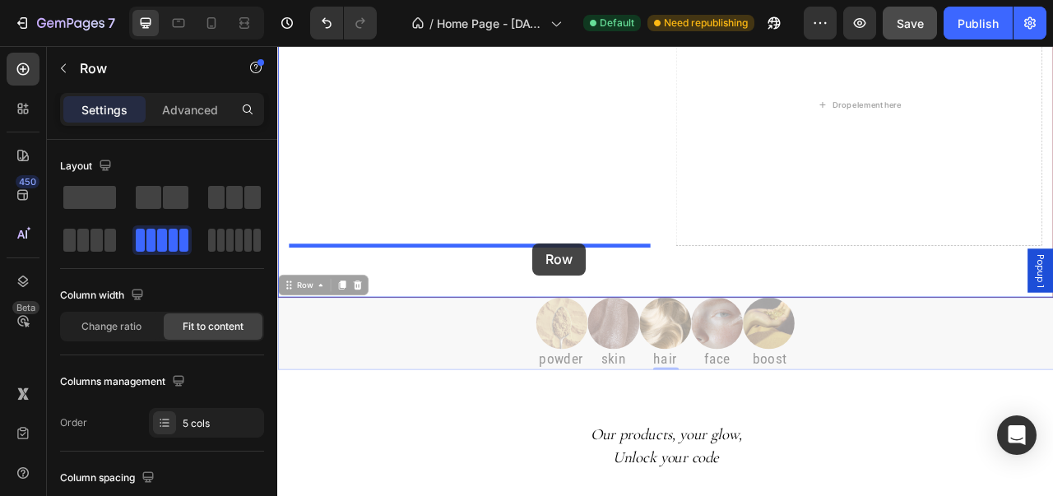
drag, startPoint x: 962, startPoint y: 425, endPoint x: 599, endPoint y: 299, distance: 384.4
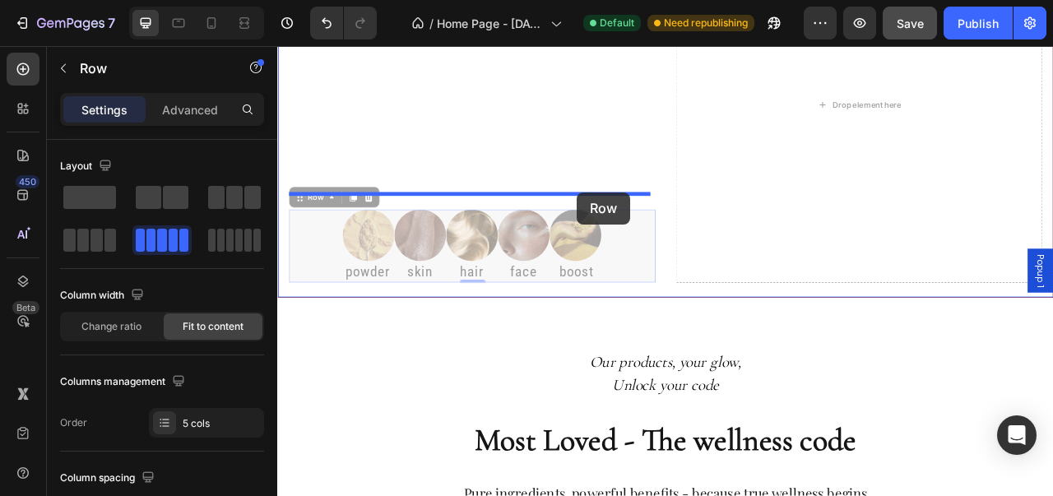
drag, startPoint x: 699, startPoint y: 291, endPoint x: 658, endPoint y: 232, distance: 72.1
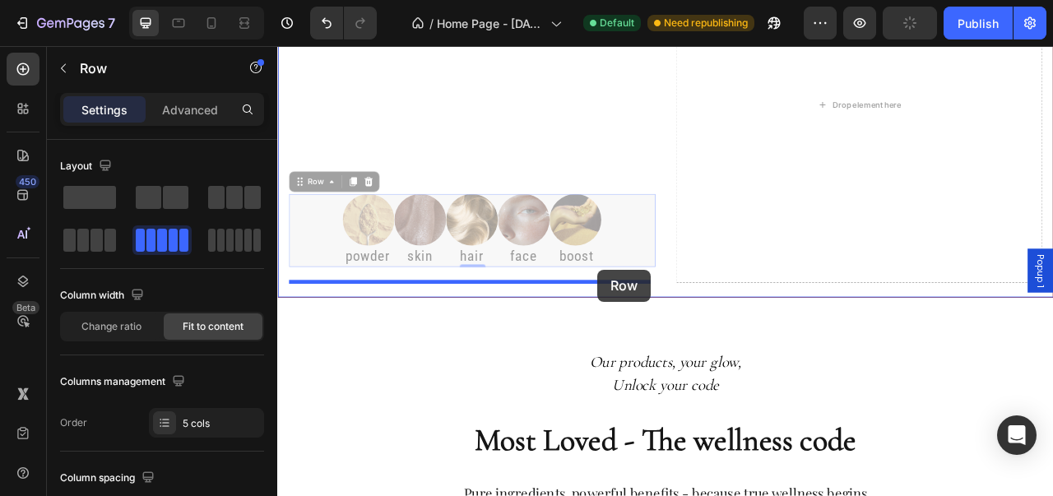
drag, startPoint x: 697, startPoint y: 286, endPoint x: 685, endPoint y: 332, distance: 46.9
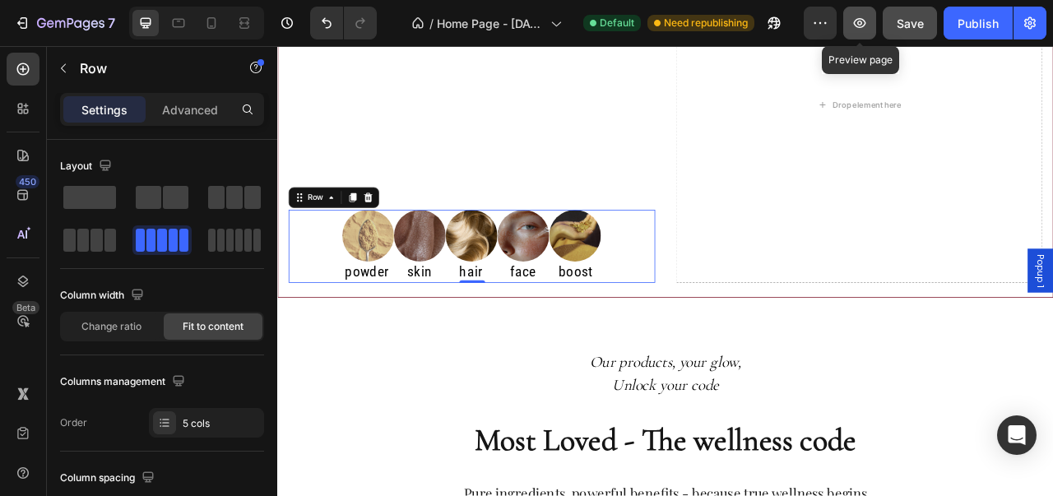
click at [856, 30] on icon "button" at bounding box center [860, 23] width 16 height 16
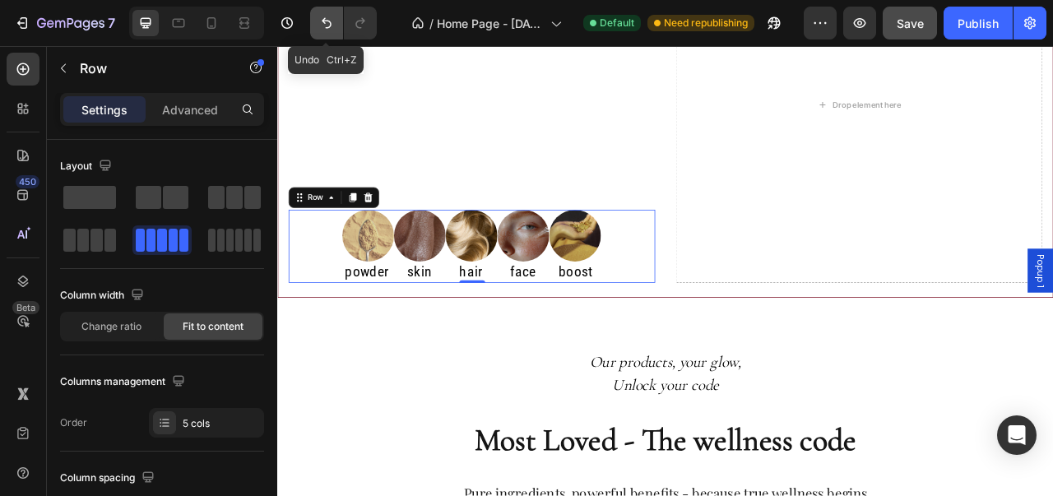
click at [318, 30] on icon "Undo/Redo" at bounding box center [326, 23] width 16 height 16
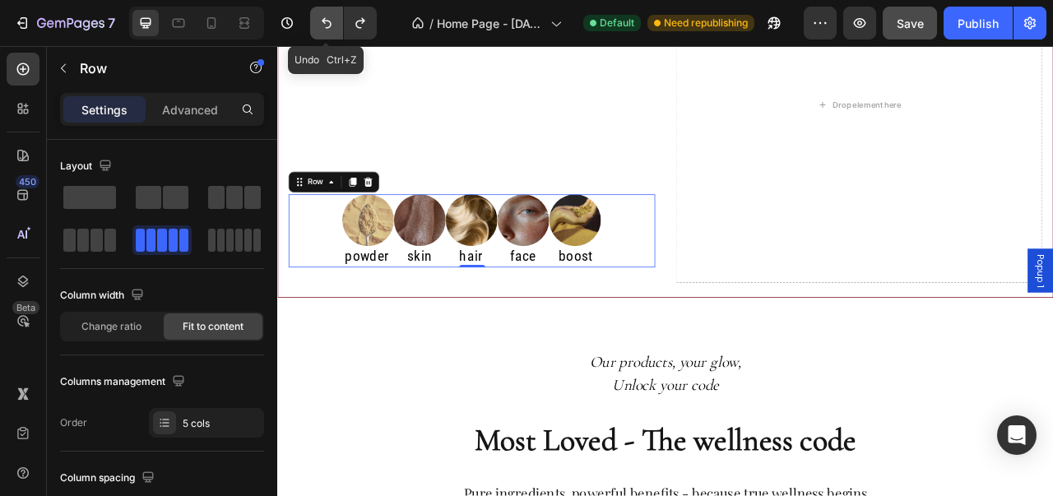
click at [318, 30] on icon "Undo/Redo" at bounding box center [326, 23] width 16 height 16
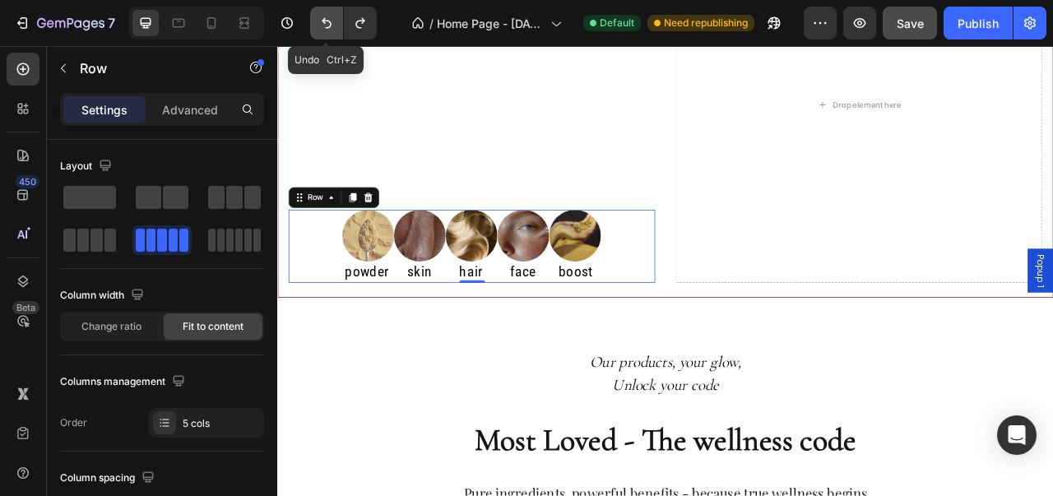
click at [318, 30] on icon "Undo/Redo" at bounding box center [326, 23] width 16 height 16
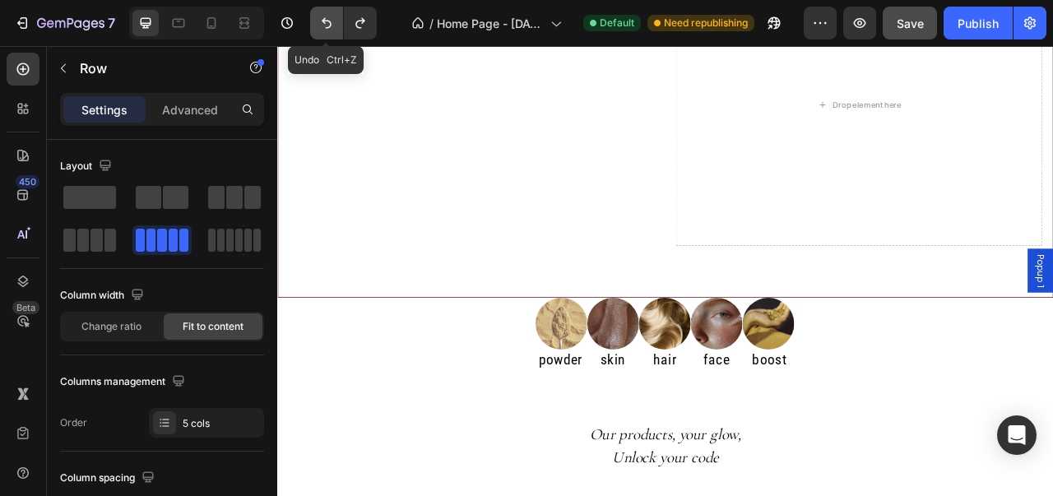
click at [318, 30] on icon "Undo/Redo" at bounding box center [326, 23] width 16 height 16
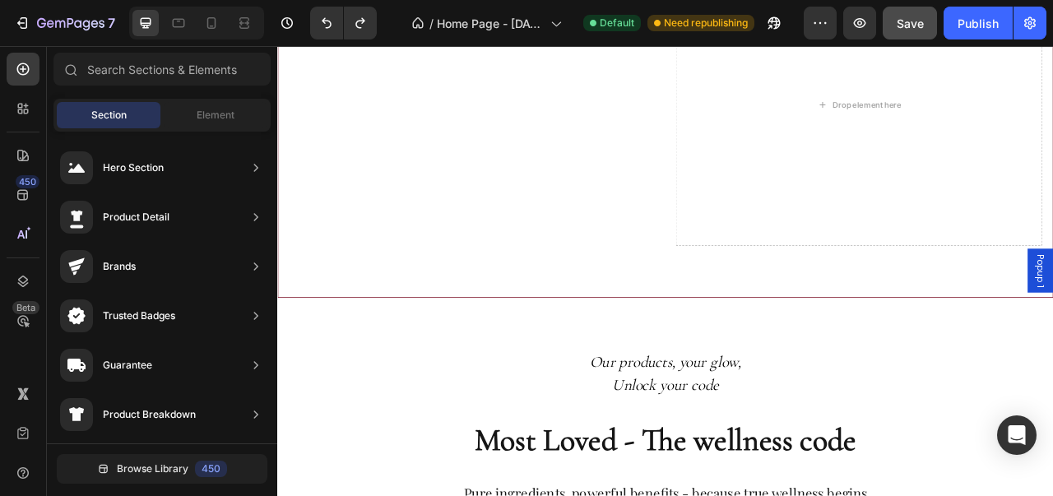
scroll to position [0, 0]
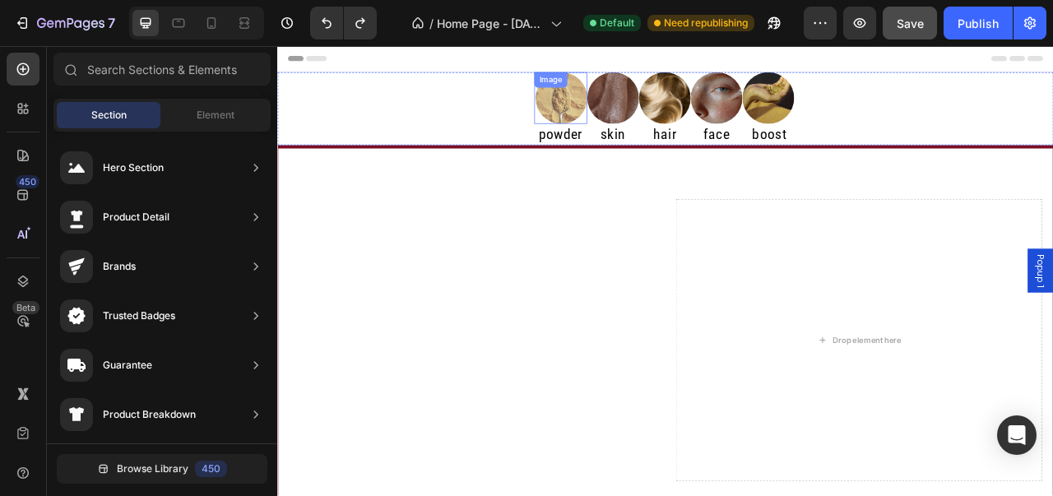
click at [663, 142] on link at bounding box center [639, 113] width 66 height 66
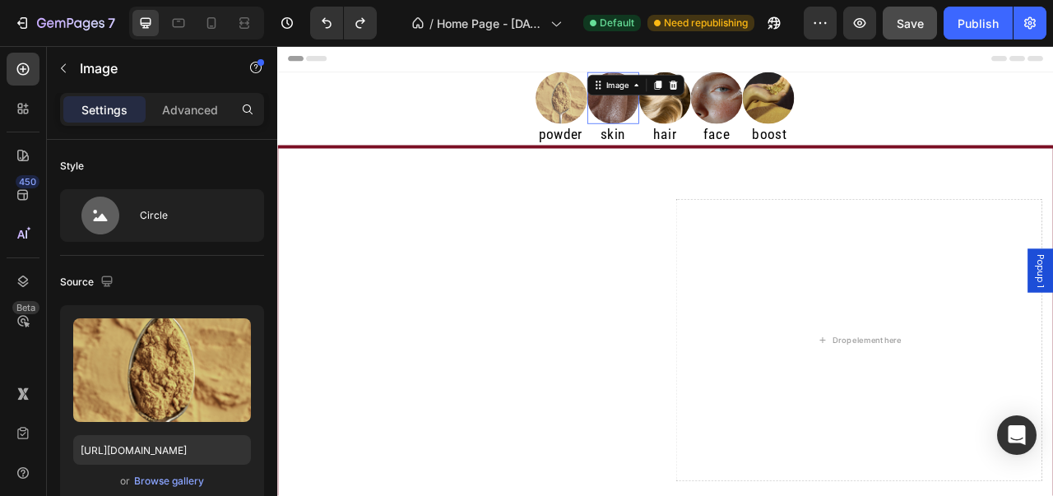
click at [671, 142] on div at bounding box center [704, 113] width 66 height 66
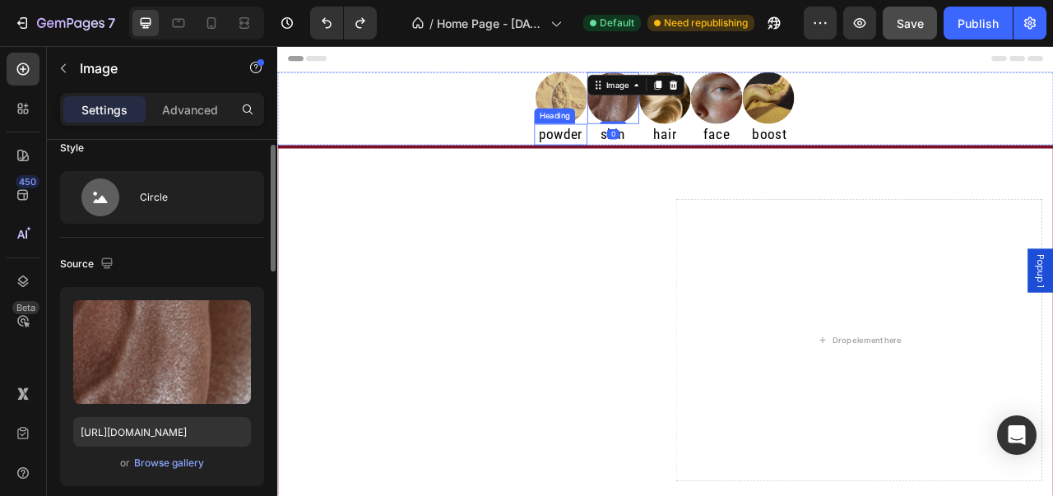
click at [661, 159] on h2 "powder" at bounding box center [637, 159] width 67 height 27
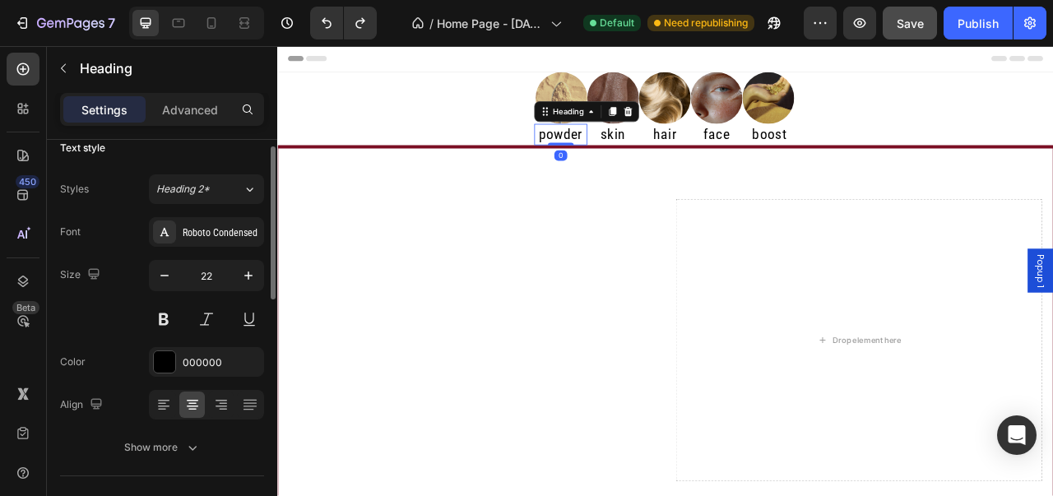
scroll to position [0, 0]
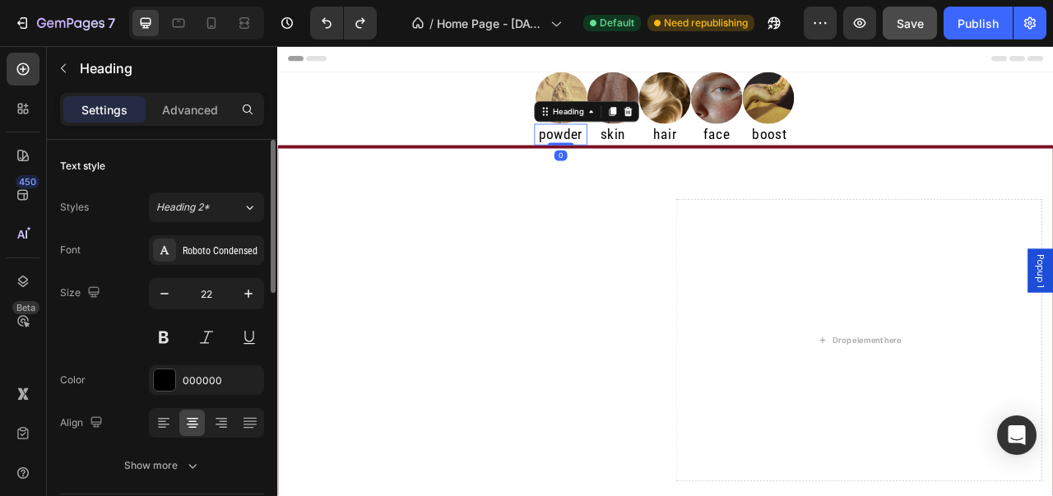
click at [422, 99] on div "Image powder Heading 0 Image skin Heading Image hair Heading Image face Heading…" at bounding box center [770, 126] width 987 height 93
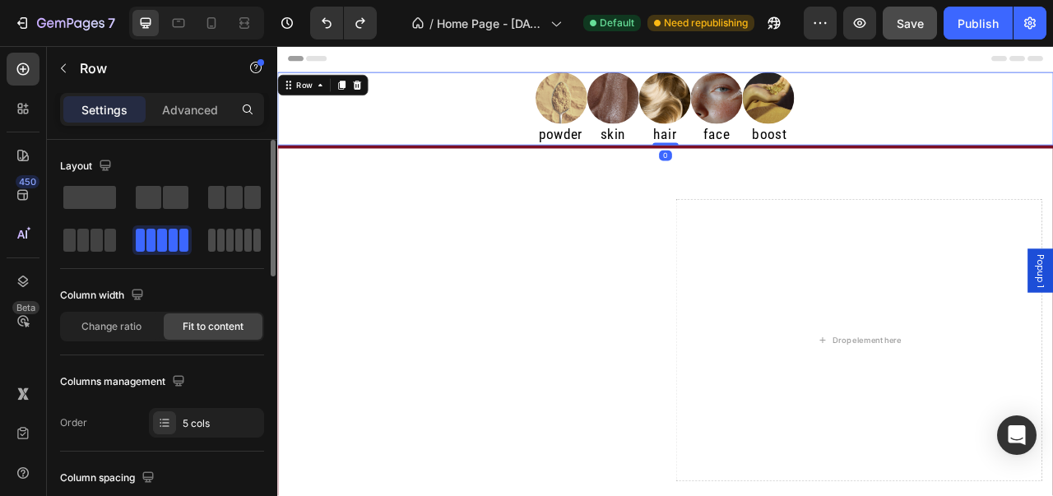
click at [253, 231] on span at bounding box center [256, 240] width 7 height 23
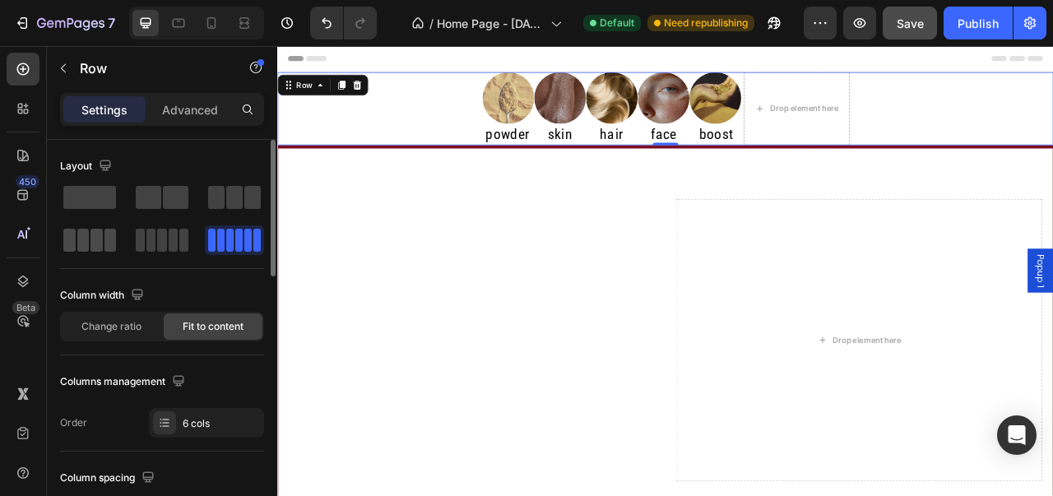
click at [86, 237] on span at bounding box center [83, 240] width 12 height 23
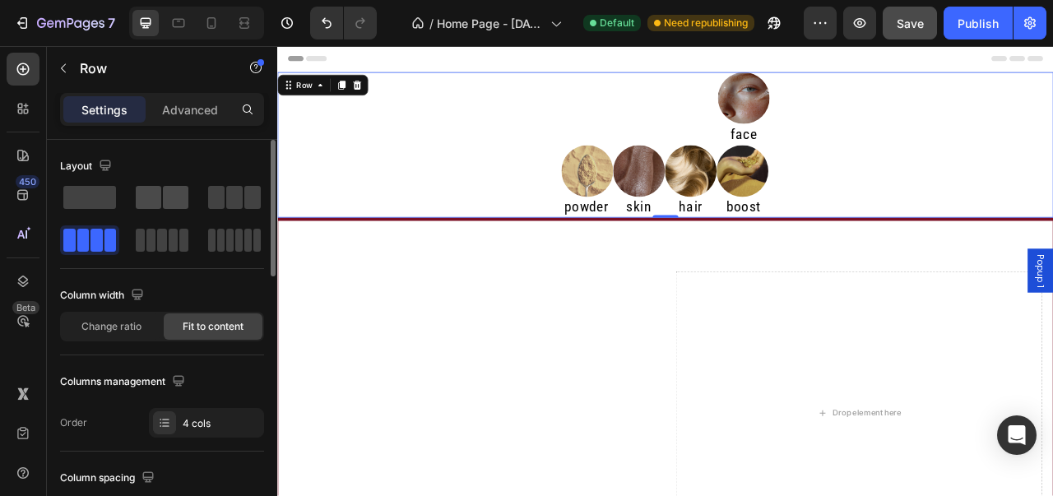
drag, startPoint x: 178, startPoint y: 213, endPoint x: 182, endPoint y: 200, distance: 13.8
click at [178, 213] on div at bounding box center [162, 219] width 204 height 72
click at [182, 198] on span at bounding box center [176, 197] width 26 height 23
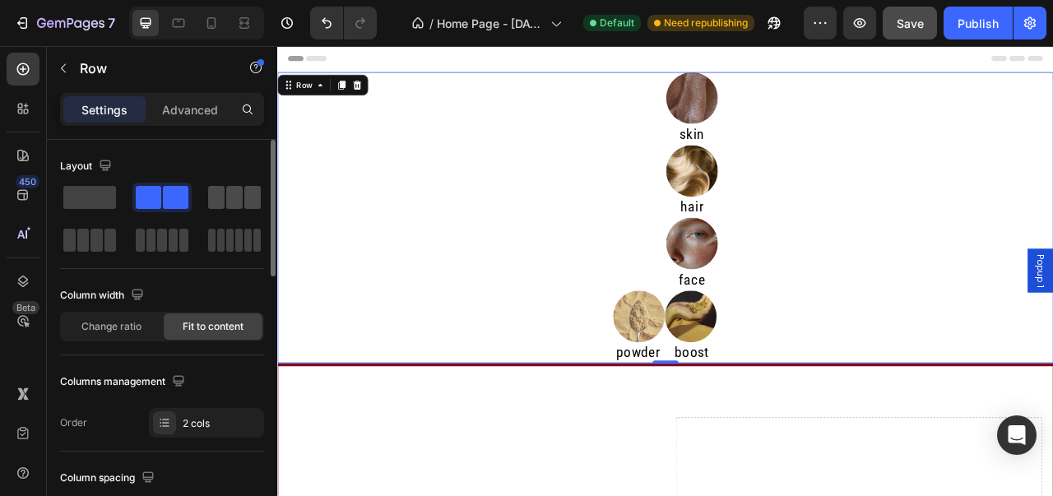
click at [230, 193] on span at bounding box center [234, 197] width 16 height 23
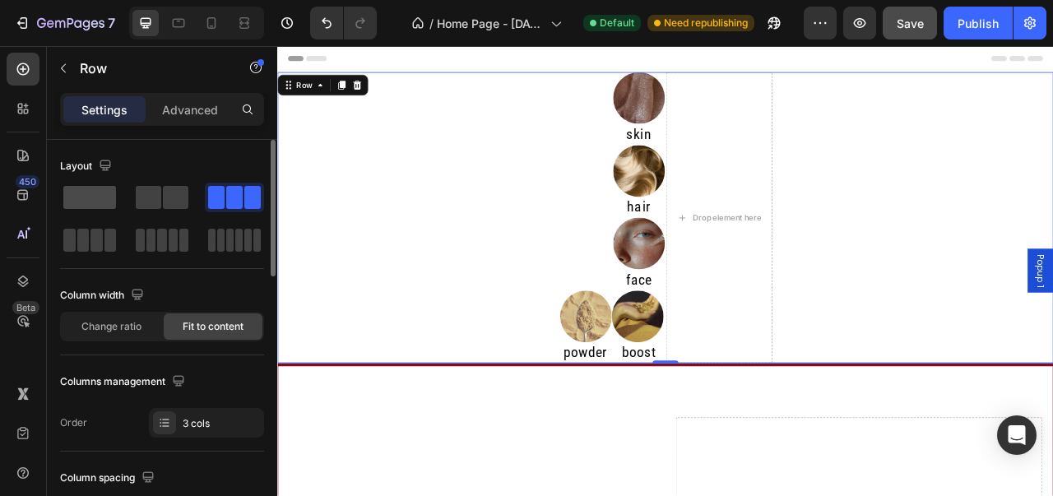
click at [104, 205] on span at bounding box center [89, 197] width 53 height 23
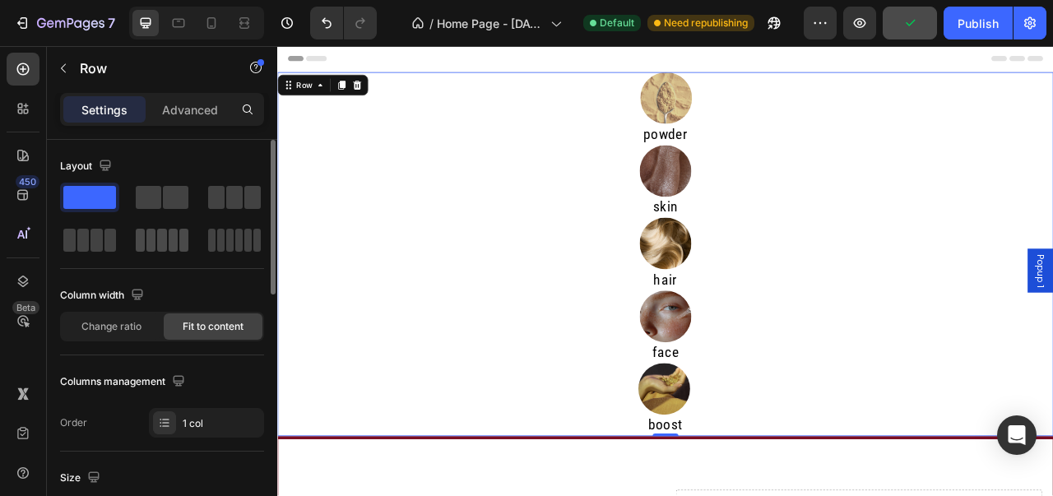
click at [162, 248] on span at bounding box center [161, 240] width 9 height 23
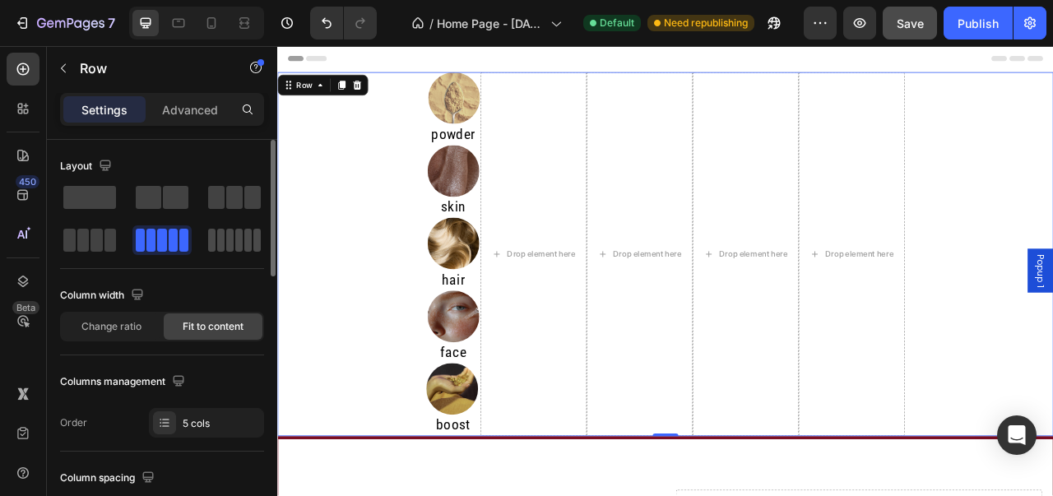
click at [225, 236] on div at bounding box center [234, 240] width 53 height 23
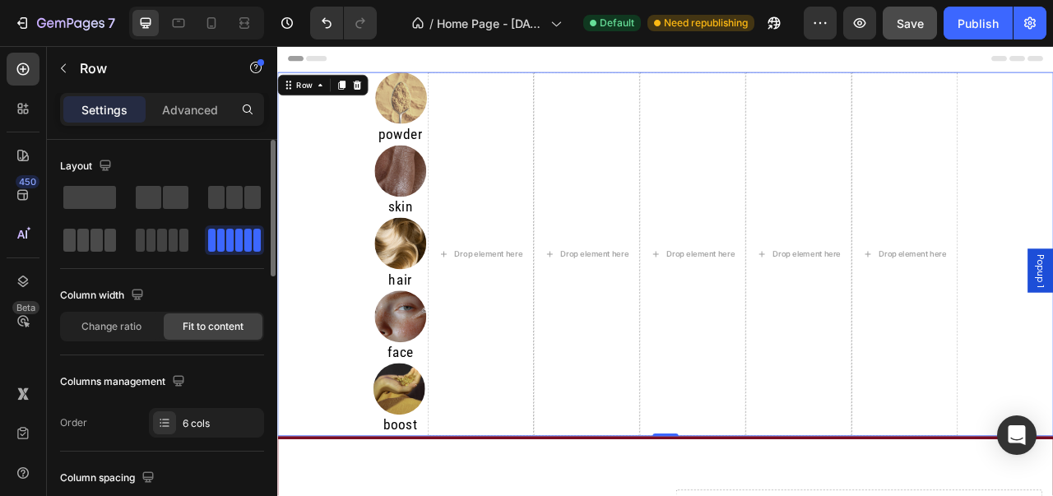
click at [100, 233] on span at bounding box center [97, 240] width 12 height 23
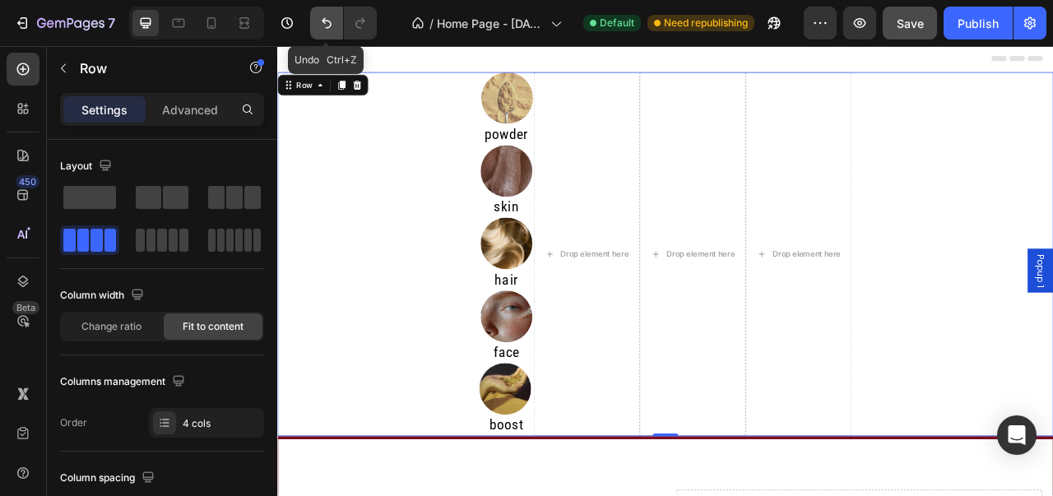
click at [341, 31] on button "Undo/Redo" at bounding box center [326, 23] width 33 height 33
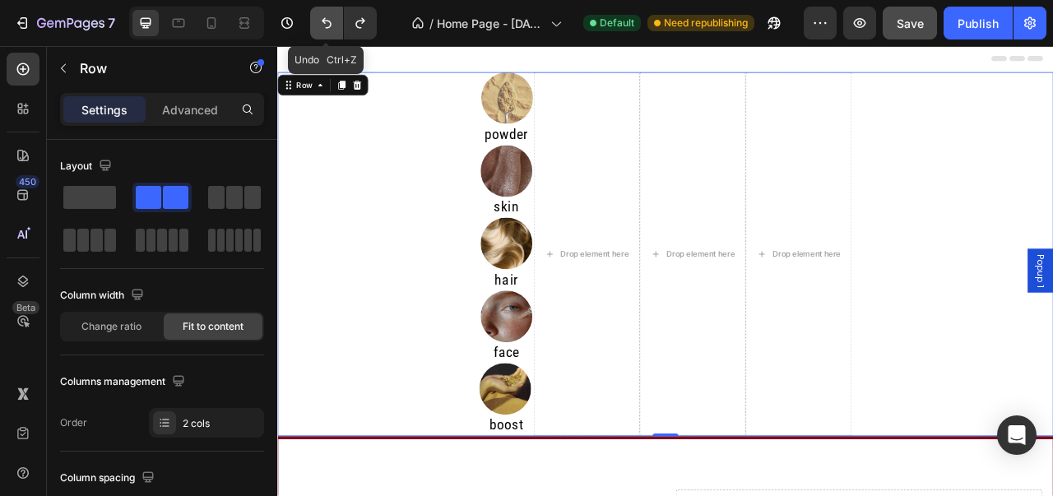
click at [341, 31] on button "Undo/Redo" at bounding box center [326, 23] width 33 height 33
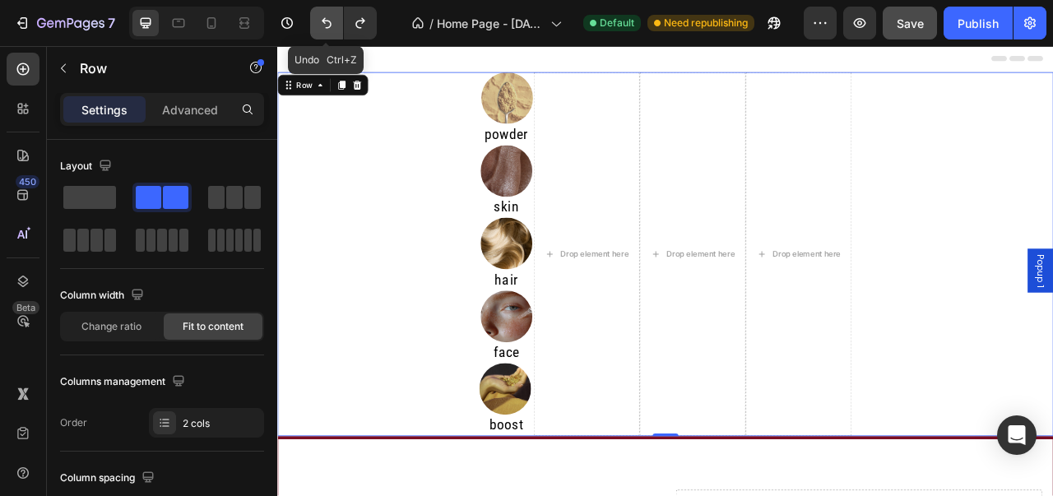
click at [341, 31] on button "Undo/Redo" at bounding box center [326, 23] width 33 height 33
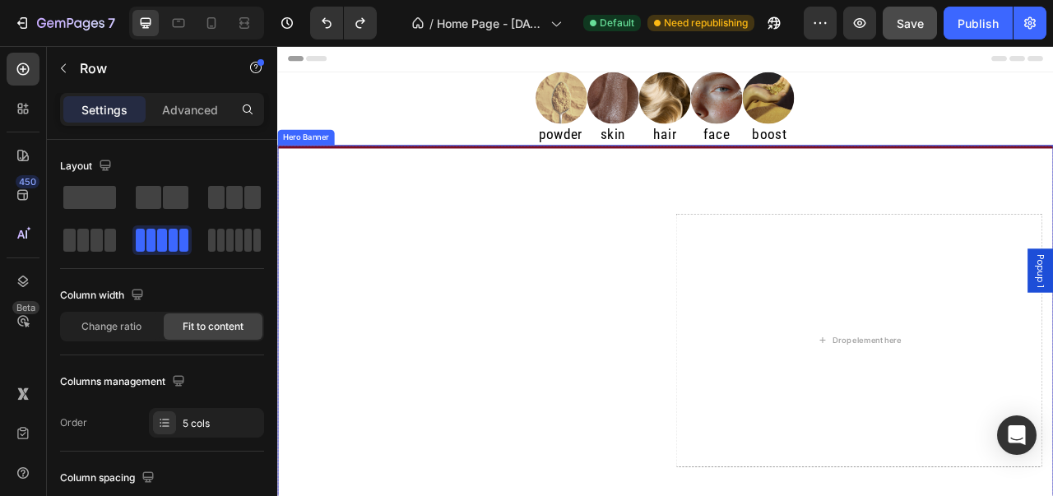
click at [550, 194] on video "Background Image" at bounding box center [771, 454] width 986 height 555
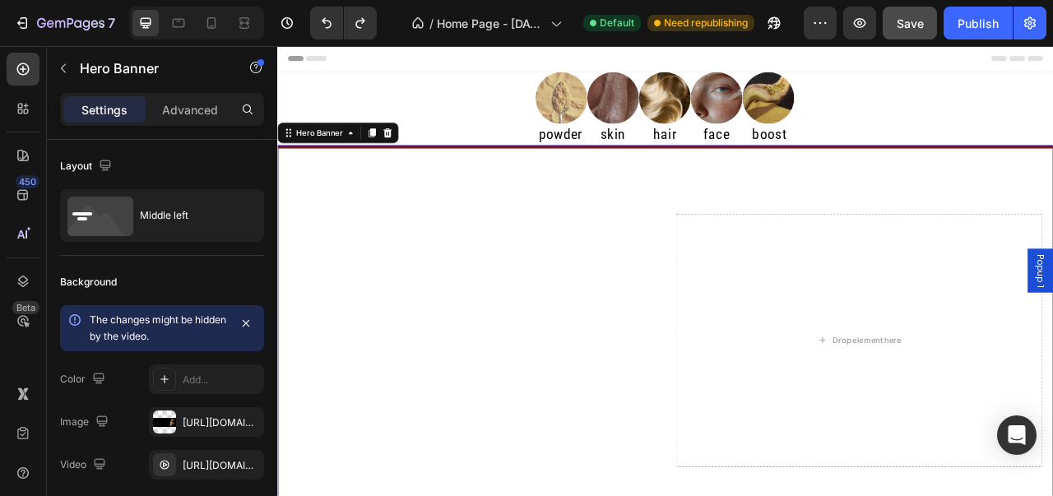
click at [550, 177] on video "Background Image" at bounding box center [771, 454] width 986 height 555
click at [857, 12] on button "button" at bounding box center [859, 23] width 33 height 33
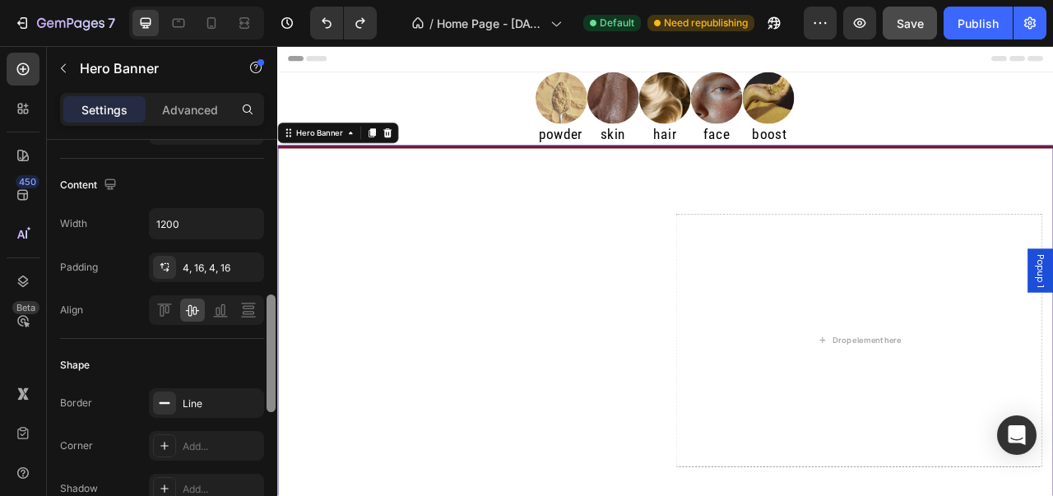
drag, startPoint x: 272, startPoint y: 249, endPoint x: 263, endPoint y: 414, distance: 164.8
click at [263, 414] on div "Layout Middle left Background The changes might be hidden by the video. Color A…" at bounding box center [162, 341] width 230 height 403
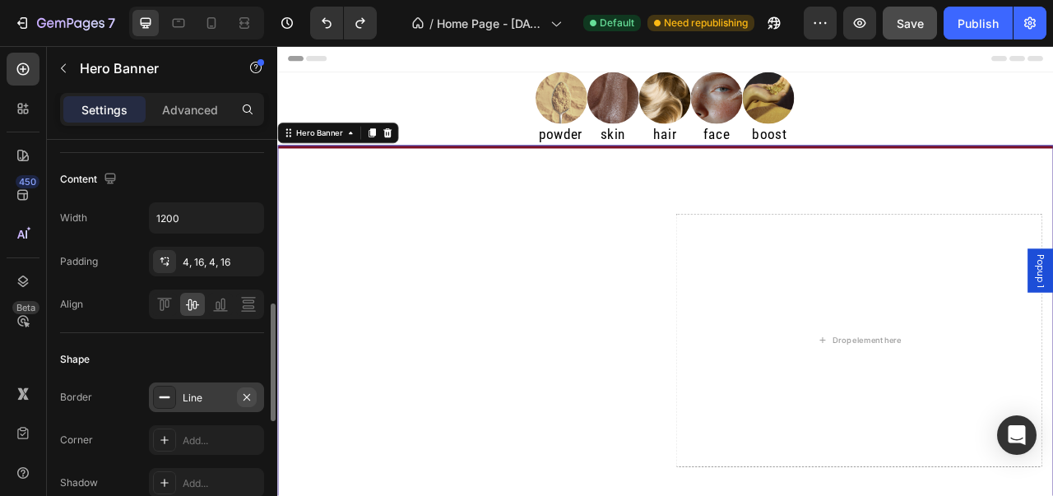
click at [247, 400] on icon "button" at bounding box center [246, 397] width 13 height 13
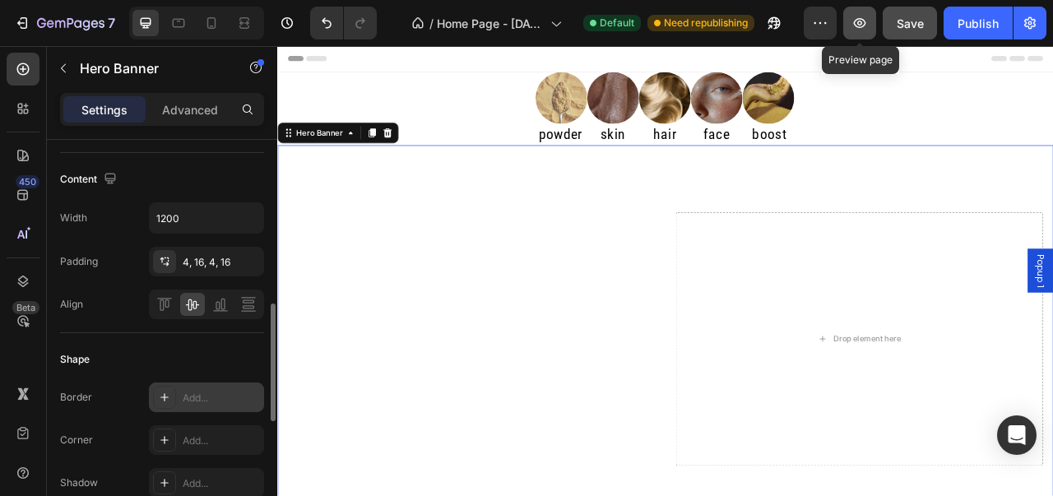
click at [864, 15] on icon "button" at bounding box center [860, 23] width 16 height 16
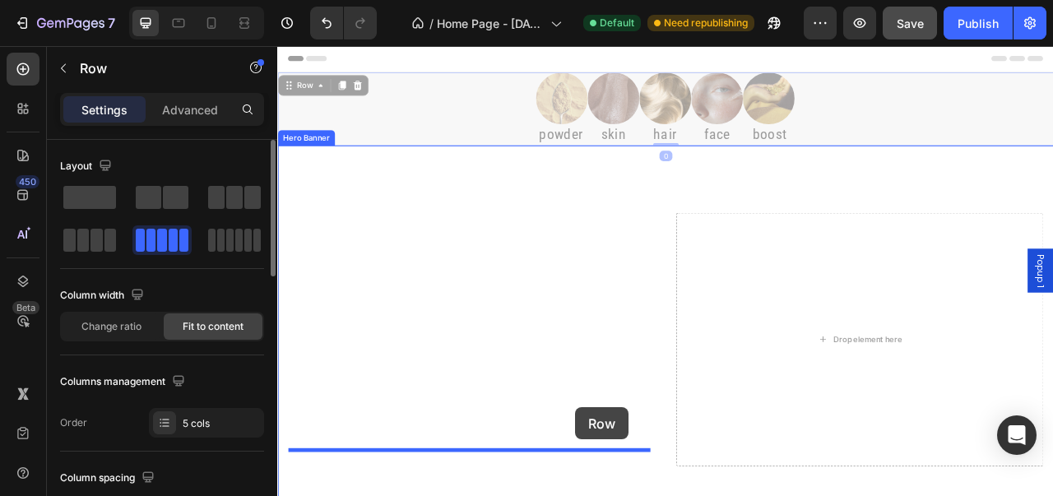
scroll to position [56, 0]
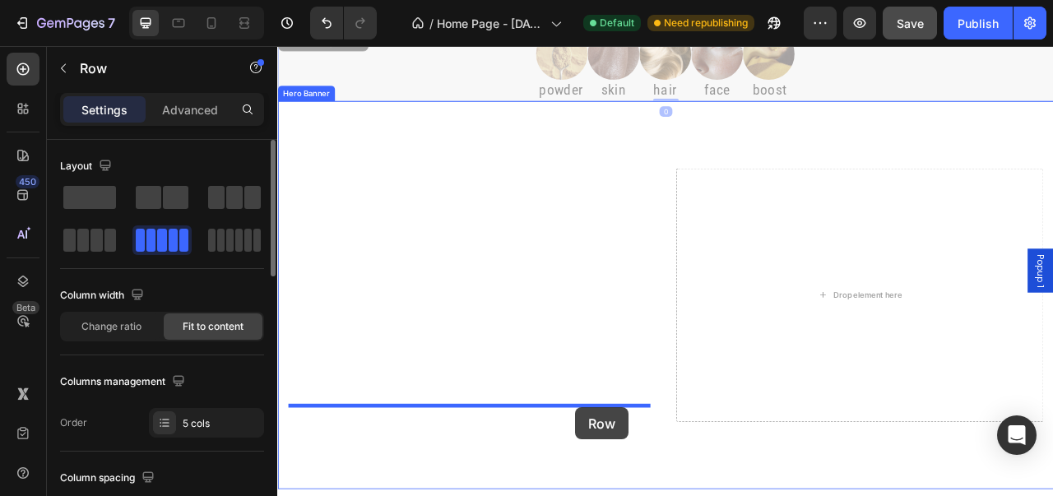
drag, startPoint x: 726, startPoint y: 444, endPoint x: 657, endPoint y: 506, distance: 93.2
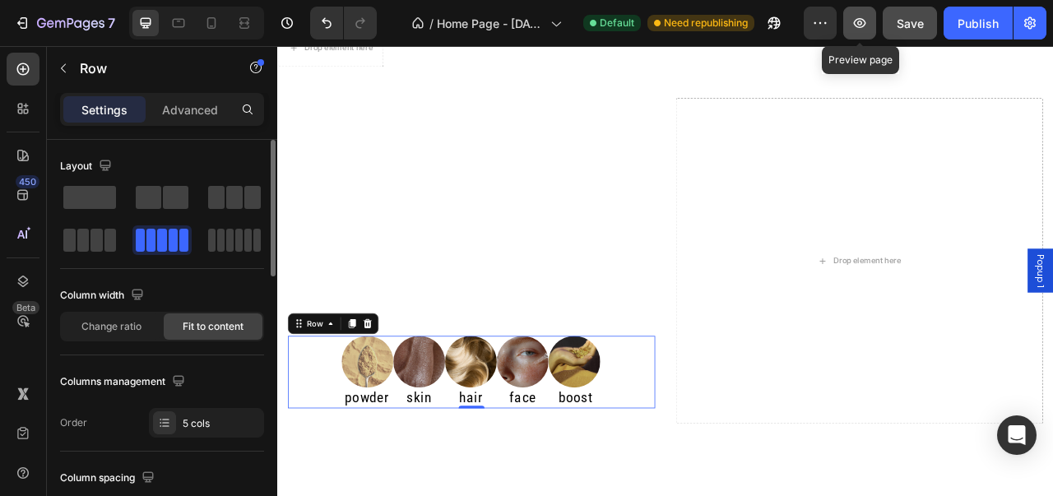
click at [861, 26] on icon "button" at bounding box center [860, 23] width 12 height 10
click at [862, 29] on icon "button" at bounding box center [860, 23] width 16 height 16
click at [856, 24] on icon "button" at bounding box center [860, 23] width 12 height 10
